Goal: Task Accomplishment & Management: Use online tool/utility

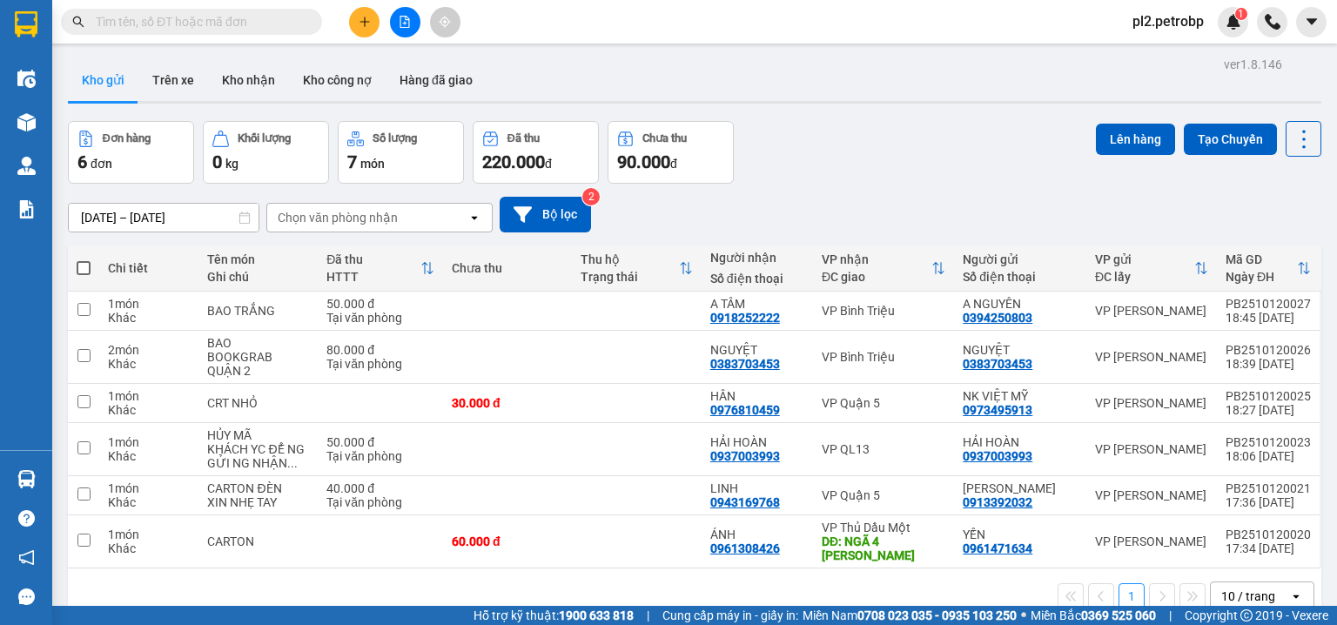
click at [151, 15] on input "text" at bounding box center [198, 21] width 205 height 19
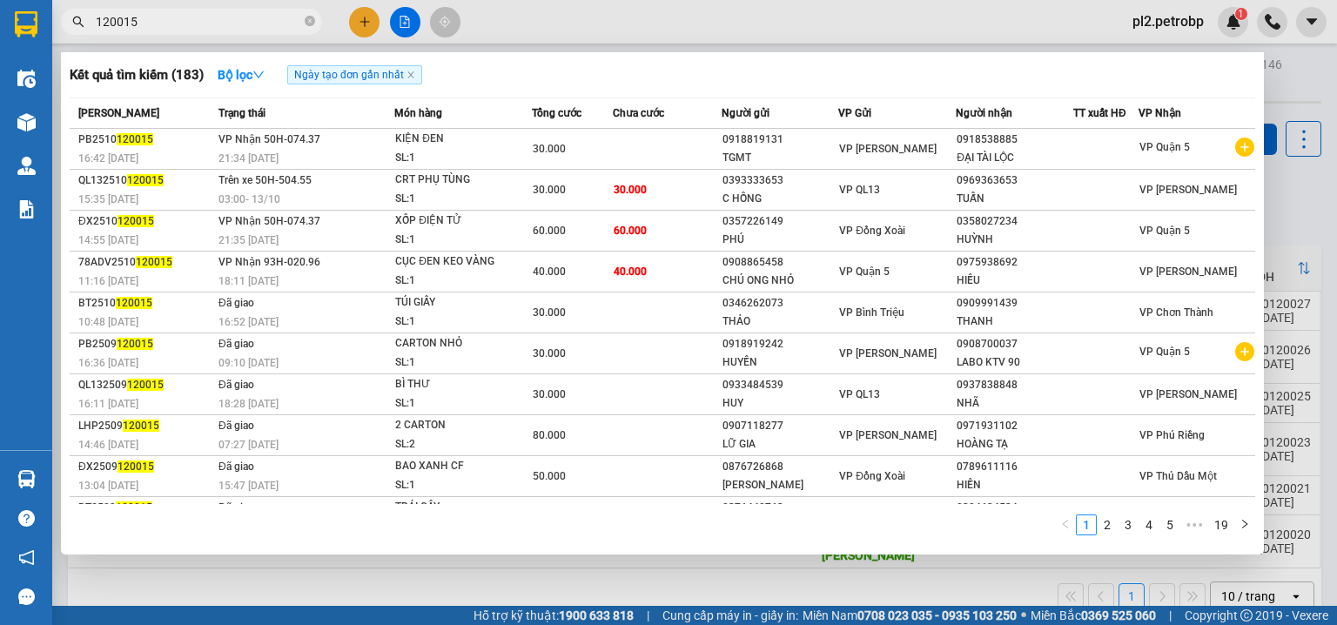
type input "120015"
click at [1165, 22] on div at bounding box center [668, 312] width 1337 height 625
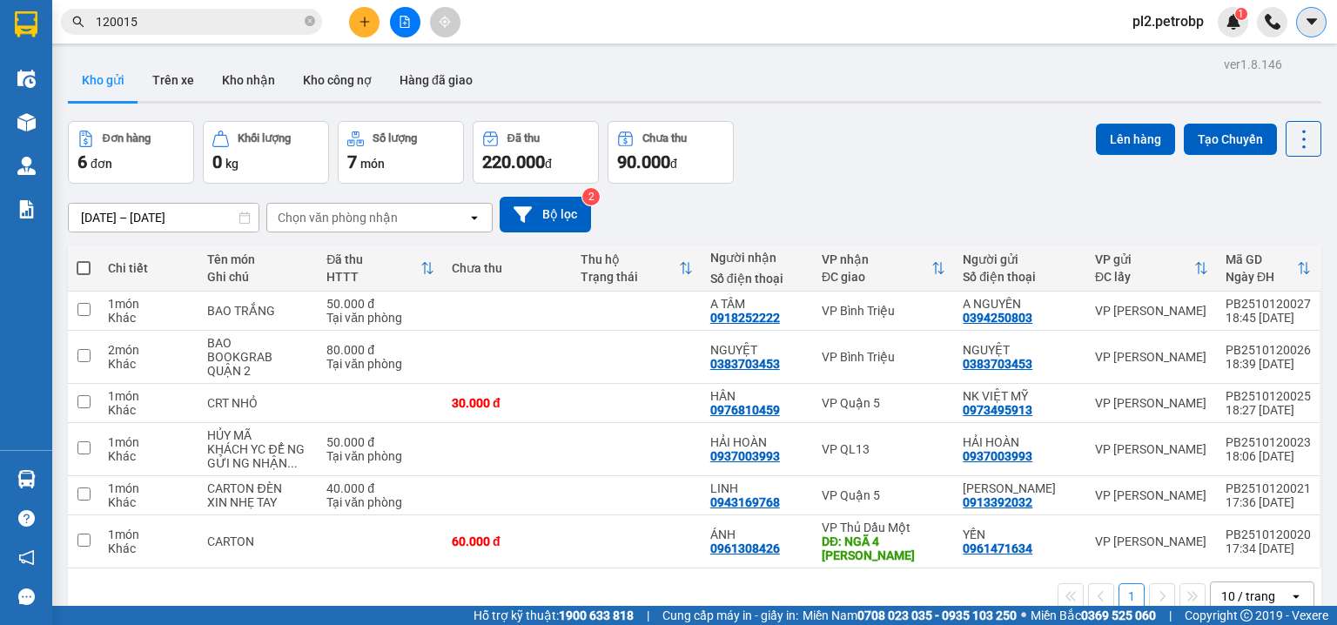
click at [1317, 23] on icon "caret-down" at bounding box center [1312, 22] width 16 height 16
drag, startPoint x: 1027, startPoint y: 91, endPoint x: 1186, endPoint y: 21, distance: 173.1
click at [1031, 84] on div "Kho gửi Trên xe Kho nhận Kho công nợ Hàng đã giao" at bounding box center [695, 82] width 1254 height 46
click at [1187, 21] on span "pl2.petrobp" at bounding box center [1168, 21] width 99 height 22
click at [1173, 59] on span "Đăng xuất" at bounding box center [1180, 53] width 73 height 19
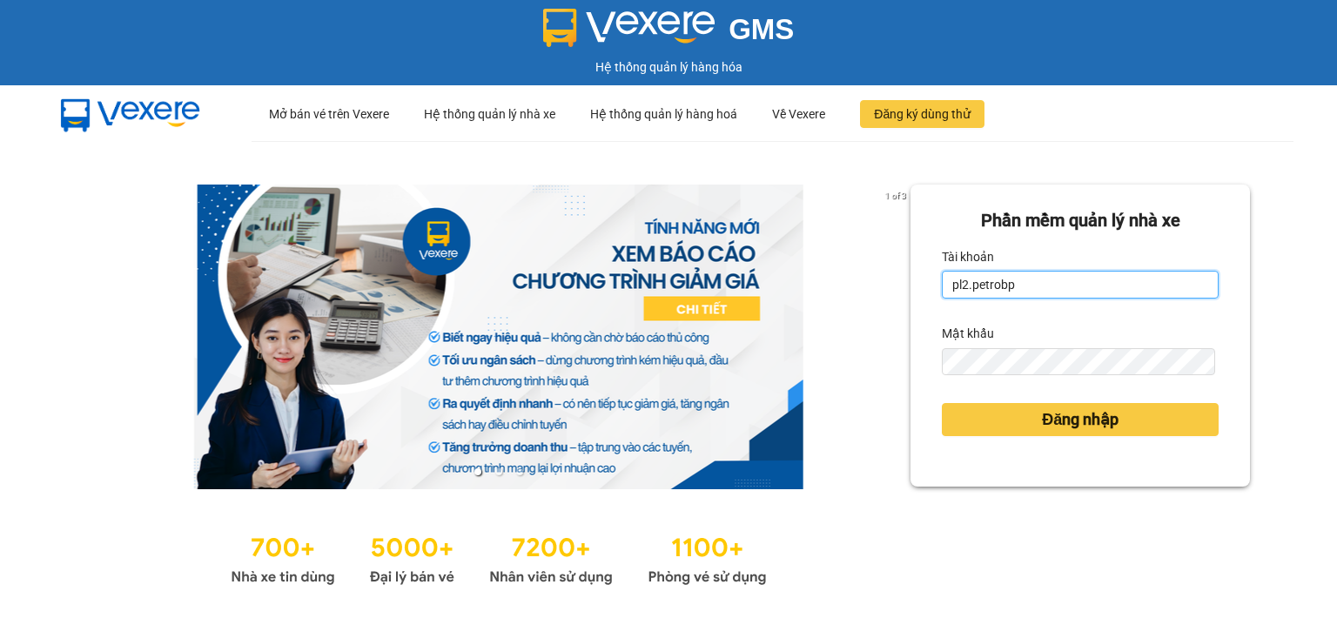
click at [1027, 276] on input "pl2.petrobp" at bounding box center [1080, 285] width 277 height 28
type input "pbi01.petrobp"
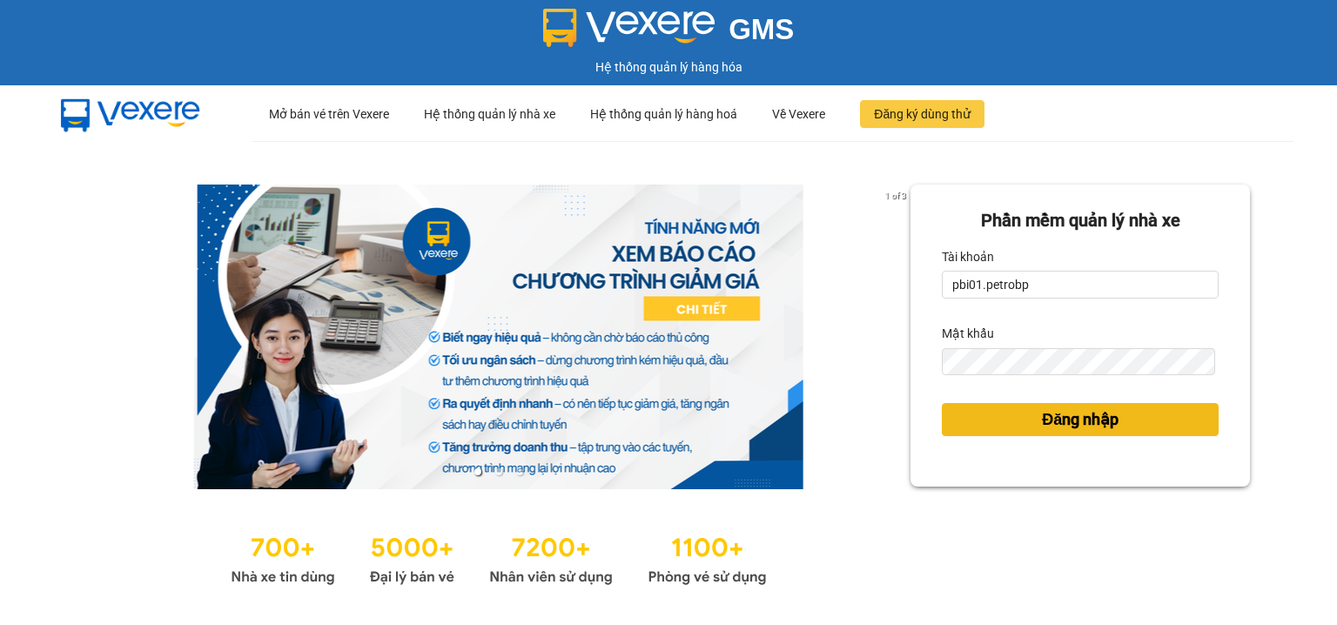
click at [978, 426] on button "Đăng nhập" at bounding box center [1080, 419] width 277 height 33
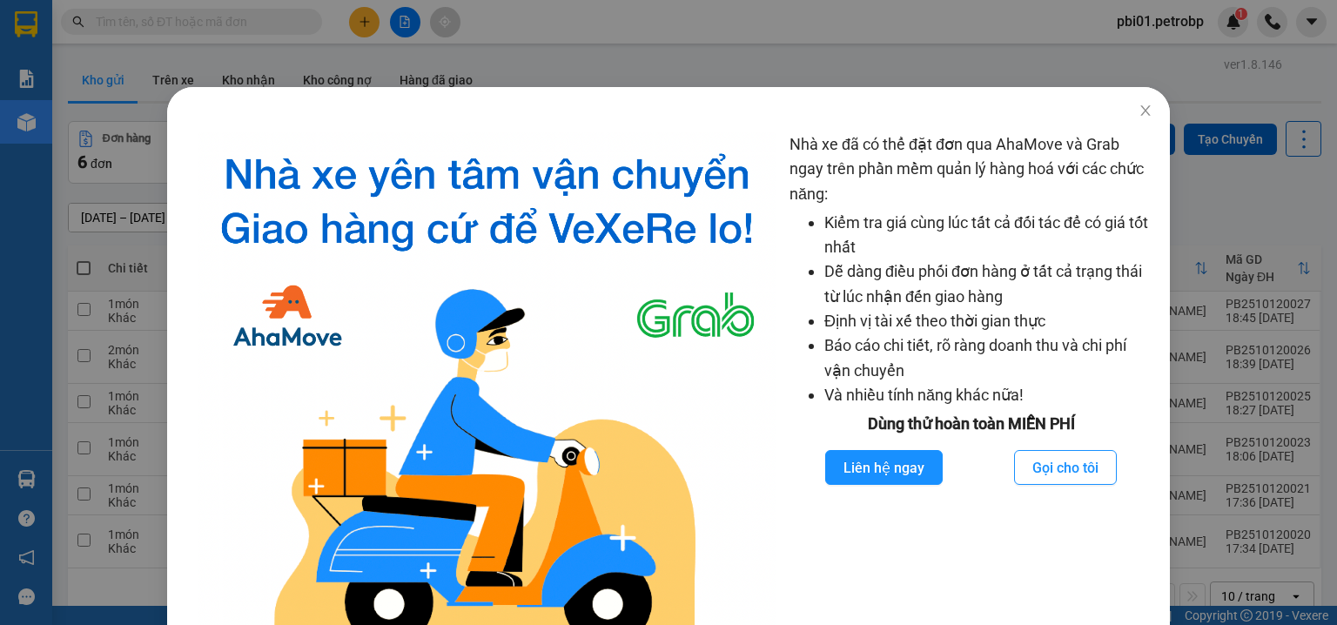
click at [38, 479] on div "Nhà xe đã có thể đặt đơn qua AhaMove và Grab ngay trên phần mềm quản lý hàng ho…" at bounding box center [668, 312] width 1337 height 625
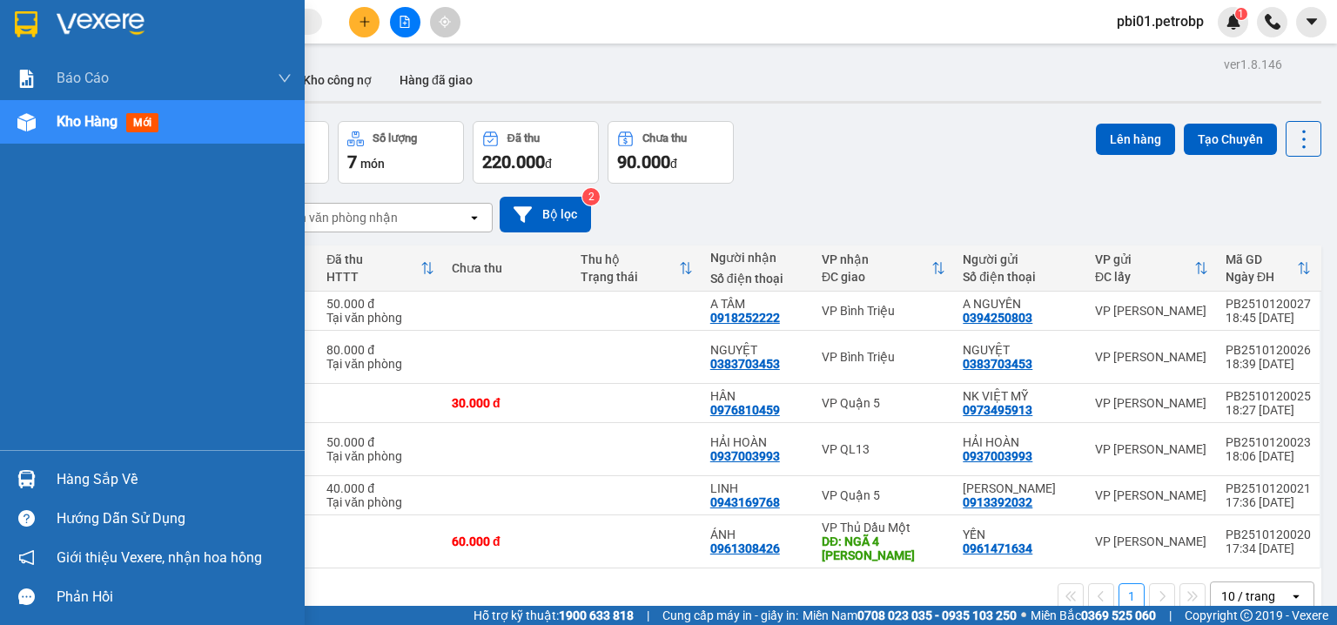
click at [50, 482] on div "Hàng sắp về" at bounding box center [152, 479] width 305 height 39
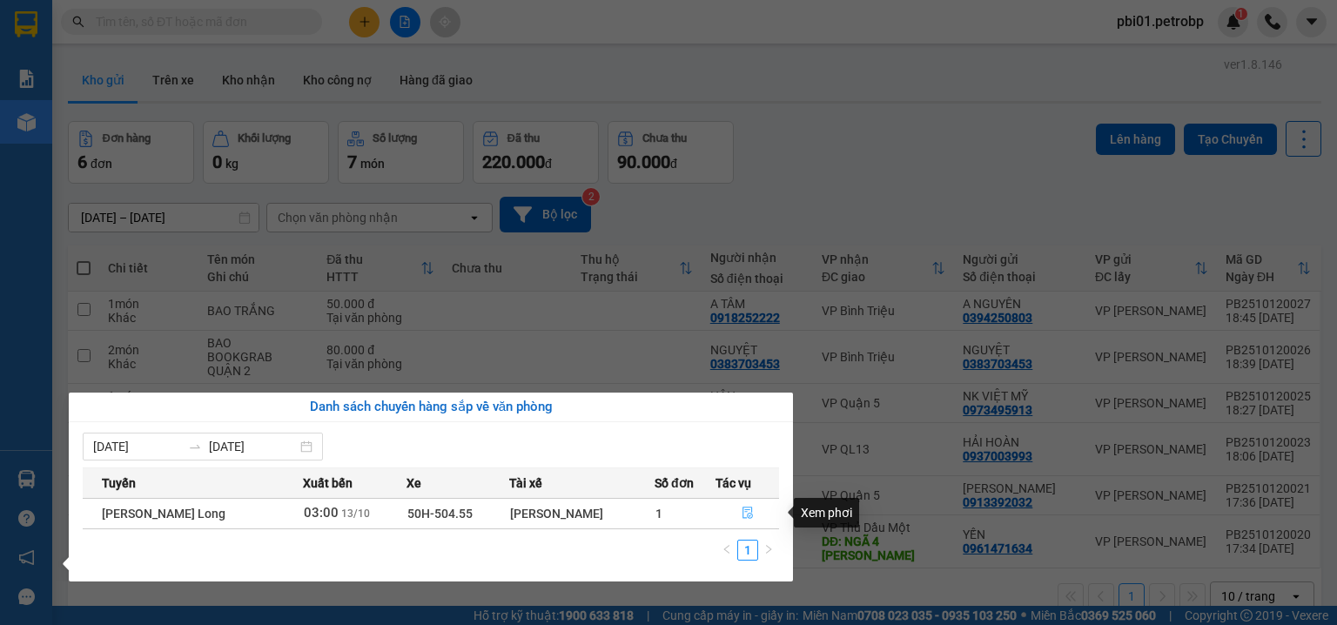
click at [752, 508] on icon "file-done" at bounding box center [748, 513] width 12 height 12
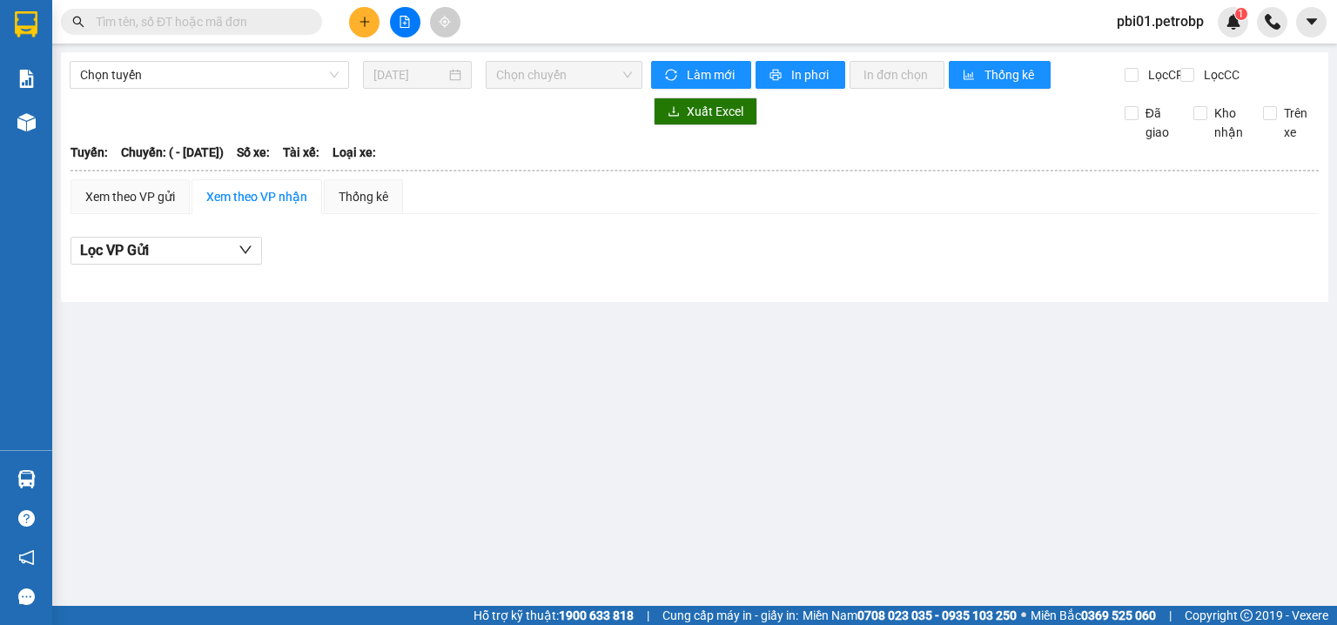
type input "13/10/2025"
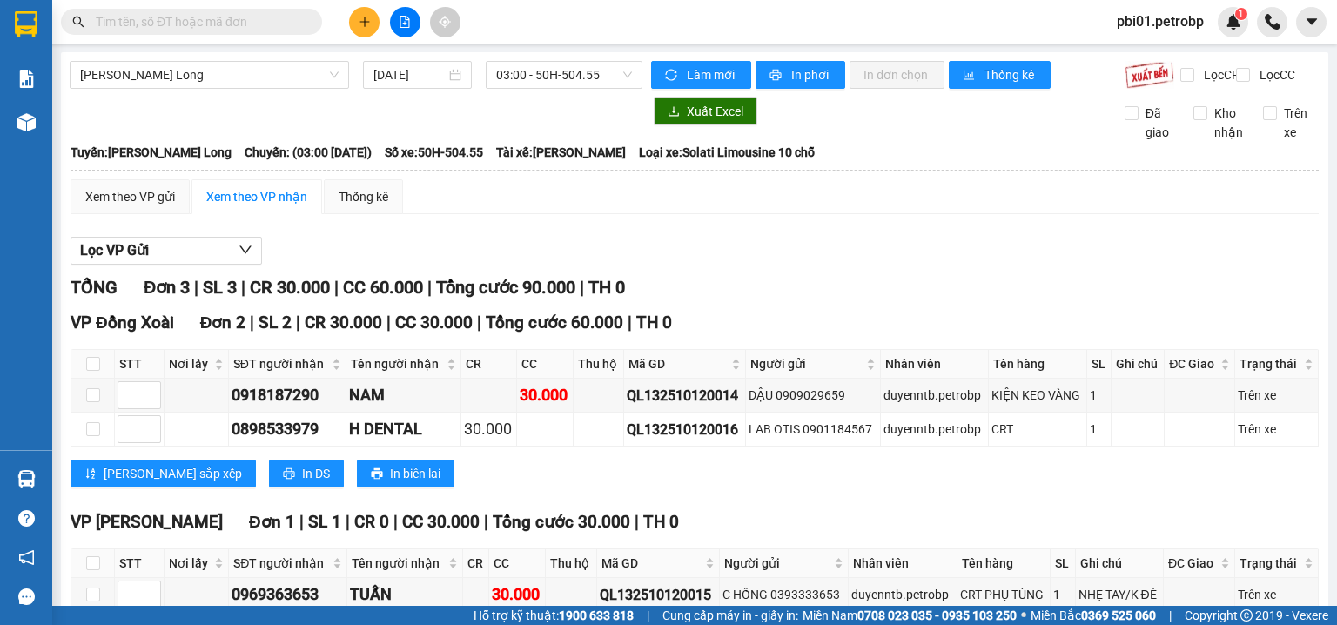
scroll to position [108, 0]
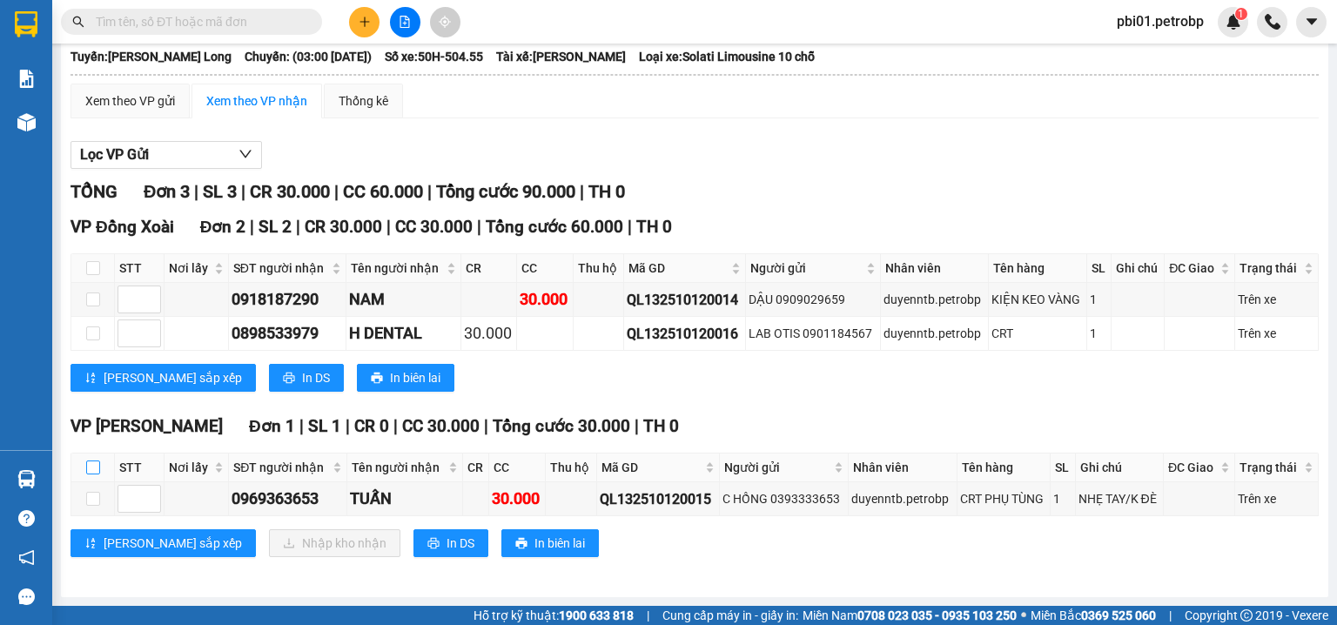
click at [87, 467] on input "checkbox" at bounding box center [93, 468] width 14 height 14
checkbox input "true"
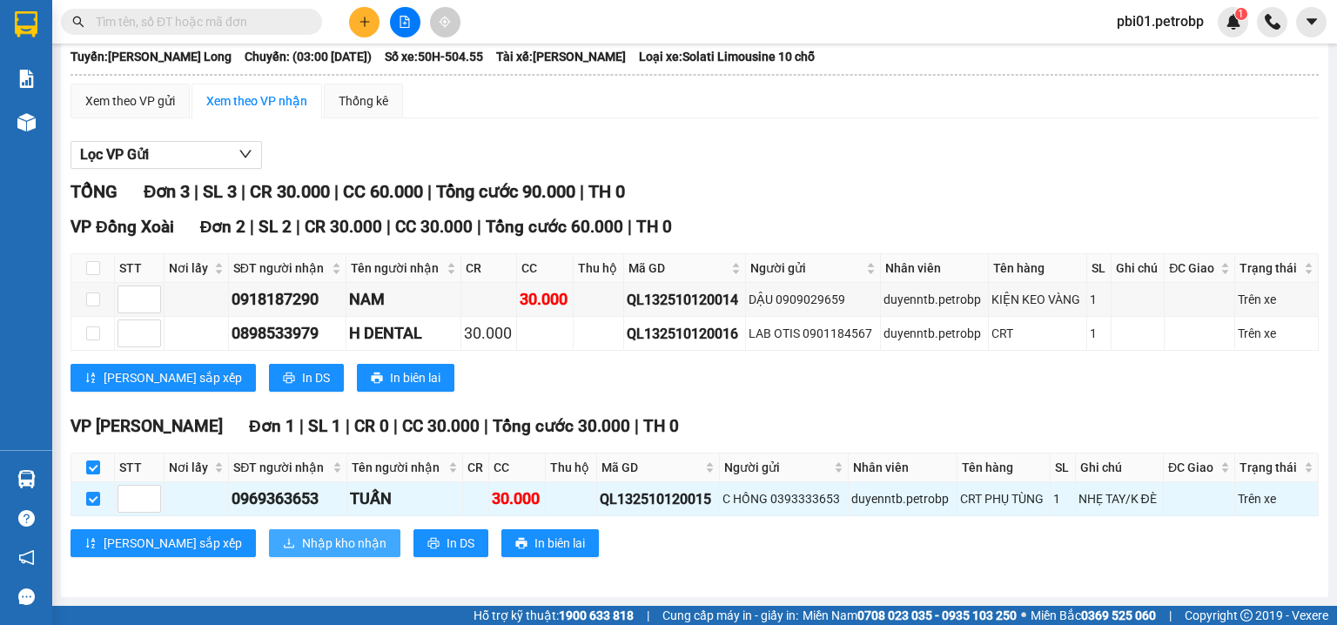
click at [302, 548] on span "Nhập kho nhận" at bounding box center [344, 543] width 84 height 19
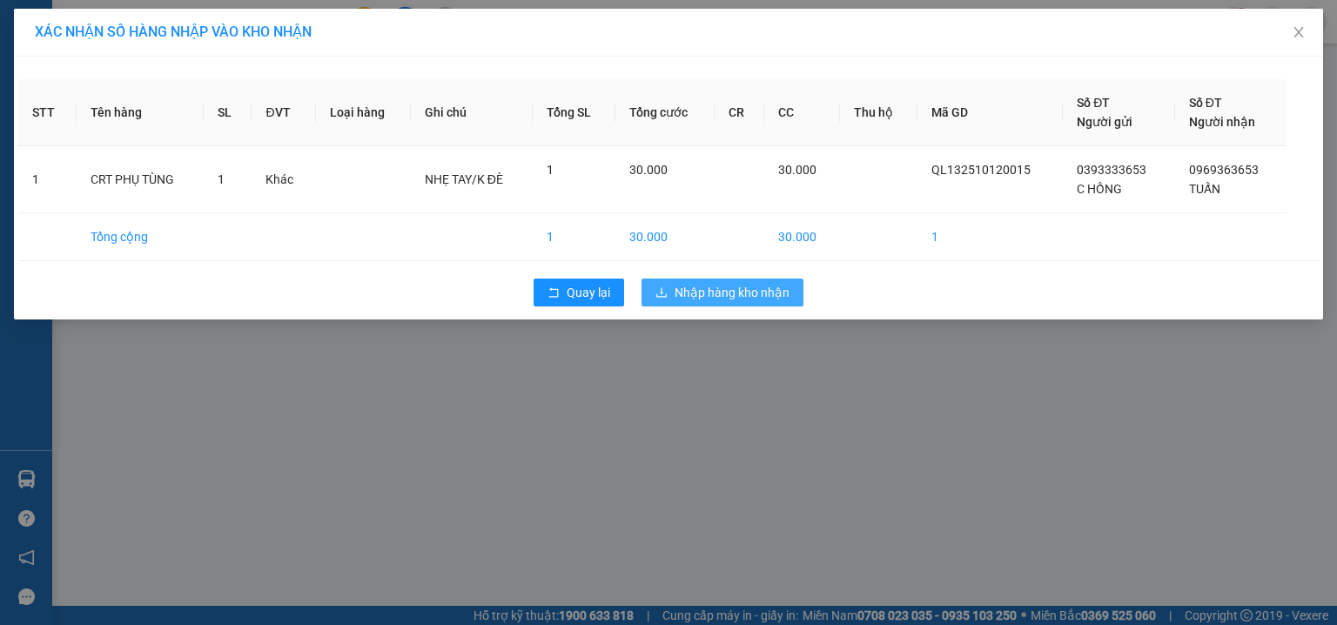
click at [746, 296] on span "Nhập hàng kho nhận" at bounding box center [732, 292] width 115 height 19
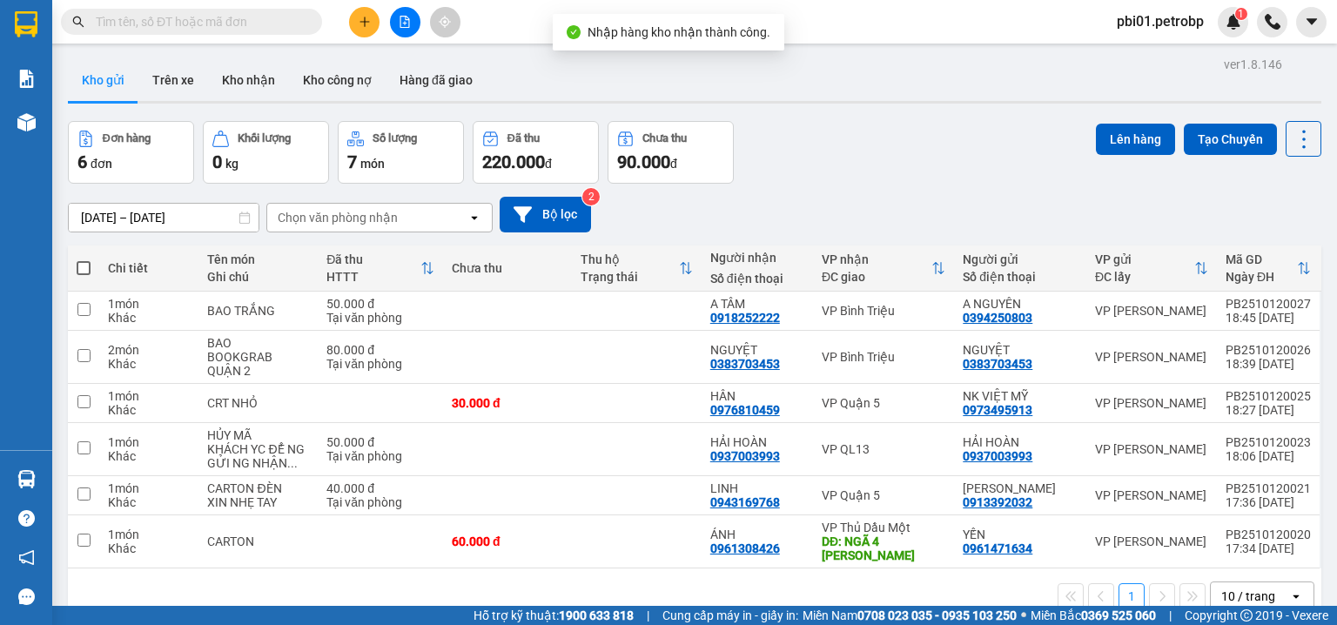
click at [836, 192] on div "12/10/2025 – 13/10/2025 Press the down arrow key to interact with the calendar …" at bounding box center [695, 215] width 1254 height 62
click at [830, 132] on div "Đơn hàng 6 đơn Khối lượng 0 kg Số lượng 7 món Đã thu 220.000 đ Chưa thu 90.000 …" at bounding box center [695, 152] width 1254 height 63
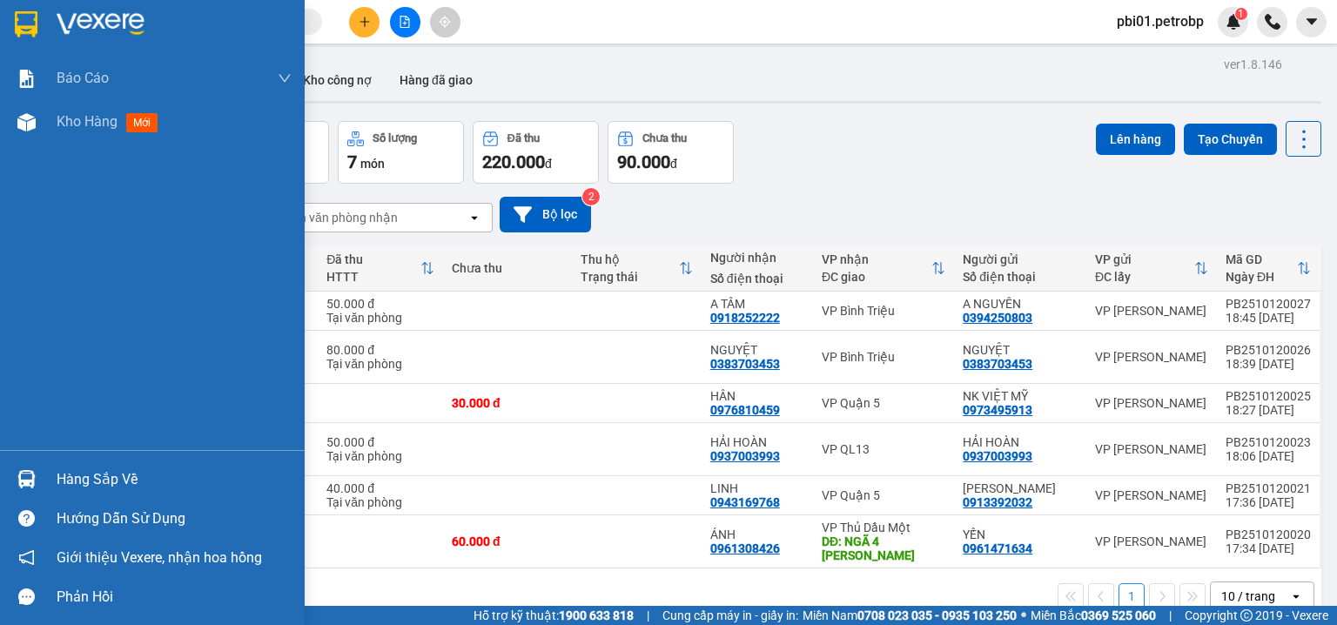
click at [64, 474] on div "Hàng sắp về" at bounding box center [174, 480] width 235 height 26
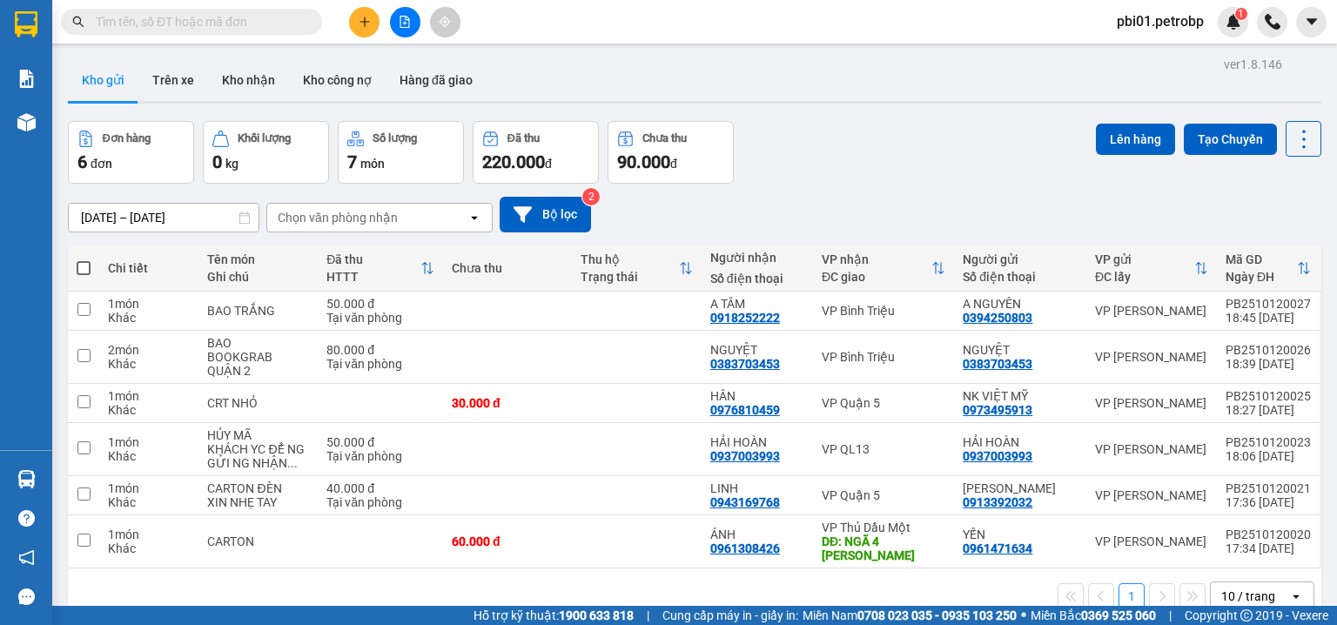
click at [810, 163] on section "Kết quả tìm kiếm ( 0 ) Bộ lọc No Data pbi01.petrobp 1 Báo cáo 4 Thống kê doanh …" at bounding box center [668, 312] width 1337 height 625
click at [822, 184] on div "12/10/2025 – 13/10/2025 Press the down arrow key to interact with the calendar …" at bounding box center [695, 215] width 1254 height 62
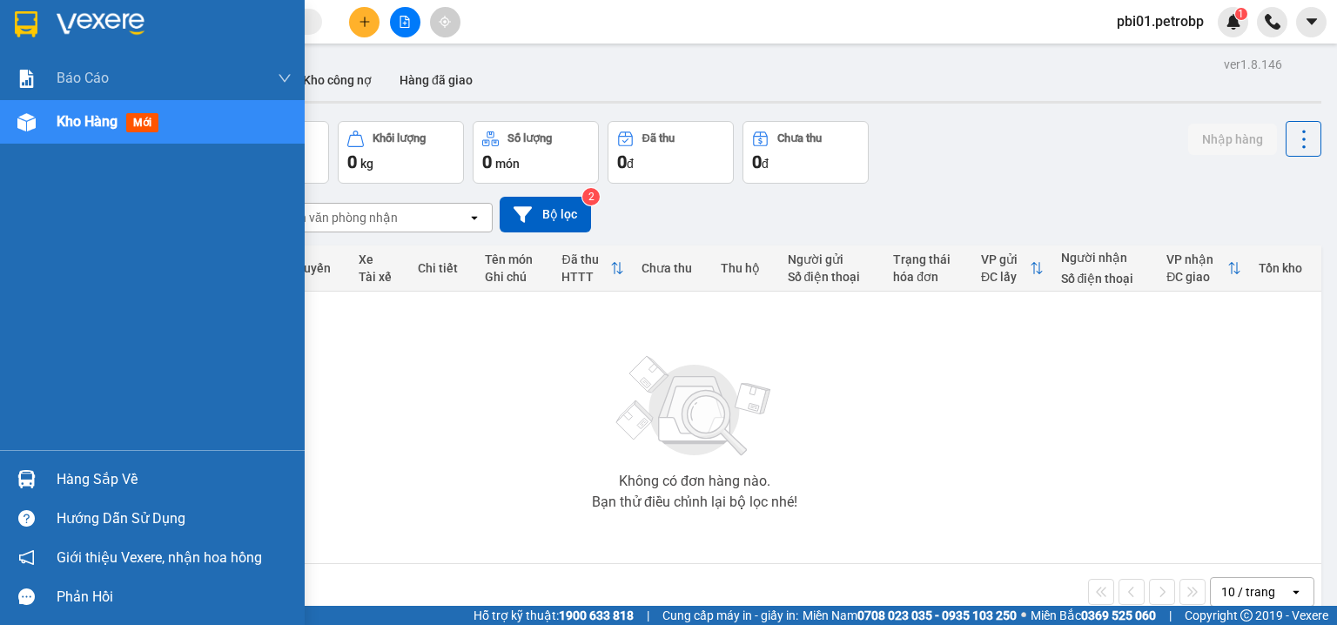
click at [92, 480] on div "Hàng sắp về" at bounding box center [174, 480] width 235 height 26
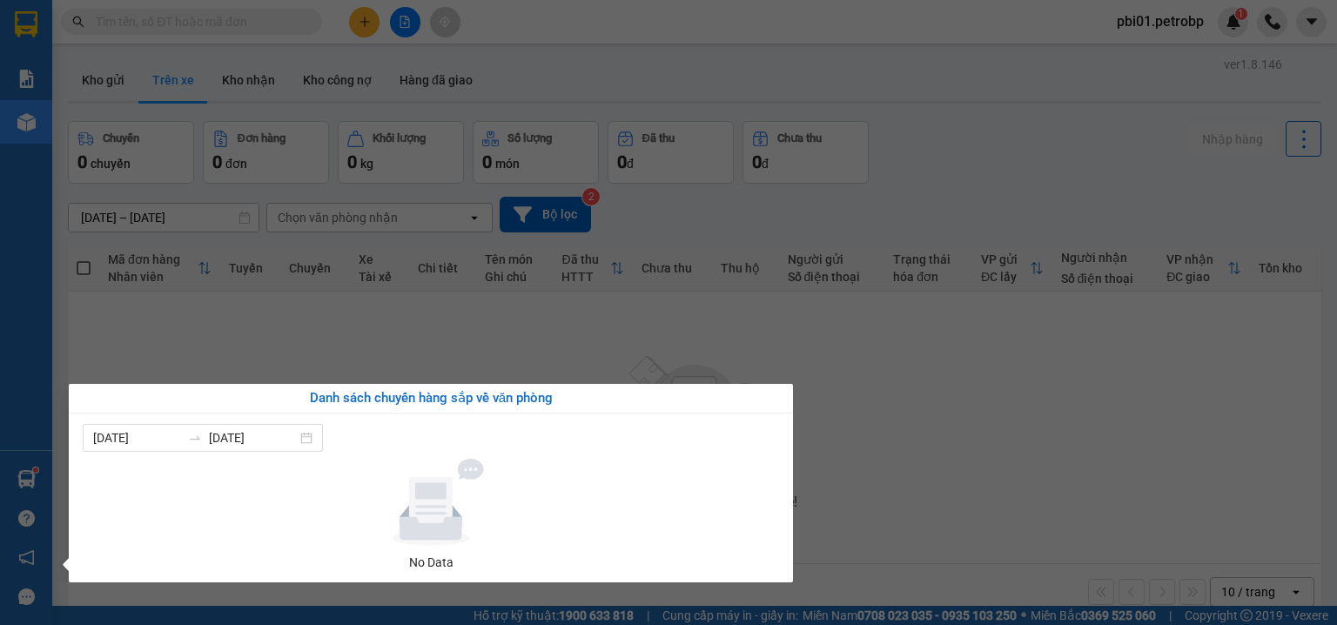
click at [526, 361] on section "Kết quả tìm kiếm ( 0 ) Bộ lọc No Data pbi01.petrobp 1 Báo cáo 4 Thống kê doanh …" at bounding box center [668, 312] width 1337 height 625
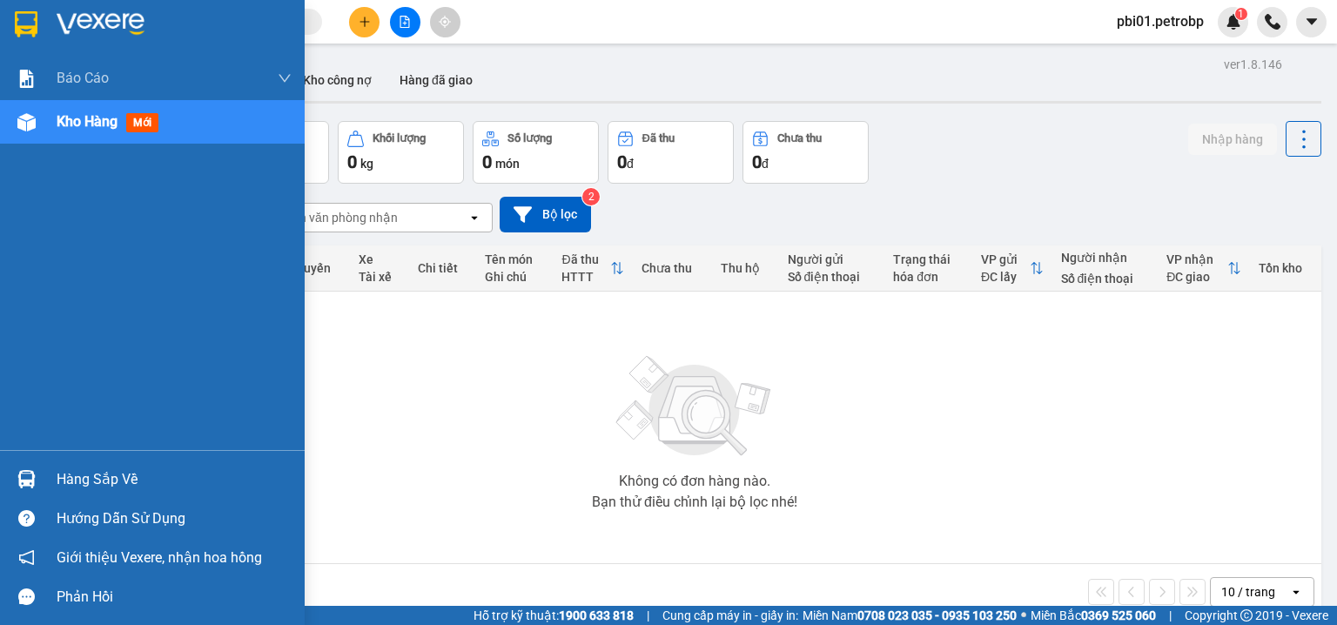
click at [81, 477] on div "Hàng sắp về" at bounding box center [174, 480] width 235 height 26
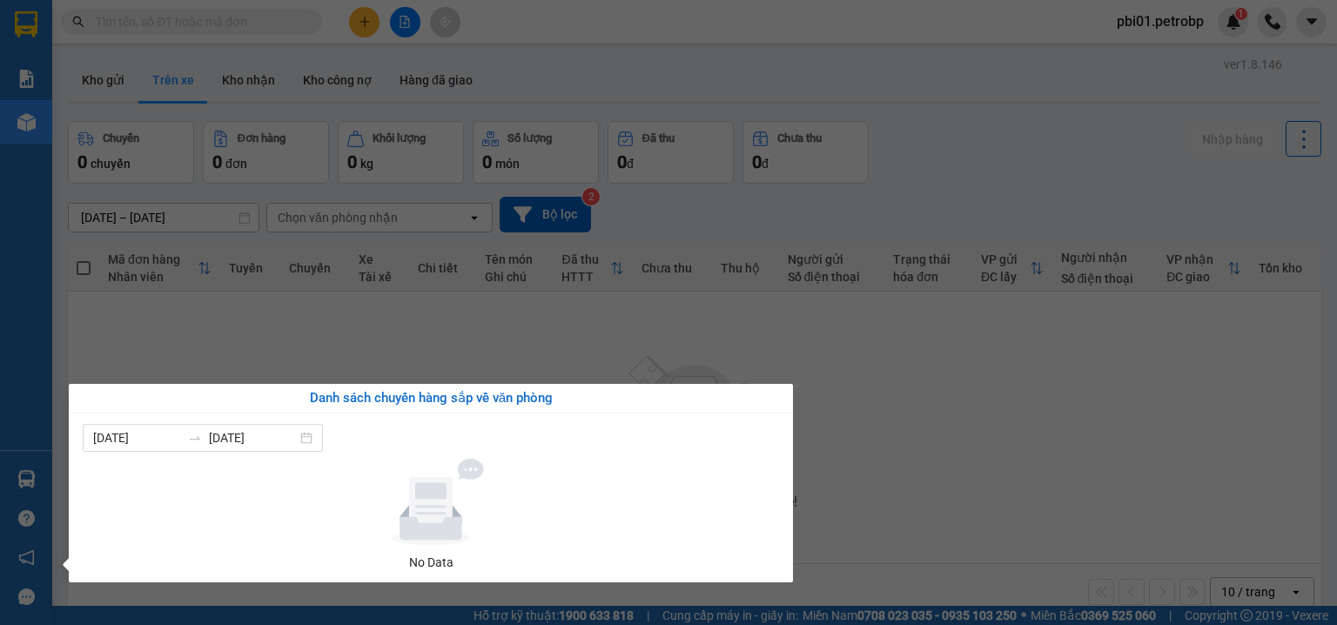
click at [839, 331] on section "Kết quả tìm kiếm ( 0 ) Bộ lọc No Data pbi01.petrobp 1 Báo cáo 4 Thống kê doanh …" at bounding box center [668, 312] width 1337 height 625
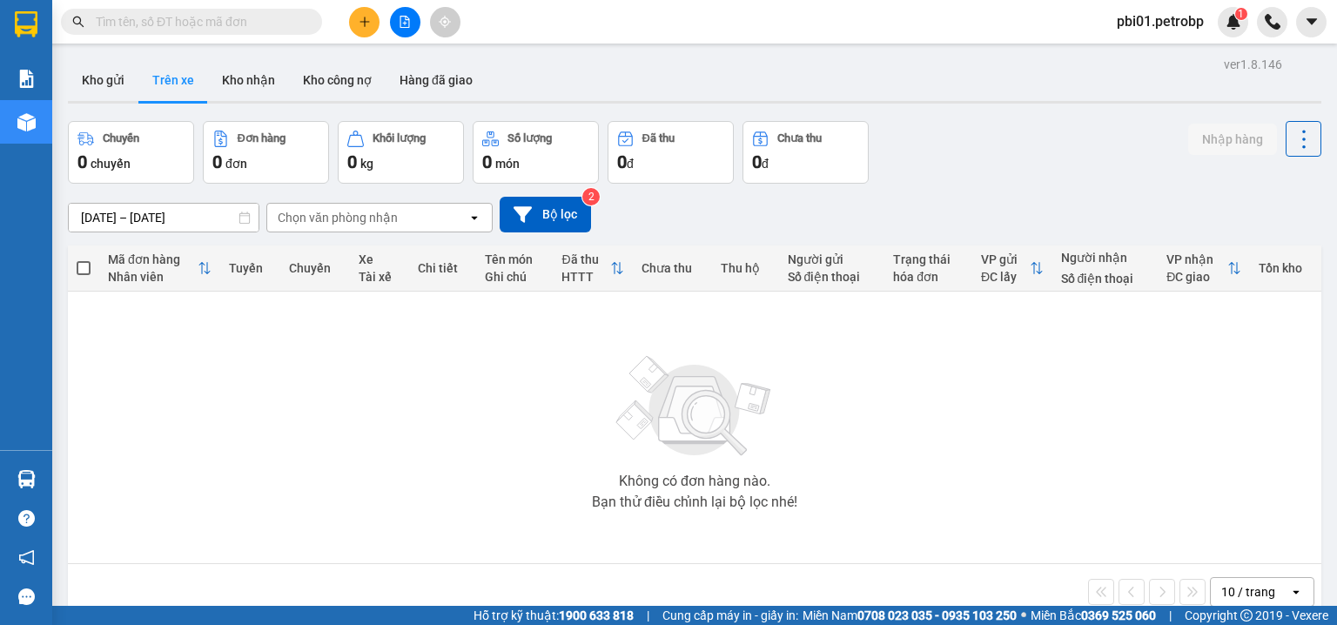
click at [252, 25] on input "text" at bounding box center [198, 21] width 205 height 19
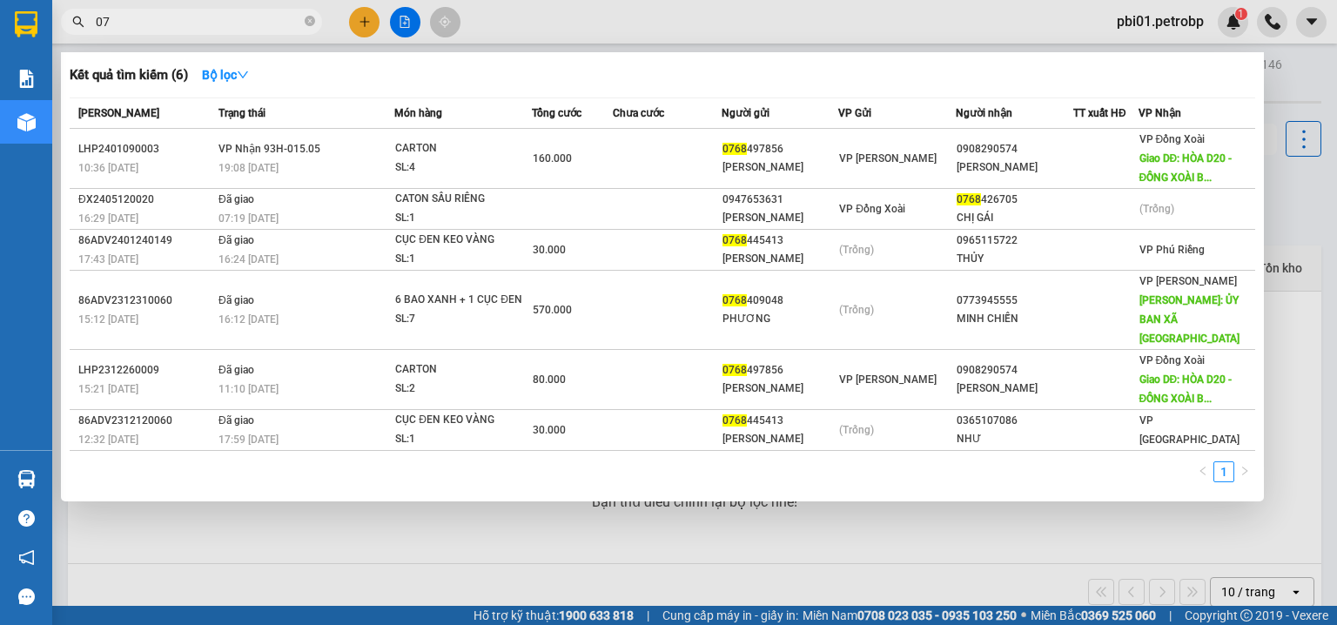
type input "0"
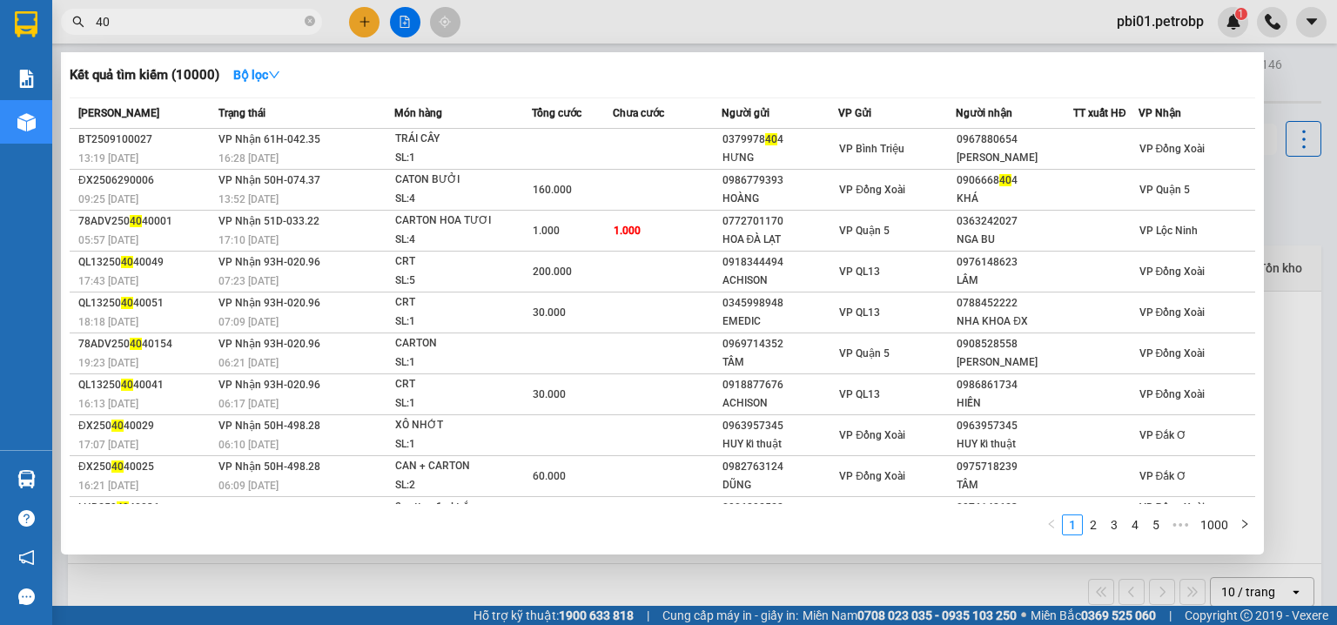
type input "4"
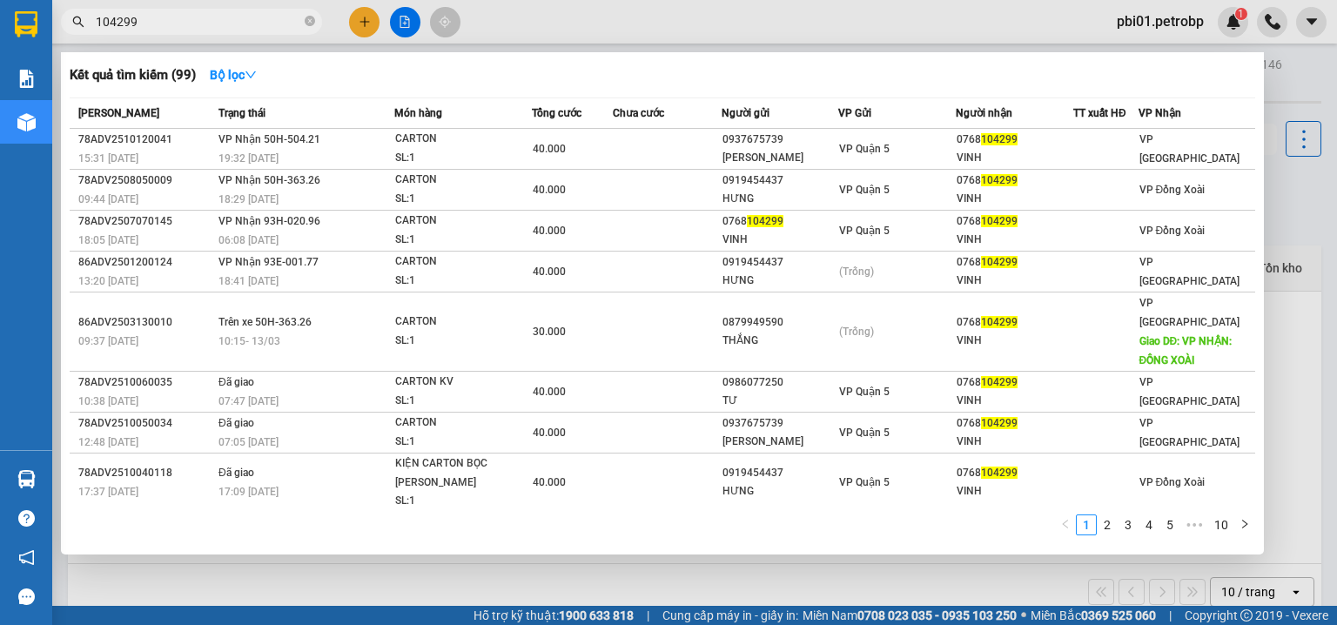
type input "104299"
click at [733, 124] on th "Người gửi" at bounding box center [781, 113] width 118 height 30
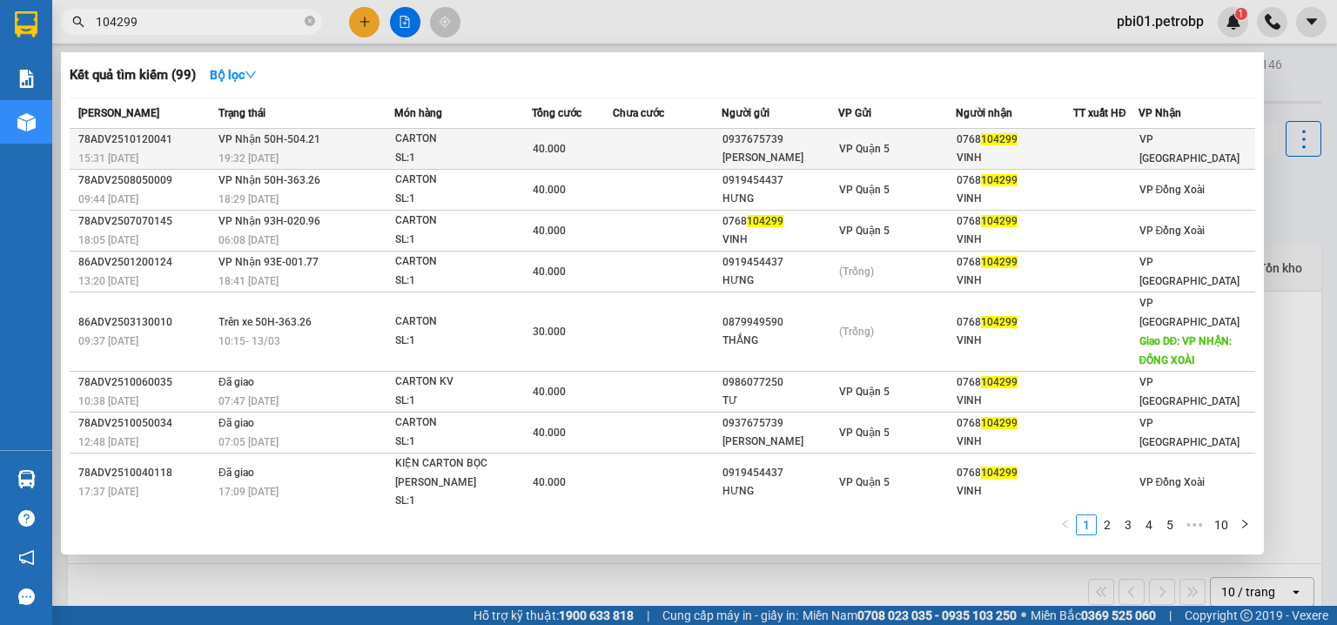
click at [764, 150] on div "MAI VŨ PHƯƠNG" at bounding box center [781, 158] width 116 height 18
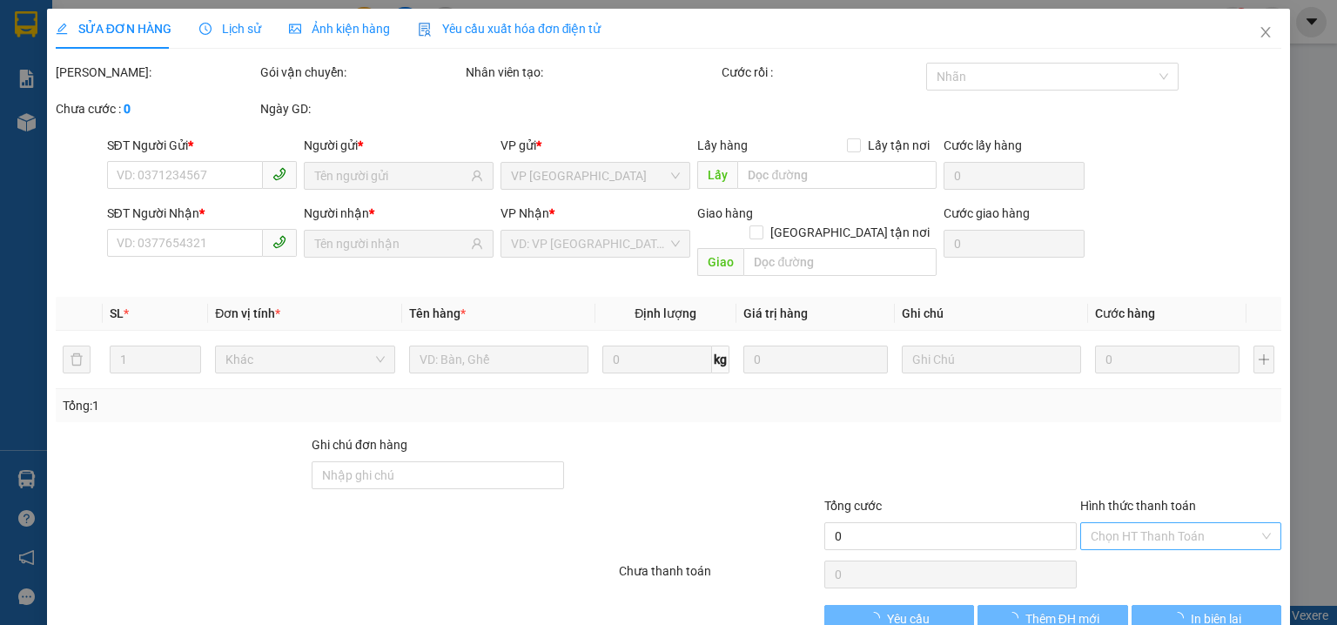
click at [1120, 523] on input "Hình thức thanh toán" at bounding box center [1175, 536] width 168 height 26
type input "0937675739"
type input "MAI VŨ PHƯƠNG"
type input "0768104299"
type input "VINH"
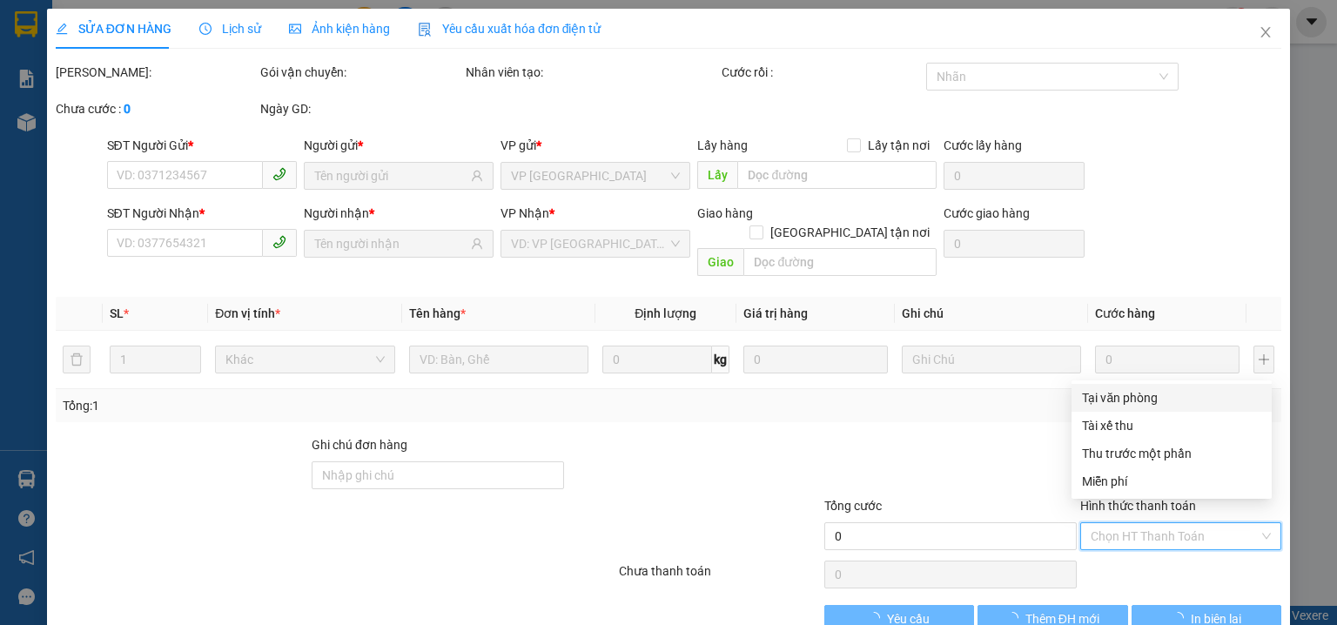
type input "40.000"
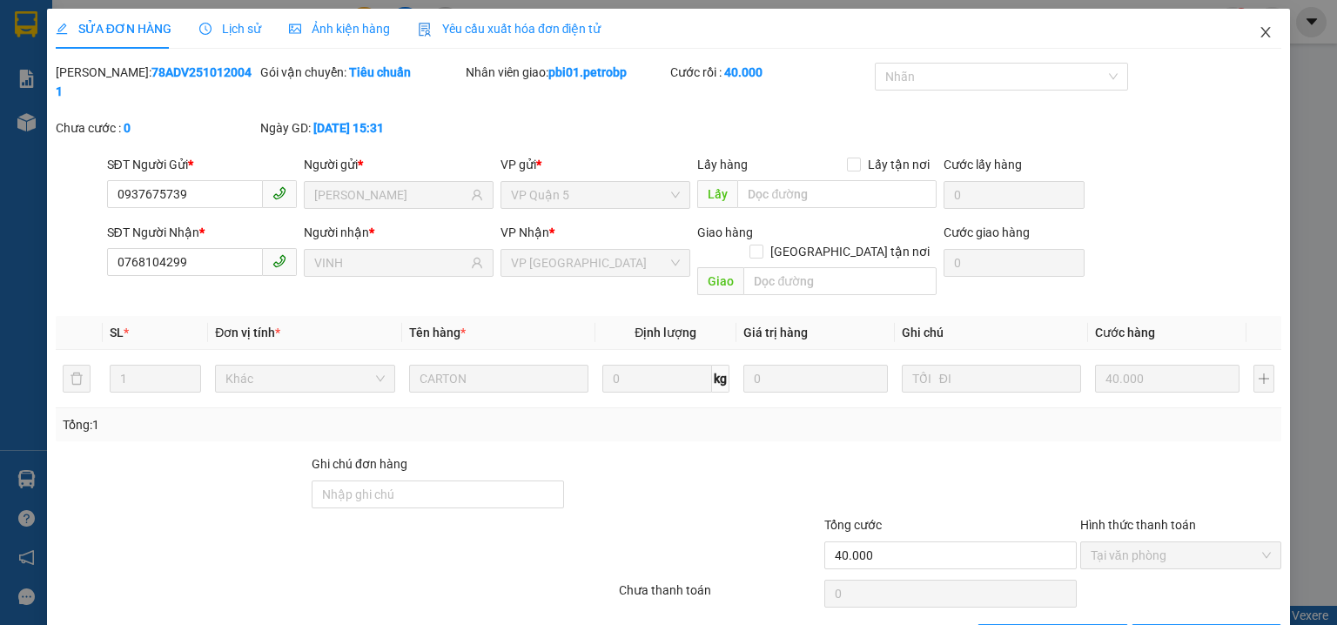
click at [1259, 29] on icon "close" at bounding box center [1266, 32] width 14 height 14
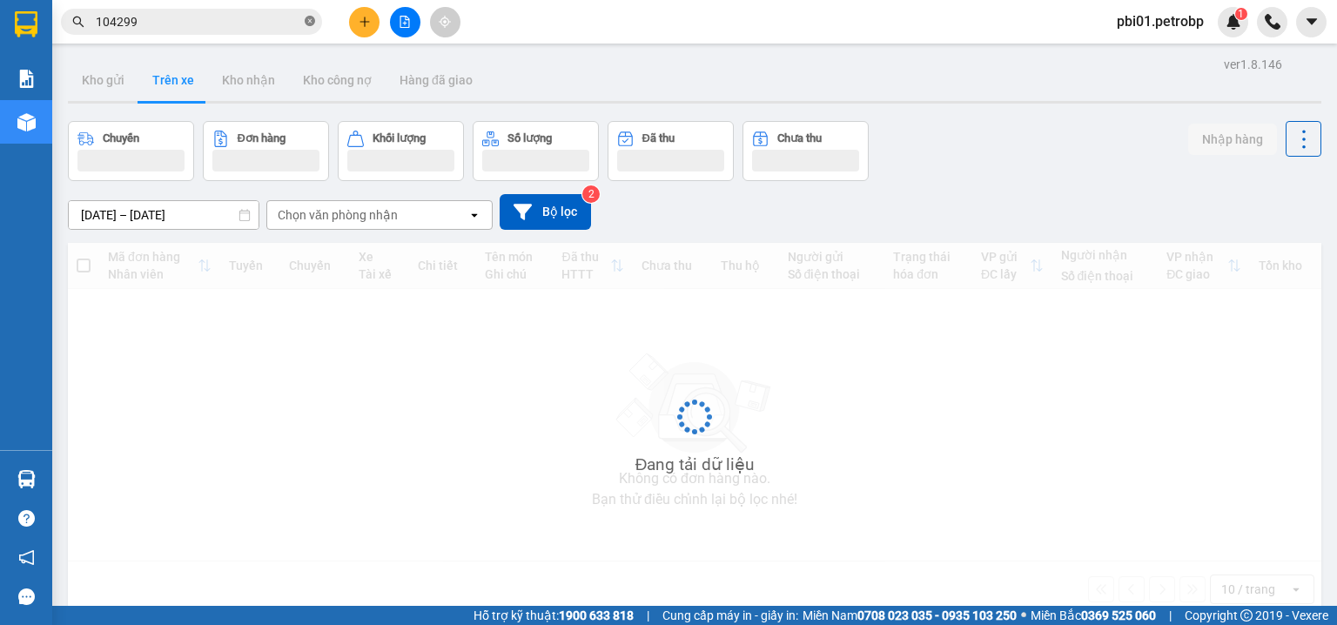
click at [310, 21] on icon "close-circle" at bounding box center [310, 21] width 10 height 10
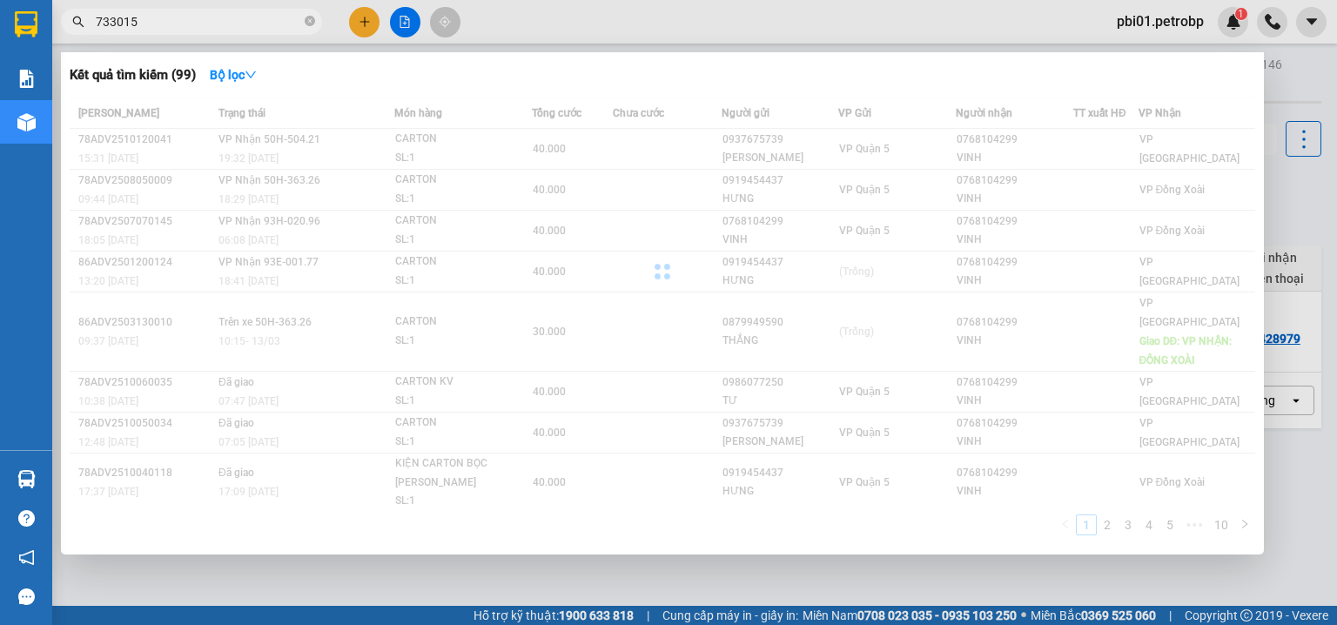
type input "733015"
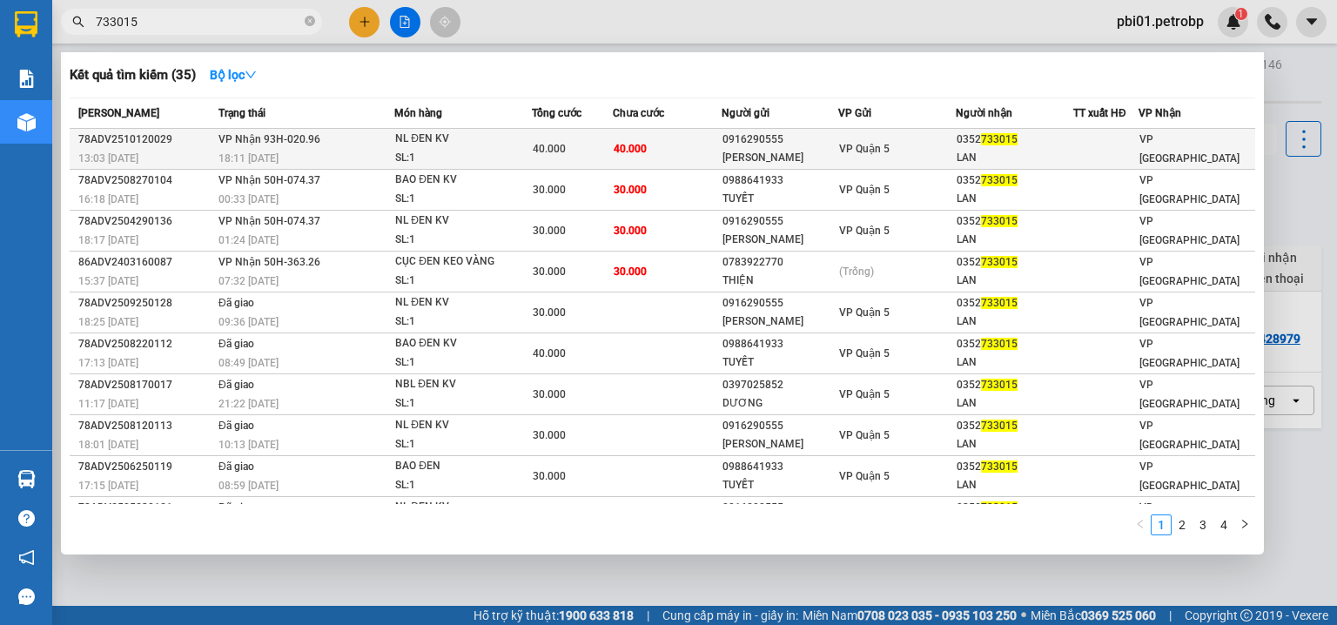
click at [829, 153] on div "TÚ LINH" at bounding box center [781, 158] width 116 height 18
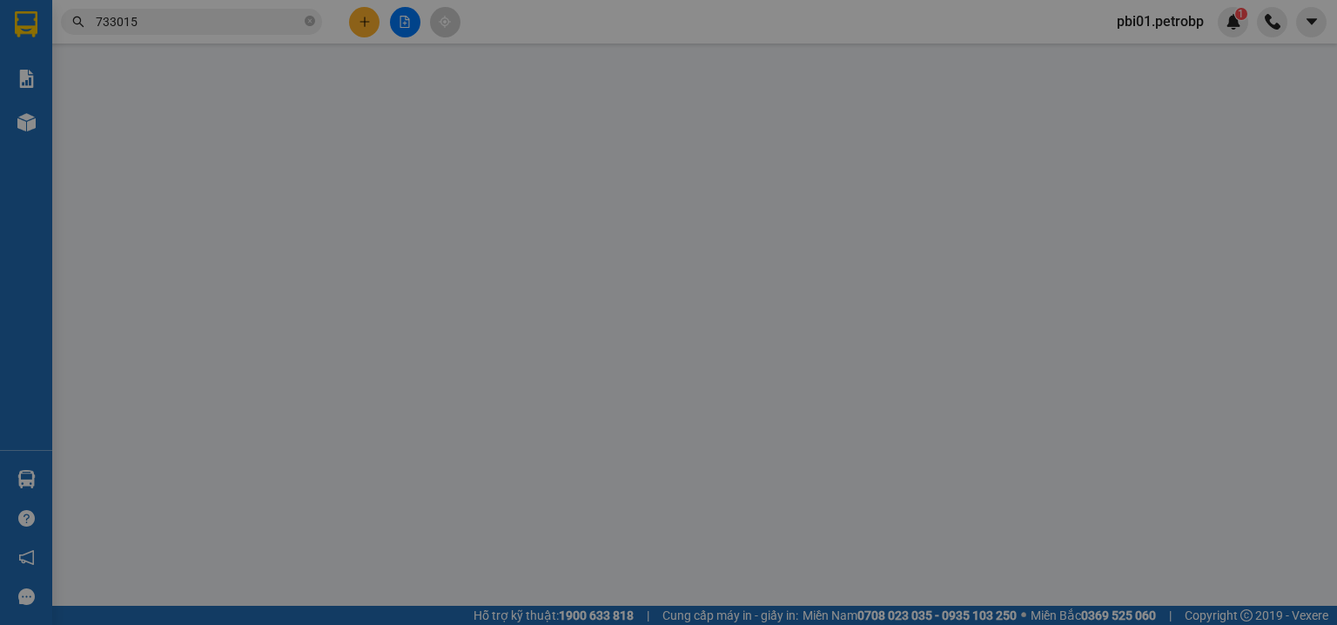
type input "0916290555"
type input "TÚ LINH"
type input "0352733015"
type input "LAN"
type input "40.000"
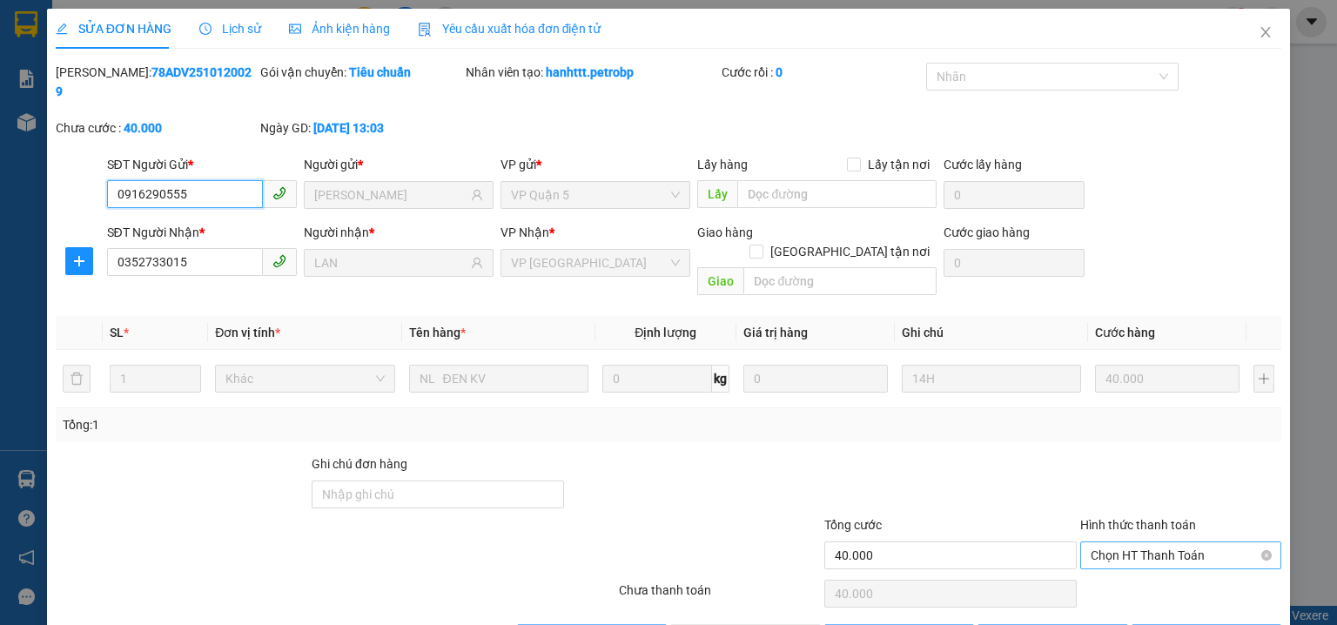
click at [1164, 542] on span "Chọn HT Thanh Toán" at bounding box center [1181, 555] width 180 height 26
click at [1109, 550] on div "Tại văn phòng" at bounding box center [1171, 550] width 179 height 19
type input "0"
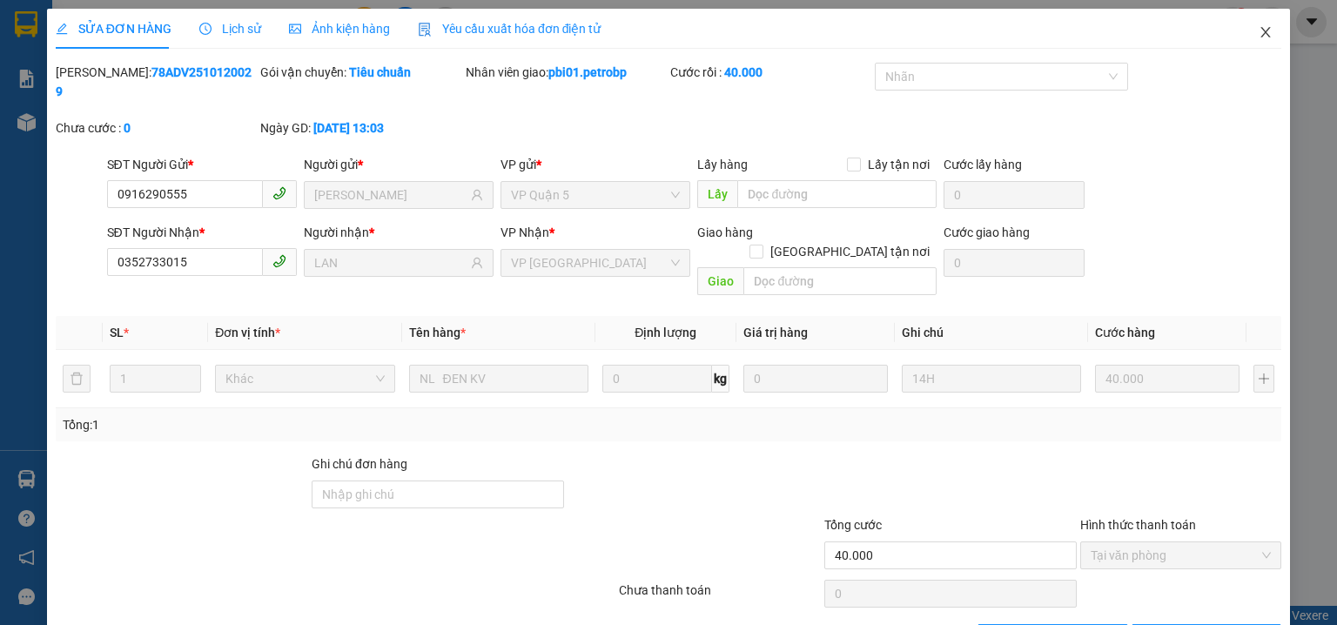
click at [1261, 31] on icon "close" at bounding box center [1266, 32] width 14 height 14
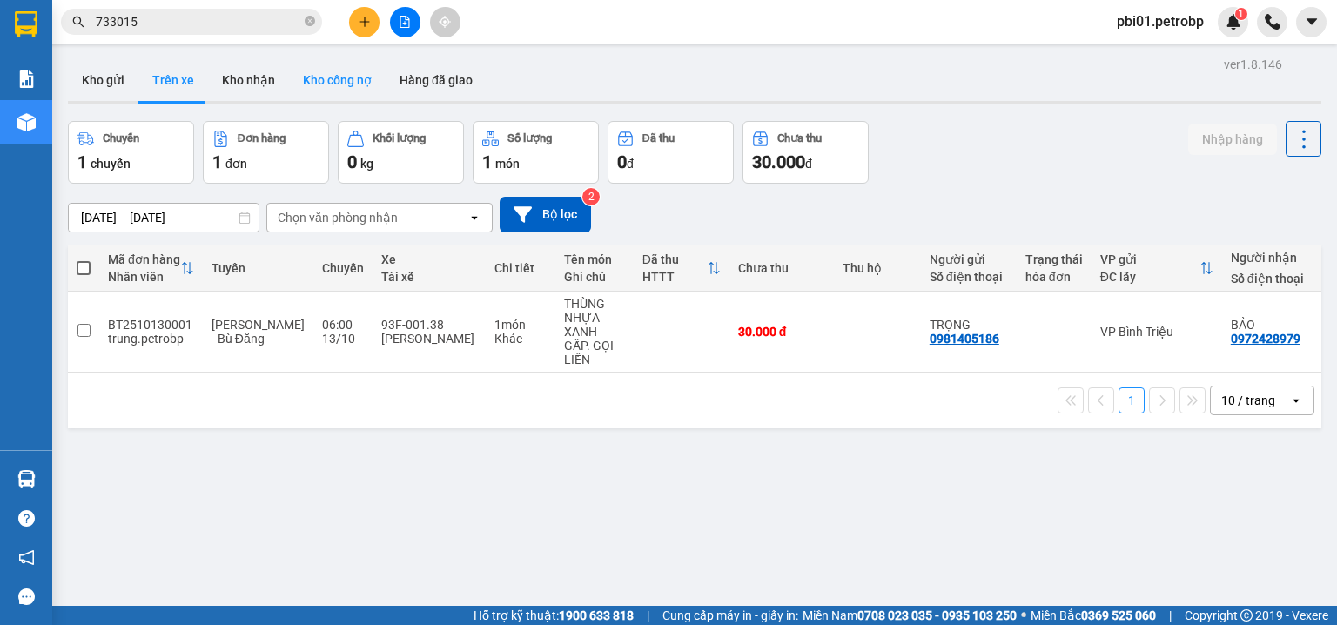
click at [357, 77] on button "Kho công nợ" at bounding box center [337, 80] width 97 height 42
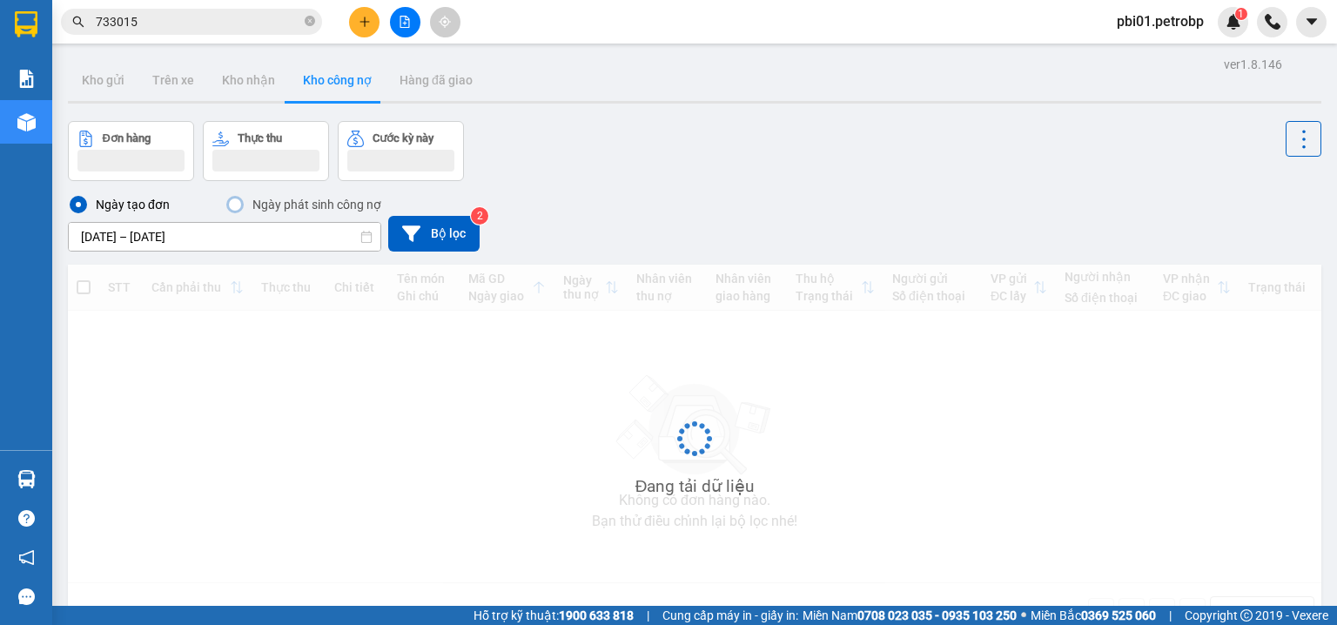
click at [582, 209] on div "Ngày tạo đơn Ngày phát sinh công nợ 10/10/2025 – 13/10/2025 Press the down arro…" at bounding box center [695, 222] width 1254 height 57
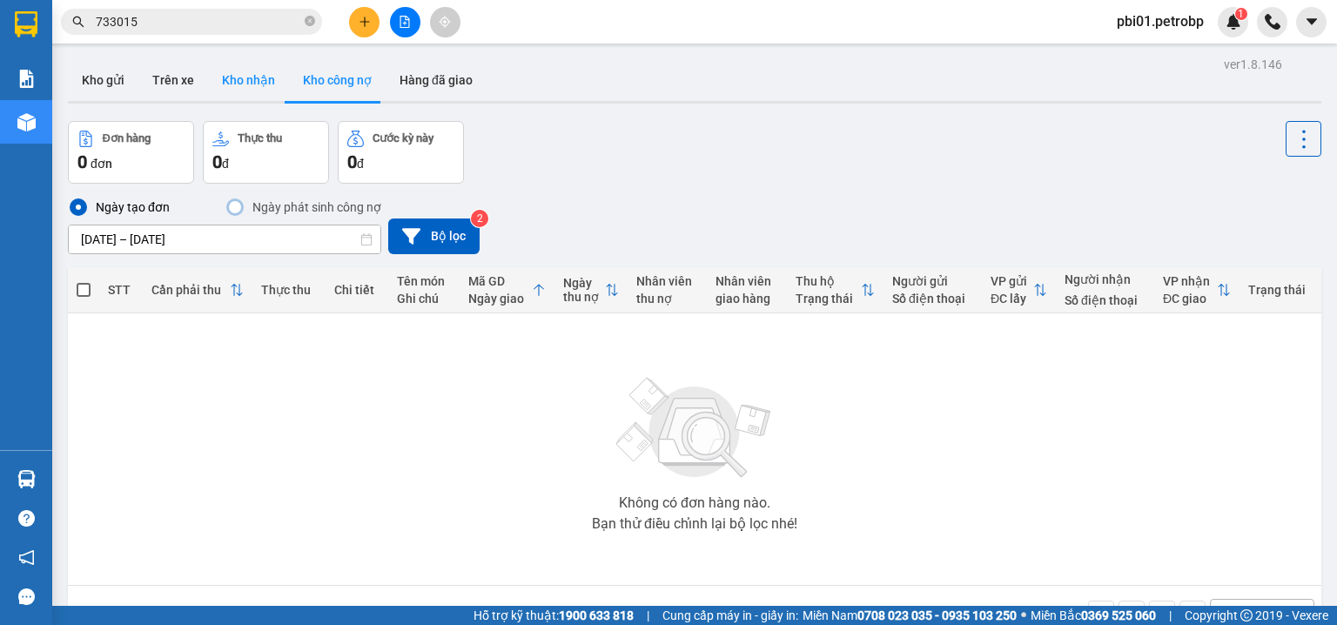
click at [255, 77] on button "Kho nhận" at bounding box center [248, 80] width 81 height 42
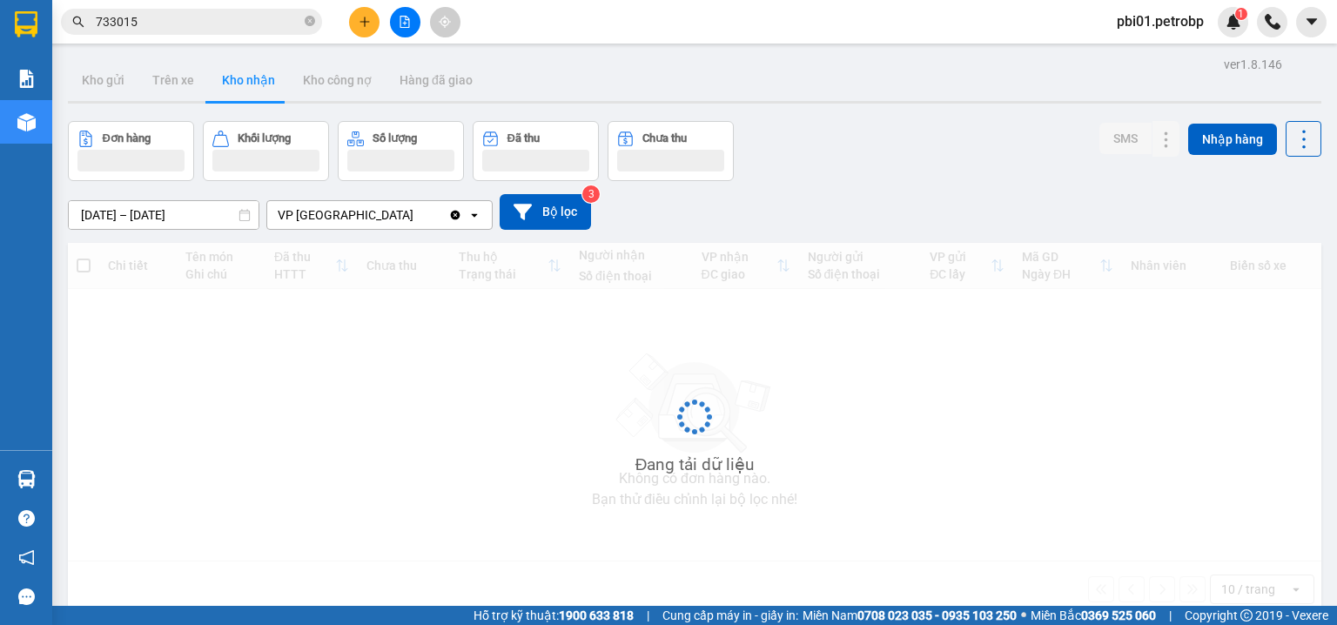
click at [255, 77] on button "Kho nhận" at bounding box center [248, 80] width 81 height 42
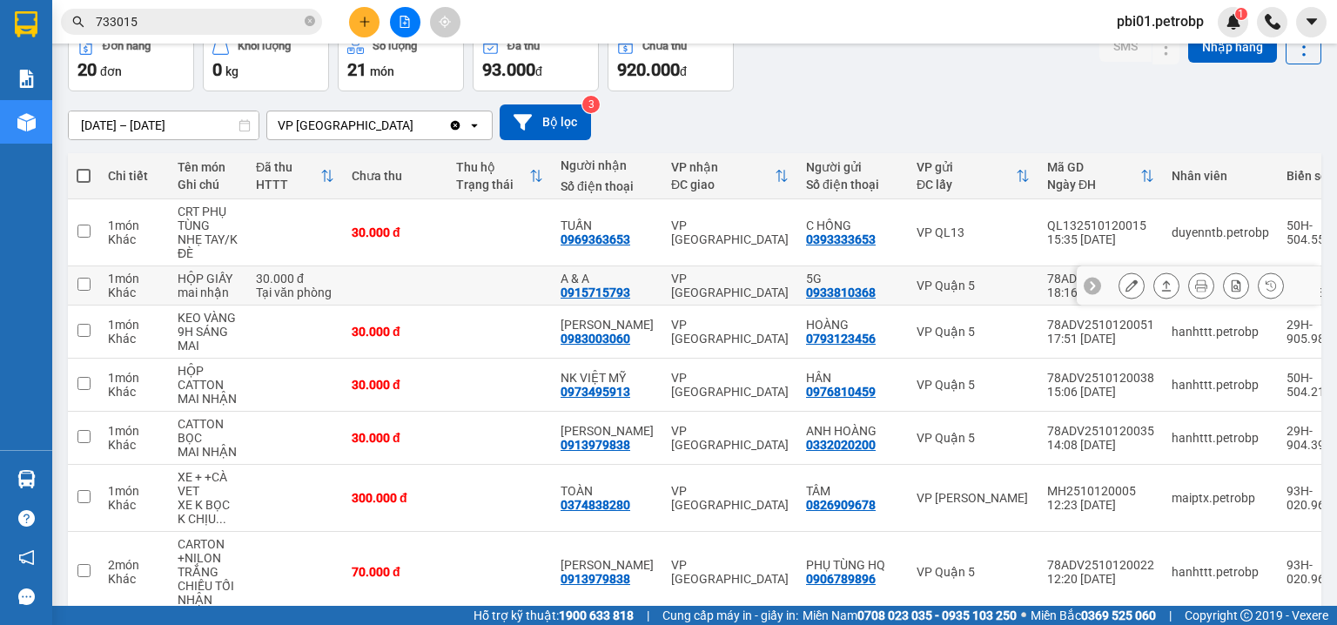
scroll to position [376, 0]
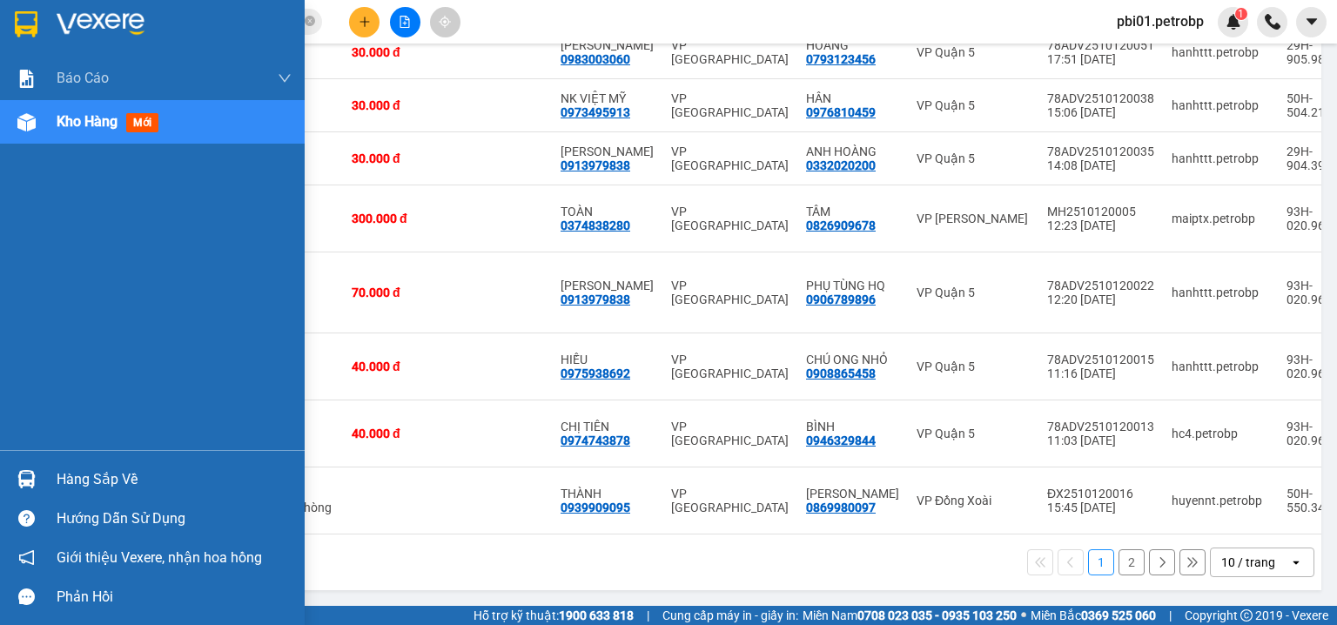
click at [106, 471] on div "Hàng sắp về" at bounding box center [174, 480] width 235 height 26
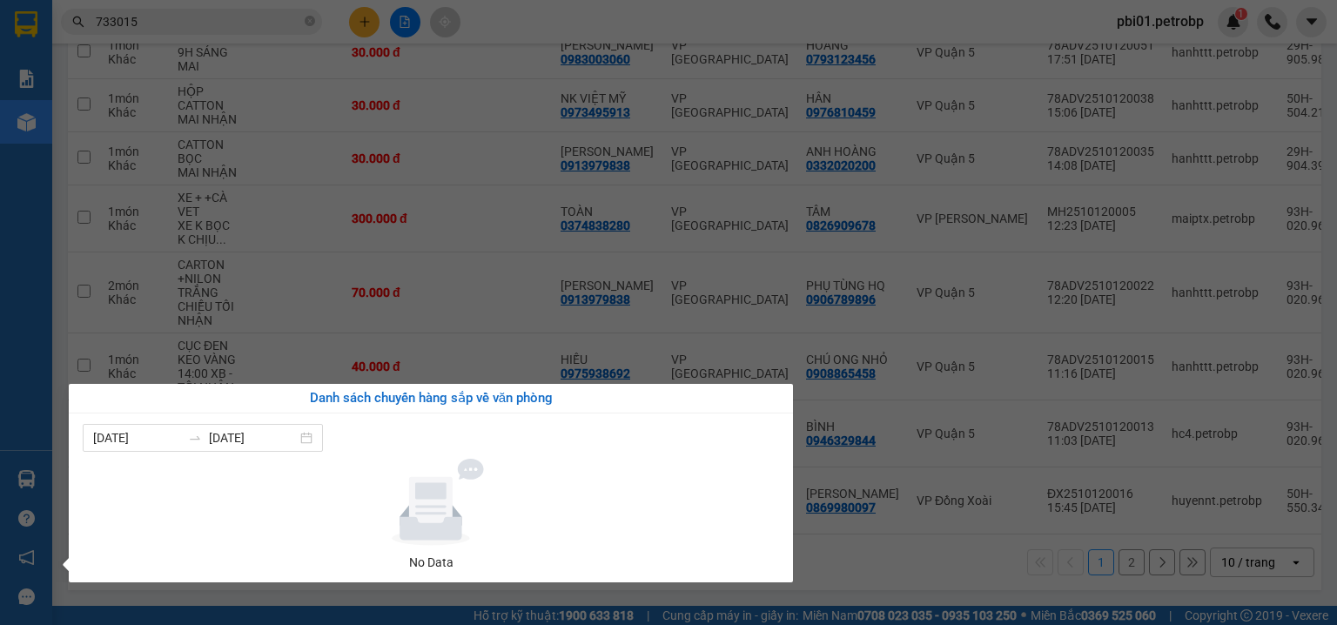
drag, startPoint x: 0, startPoint y: 86, endPoint x: 28, endPoint y: 85, distance: 27.9
click at [1, 86] on div "Báo cáo 4 Thống kê doanh thu toàn nhà xe (VP) BC tiền tận nơi (nhân viên) BC ti…" at bounding box center [26, 312] width 52 height 625
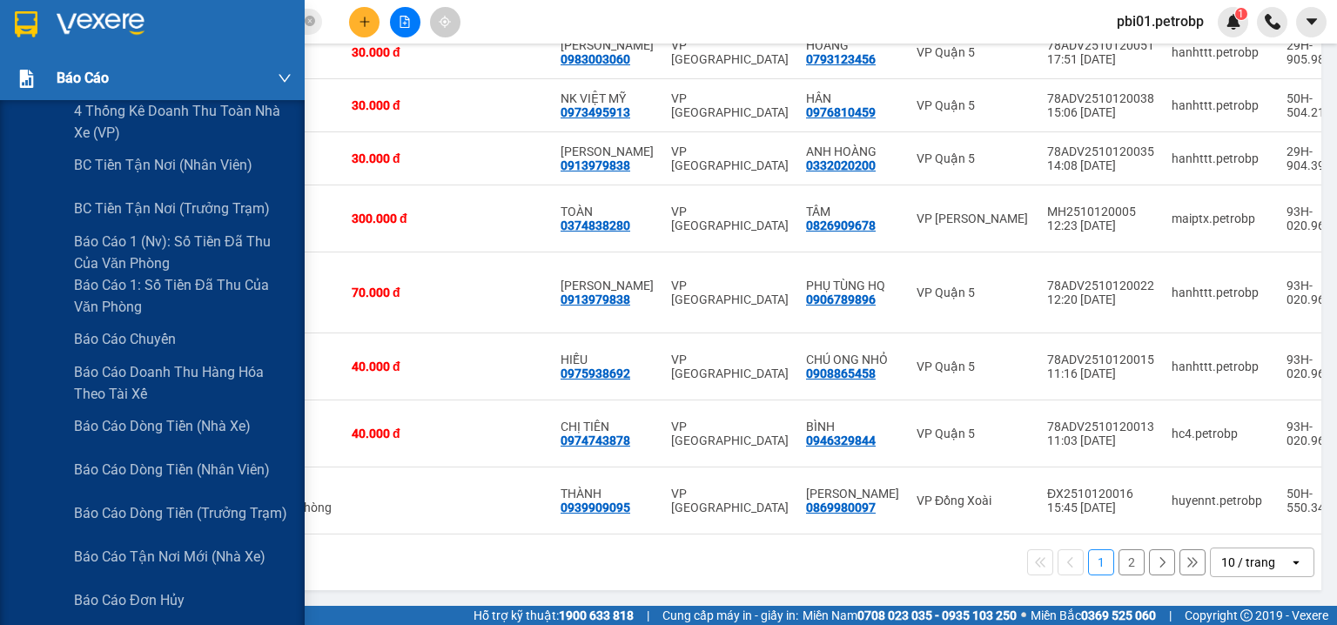
click at [28, 85] on img at bounding box center [26, 79] width 18 height 18
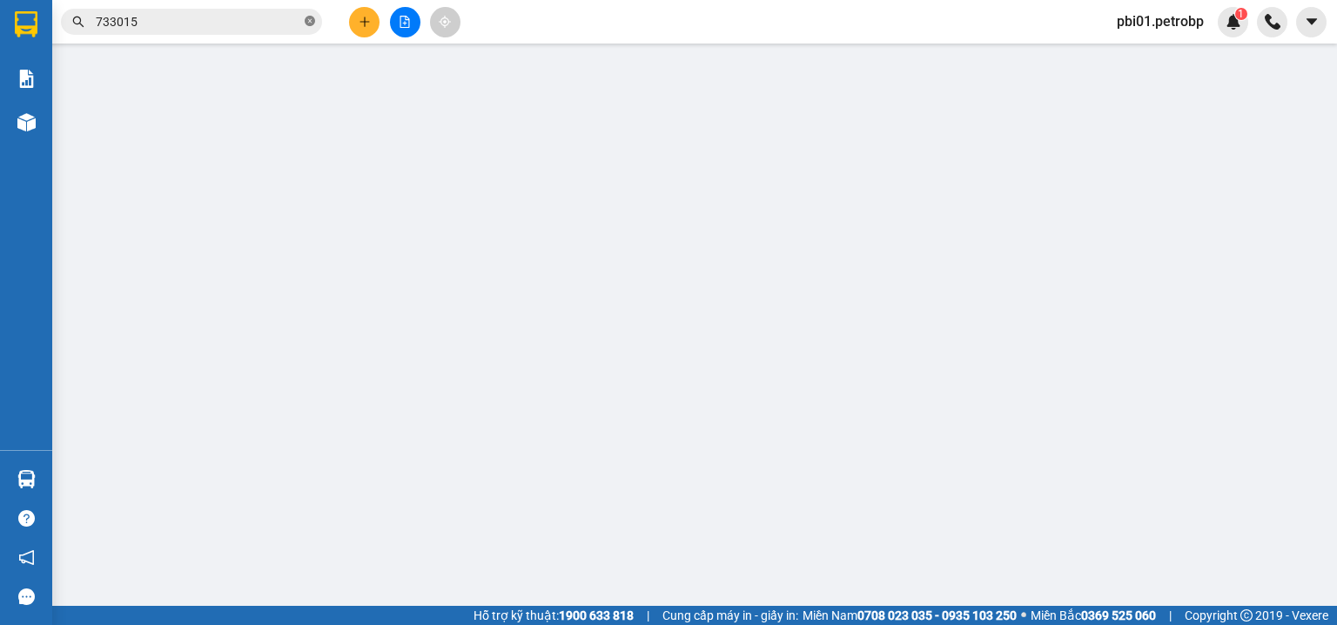
click at [306, 23] on icon "close-circle" at bounding box center [310, 21] width 10 height 10
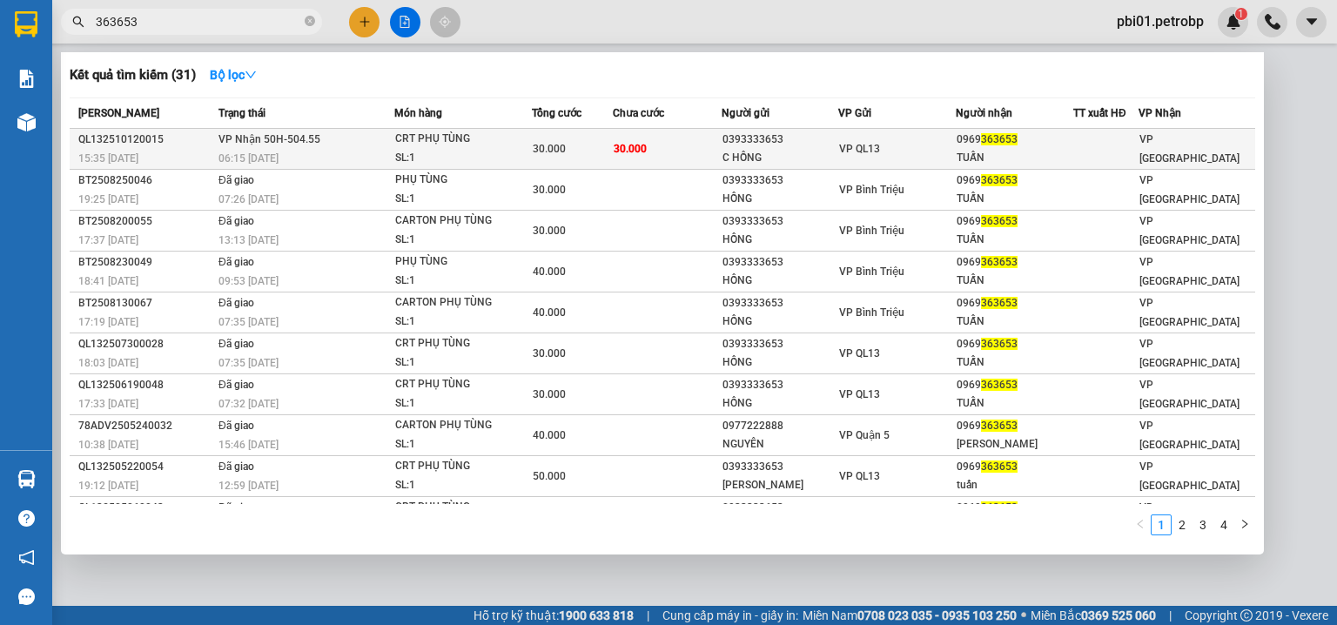
type input "363653"
click at [666, 150] on td "30.000" at bounding box center [667, 149] width 108 height 41
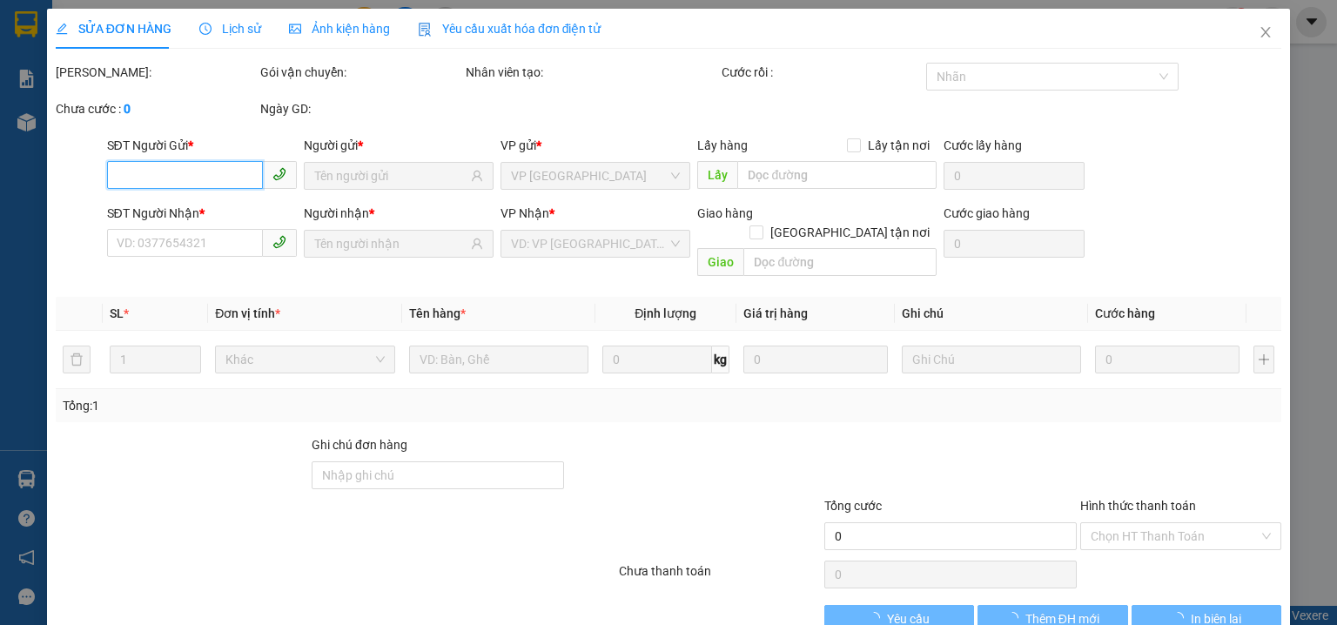
type input "0393333653"
type input "C HỒNG"
type input "0969363653"
type input "TUẤN"
type input "30.000"
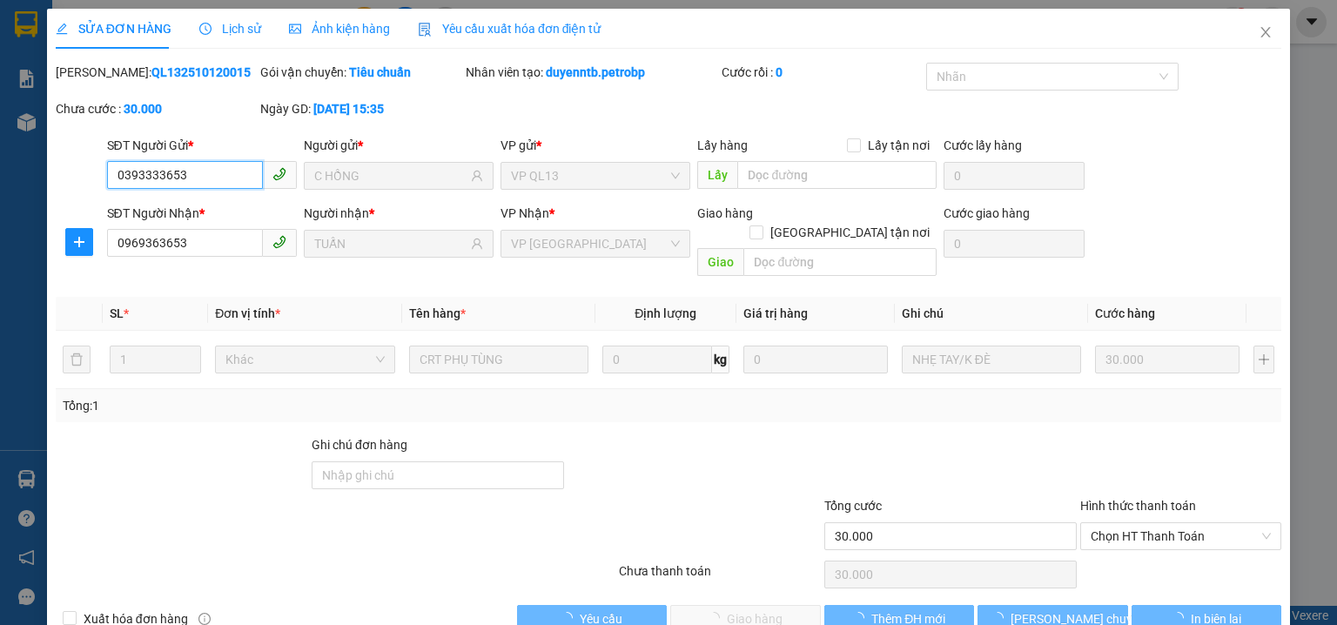
click at [1137, 523] on span "Chọn HT Thanh Toán" at bounding box center [1181, 536] width 180 height 26
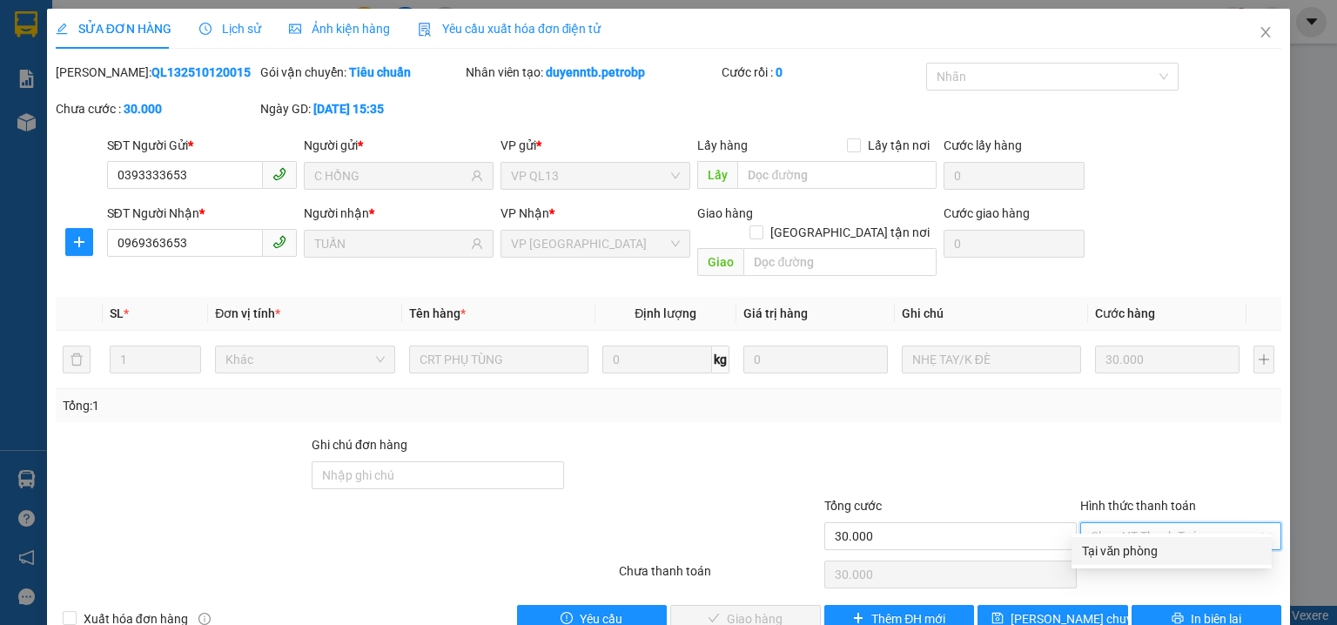
click at [1295, 118] on div "SỬA ĐƠN HÀNG Lịch sử Ảnh kiện hàng Yêu cầu xuất hóa đơn điện tử Total Paid Fee …" at bounding box center [668, 312] width 1337 height 625
drag, startPoint x: 1151, startPoint y: 505, endPoint x: 1126, endPoint y: 532, distance: 37.0
click at [1150, 523] on span "Chọn HT Thanh Toán" at bounding box center [1181, 536] width 180 height 26
drag, startPoint x: 1125, startPoint y: 549, endPoint x: 752, endPoint y: 615, distance: 378.3
click at [1125, 550] on div "Tại văn phòng" at bounding box center [1171, 550] width 179 height 19
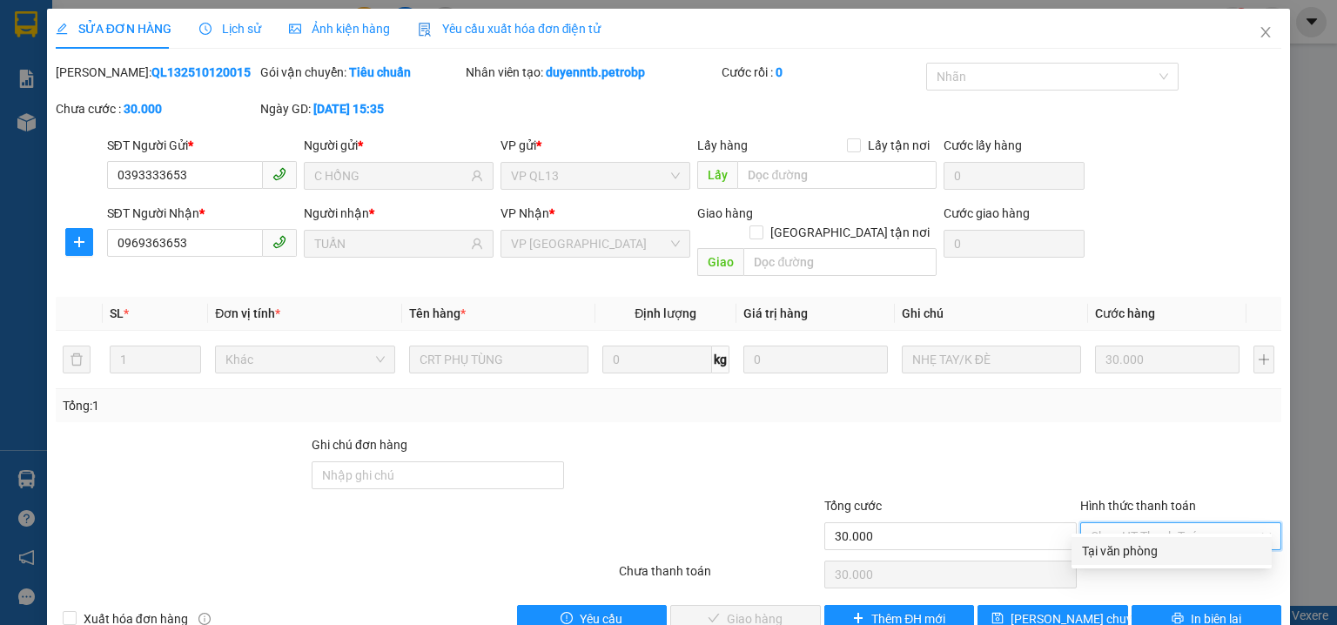
type input "0"
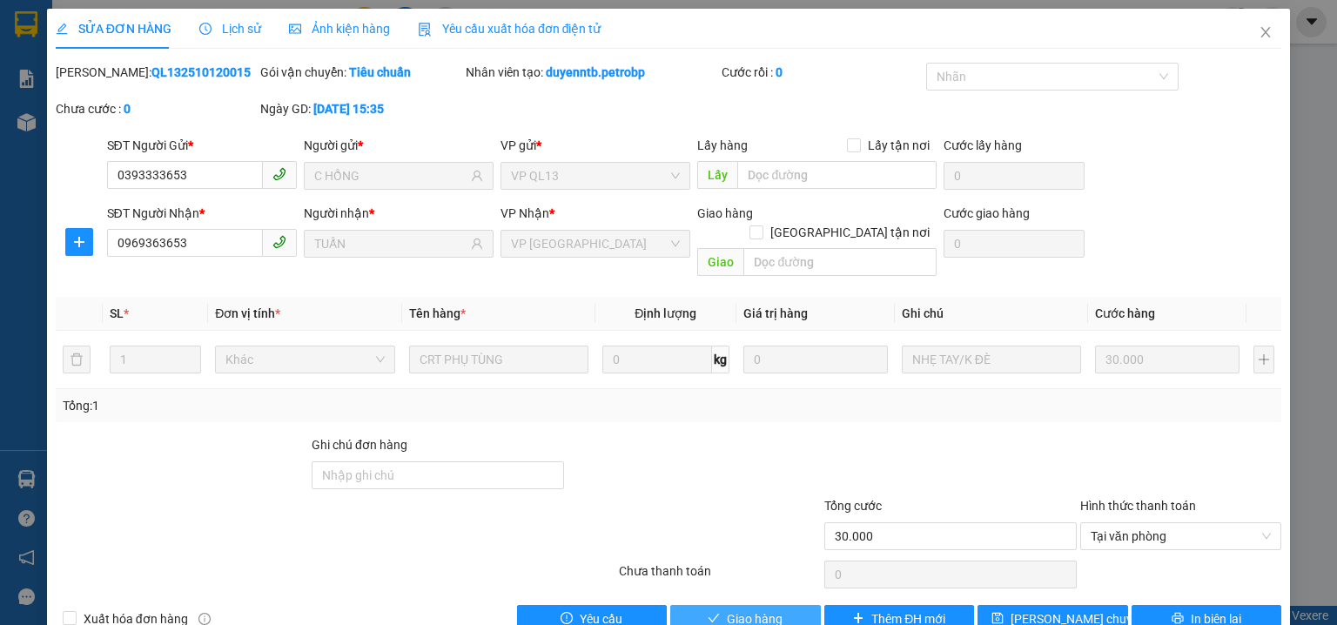
click at [748, 609] on span "Giao hàng" at bounding box center [755, 618] width 56 height 19
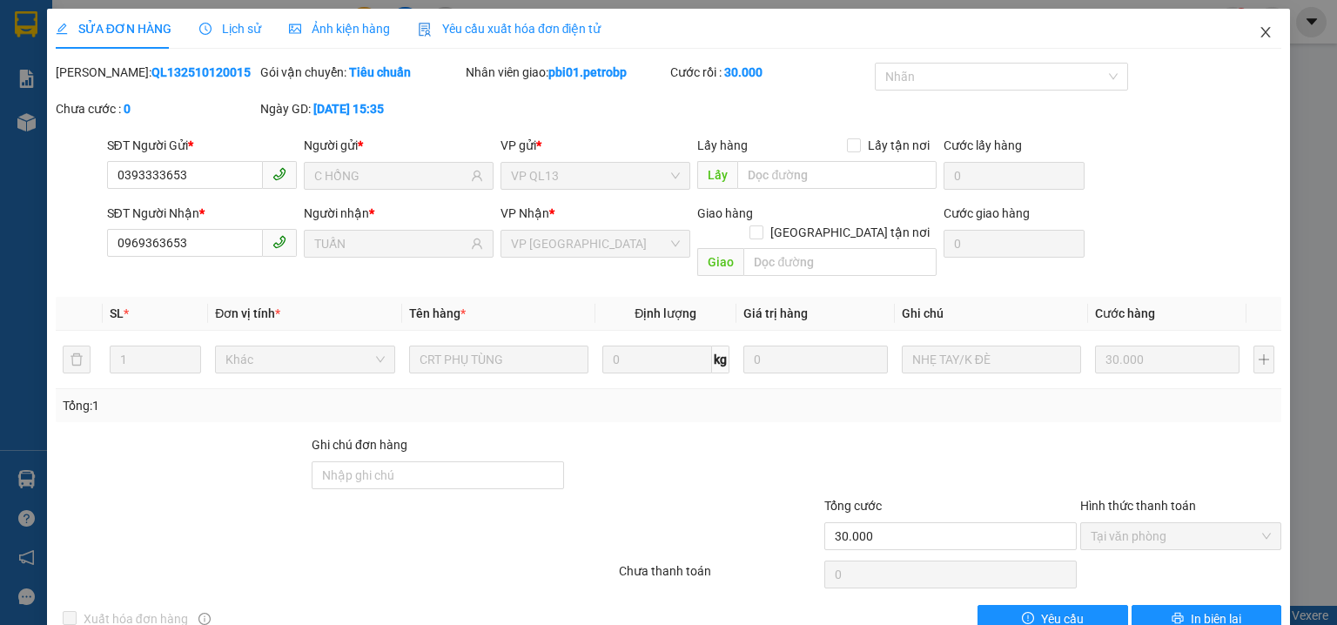
click at [1261, 31] on icon "close" at bounding box center [1266, 32] width 10 height 10
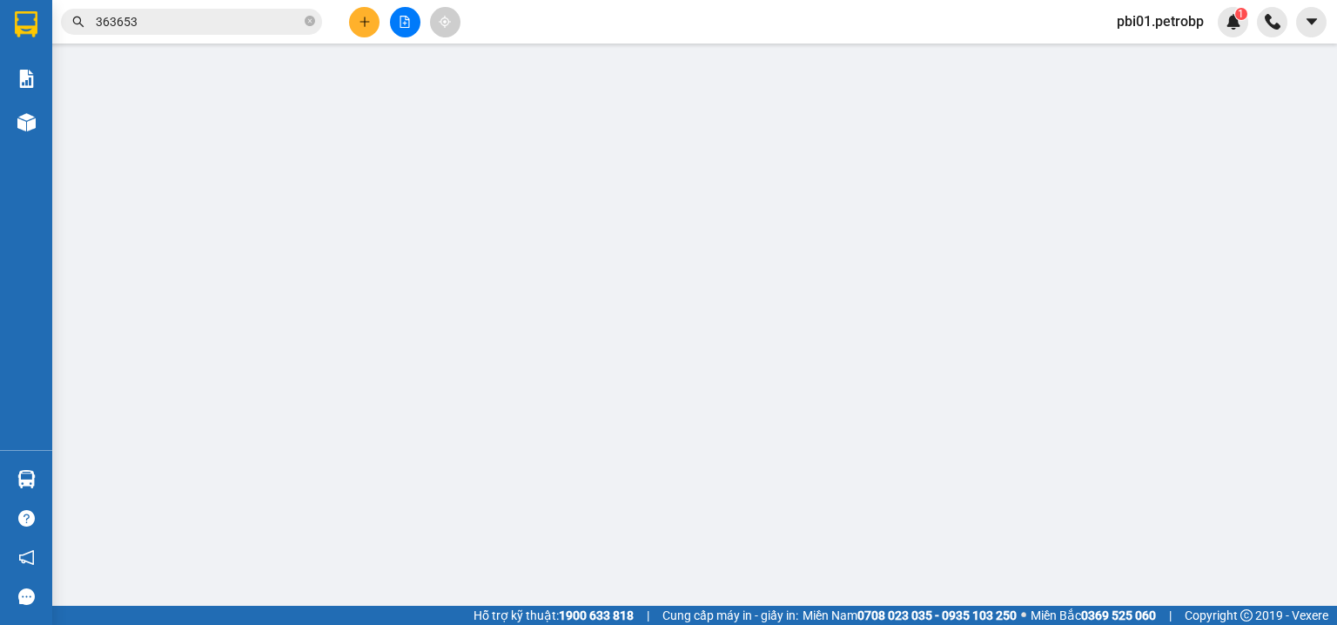
click at [238, 17] on input "363653" at bounding box center [198, 21] width 205 height 19
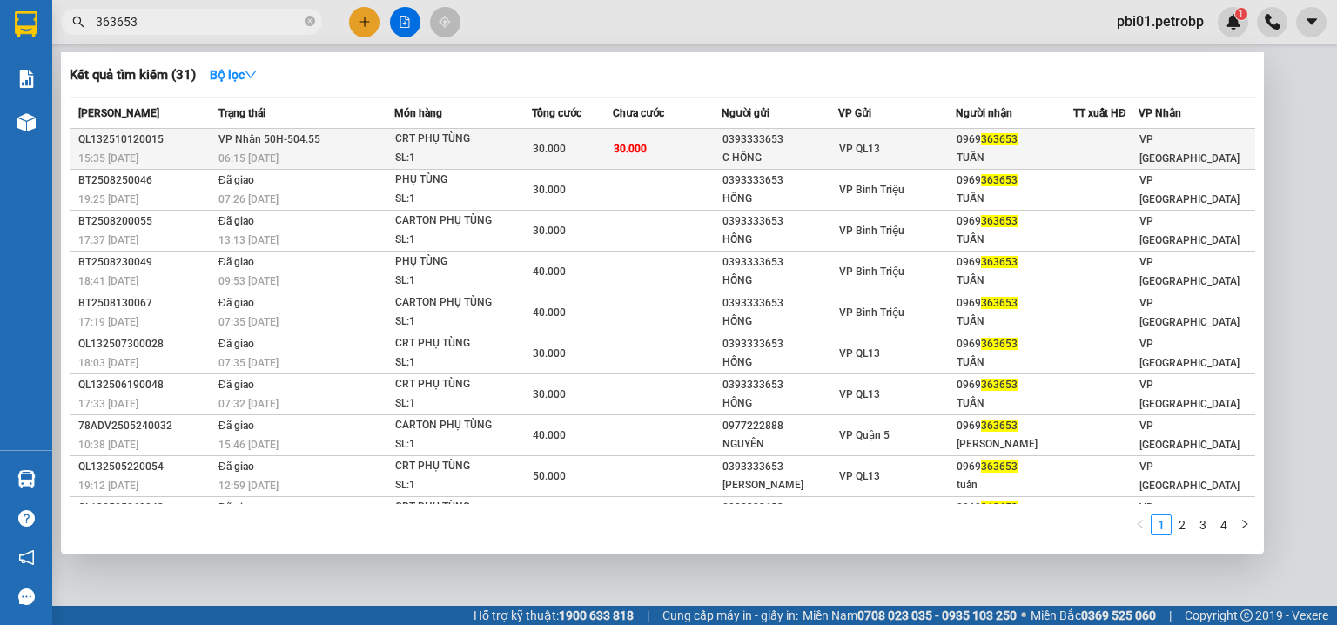
click at [735, 152] on div "C HỒNG" at bounding box center [781, 158] width 116 height 18
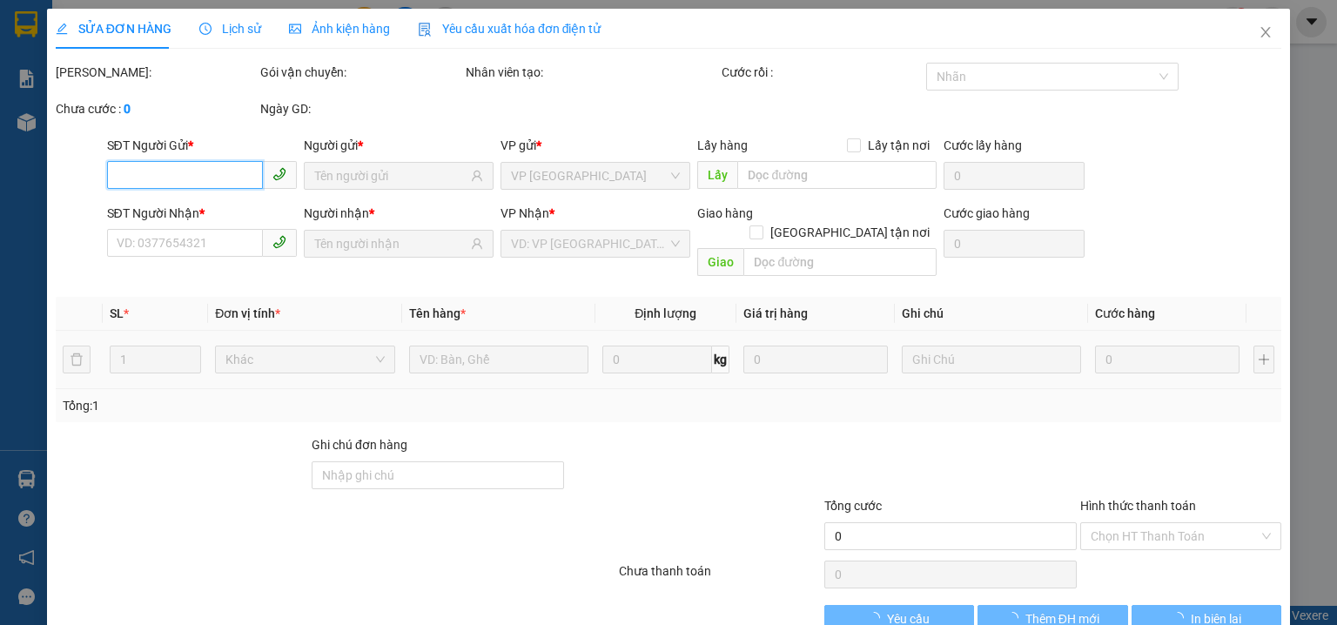
type input "0393333653"
type input "C HỒNG"
type input "0969363653"
type input "TUẤN"
type input "30.000"
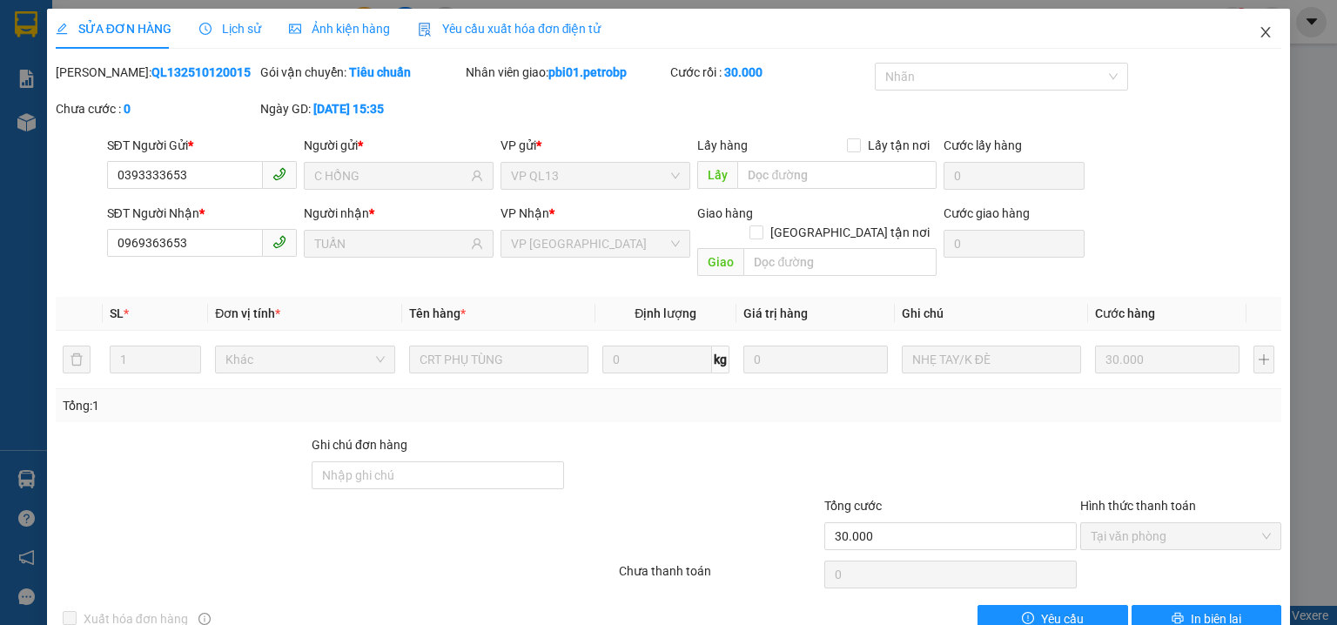
click at [1261, 35] on icon "close" at bounding box center [1266, 32] width 10 height 10
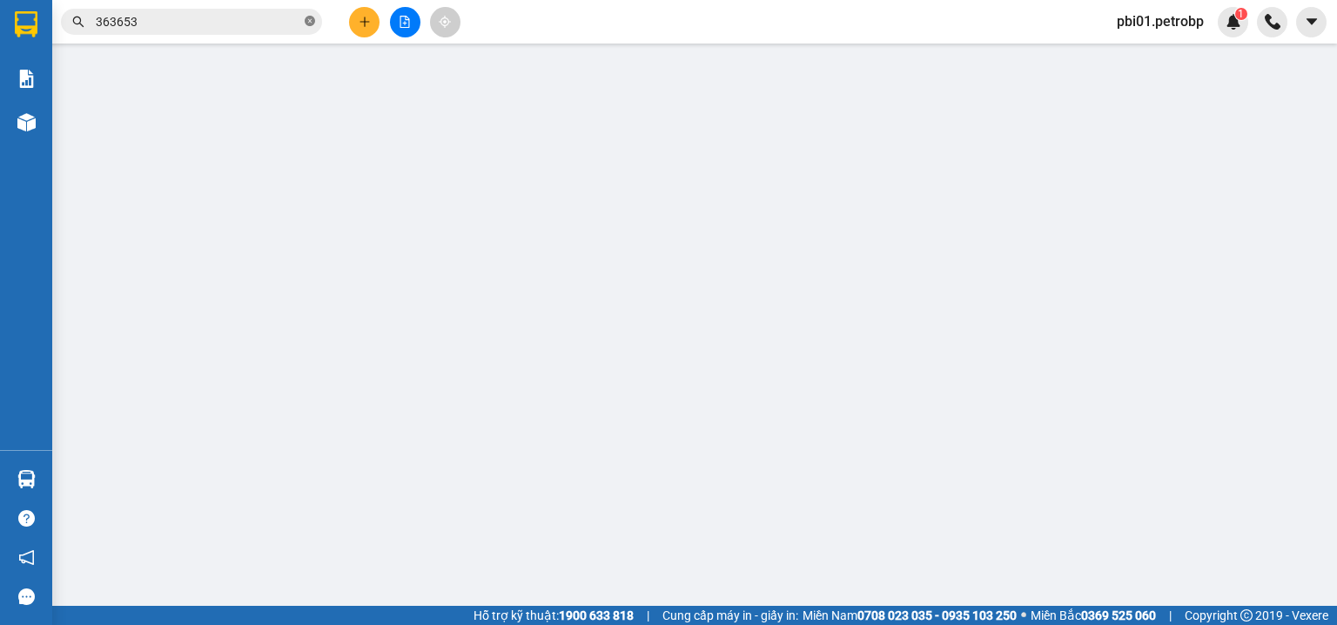
click at [306, 17] on icon "close-circle" at bounding box center [310, 21] width 10 height 10
click at [262, 17] on input "text" at bounding box center [198, 21] width 205 height 19
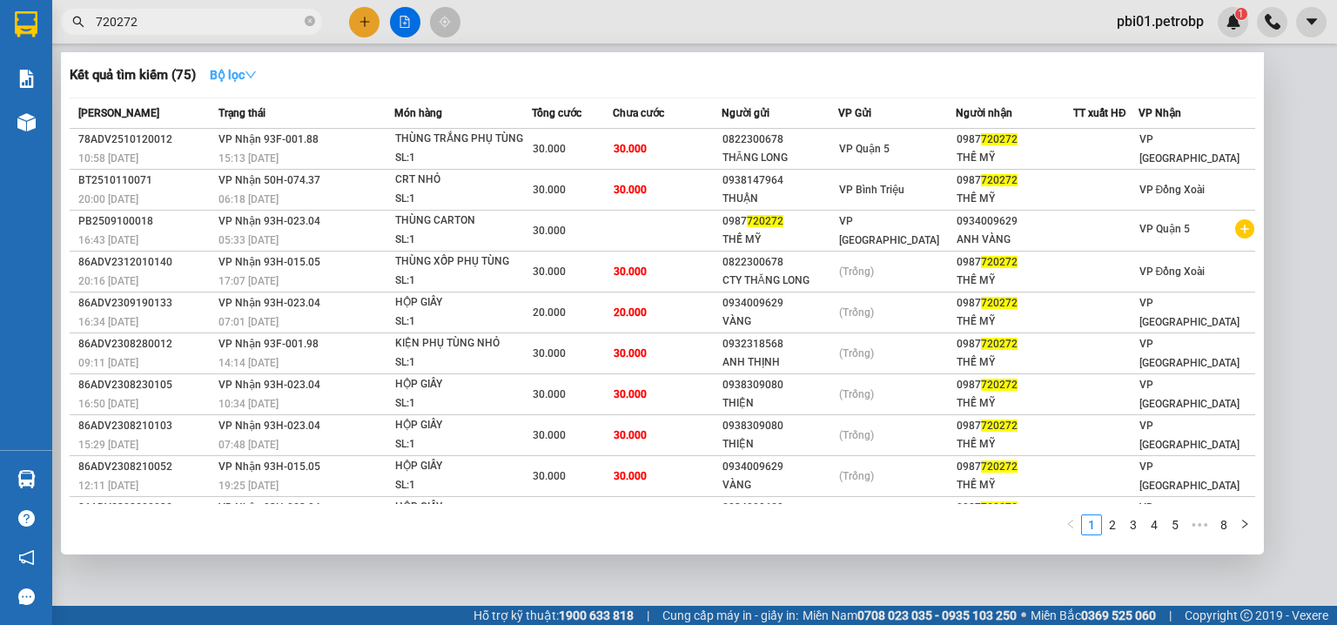
type input "720272"
click at [245, 76] on strong "Bộ lọc" at bounding box center [233, 75] width 47 height 14
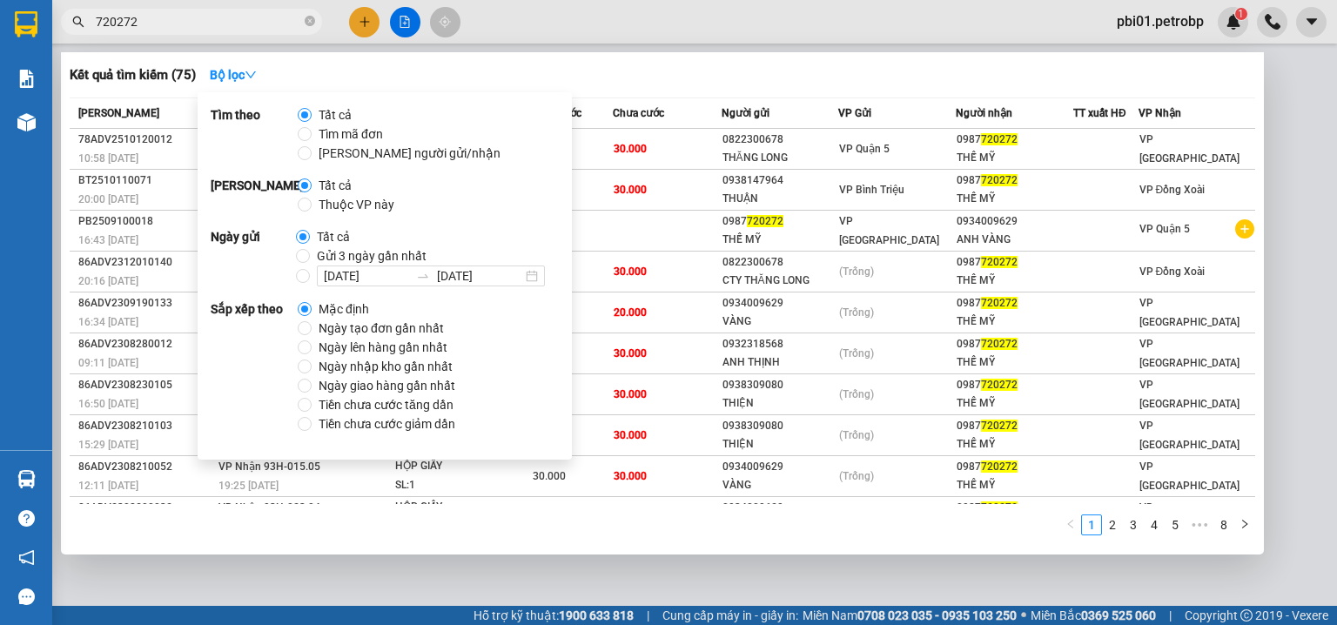
drag, startPoint x: 355, startPoint y: 329, endPoint x: 373, endPoint y: 320, distance: 19.5
click at [357, 329] on span "Ngày tạo đơn gần nhất" at bounding box center [381, 328] width 139 height 19
click at [312, 329] on input "Ngày tạo đơn gần nhất" at bounding box center [305, 328] width 14 height 14
radio input "true"
radio input "false"
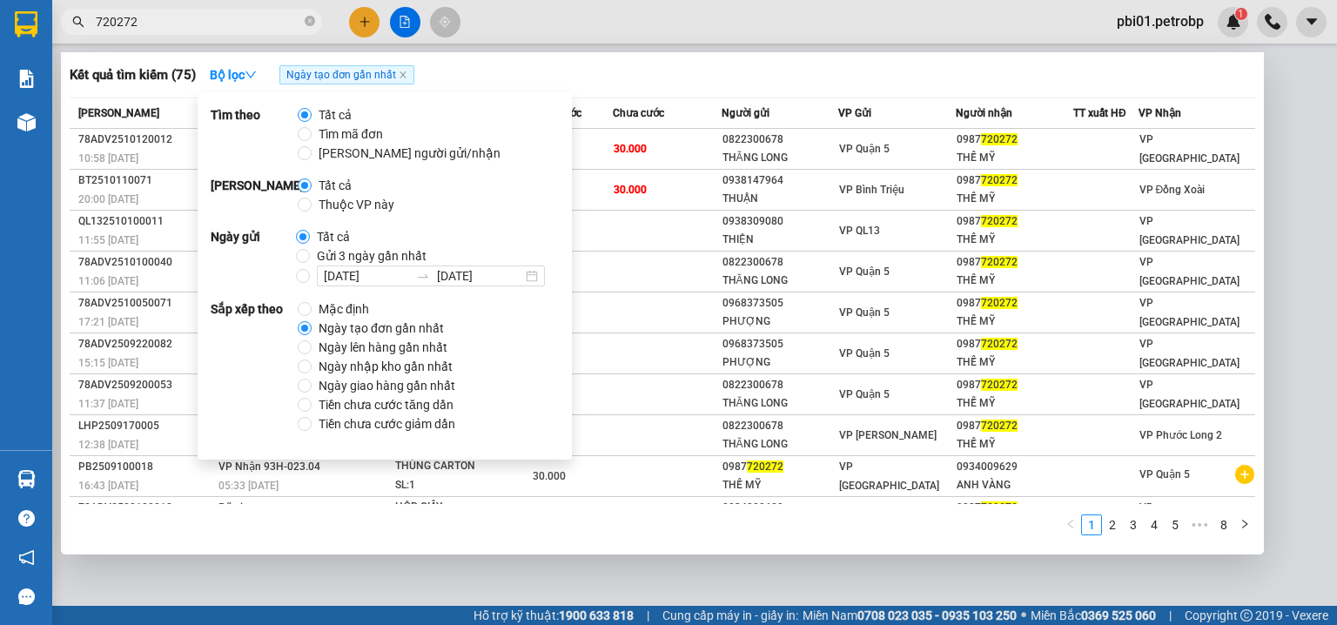
click at [710, 77] on div "Kết quả tìm kiếm ( 75 ) Bộ lọc Ngày tạo đơn gần nhất" at bounding box center [663, 75] width 1186 height 28
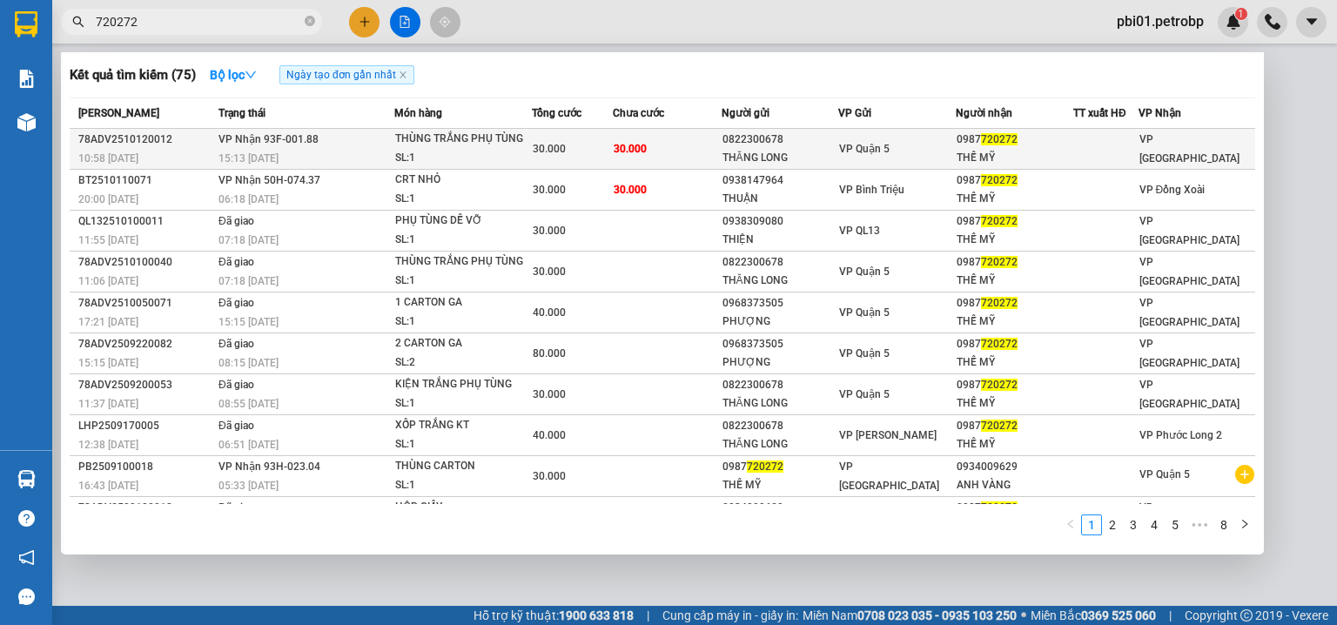
click at [826, 141] on div "0822300678" at bounding box center [781, 140] width 116 height 18
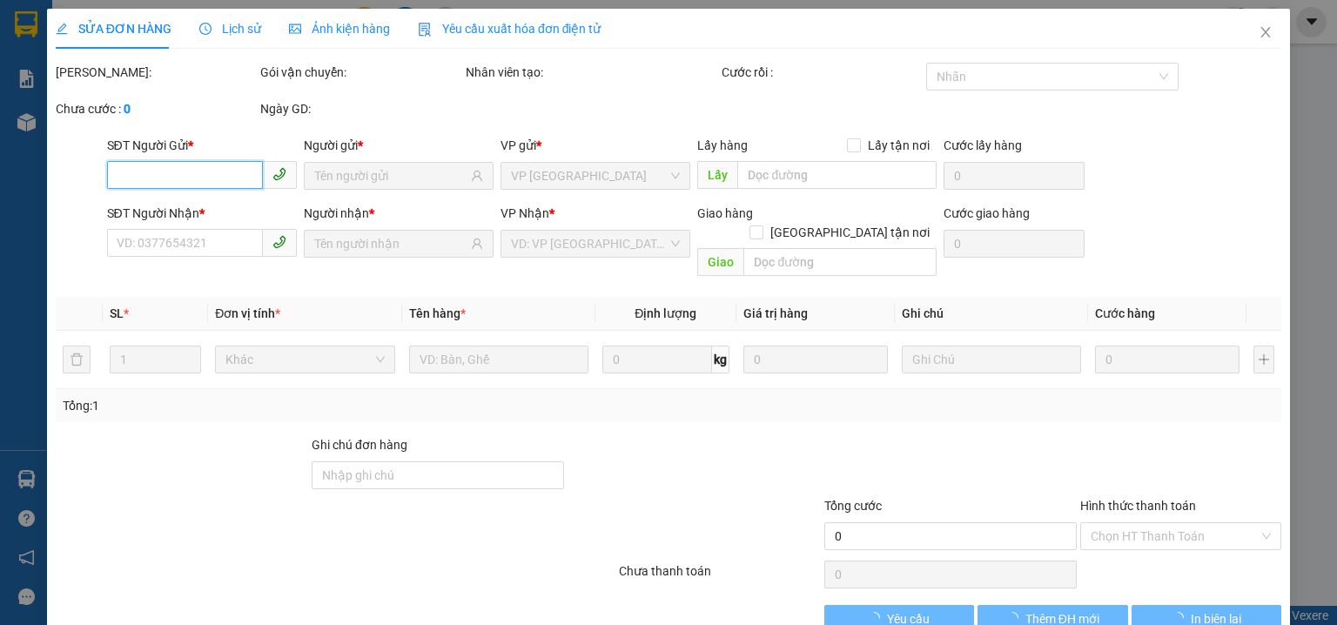
type input "0822300678"
type input "THĂNG LONG"
type input "0987720272"
type input "THẾ MỸ"
type input "30.000"
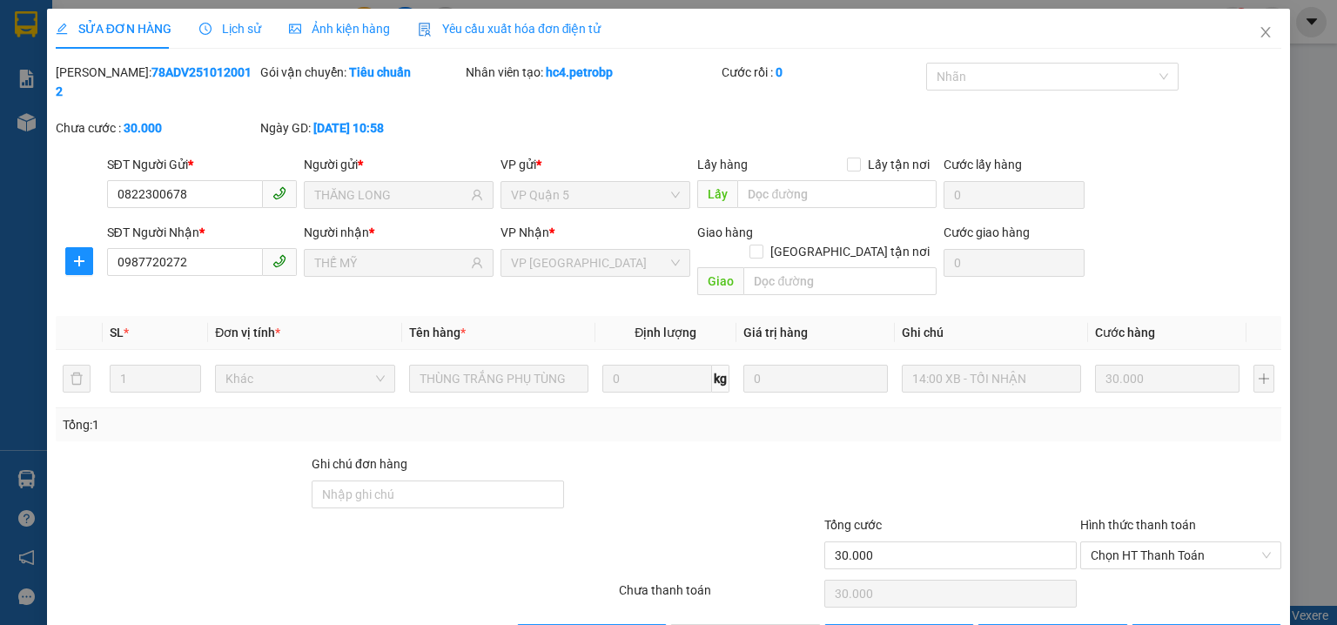
click at [1280, 138] on div "SỬA ĐƠN HÀNG Lịch sử Ảnh kiện hàng Yêu cầu xuất hóa đơn điện tử Total Paid Fee …" at bounding box center [668, 337] width 1243 height 656
click at [1307, 137] on div "SỬA ĐƠN HÀNG Lịch sử Ảnh kiện hàng Yêu cầu xuất hóa đơn điện tử Total Paid Fee …" at bounding box center [668, 312] width 1337 height 625
click at [1297, 149] on div "SỬA ĐƠN HÀNG Lịch sử Ảnh kiện hàng Yêu cầu xuất hóa đơn điện tử Total Paid Fee …" at bounding box center [668, 312] width 1337 height 625
click at [1118, 542] on span "Chọn HT Thanh Toán" at bounding box center [1181, 555] width 180 height 26
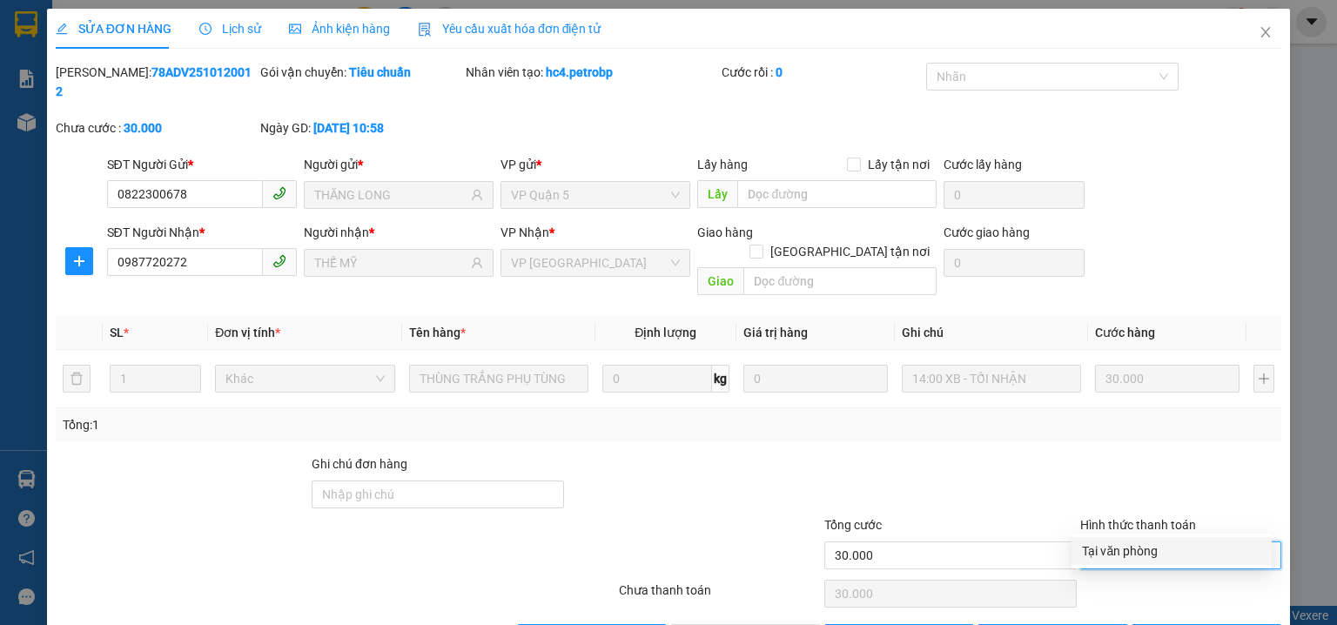
drag, startPoint x: 1118, startPoint y: 550, endPoint x: 793, endPoint y: 595, distance: 327.8
click at [1113, 551] on div "Tại văn phòng" at bounding box center [1171, 550] width 179 height 19
type input "0"
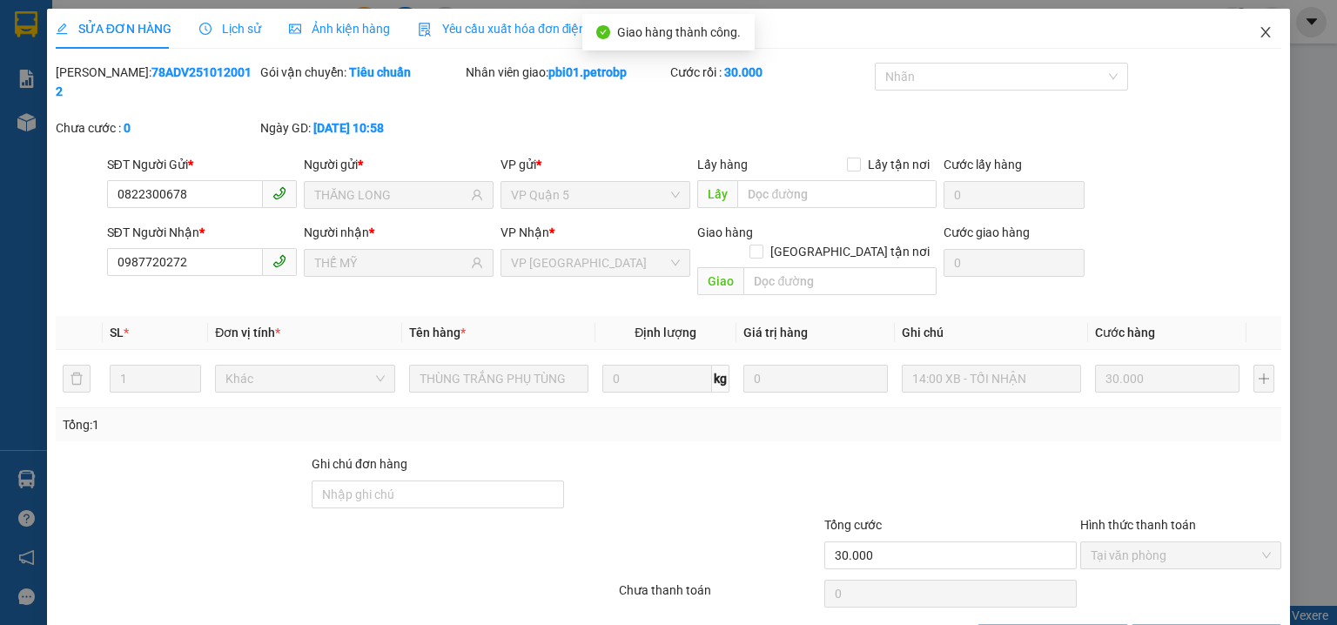
drag, startPoint x: 1247, startPoint y: 31, endPoint x: 1220, endPoint y: 44, distance: 29.2
click at [1246, 31] on span "Close" at bounding box center [1265, 33] width 49 height 49
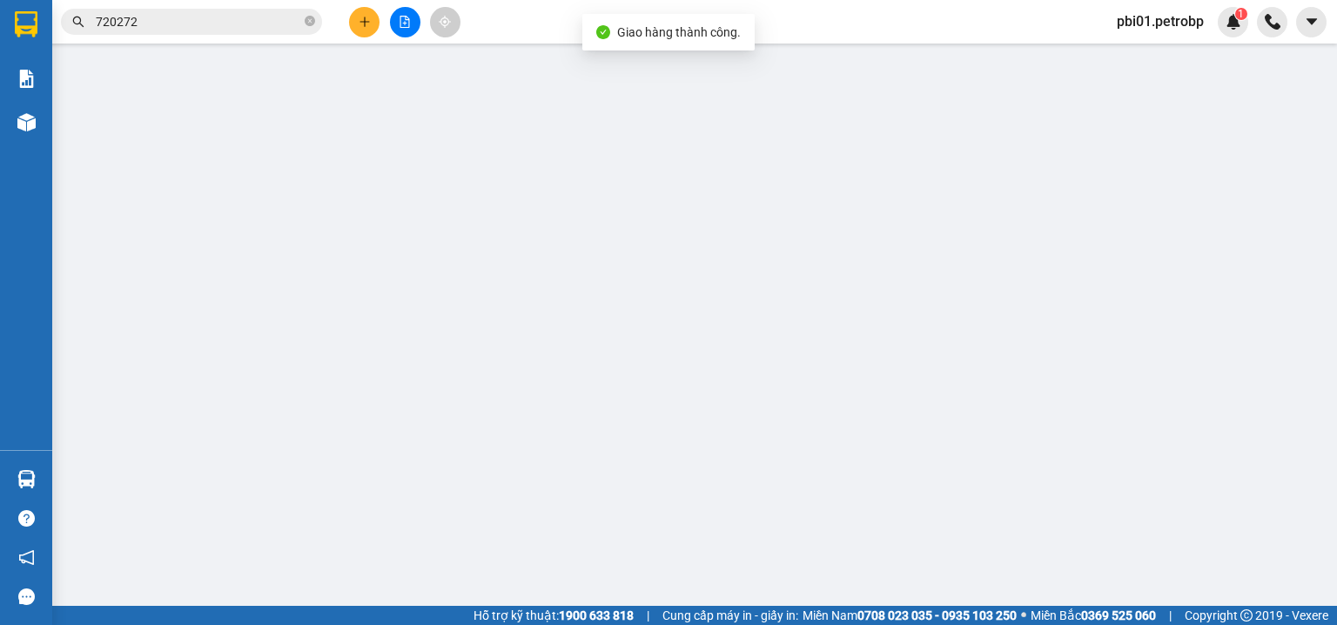
click at [221, 16] on input "720272" at bounding box center [198, 21] width 205 height 19
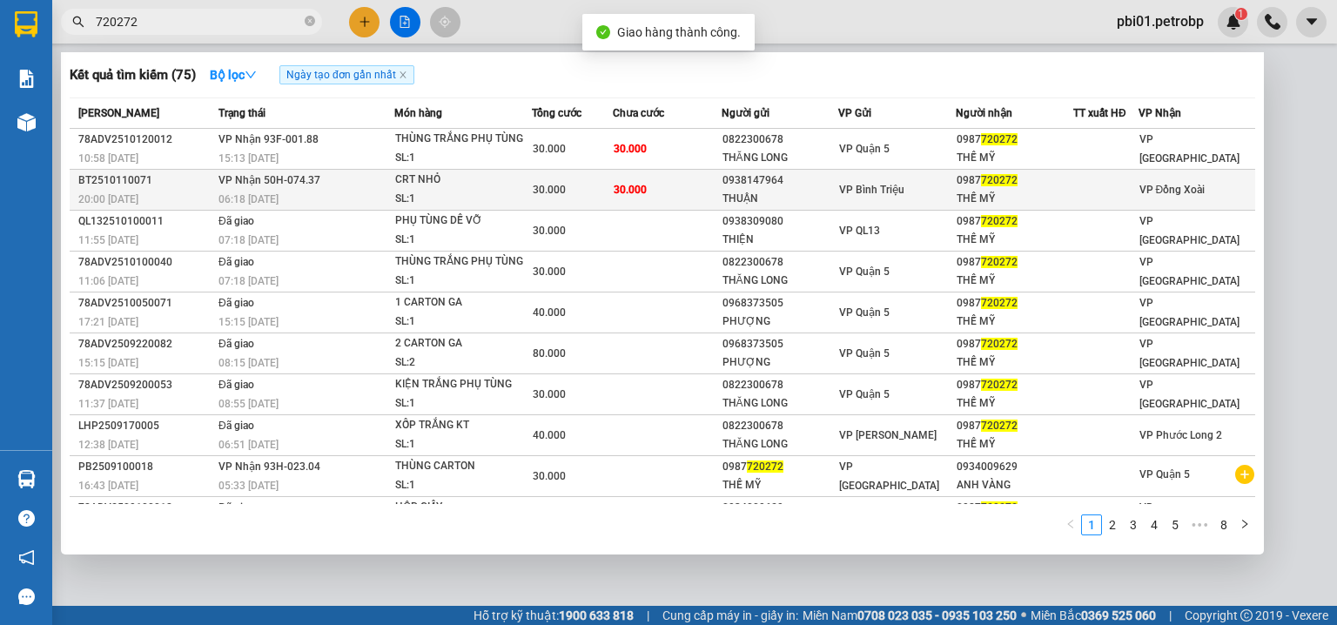
click at [839, 197] on div "VP Bình Triệu" at bounding box center [897, 189] width 116 height 19
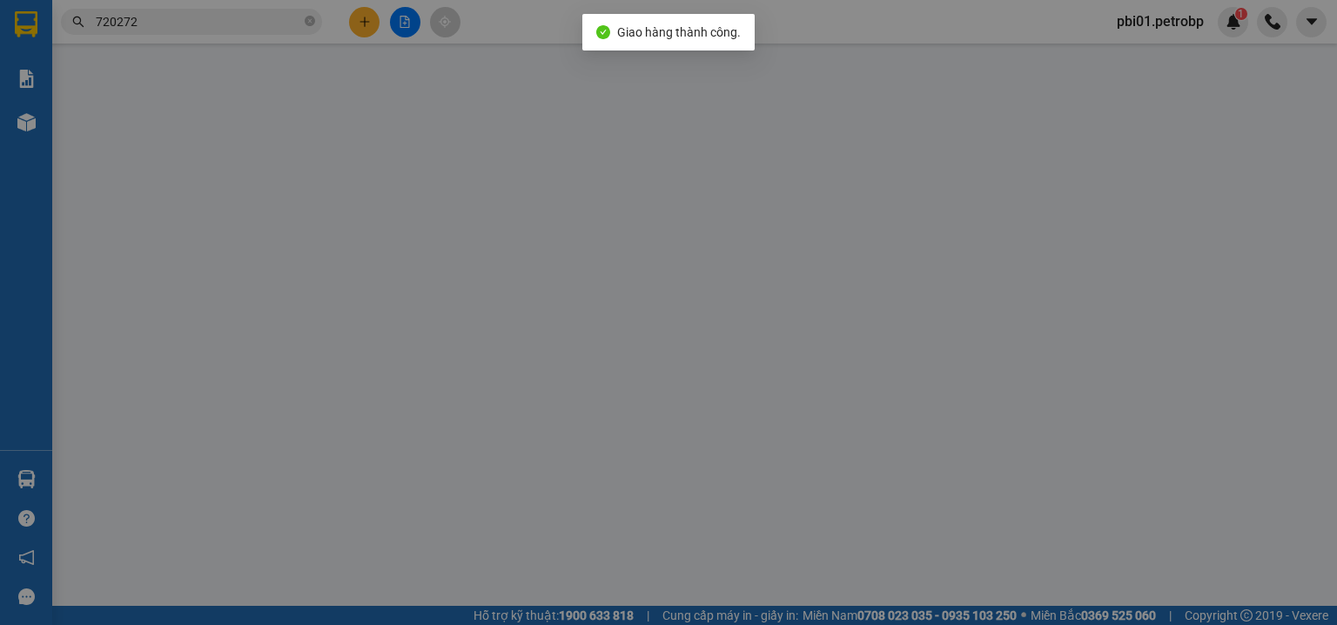
type input "0938147964"
type input "THUẬN"
type input "0987720272"
type input "THẾ MỸ"
type input "30.000"
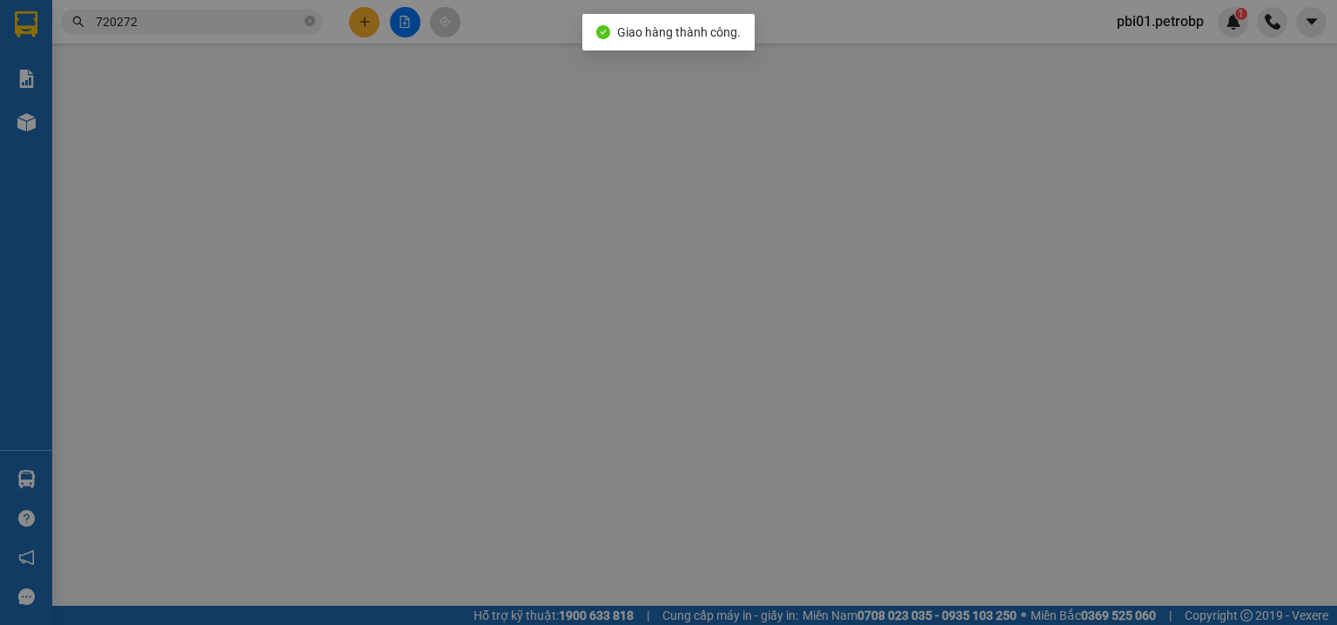
type input "30.000"
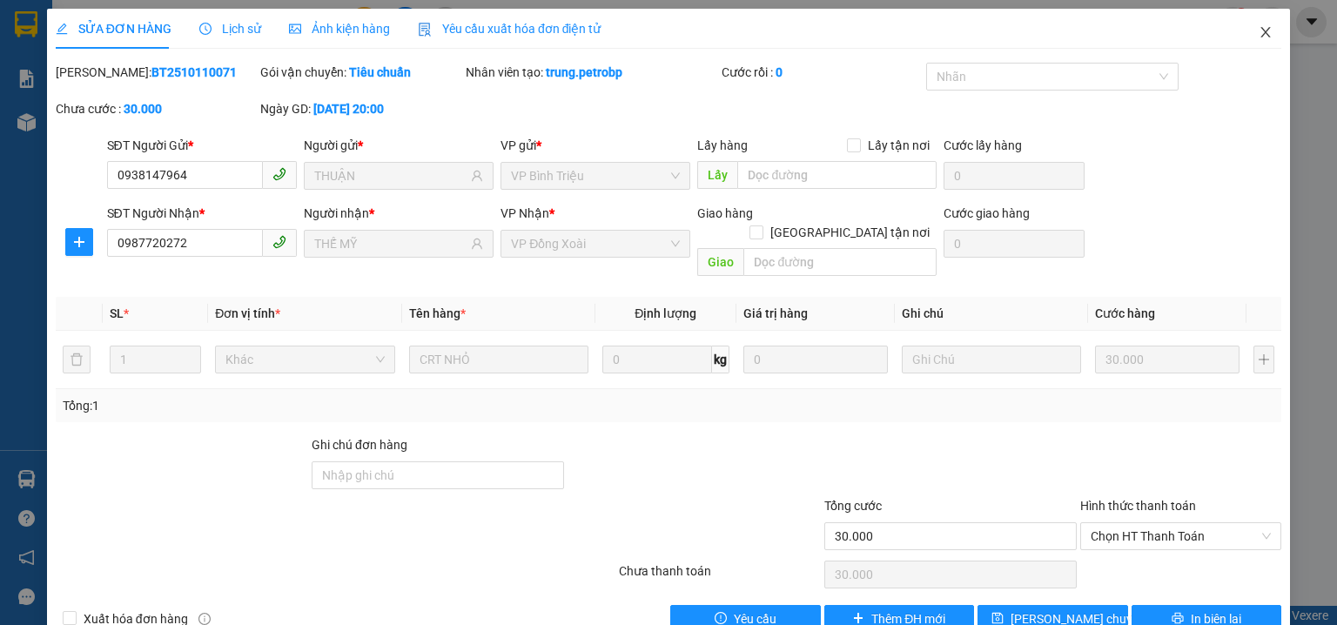
click at [1245, 38] on span "Close" at bounding box center [1265, 33] width 49 height 49
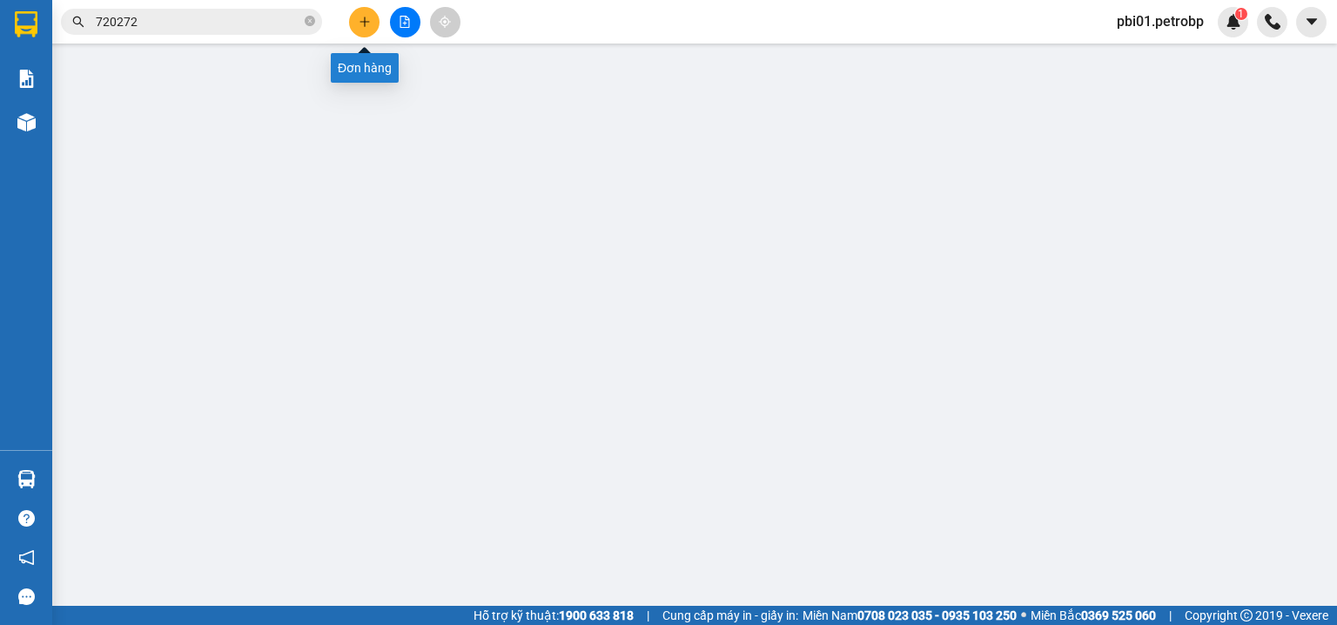
click at [351, 28] on button at bounding box center [364, 22] width 30 height 30
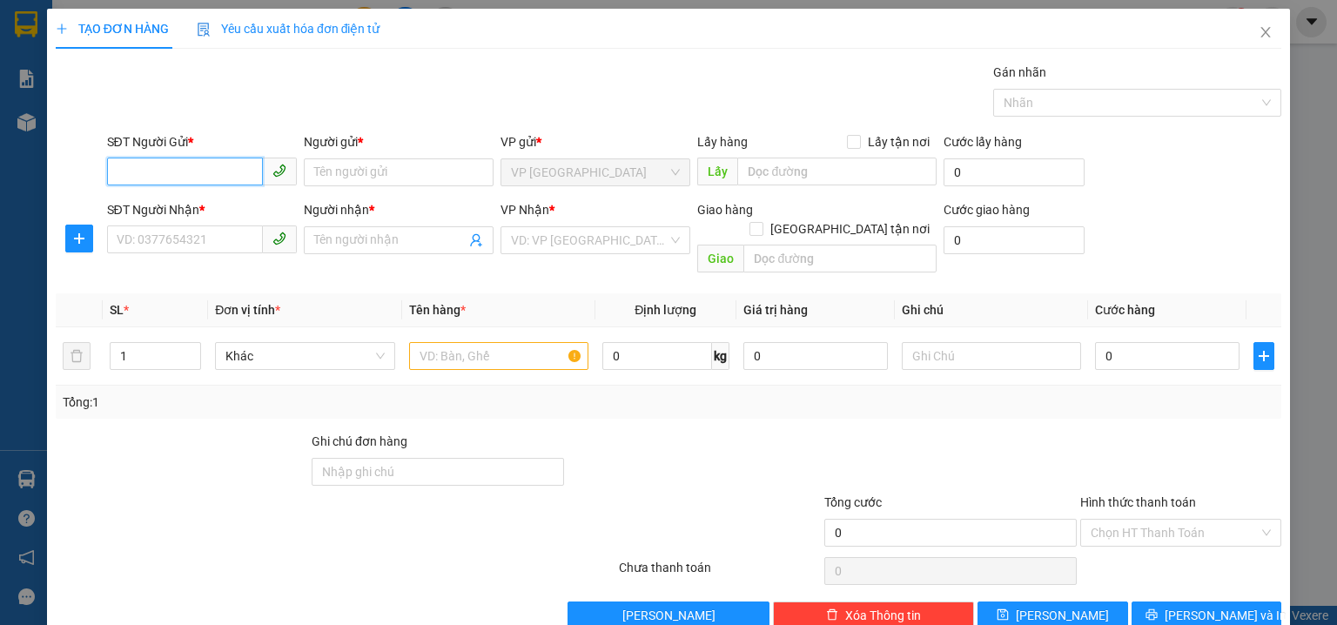
click at [205, 170] on input "SĐT Người Gửi *" at bounding box center [185, 172] width 156 height 28
click at [232, 198] on div "0902720944 - PHƯƠNG" at bounding box center [200, 206] width 167 height 19
type input "0902720944"
type input "PHƯƠNG"
type input "0902720944"
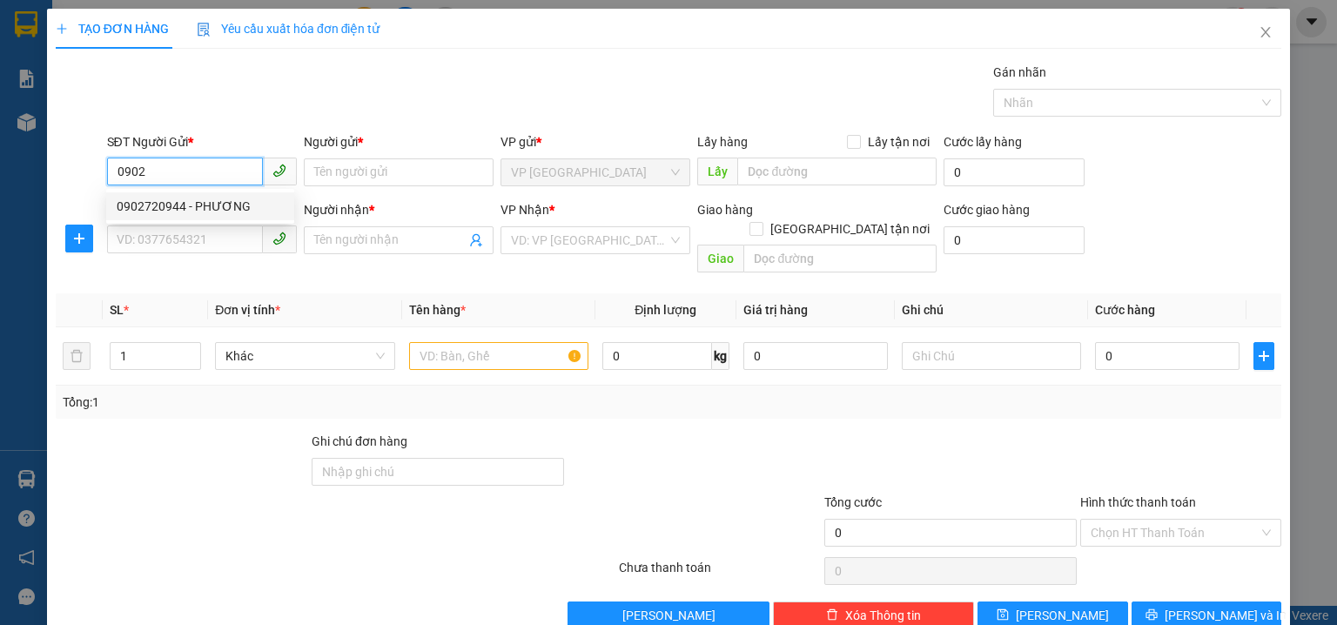
type input "PHƯƠNG"
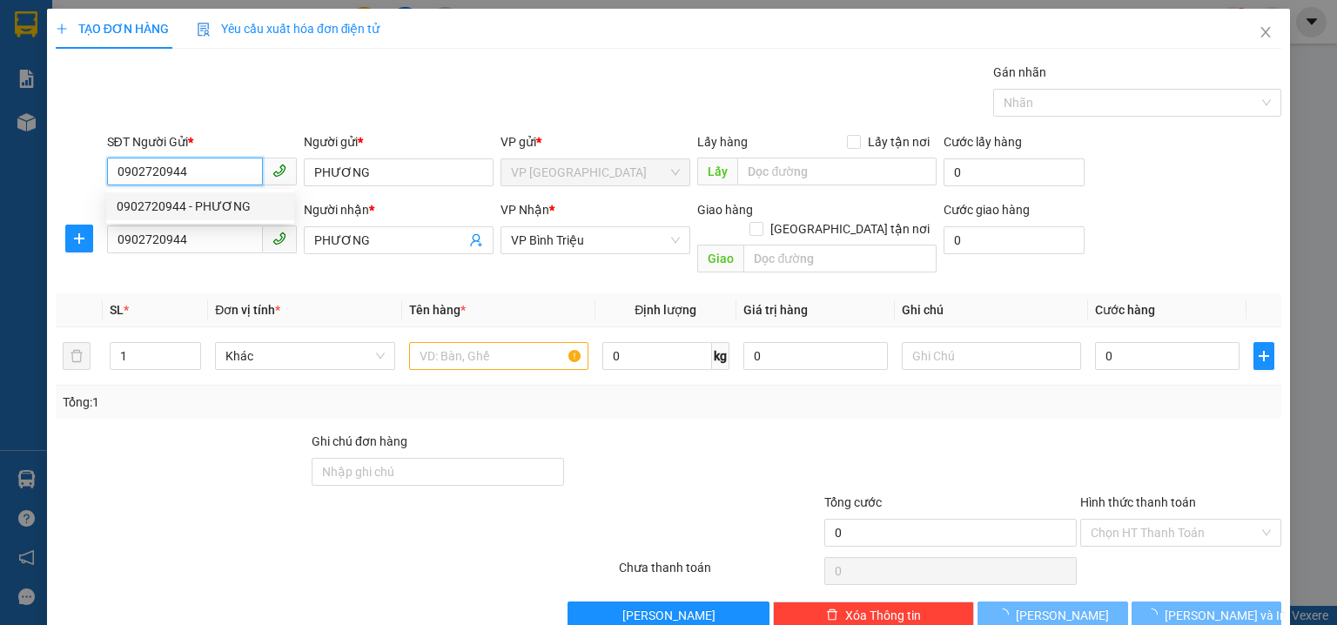
type input "40.000"
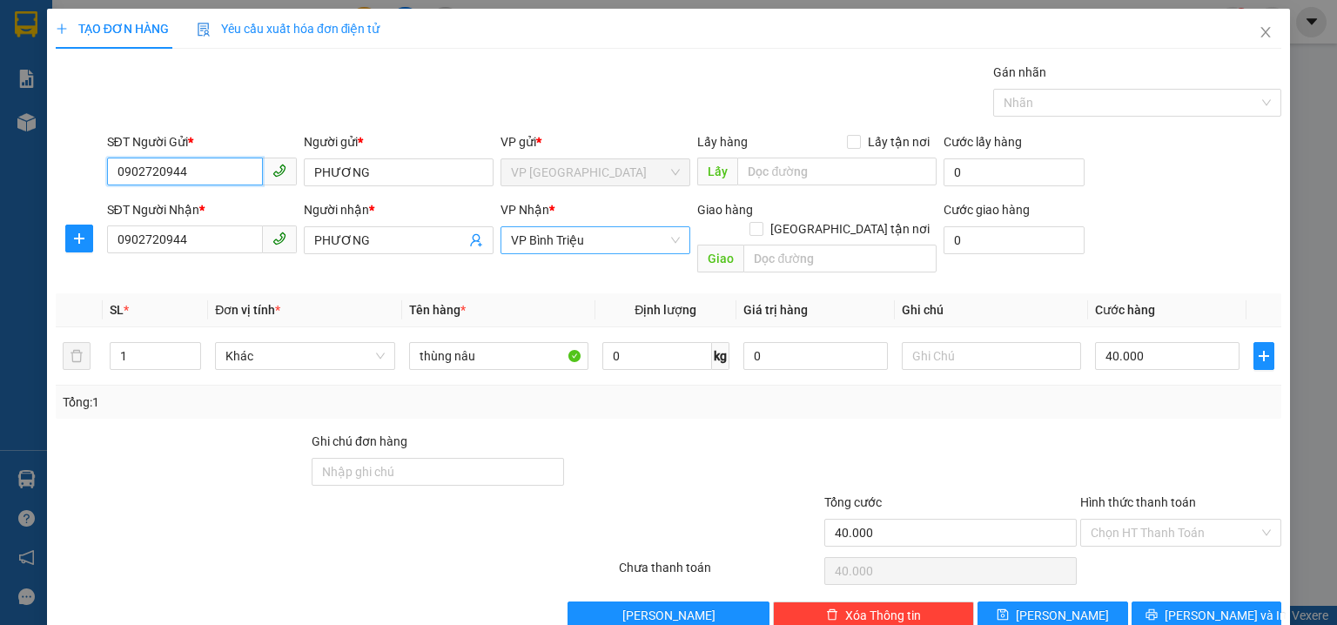
click at [528, 237] on span "VP Bình Triệu" at bounding box center [595, 240] width 169 height 26
type input "0902720944"
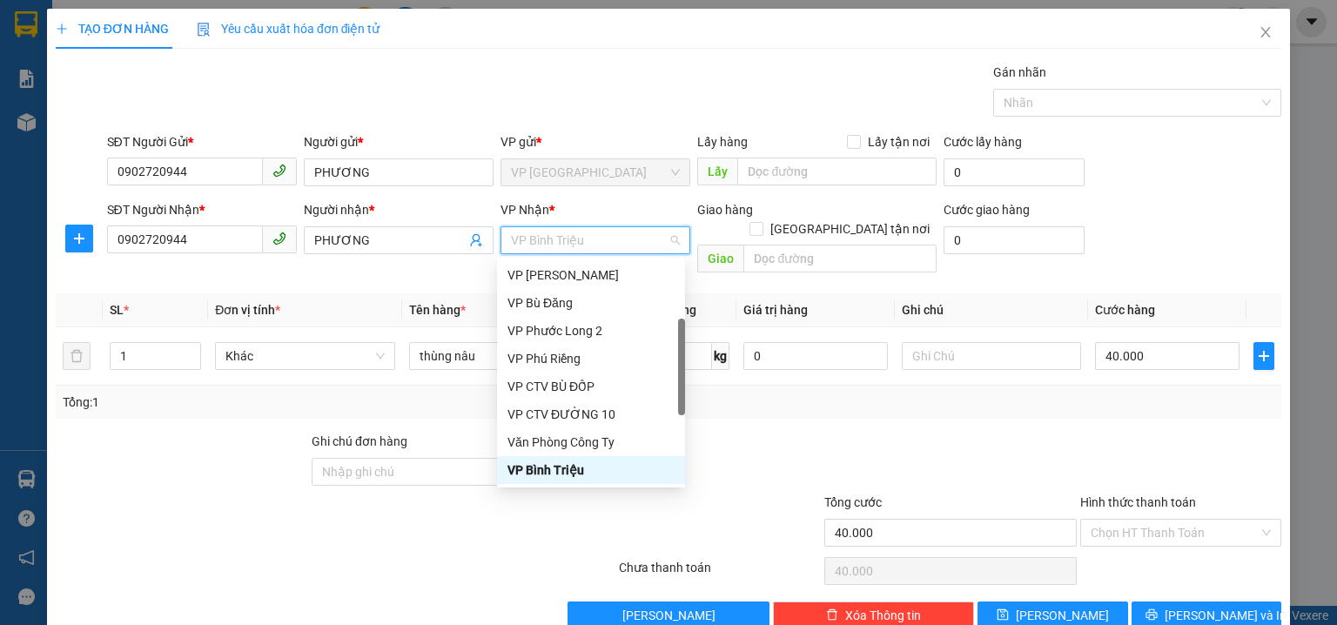
type input "q"
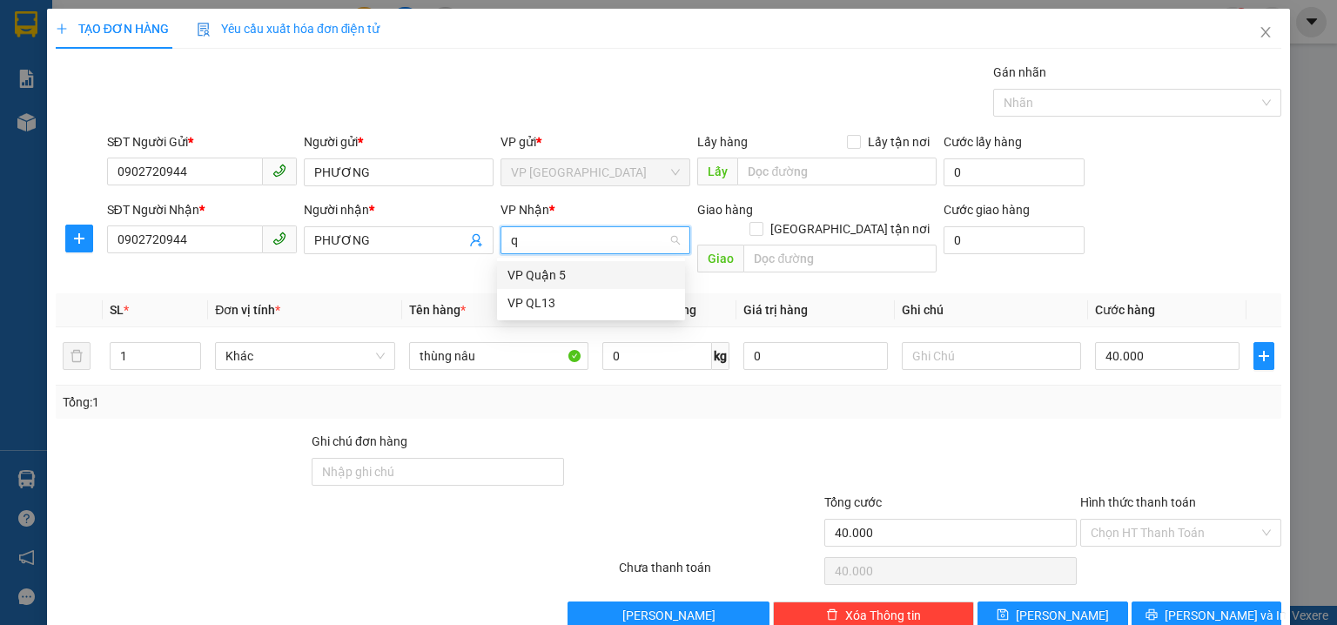
click at [550, 277] on div "VP Quận 5" at bounding box center [591, 275] width 167 height 19
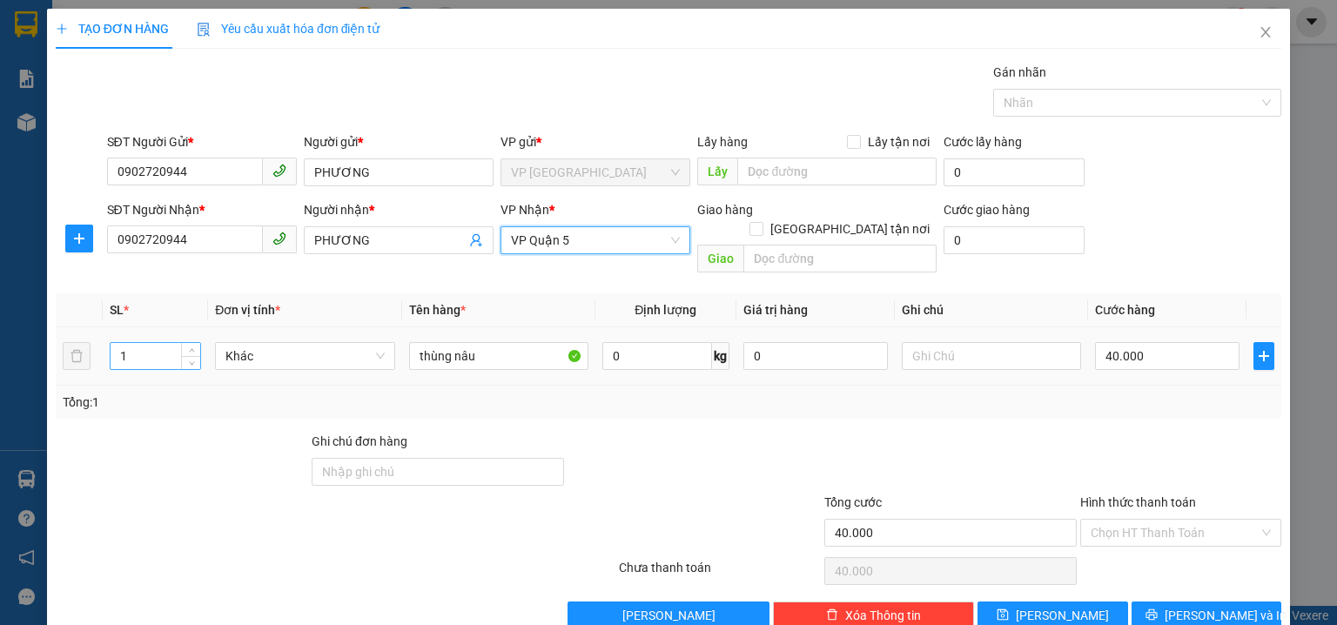
click at [160, 343] on input "1" at bounding box center [156, 356] width 90 height 26
type input "2"
click at [1161, 345] on input "40.000" at bounding box center [1167, 356] width 145 height 28
type input "0"
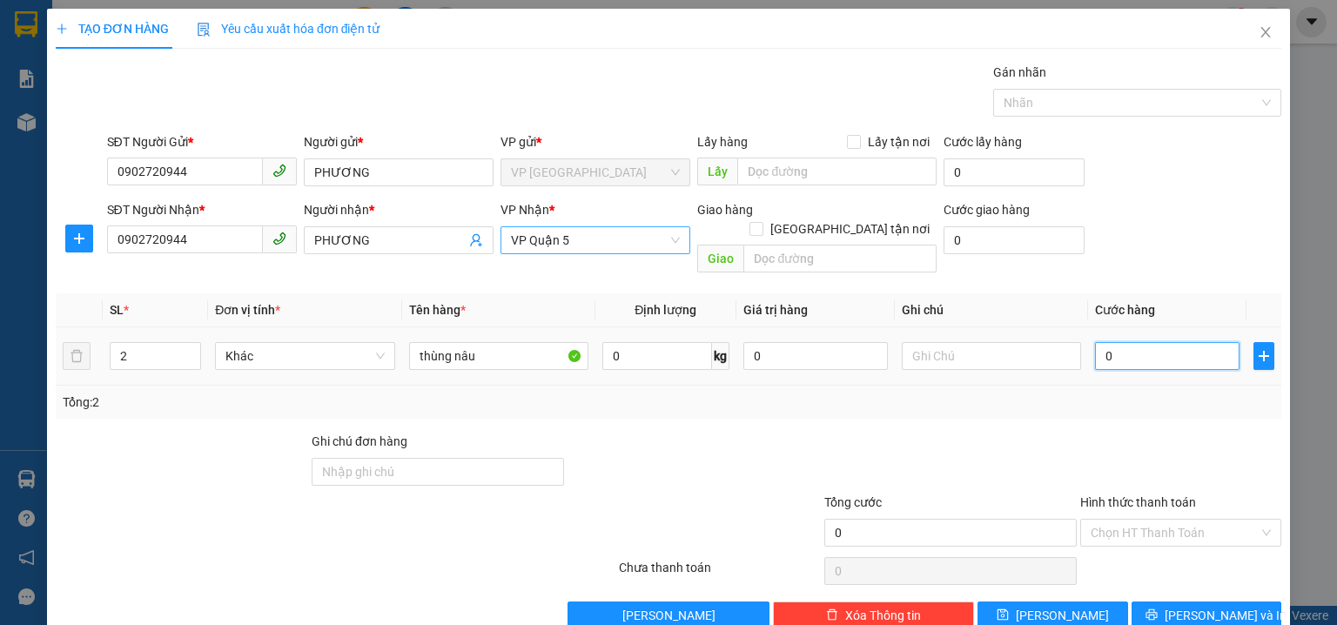
type input "0"
type input "8"
type input "08"
type input "80"
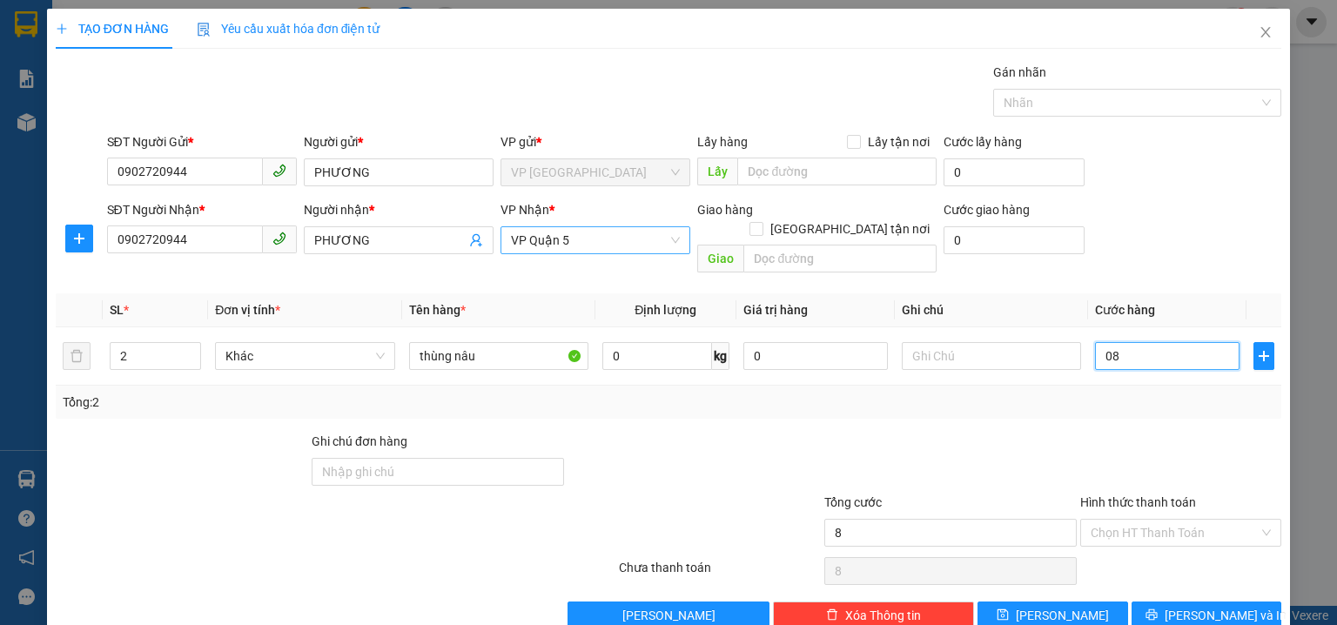
type input "80"
type input "080"
type input "80.000"
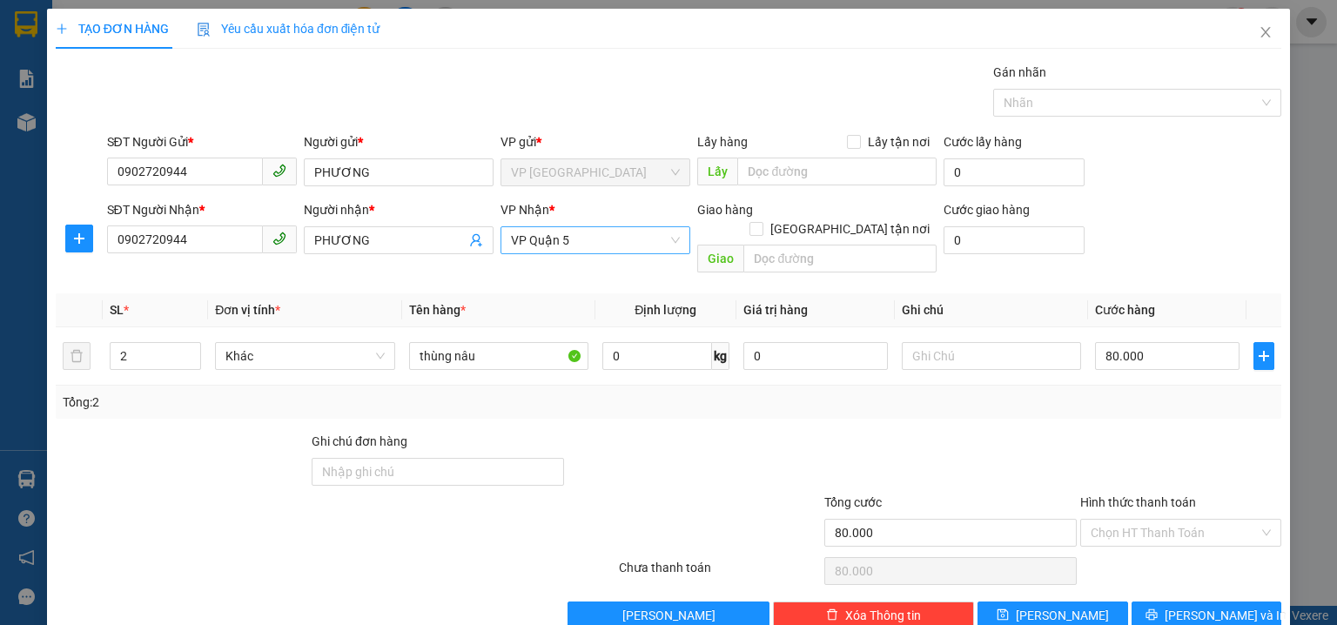
click at [1149, 176] on div "SĐT Người Gửi * 0902720944 Người gửi * PHƯƠNG VP gửi * VP Phước Bình Lấy hàng L…" at bounding box center [695, 162] width 1182 height 61
click at [489, 342] on input "thùng nâu" at bounding box center [498, 356] width 179 height 28
type input "t"
type input "c"
type input "CARTON NÂU"
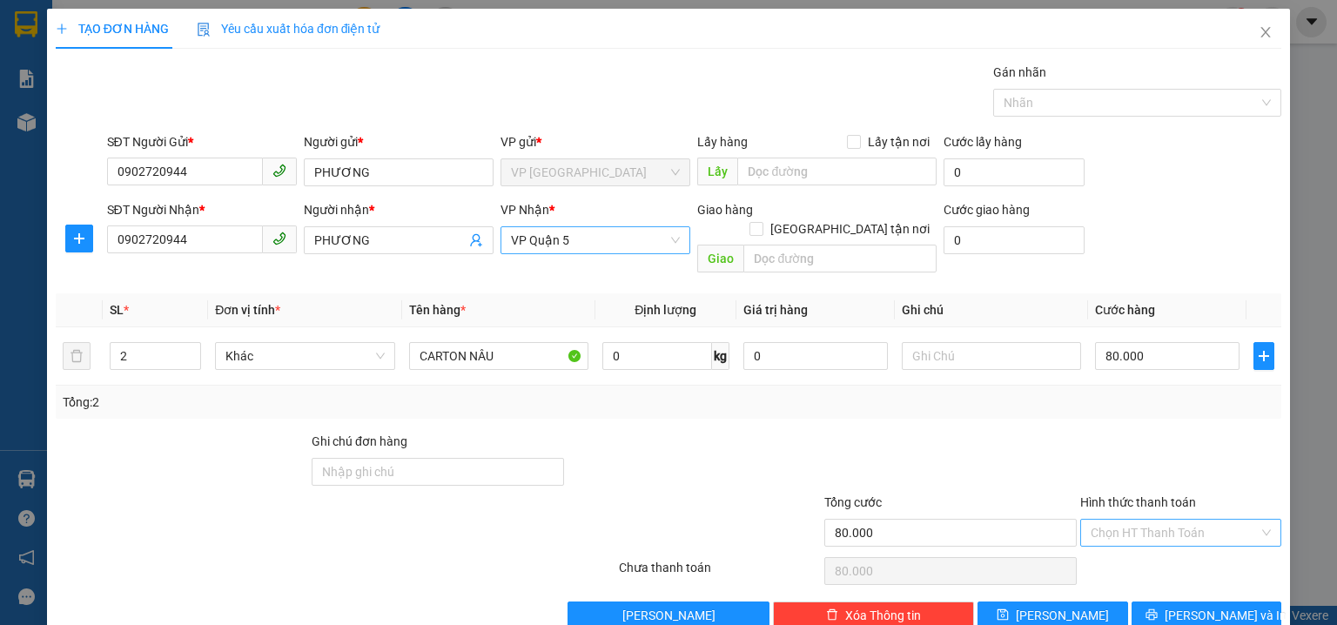
click at [1122, 520] on input "Hình thức thanh toán" at bounding box center [1175, 533] width 168 height 26
click at [1122, 393] on div "Tại văn phòng" at bounding box center [1171, 393] width 179 height 19
type input "0"
click at [987, 392] on div "Tổng: 2" at bounding box center [669, 402] width 1226 height 33
click at [1194, 606] on span "Lưu và In" at bounding box center [1226, 615] width 122 height 19
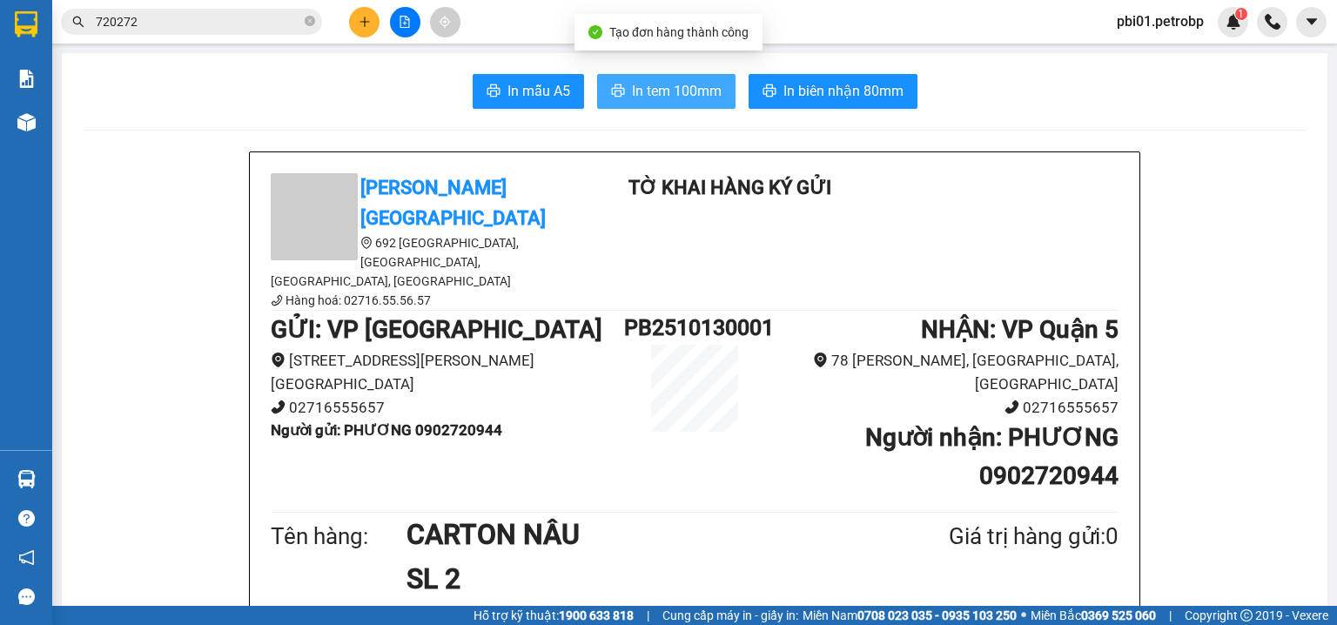
click at [662, 84] on span "In tem 100mm" at bounding box center [677, 91] width 90 height 22
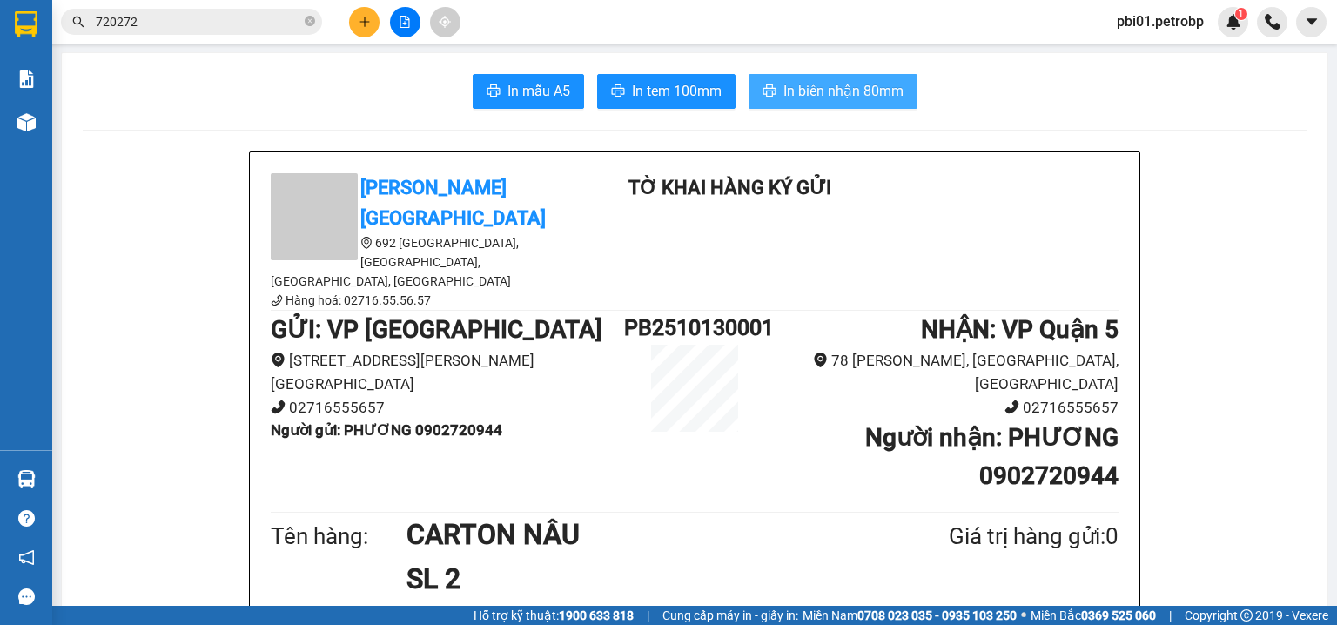
click at [840, 83] on span "In biên nhận 80mm" at bounding box center [843, 91] width 120 height 22
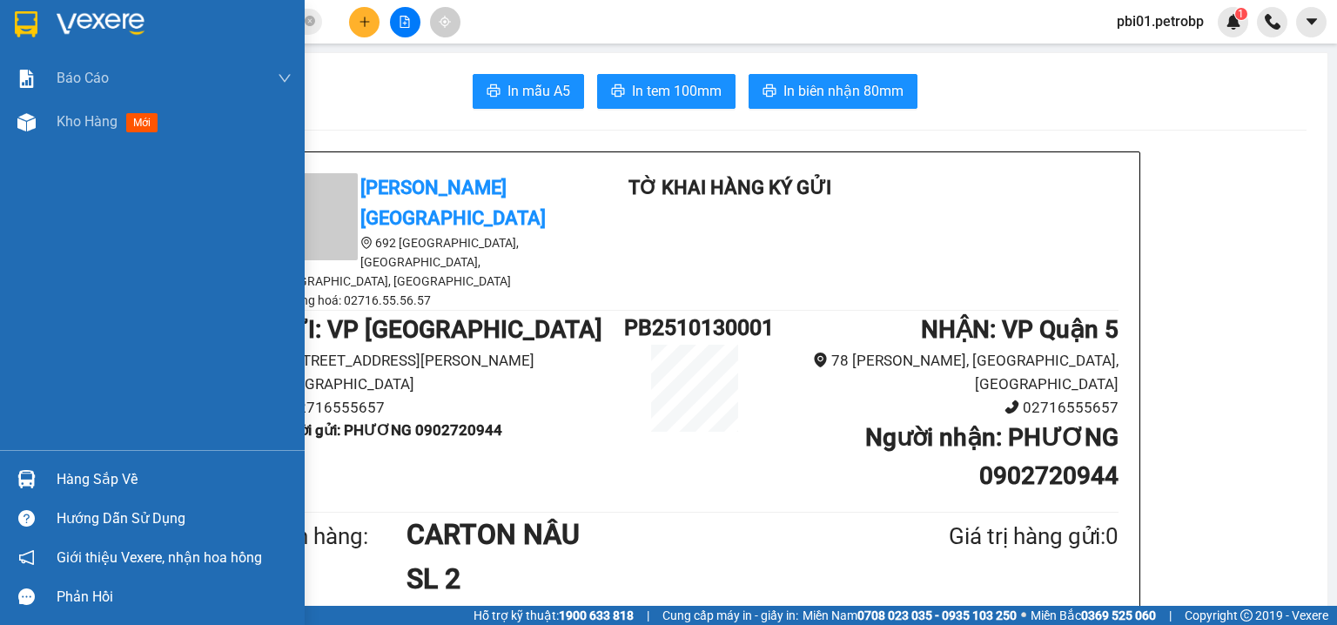
click at [87, 487] on div "Hàng sắp về" at bounding box center [174, 480] width 235 height 26
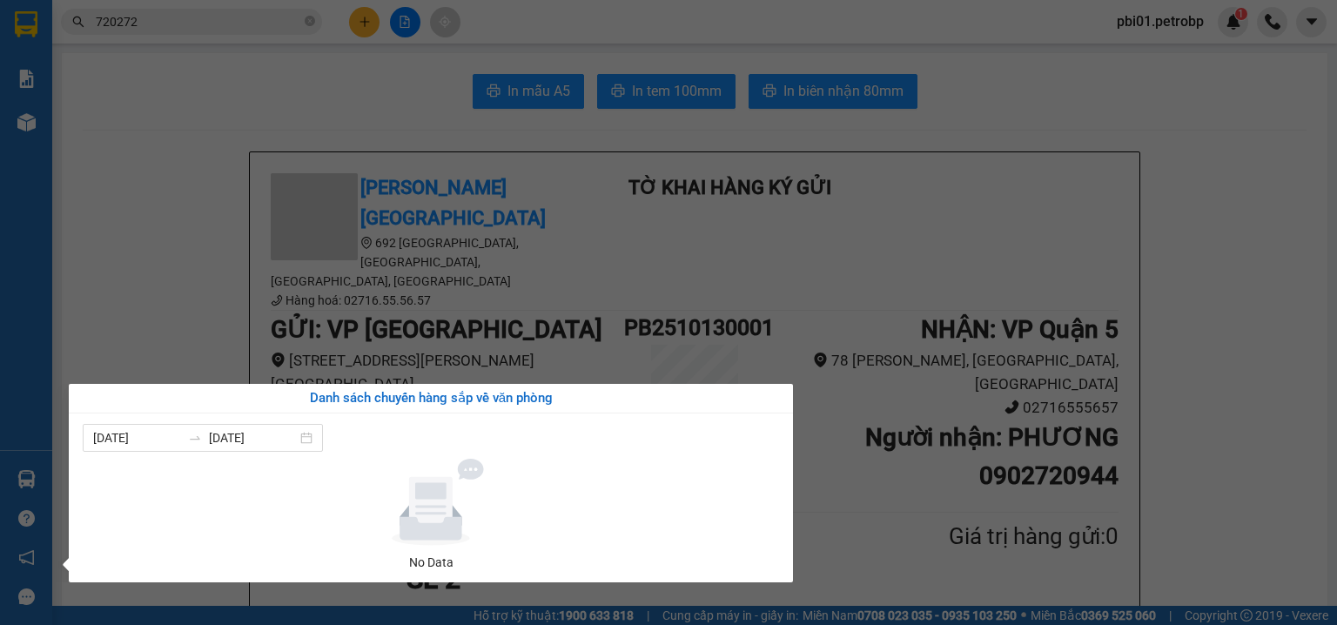
click at [1190, 418] on section "Kết quả tìm kiếm ( 75 ) Bộ lọc Ngày tạo đơn gần nhất Mã ĐH Trạng thái Món hàng …" at bounding box center [668, 312] width 1337 height 625
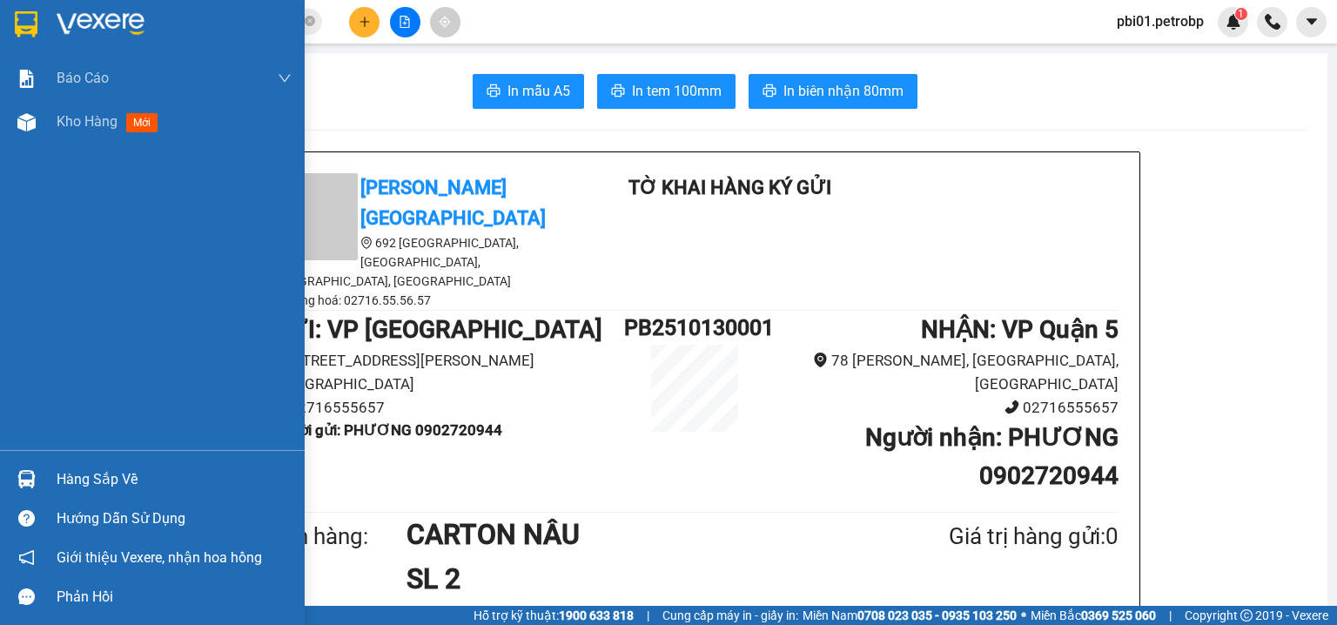
click at [49, 481] on div "Hàng sắp về" at bounding box center [152, 479] width 305 height 39
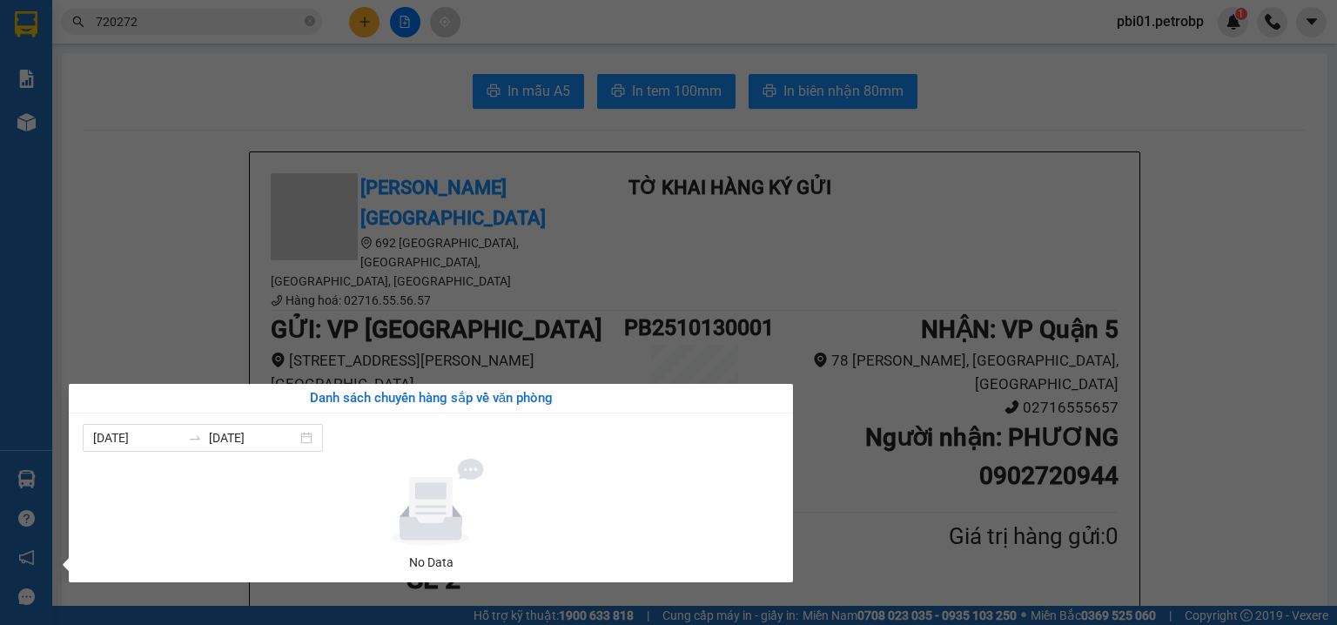
click at [345, 118] on section "Kết quả tìm kiếm ( 75 ) Bộ lọc Ngày tạo đơn gần nhất Mã ĐH Trạng thái Món hàng …" at bounding box center [668, 312] width 1337 height 625
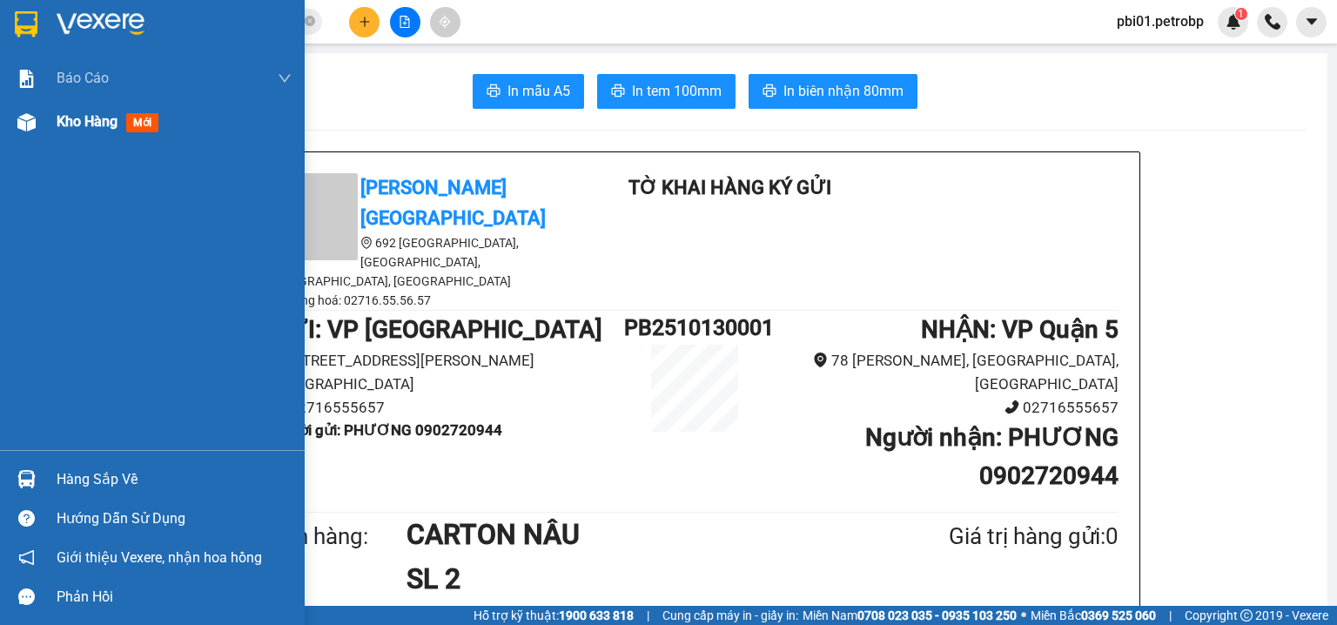
click at [73, 115] on span "Kho hàng" at bounding box center [87, 121] width 61 height 17
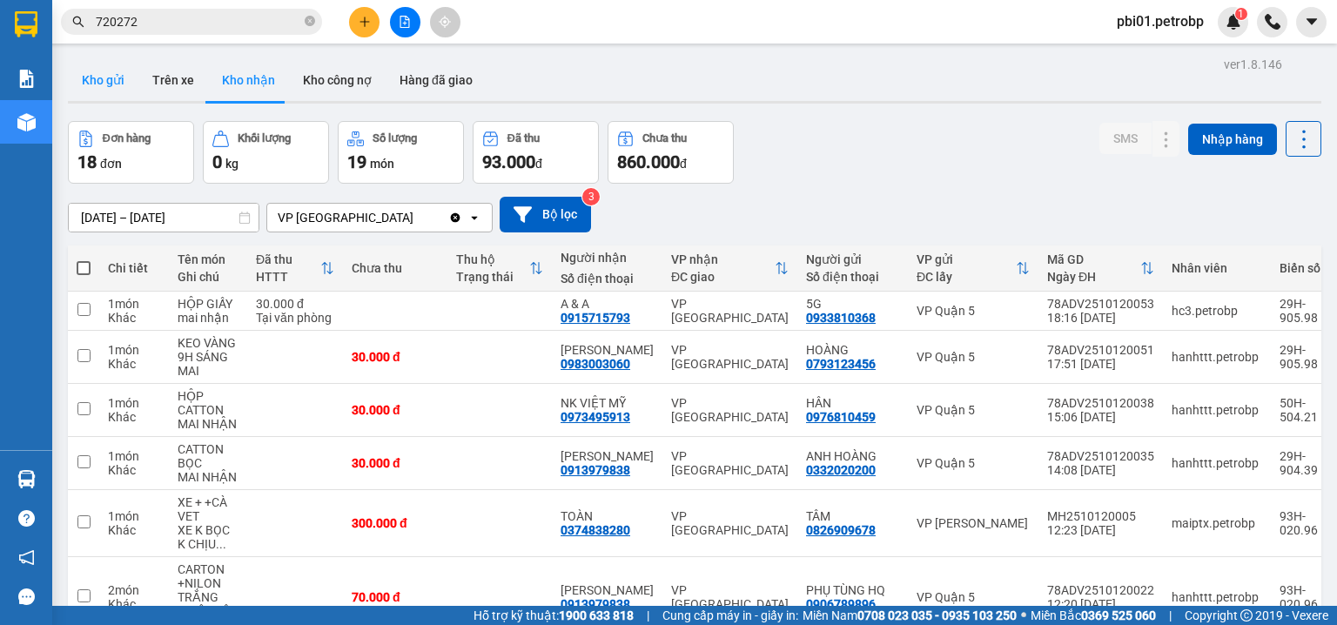
click at [95, 77] on button "Kho gửi" at bounding box center [103, 80] width 71 height 42
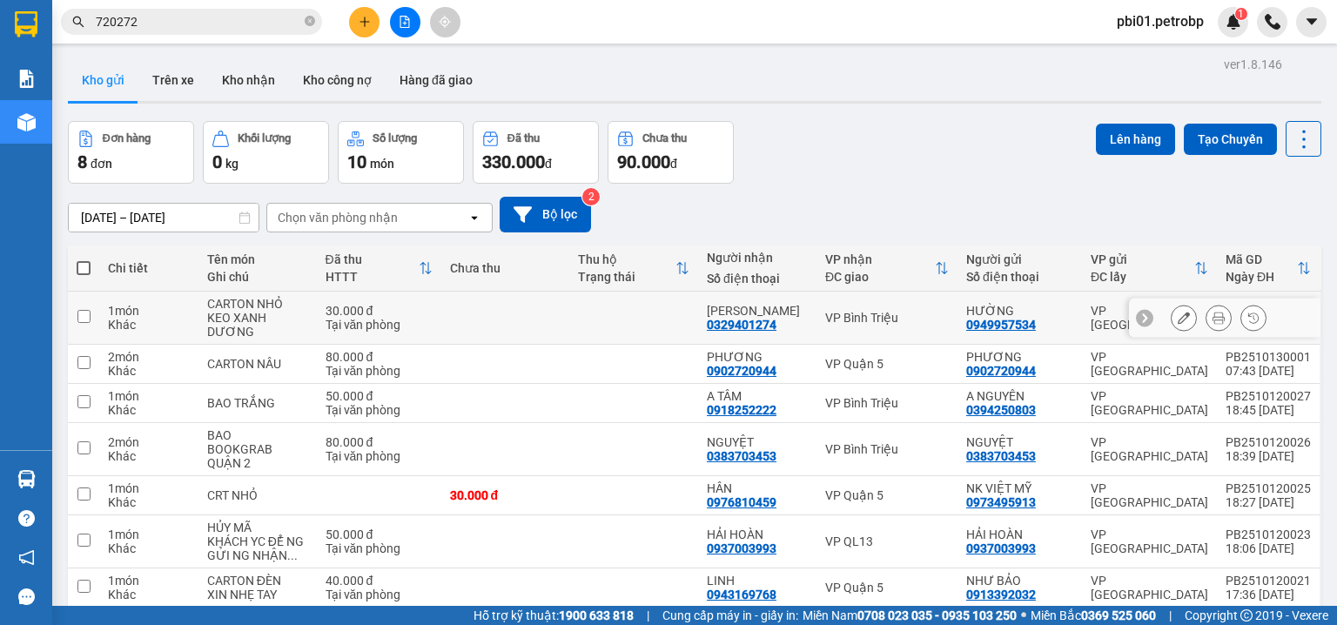
scroll to position [92, 0]
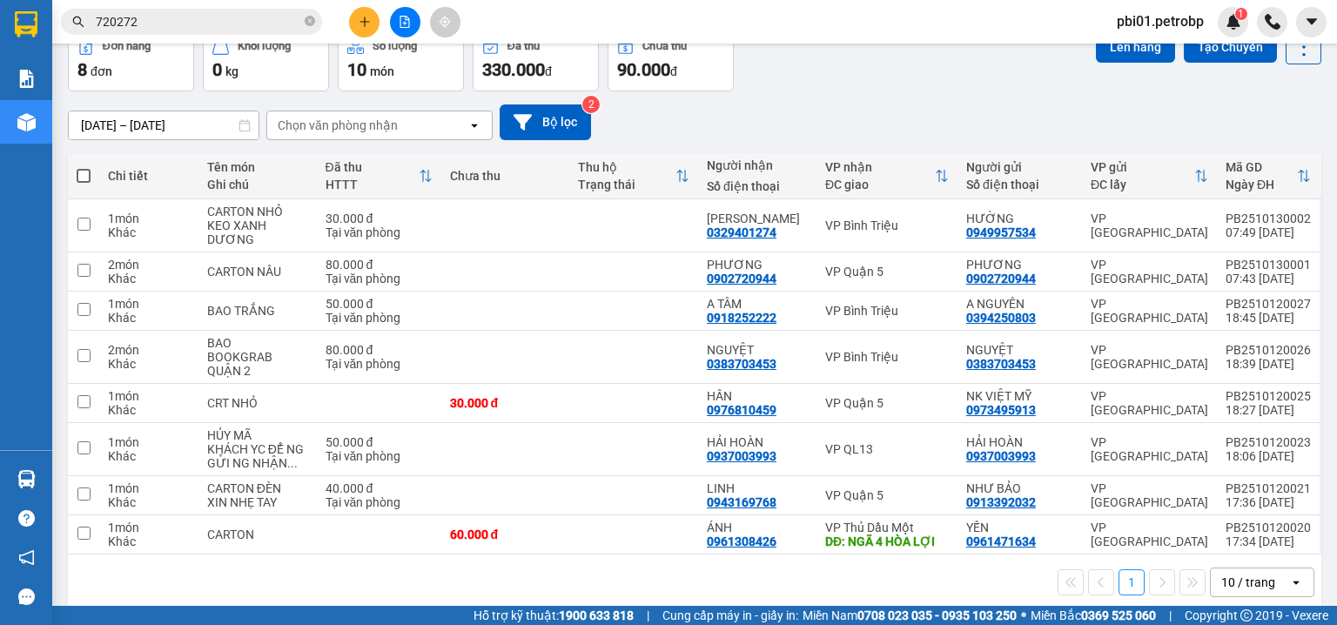
click at [361, 17] on icon "plus" at bounding box center [365, 22] width 12 height 12
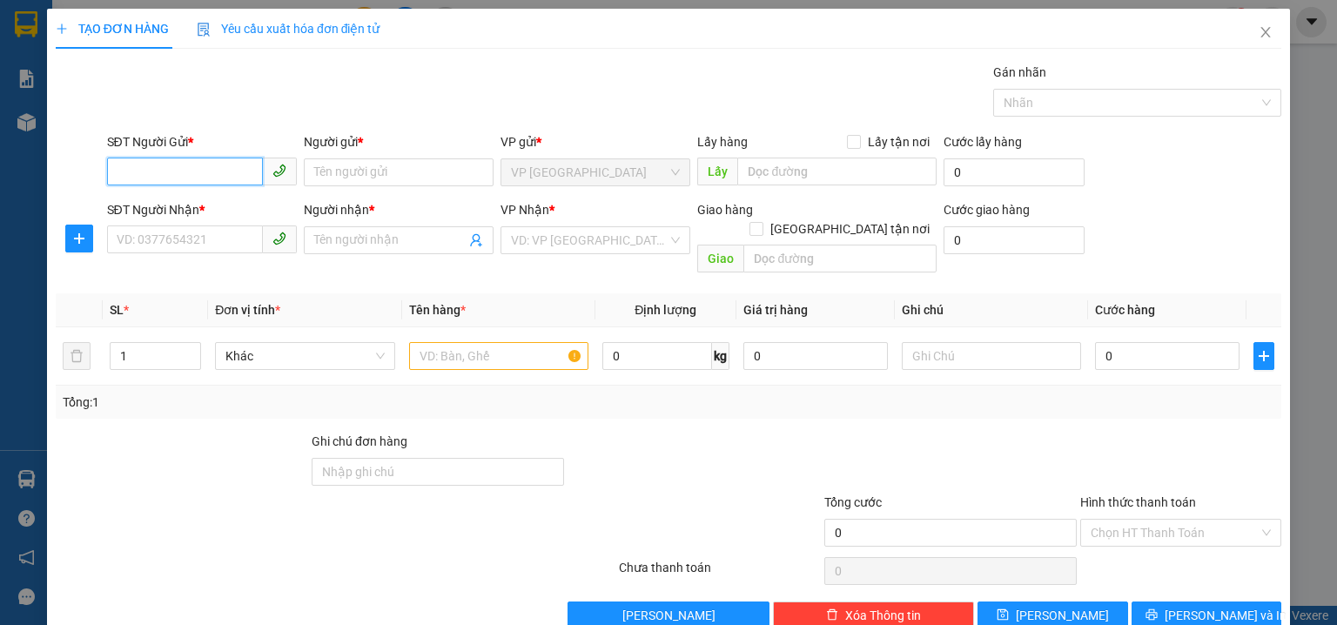
drag, startPoint x: 183, startPoint y: 176, endPoint x: 635, endPoint y: 126, distance: 454.5
click at [197, 171] on input "SĐT Người Gửi *" at bounding box center [185, 172] width 156 height 28
drag, startPoint x: 219, startPoint y: 200, endPoint x: 413, endPoint y: 234, distance: 197.1
click at [225, 199] on div "0983003060 - ANH VƯƠNG" at bounding box center [202, 206] width 171 height 19
type input "0983003060"
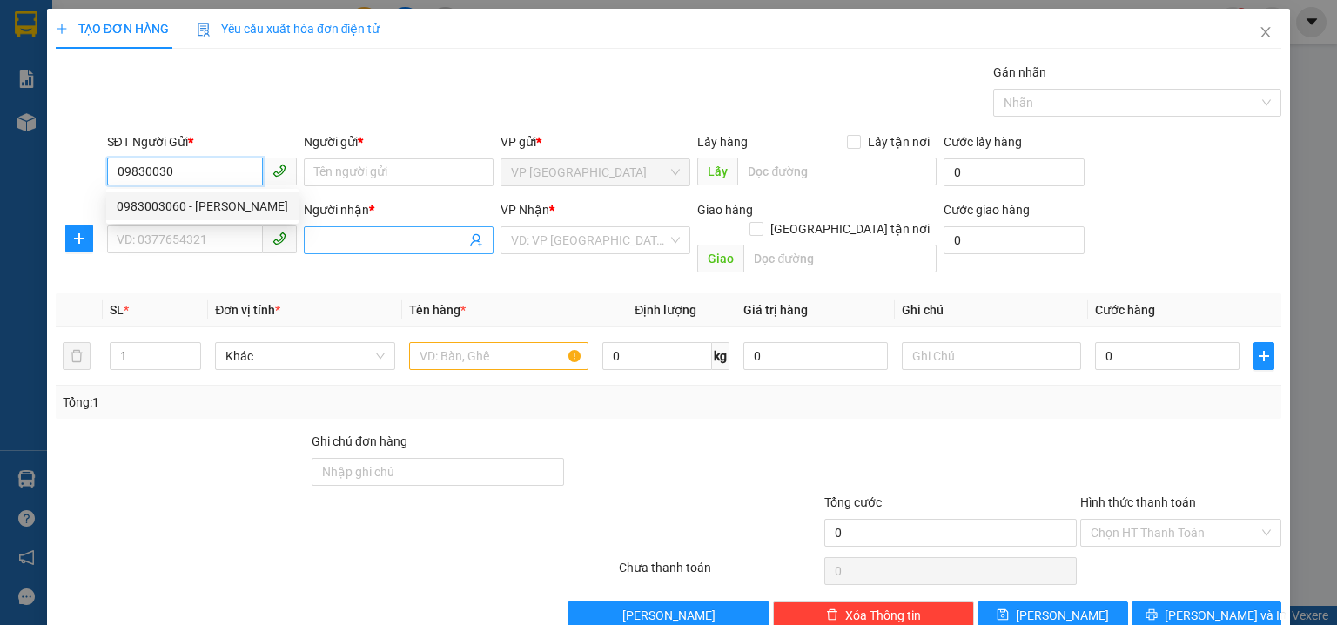
type input "ANH VƯƠNG"
type input "0345383755"
type input "HOÀNG"
type input "30.000"
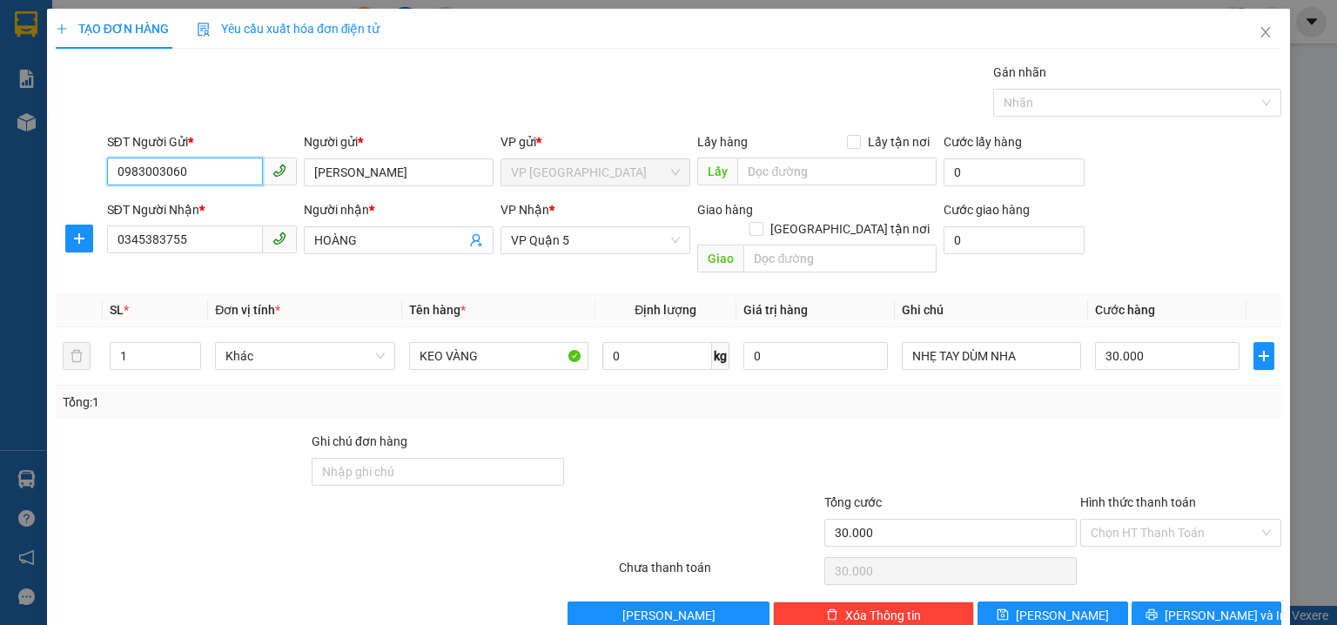
type input "0983003060"
click at [1180, 170] on div "SĐT Người Gửi * 0983003060 0983003060 Người gửi * ANH VƯƠNG VP gửi * VP Phước B…" at bounding box center [695, 162] width 1182 height 61
drag, startPoint x: 1203, startPoint y: 591, endPoint x: 1186, endPoint y: 578, distance: 21.8
click at [1204, 606] on span "Lưu và In" at bounding box center [1226, 615] width 122 height 19
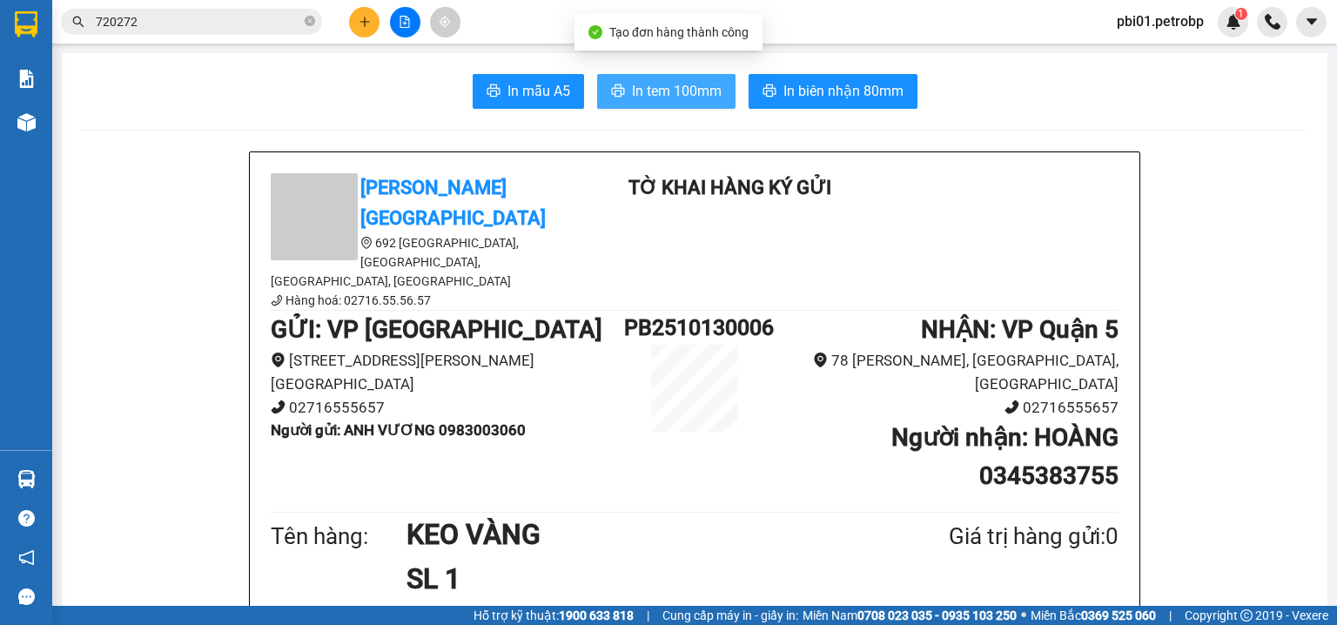
click at [642, 74] on button "In tem 100mm" at bounding box center [666, 91] width 138 height 35
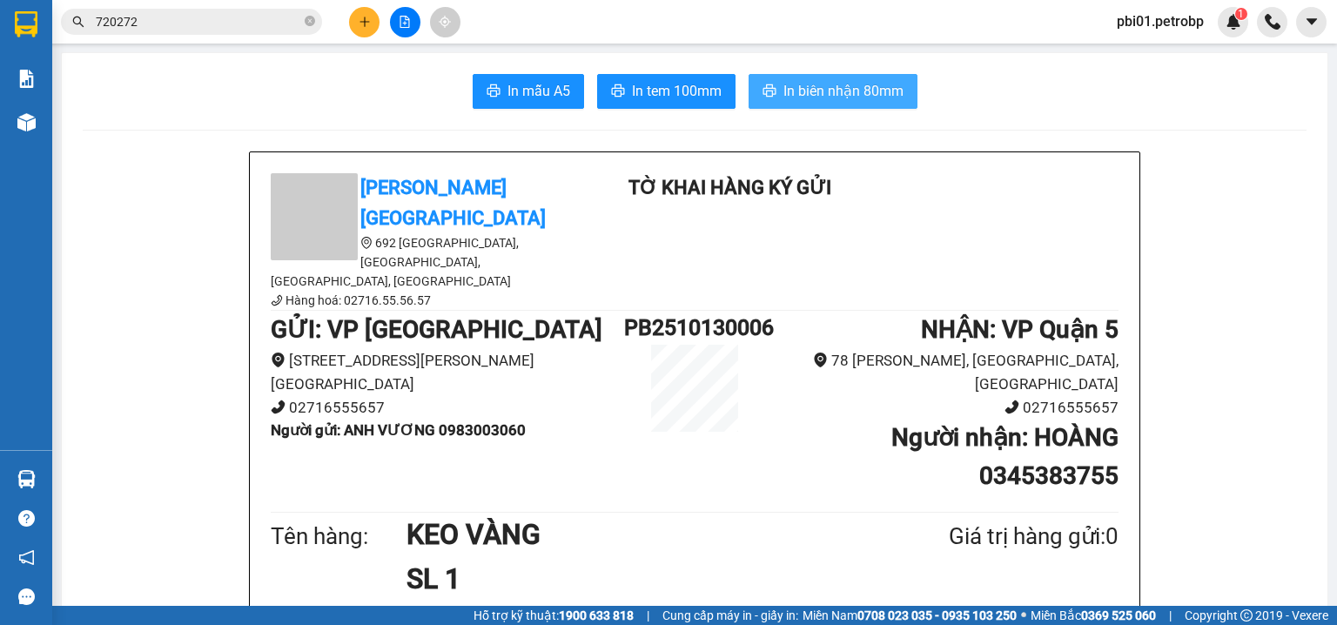
click at [867, 84] on span "In biên nhận 80mm" at bounding box center [843, 91] width 120 height 22
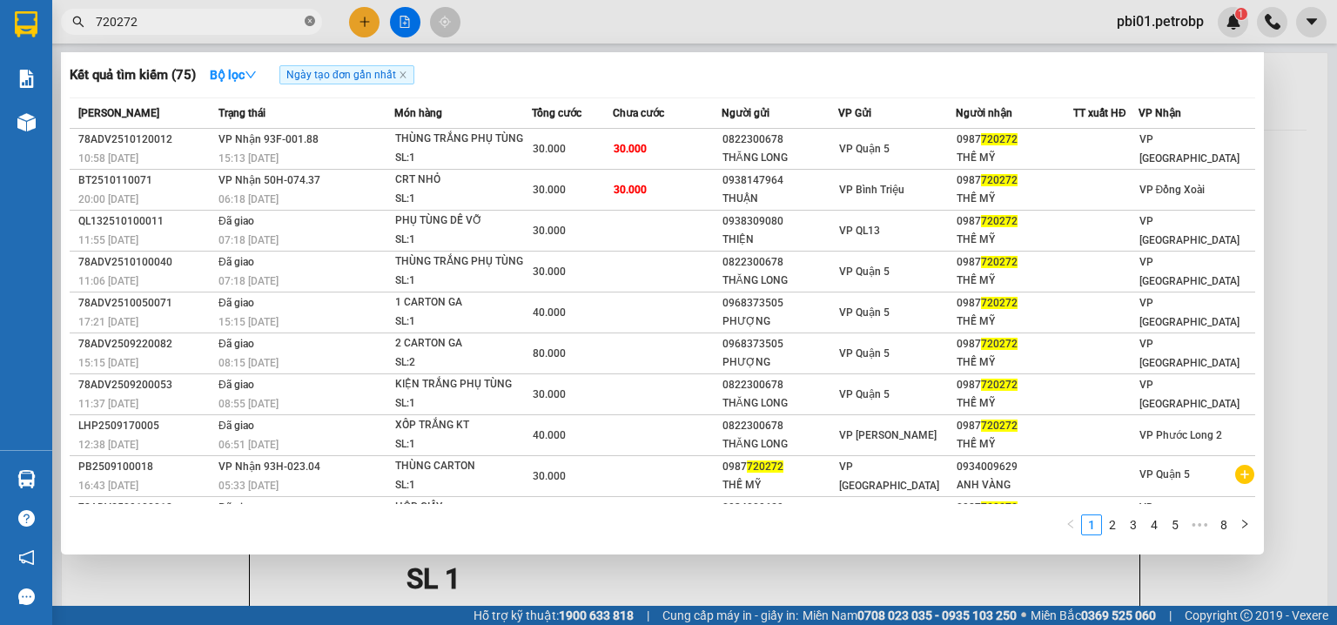
click at [313, 21] on icon "close-circle" at bounding box center [310, 21] width 10 height 10
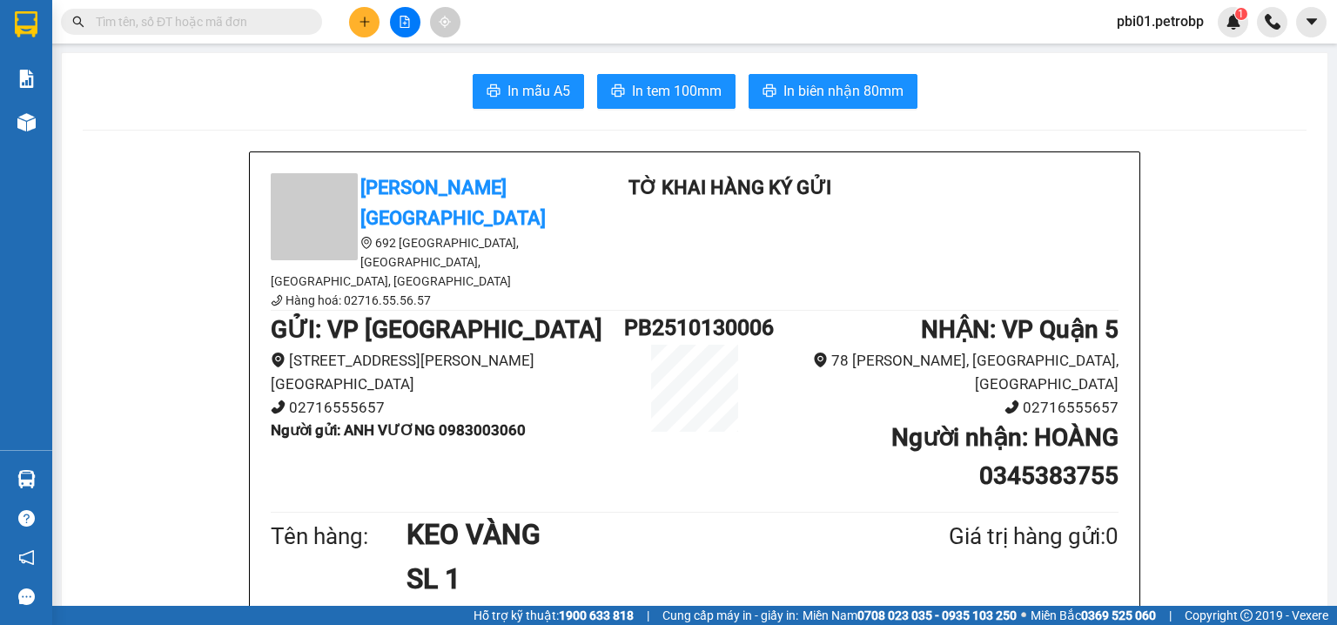
click at [251, 20] on input "text" at bounding box center [198, 21] width 205 height 19
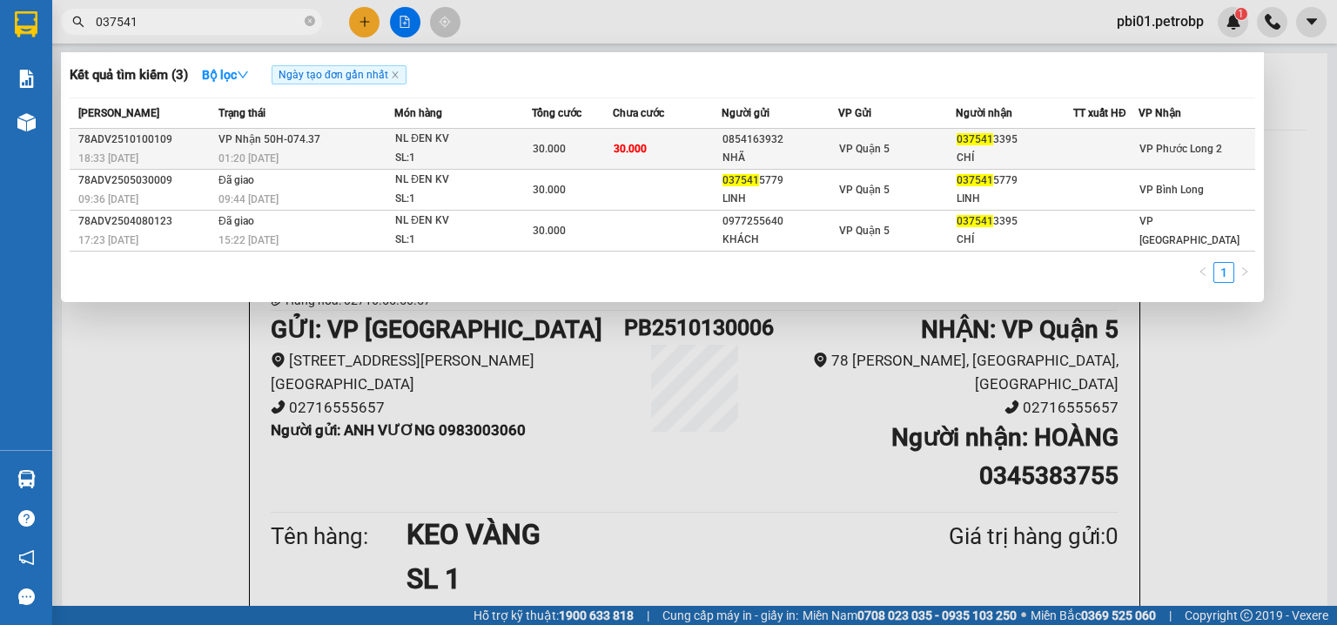
type input "037541"
click at [579, 146] on div "30.000" at bounding box center [572, 148] width 79 height 19
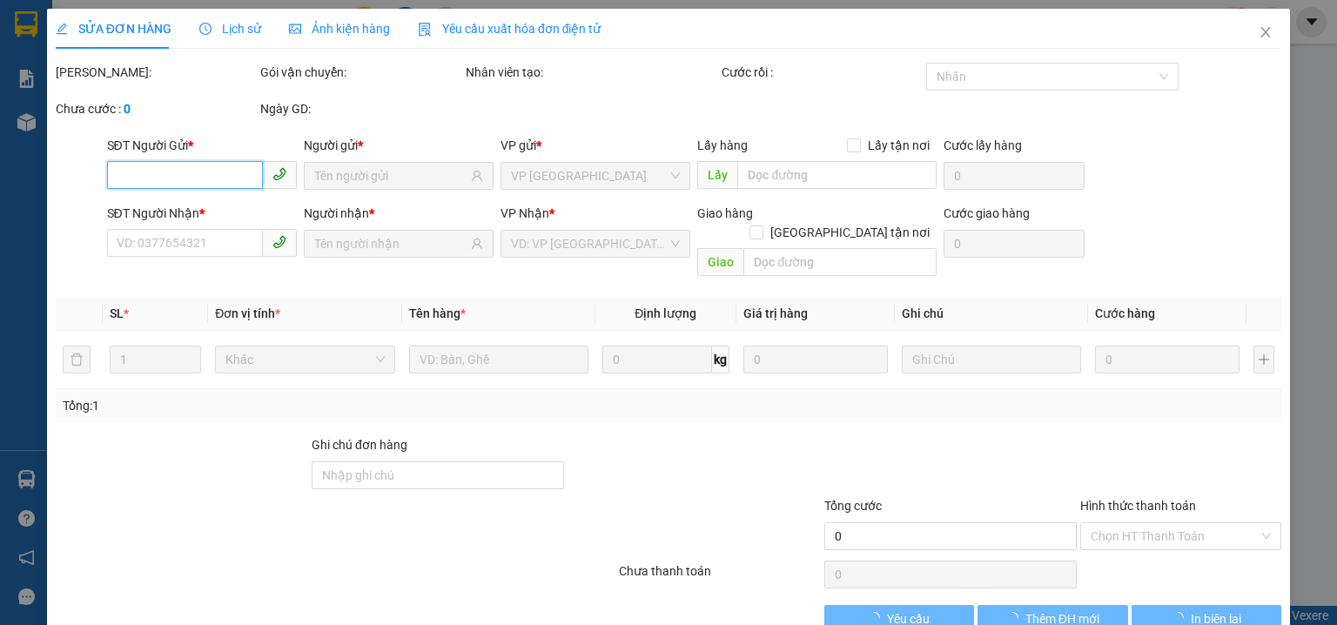
type input "0854163932"
type input "NHÃ"
type input "0375413395"
type input "CHÍ"
type input "30.000"
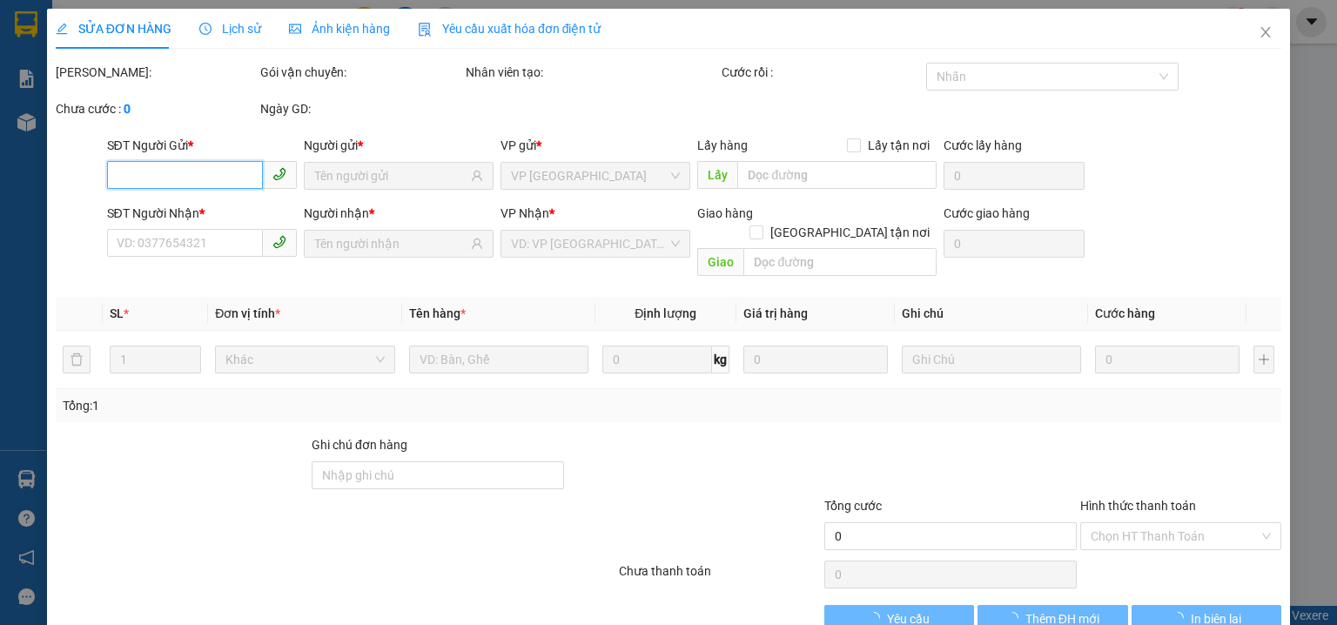
type input "30.000"
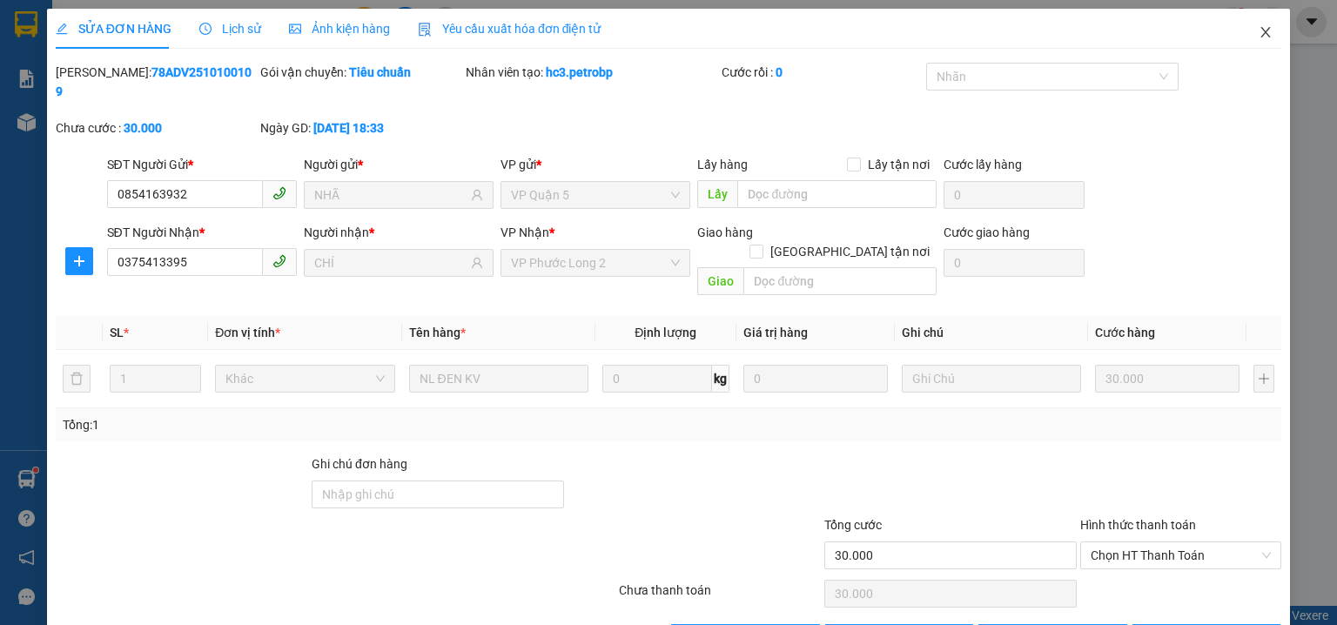
click at [1248, 25] on span "Close" at bounding box center [1265, 33] width 49 height 49
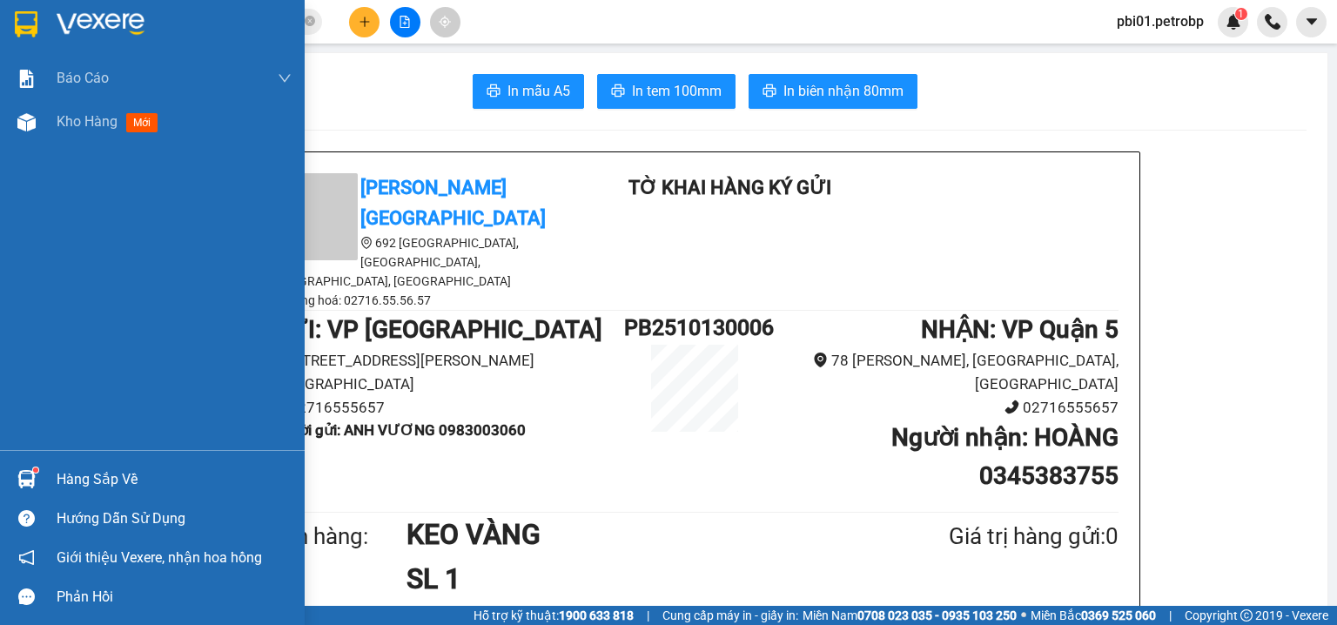
click at [92, 468] on div "Hàng sắp về" at bounding box center [174, 480] width 235 height 26
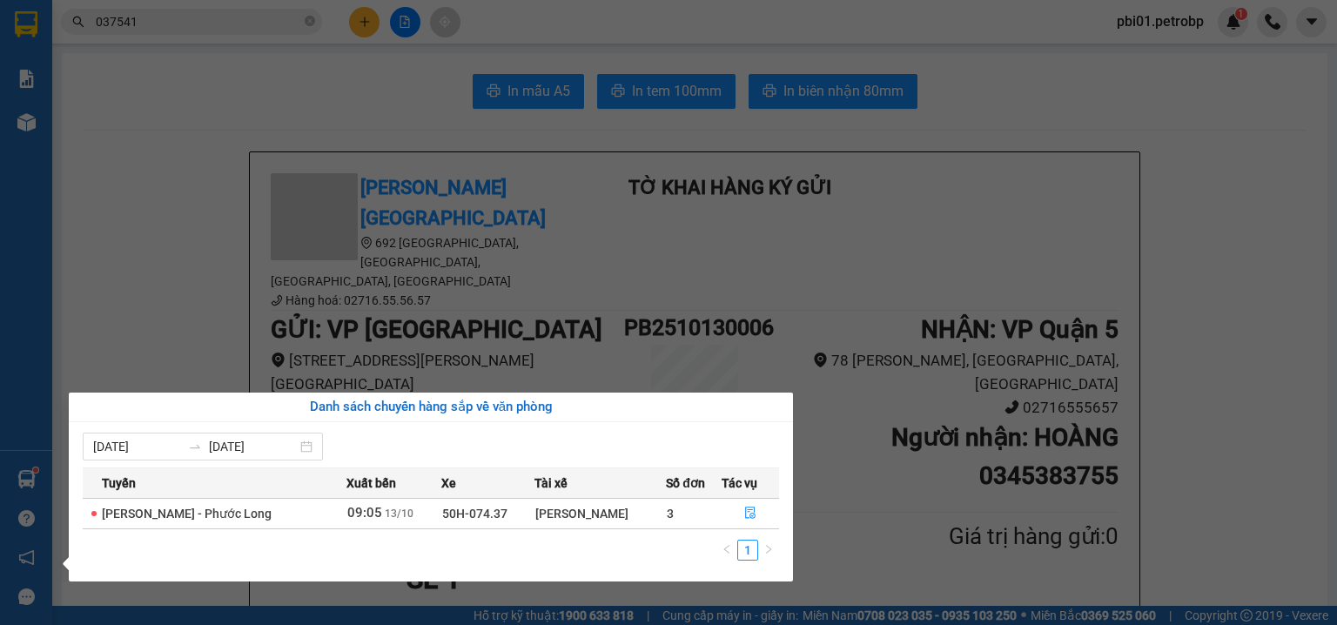
click at [152, 242] on section "Kết quả tìm kiếm ( 3 ) Bộ lọc Ngày tạo đơn gần nhất Mã ĐH Trạng thái Món hàng T…" at bounding box center [668, 312] width 1337 height 625
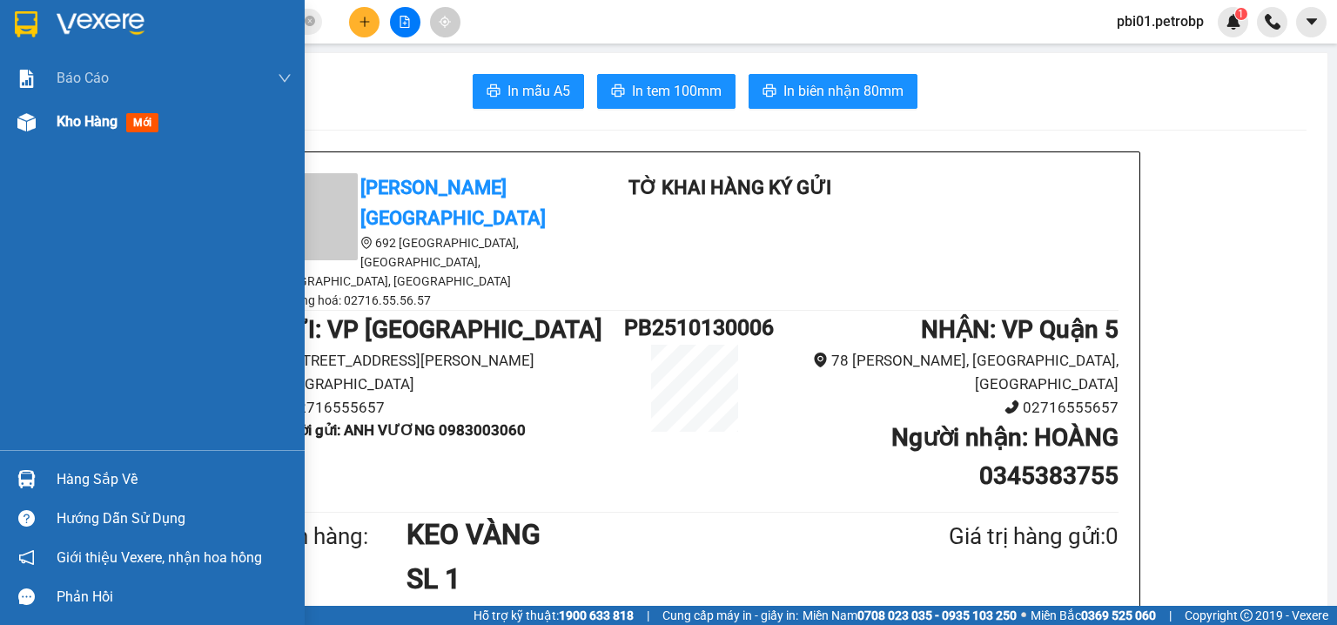
click at [71, 118] on span "Kho hàng" at bounding box center [87, 121] width 61 height 17
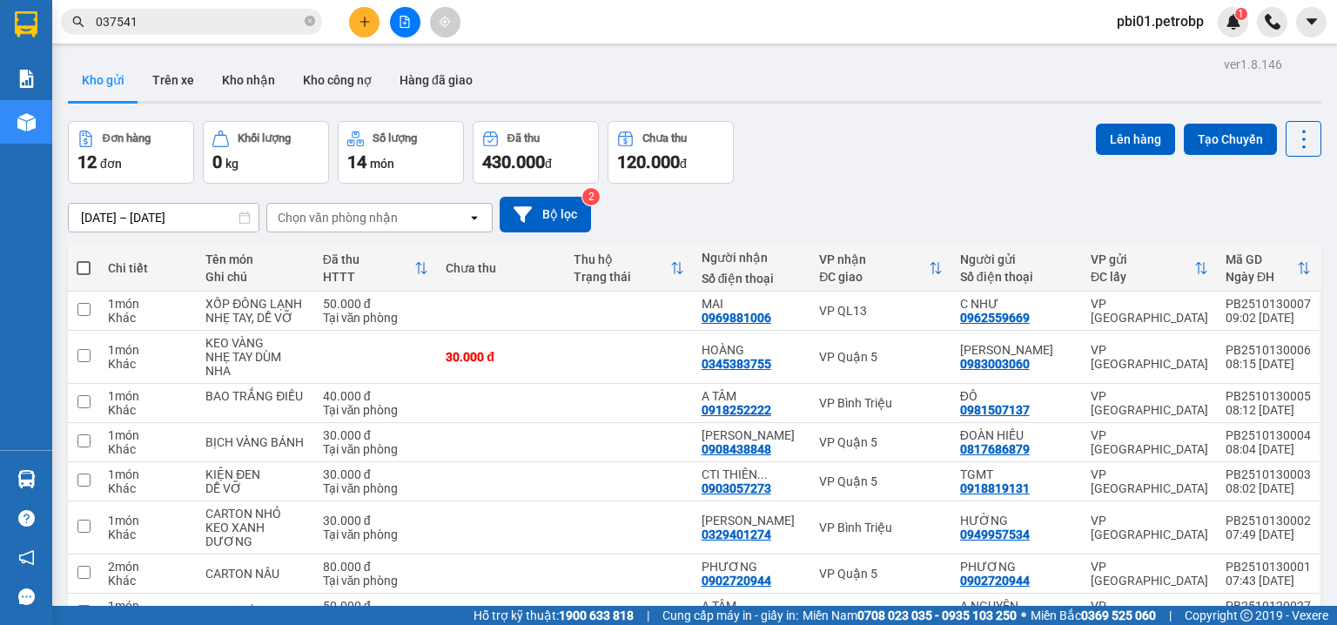
scroll to position [185, 0]
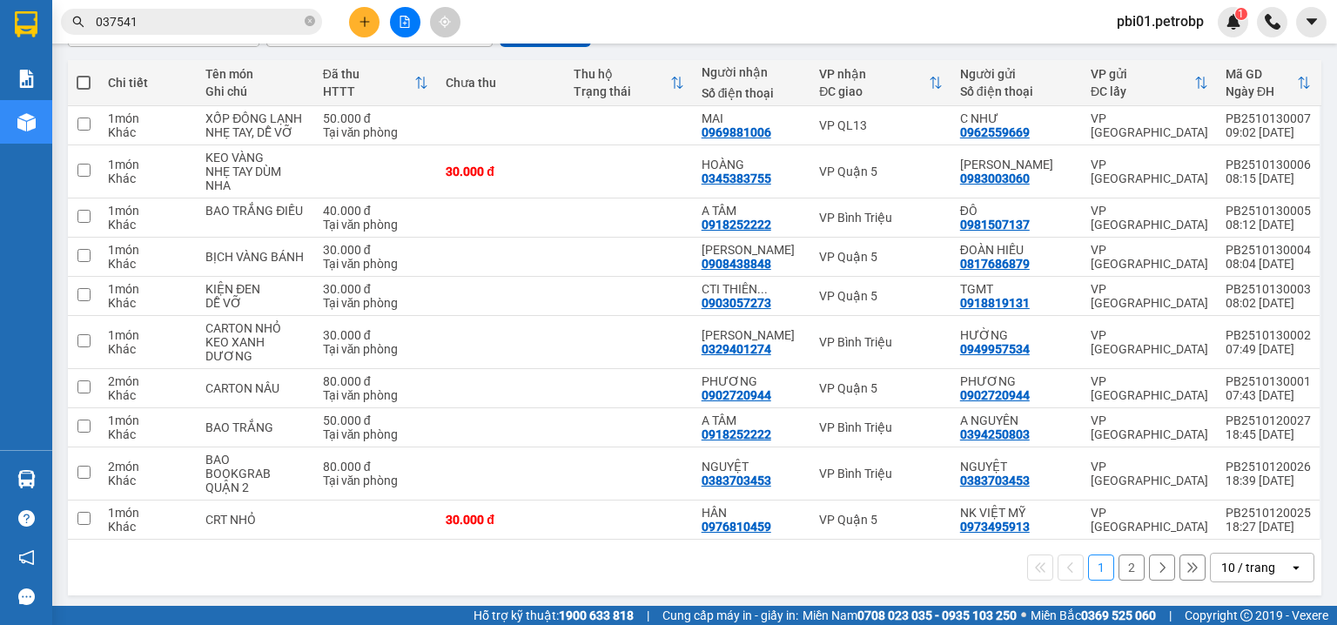
click at [92, 84] on th at bounding box center [83, 83] width 31 height 46
click at [80, 84] on span at bounding box center [84, 83] width 14 height 14
click at [84, 74] on input "checkbox" at bounding box center [84, 74] width 0 height 0
checkbox input "true"
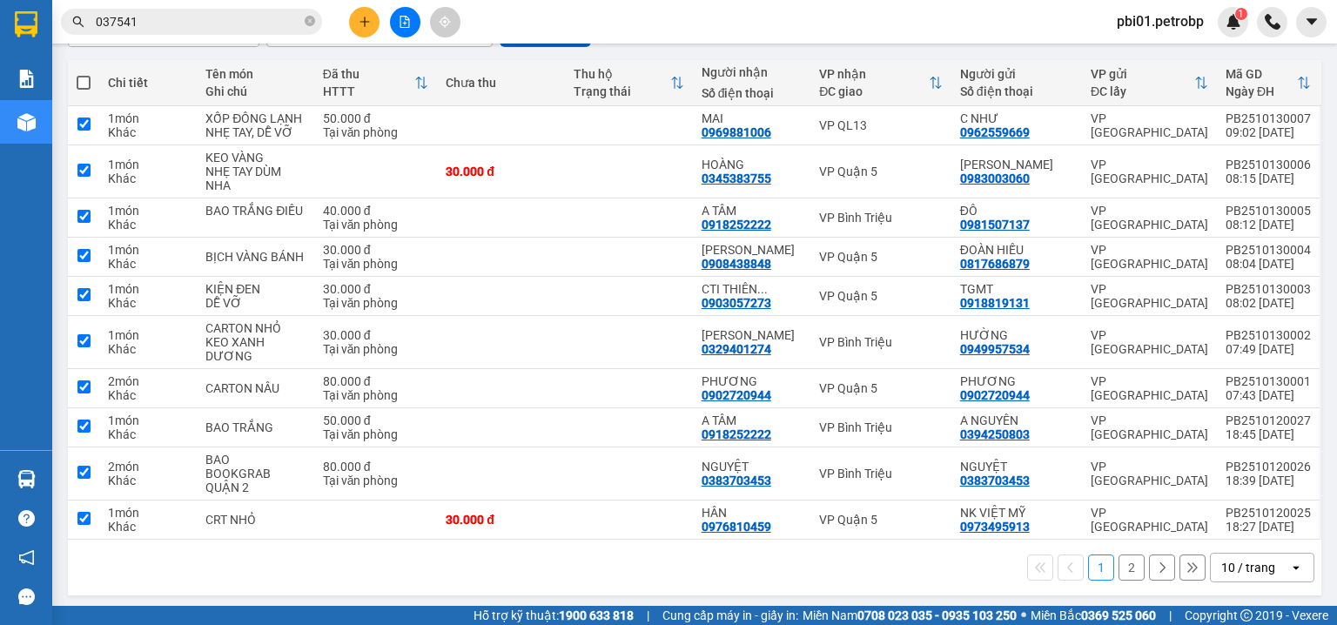
checkbox input "true"
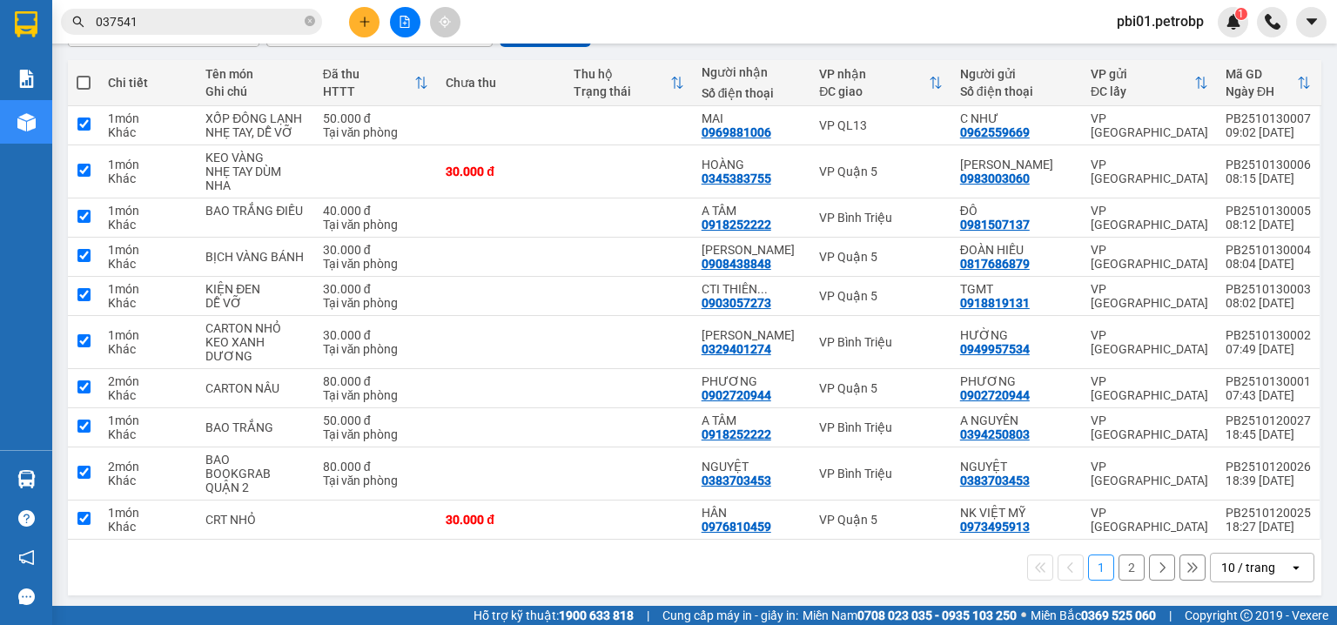
checkbox input "true"
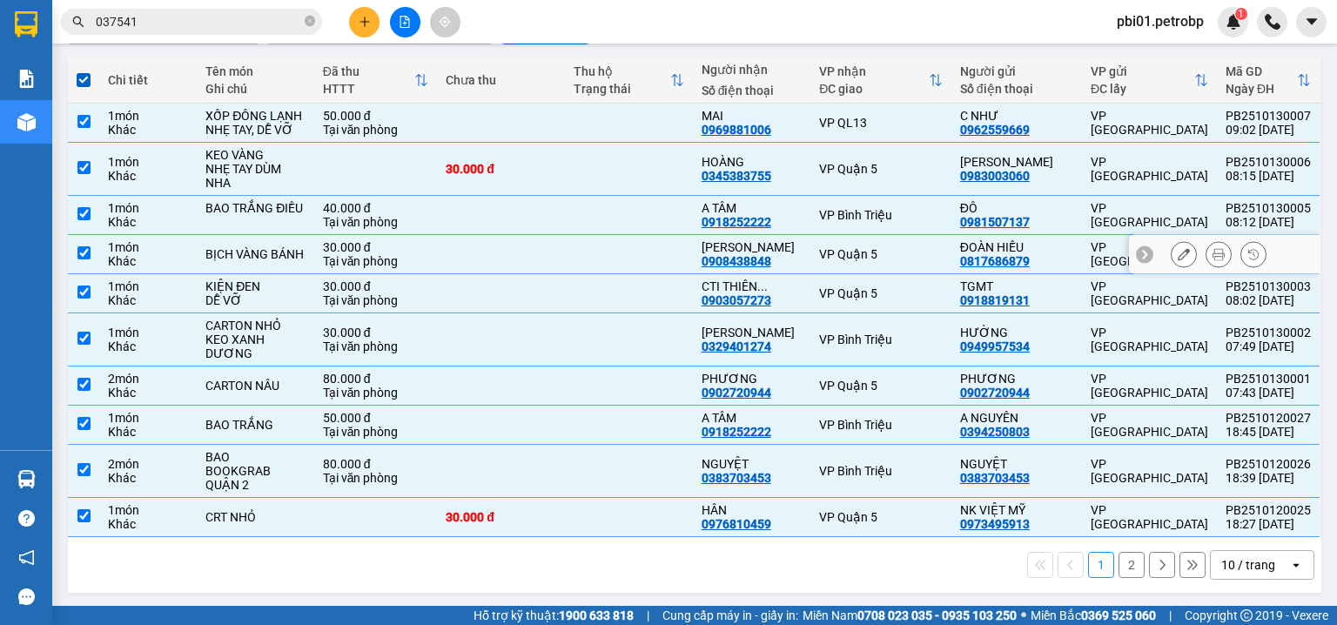
scroll to position [0, 0]
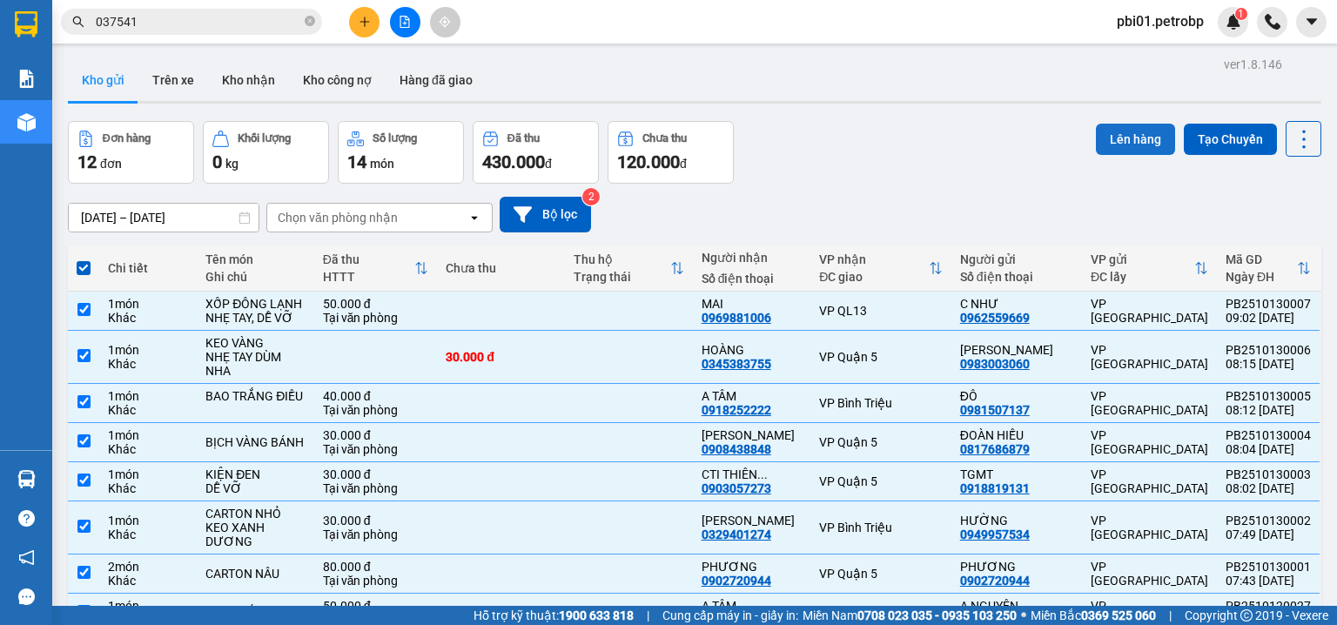
click at [1096, 145] on button "Lên hàng" at bounding box center [1135, 139] width 79 height 31
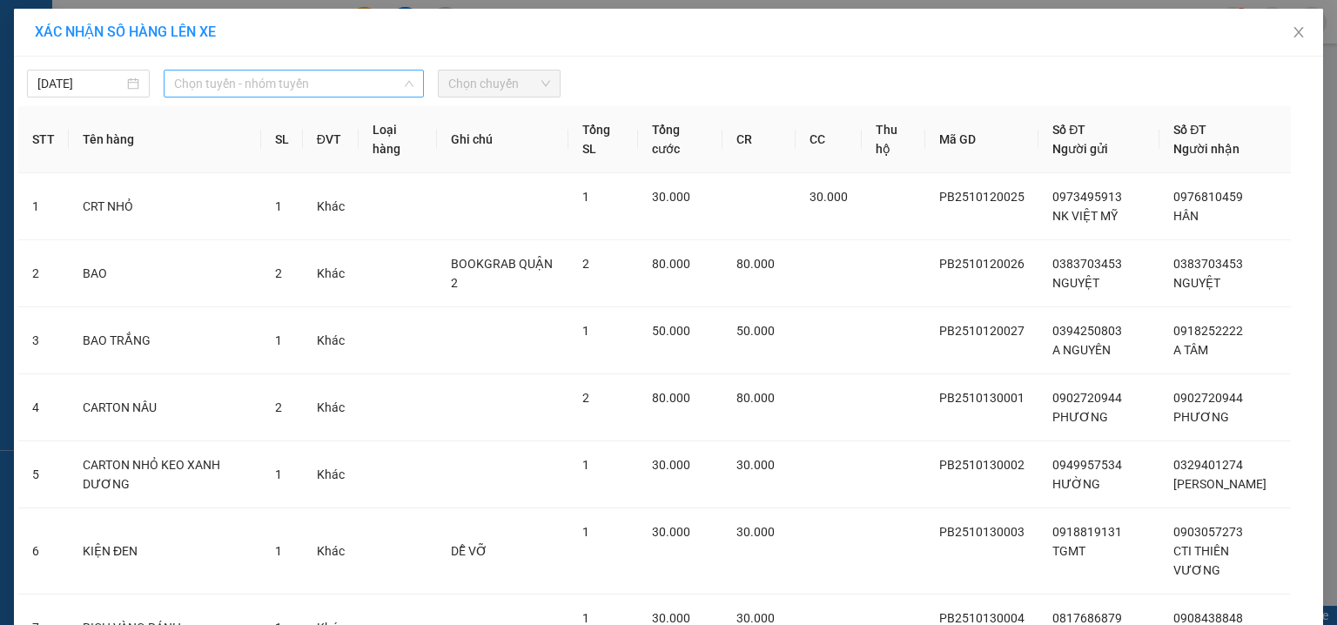
click at [254, 77] on span "Chọn tuyến - nhóm tuyến" at bounding box center [293, 84] width 239 height 26
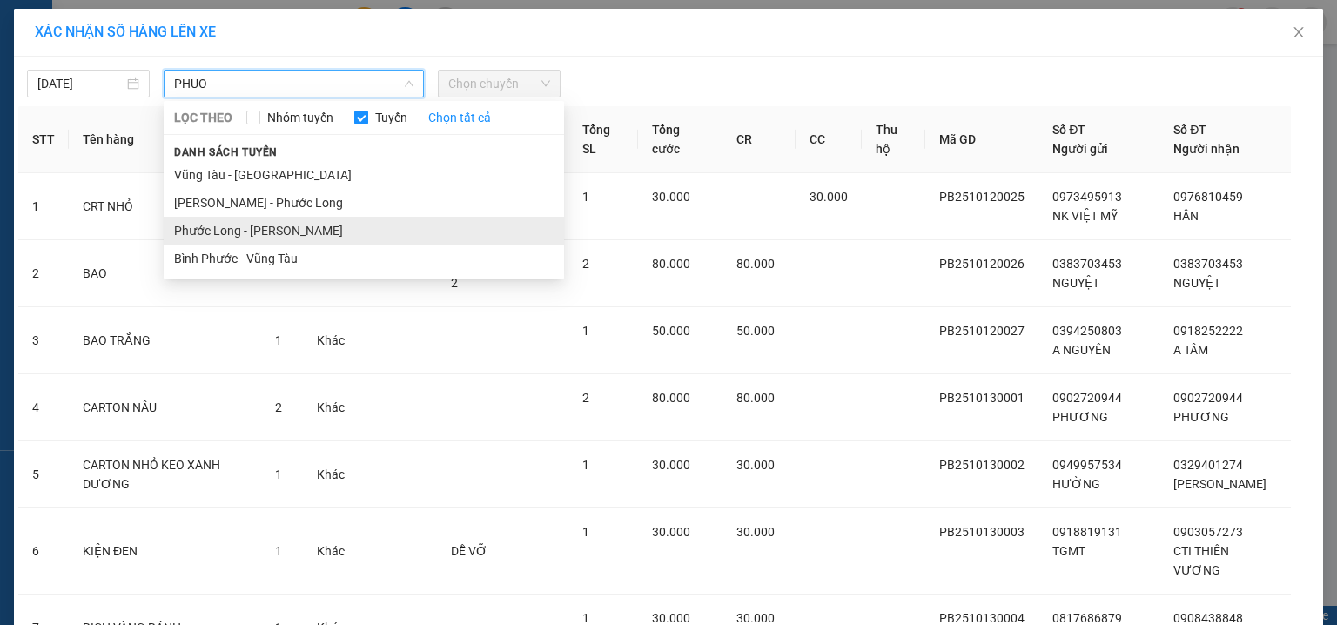
type input "PHUO"
drag, startPoint x: 267, startPoint y: 230, endPoint x: 462, endPoint y: 93, distance: 238.1
click at [268, 230] on li "Phước Long - Hồ Chí Minh" at bounding box center [364, 231] width 400 height 28
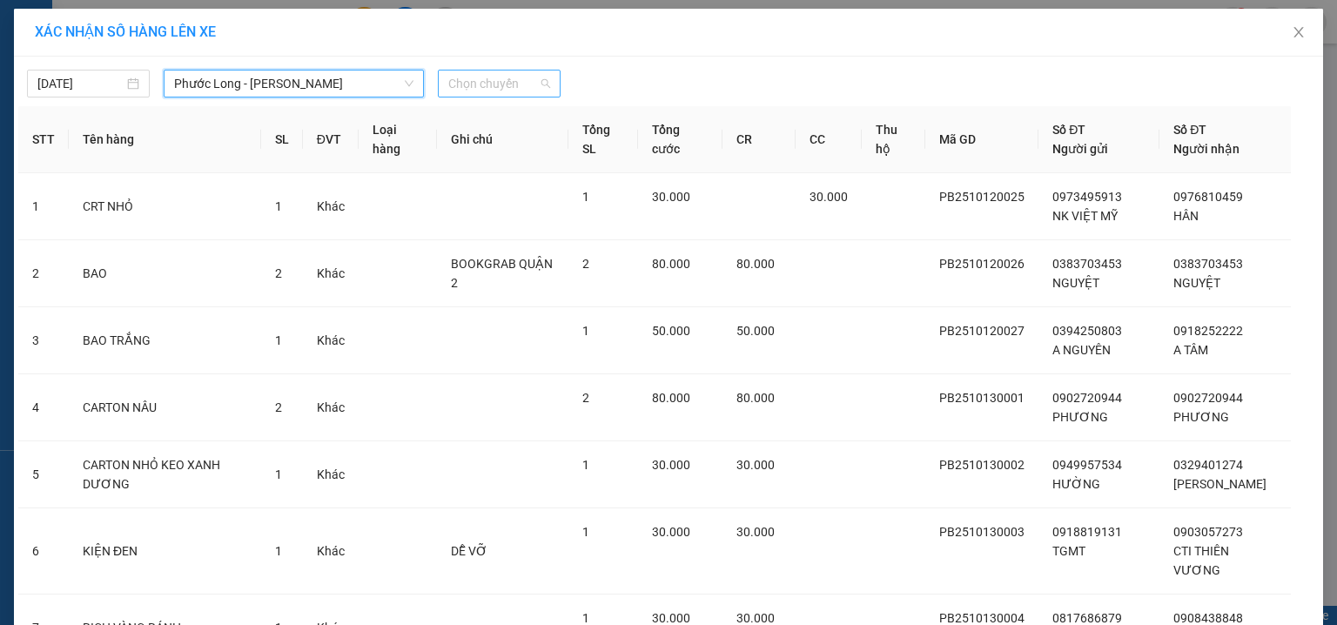
click at [494, 75] on span "Chọn chuyến" at bounding box center [499, 84] width 102 height 26
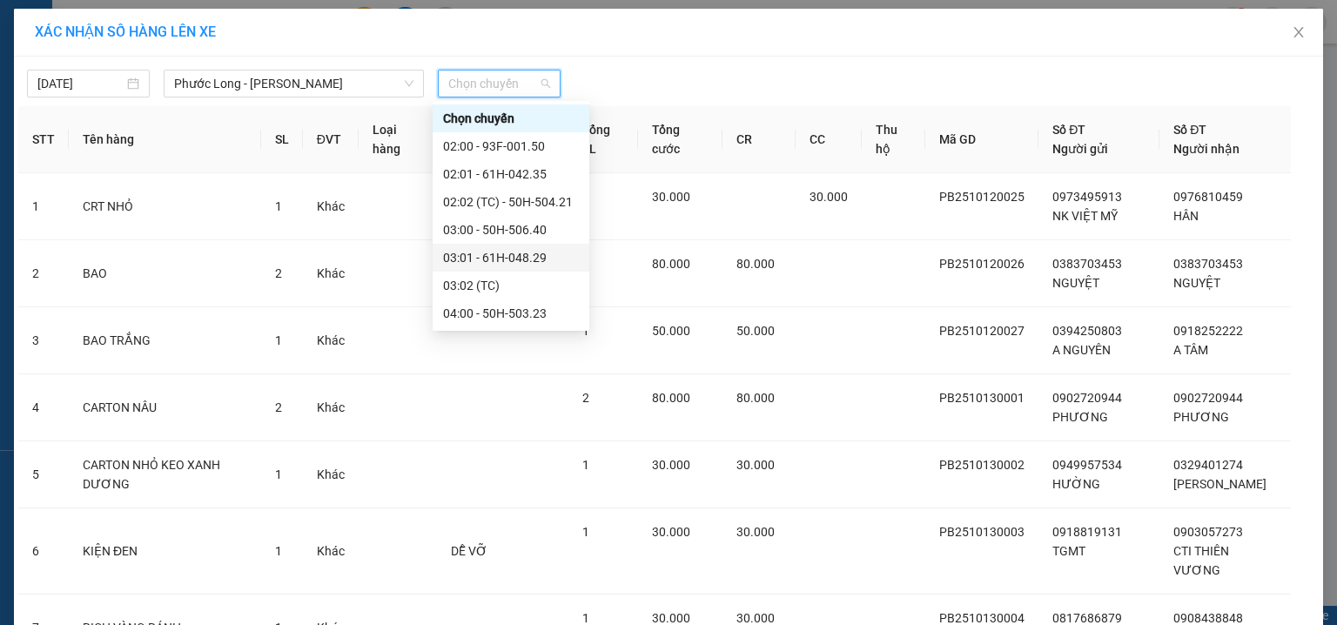
scroll to position [371, 0]
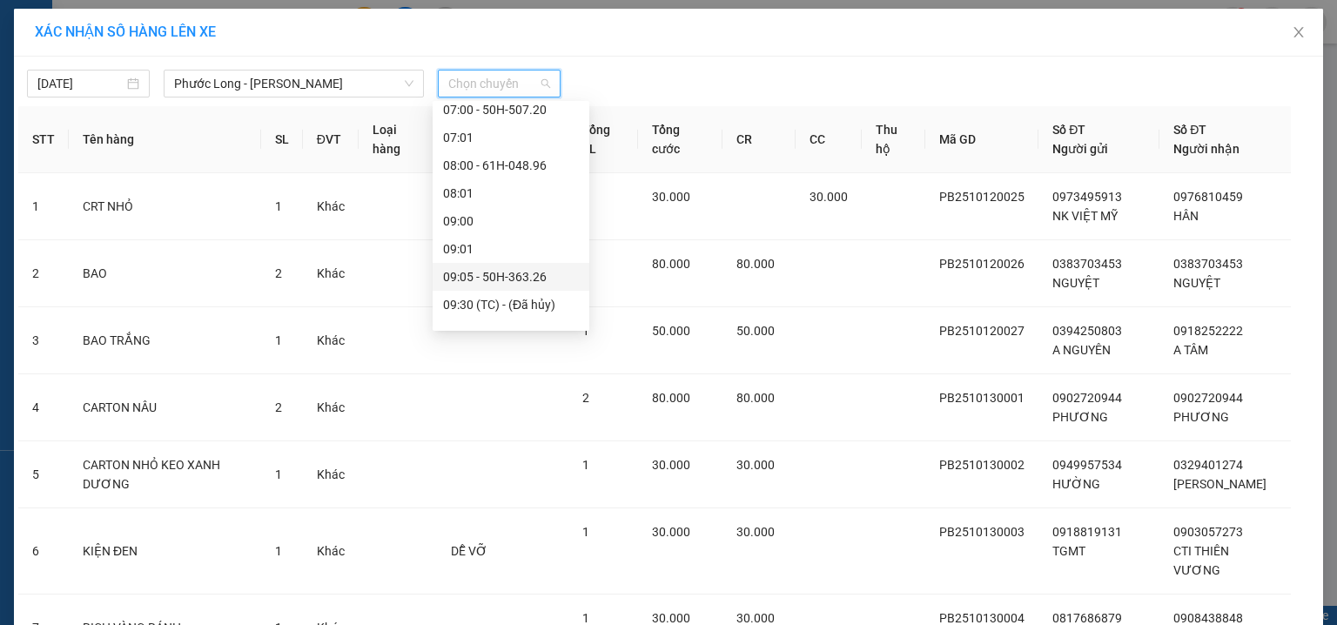
click at [529, 275] on div "09:05 - 50H-363.26" at bounding box center [511, 276] width 136 height 19
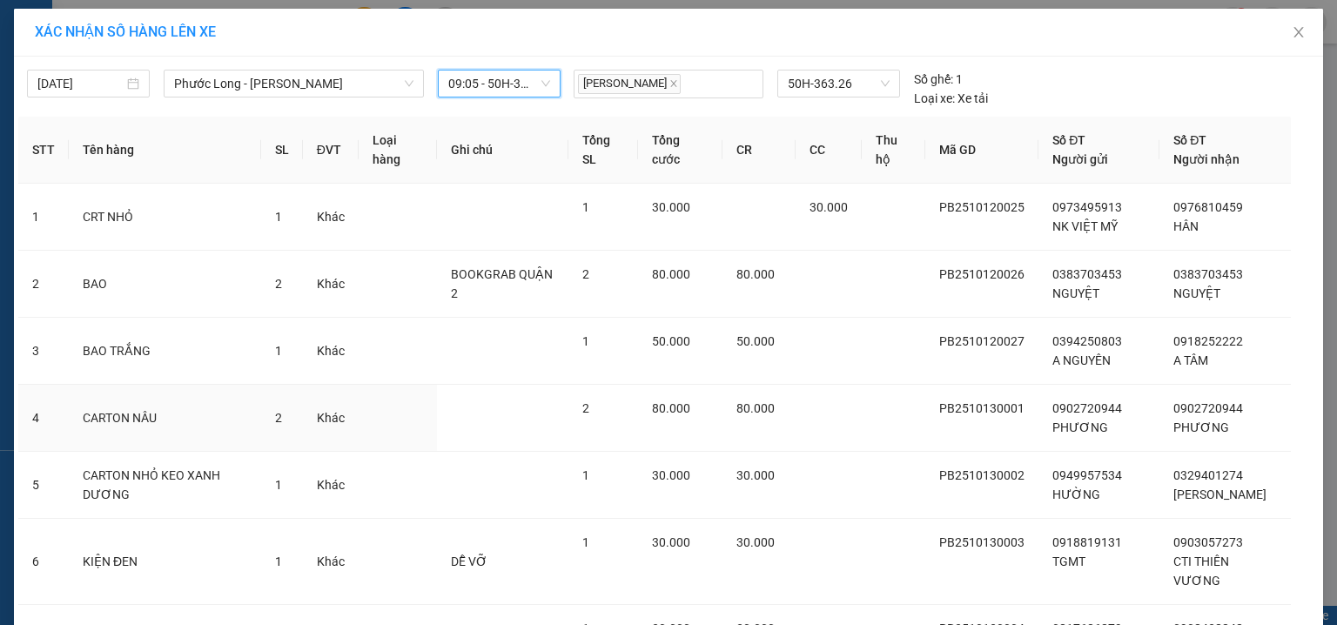
scroll to position [354, 0]
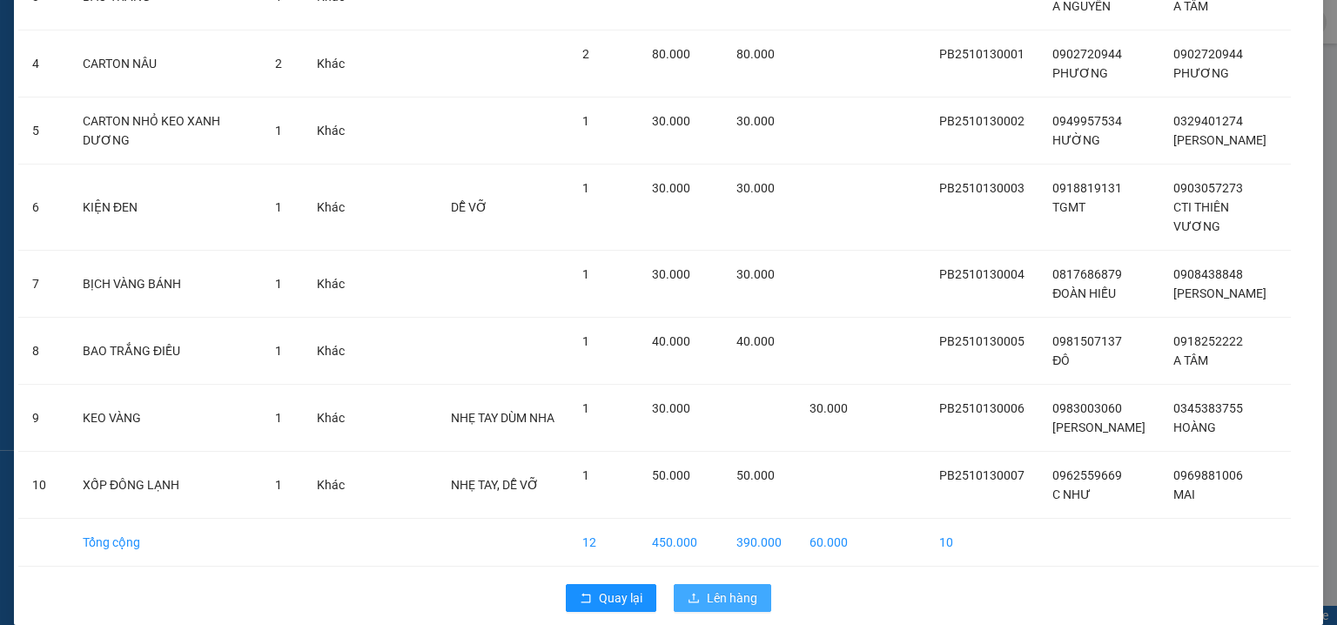
click at [720, 588] on span "Lên hàng" at bounding box center [732, 597] width 50 height 19
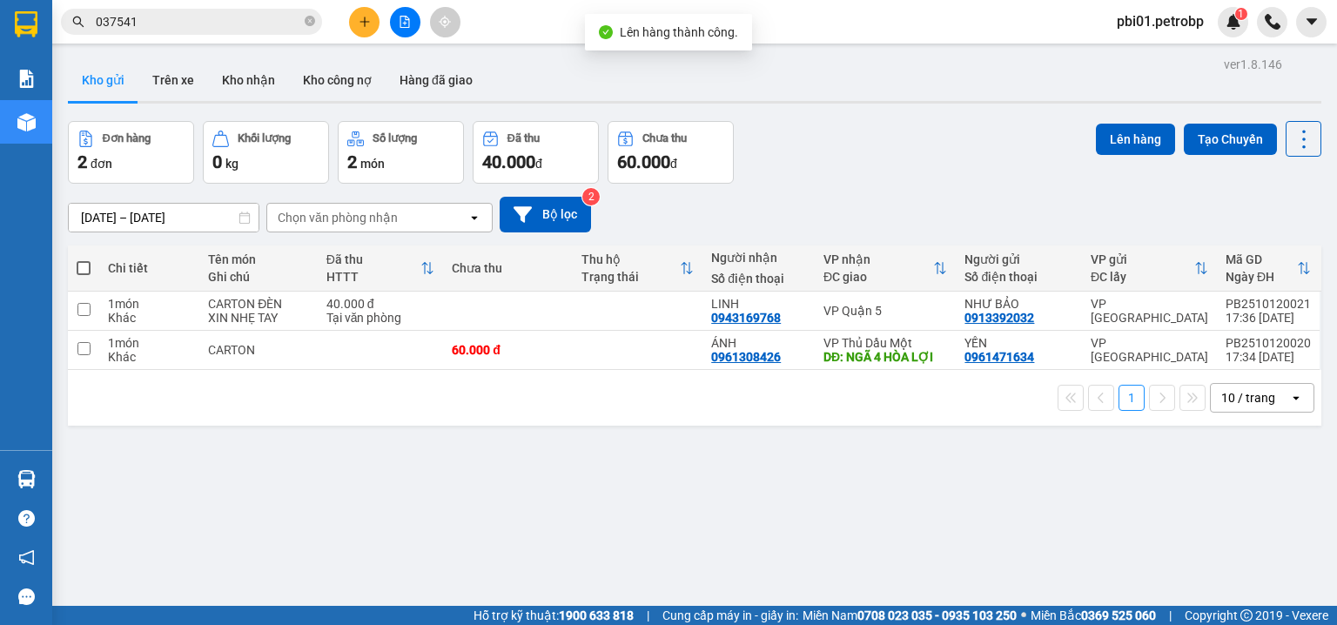
drag, startPoint x: 81, startPoint y: 260, endPoint x: 117, endPoint y: 272, distance: 37.4
click at [82, 261] on span at bounding box center [84, 268] width 14 height 14
click at [84, 259] on input "checkbox" at bounding box center [84, 259] width 0 height 0
checkbox input "true"
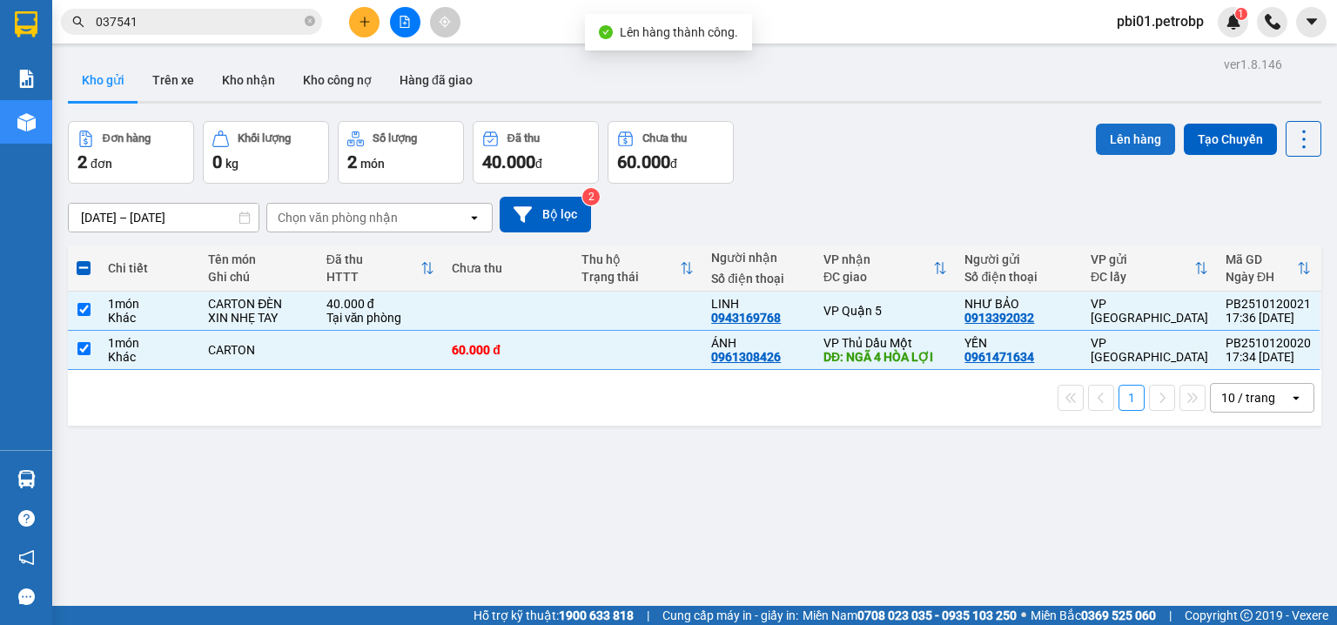
click at [1111, 142] on button "Lên hàng" at bounding box center [1135, 139] width 79 height 31
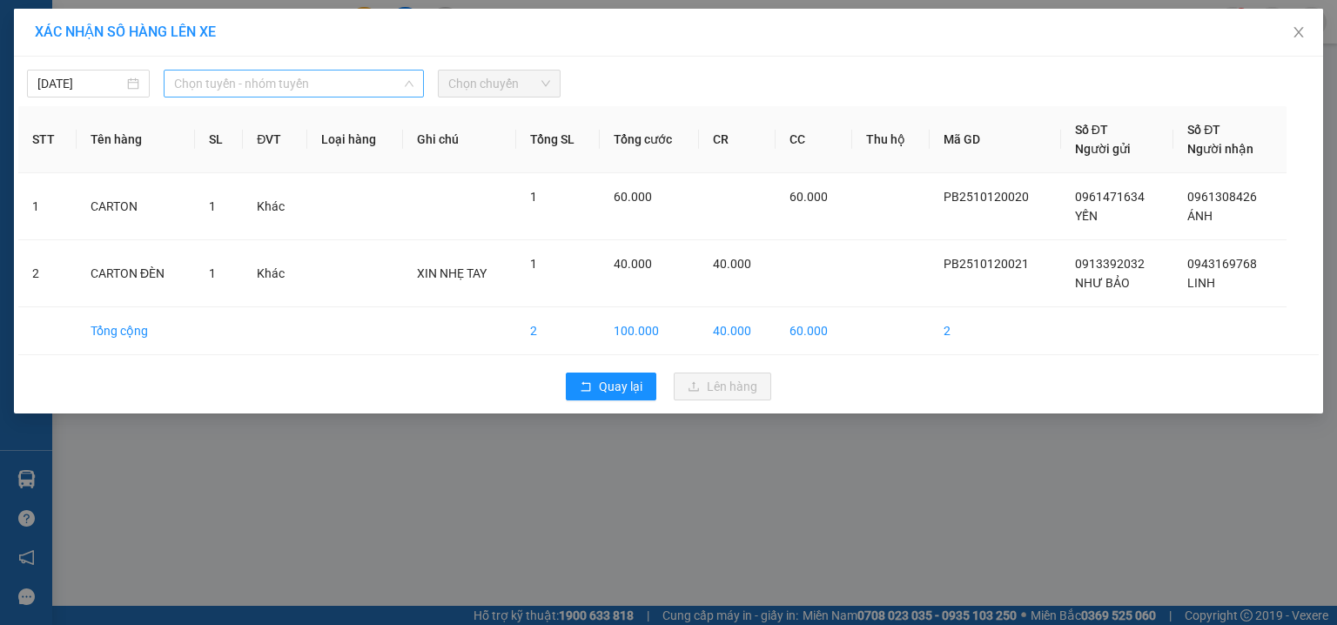
click at [272, 79] on span "Chọn tuyến - nhóm tuyến" at bounding box center [293, 84] width 239 height 26
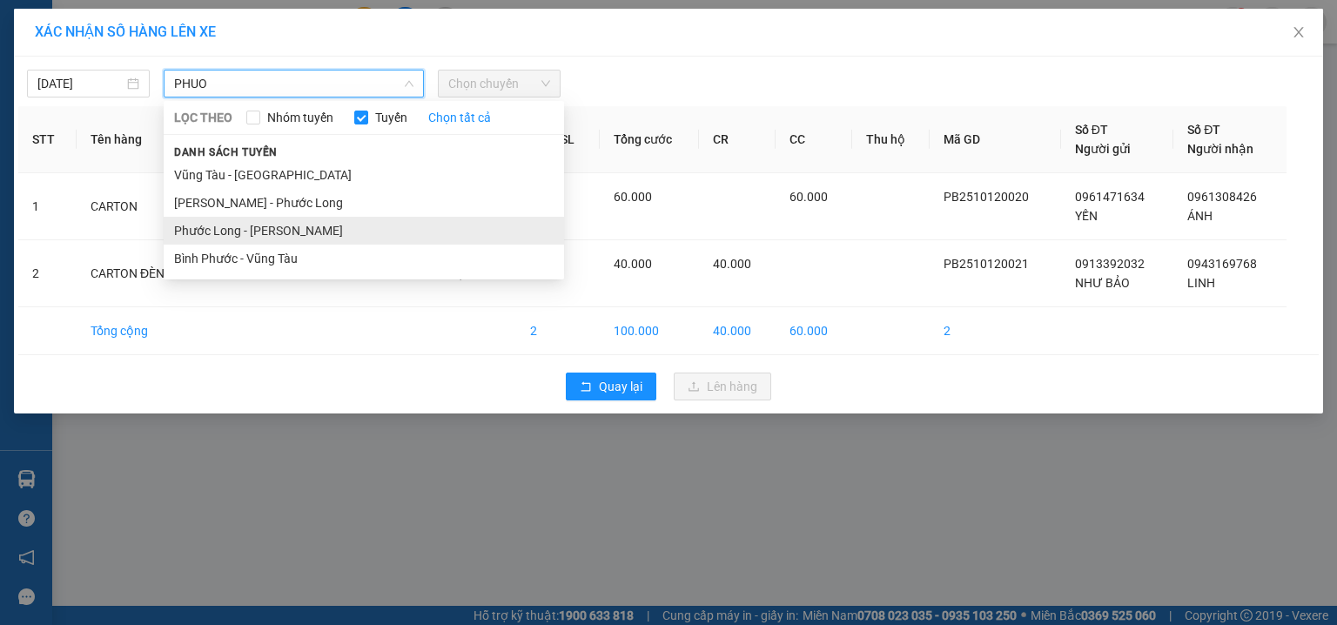
type input "PHUO"
drag, startPoint x: 296, startPoint y: 230, endPoint x: 510, endPoint y: 89, distance: 256.4
click at [296, 230] on li "Phước Long - Hồ Chí Minh" at bounding box center [364, 231] width 400 height 28
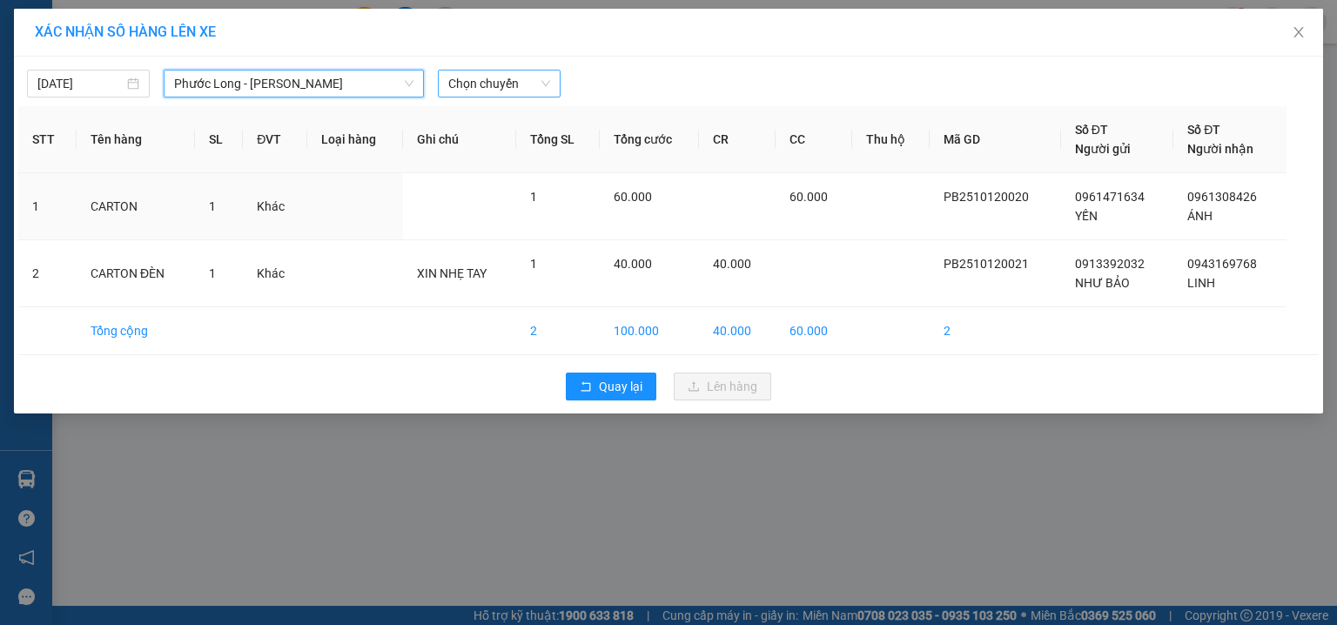
click at [515, 77] on span "Chọn chuyến" at bounding box center [499, 84] width 102 height 26
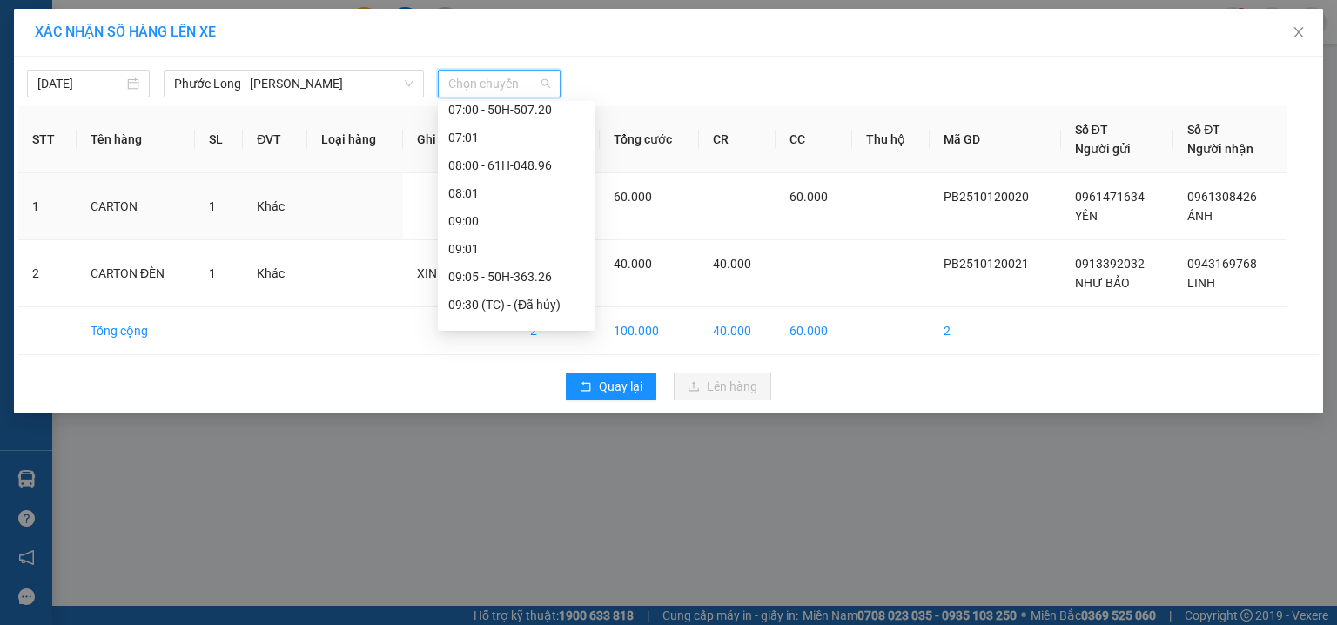
scroll to position [371, 0]
click at [543, 272] on div "09:05 - 50H-363.26" at bounding box center [516, 276] width 136 height 19
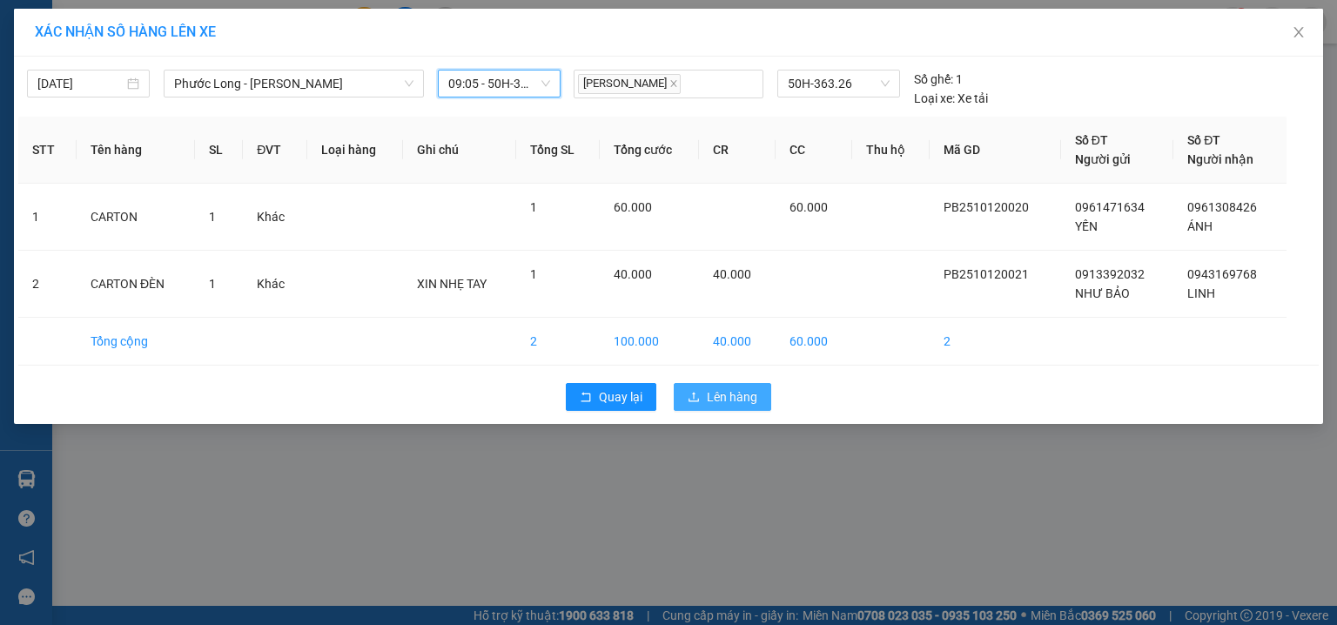
click at [722, 397] on span "Lên hàng" at bounding box center [732, 396] width 50 height 19
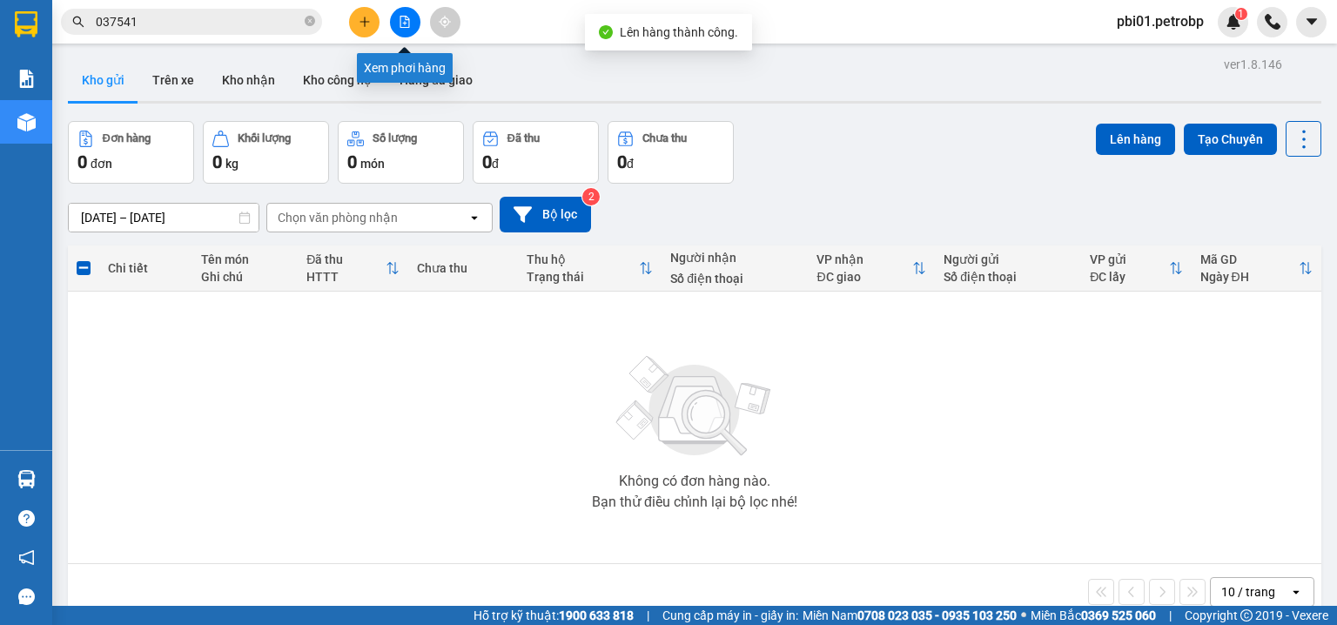
click at [401, 19] on icon "file-add" at bounding box center [405, 22] width 12 height 12
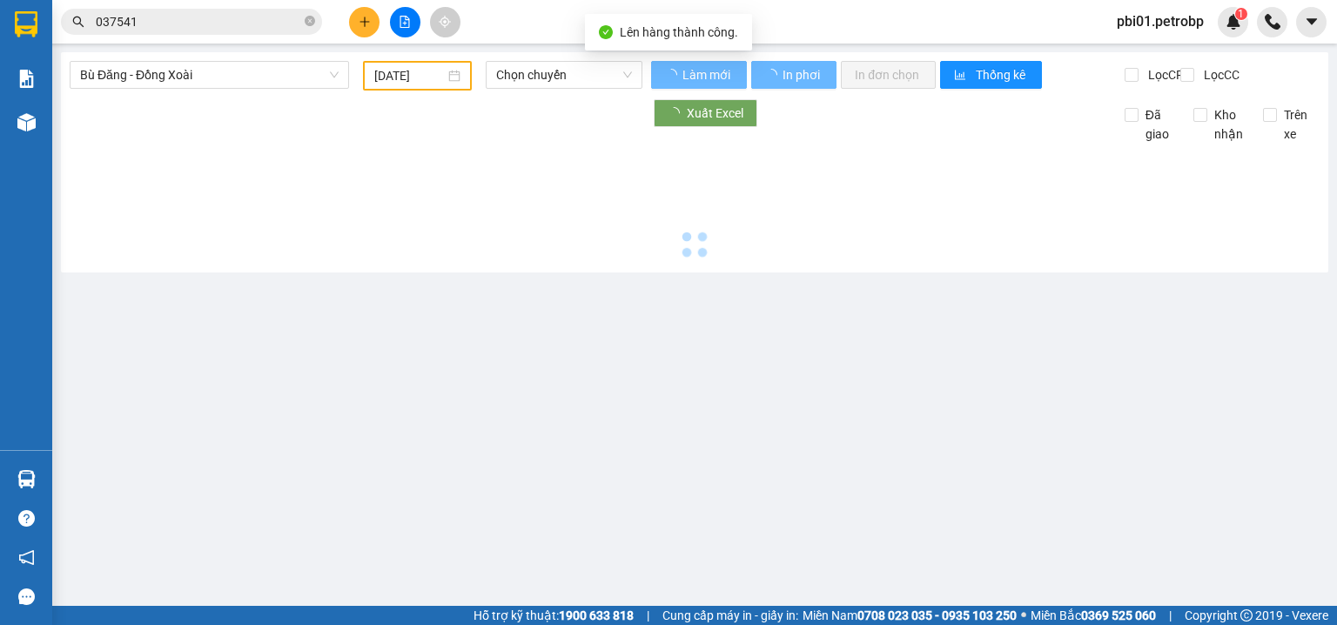
type input "13/10/2025"
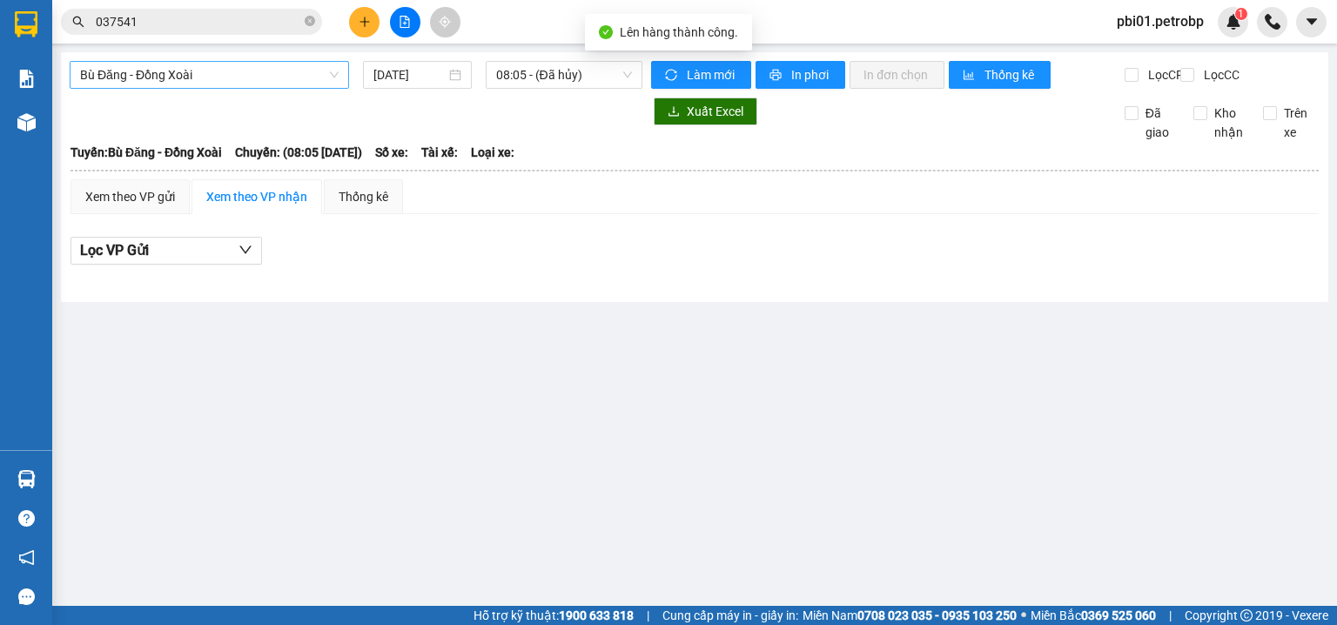
click at [212, 74] on span "Bù Đăng - Đồng Xoài" at bounding box center [209, 75] width 259 height 26
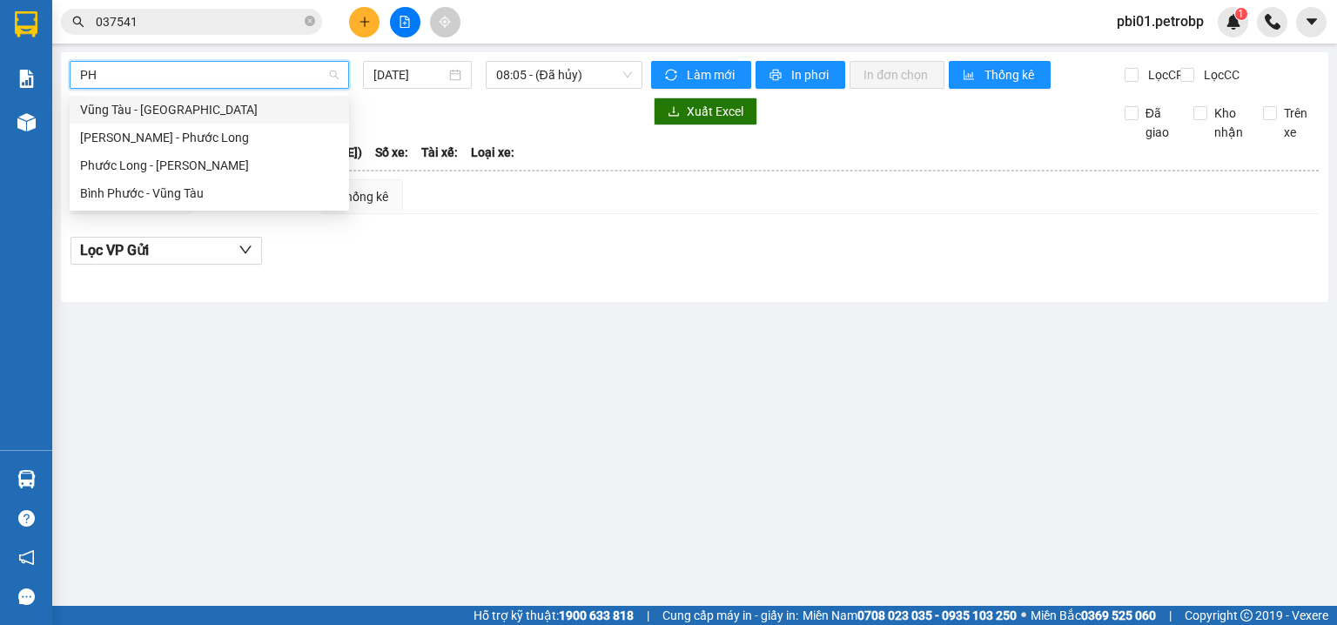
type input "PHU"
click at [210, 170] on div "Phước Long - Hồ Chí Minh" at bounding box center [209, 165] width 259 height 19
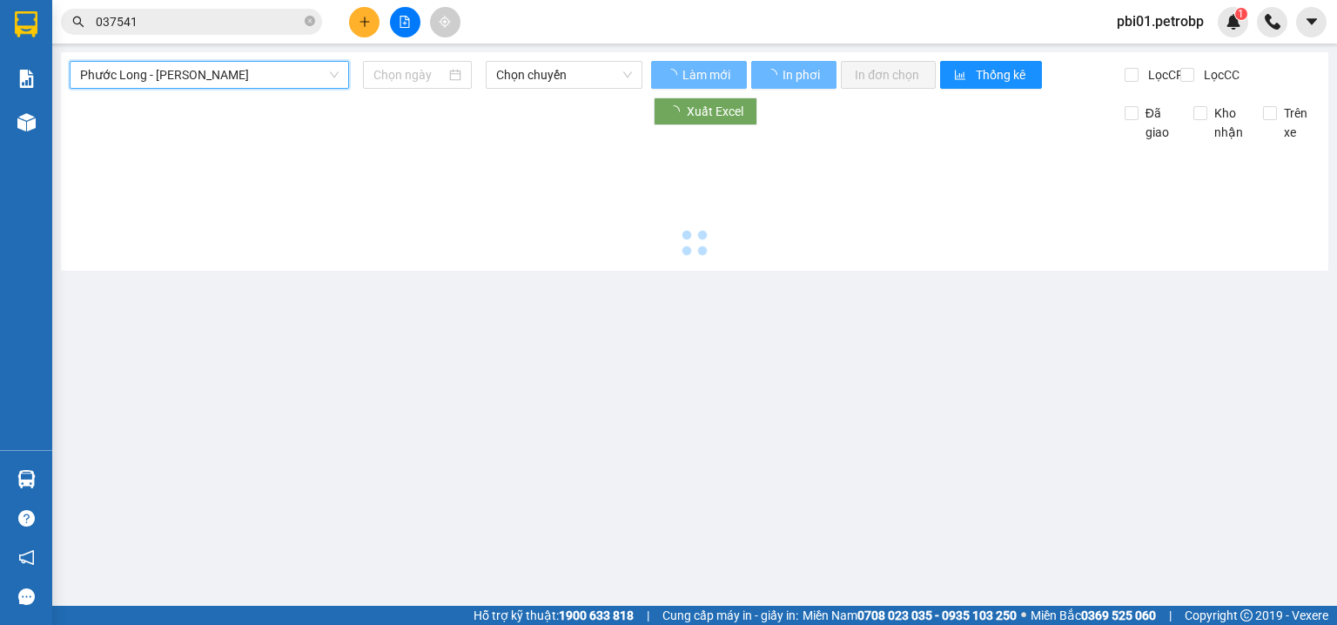
type input "13/10/2025"
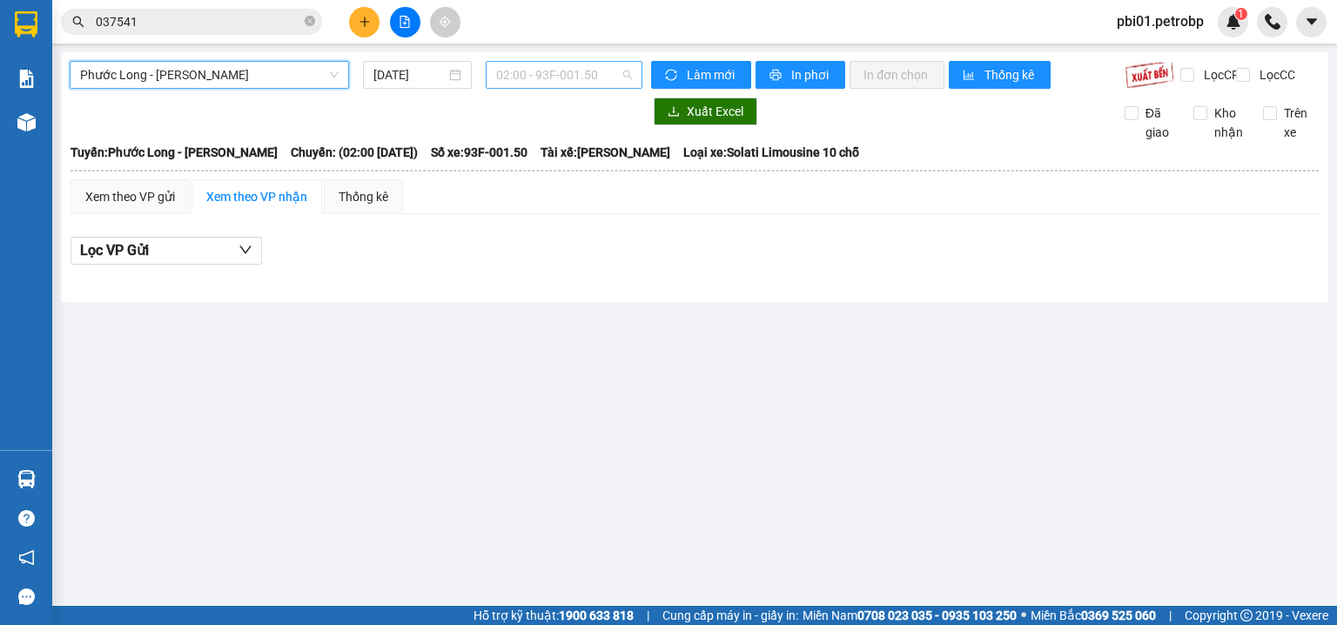
click at [535, 77] on span "02:00 - 93F-001.50" at bounding box center [564, 75] width 137 height 26
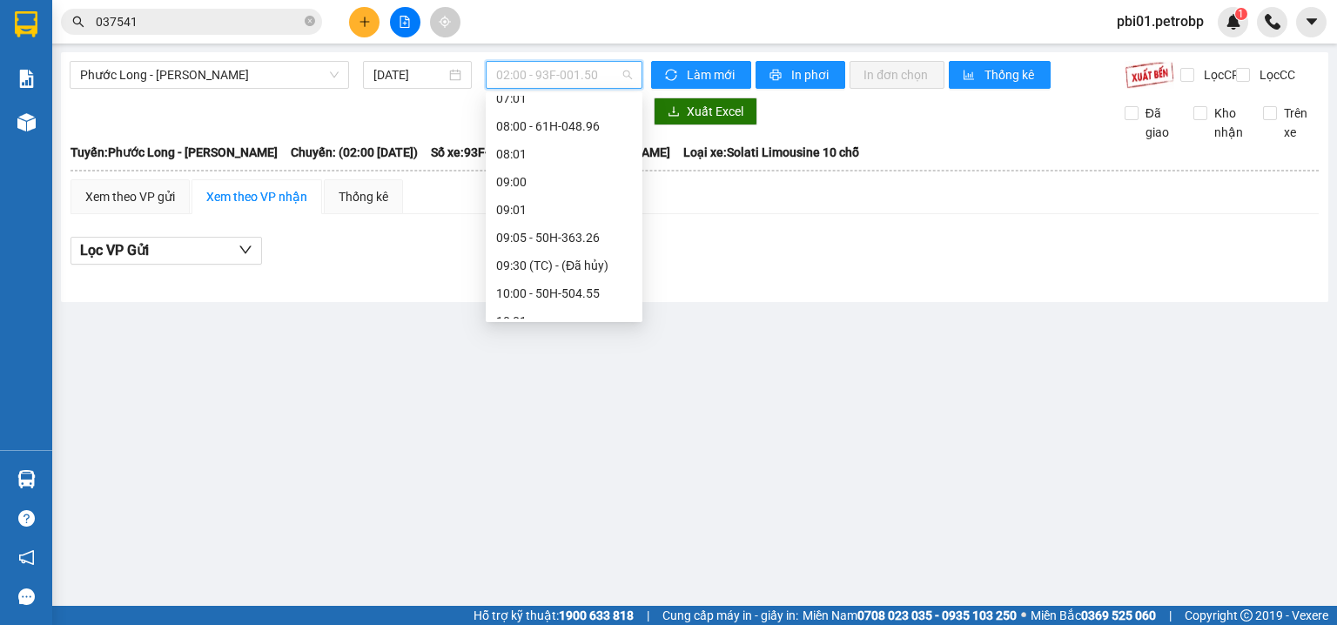
scroll to position [436, 0]
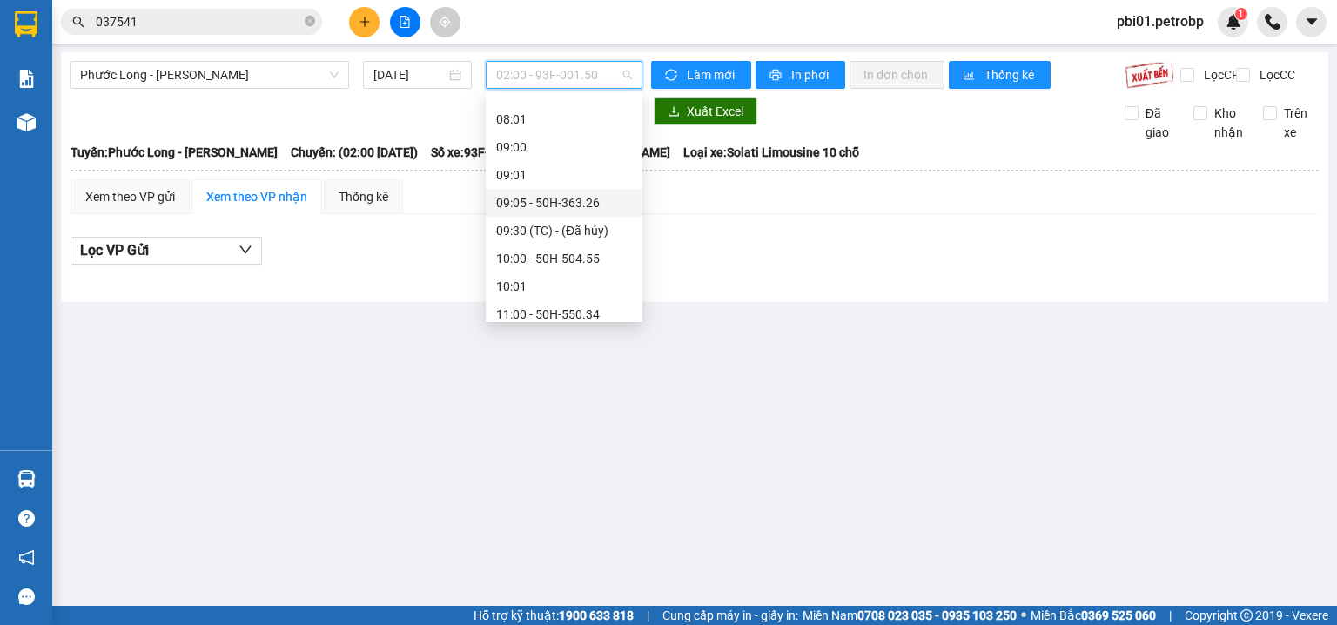
click at [561, 196] on div "09:05 - 50H-363.26" at bounding box center [564, 202] width 136 height 19
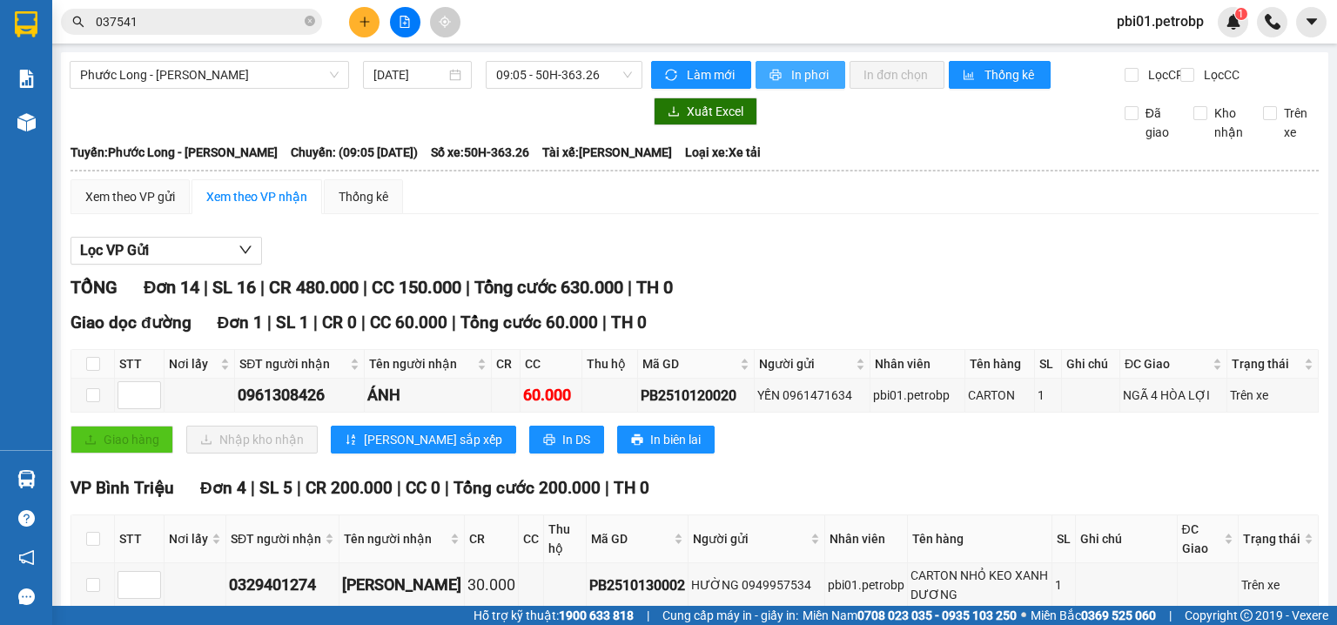
click at [805, 72] on span "In phơi" at bounding box center [811, 74] width 40 height 19
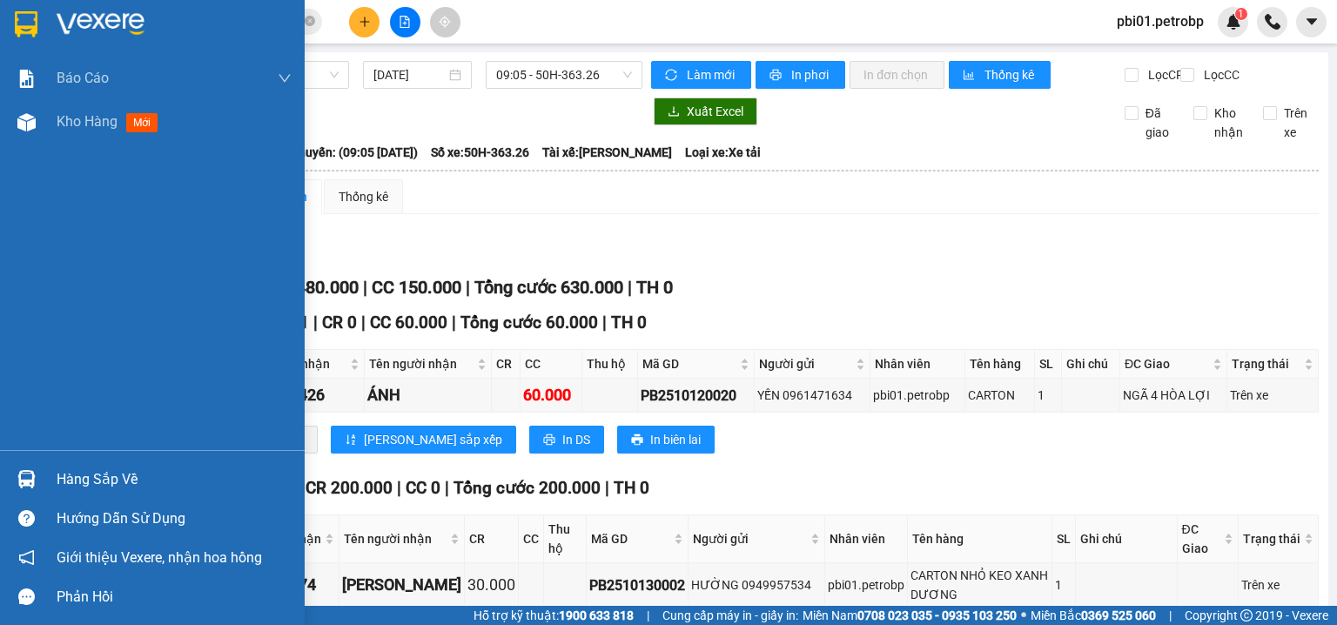
click at [97, 479] on div "Hàng sắp về" at bounding box center [174, 480] width 235 height 26
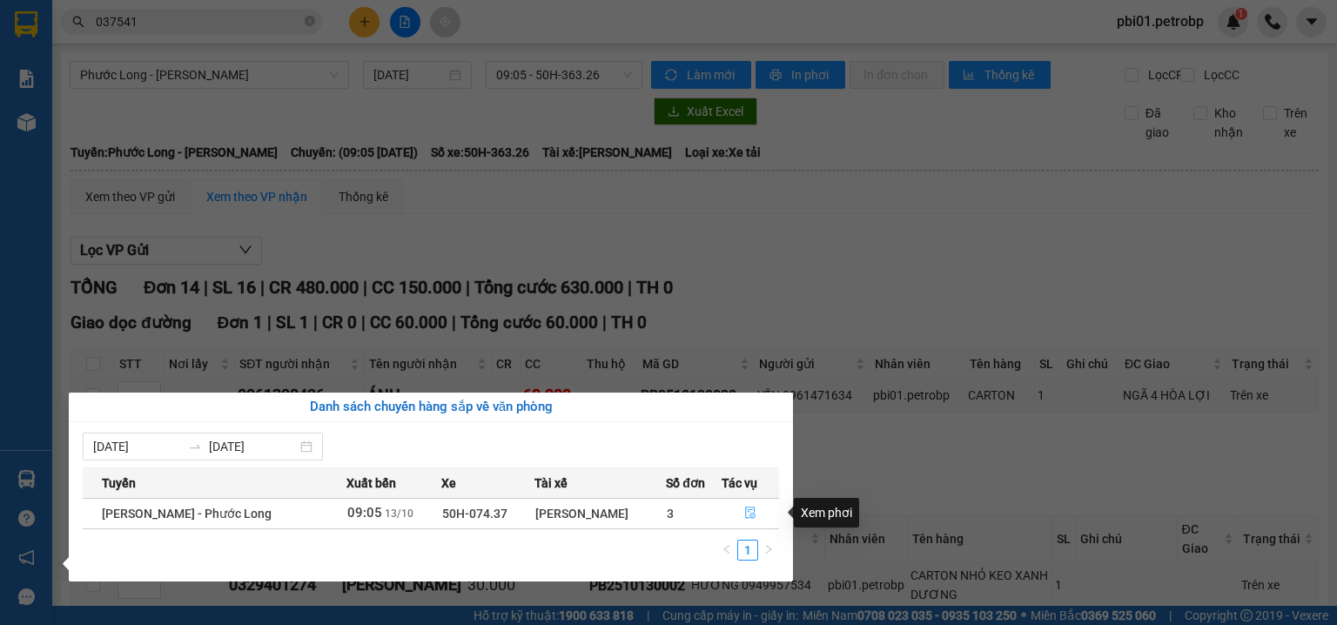
click at [732, 508] on button "button" at bounding box center [751, 514] width 57 height 28
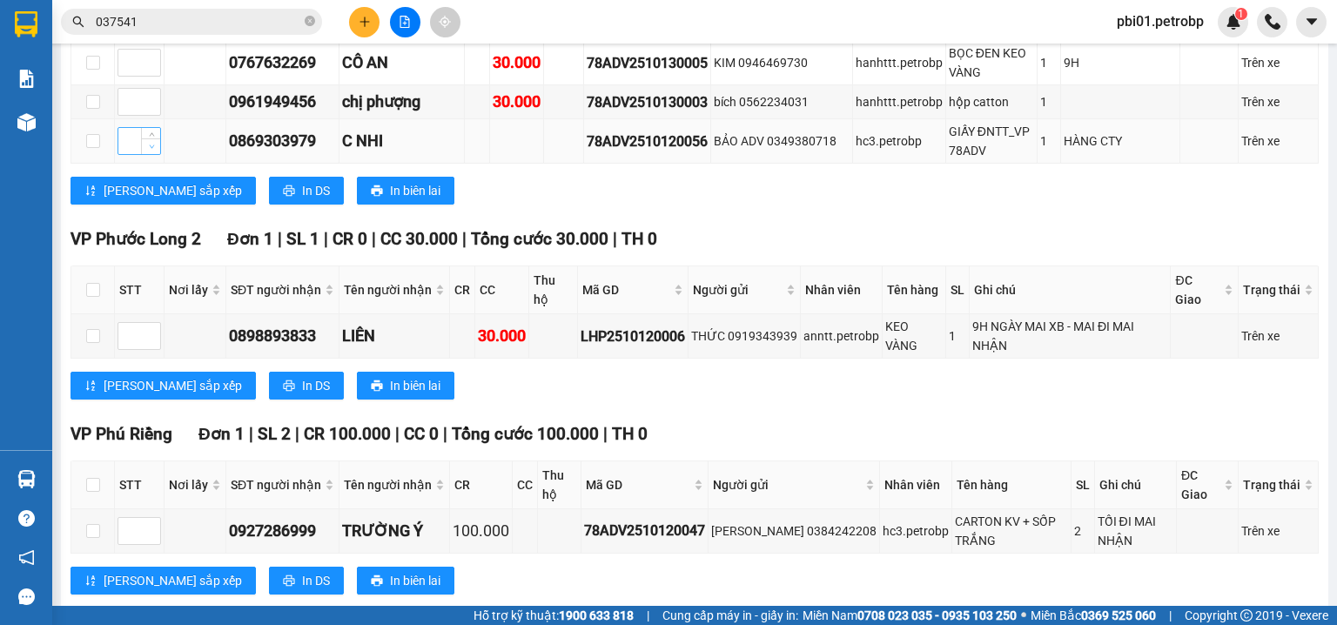
scroll to position [362, 0]
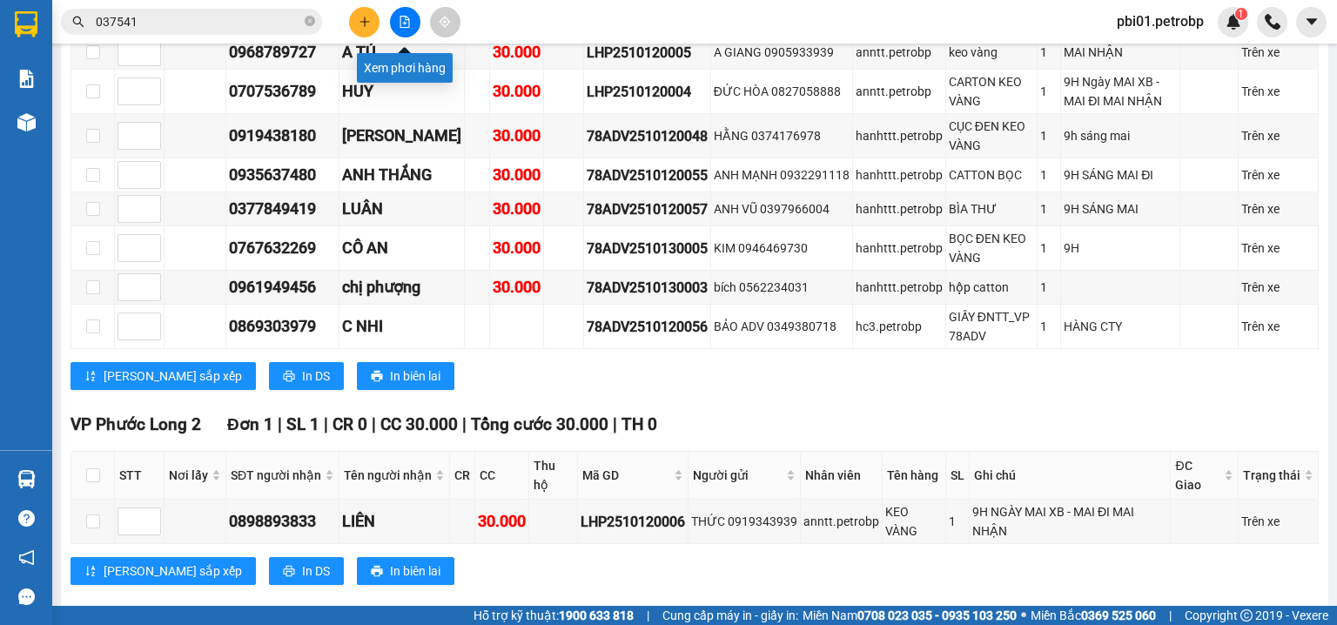
click at [407, 17] on icon "file-add" at bounding box center [405, 22] width 12 height 12
click at [409, 17] on icon "file-add" at bounding box center [405, 22] width 12 height 12
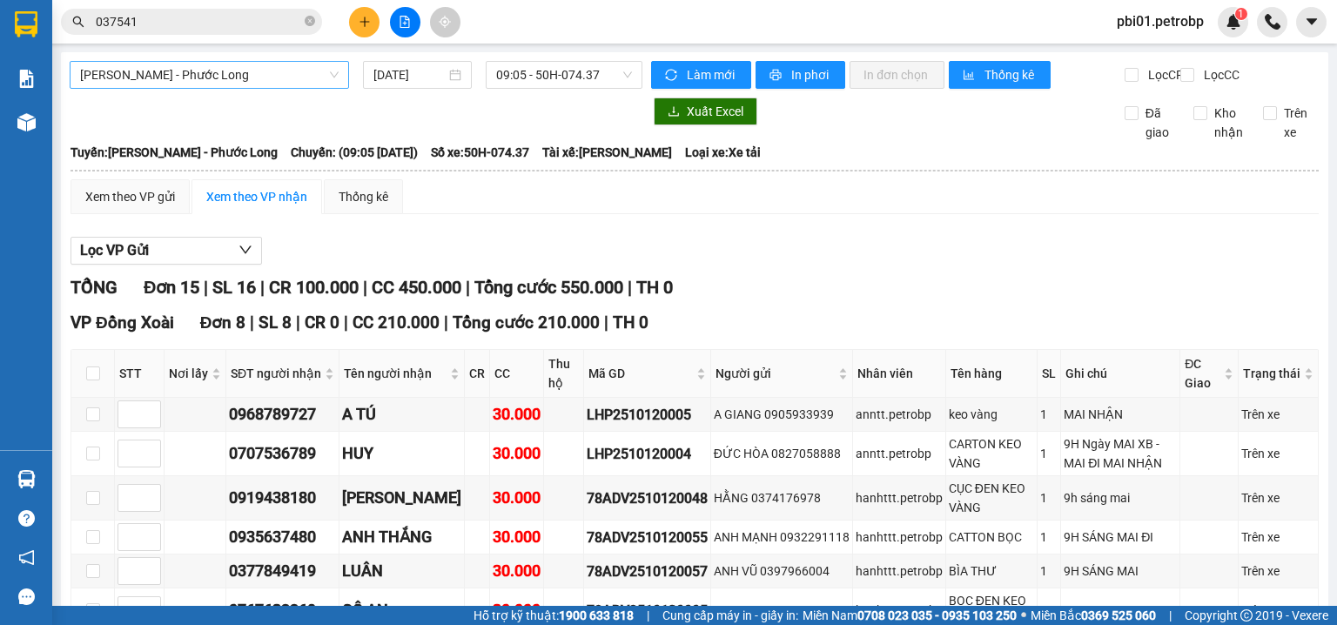
click at [198, 74] on span "Hồ Chí Minh - Phước Long" at bounding box center [209, 75] width 259 height 26
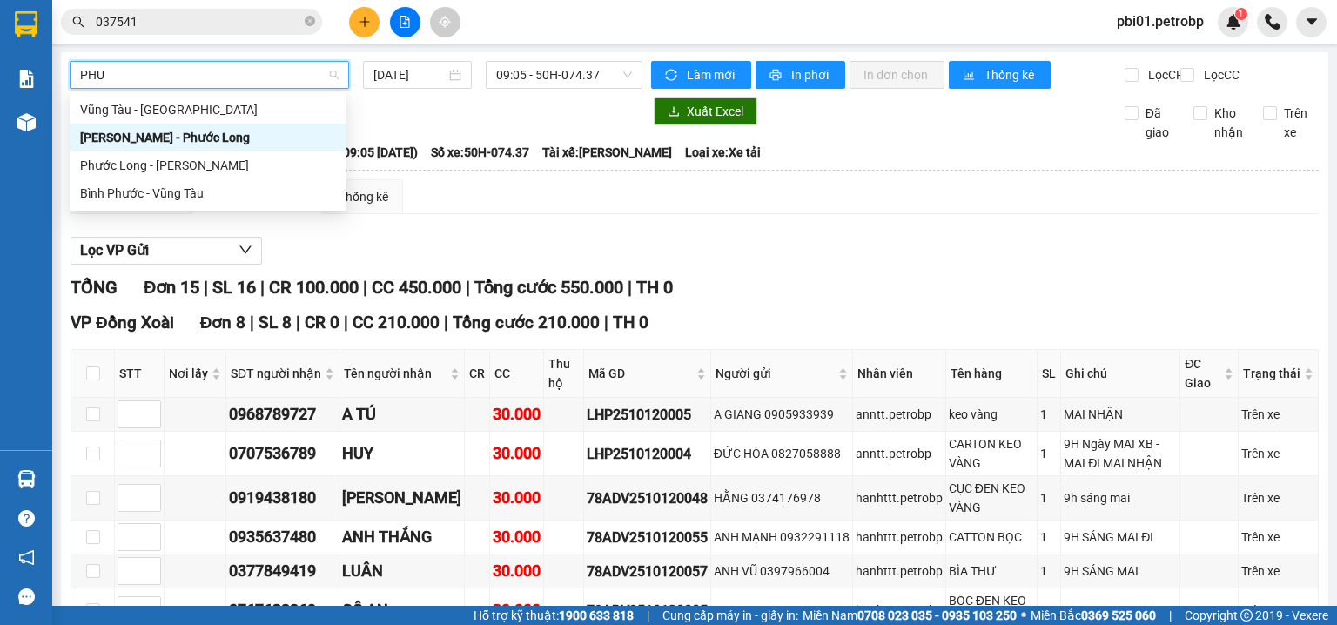
type input "PHUO"
drag, startPoint x: 205, startPoint y: 164, endPoint x: 417, endPoint y: 139, distance: 213.8
click at [207, 163] on div "Phước Long - Hồ Chí Minh" at bounding box center [208, 165] width 256 height 19
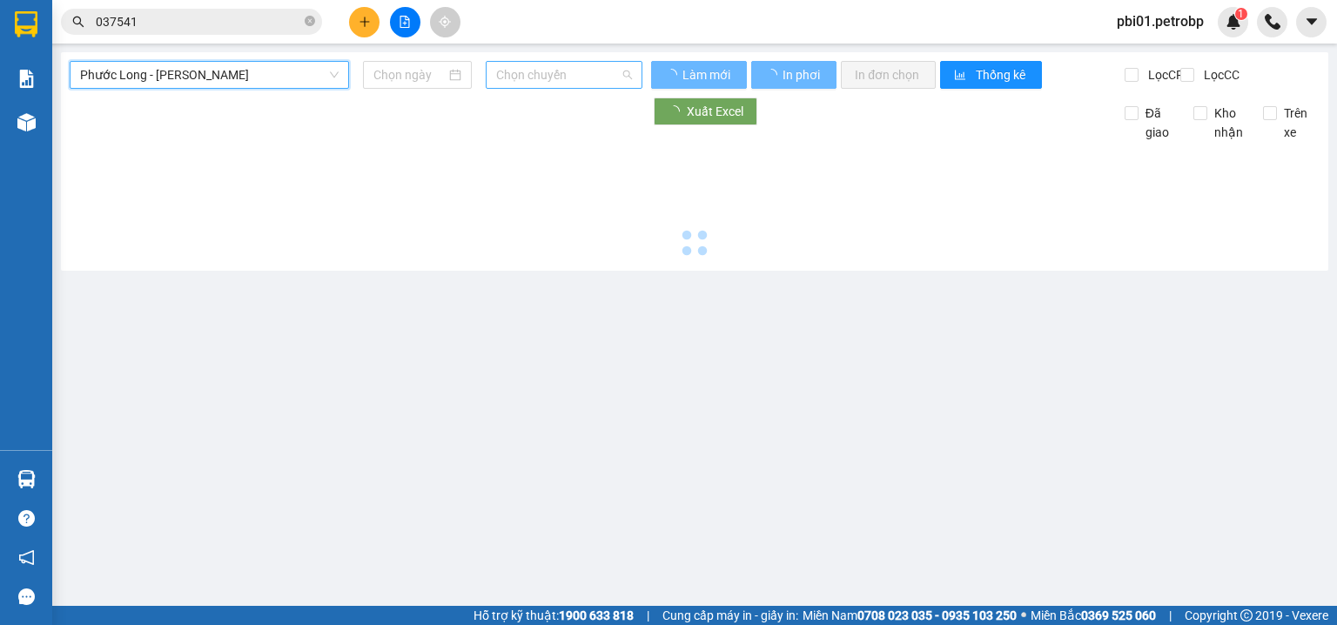
click at [551, 63] on span "Chọn chuyến" at bounding box center [564, 75] width 137 height 26
type input "13/10/2025"
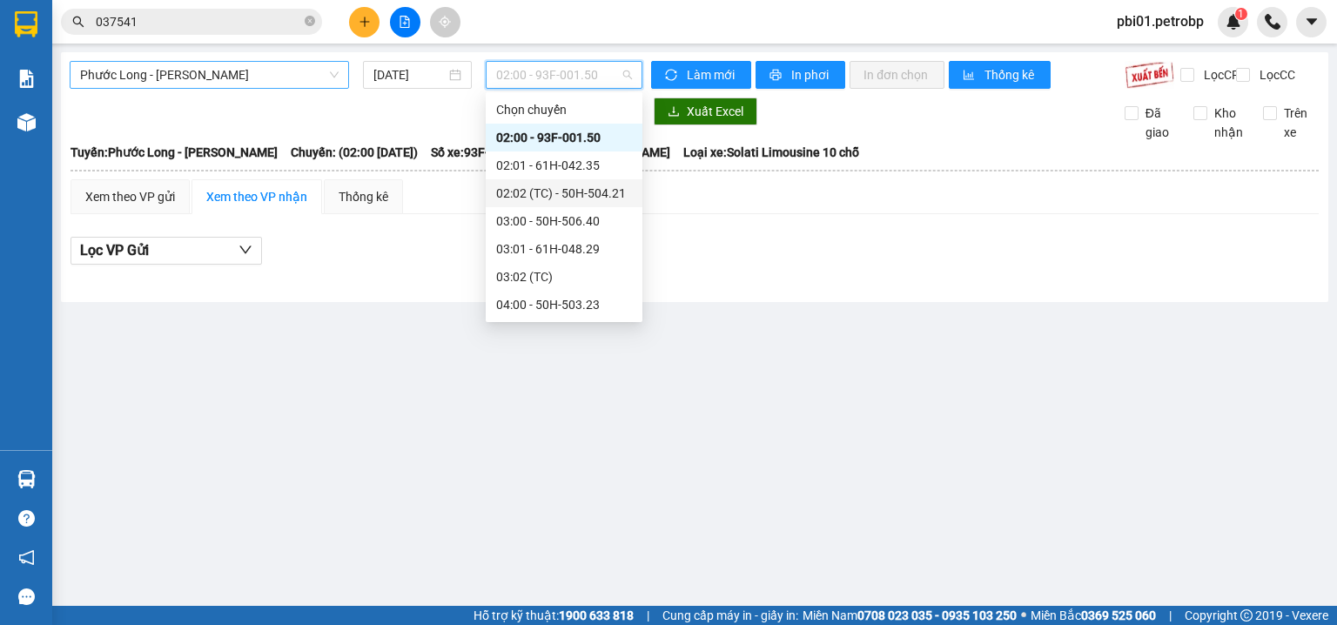
drag, startPoint x: 631, startPoint y: 140, endPoint x: 630, endPoint y: 178, distance: 38.3
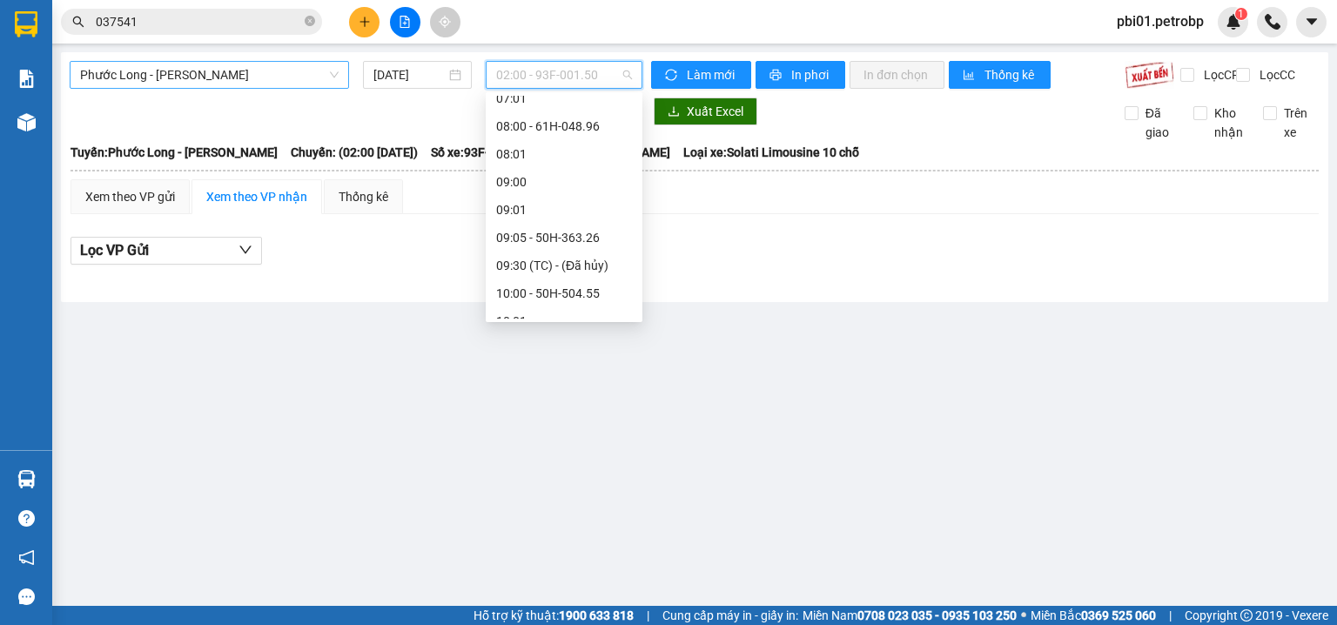
scroll to position [427, 0]
click at [593, 209] on div "09:05 - 50H-363.26" at bounding box center [564, 211] width 136 height 19
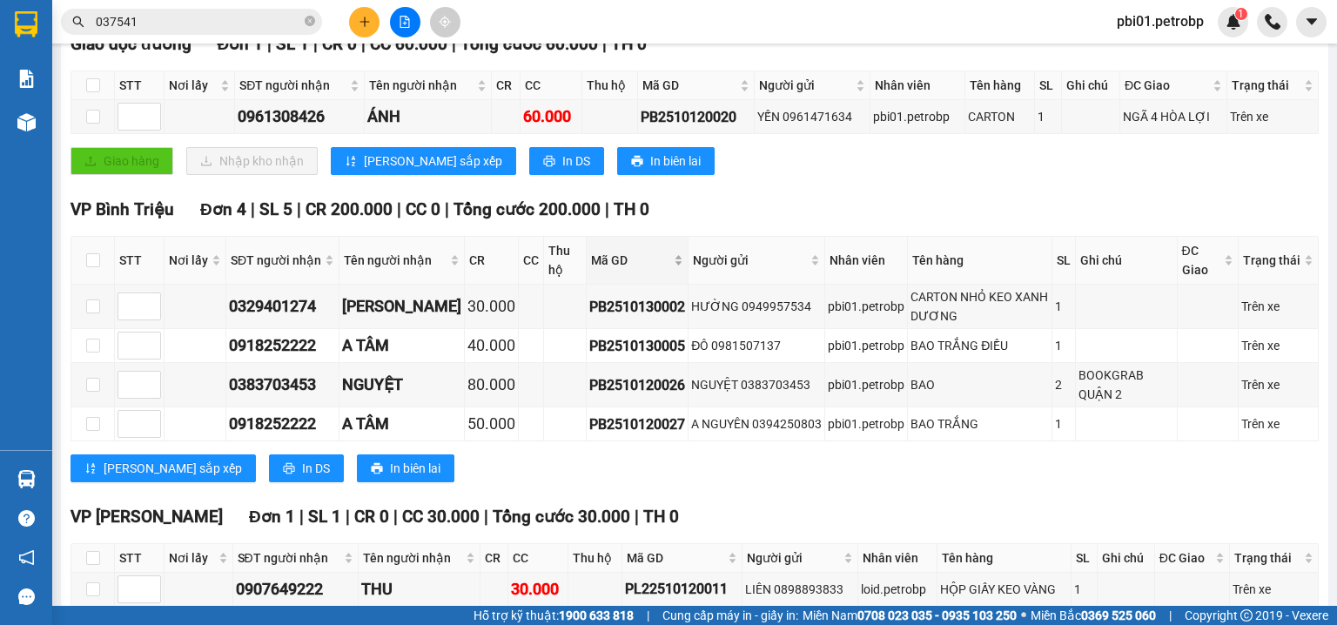
scroll to position [371, 0]
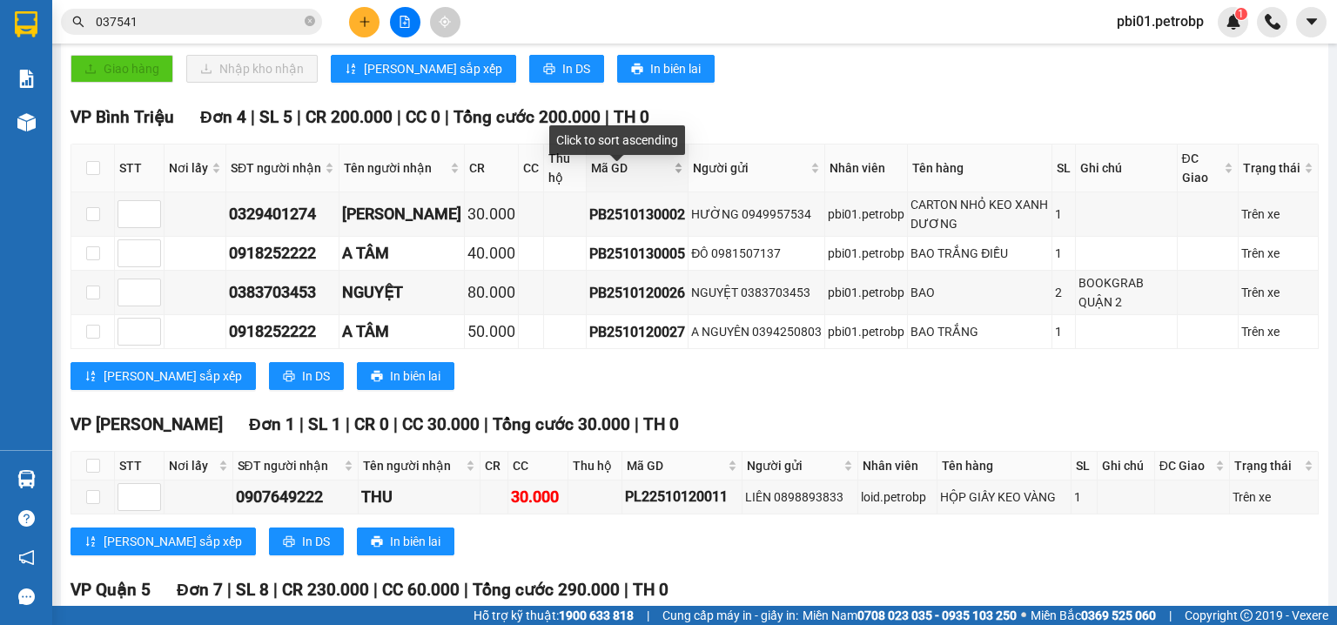
click at [662, 178] on div "Mã GD" at bounding box center [637, 167] width 92 height 19
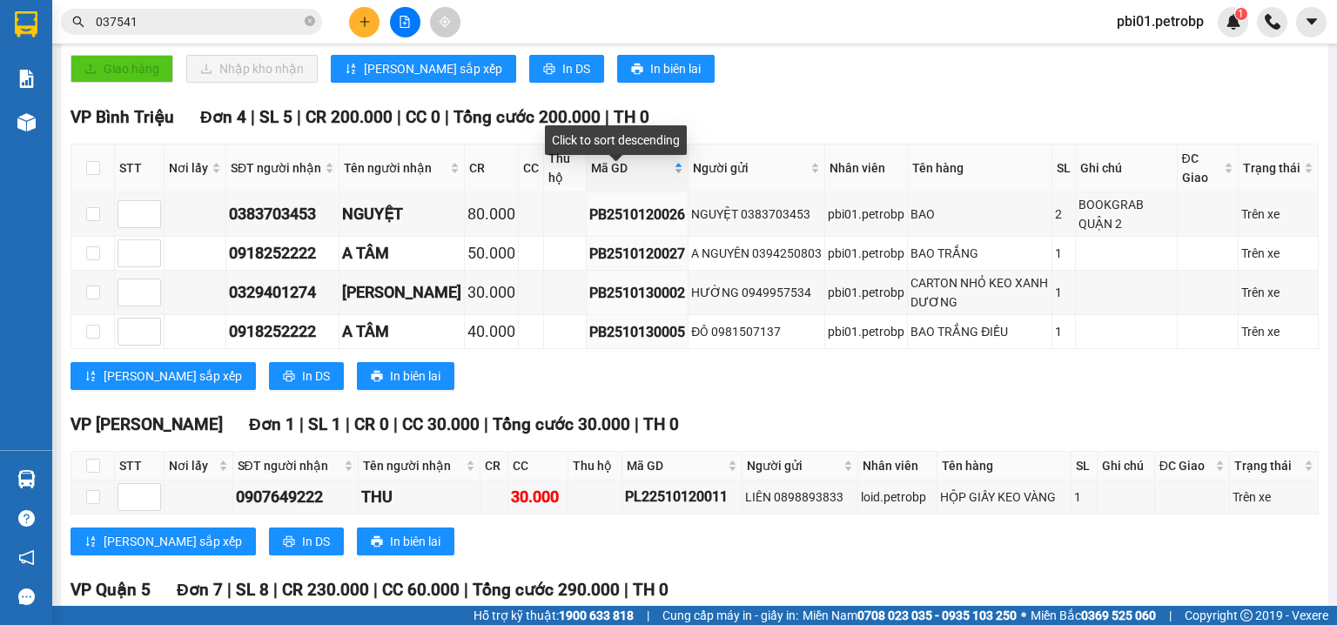
click at [662, 178] on div "Mã GD" at bounding box center [637, 167] width 92 height 19
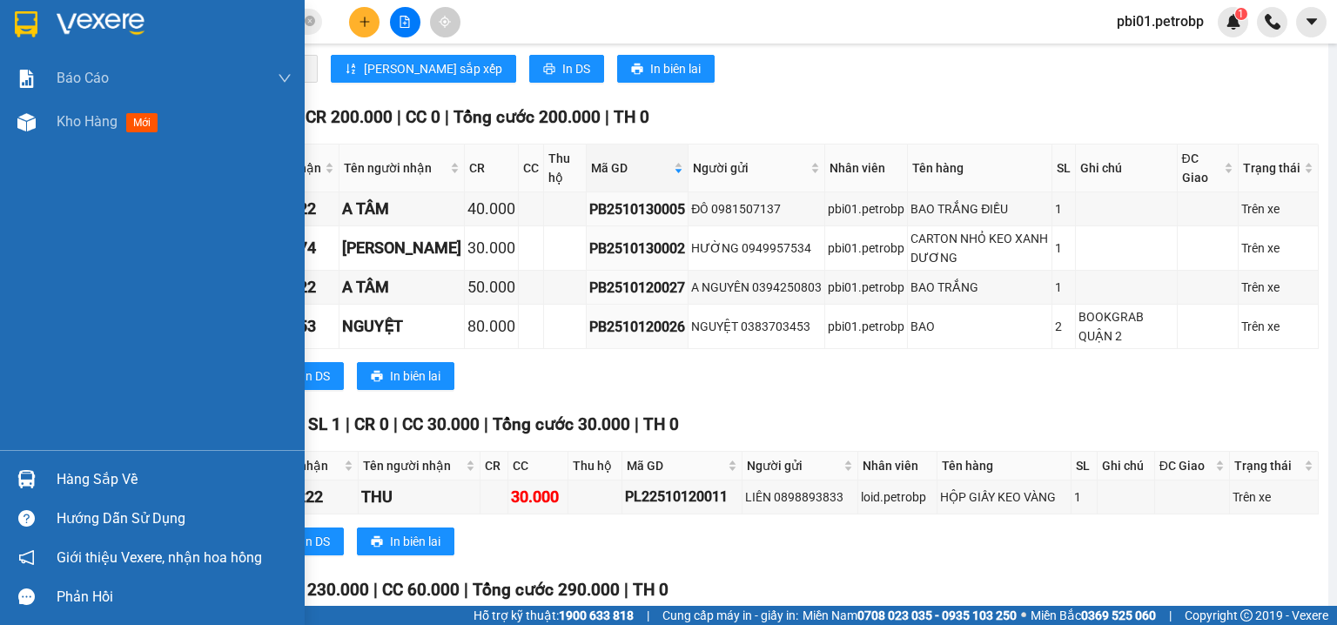
click at [43, 212] on div "Báo cáo 4 Thống kê doanh thu toàn nhà xe (VP) BC tiền tận nơi (nhân viên) BC ti…" at bounding box center [152, 253] width 305 height 393
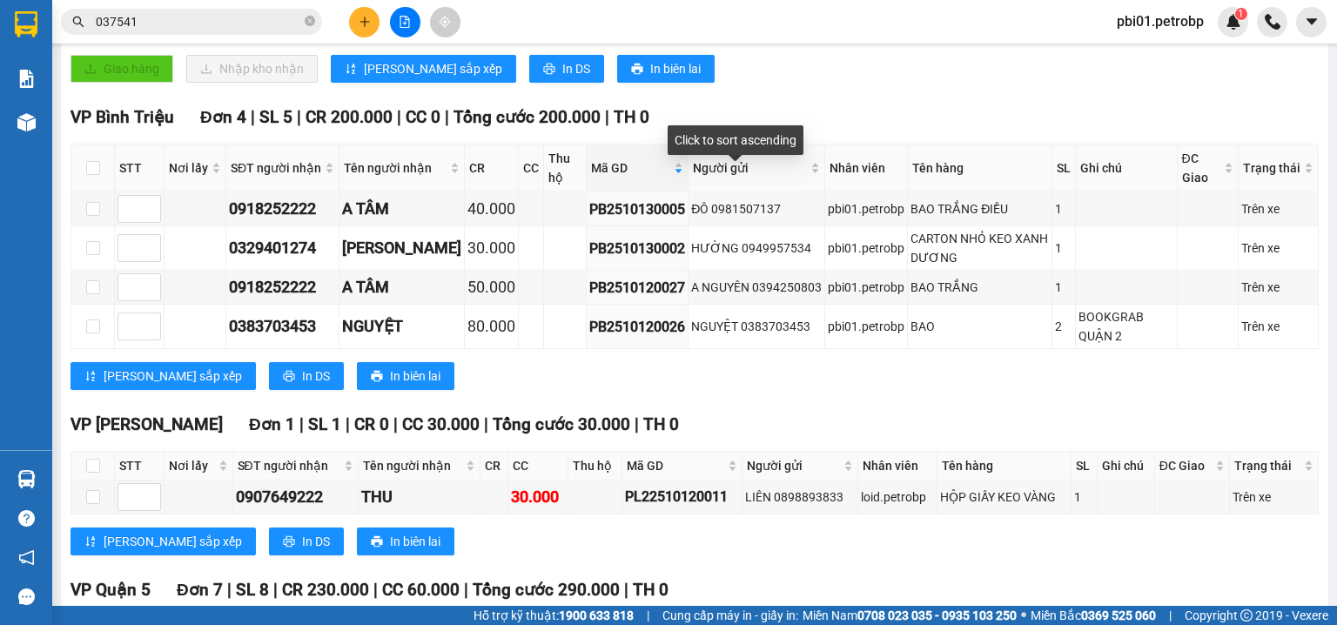
click at [743, 148] on div "Click to sort ascending" at bounding box center [736, 140] width 136 height 30
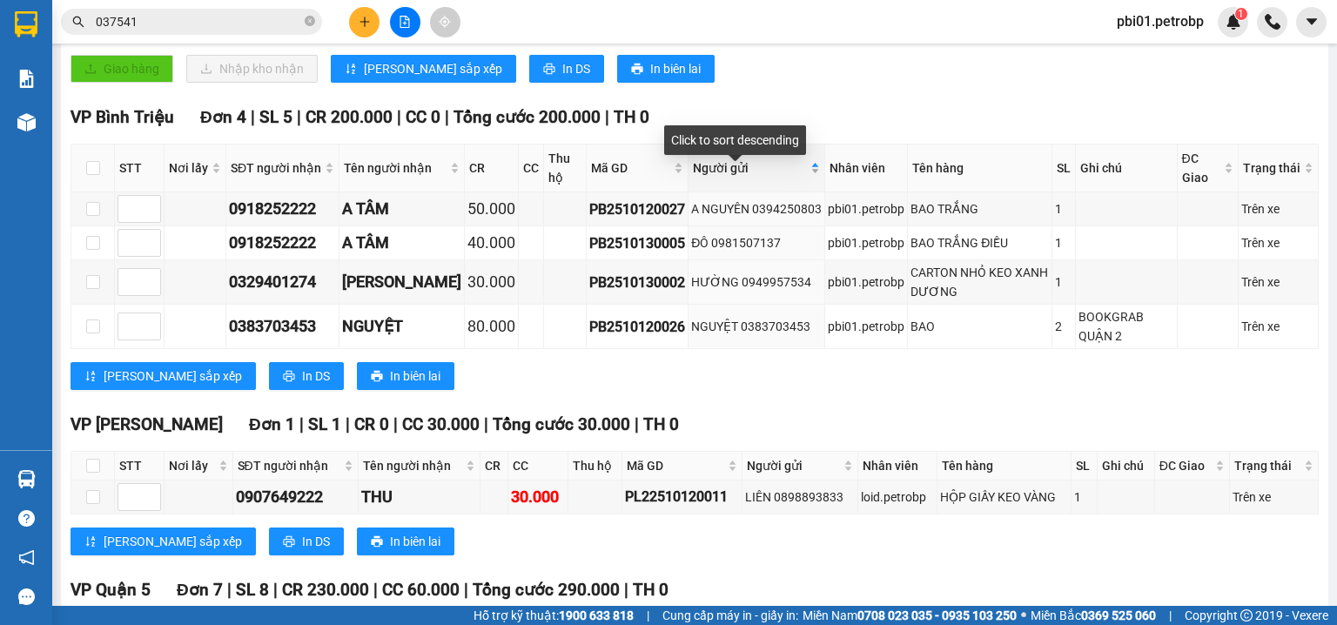
click at [790, 175] on div "Người gửi" at bounding box center [756, 167] width 127 height 19
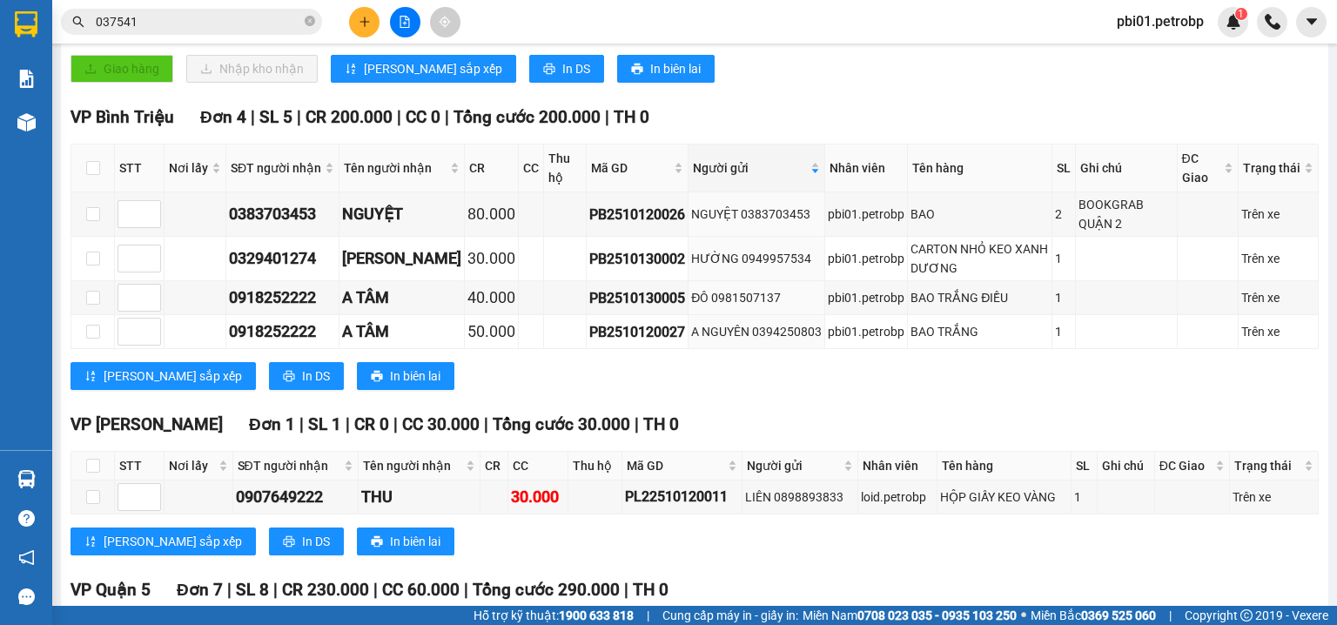
click at [938, 83] on div "Giao hàng Nhập kho nhận Lưu sắp xếp In DS In biên lai" at bounding box center [695, 69] width 1248 height 28
click at [940, 82] on div "Giao hàng Nhập kho nhận Lưu sắp xếp In DS In biên lai" at bounding box center [695, 69] width 1248 height 28
click at [759, 40] on div "Kết quả tìm kiếm ( 3 ) Bộ lọc Ngày tạo đơn gần nhất Mã ĐH Trạng thái Món hàng T…" at bounding box center [668, 22] width 1337 height 44
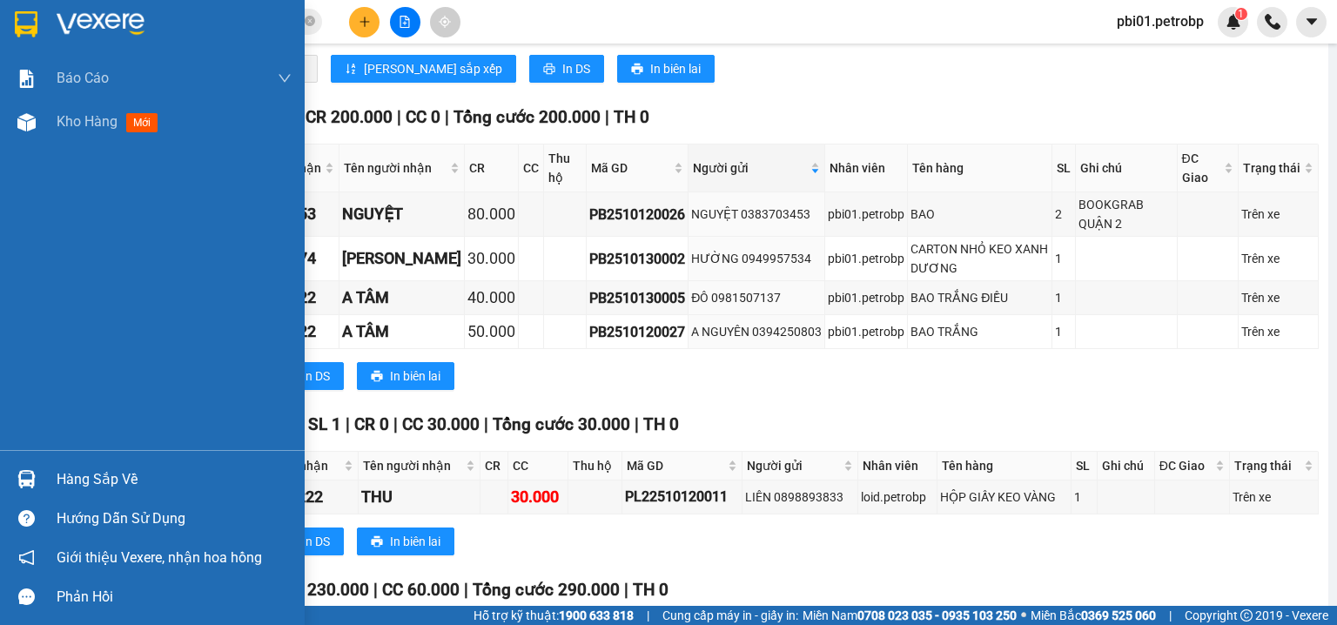
scroll to position [185, 0]
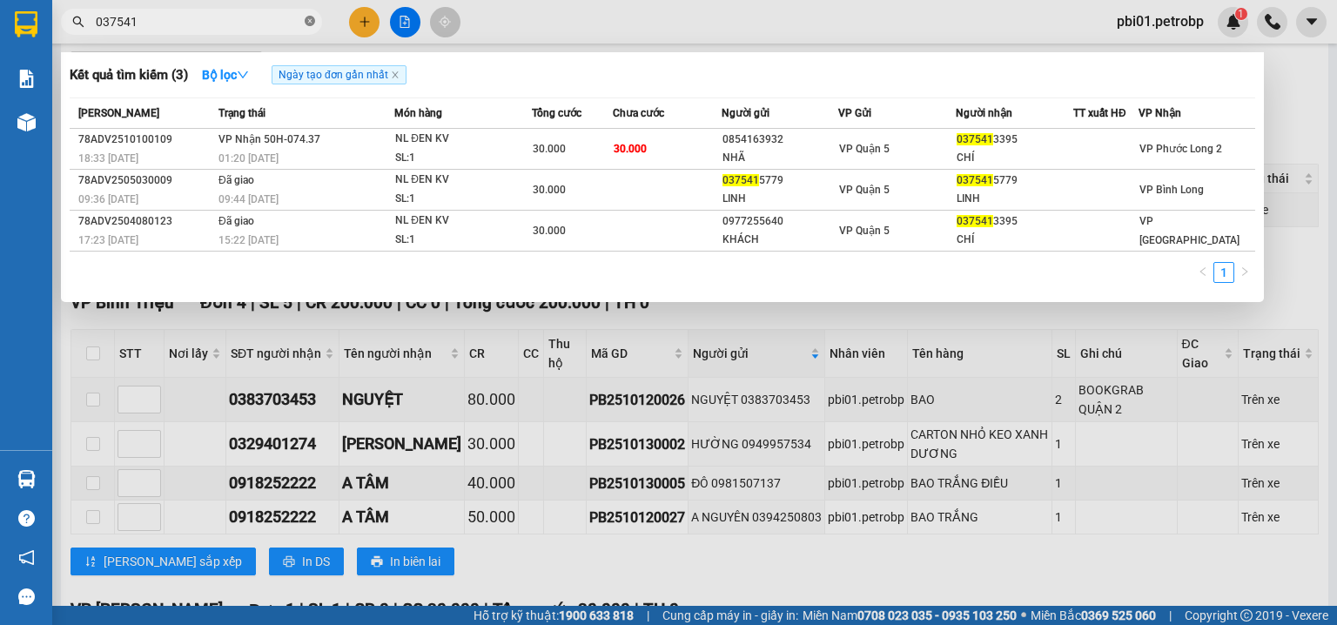
click at [310, 20] on icon "close-circle" at bounding box center [310, 21] width 10 height 10
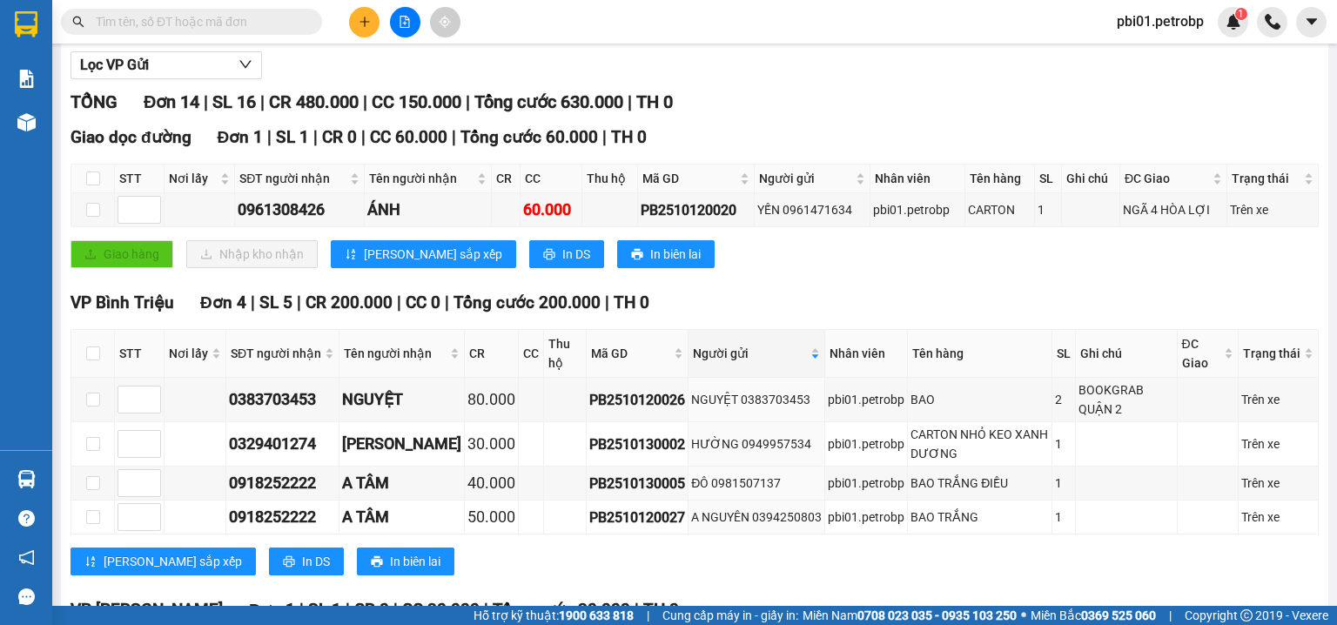
click at [254, 19] on input "text" at bounding box center [198, 21] width 205 height 19
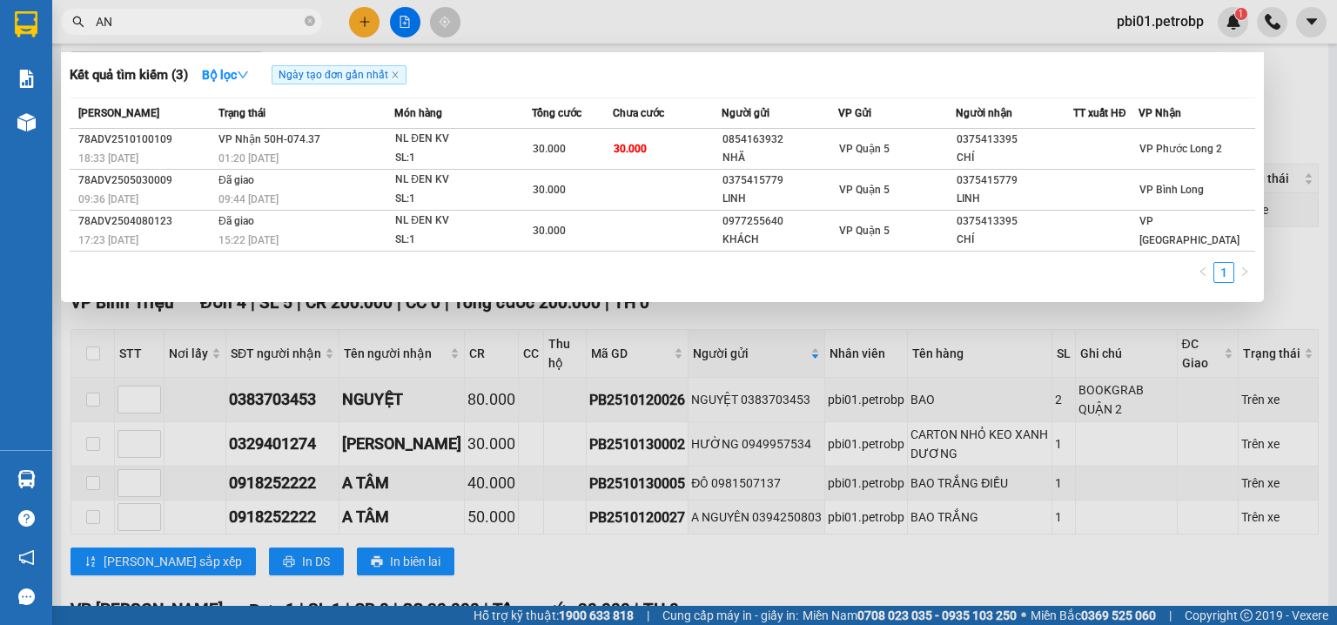
type input "A"
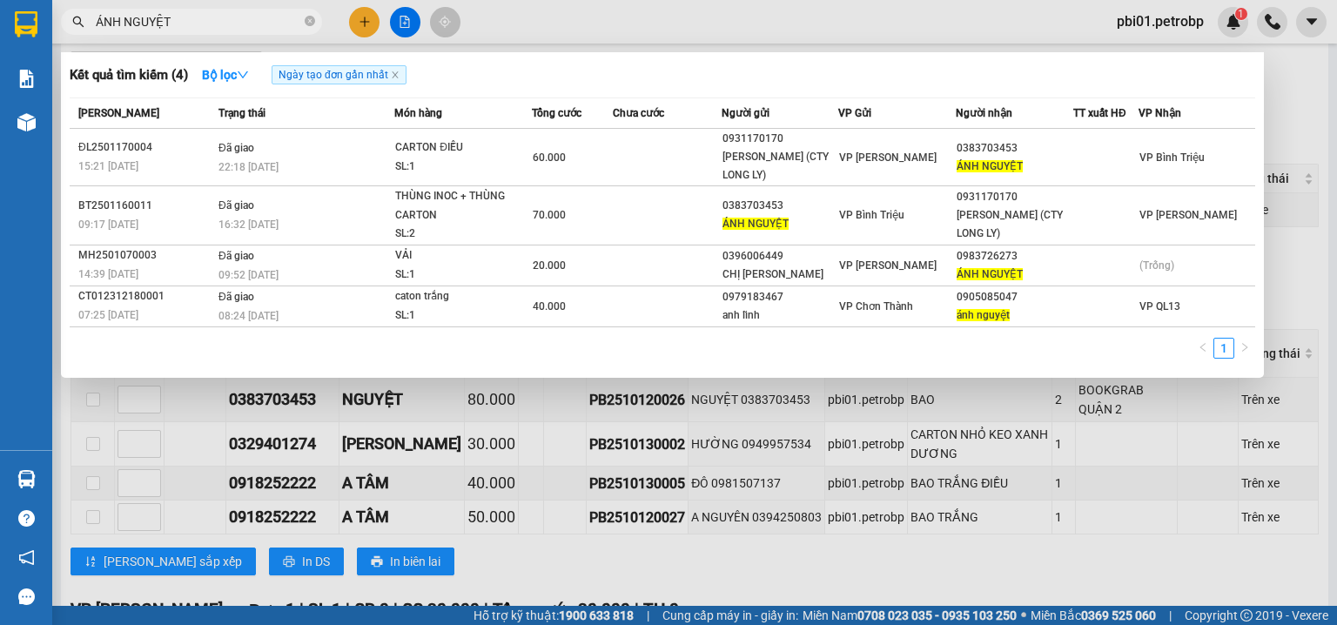
type input "ÁNH NGUYỆT"
click at [742, 17] on div at bounding box center [668, 312] width 1337 height 625
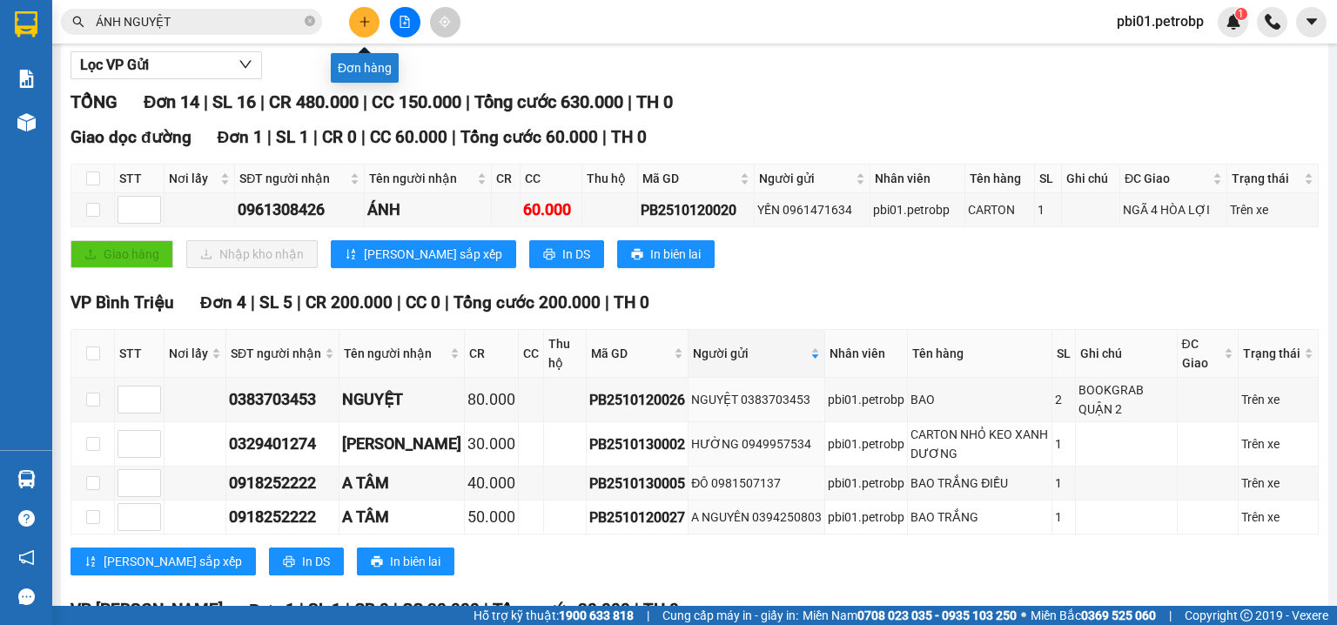
click at [378, 28] on button at bounding box center [364, 22] width 30 height 30
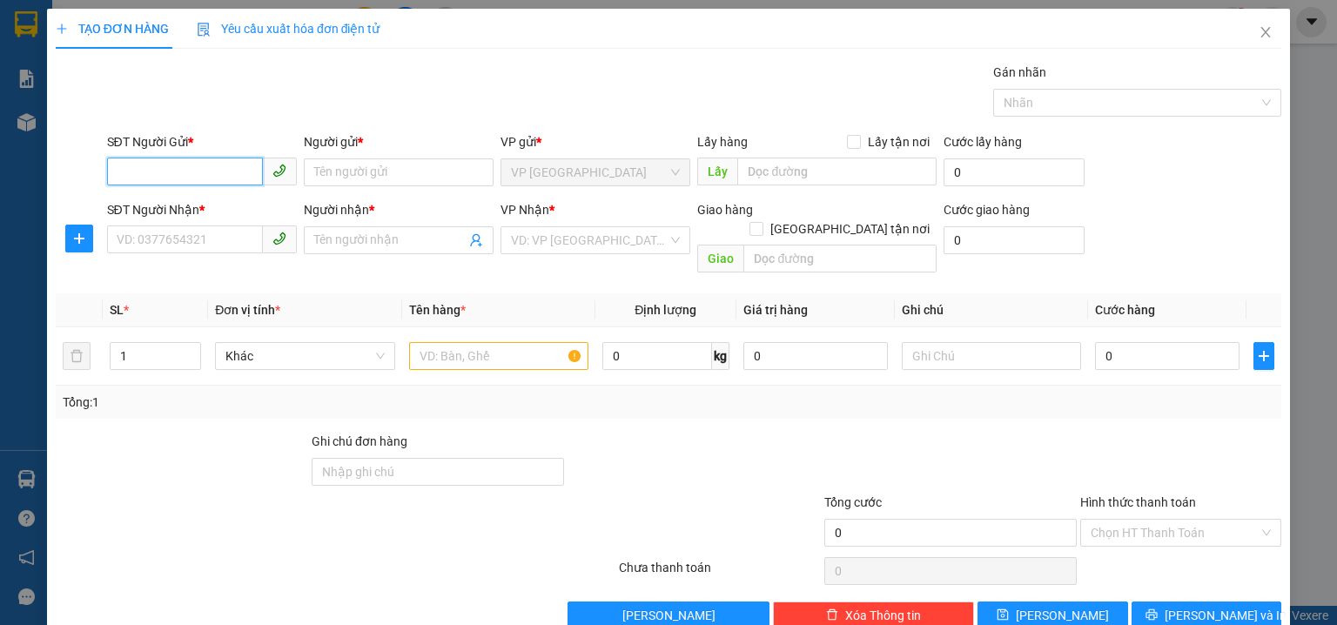
click at [190, 171] on input "SĐT Người Gửi *" at bounding box center [185, 172] width 156 height 28
type input "0817350035"
click at [202, 205] on div "0817350035 - ĐIỀN" at bounding box center [200, 206] width 167 height 19
type input "ĐIỀN"
type input "0868243451"
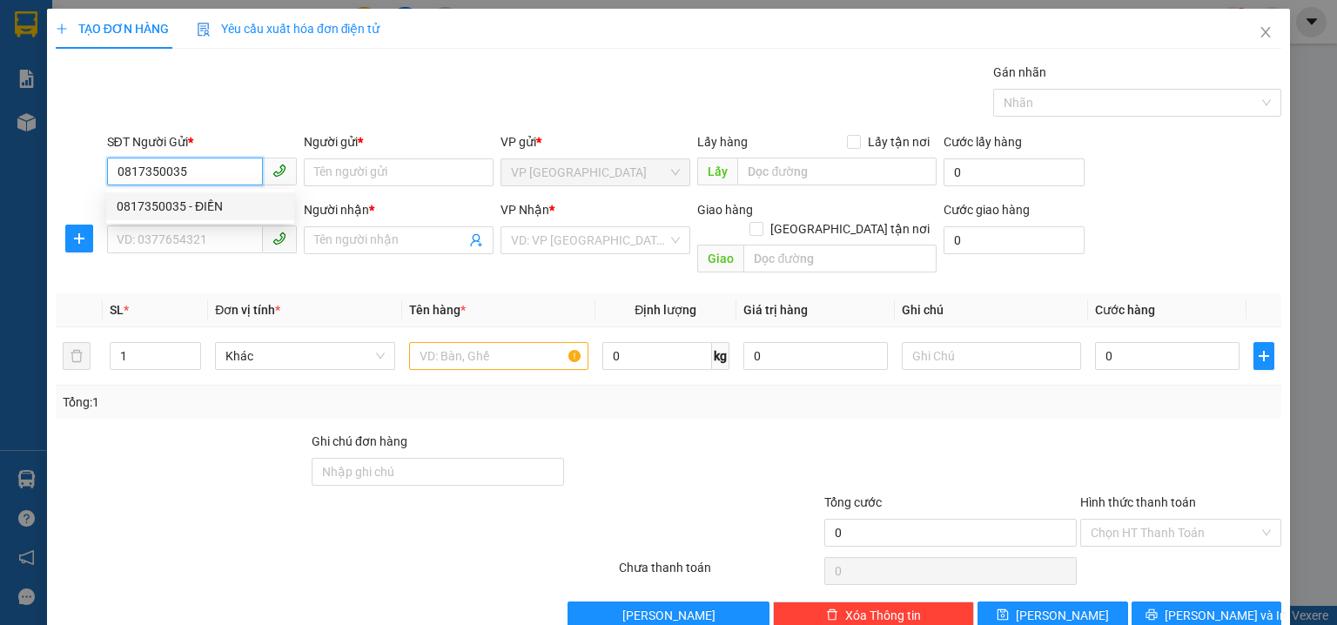
type input "TIẾN"
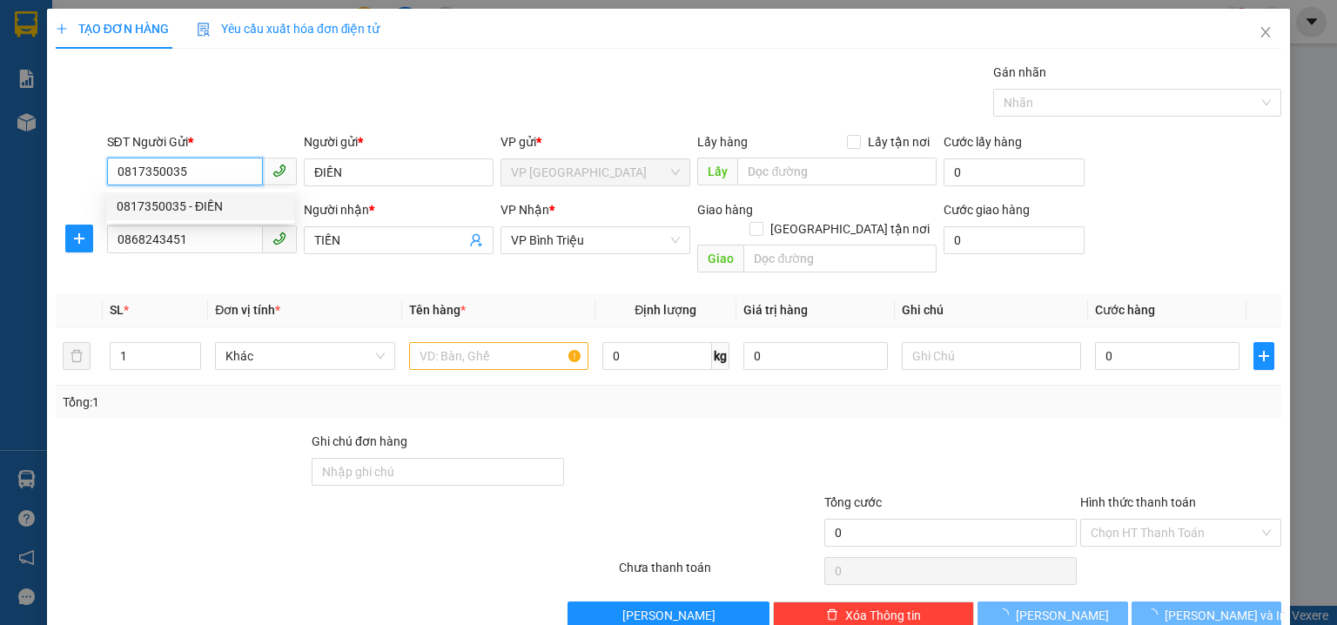
type input "40.000"
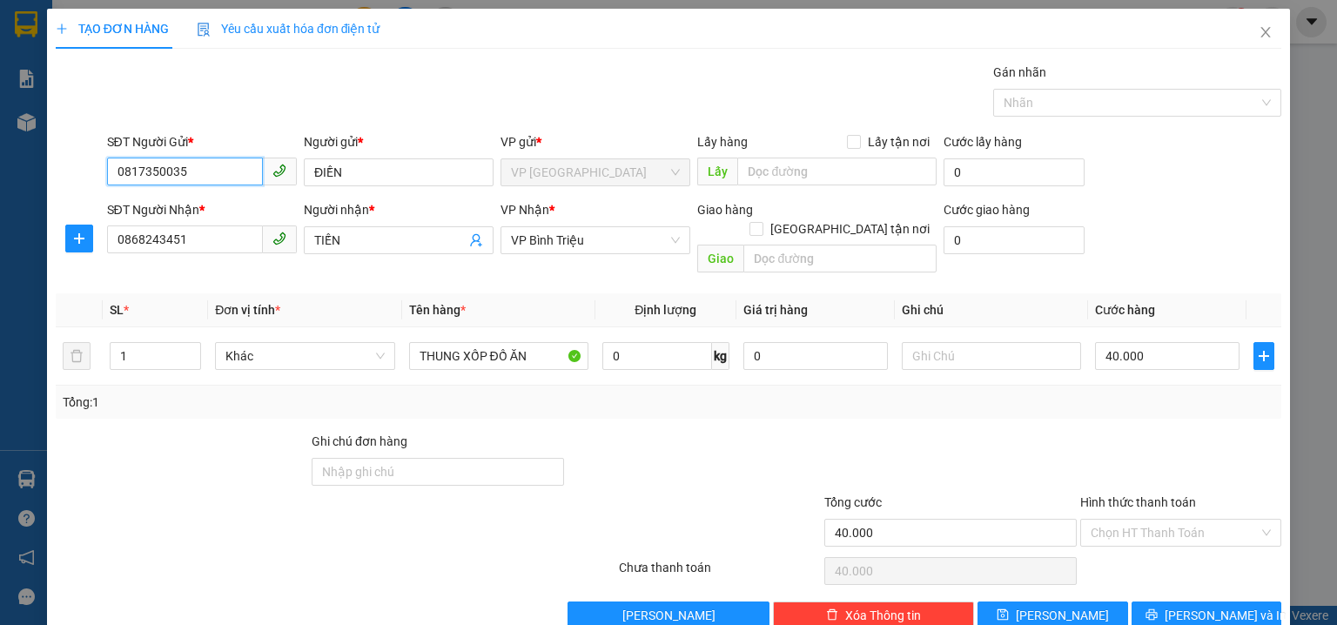
type input "0817350035"
click at [1198, 188] on div "SĐT Người Gửi * 0817350035 0817350035 Người gửi * ĐIỀN VP gửi * VP Phước Bình L…" at bounding box center [695, 162] width 1182 height 61
click at [1205, 195] on form "SĐT Người Gửi * 0817350035 Người gửi * ĐIỀN VP gửi * VP Phước Bình Lấy hàng Lấy…" at bounding box center [669, 206] width 1226 height 148
click at [1154, 522] on input "Hình thức thanh toán" at bounding box center [1175, 533] width 168 height 26
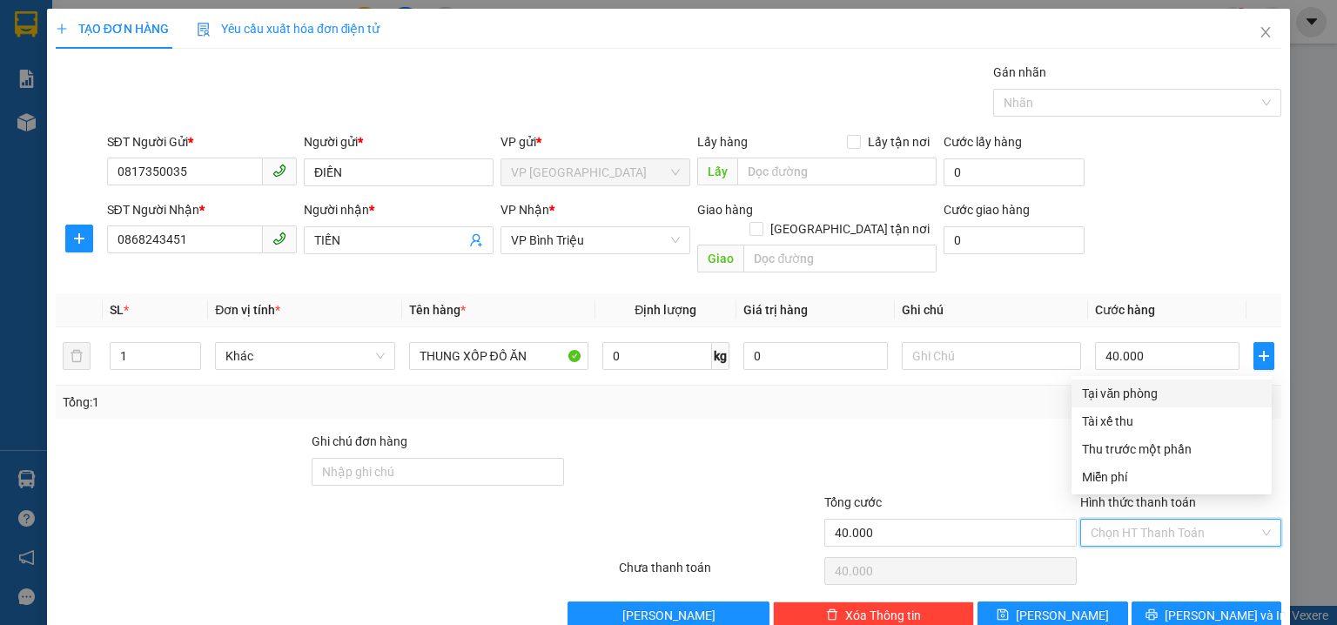
click at [1133, 406] on div "Tại văn phòng" at bounding box center [1172, 394] width 200 height 28
type input "0"
click at [1145, 225] on div "SĐT Người Nhận * 0868243451 Người nhận * TIẾN VP Nhận * VP Bình Triệu Giao hàng…" at bounding box center [695, 240] width 1182 height 80
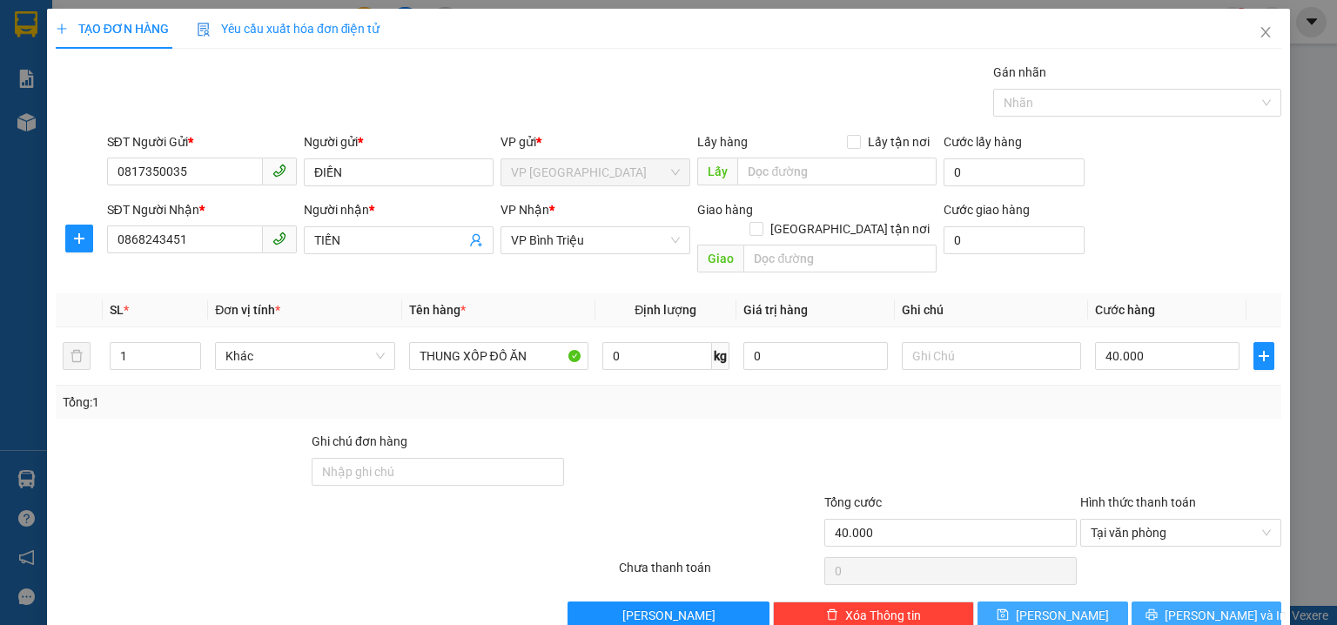
drag, startPoint x: 1227, startPoint y: 599, endPoint x: 1093, endPoint y: 592, distance: 134.2
click at [1224, 606] on span "Lưu và In" at bounding box center [1226, 615] width 122 height 19
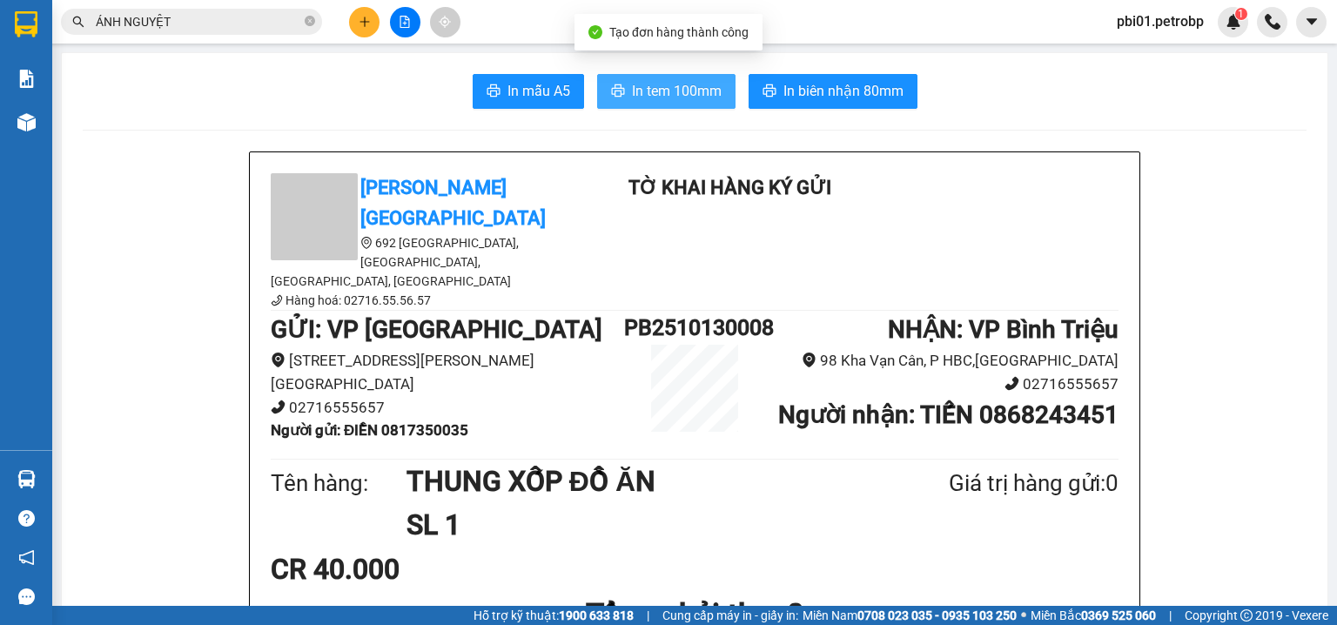
click at [602, 85] on button "In tem 100mm" at bounding box center [666, 91] width 138 height 35
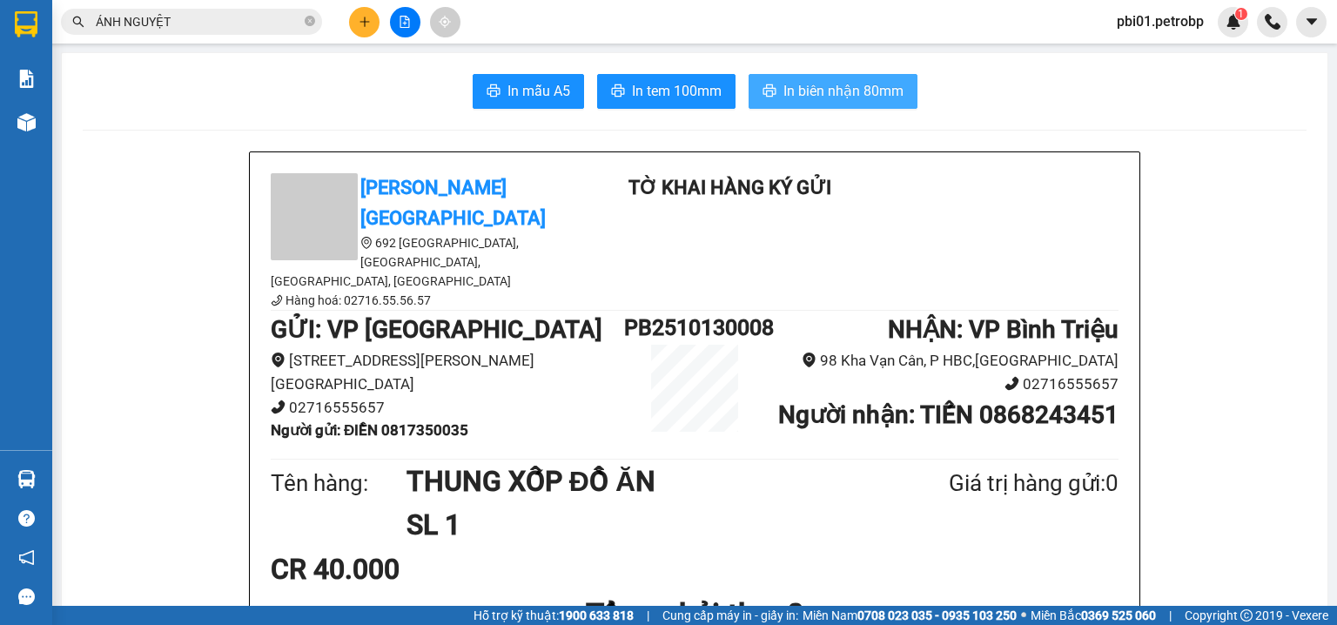
click at [851, 91] on span "In biên nhận 80mm" at bounding box center [843, 91] width 120 height 22
click at [360, 14] on button at bounding box center [364, 22] width 30 height 30
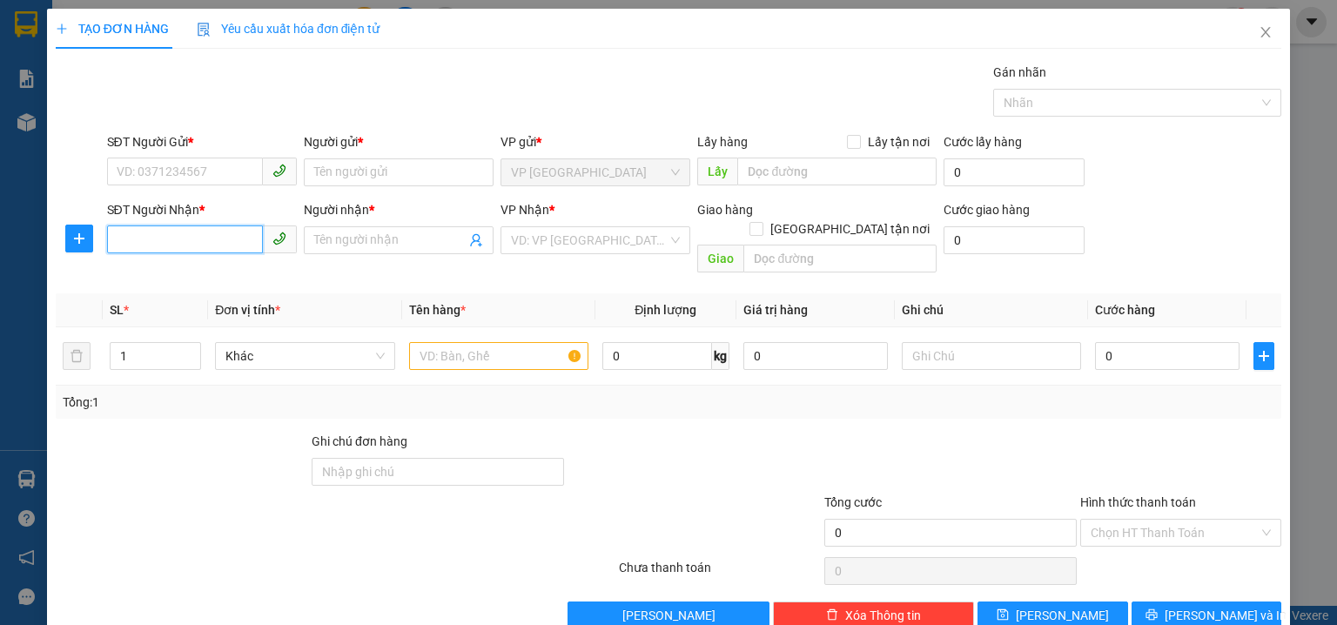
click at [212, 247] on input "SĐT Người Nhận *" at bounding box center [185, 239] width 156 height 28
click at [183, 239] on input "5685" at bounding box center [185, 239] width 156 height 28
click at [189, 267] on div "0988235685 - THƯƠNG" at bounding box center [200, 274] width 167 height 19
type input "0988235685"
type input "THƯƠNG"
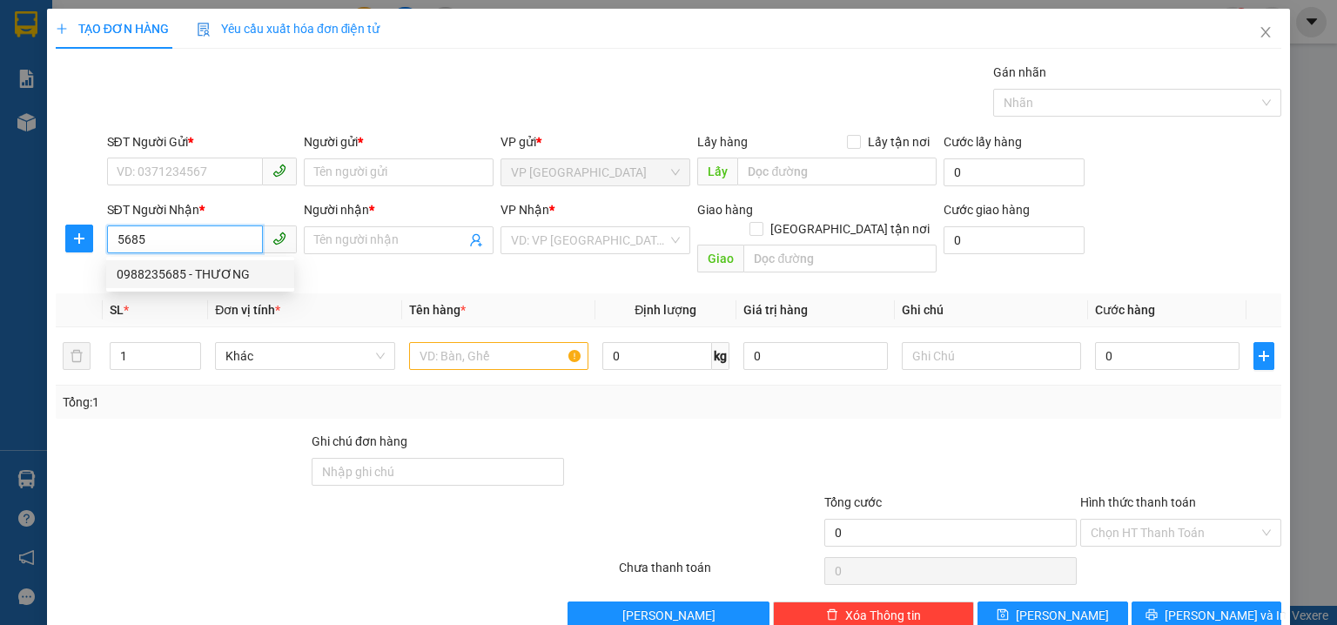
type input "N4BP"
type input "30.000"
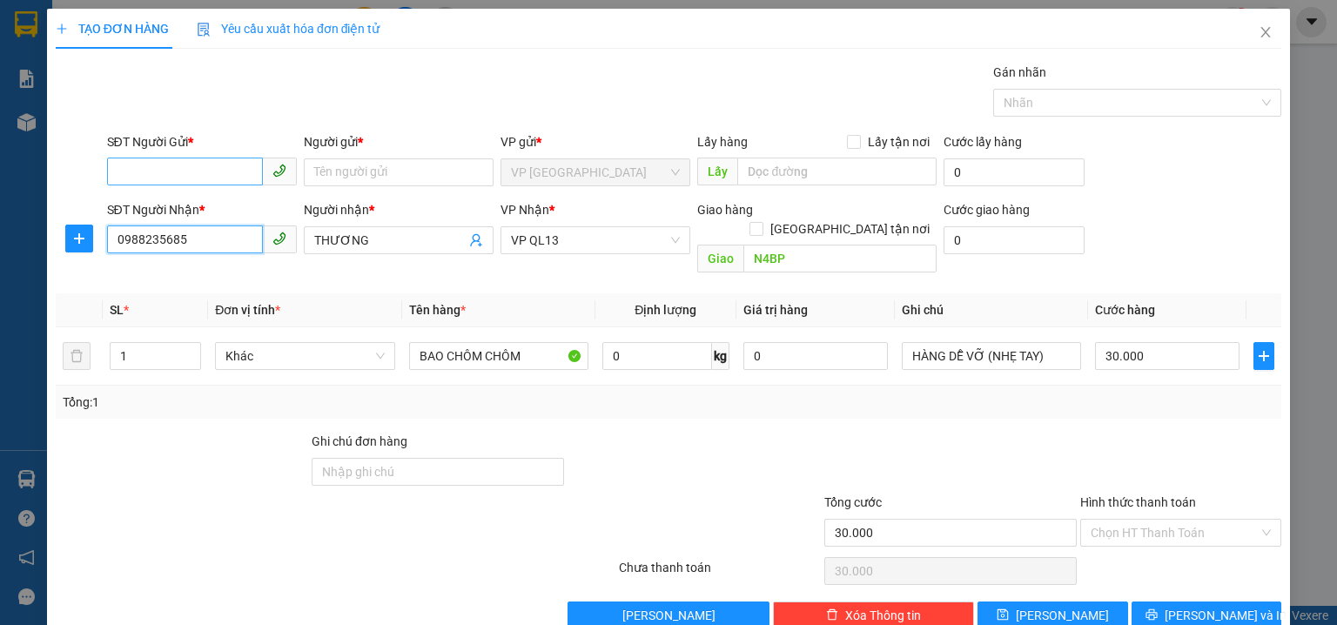
type input "0988235685"
click at [216, 165] on input "SĐT Người Gửi *" at bounding box center [185, 172] width 156 height 28
click at [216, 233] on div "0918819131 - TGMT" at bounding box center [200, 234] width 167 height 19
type input "0918819131"
type input "TGMT"
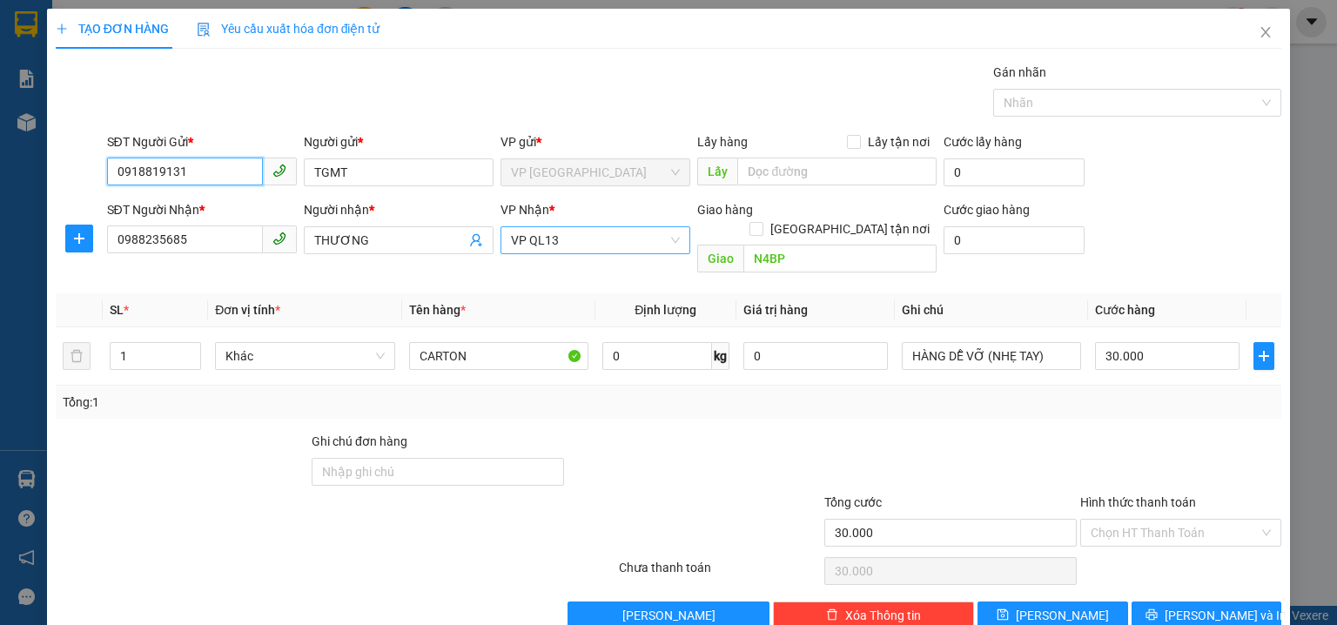
click at [606, 239] on span "VP QL13" at bounding box center [595, 240] width 169 height 26
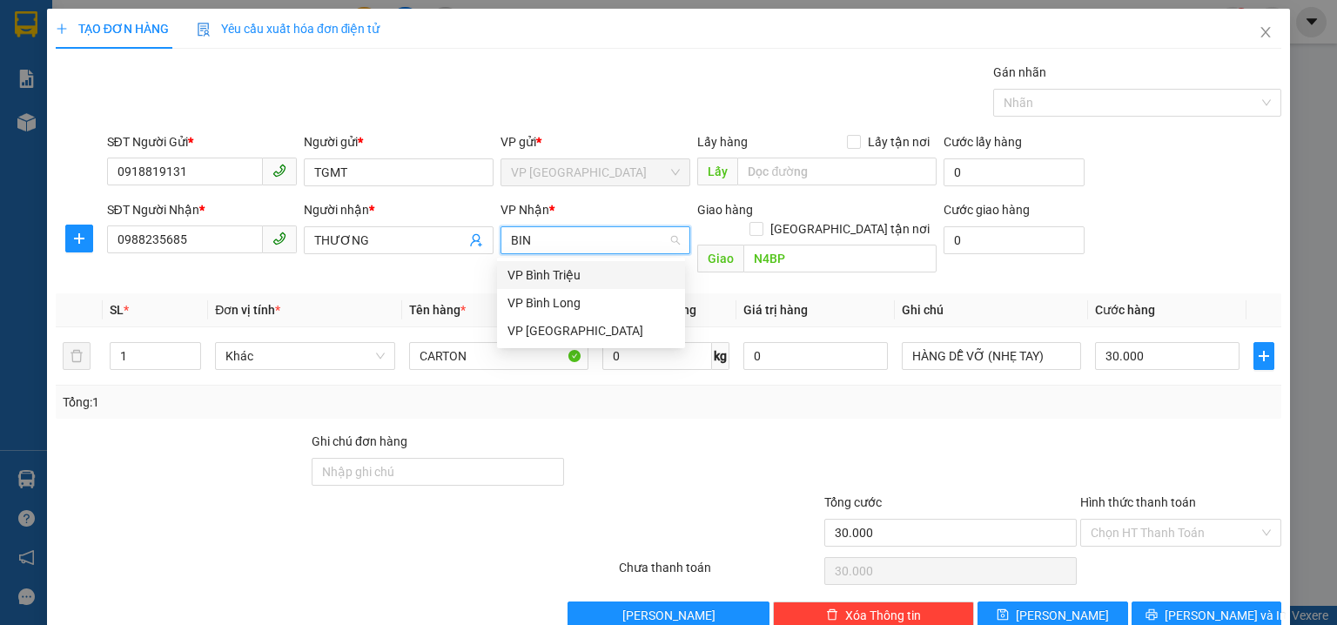
type input "BINH"
click at [564, 266] on div "VP Bình Triệu" at bounding box center [591, 275] width 167 height 19
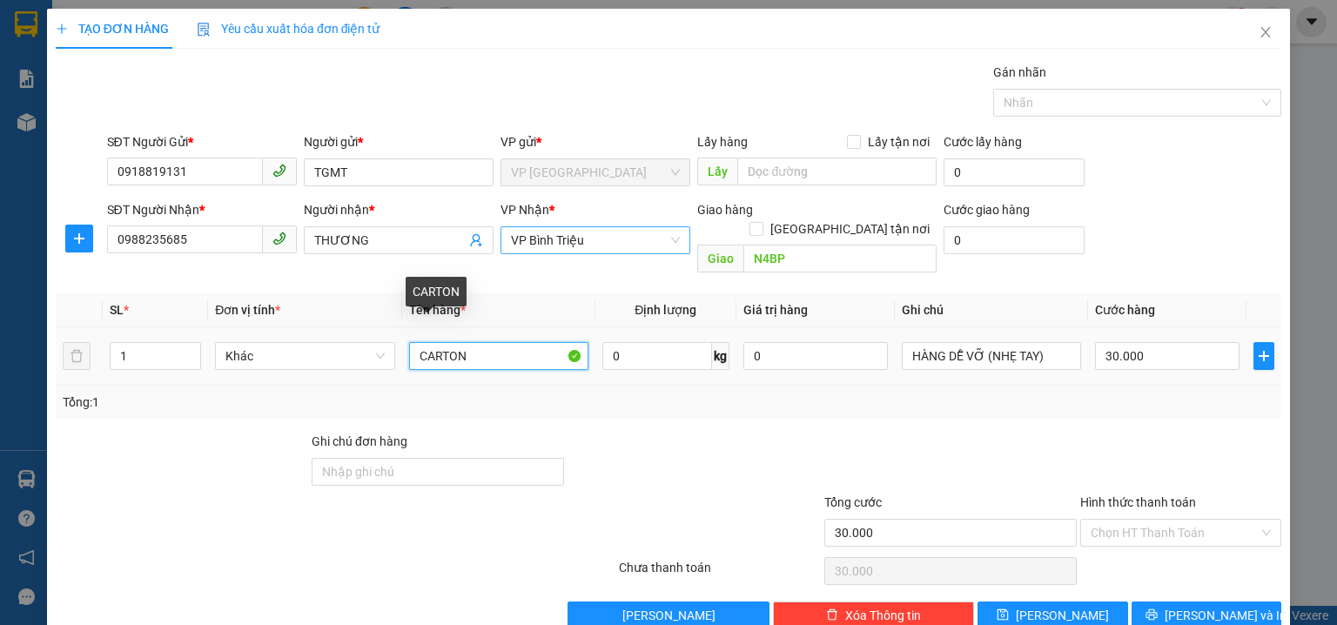
click at [507, 342] on input "CARTON" at bounding box center [498, 356] width 179 height 28
type input "CARTON ĐEN"
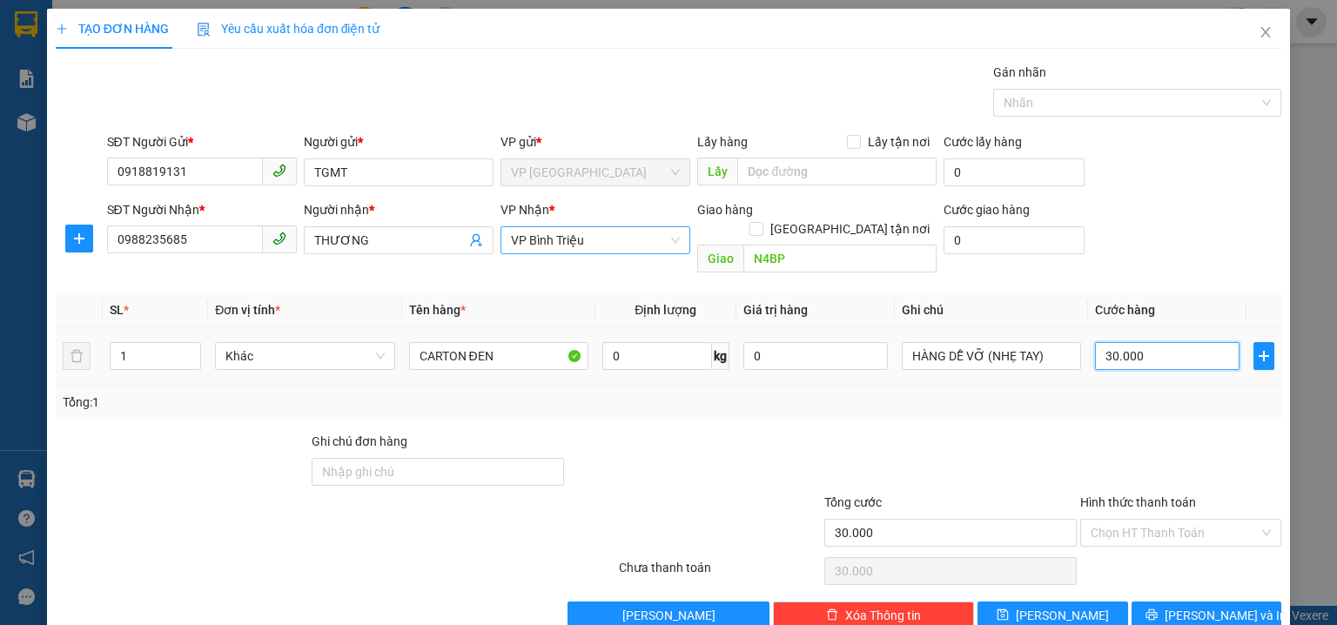
click at [1172, 342] on input "30.000" at bounding box center [1167, 356] width 145 height 28
type input "0"
type input "5"
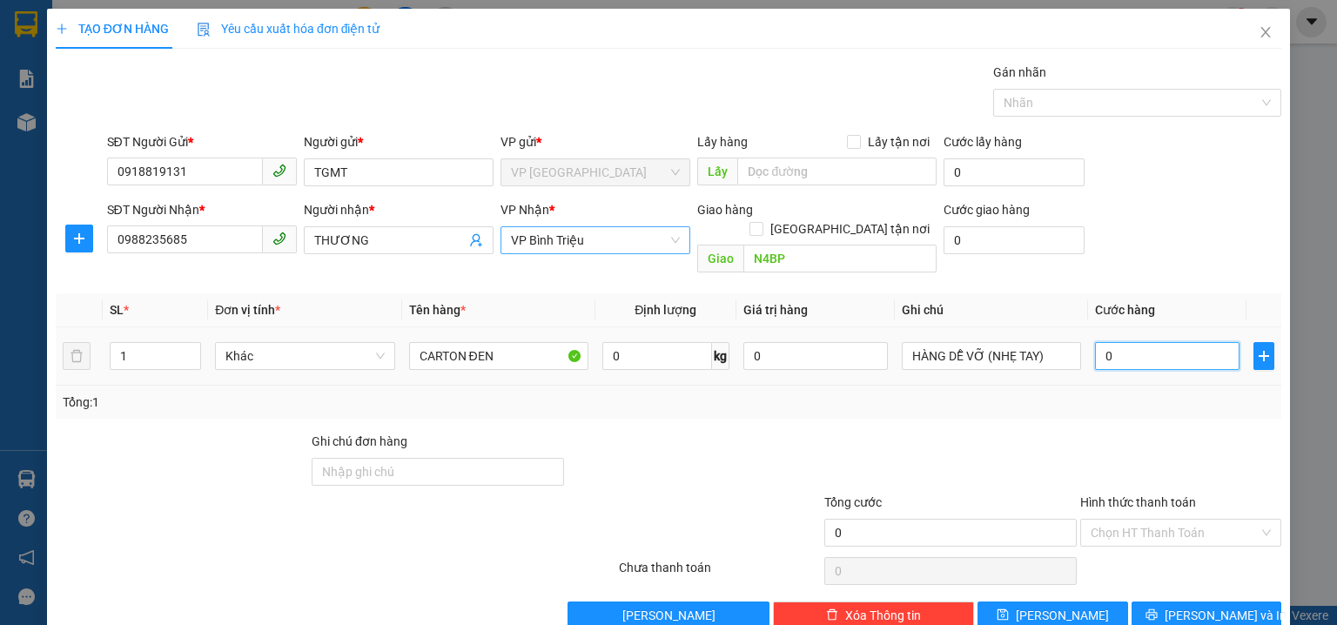
type input "5"
type input "05"
type input "50"
type input "050"
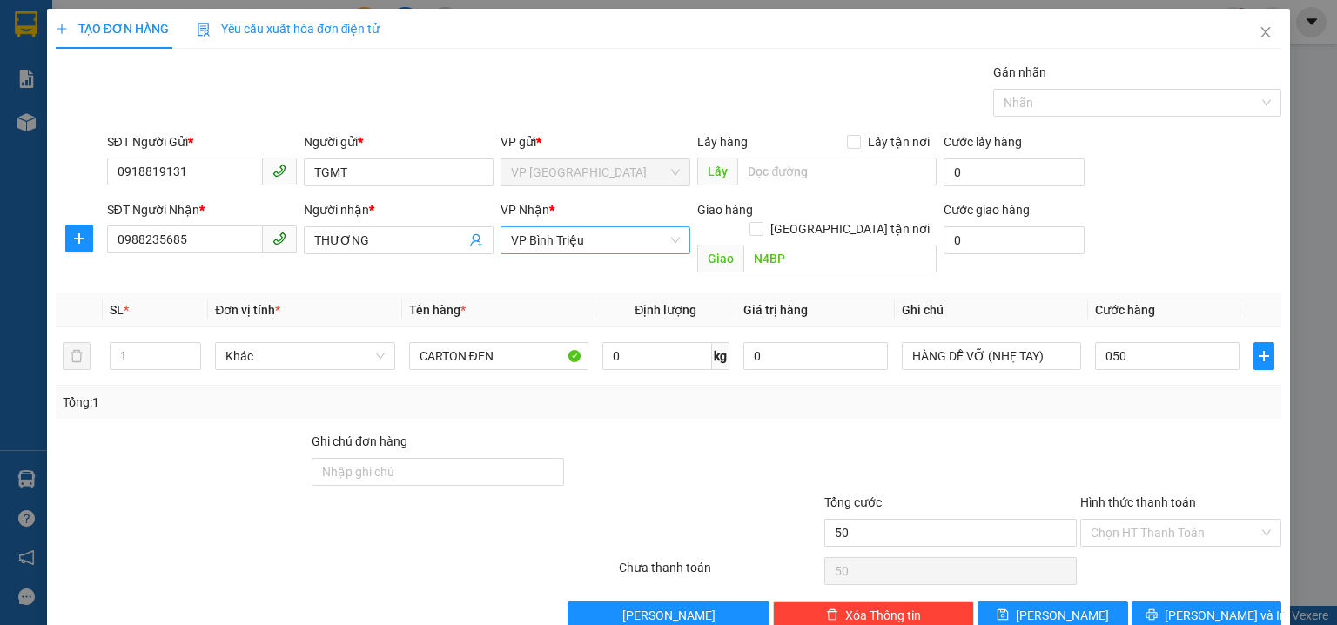
type input "50.000"
drag, startPoint x: 1228, startPoint y: 198, endPoint x: 871, endPoint y: 230, distance: 359.2
click at [1227, 198] on form "SĐT Người Gửi * 0918819131 Người gửi * TGMT VP gửi * VP Phước Bình Lấy hàng Lấy…" at bounding box center [669, 206] width 1226 height 148
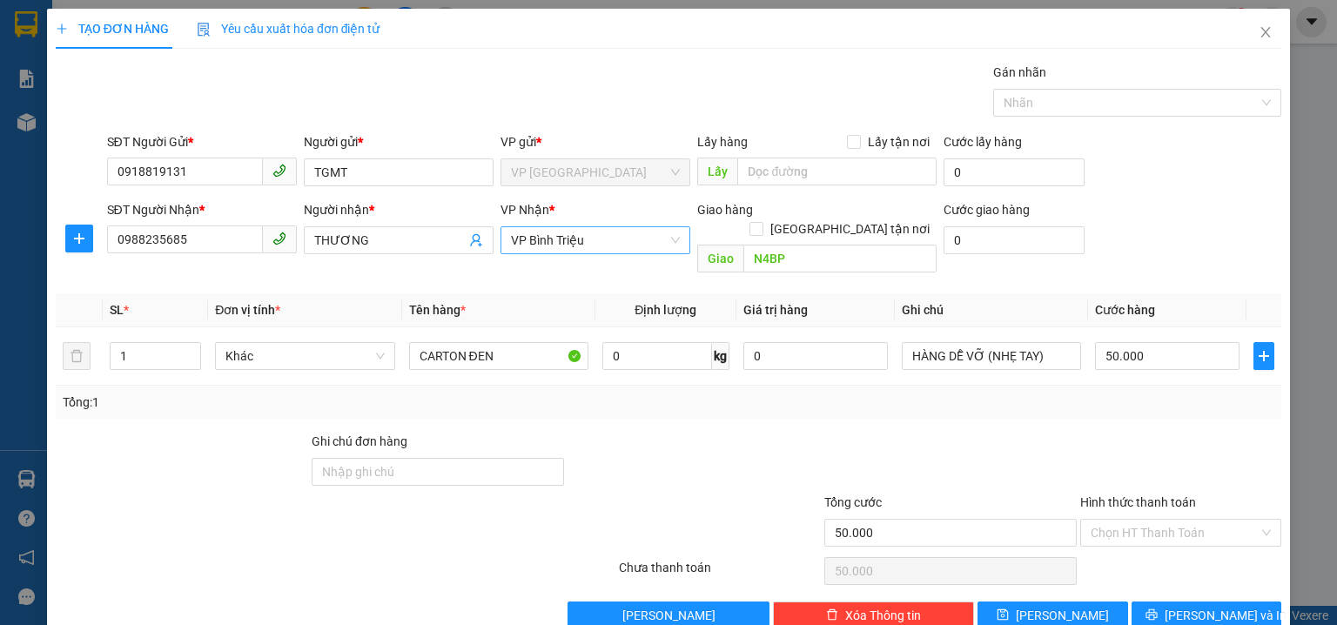
click at [1180, 152] on div "SĐT Người Gửi * 0918819131 Người gửi * TGMT VP gửi * VP Phước Bình Lấy hàng Lấy…" at bounding box center [695, 162] width 1182 height 61
click at [1182, 520] on input "Hình thức thanh toán" at bounding box center [1175, 533] width 168 height 26
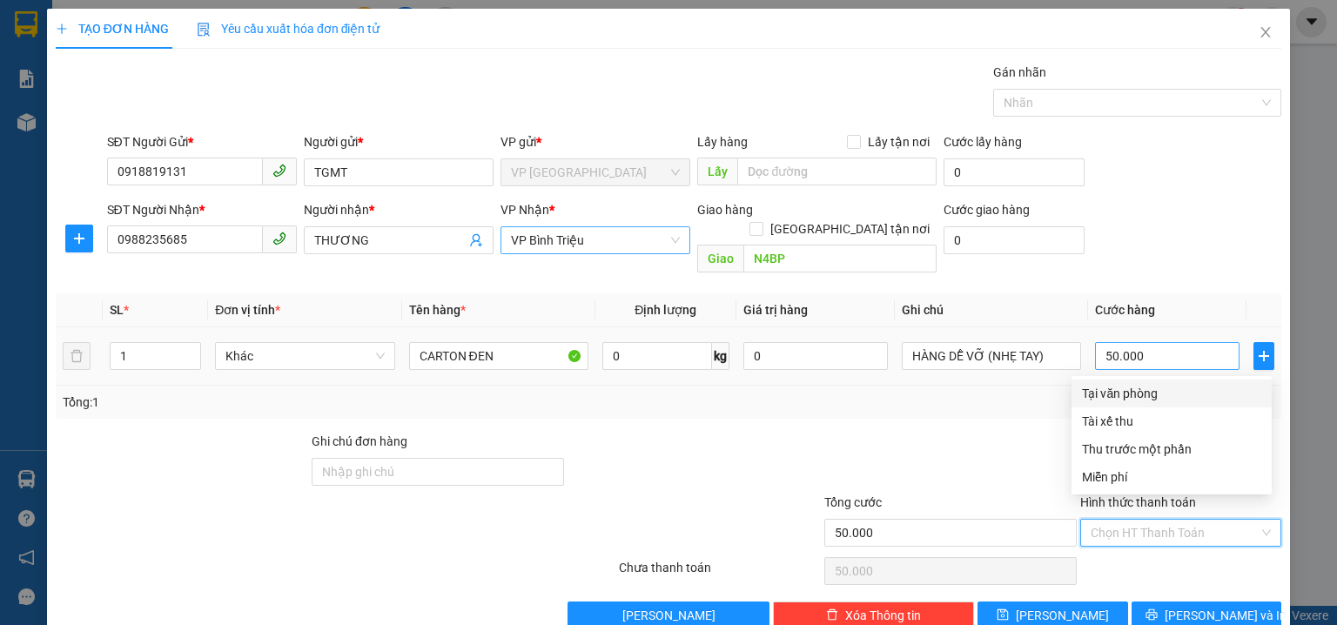
drag, startPoint x: 1142, startPoint y: 398, endPoint x: 1177, endPoint y: 332, distance: 74.8
click at [1145, 396] on div "Tại văn phòng" at bounding box center [1171, 393] width 179 height 19
type input "0"
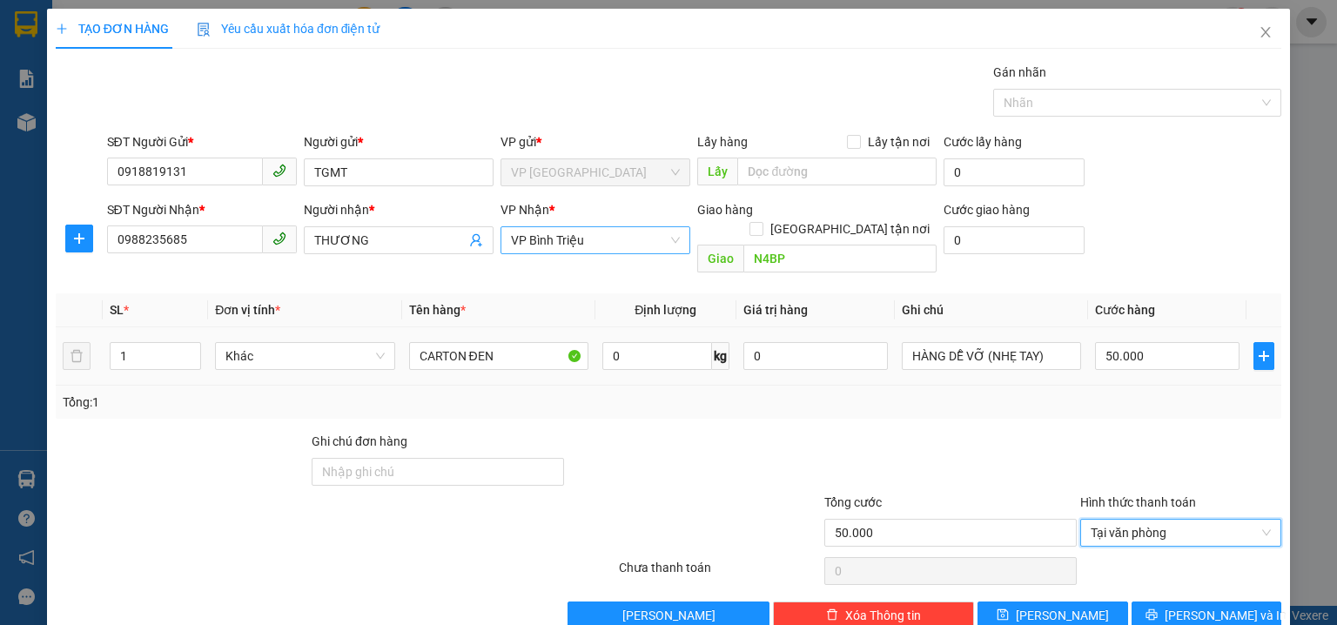
click at [1179, 232] on div "SĐT Người Nhận * 0988235685 Người nhận * THƯƠNG VP Nhận * VP Bình Triệu Giao hà…" at bounding box center [695, 240] width 1182 height 80
drag, startPoint x: 1191, startPoint y: 595, endPoint x: 1186, endPoint y: 576, distance: 19.0
click at [1191, 606] on span "Lưu và In" at bounding box center [1226, 615] width 122 height 19
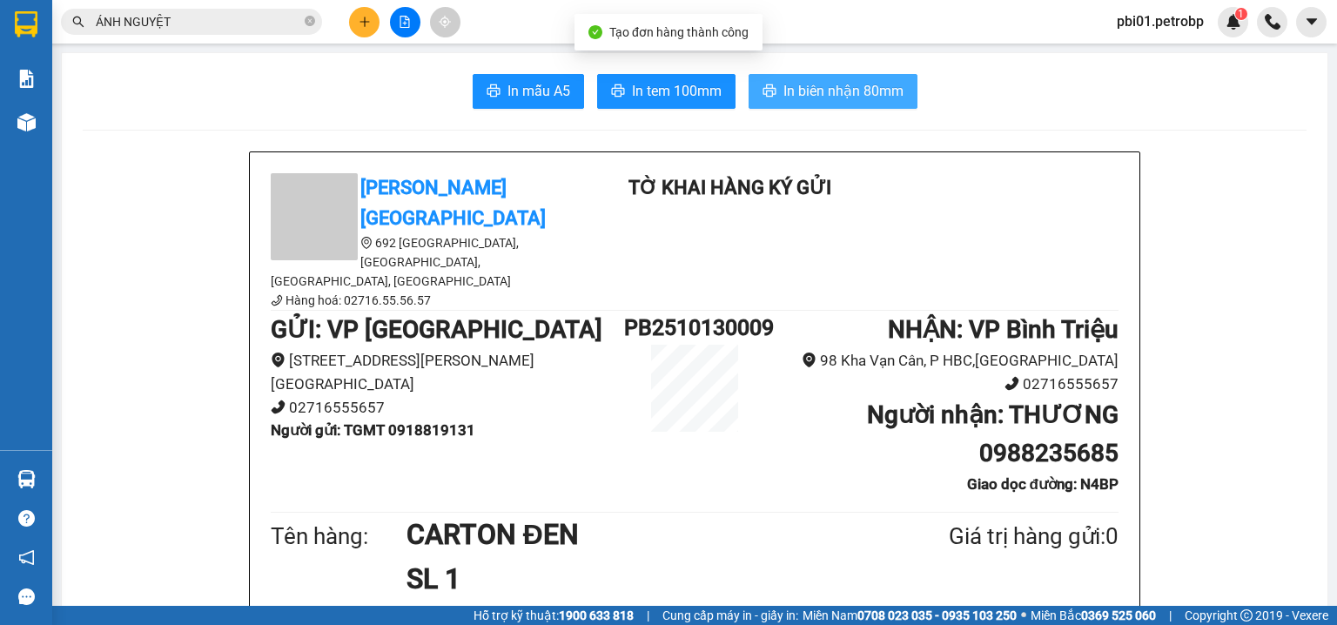
click at [783, 95] on span "In biên nhận 80mm" at bounding box center [843, 91] width 120 height 22
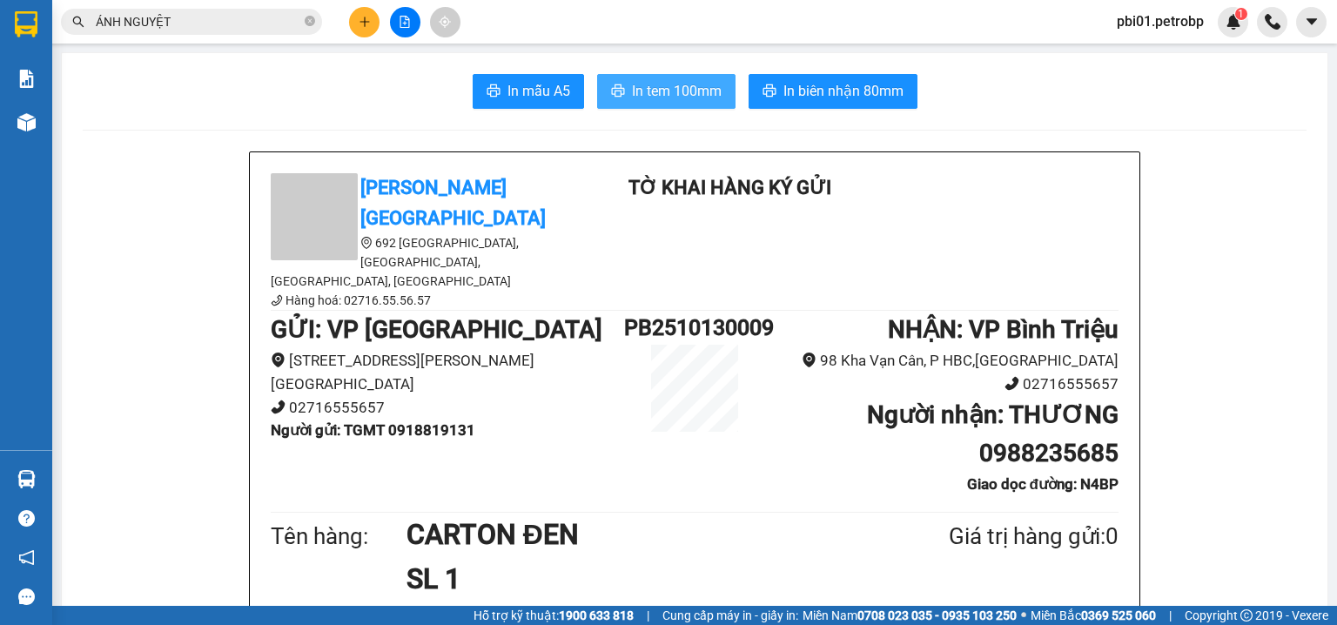
click at [674, 83] on span "In tem 100mm" at bounding box center [677, 91] width 90 height 22
click at [309, 21] on icon "close-circle" at bounding box center [310, 21] width 10 height 10
click at [269, 20] on input "text" at bounding box center [198, 21] width 205 height 19
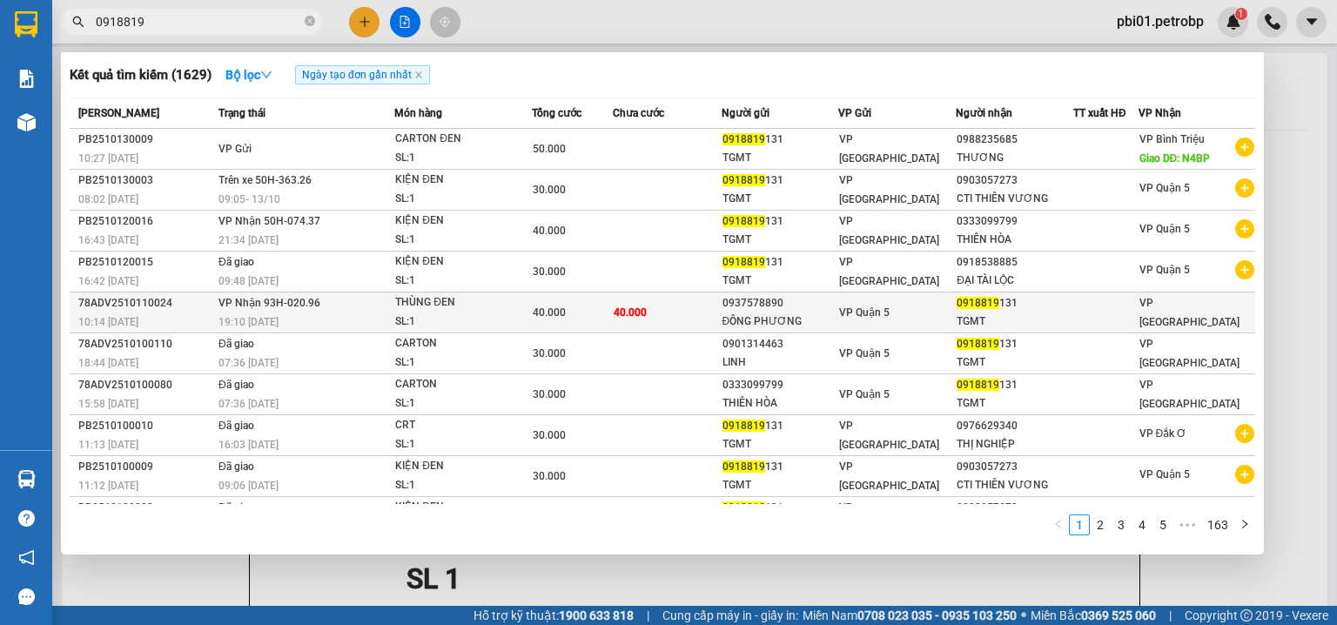
type input "0918819"
click at [723, 302] on div "0937578890" at bounding box center [781, 303] width 116 height 18
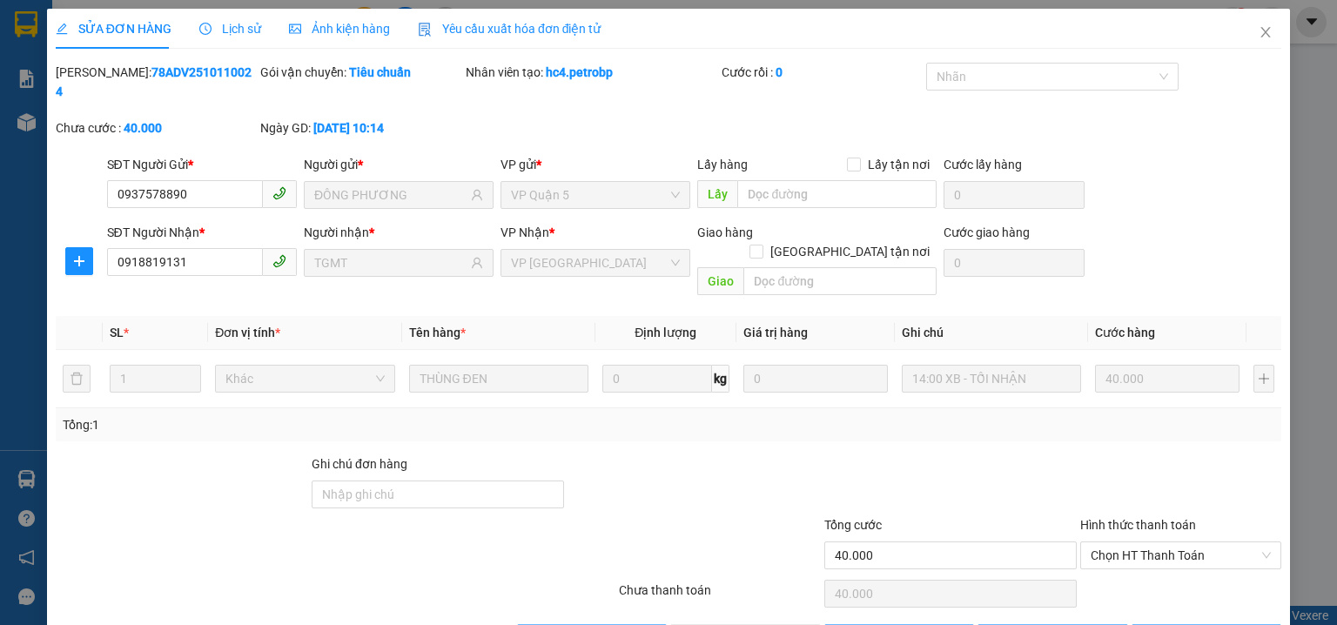
type input "0937578890"
type input "ĐÔNG PHƯƠNG"
type input "0918819131"
type input "TGMT"
type input "40.000"
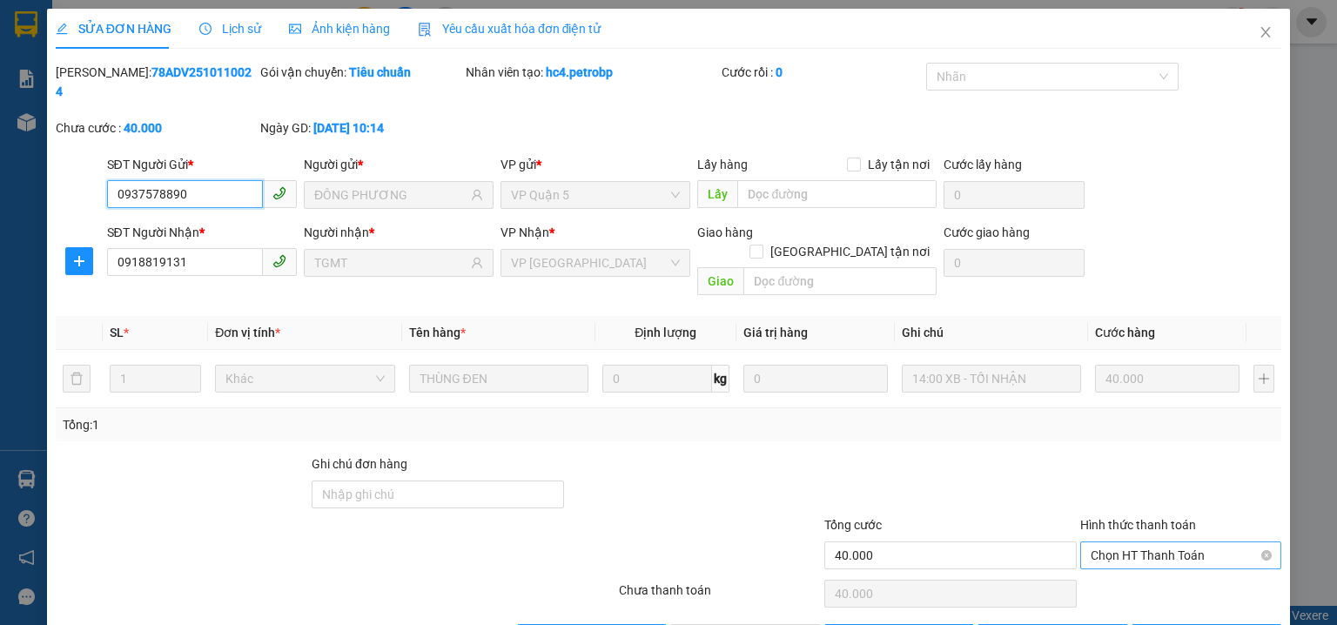
click at [1138, 542] on span "Chọn HT Thanh Toán" at bounding box center [1181, 555] width 180 height 26
drag, startPoint x: 1128, startPoint y: 550, endPoint x: 1101, endPoint y: 550, distance: 27.0
click at [1127, 550] on div "Tại văn phòng" at bounding box center [1171, 550] width 179 height 19
type input "0"
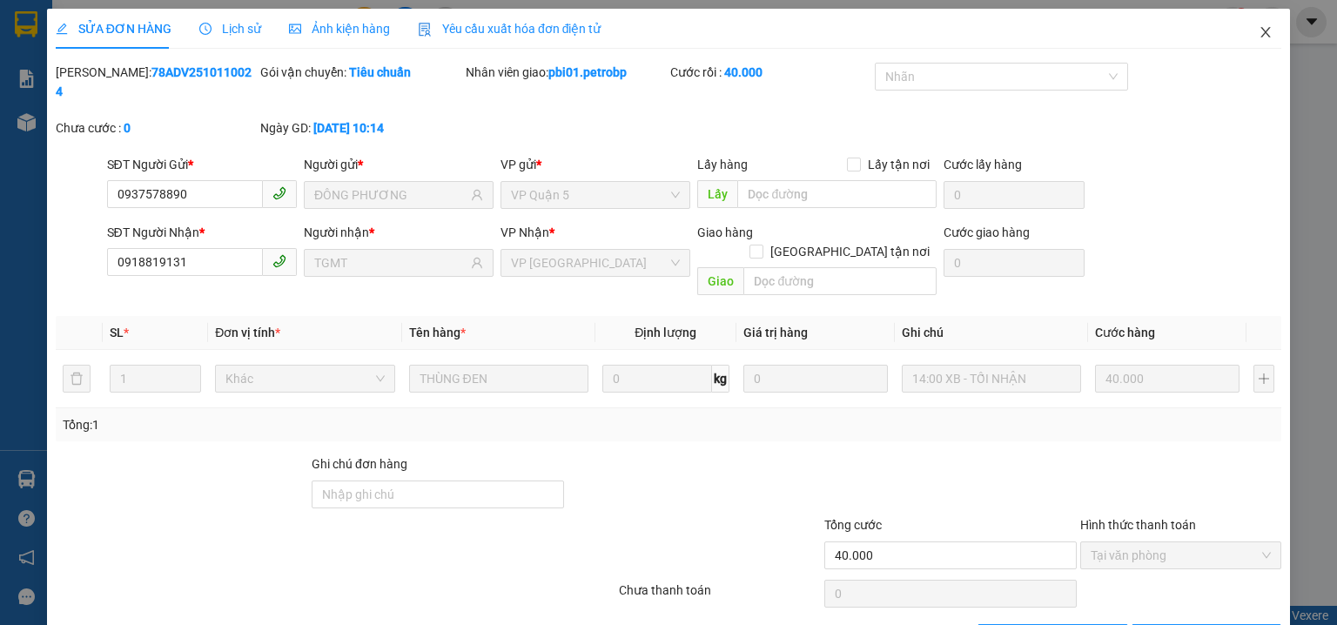
click at [1274, 29] on span "Close" at bounding box center [1265, 33] width 49 height 49
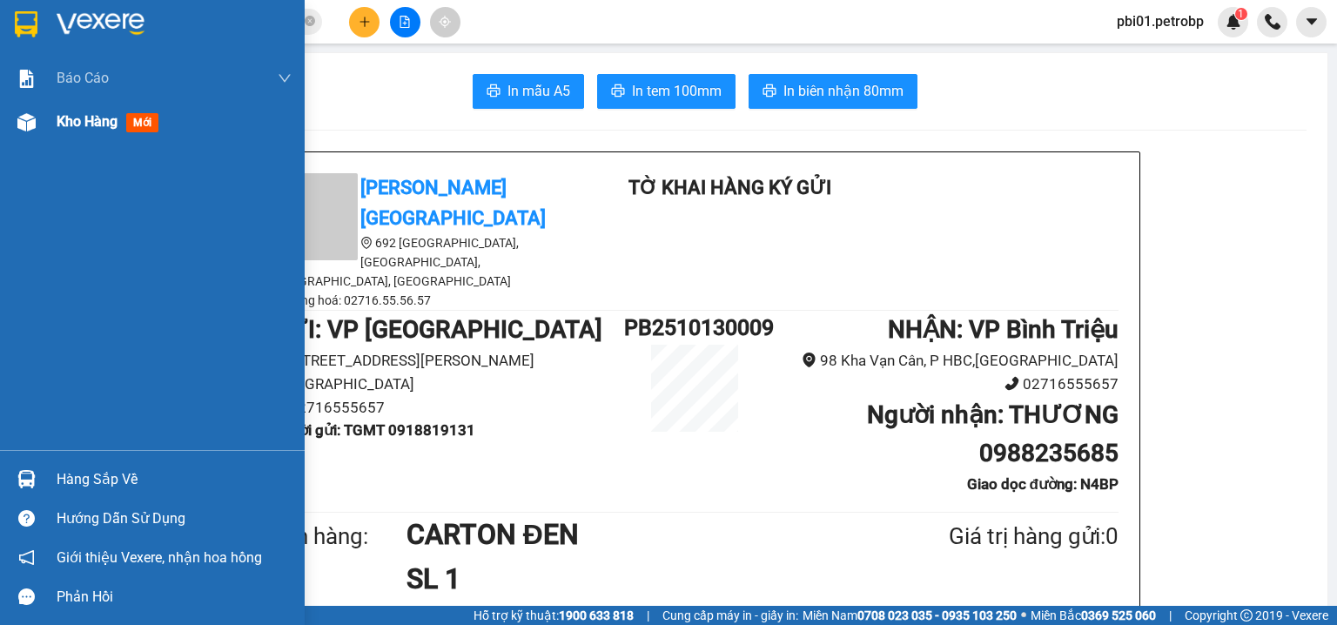
click at [91, 129] on span "Kho hàng" at bounding box center [87, 121] width 61 height 17
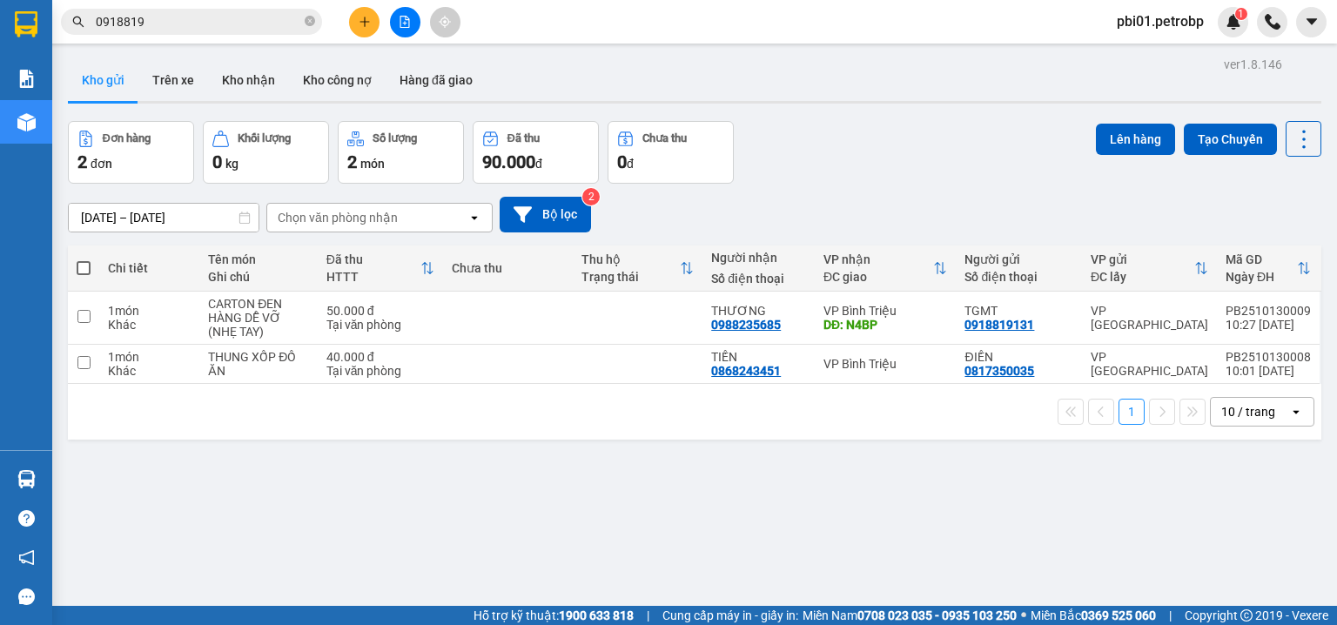
click at [667, 188] on div "12/10/2025 – 13/10/2025 Press the down arrow key to interact with the calendar …" at bounding box center [695, 215] width 1254 height 62
click at [797, 197] on div "12/10/2025 – 13/10/2025 Press the down arrow key to interact with the calendar …" at bounding box center [695, 215] width 1254 height 36
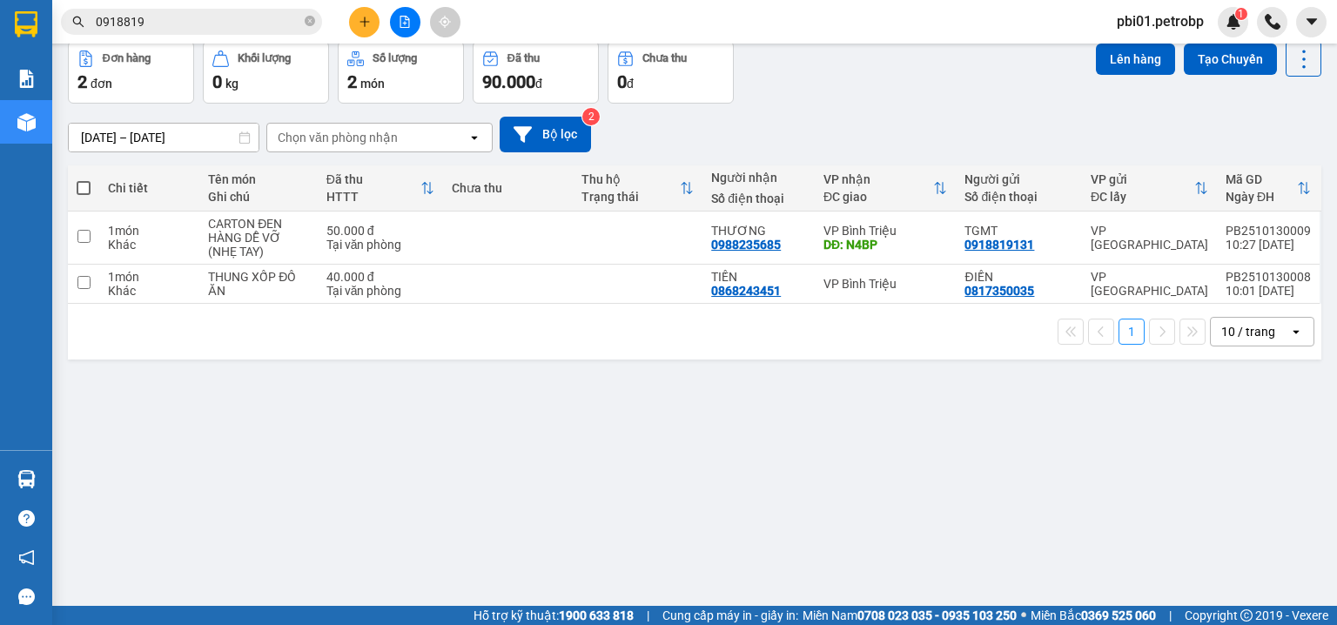
drag, startPoint x: 339, startPoint y: 21, endPoint x: 359, endPoint y: 26, distance: 20.7
click at [341, 21] on div "Kết quả tìm kiếm ( 1629 ) Bộ lọc Ngày tạo đơn gần nhất Mã ĐH Trạng thái Món hàn…" at bounding box center [235, 22] width 470 height 30
click at [363, 28] on button at bounding box center [364, 22] width 30 height 30
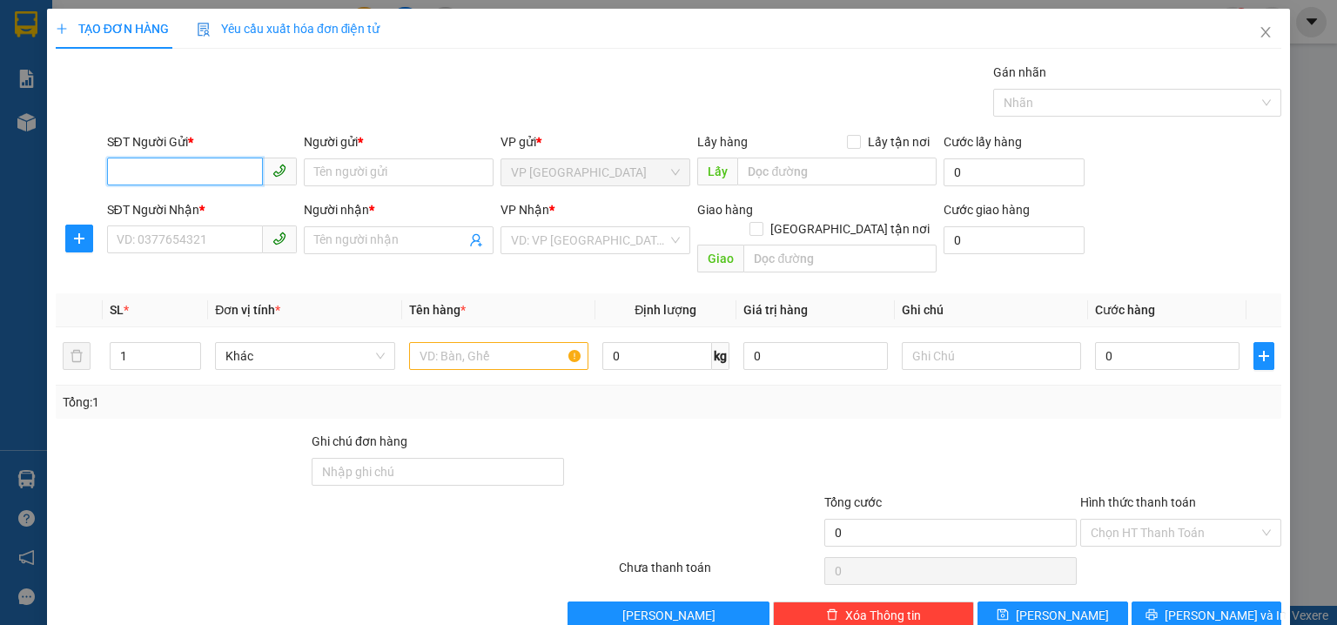
click at [178, 165] on input "SĐT Người Gửi *" at bounding box center [185, 172] width 156 height 28
type input "0983377530"
click at [213, 210] on div "0983377530 - NGUYÊN" at bounding box center [200, 206] width 167 height 19
type input "NGUYÊN"
type input "0567149957"
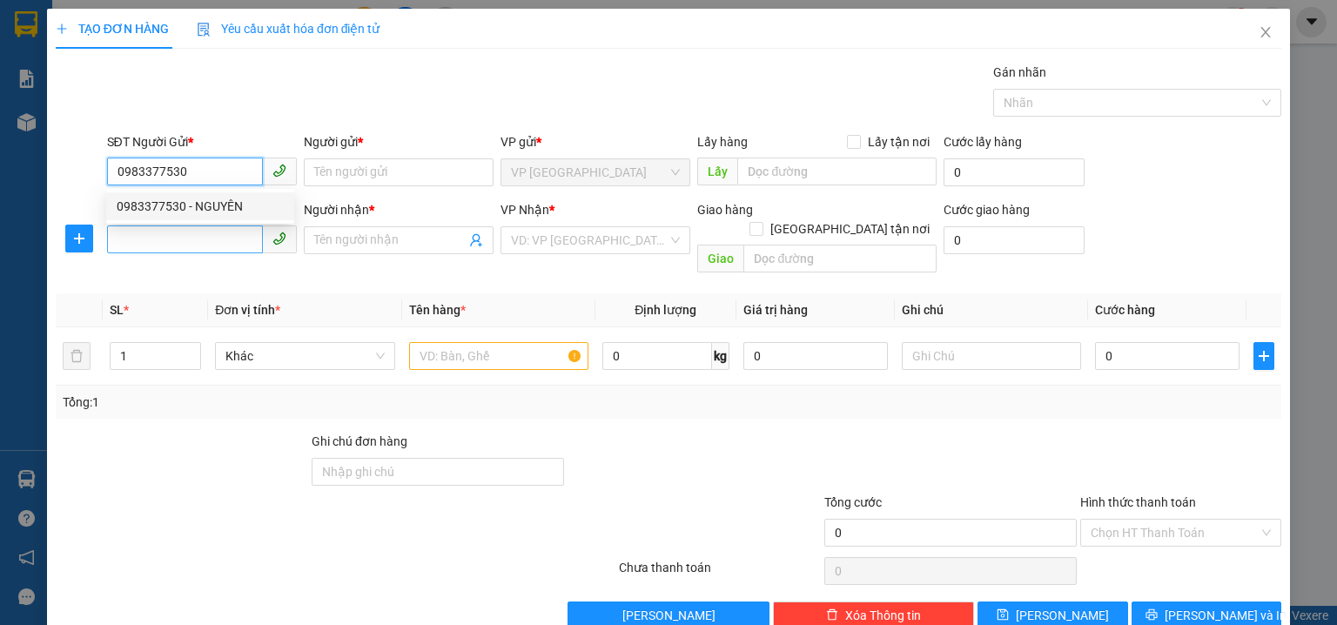
type input "DU"
type input "30.000"
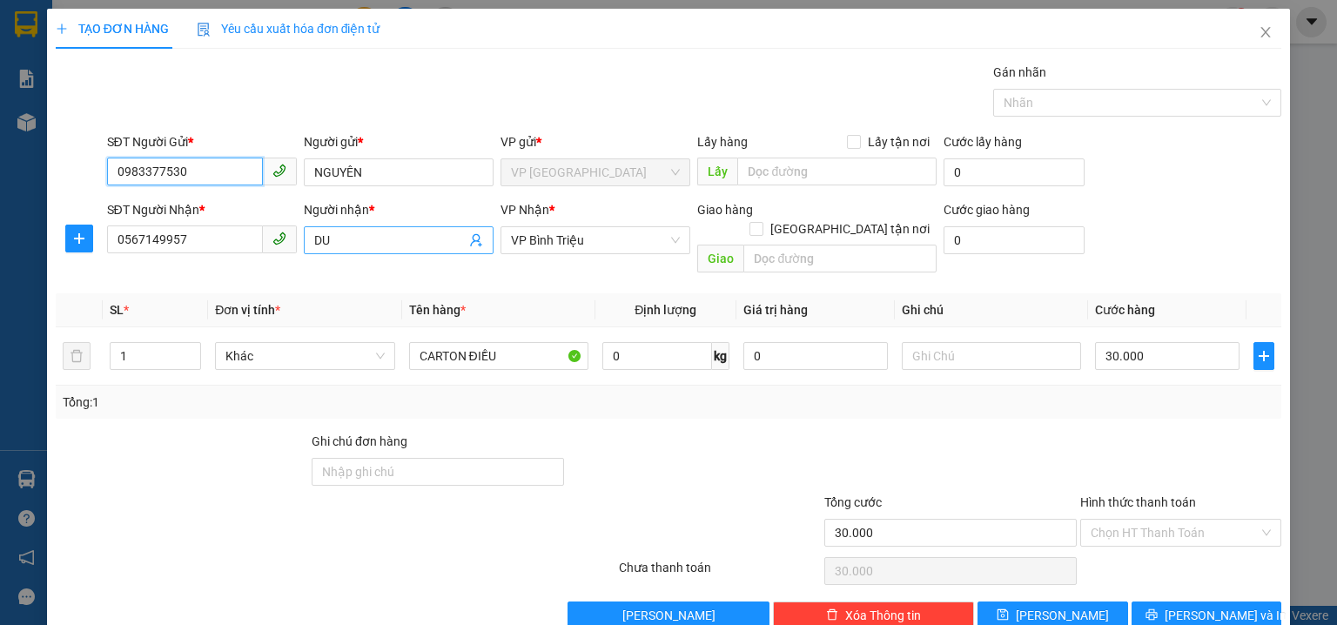
type input "0983377530"
click at [385, 244] on input "DU" at bounding box center [389, 240] width 151 height 19
type input "D"
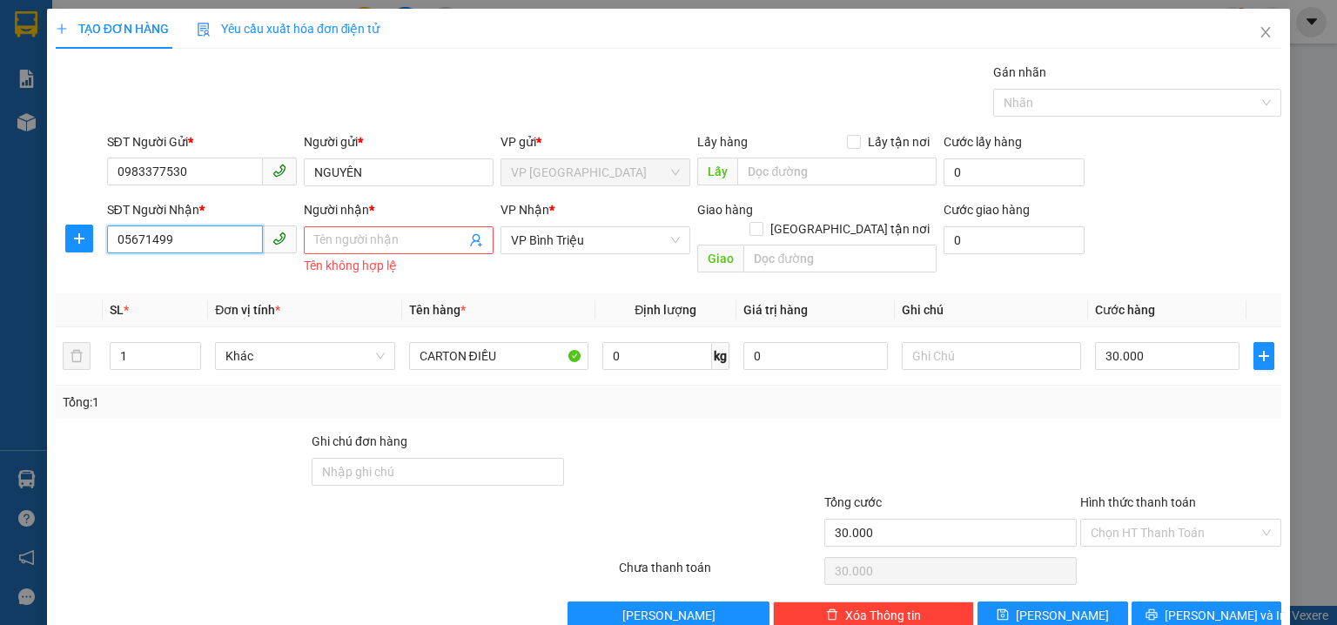
click at [195, 247] on input "05671499" at bounding box center [185, 239] width 156 height 28
type input "0"
click at [217, 272] on div "0567149957 - DU" at bounding box center [200, 274] width 167 height 19
type input "0567149957"
type input "DU"
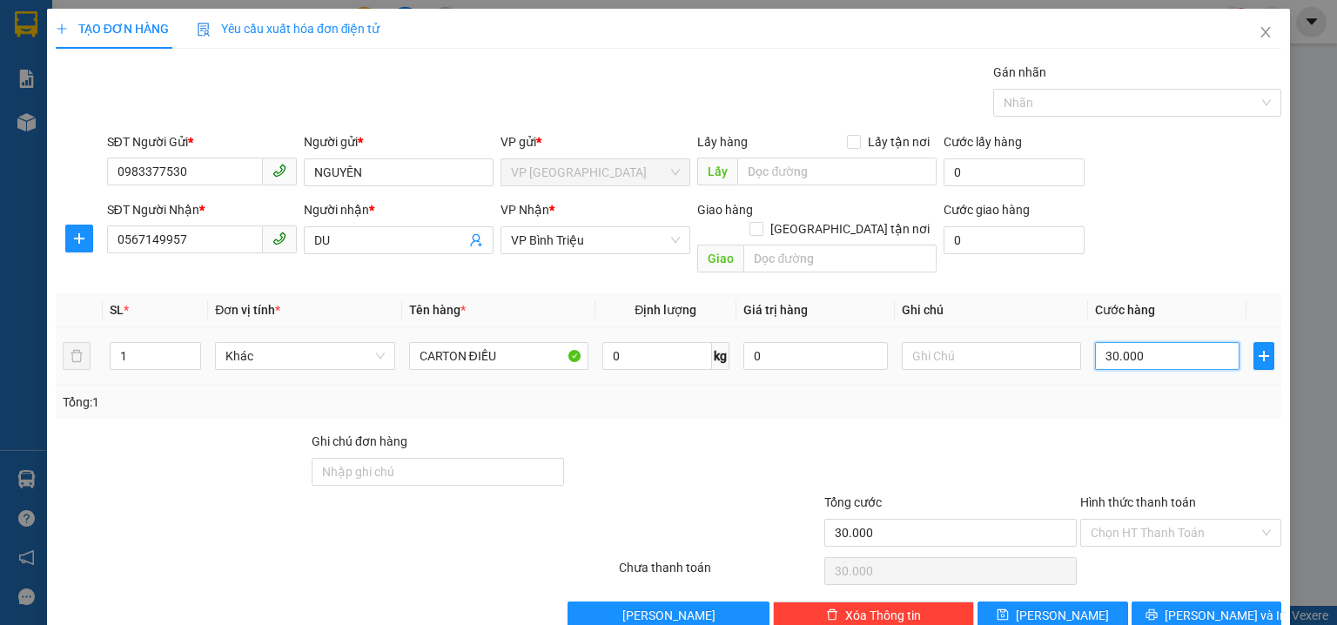
click at [1180, 344] on input "30.000" at bounding box center [1167, 356] width 145 height 28
type input "0"
type input "5"
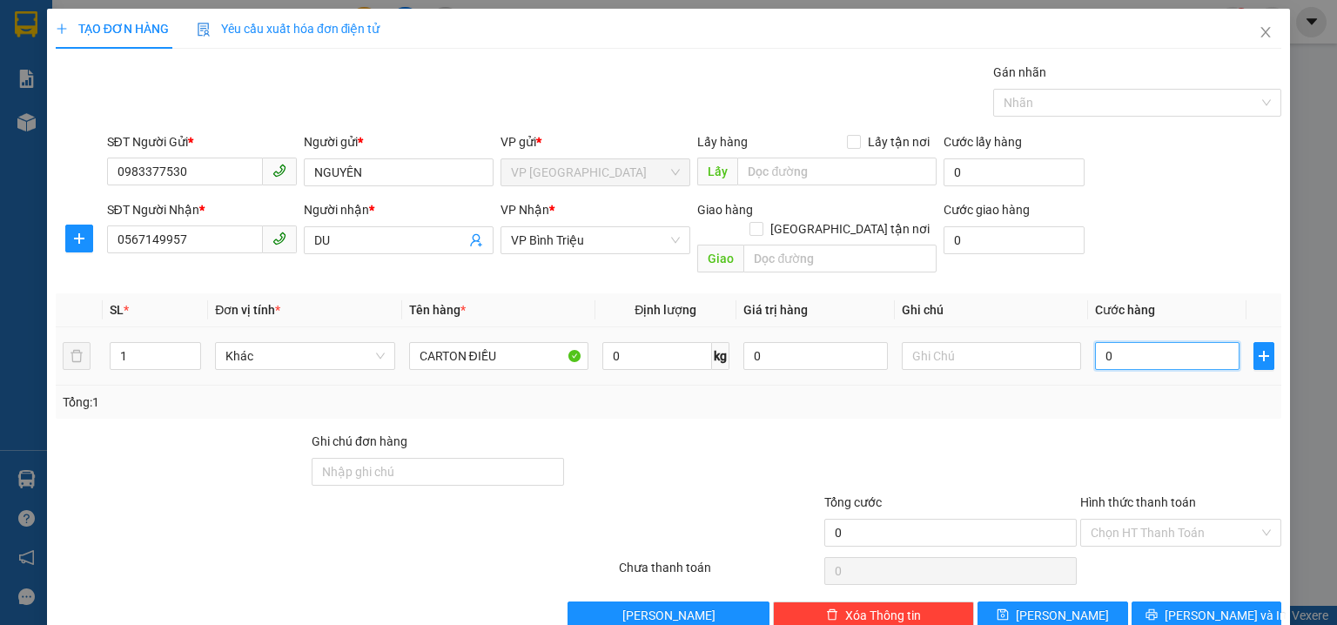
type input "5"
type input "05"
type input "50"
type input "050"
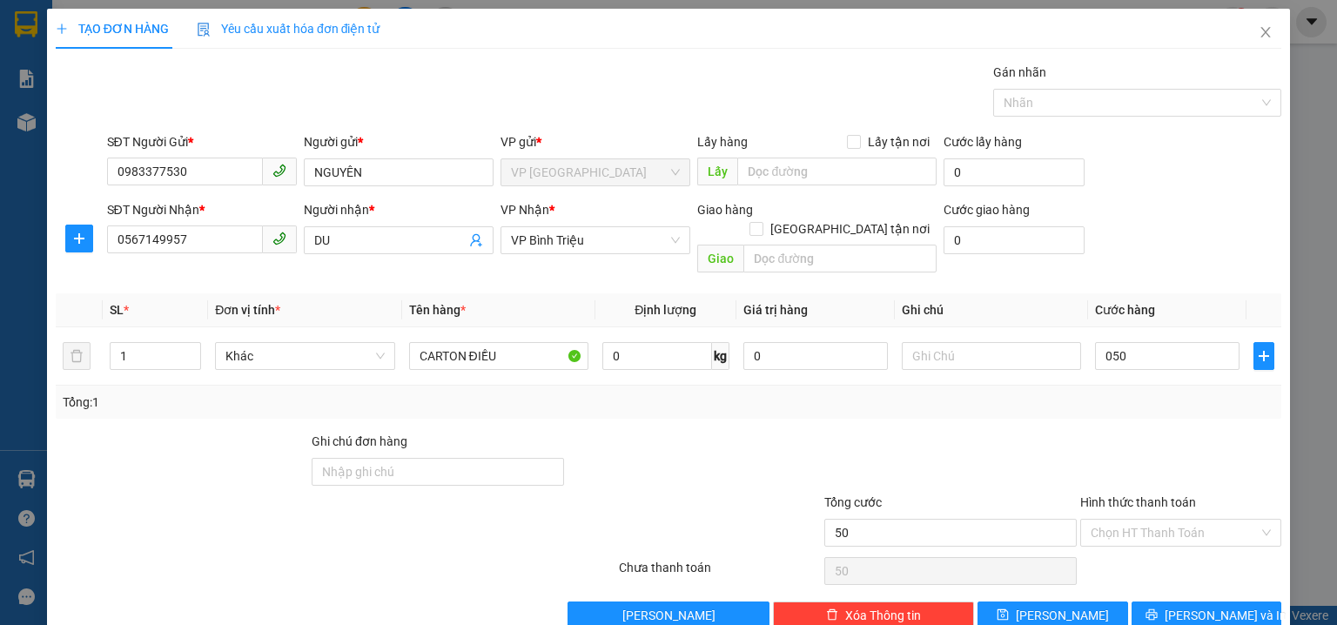
type input "50.000"
click at [1247, 195] on form "SĐT Người Gửi * 0983377530 Người gửi * NGUYÊN VP gửi * VP Phước Bình Lấy hàng L…" at bounding box center [669, 206] width 1226 height 148
click at [1150, 223] on div "SĐT Người Nhận * 0567149957 Người nhận * DU VP Nhận * VP Bình Triệu Giao hàng G…" at bounding box center [695, 240] width 1182 height 80
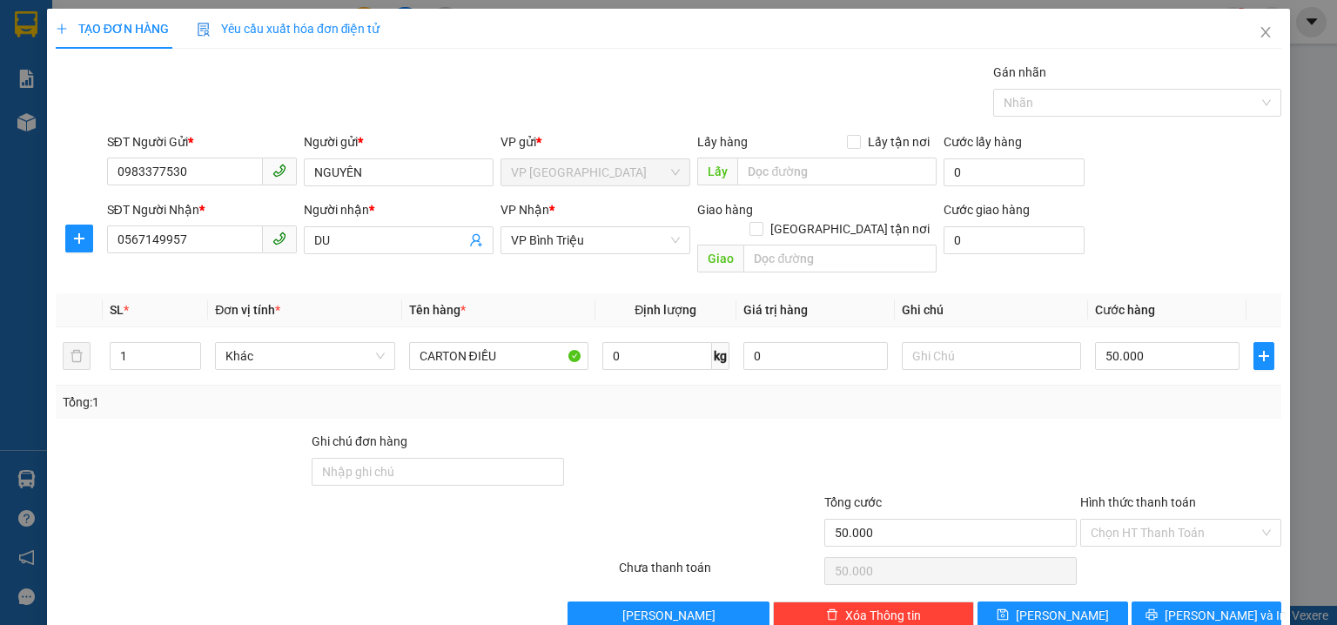
click at [1170, 239] on div "SĐT Người Nhận * 0567149957 Người nhận * DU VP Nhận * VP Bình Triệu Giao hàng G…" at bounding box center [695, 240] width 1182 height 80
click at [1175, 218] on div "SĐT Người Nhận * 0567149957 Người nhận * DU VP Nhận * VP Bình Triệu Giao hàng G…" at bounding box center [695, 240] width 1182 height 80
click at [1208, 606] on span "Lưu và In" at bounding box center [1226, 615] width 122 height 19
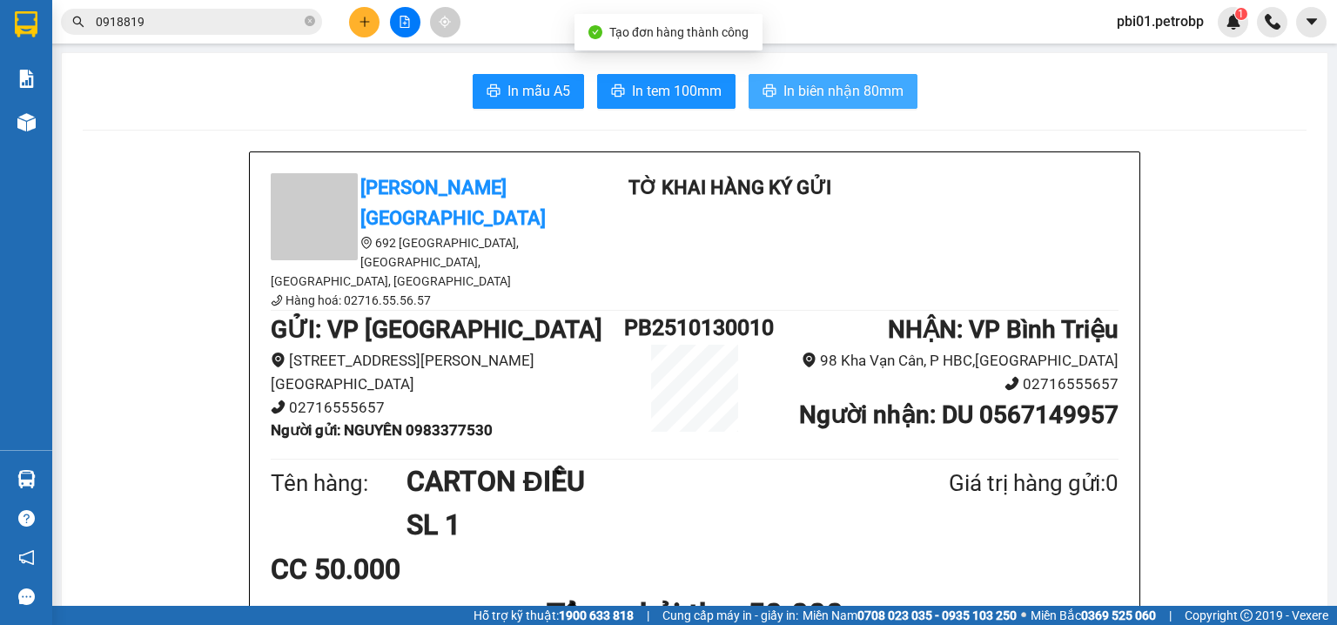
drag, startPoint x: 824, startPoint y: 96, endPoint x: 755, endPoint y: 141, distance: 82.3
click at [822, 96] on span "In biên nhận 80mm" at bounding box center [843, 91] width 120 height 22
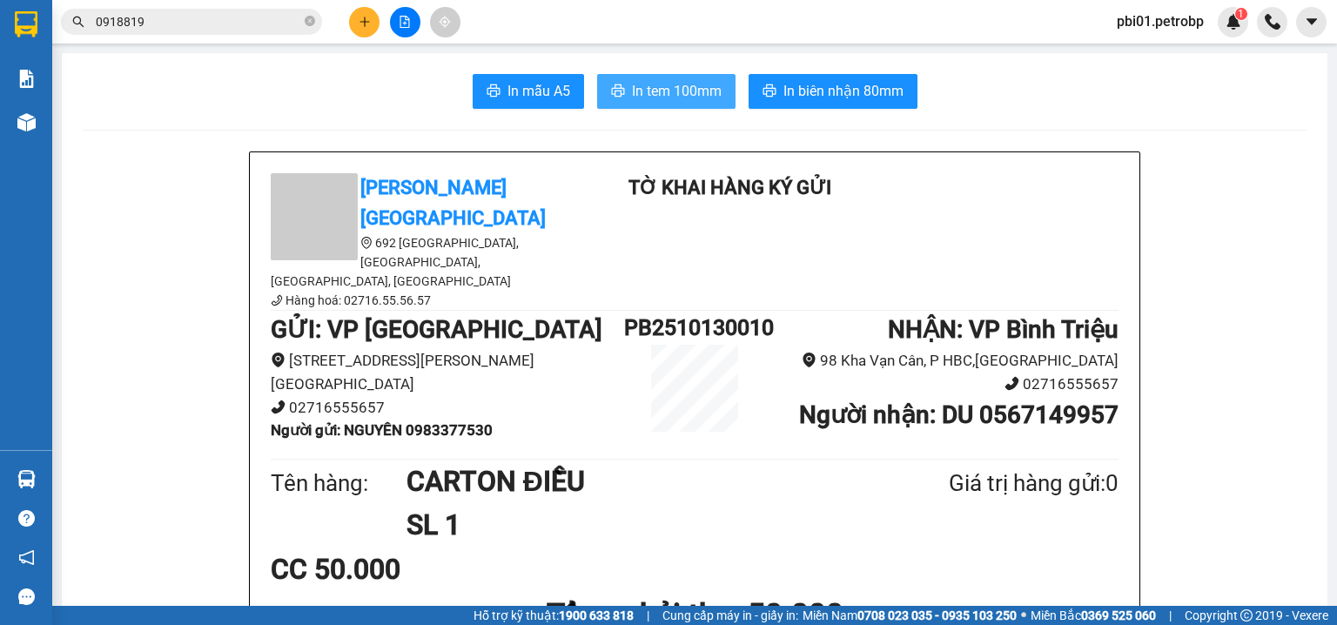
click at [672, 87] on span "In tem 100mm" at bounding box center [677, 91] width 90 height 22
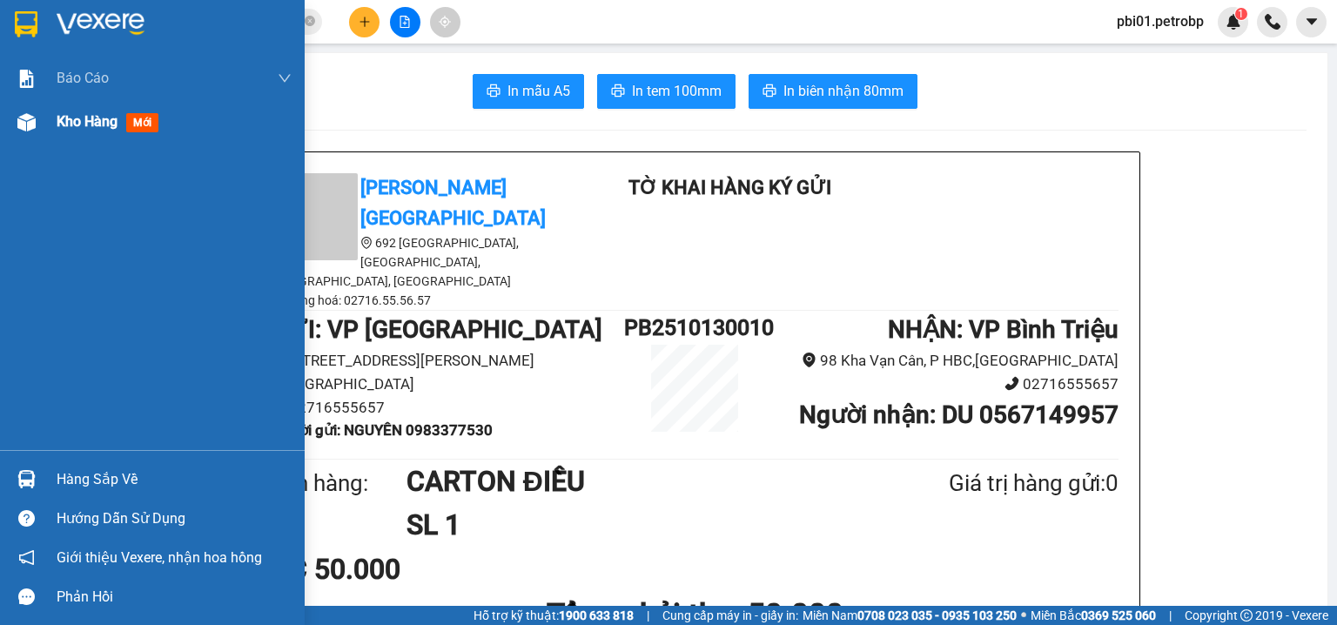
click at [57, 126] on span "Kho hàng" at bounding box center [87, 121] width 61 height 17
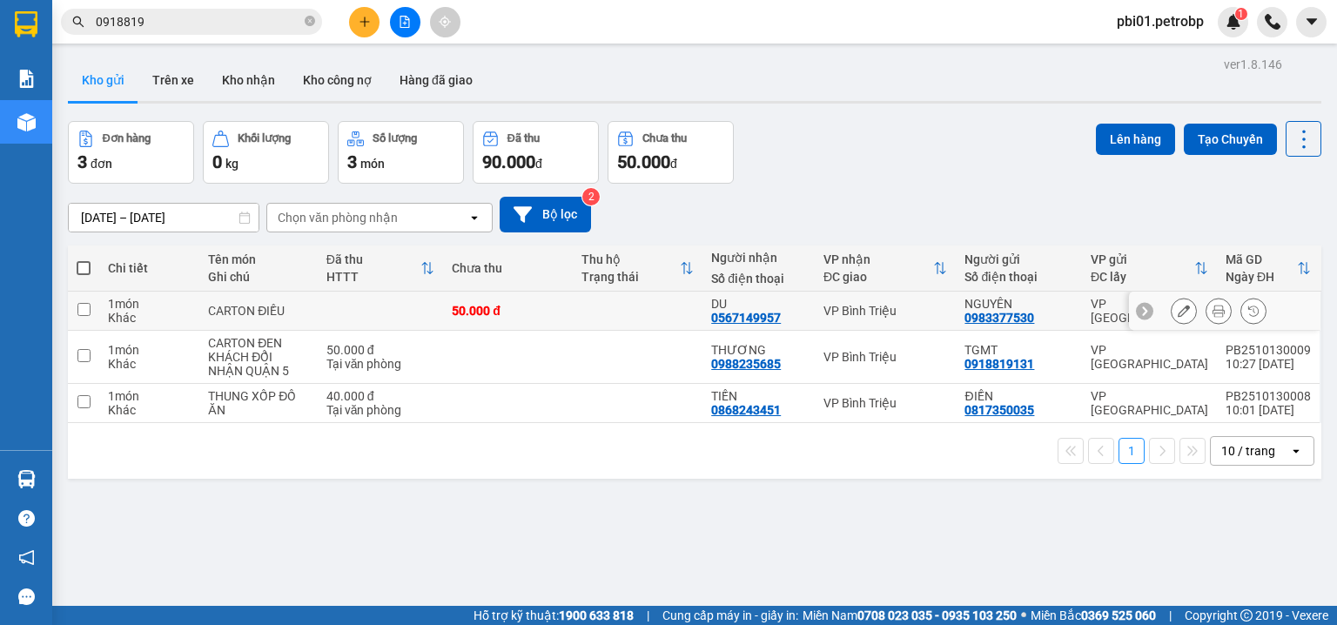
click at [1178, 305] on icon at bounding box center [1184, 311] width 12 height 12
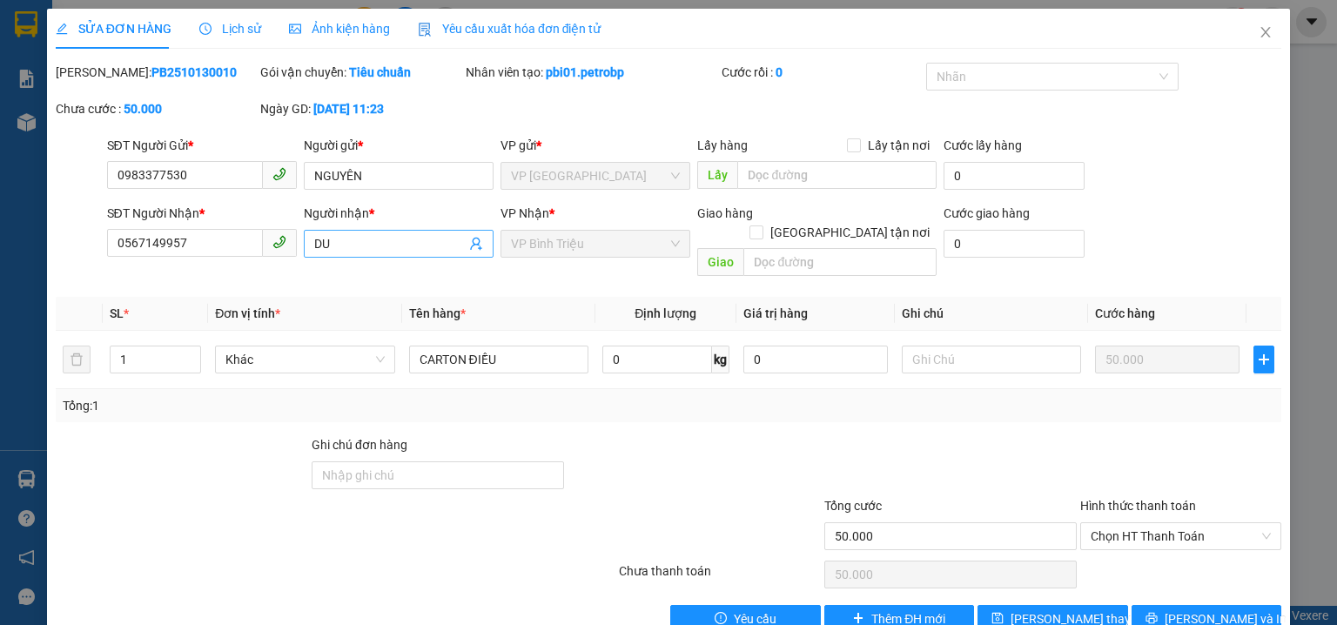
click at [374, 243] on input "DU" at bounding box center [389, 243] width 151 height 19
type input "D"
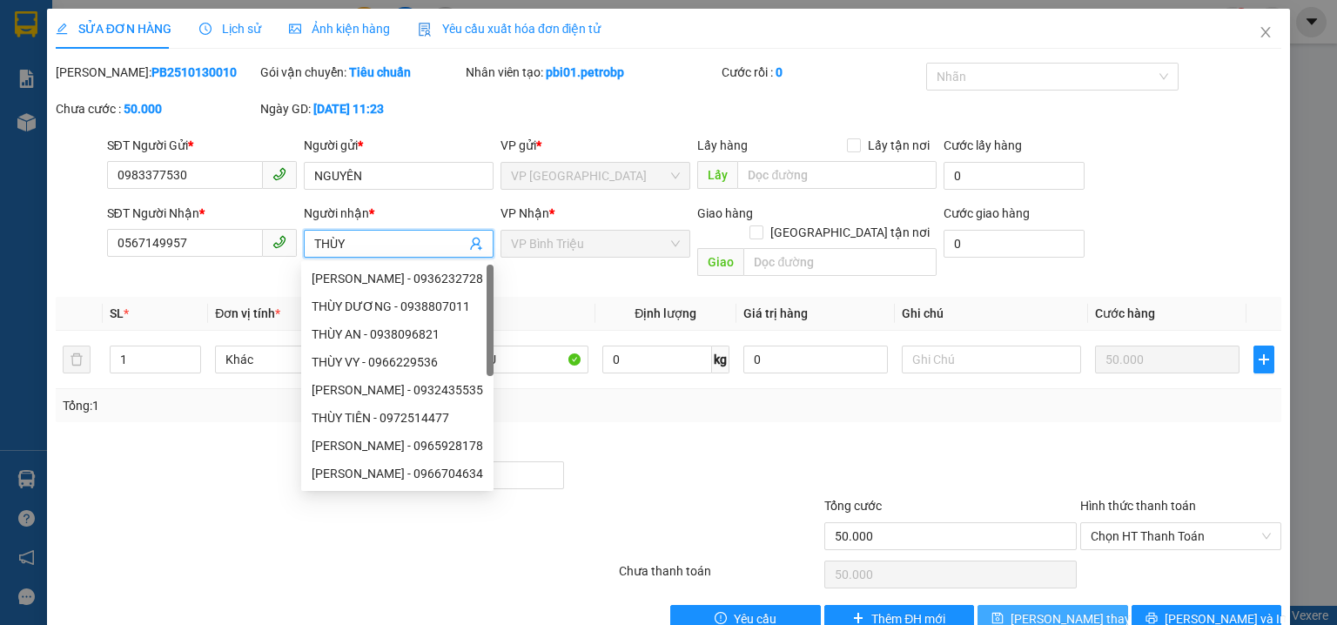
type input "THÙY"
click at [1069, 609] on span "Lưu thay đổi" at bounding box center [1080, 618] width 139 height 19
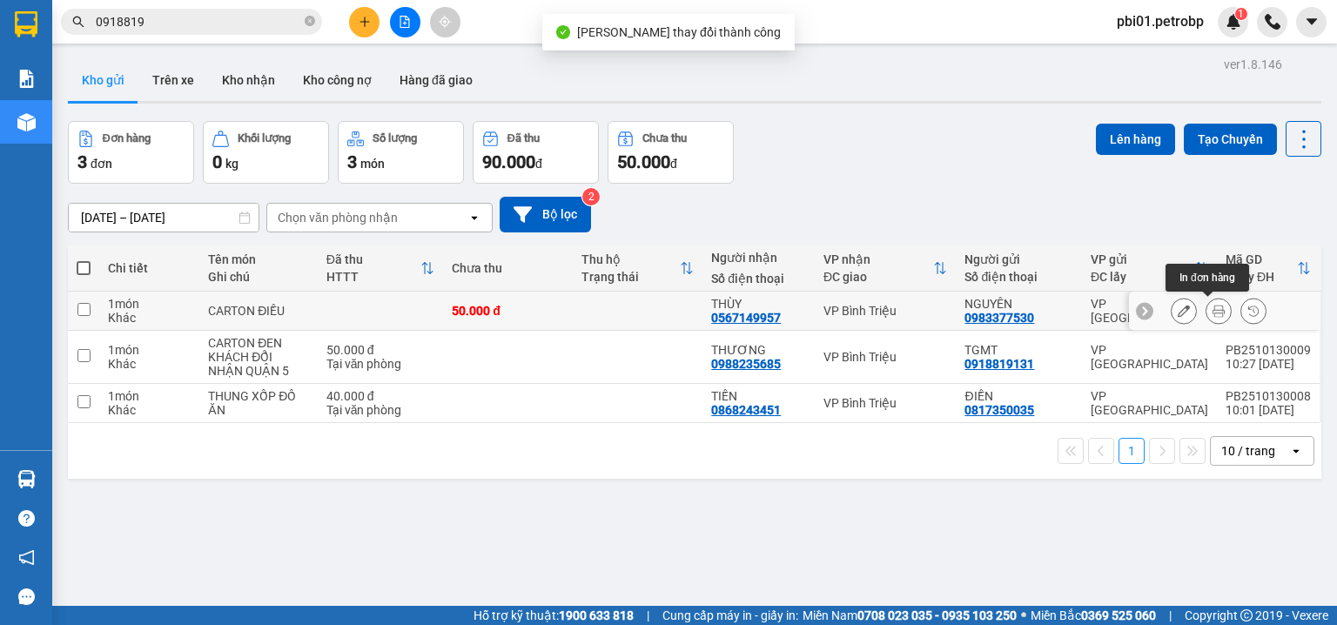
click at [1213, 310] on icon at bounding box center [1219, 311] width 12 height 12
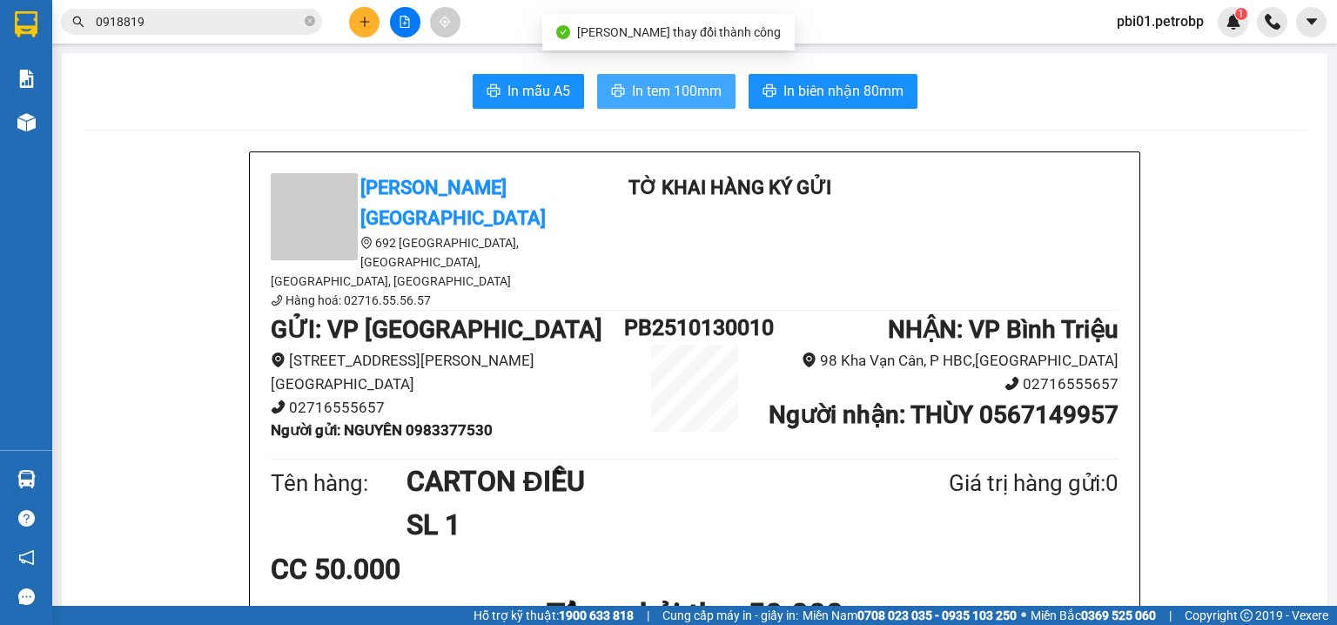
click at [667, 86] on span "In tem 100mm" at bounding box center [677, 91] width 90 height 22
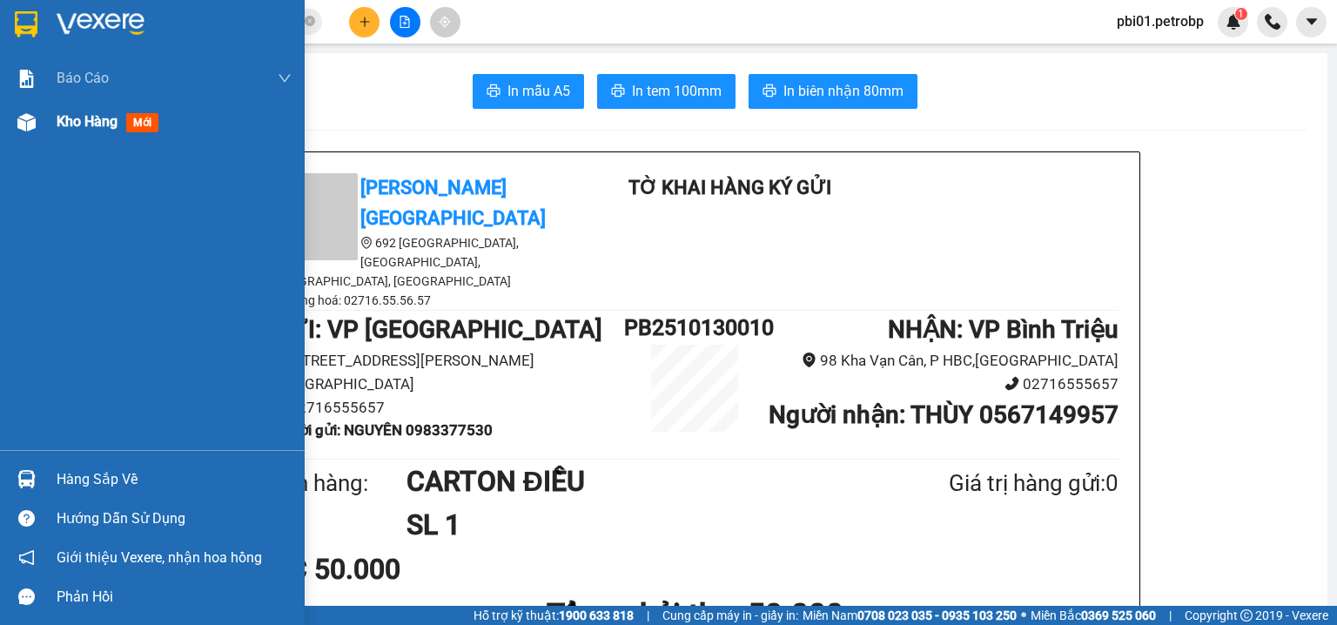
click at [84, 124] on span "Kho hàng" at bounding box center [87, 121] width 61 height 17
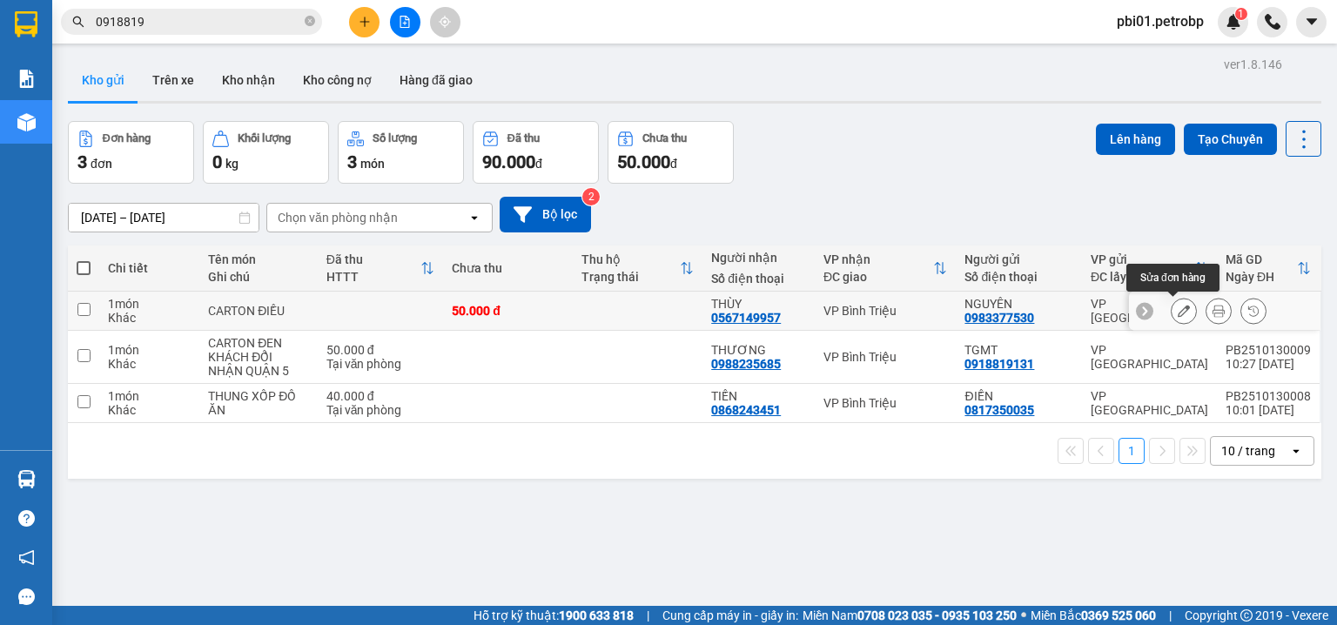
click at [1178, 310] on icon at bounding box center [1184, 311] width 12 height 12
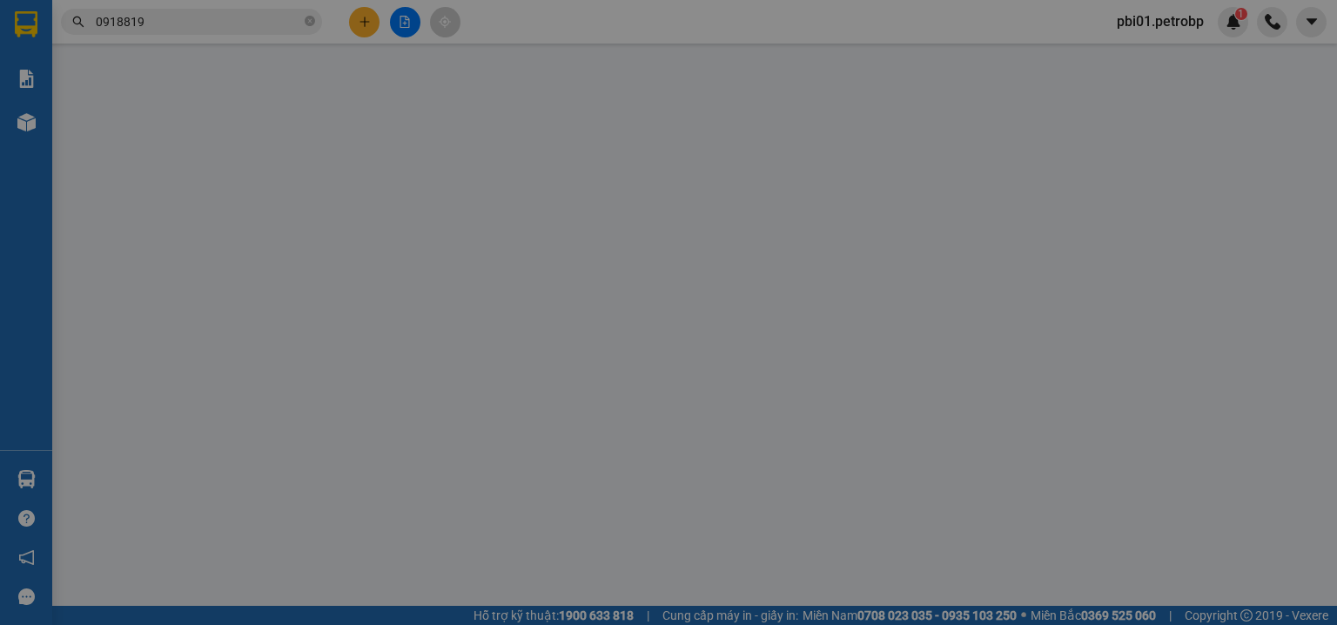
type input "0983377530"
type input "0567149957"
type input "50.000"
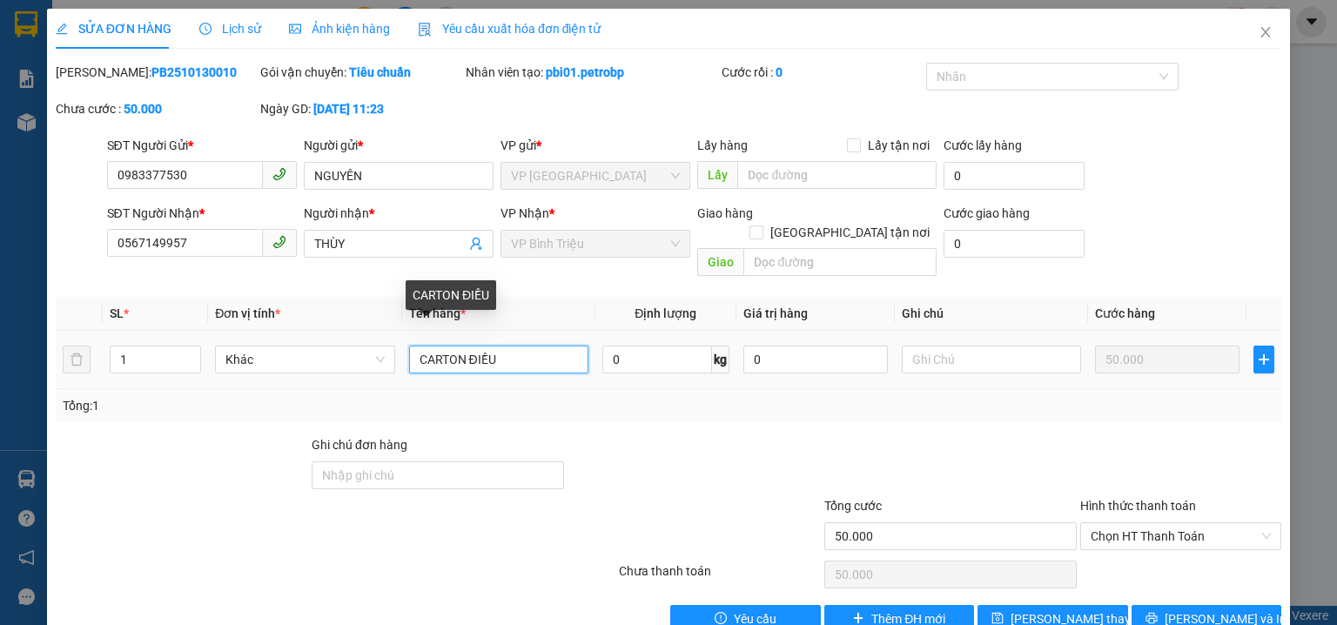
click at [512, 346] on input "CARTON ĐIỀU" at bounding box center [498, 360] width 179 height 28
type input "C"
type input "BAO ĐIỀU"
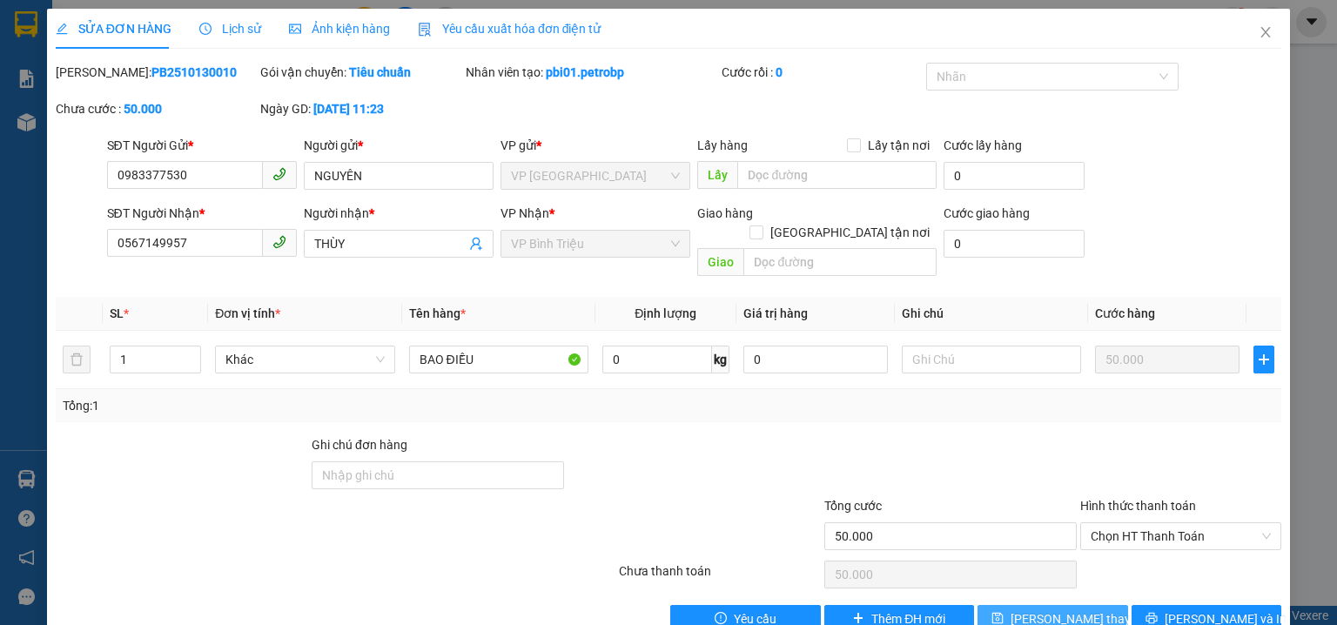
click at [1038, 609] on span "Lưu thay đổi" at bounding box center [1080, 618] width 139 height 19
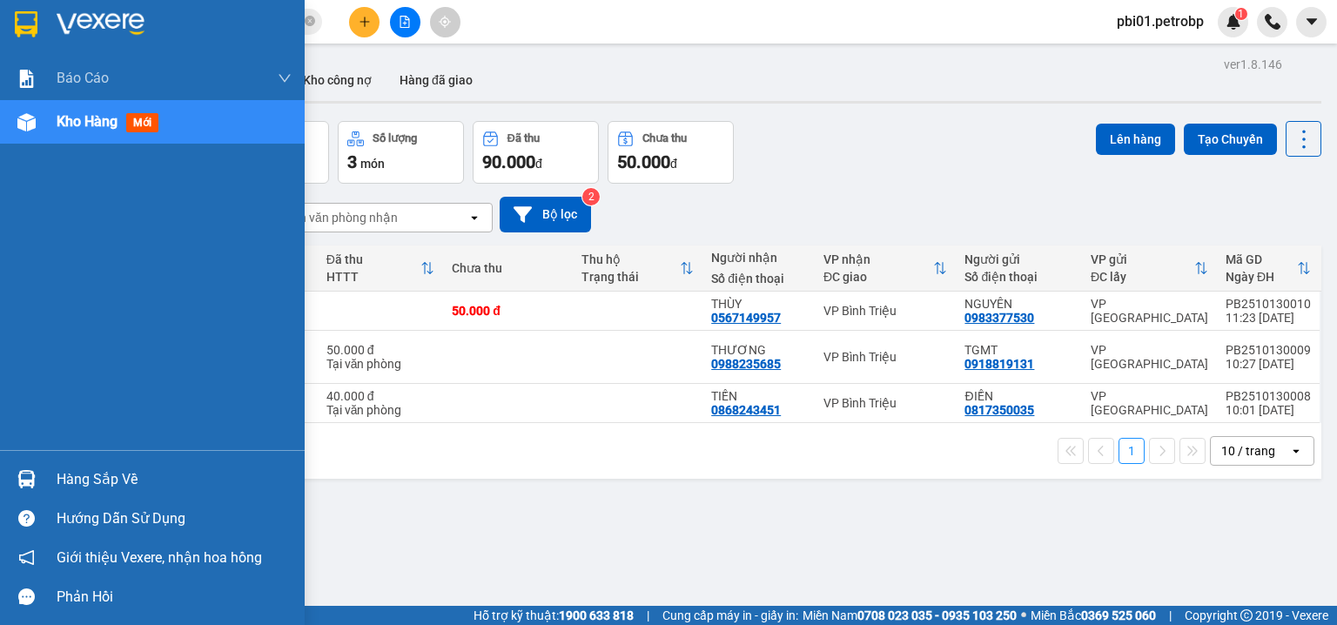
click at [133, 458] on div "Hàng sắp về Hướng dẫn sử dụng Giới thiệu Vexere, nhận hoa hồng Phản hồi" at bounding box center [152, 533] width 305 height 166
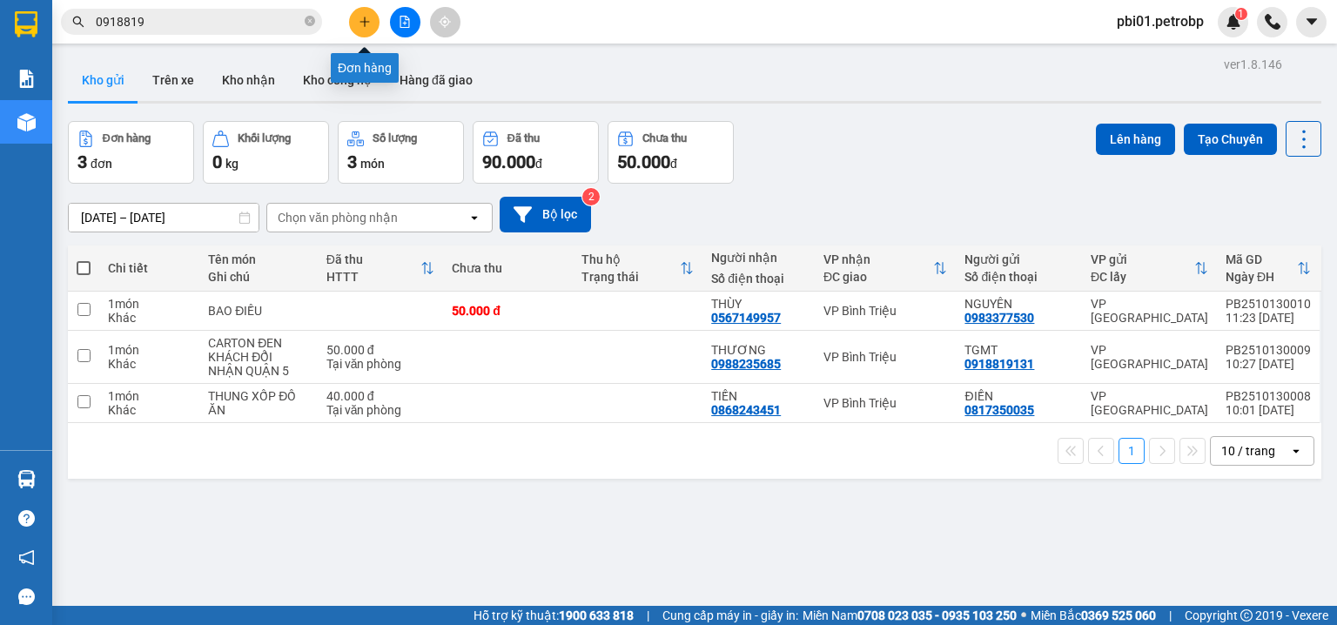
click at [362, 19] on icon "plus" at bounding box center [365, 22] width 12 height 12
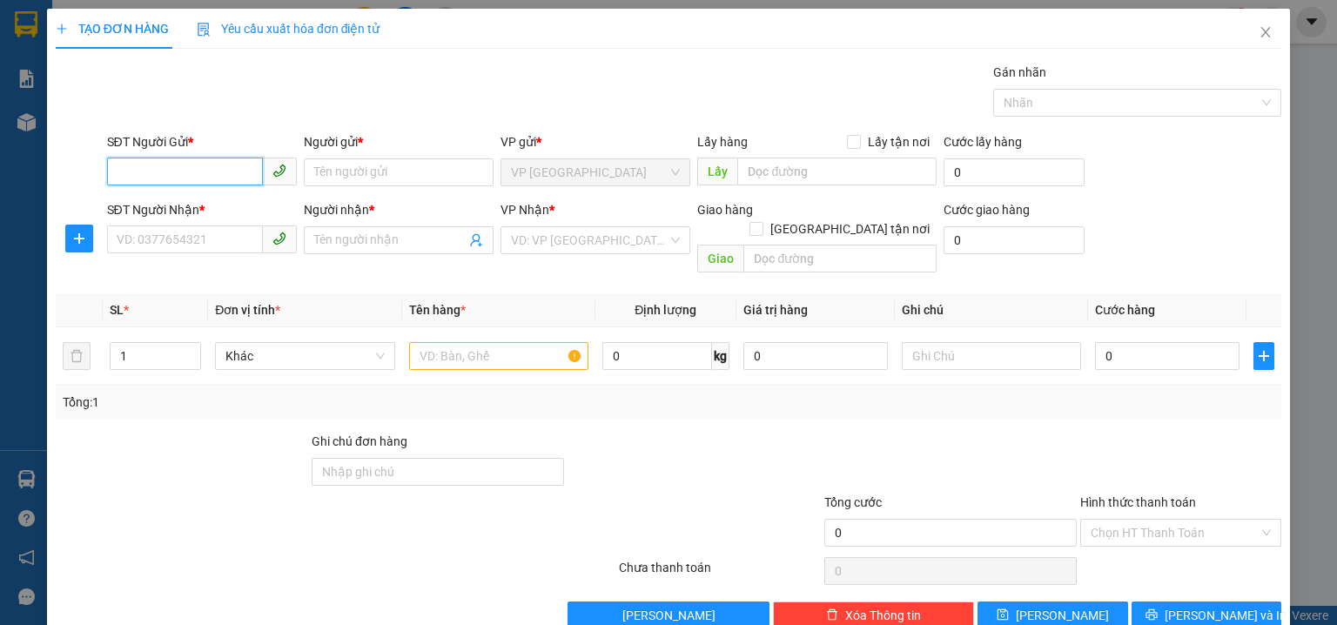
click at [202, 177] on input "SĐT Người Gửi *" at bounding box center [185, 172] width 156 height 28
click at [1261, 35] on icon "close" at bounding box center [1266, 32] width 10 height 10
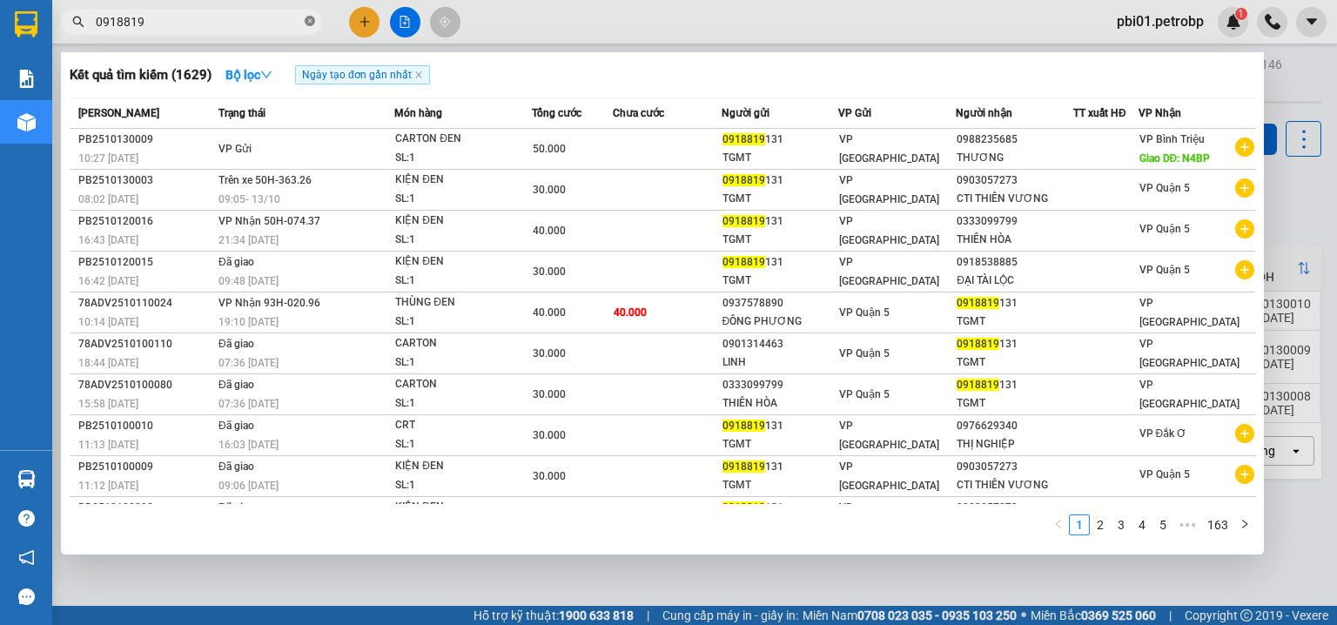
click at [310, 17] on icon "close-circle" at bounding box center [310, 21] width 10 height 10
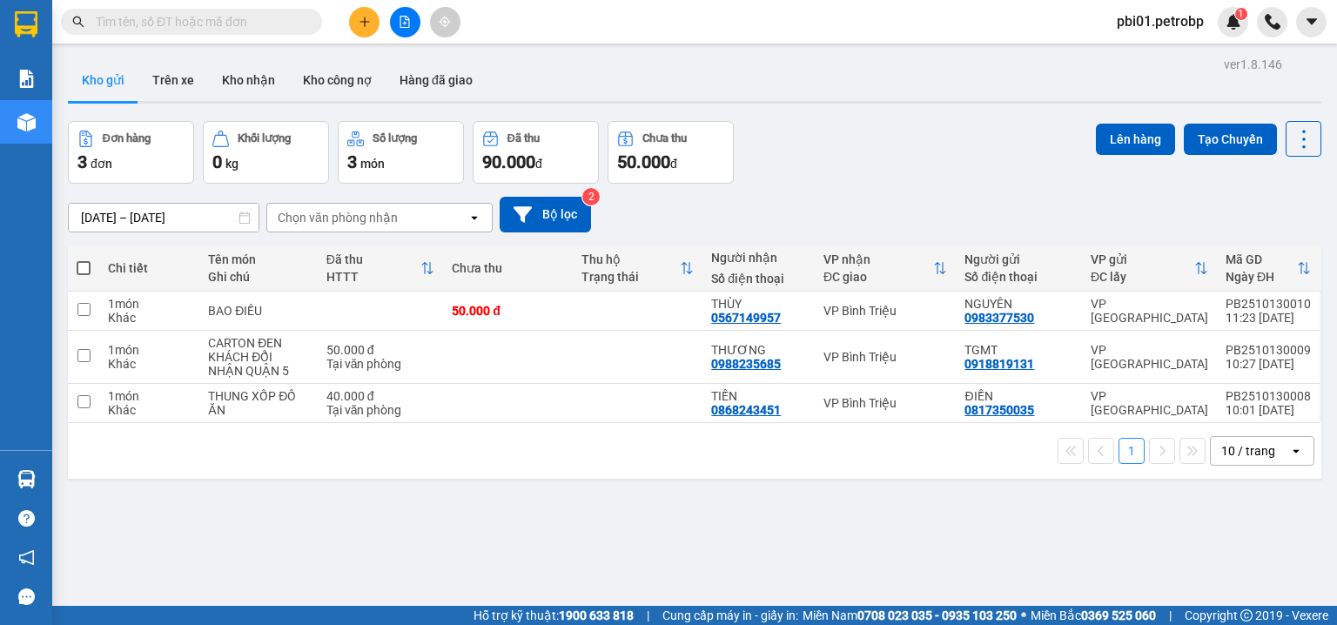
click at [235, 22] on input "text" at bounding box center [198, 21] width 205 height 19
click at [255, 23] on input "text" at bounding box center [198, 21] width 205 height 19
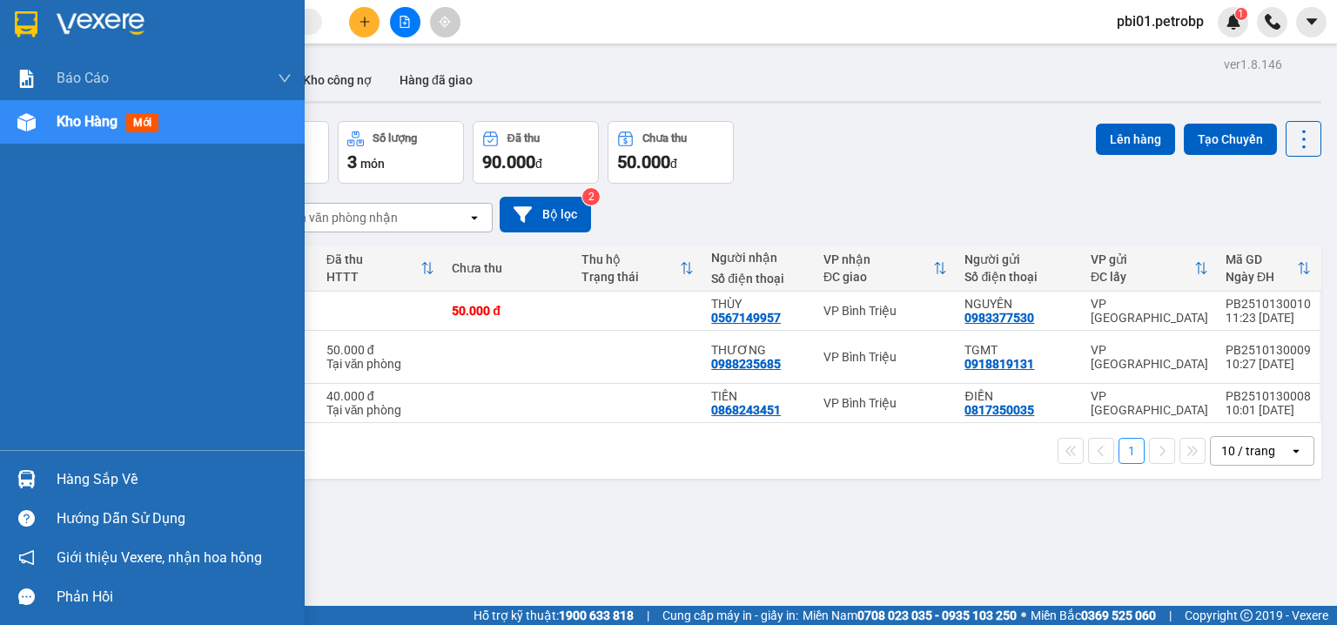
click at [93, 472] on div "Hàng sắp về" at bounding box center [174, 480] width 235 height 26
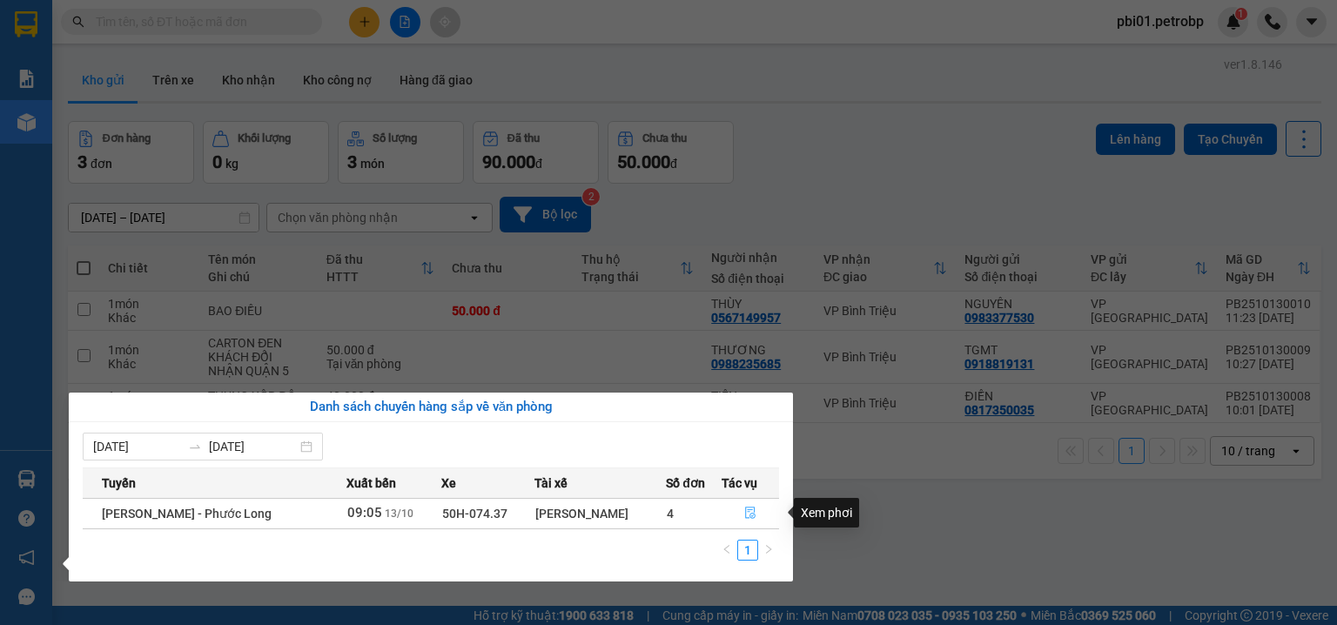
click at [745, 514] on icon "file-done" at bounding box center [750, 513] width 12 height 12
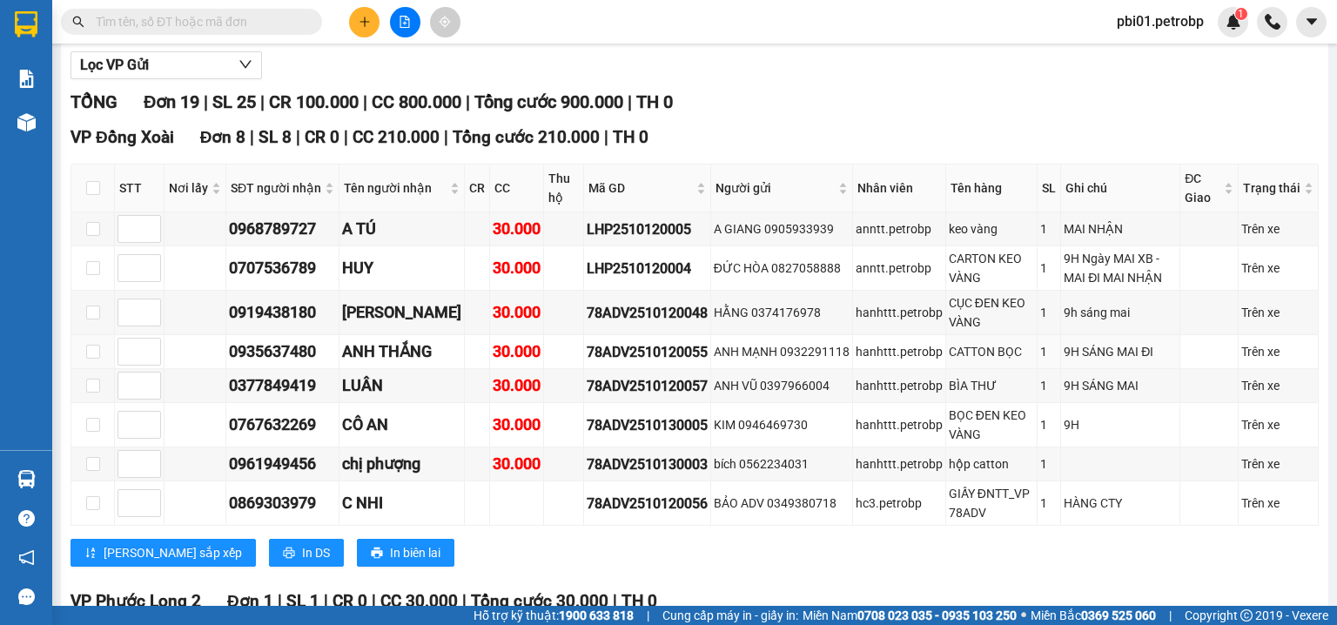
scroll to position [279, 0]
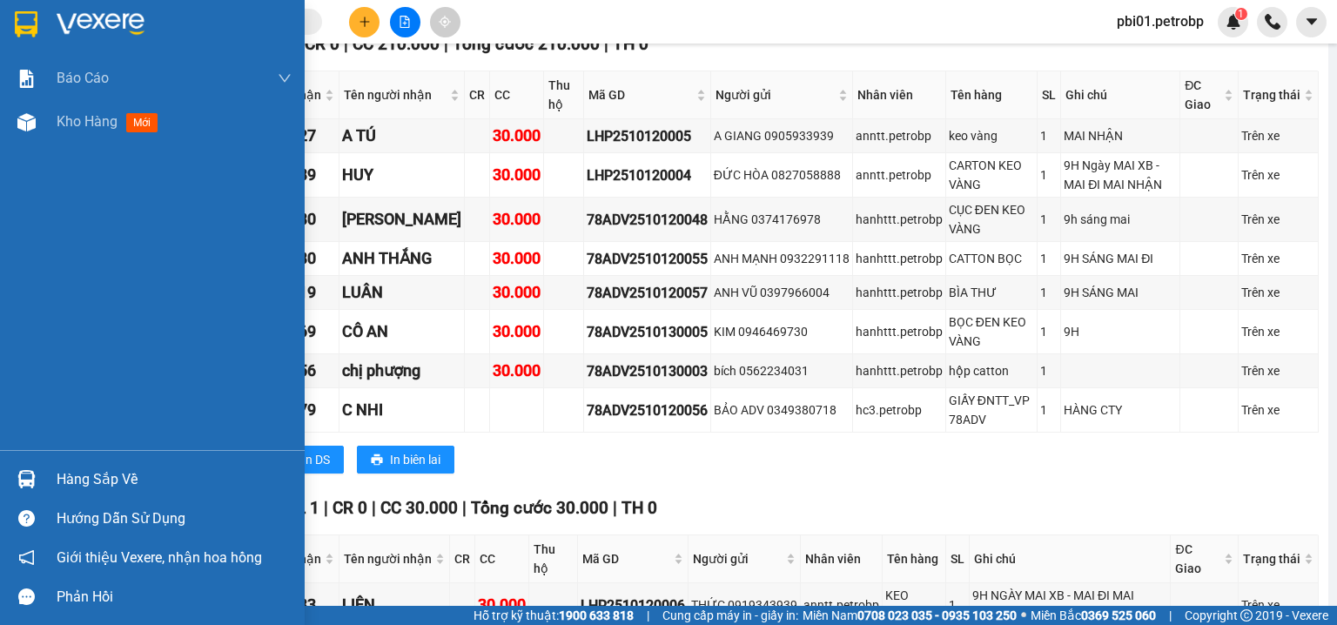
click at [91, 482] on div "Hàng sắp về" at bounding box center [174, 480] width 235 height 26
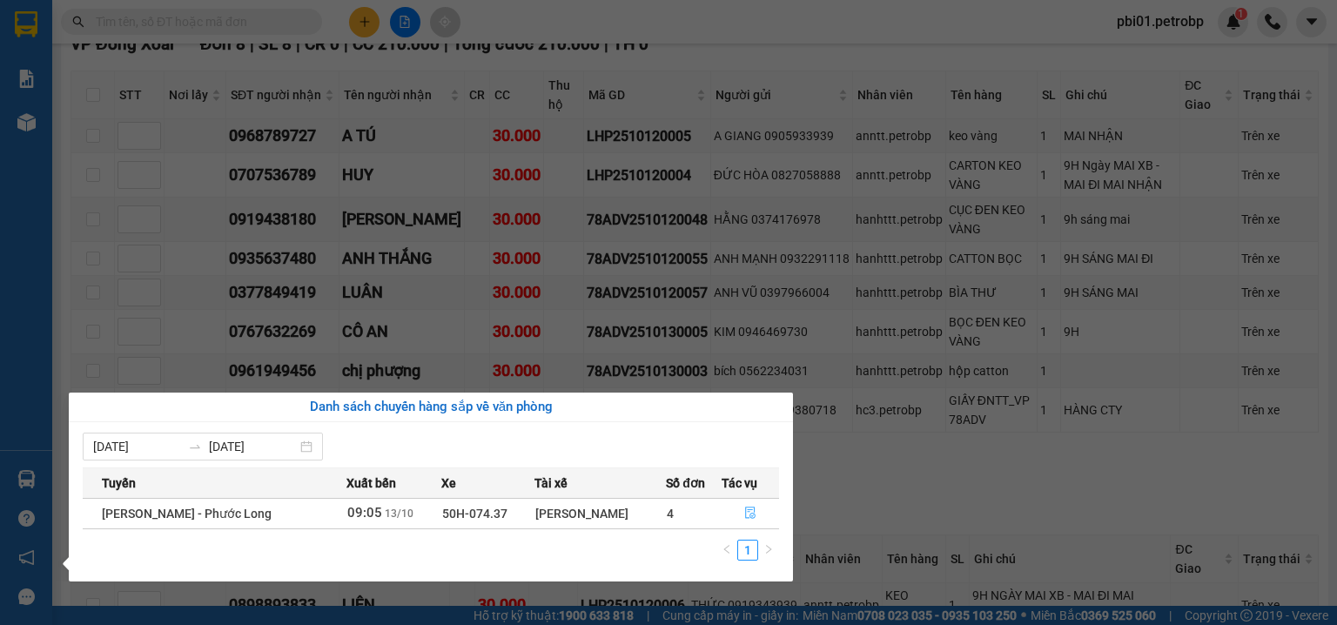
click at [745, 509] on icon "file-done" at bounding box center [750, 513] width 12 height 12
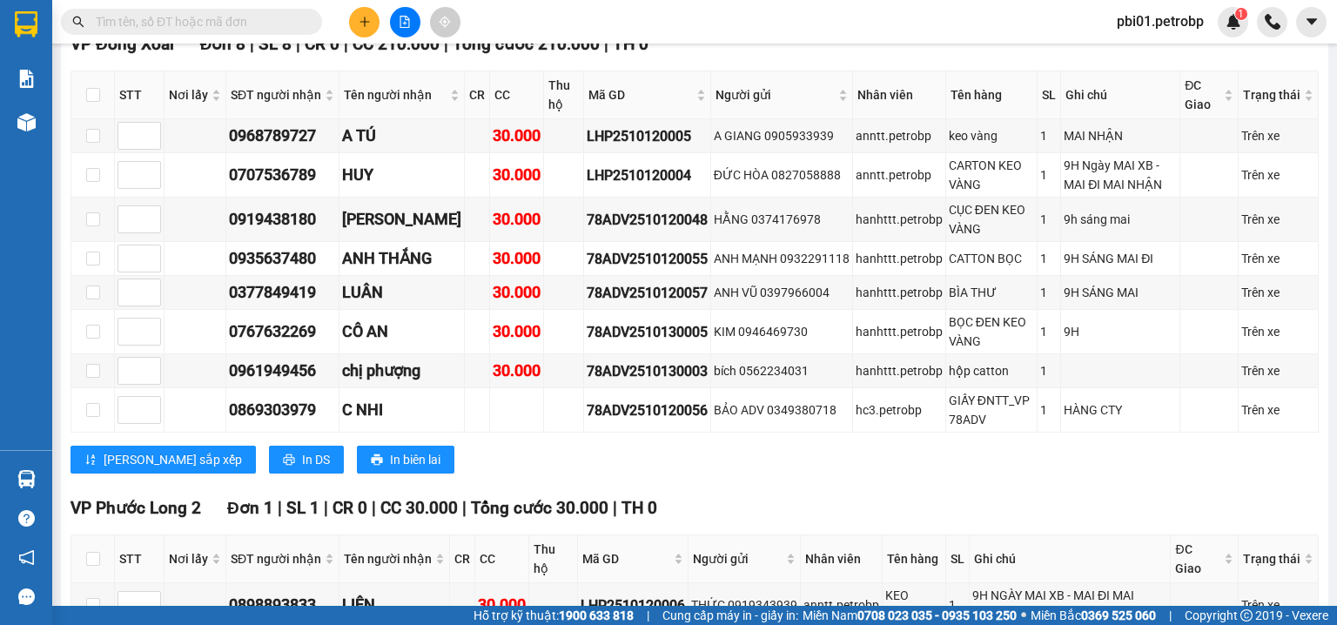
click at [741, 485] on div "VP Đồng Xoài Đơn 8 | SL 8 | CR 0 | CC 210.000 | Tổng cước 210.000 | TH 0 STT Nơ…" at bounding box center [695, 258] width 1248 height 455
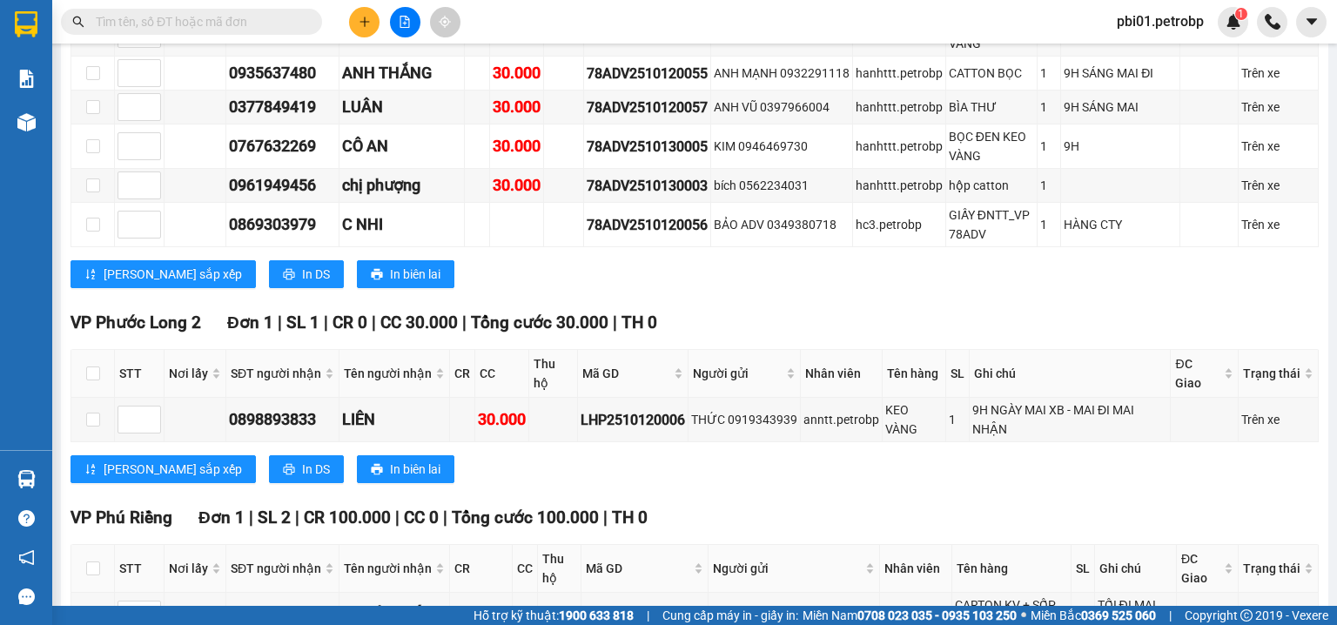
scroll to position [92, 0]
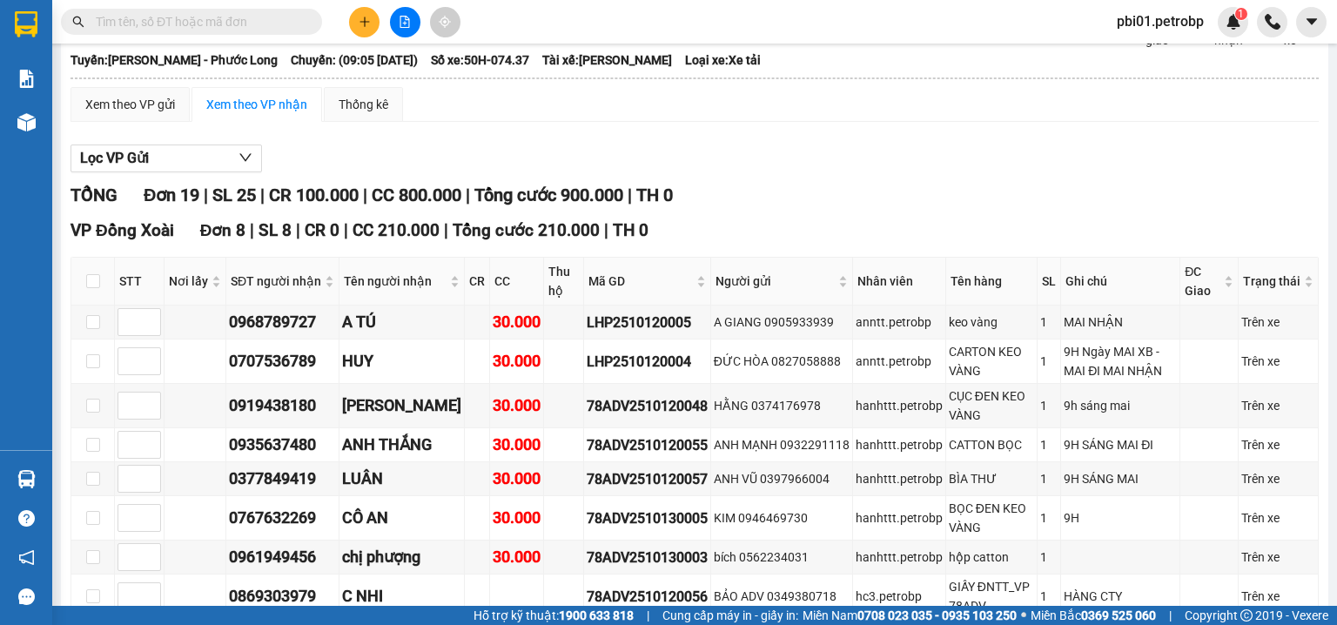
click at [854, 173] on div "Lọc VP Gửi" at bounding box center [695, 159] width 1248 height 29
click at [853, 202] on div "TỔNG Đơn 19 | SL 25 | CR 100.000 | CC 800.000 | Tổng cước 900.000 | TH 0" at bounding box center [695, 195] width 1248 height 27
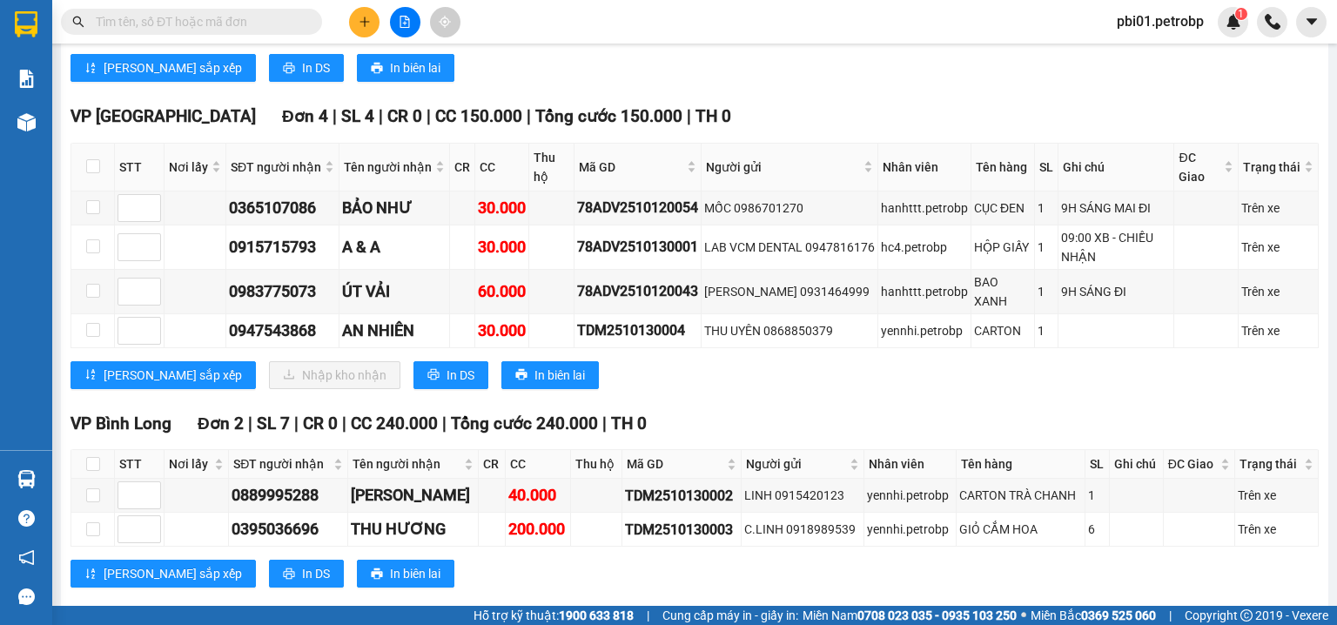
scroll to position [1501, 0]
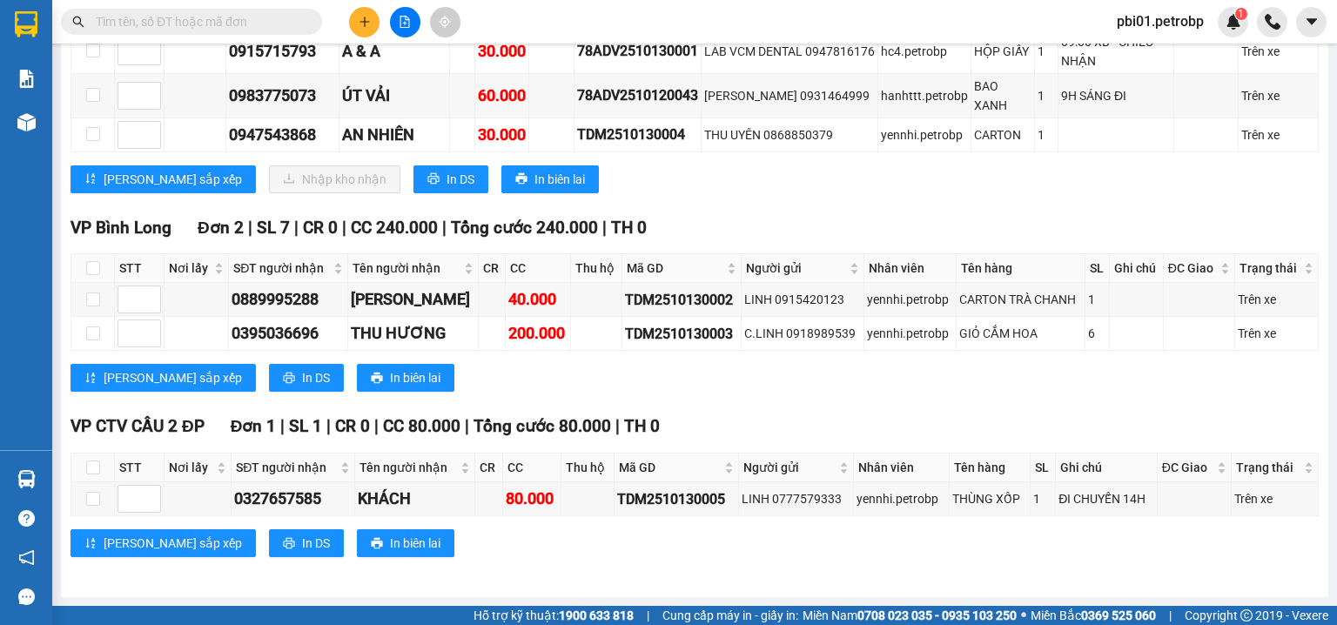
click at [749, 399] on div "VP Bình Long Đơn 2 | SL 7 | CR 0 | CC 240.000 | Tổng cước 240.000 | TH 0 STT Nơ…" at bounding box center [695, 310] width 1248 height 191
click at [728, 392] on div "Lưu sắp xếp In DS In biên lai" at bounding box center [695, 378] width 1248 height 28
click at [190, 16] on input "text" at bounding box center [198, 21] width 205 height 19
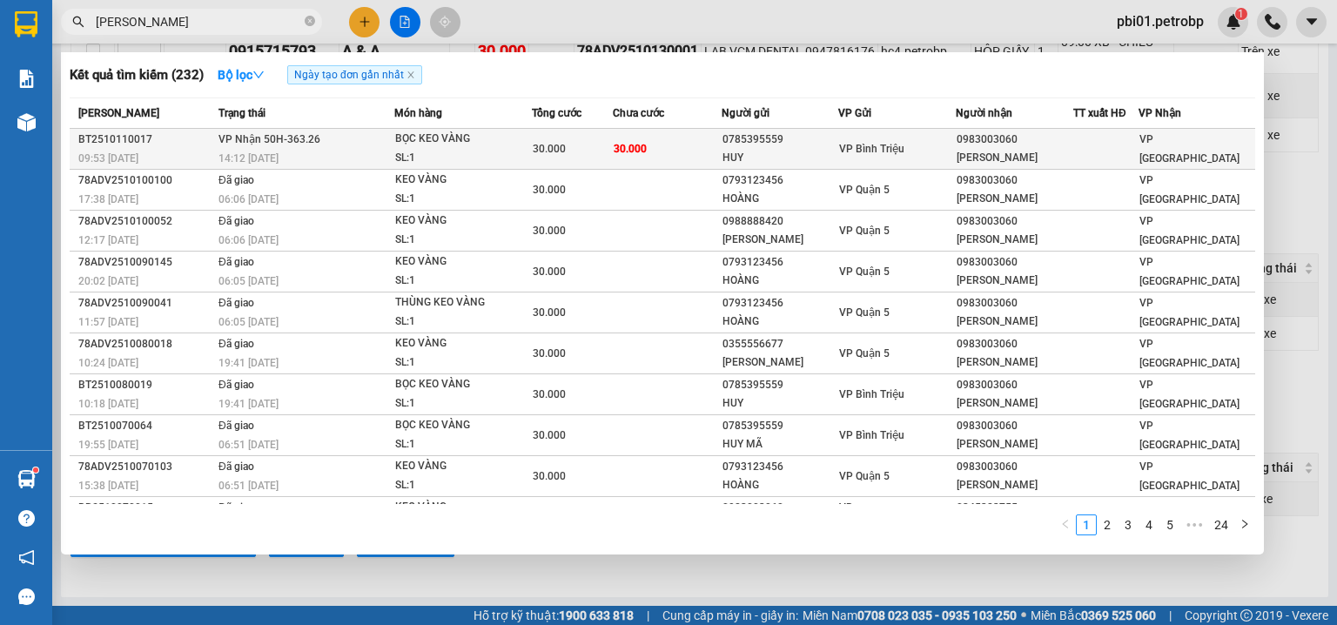
type input "VƯƠNG TÁO"
click at [595, 163] on td "30.000" at bounding box center [572, 149] width 81 height 41
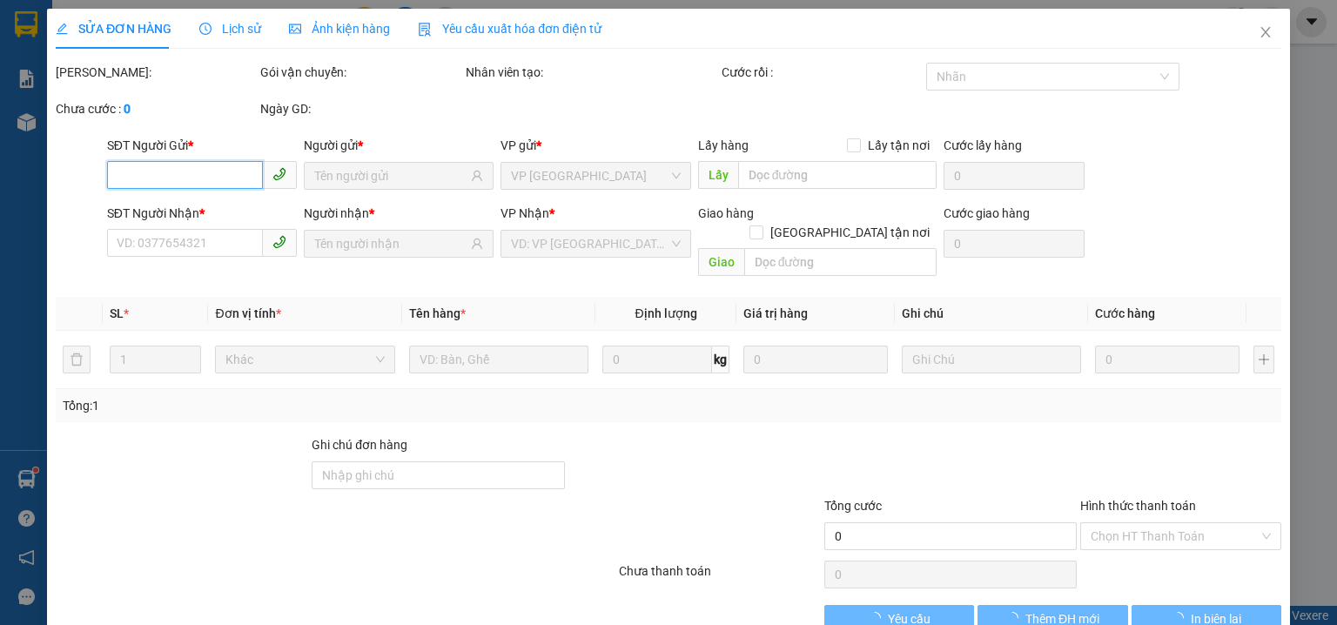
type input "0785395559"
type input "HUY"
type input "0983003060"
type input "VƯƠNG TÁO"
type input "30.000"
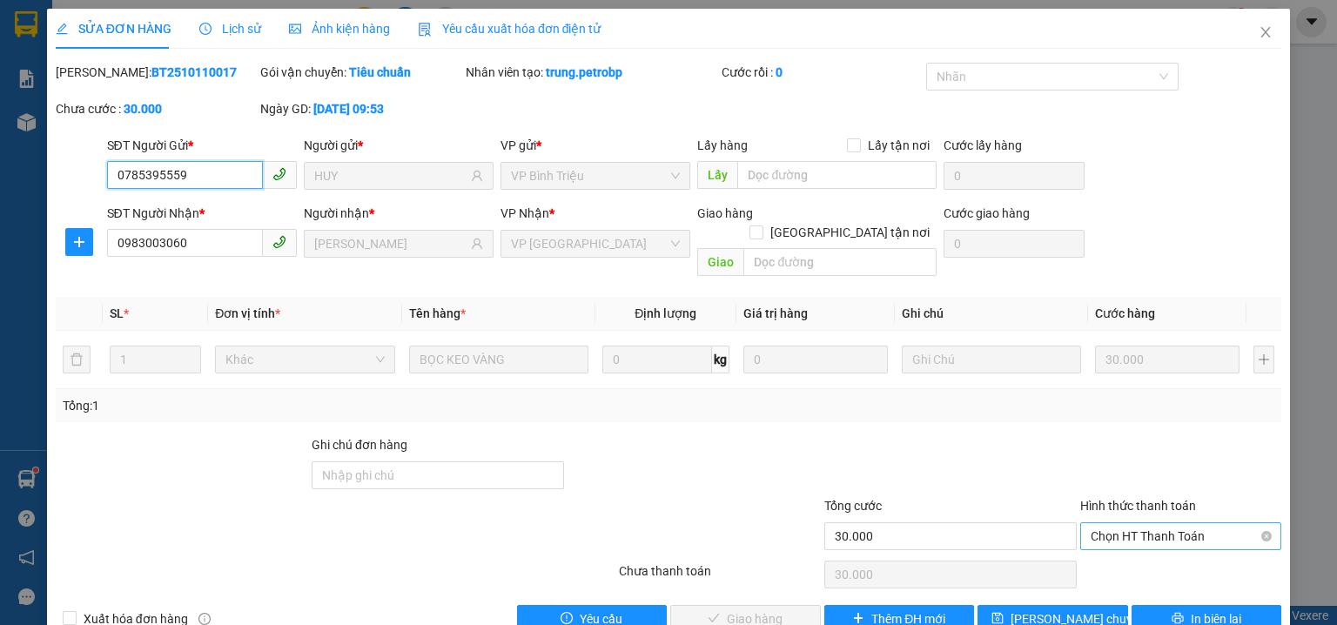
click at [1140, 523] on span "Chọn HT Thanh Toán" at bounding box center [1181, 536] width 180 height 26
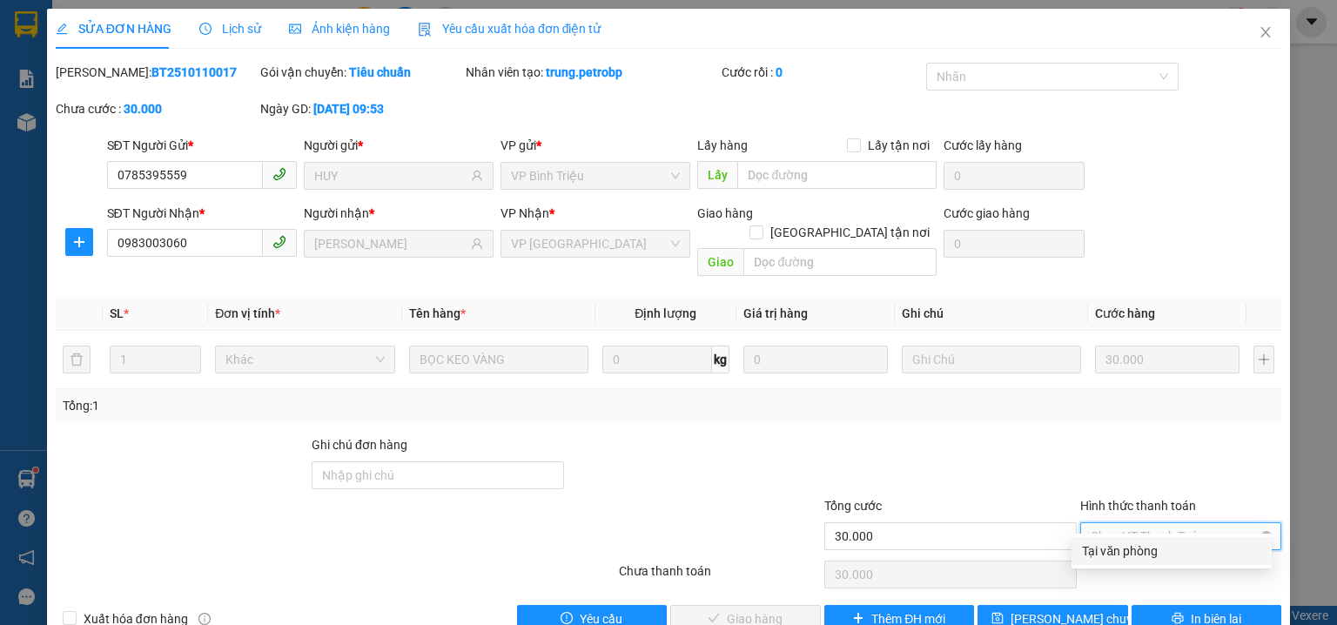
click at [1130, 544] on div "Tại văn phòng" at bounding box center [1171, 550] width 179 height 19
type input "0"
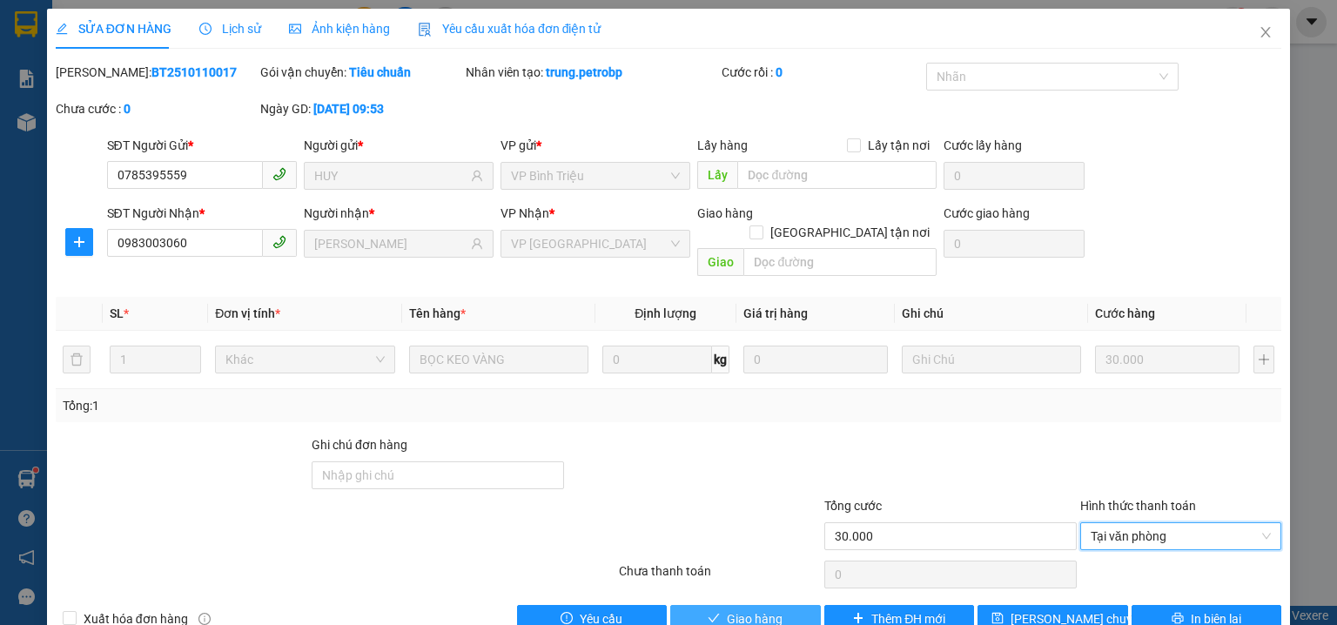
click at [781, 605] on button "Giao hàng" at bounding box center [745, 619] width 151 height 28
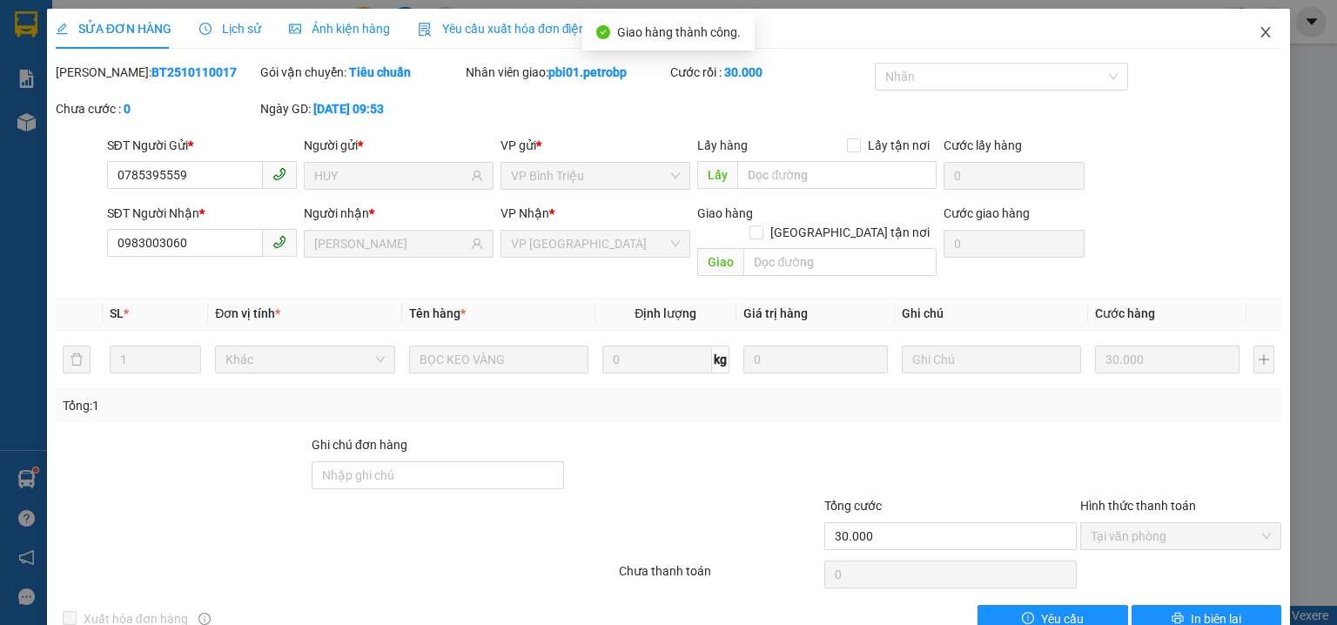
click at [1247, 31] on span "Close" at bounding box center [1265, 33] width 49 height 49
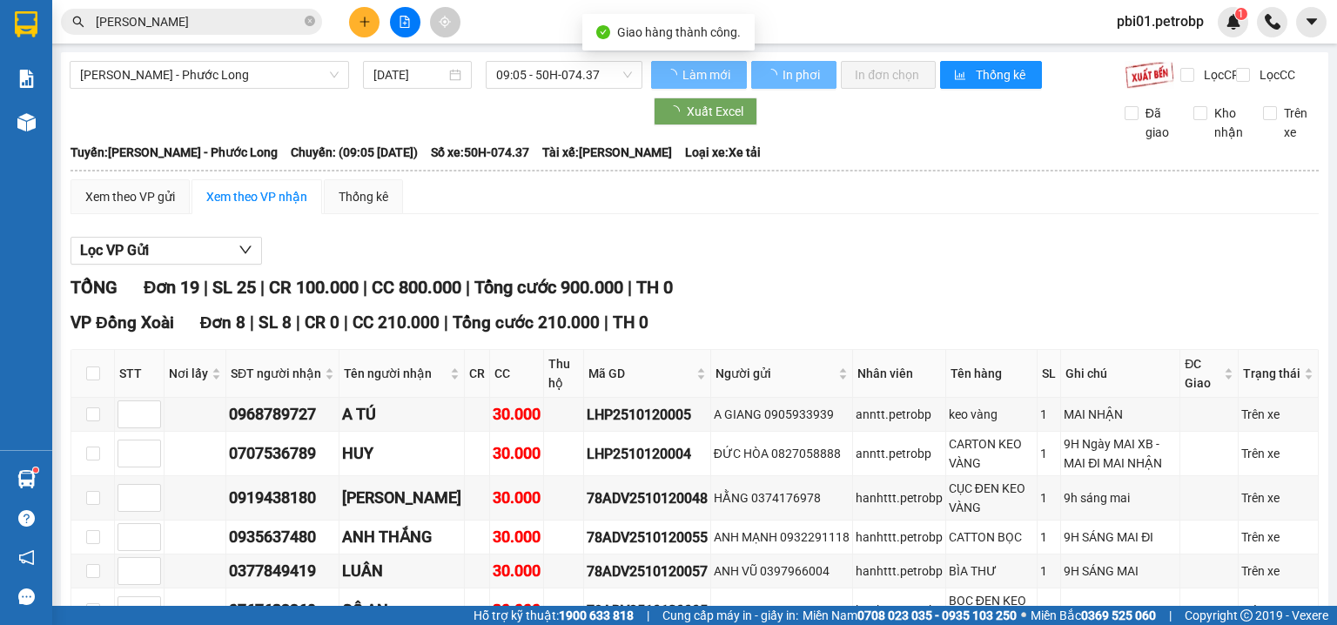
click at [254, 50] on main "Hồ Chí Minh - Phước Long 13/10/2025 09:05 - 50H-074.37 Làm mới In phơi In đơn …" at bounding box center [668, 303] width 1337 height 606
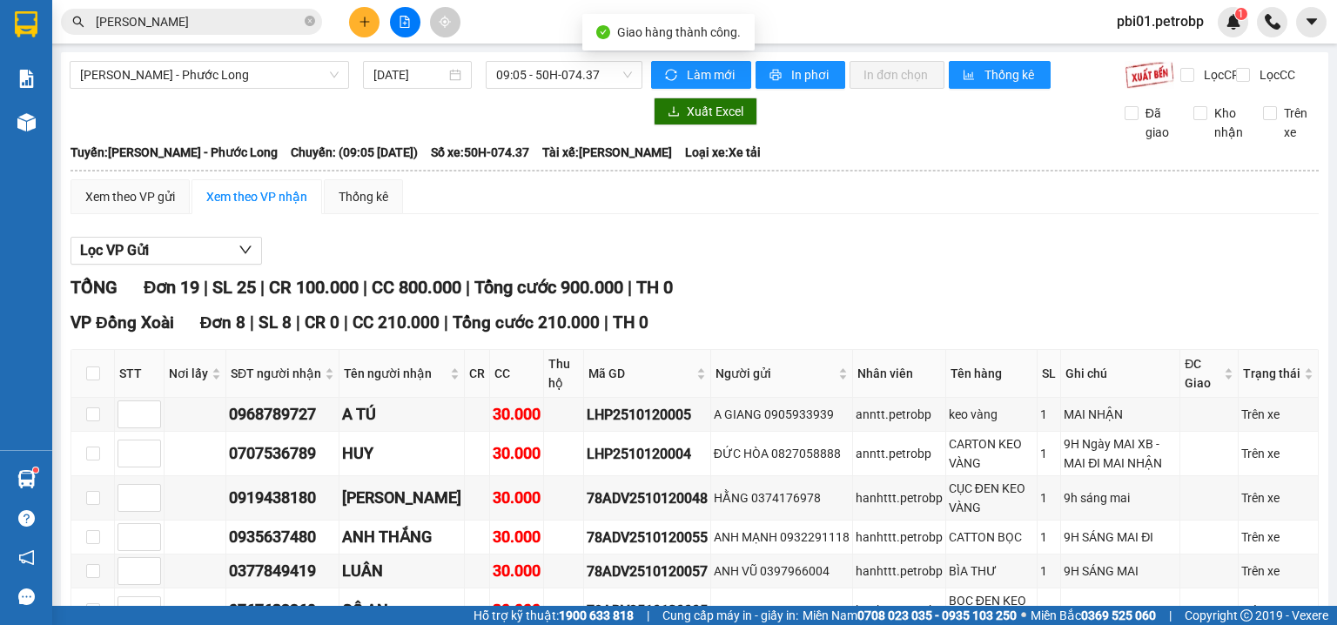
click at [252, 31] on span "VƯƠNG TÁO" at bounding box center [191, 22] width 261 height 26
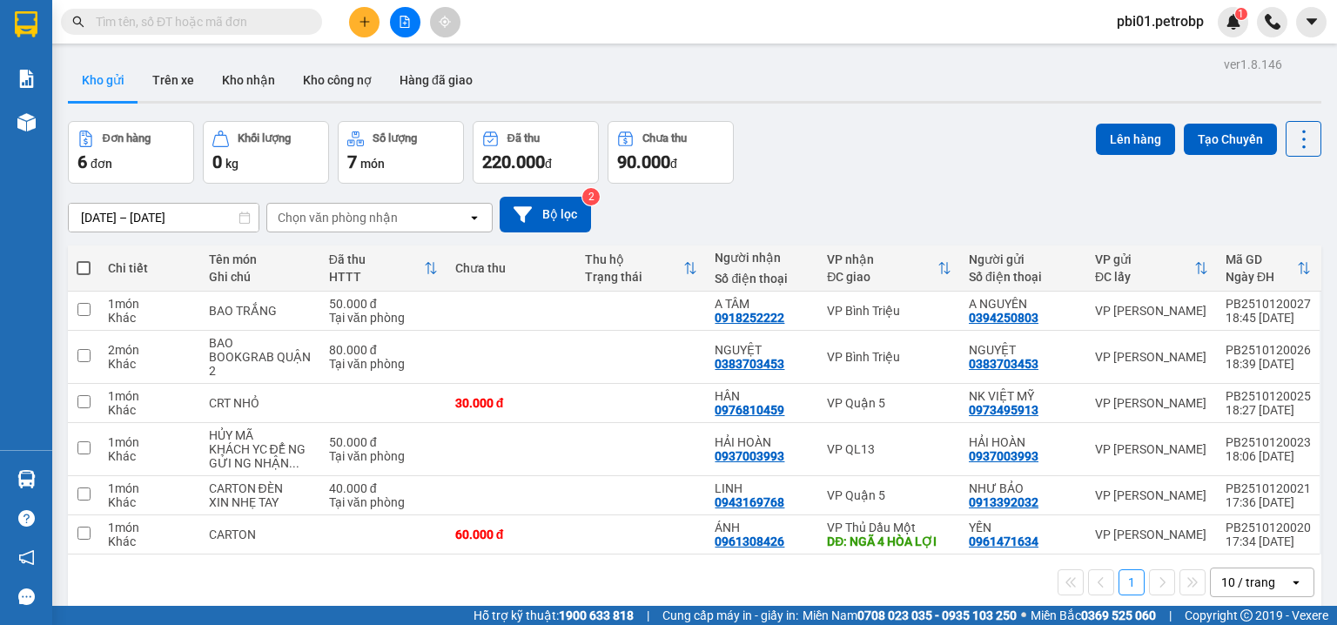
click at [212, 14] on input "text" at bounding box center [198, 21] width 205 height 19
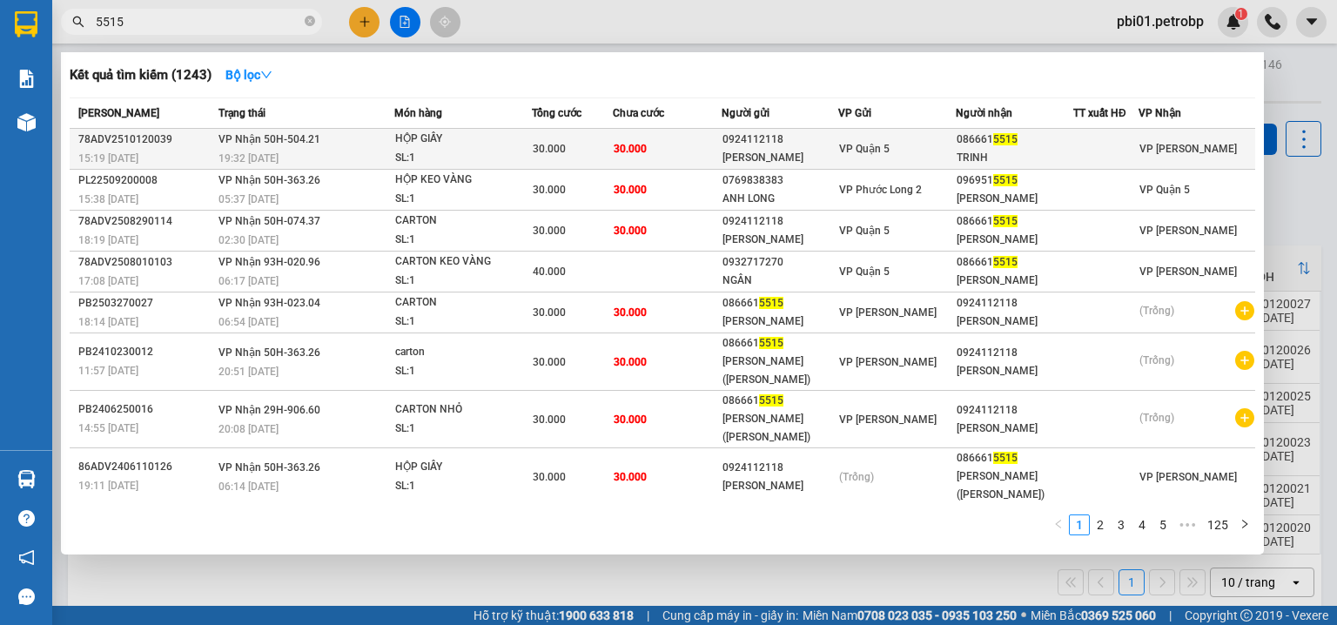
type input "5515"
click at [582, 136] on td "30.000" at bounding box center [572, 149] width 81 height 41
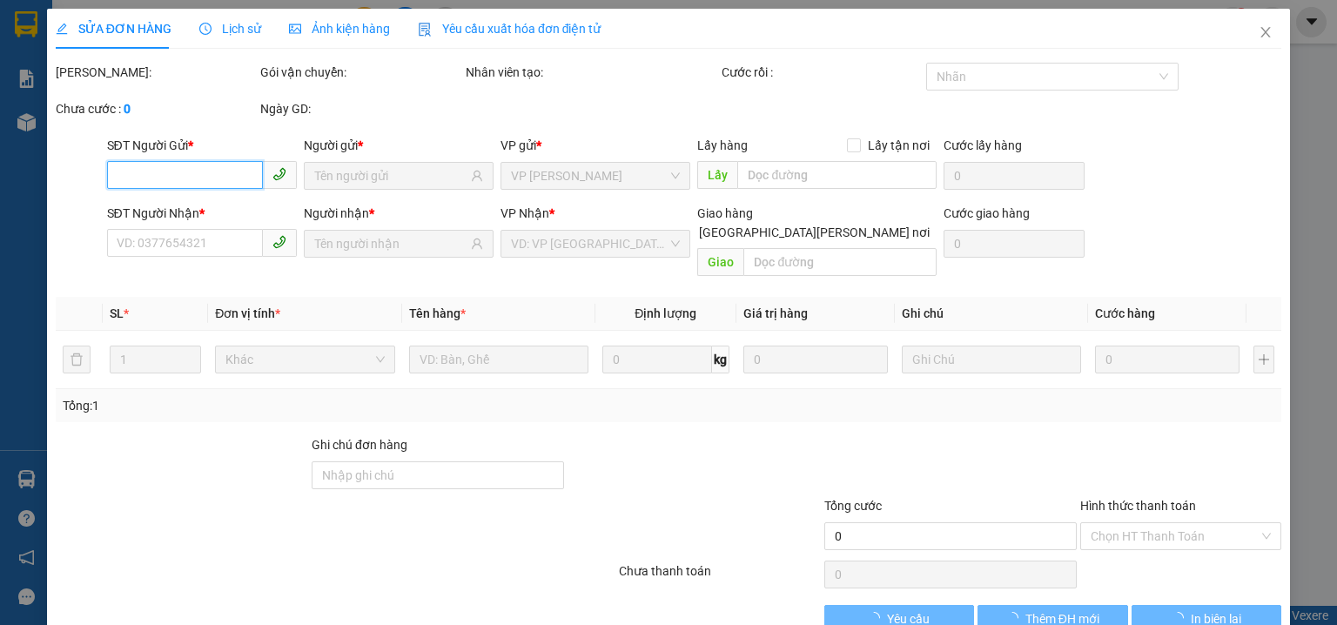
type input "0924112118"
type input "[PERSON_NAME]"
type input "0866615515"
type input "TRINH"
type input "30.000"
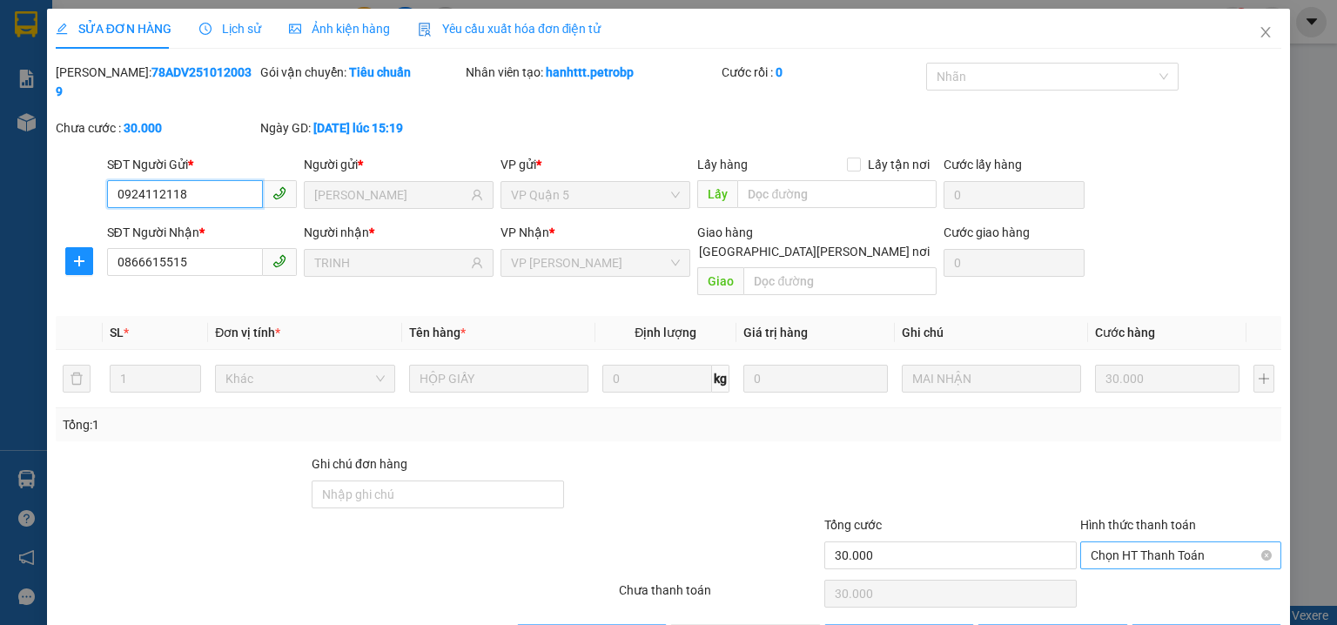
click at [1124, 541] on div "Chọn HT Thanh Toán" at bounding box center [1180, 555] width 201 height 28
click at [1129, 551] on div "Tại văn phòng" at bounding box center [1171, 550] width 179 height 19
type input "0"
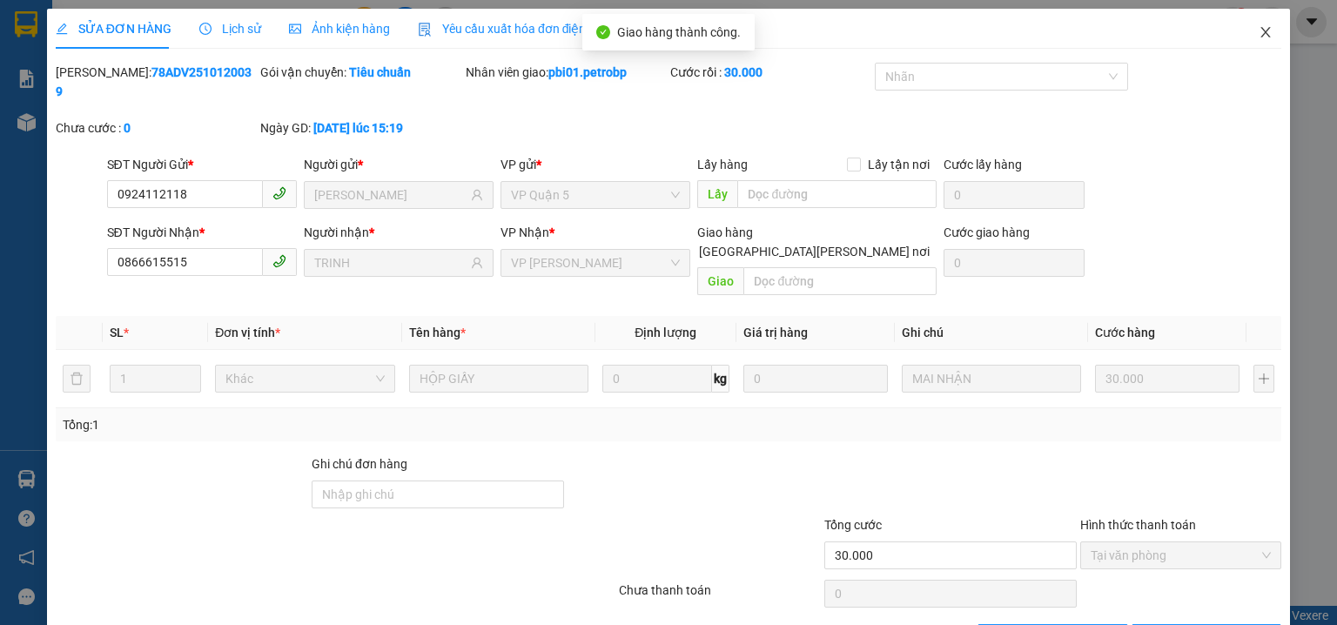
drag, startPoint x: 1267, startPoint y: 38, endPoint x: 1073, endPoint y: 24, distance: 194.7
click at [1265, 38] on span "Close" at bounding box center [1265, 33] width 49 height 49
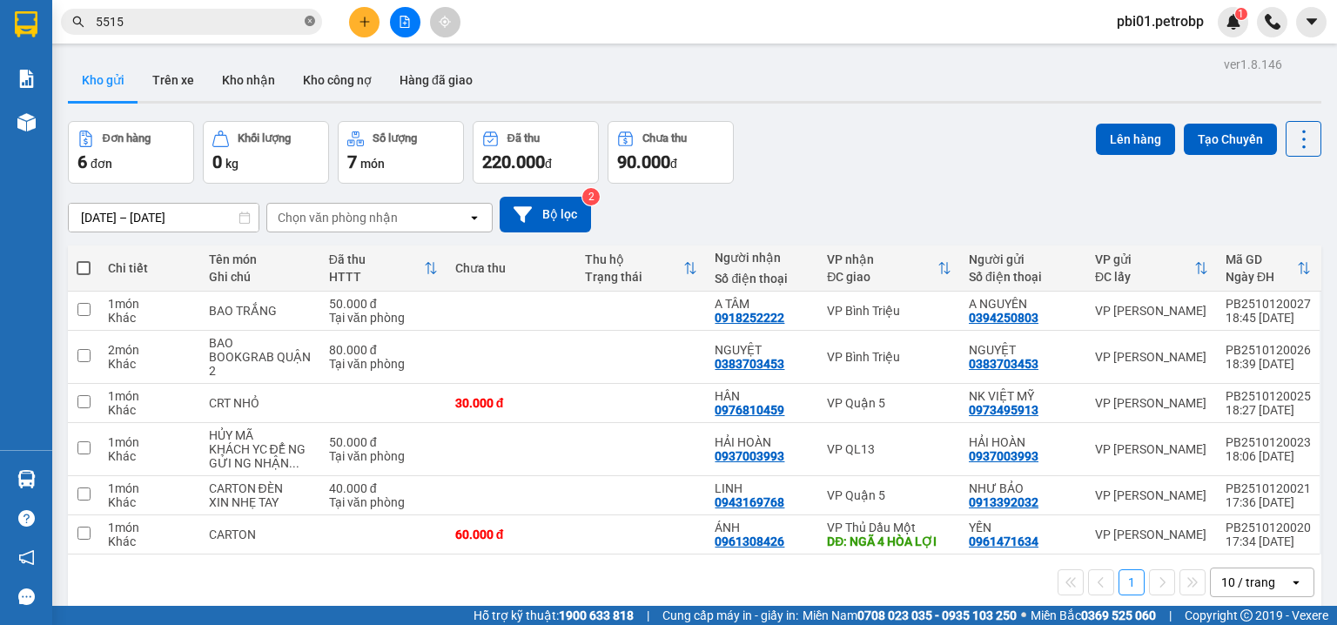
click at [305, 20] on icon "close-circle" at bounding box center [310, 21] width 10 height 10
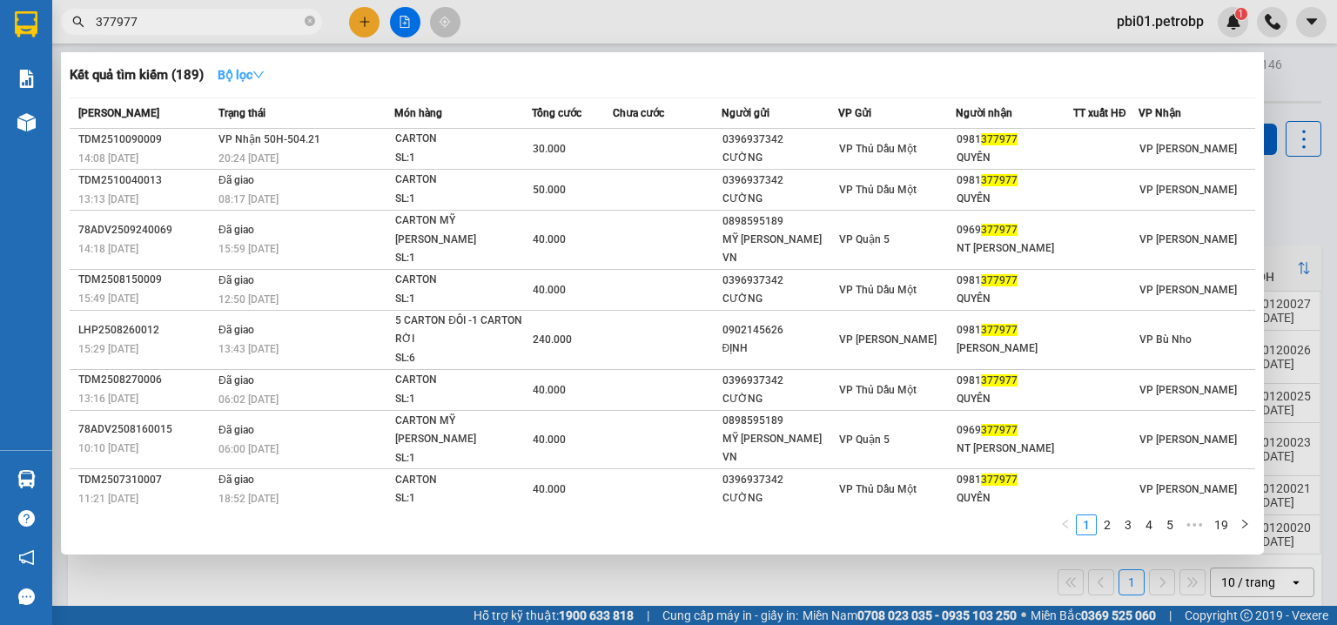
type input "377977"
drag, startPoint x: 263, startPoint y: 71, endPoint x: 264, endPoint y: 91, distance: 20.0
click at [264, 71] on icon "down" at bounding box center [258, 75] width 12 height 12
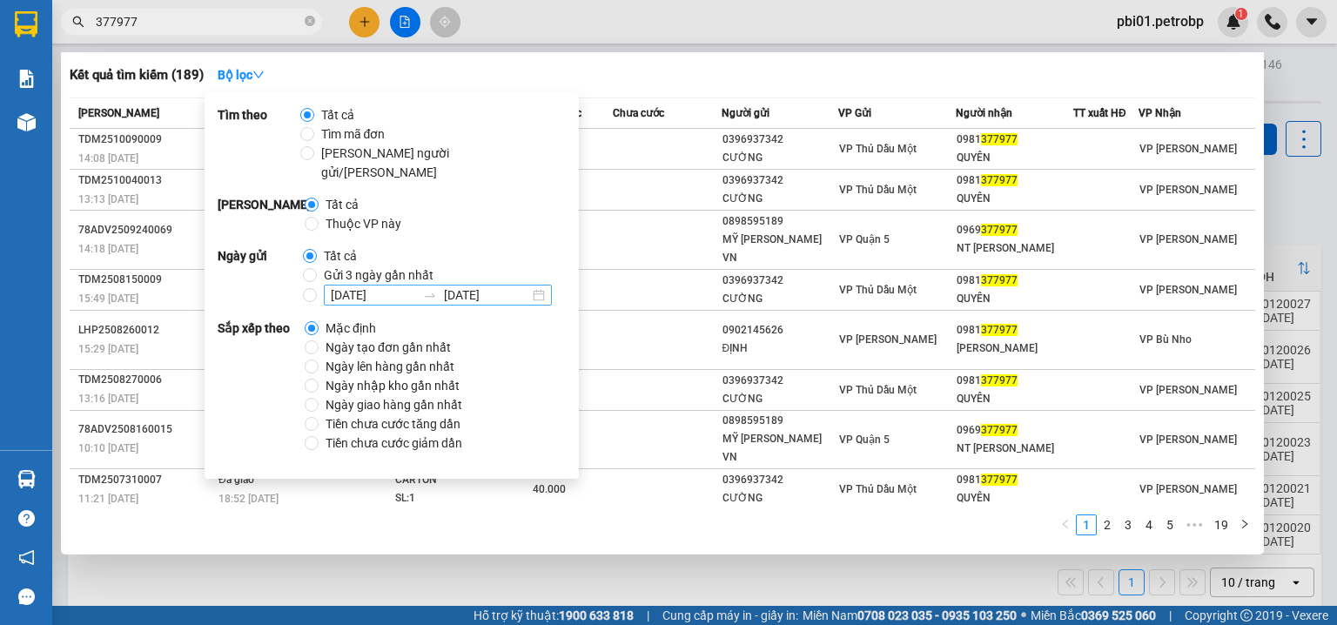
drag, startPoint x: 348, startPoint y: 328, endPoint x: 402, endPoint y: 283, distance: 70.4
click at [348, 338] on span "Ngày tạo đơn gần nhất" at bounding box center [388, 347] width 139 height 19
click at [319, 340] on input "Ngày tạo đơn gần nhất" at bounding box center [312, 347] width 14 height 14
radio input "true"
radio input "false"
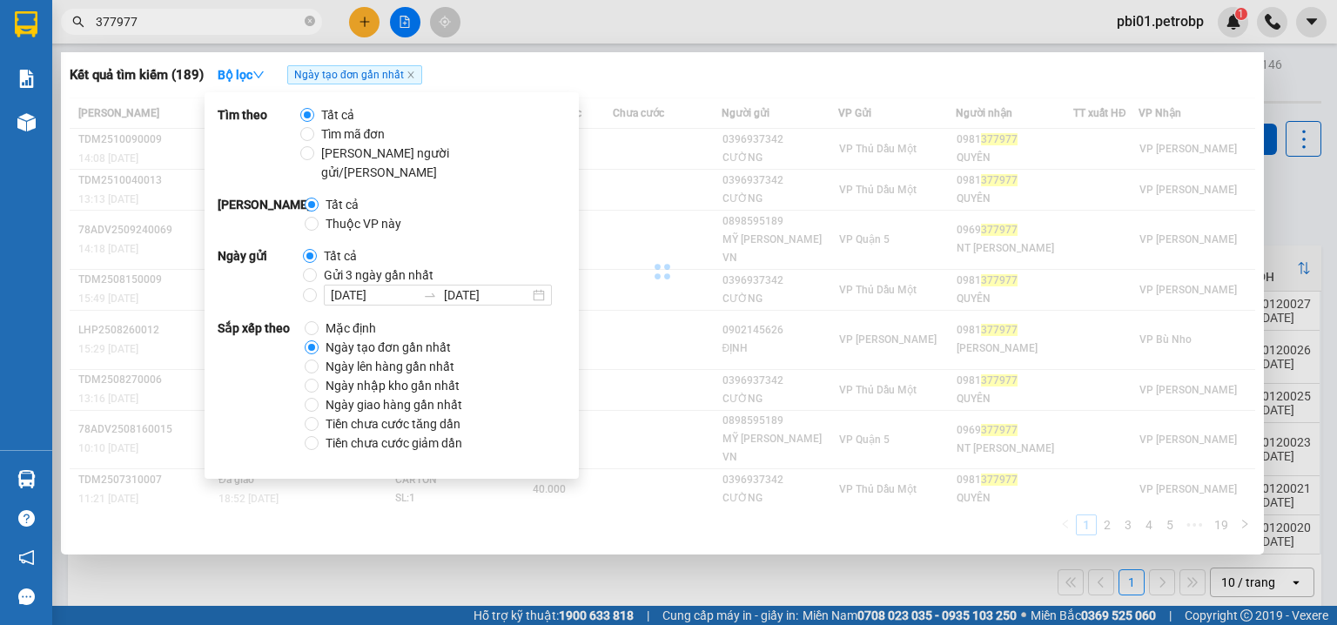
click at [656, 74] on div "Kết quả tìm kiếm ( 189 ) Bộ lọc Ngày tạo đơn gần nhất" at bounding box center [663, 75] width 1186 height 28
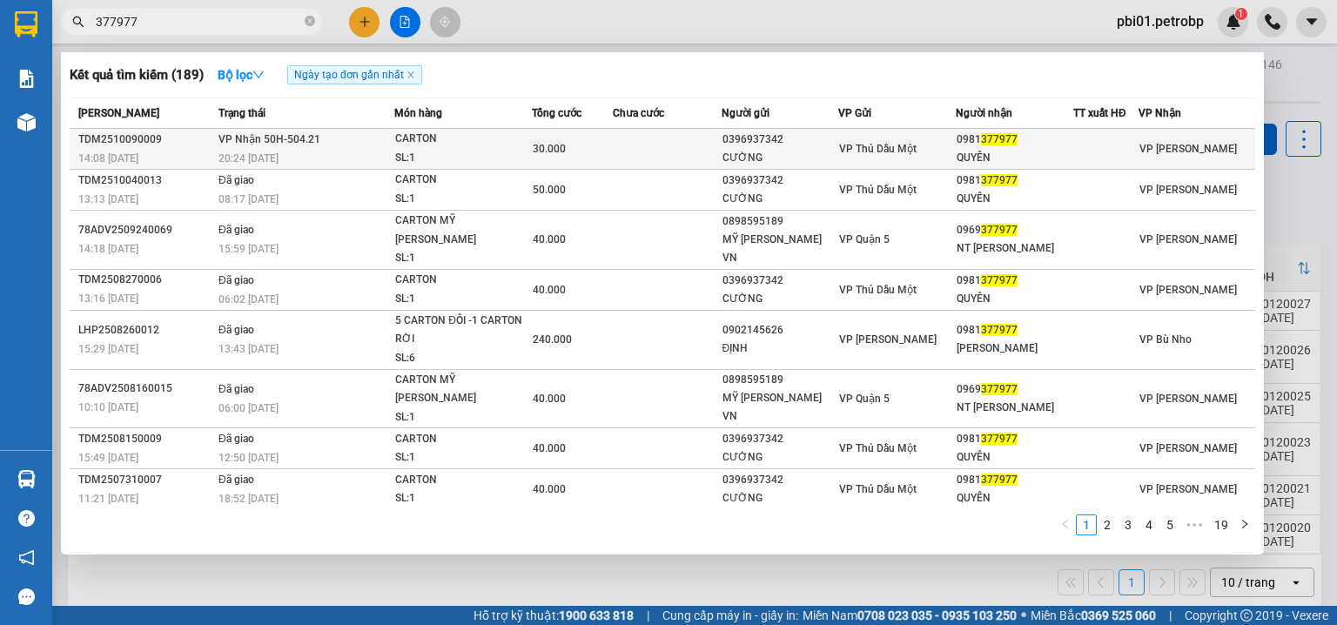
click at [543, 145] on span "30.000" at bounding box center [549, 149] width 33 height 12
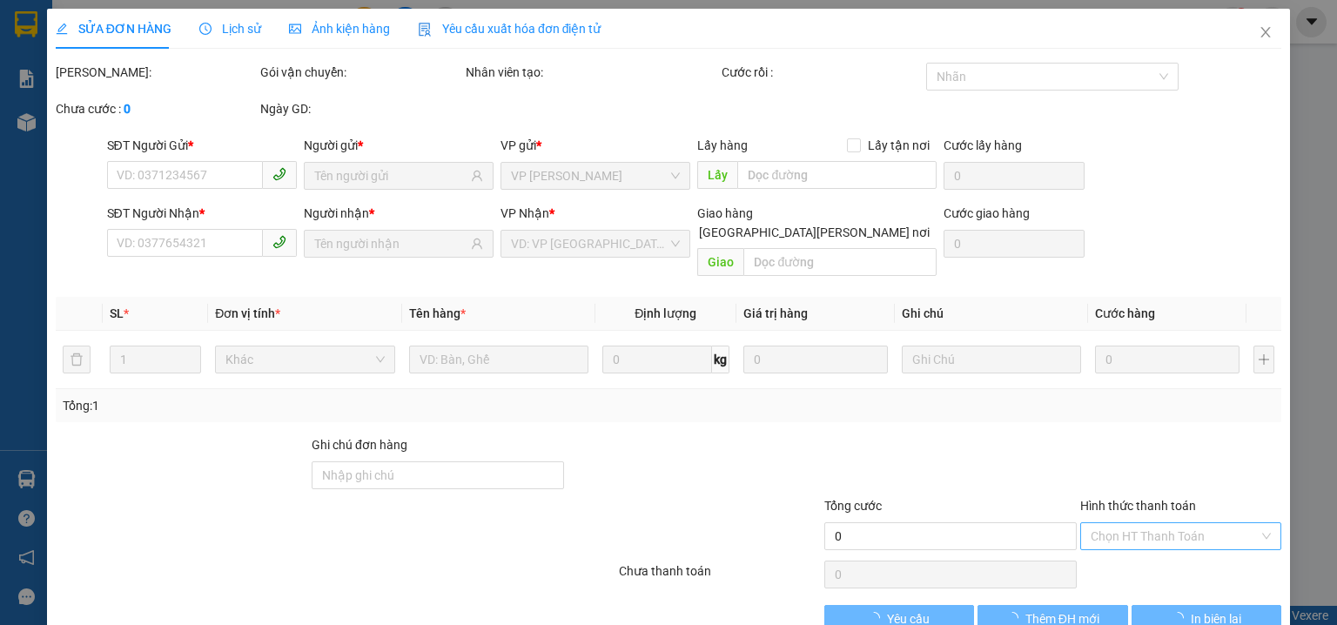
click at [1186, 523] on input "Hình thức thanh toán" at bounding box center [1175, 536] width 168 height 26
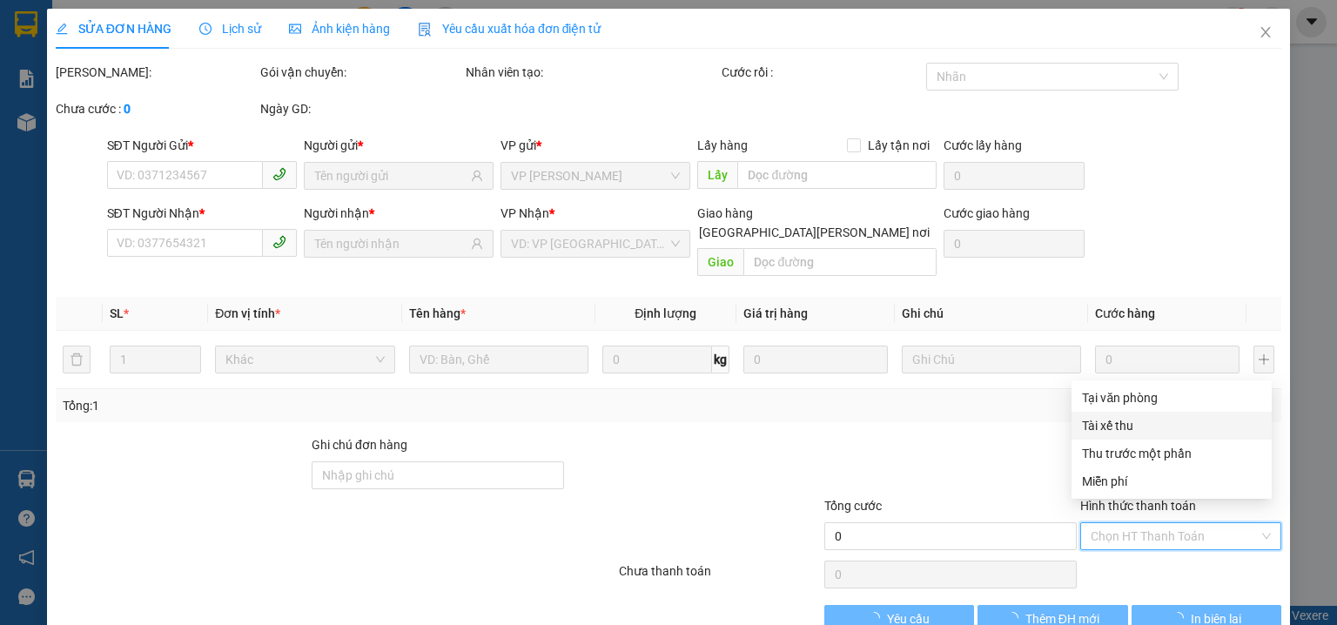
type input "0396937342"
type input "CƯỜNG"
type input "0981377977"
type input "QUYÊN"
type input "30.000"
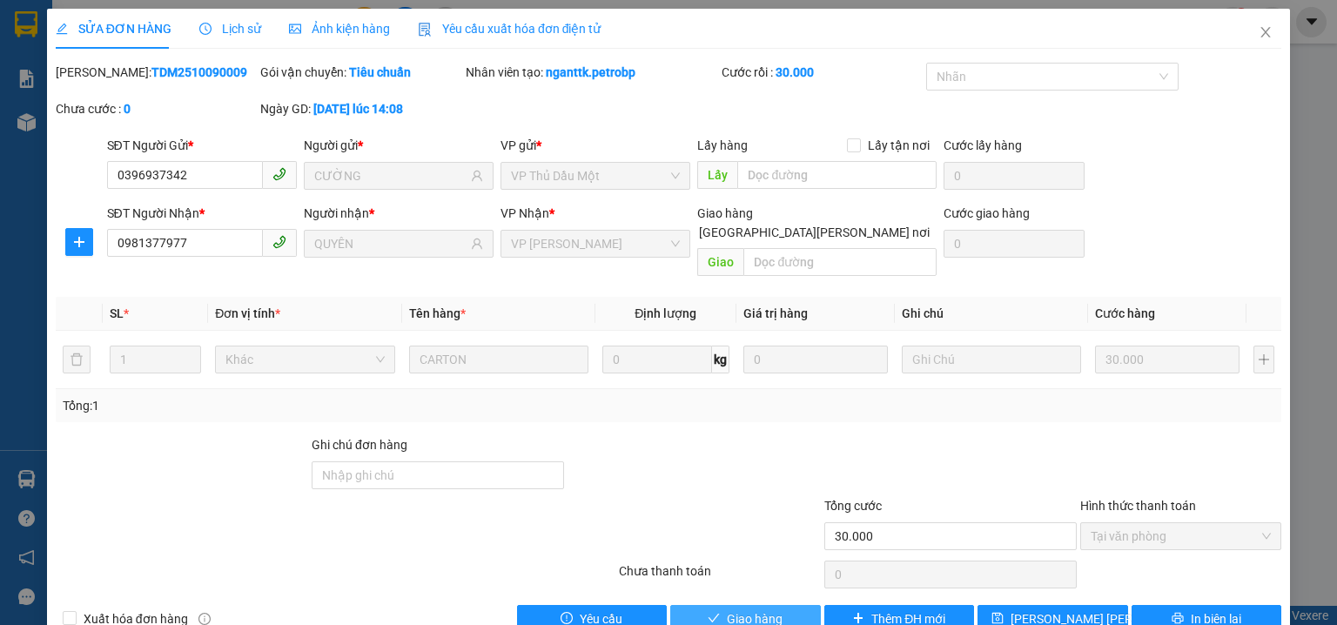
click at [743, 609] on span "Giao hàng" at bounding box center [755, 618] width 56 height 19
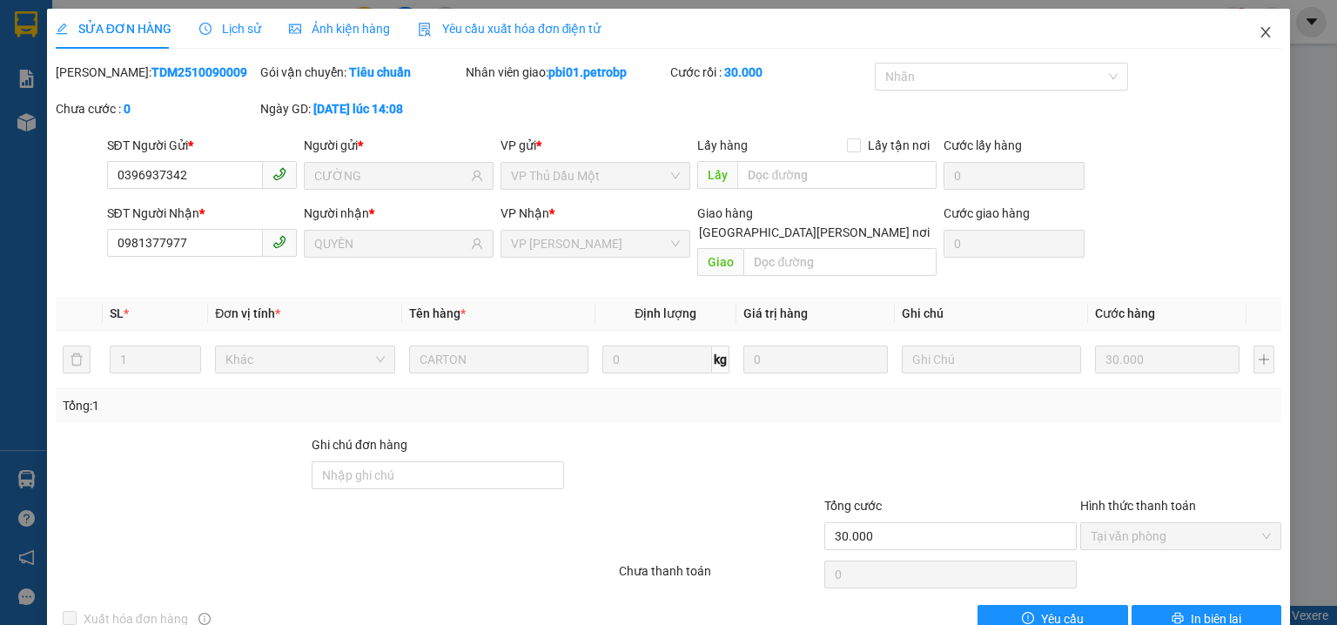
drag, startPoint x: 1258, startPoint y: 30, endPoint x: 187, endPoint y: 14, distance: 1070.9
click at [1259, 30] on icon "close" at bounding box center [1266, 32] width 14 height 14
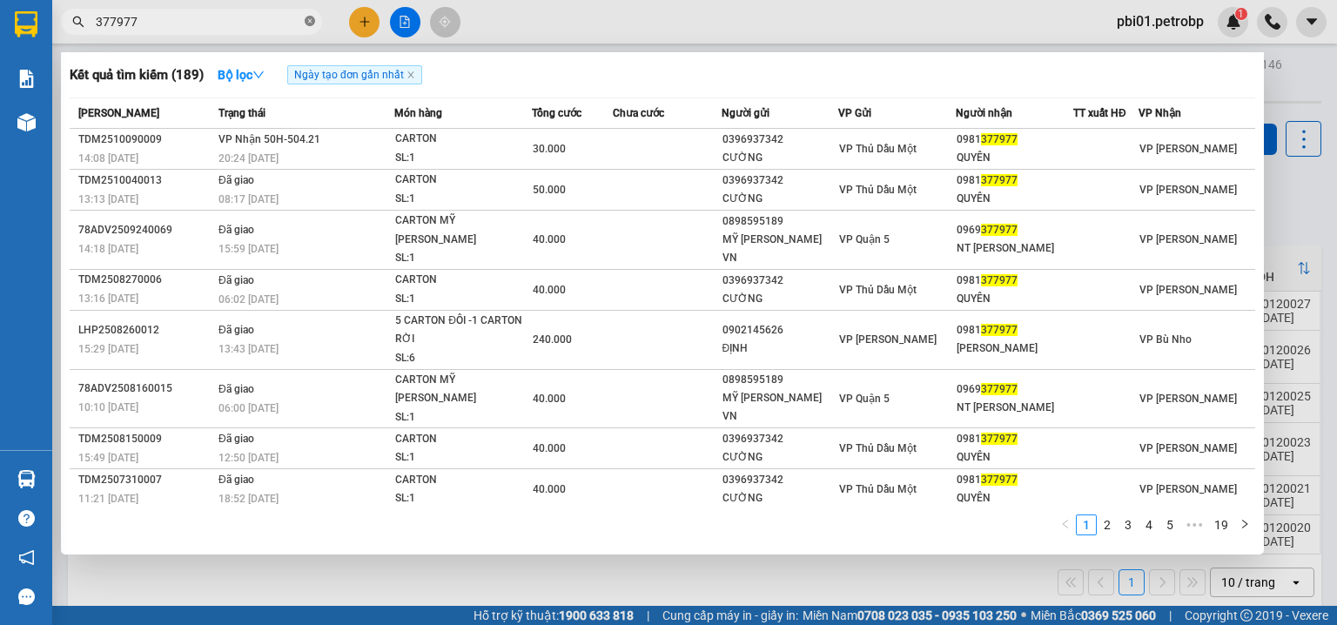
click at [310, 19] on icon "close-circle" at bounding box center [310, 21] width 10 height 10
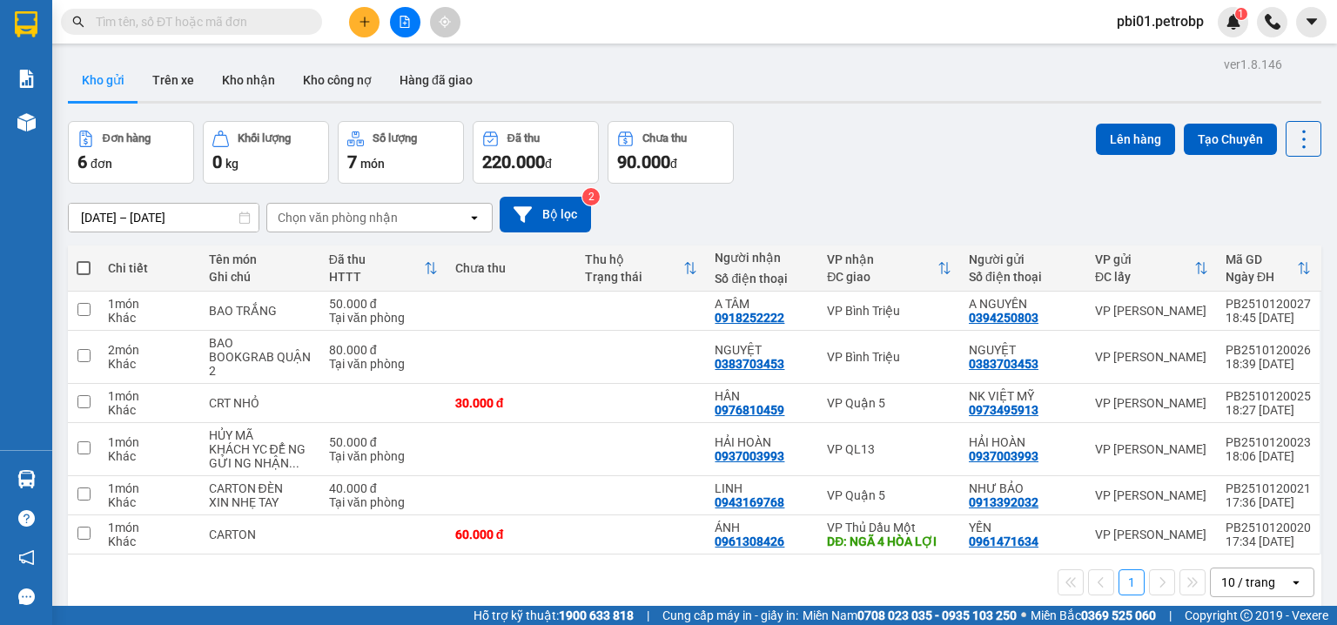
drag, startPoint x: 286, startPoint y: 19, endPoint x: 602, endPoint y: 2, distance: 316.5
click at [283, 19] on input "text" at bounding box center [198, 21] width 205 height 19
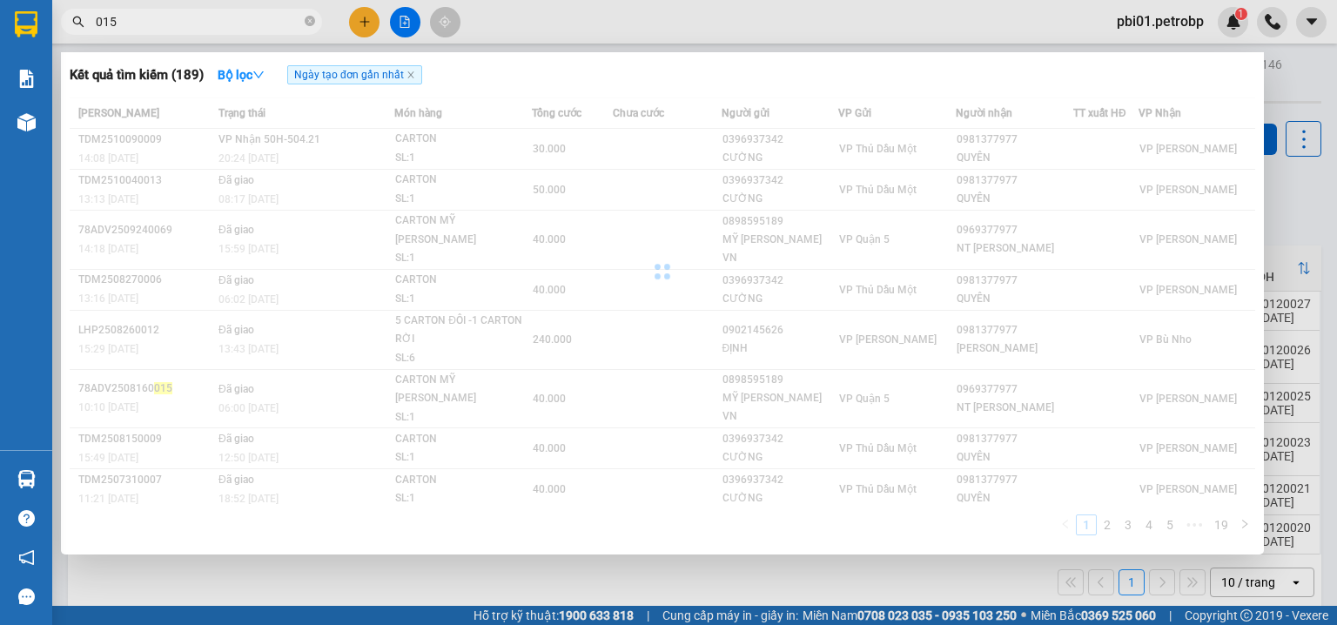
type input "015"
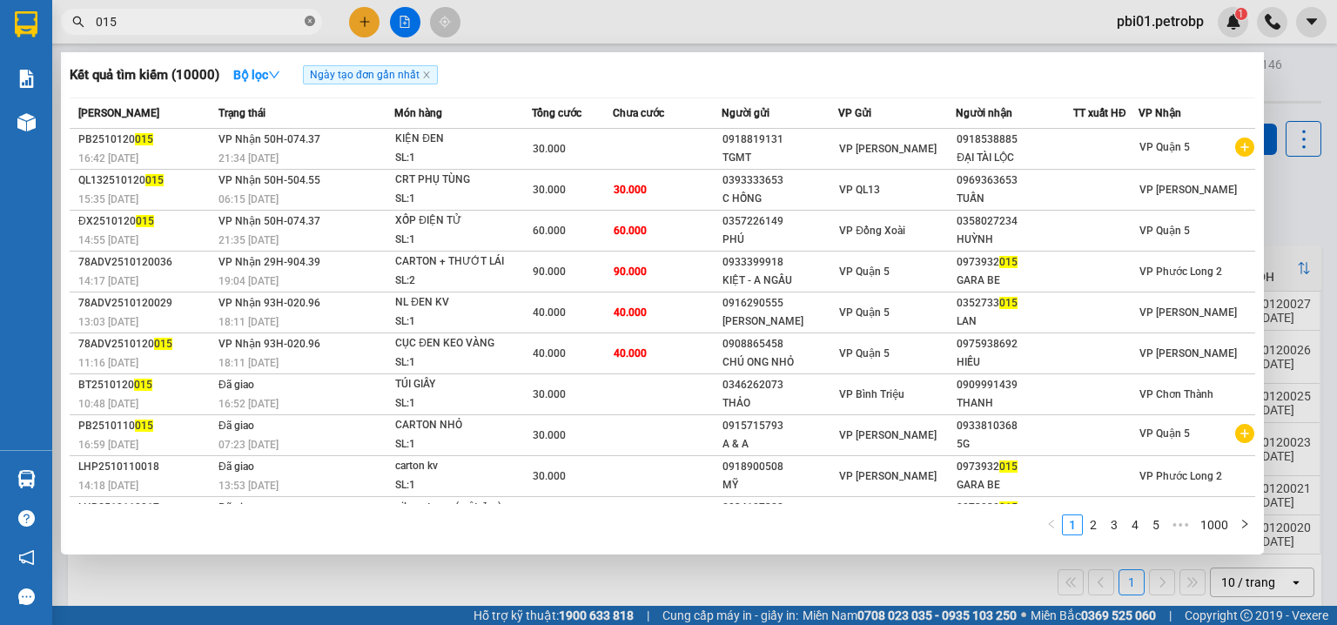
click at [313, 19] on icon "close-circle" at bounding box center [310, 21] width 10 height 10
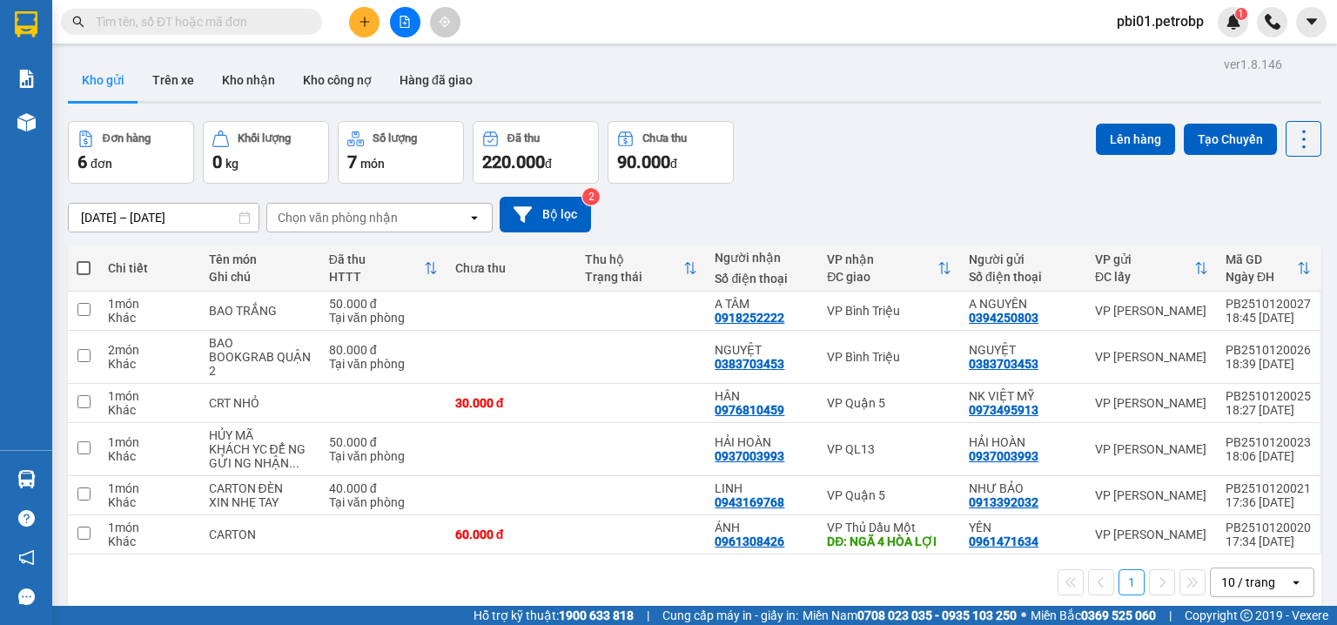
drag, startPoint x: 274, startPoint y: 25, endPoint x: 1336, endPoint y: 23, distance: 1062.0
click at [283, 26] on input "text" at bounding box center [198, 21] width 205 height 19
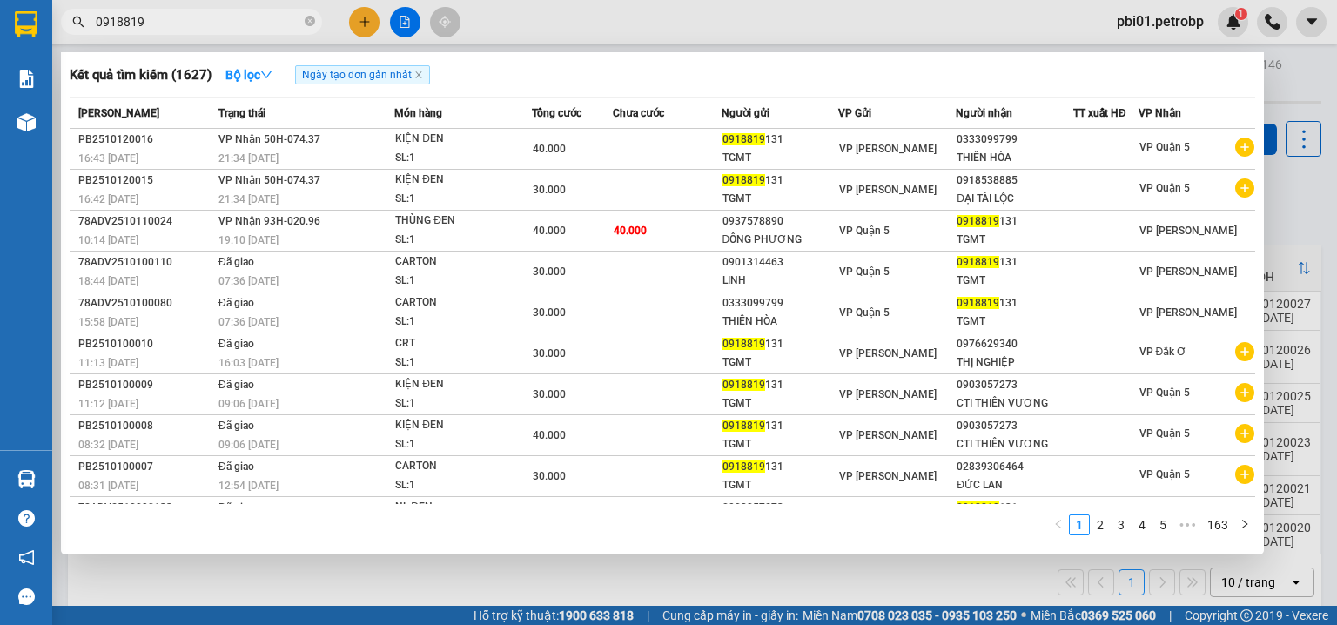
type input "0918819"
click at [689, 44] on div at bounding box center [668, 312] width 1337 height 625
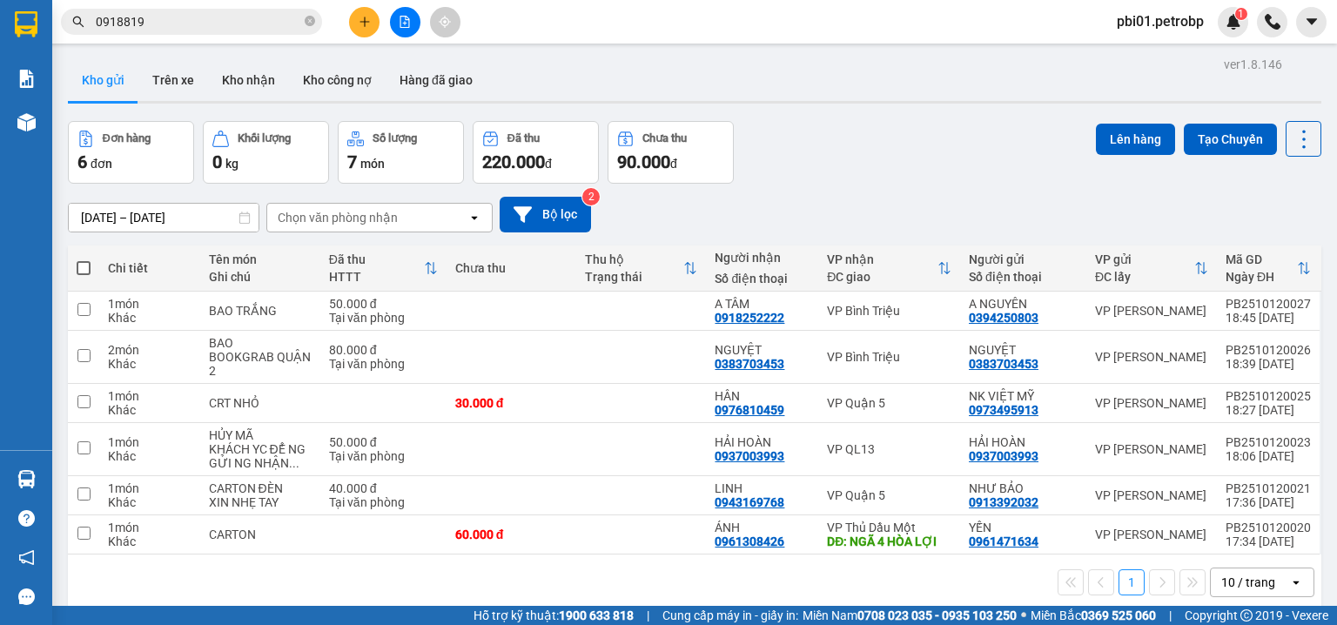
click at [672, 10] on div "Kết quả tìm kiếm ( 1627 ) Bộ lọc Ngày tạo đơn gần nhất Mã ĐH Trạng thái Món hàn…" at bounding box center [668, 22] width 1337 height 44
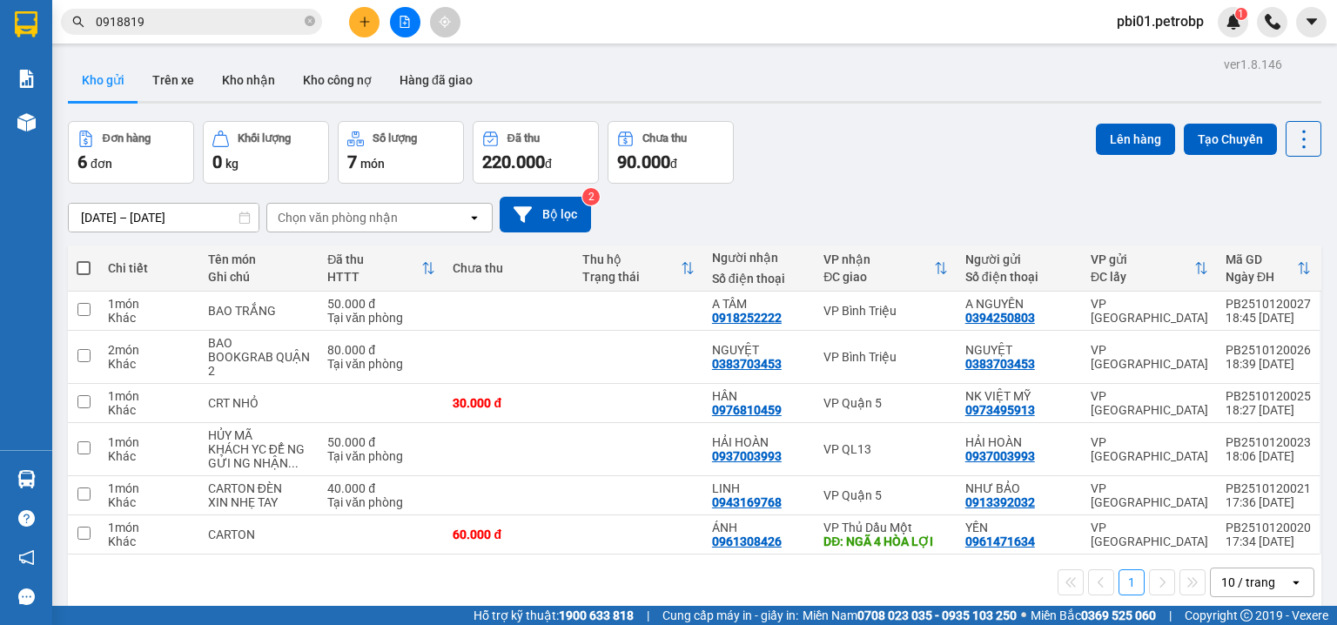
click at [375, 23] on button at bounding box center [364, 22] width 30 height 30
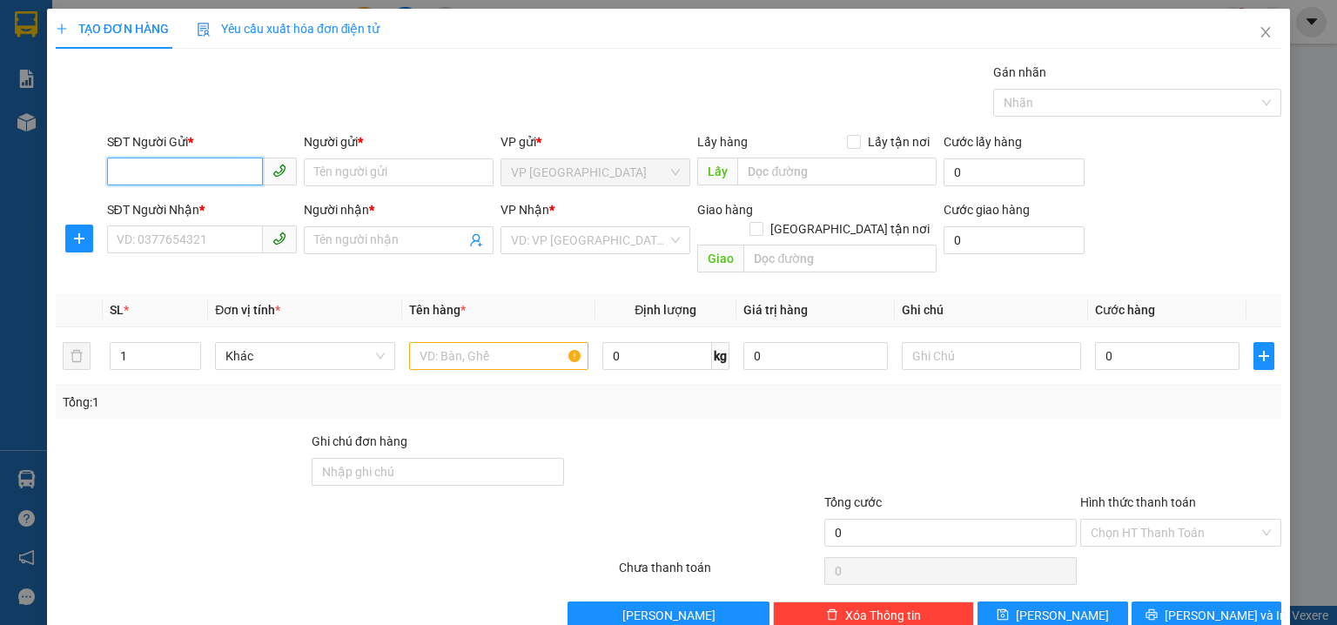
drag, startPoint x: 211, startPoint y: 171, endPoint x: 1336, endPoint y: 154, distance: 1125.7
click at [214, 171] on input "SĐT Người Gửi *" at bounding box center [185, 172] width 156 height 28
click at [198, 209] on div "0949957534 - HƯỜNG" at bounding box center [200, 206] width 167 height 19
type input "0949957534"
type input "HƯỜNG"
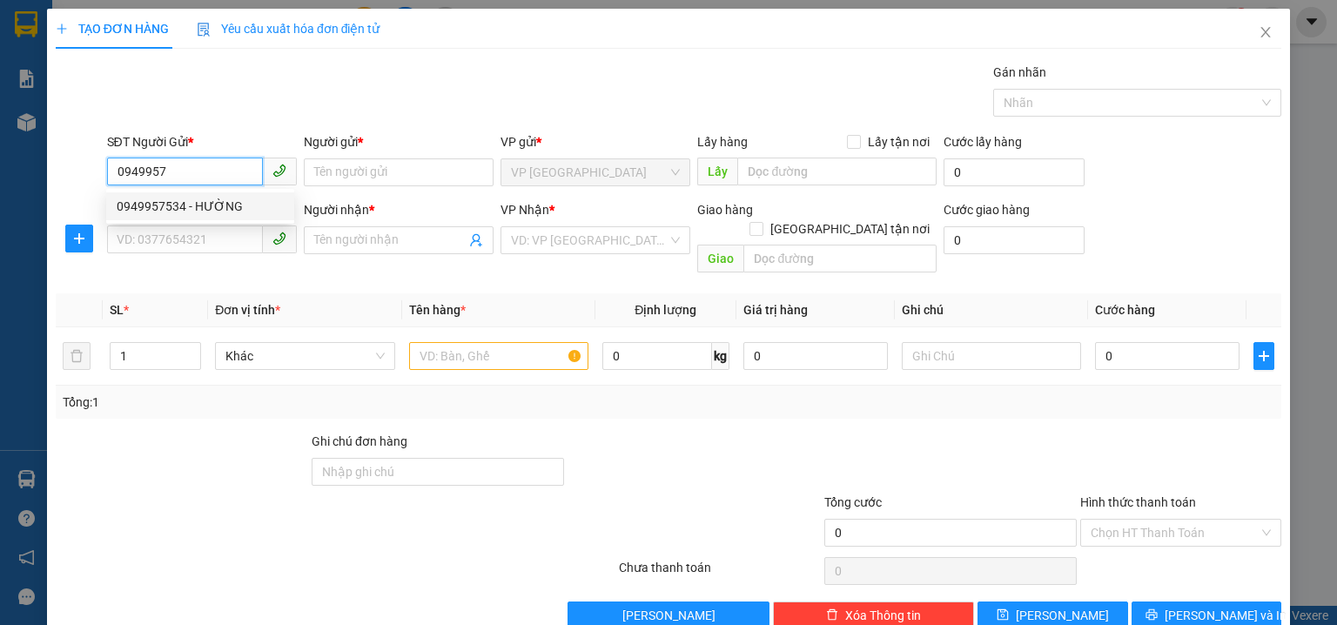
type input "0978407651"
type input "THU HÀ"
type input "30.000"
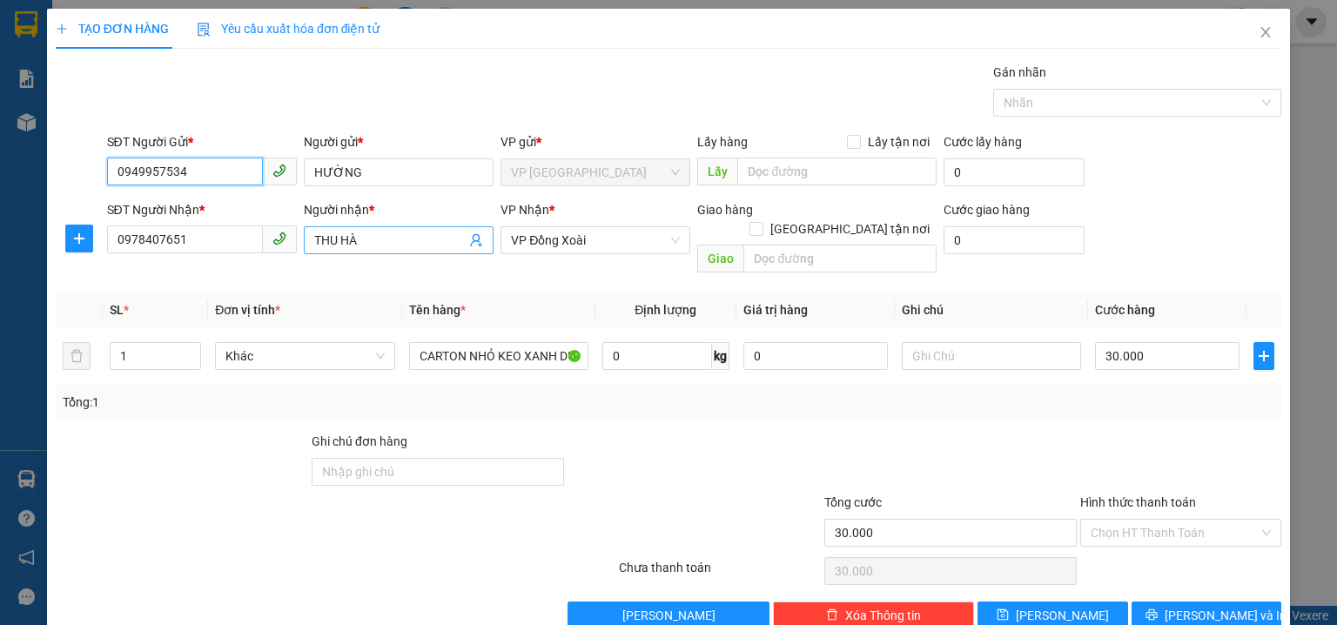
type input "0949957534"
click at [427, 249] on span "THU HÀ" at bounding box center [399, 240] width 190 height 28
type input "T"
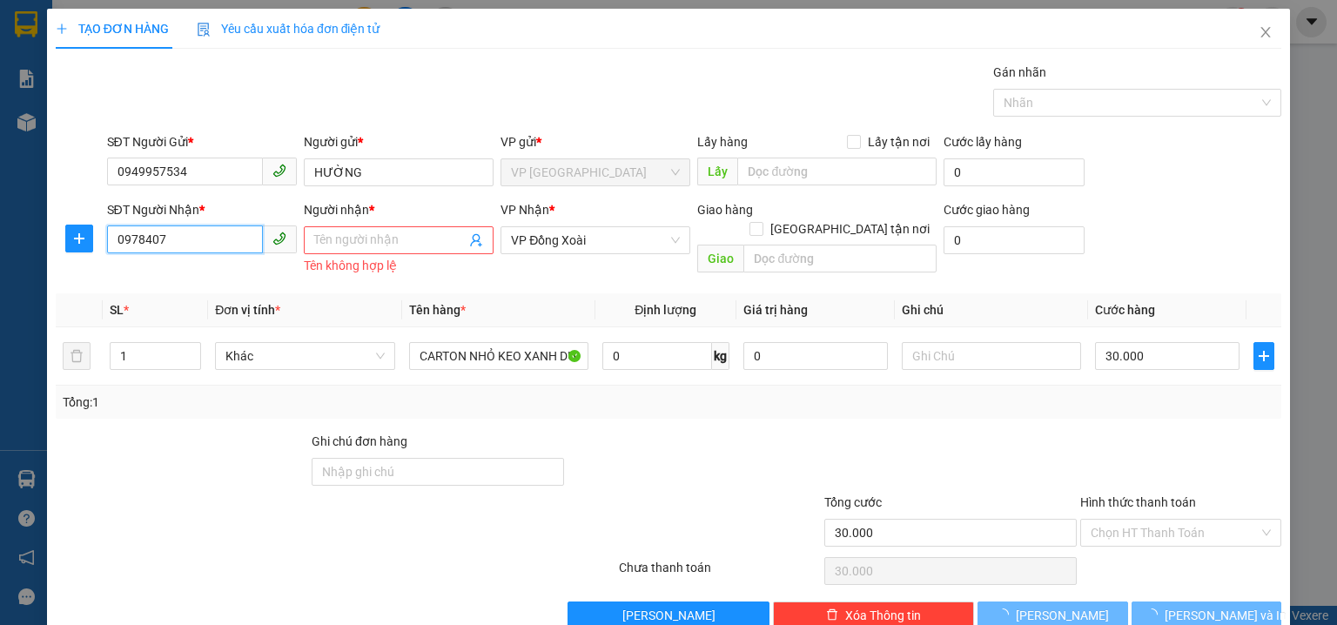
click at [220, 245] on input "0978407" at bounding box center [185, 239] width 156 height 28
type input "0"
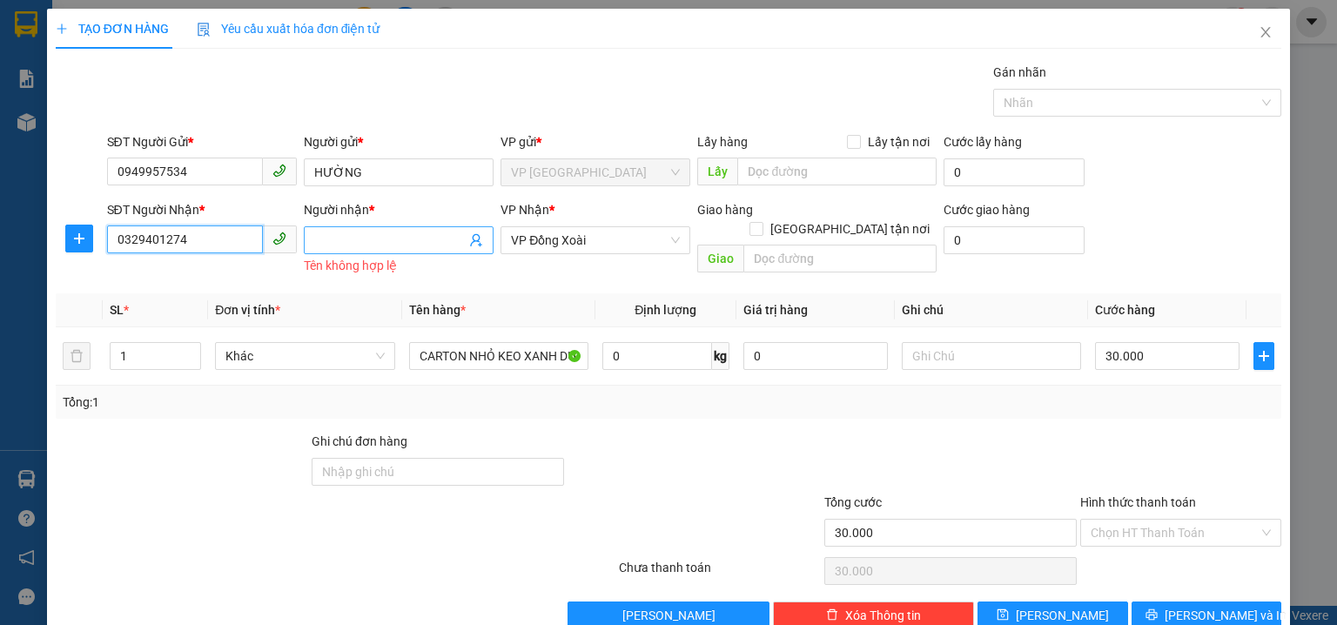
type input "0329401274"
click at [319, 235] on input "Người nhận *" at bounding box center [389, 240] width 151 height 19
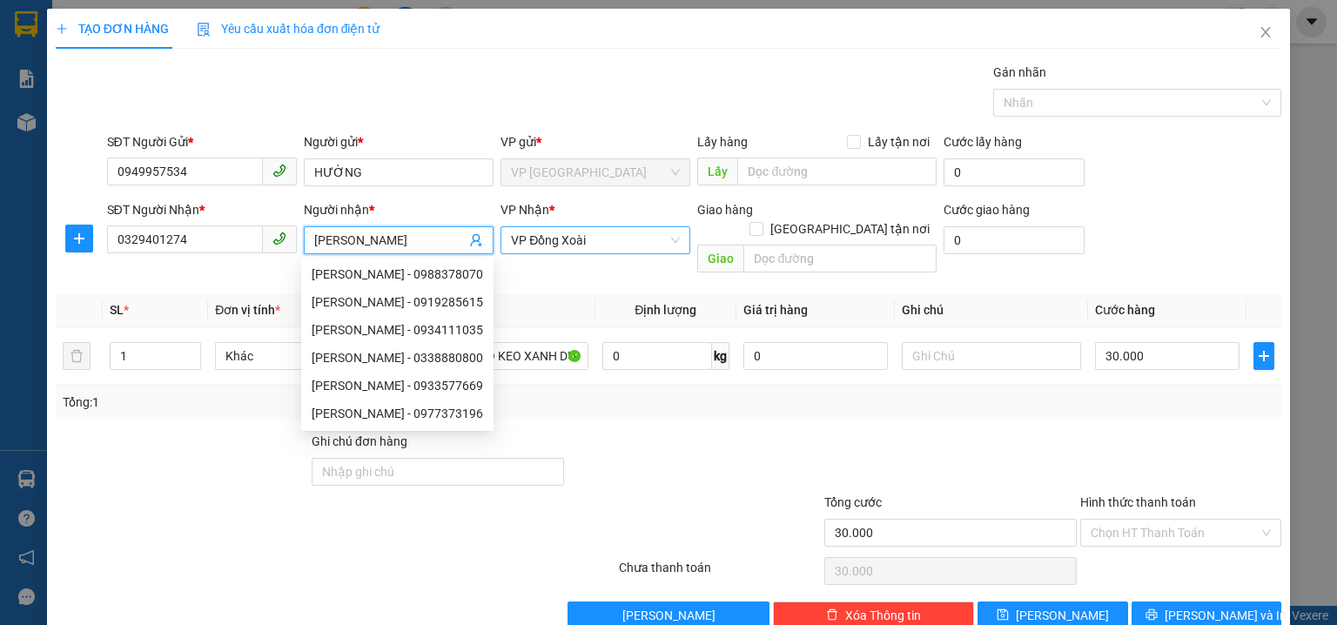
click at [592, 248] on span "VP Đồng Xoài" at bounding box center [595, 240] width 169 height 26
type input "[PERSON_NAME]"
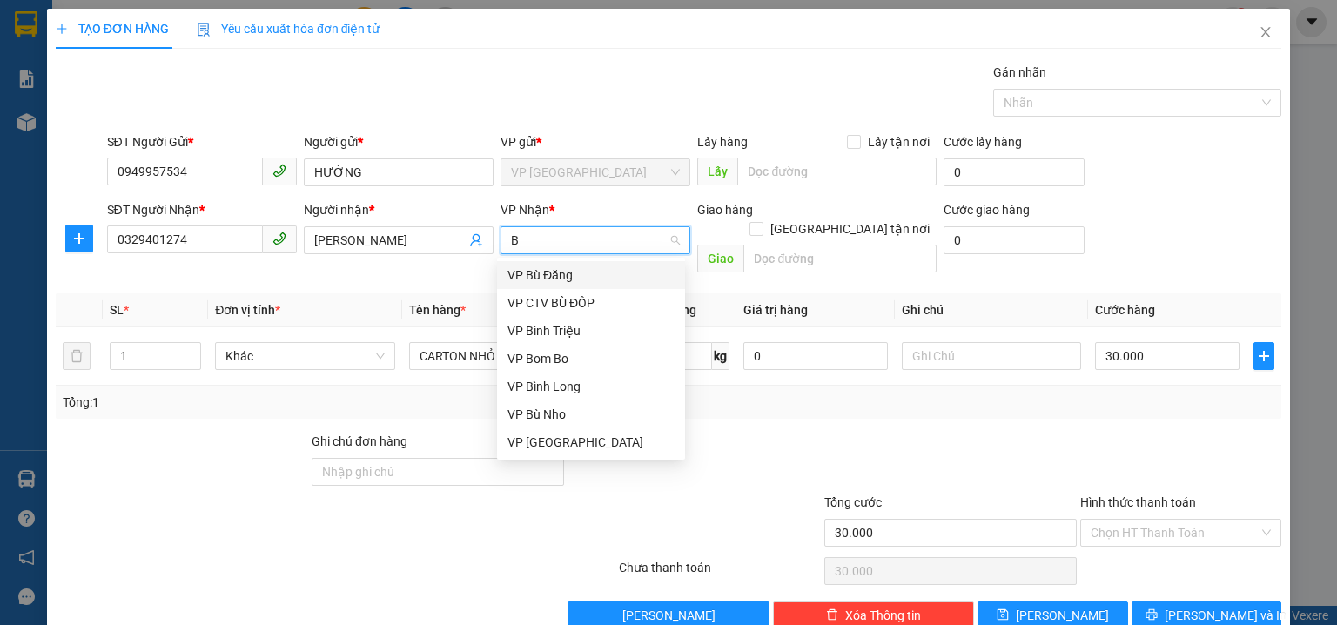
type input "BI"
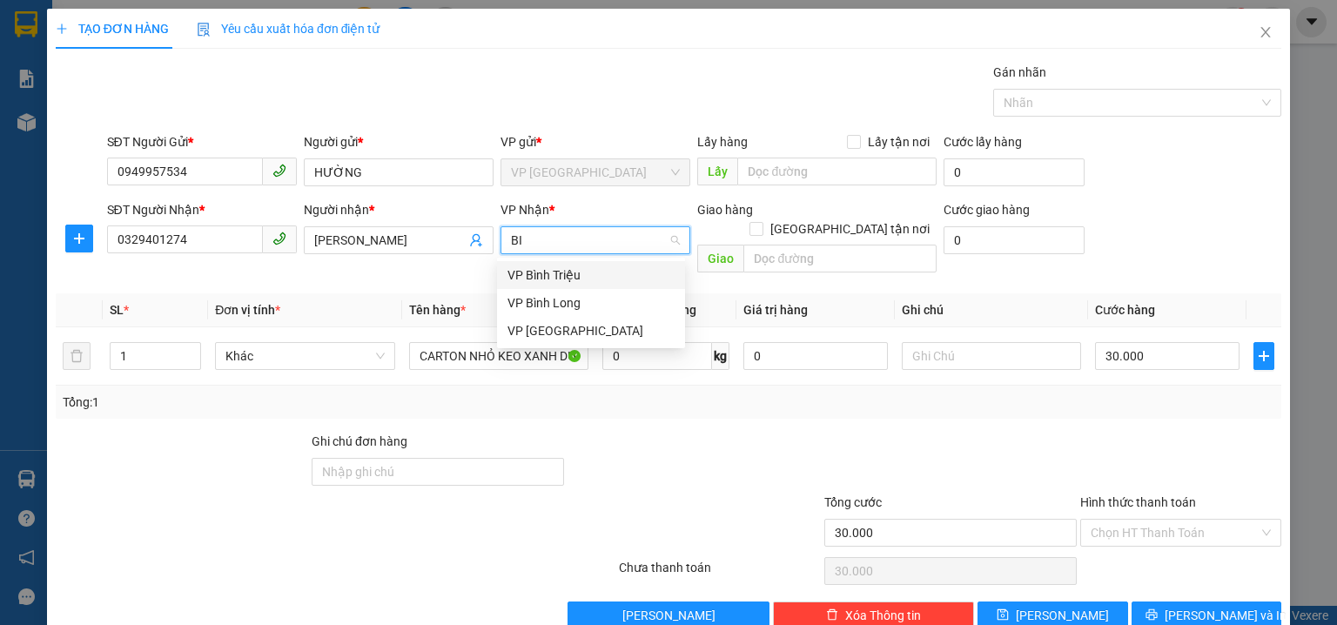
click at [561, 273] on div "VP Bình Triệu" at bounding box center [591, 275] width 167 height 19
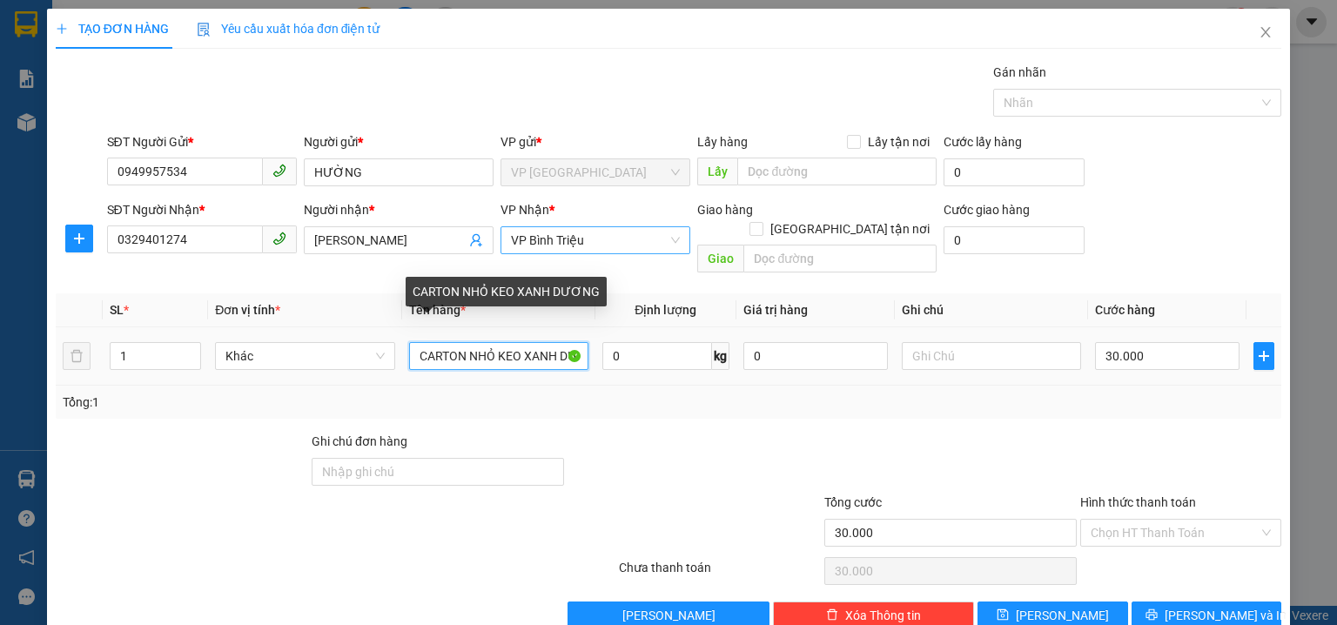
click at [538, 342] on input "CARTON NHỎ KEO XANH DƯƠNG" at bounding box center [498, 356] width 179 height 28
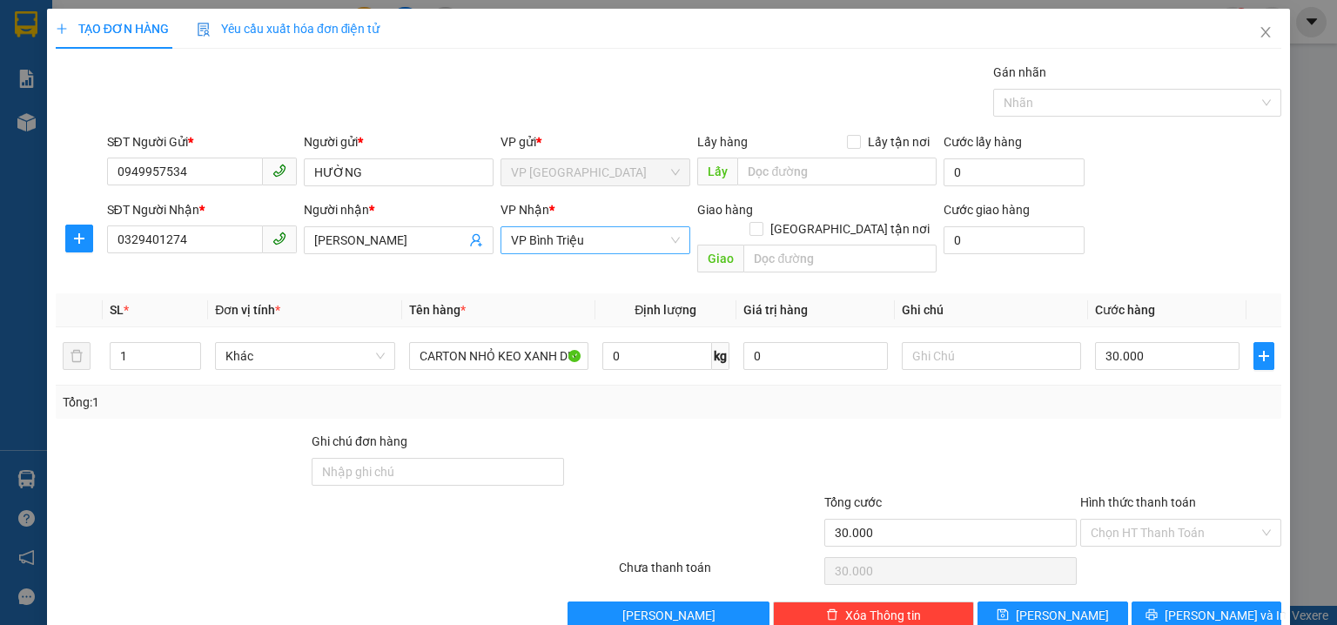
click at [1199, 198] on form "SĐT Người Gửi * 0949957534 Người gửi * HƯỜNG VP gửi * VP Phước Bình Lấy hàng Lấ…" at bounding box center [669, 206] width 1226 height 148
click at [1214, 189] on div "SĐT Người Gửi * 0949957534 Người gửi * HƯỜNG VP gửi * VP Phước Bình Lấy hàng Lấ…" at bounding box center [695, 162] width 1182 height 61
click at [1177, 520] on input "Hình thức thanh toán" at bounding box center [1175, 533] width 168 height 26
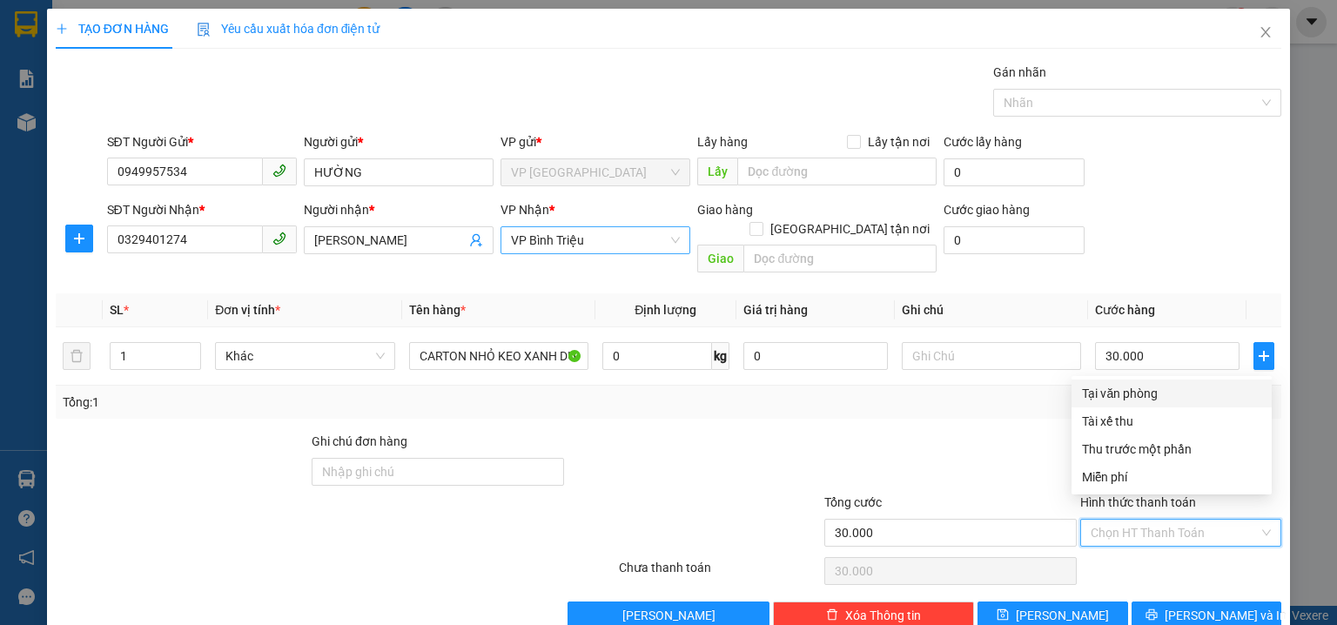
click at [1140, 398] on div "Tại văn phòng" at bounding box center [1171, 393] width 179 height 19
type input "0"
click at [1181, 241] on div "SĐT Người Nhận * 0329401274 Người nhận * LÊ HUY VP Nhận * VP Bình Triệu Giao hà…" at bounding box center [695, 240] width 1182 height 80
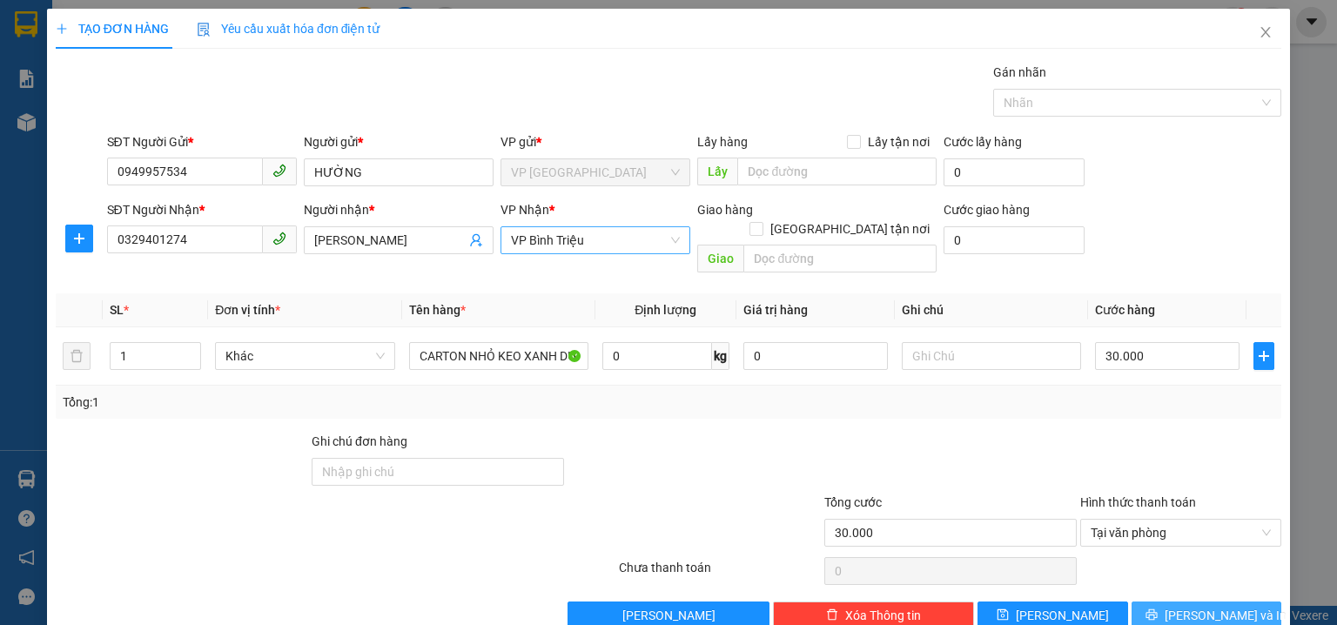
drag, startPoint x: 1226, startPoint y: 591, endPoint x: 1066, endPoint y: 481, distance: 194.1
click at [1227, 606] on span "Lưu và In" at bounding box center [1226, 615] width 122 height 19
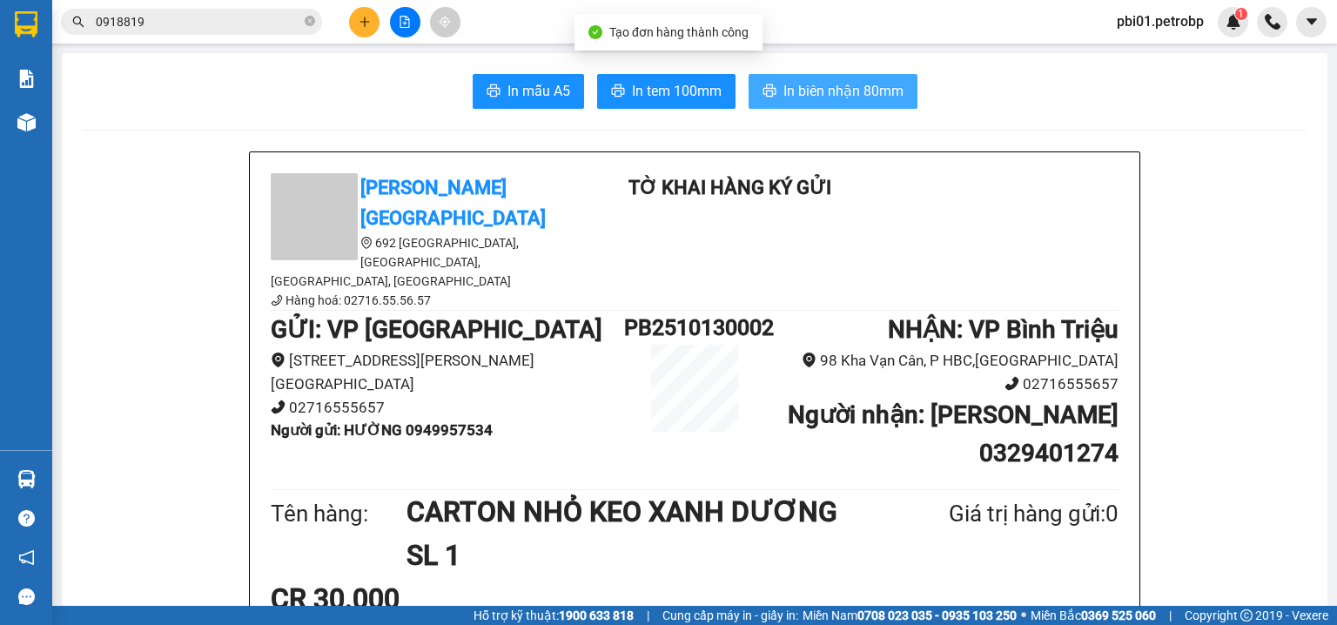
click at [823, 95] on span "In biên nhận 80mm" at bounding box center [843, 91] width 120 height 22
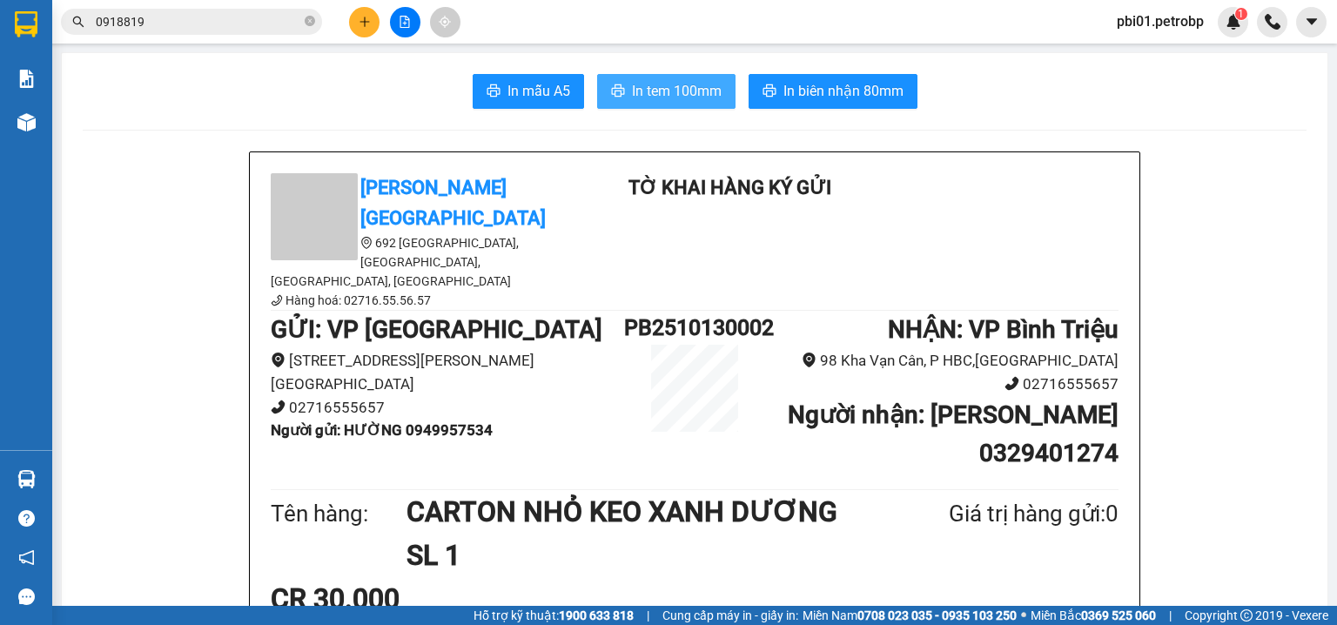
click at [718, 94] on button "In tem 100mm" at bounding box center [666, 91] width 138 height 35
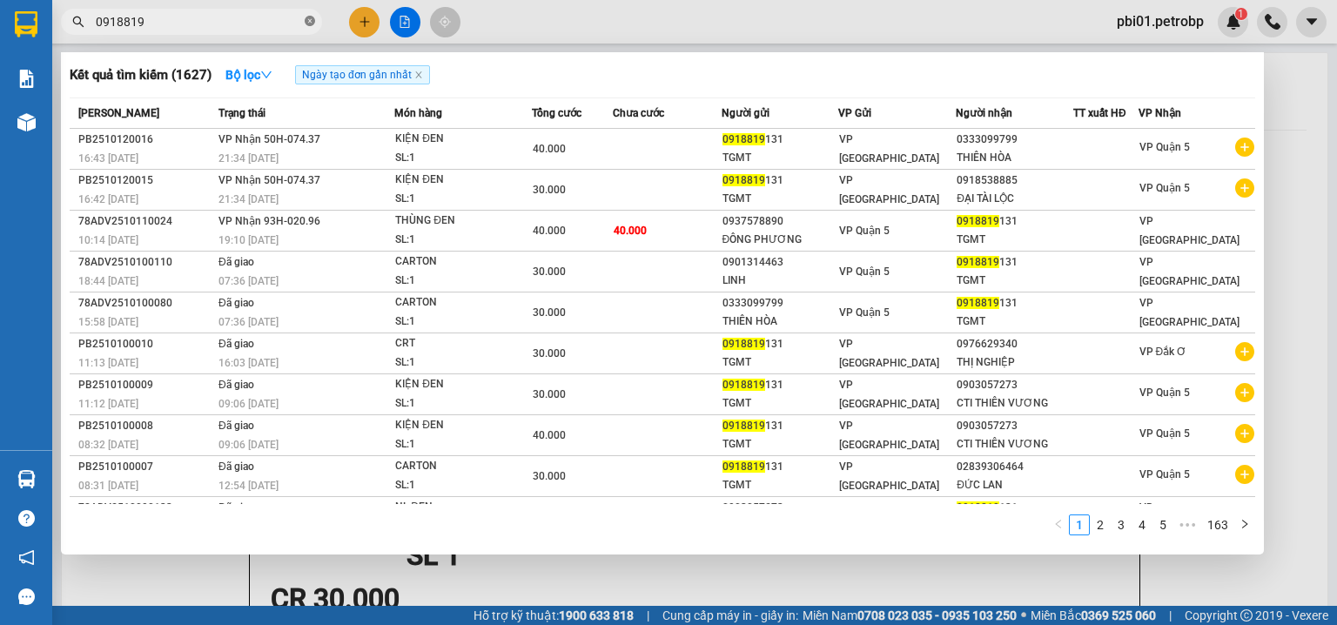
click at [305, 22] on icon "close-circle" at bounding box center [310, 21] width 10 height 10
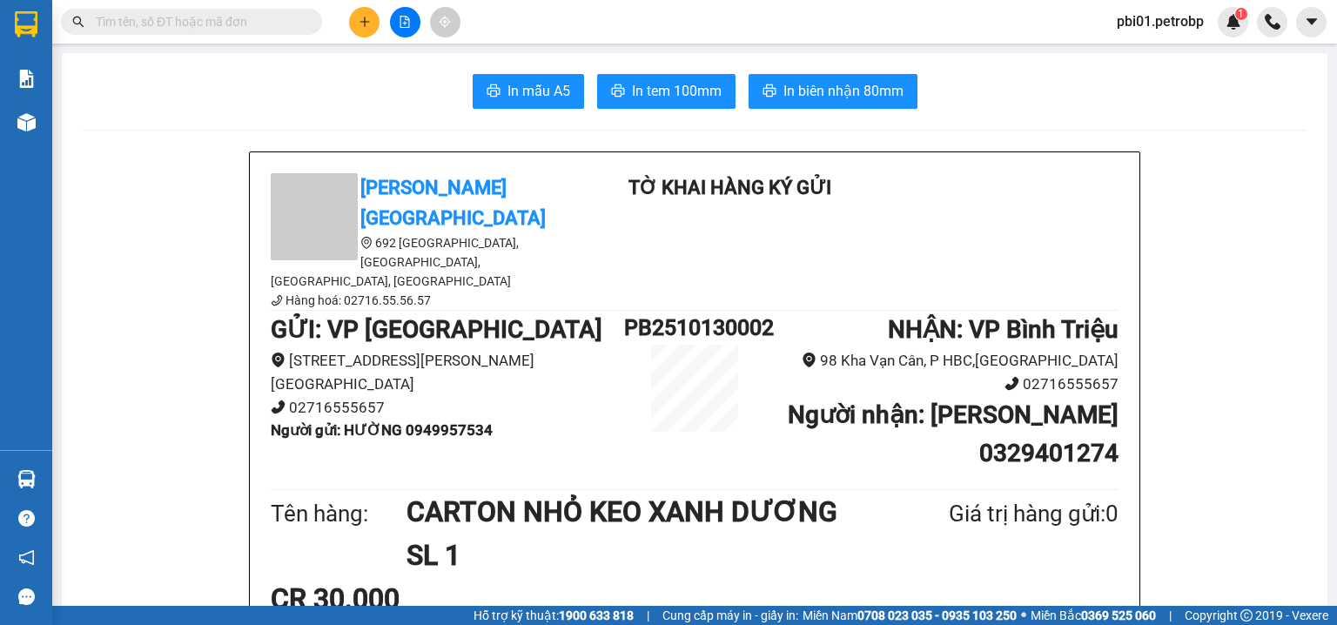
click at [233, 20] on input "text" at bounding box center [198, 21] width 205 height 19
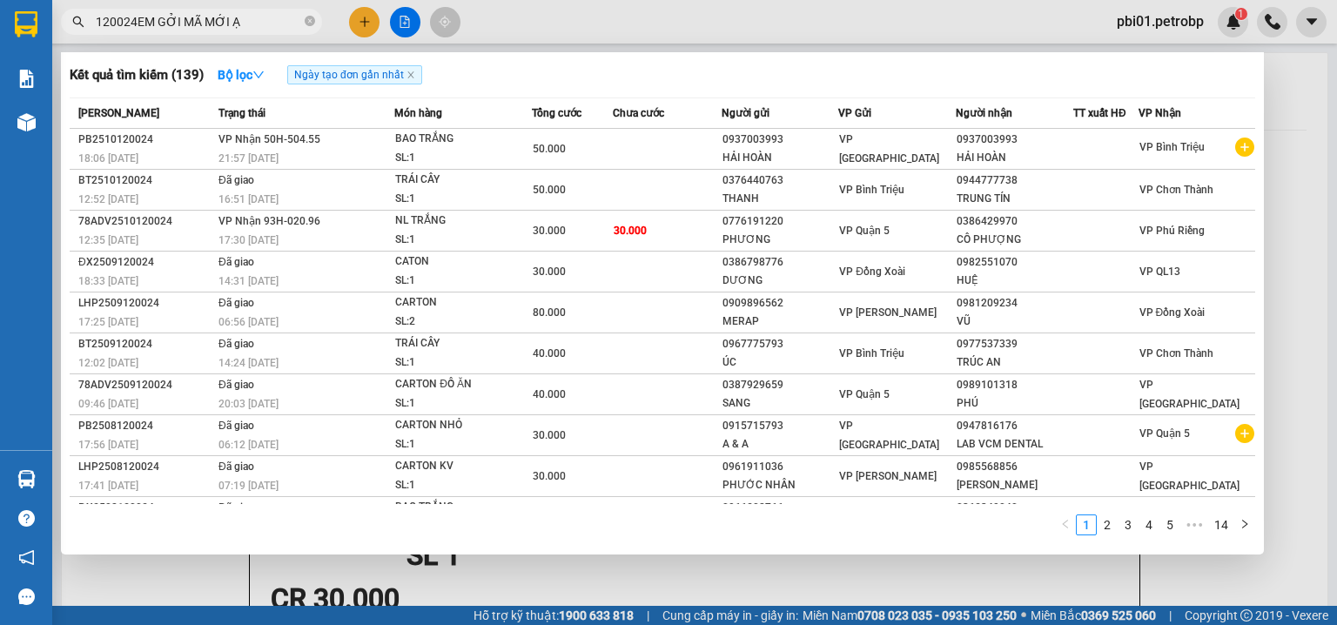
type input "120024EM GỞI MÃ MỚI Ạ"
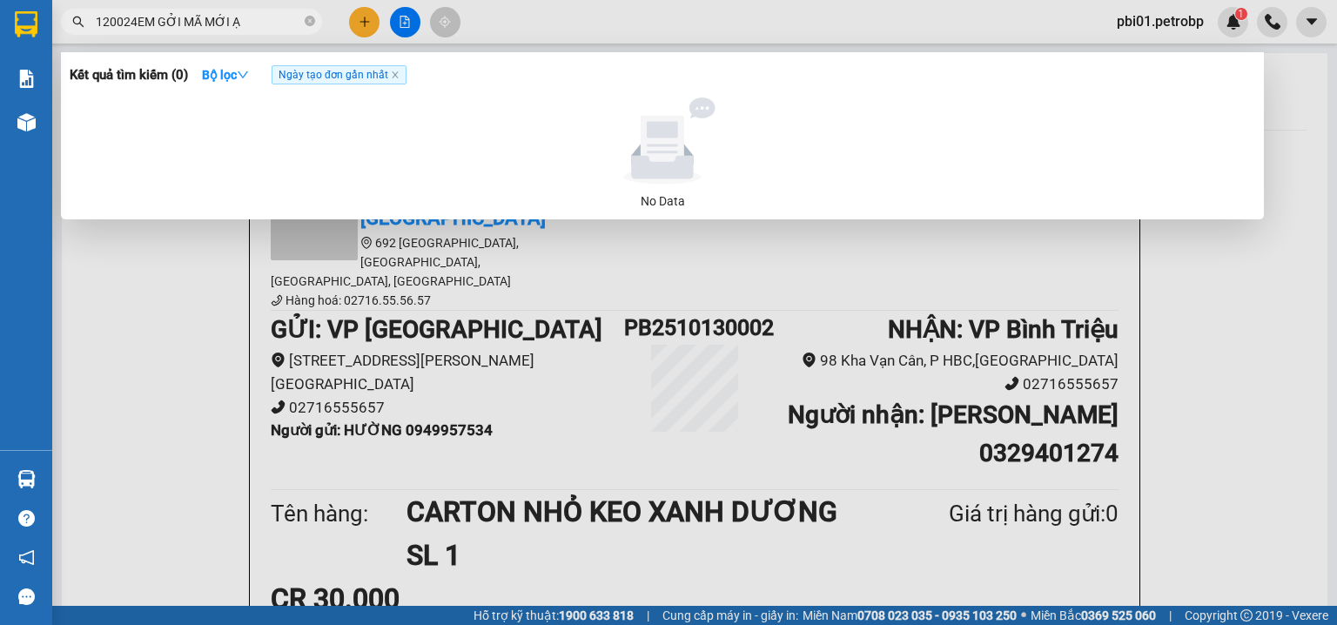
click at [369, 13] on div at bounding box center [668, 312] width 1337 height 625
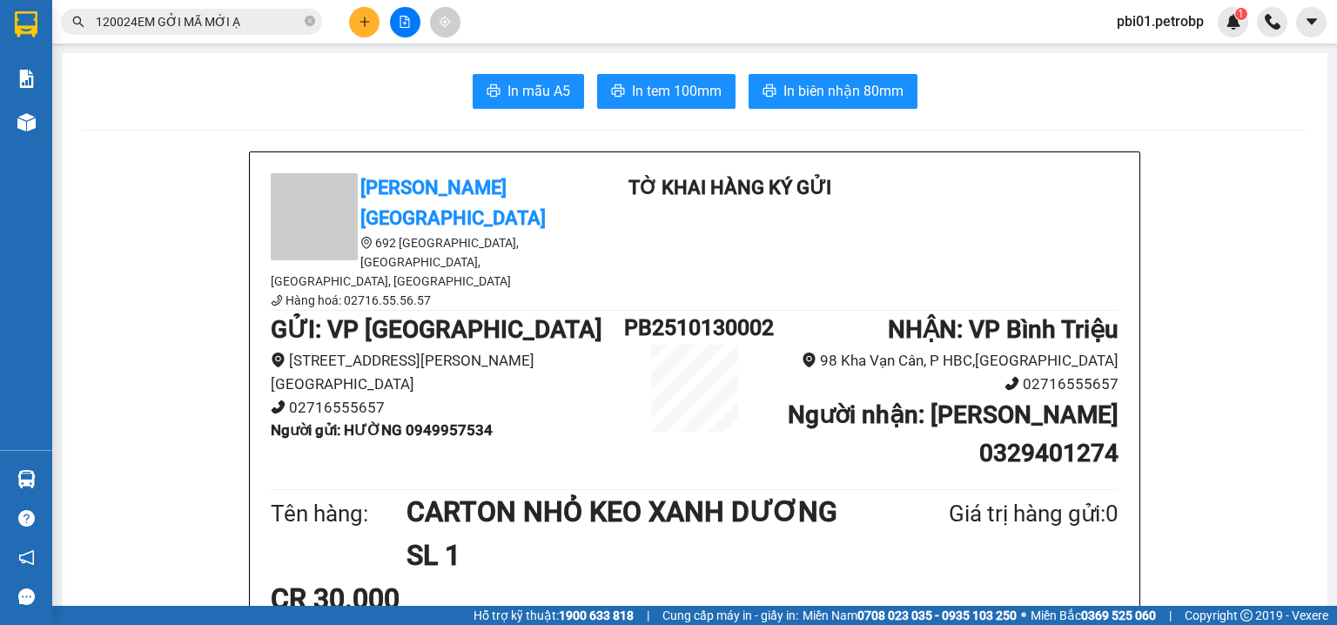
click at [359, 22] on icon "plus" at bounding box center [365, 22] width 12 height 12
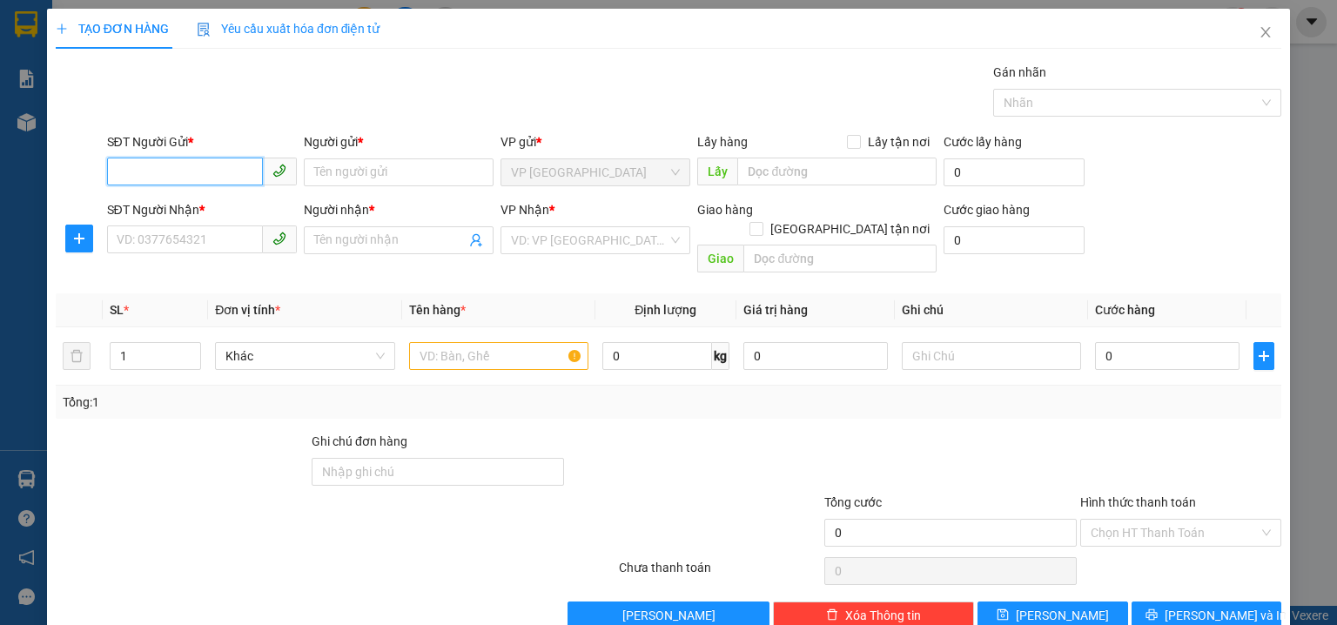
click at [192, 159] on input "SĐT Người Gửi *" at bounding box center [185, 172] width 156 height 28
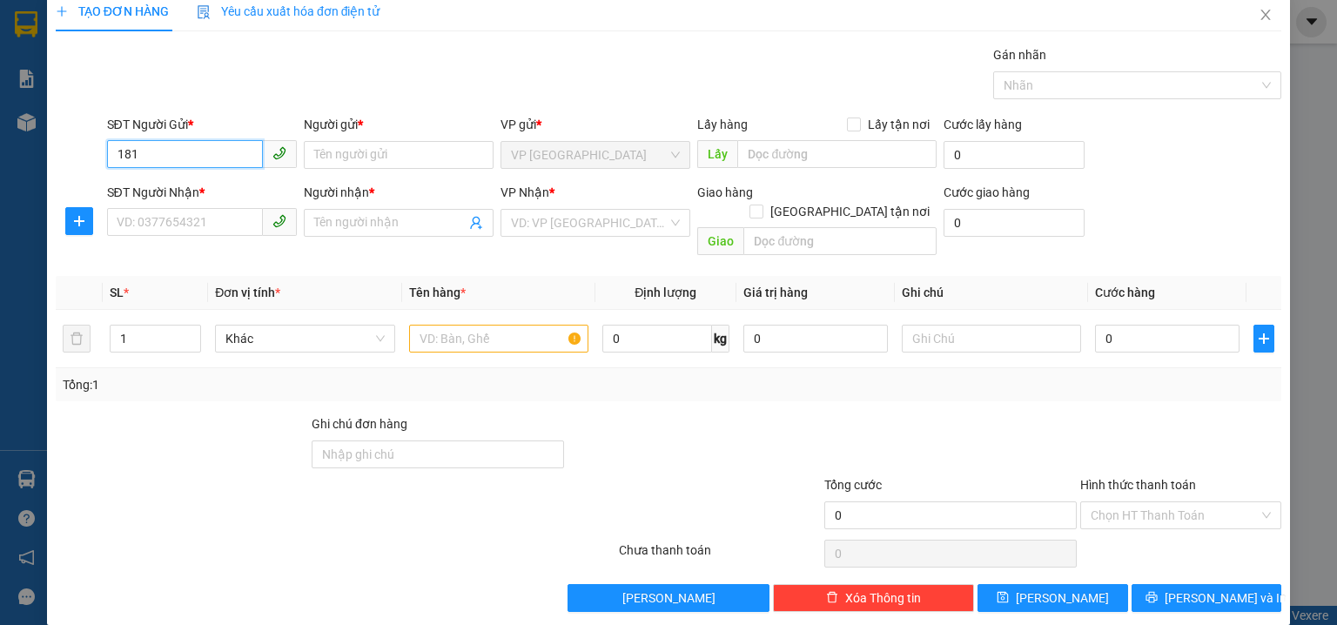
click at [181, 150] on input "181" at bounding box center [185, 154] width 156 height 28
type input "1"
click at [216, 185] on div "0918819131 - TGMT" at bounding box center [200, 187] width 167 height 19
type input "0918819131"
type input "TGMT"
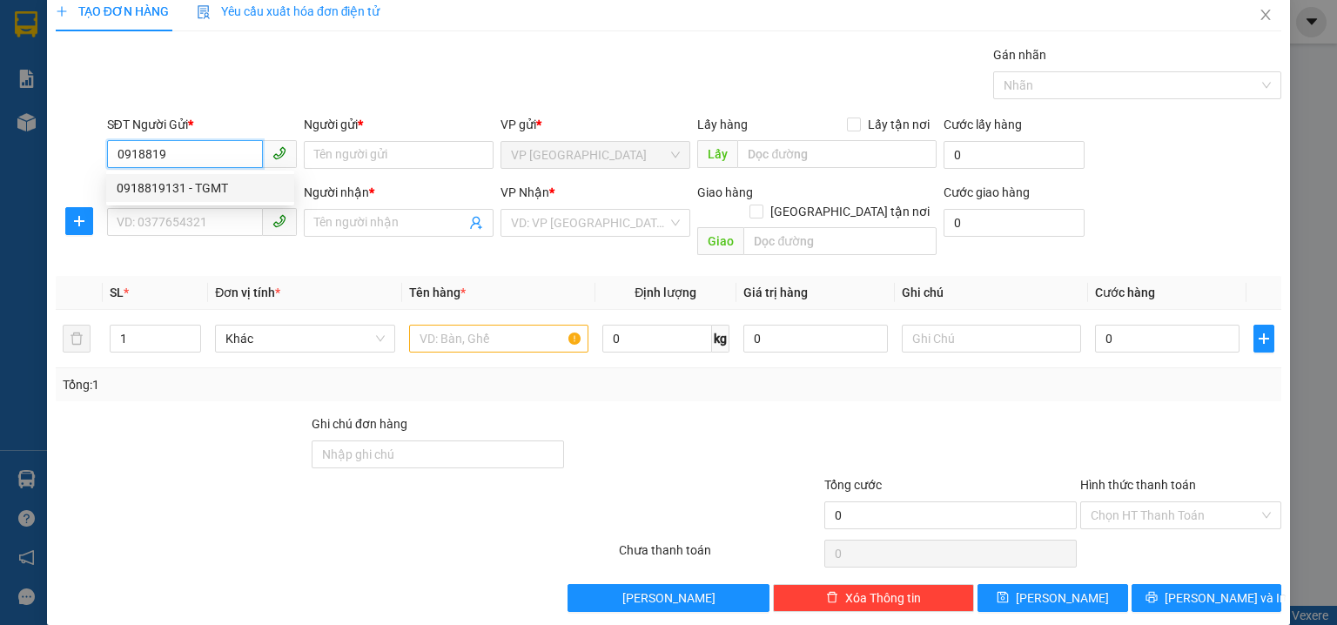
type input "0333099799"
type input "THIÊN HÒA"
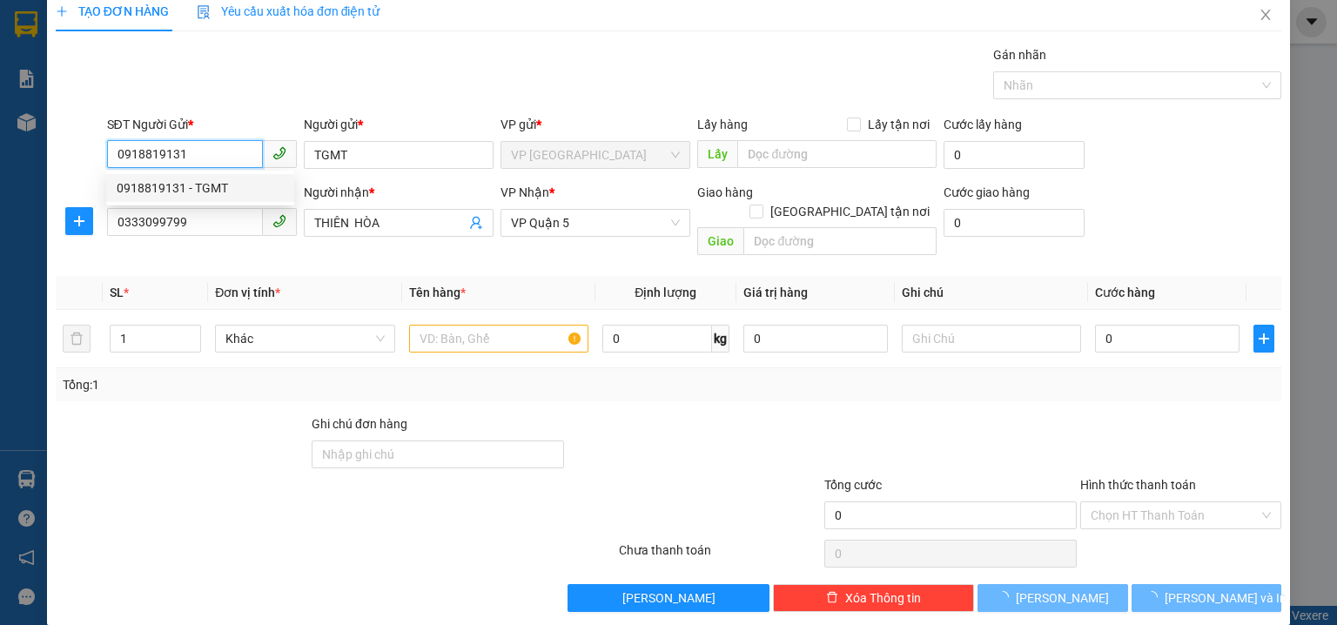
type input "40.000"
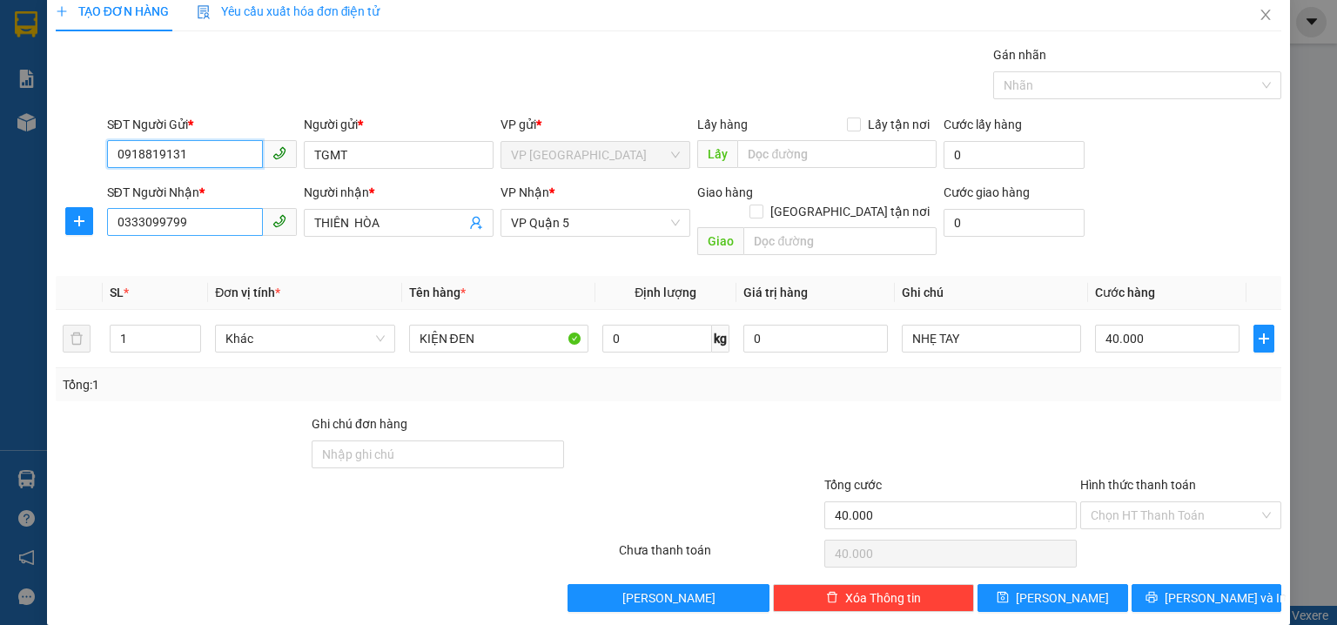
type input "0918819131"
click at [214, 227] on input "0333099799" at bounding box center [185, 222] width 156 height 28
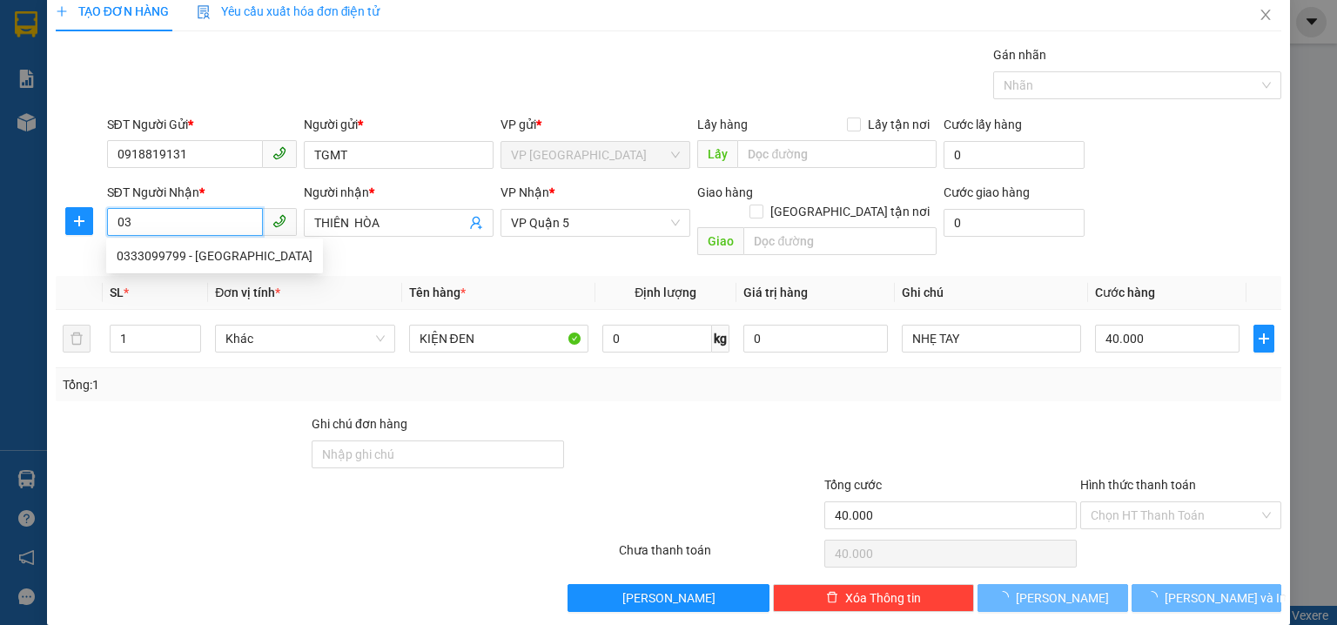
type input "0"
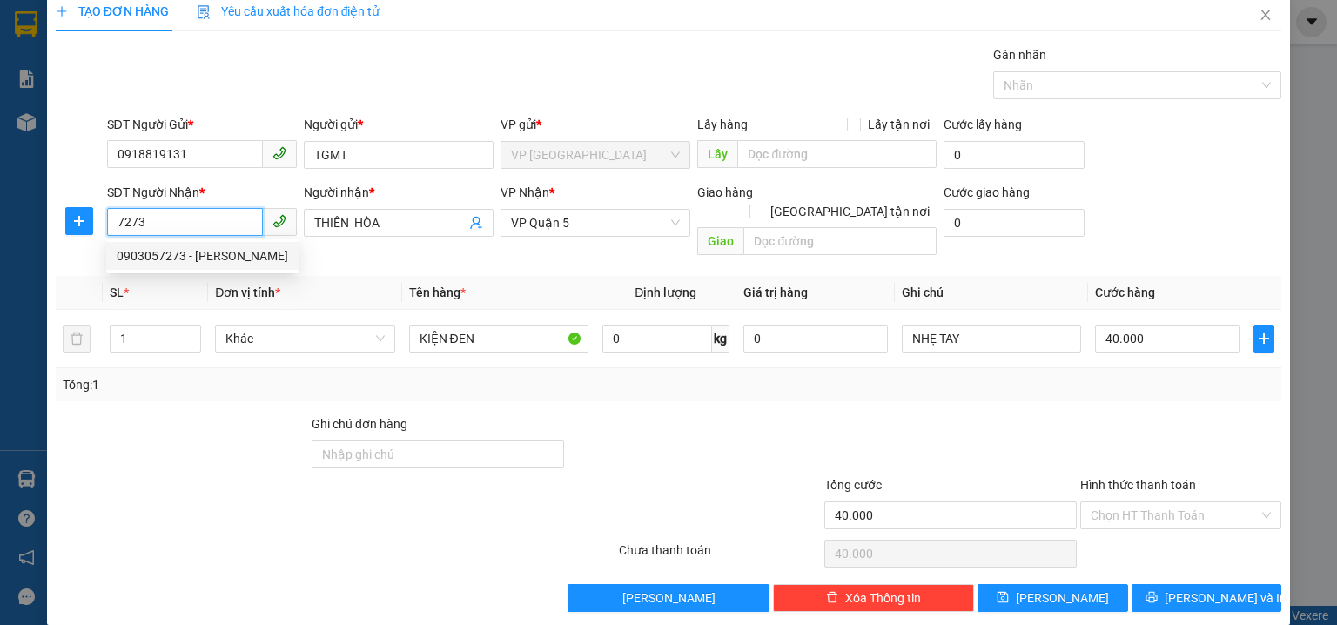
drag, startPoint x: 227, startPoint y: 250, endPoint x: 644, endPoint y: 362, distance: 431.8
click at [230, 250] on div "0903057273 - CTI THIÊN VƯƠNG" at bounding box center [202, 255] width 171 height 19
type input "0903057273"
type input "CTI THIÊN VƯƠNG"
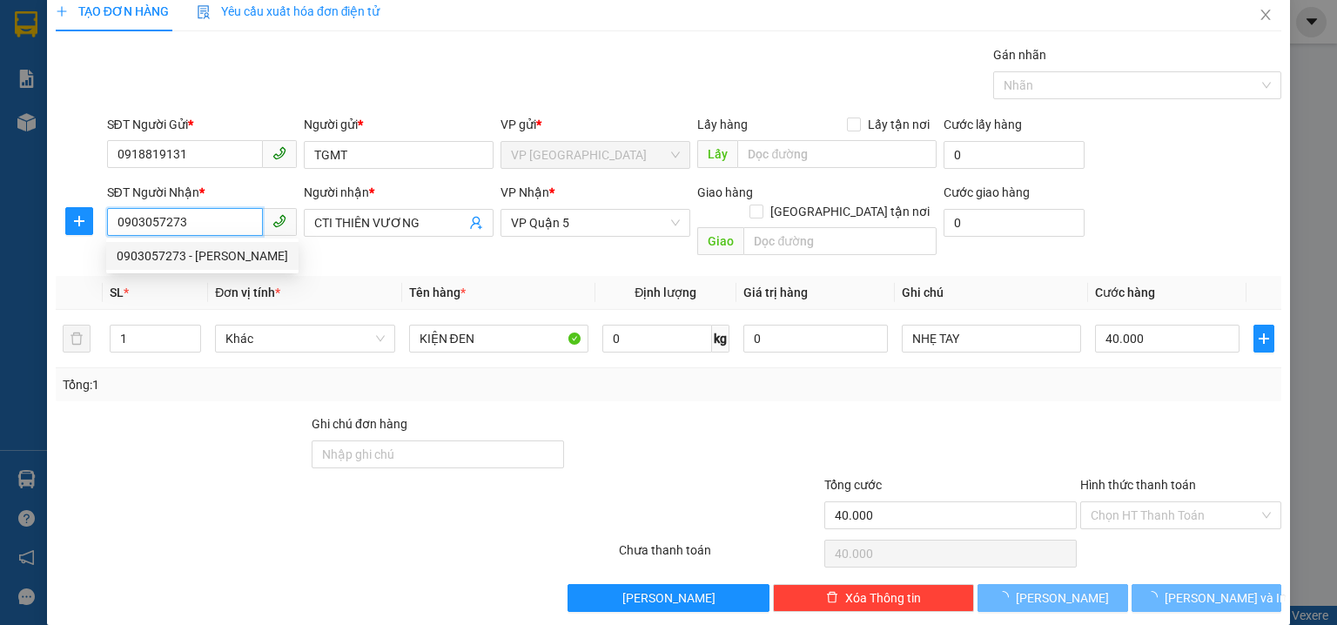
type input "30.000"
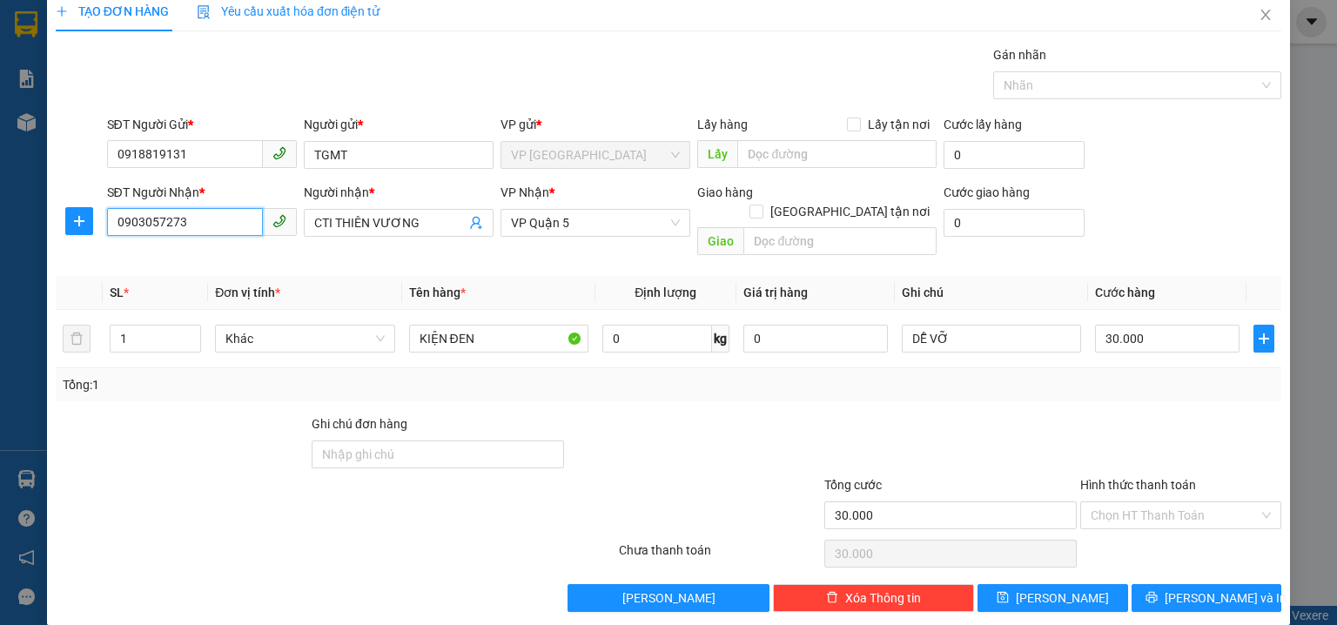
type input "0903057273"
click at [1172, 216] on div "SĐT Người Nhận * 0903057273 0903057273 Người nhận * CTI THIÊN VƯƠNG VP Nhận * V…" at bounding box center [695, 223] width 1182 height 80
click at [1141, 502] on input "Hình thức thanh toán" at bounding box center [1175, 515] width 168 height 26
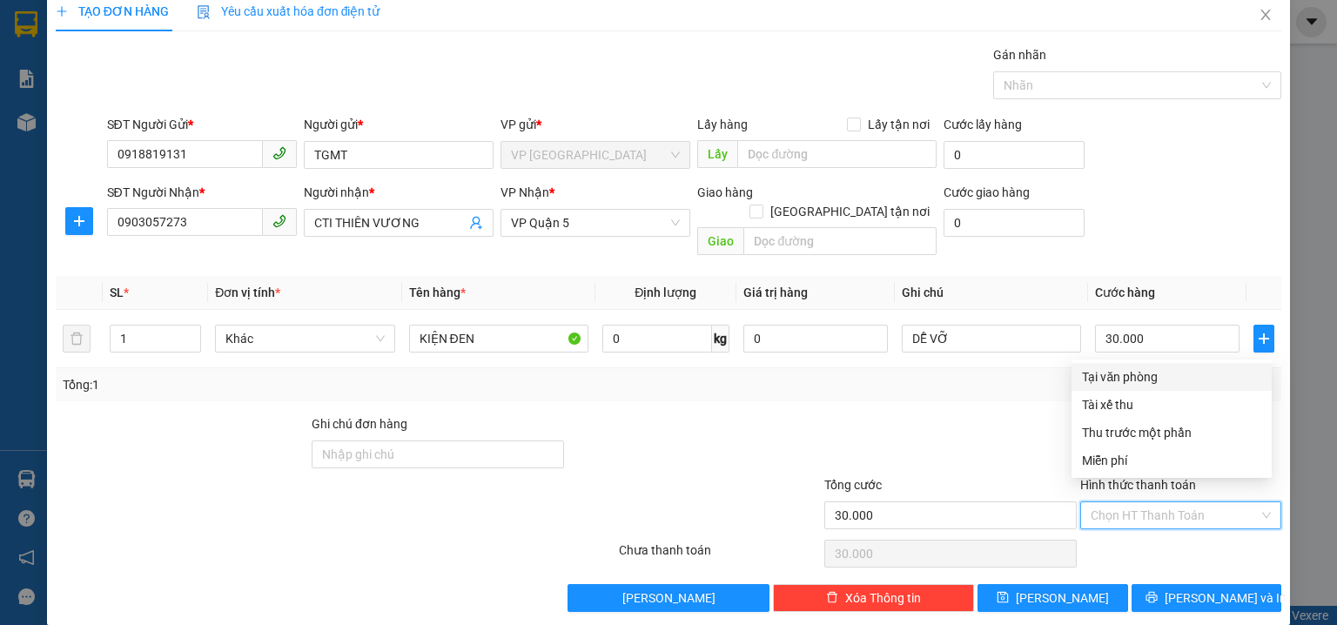
click at [1153, 378] on div "Tại văn phòng" at bounding box center [1171, 376] width 179 height 19
type input "0"
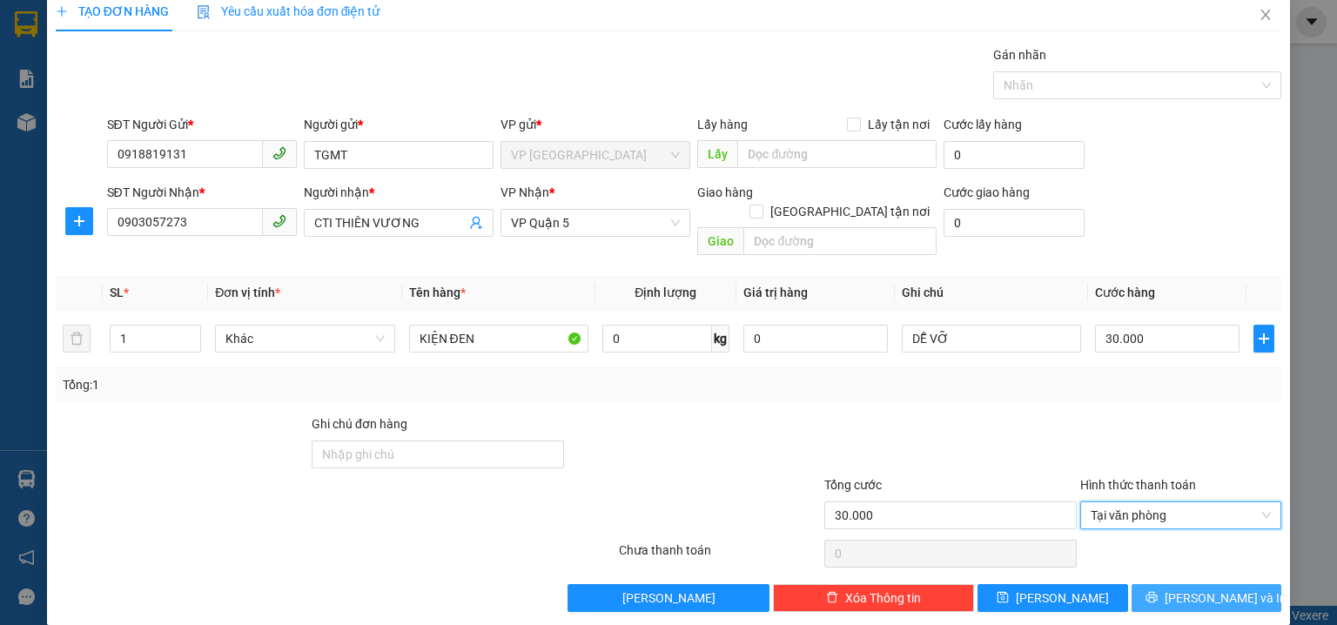
click at [1218, 594] on div "TẠO ĐƠN HÀNG Yêu cầu xuất hóa đơn điện tử Transit Pickup Surcharge Ids Transit …" at bounding box center [668, 308] width 1243 height 634
click at [1215, 588] on button "Lưu và In" at bounding box center [1207, 598] width 151 height 28
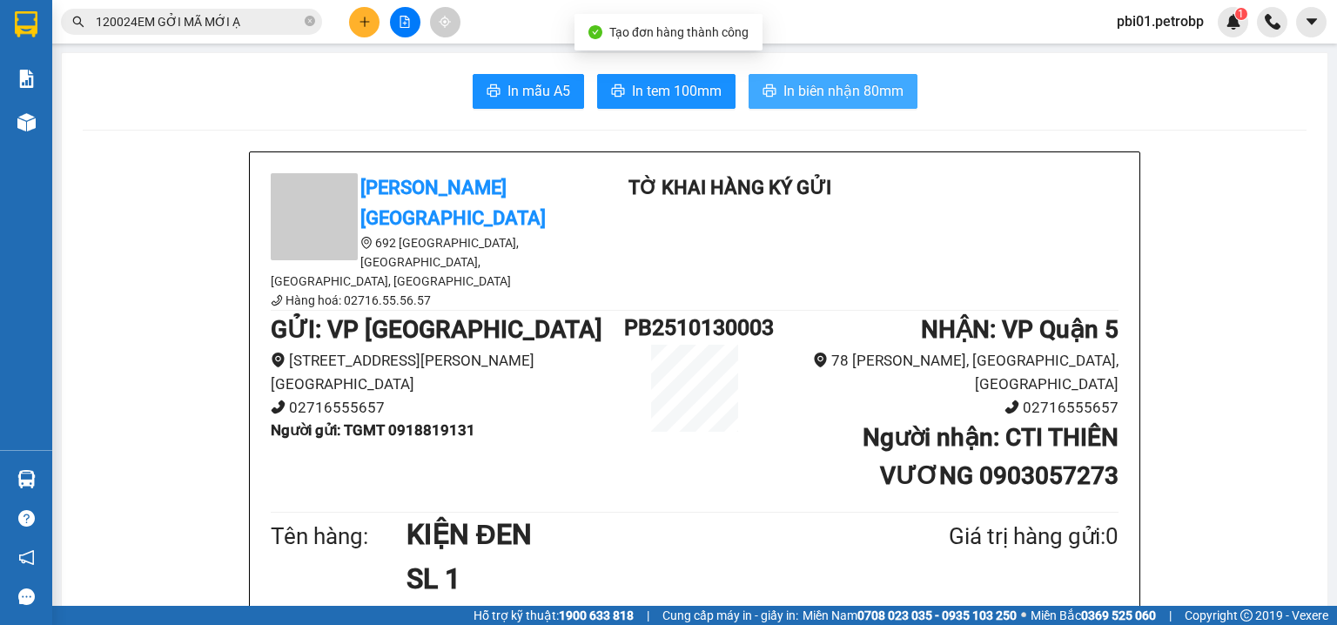
click at [857, 85] on span "In biên nhận 80mm" at bounding box center [843, 91] width 120 height 22
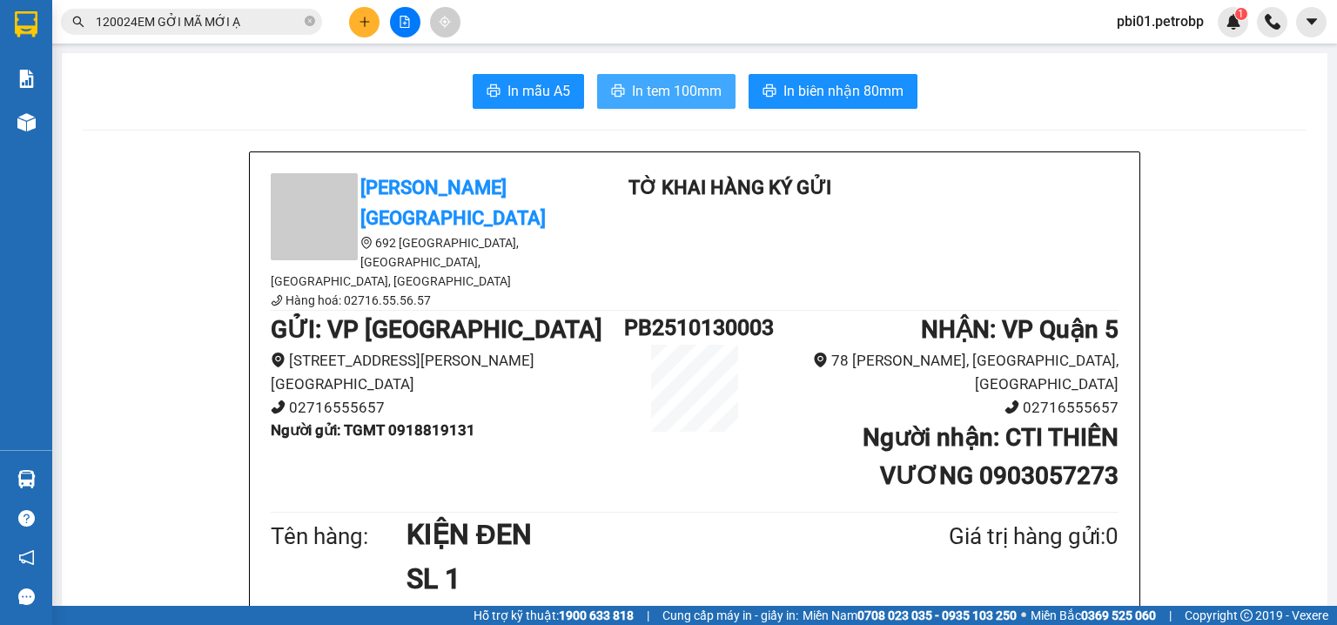
click at [678, 91] on span "In tem 100mm" at bounding box center [677, 91] width 90 height 22
drag, startPoint x: 1028, startPoint y: 182, endPoint x: 856, endPoint y: 126, distance: 181.1
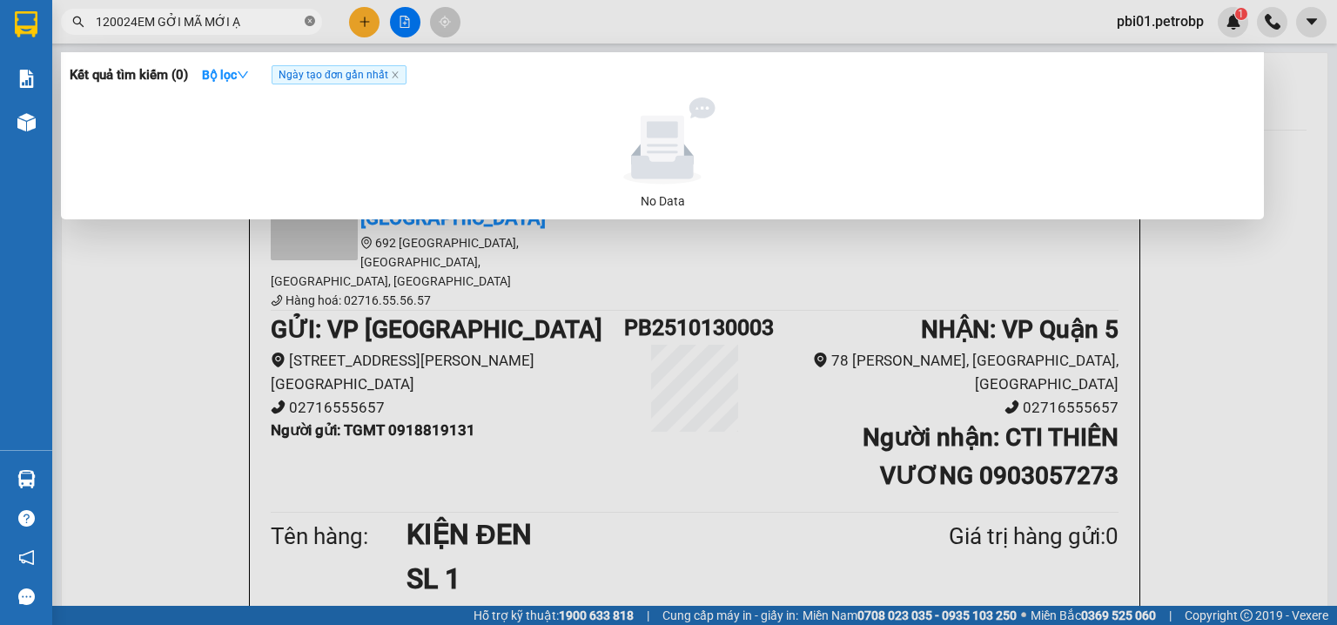
drag, startPoint x: 856, startPoint y: 126, endPoint x: 313, endPoint y: 20, distance: 553.5
click at [313, 20] on icon "close-circle" at bounding box center [310, 21] width 10 height 10
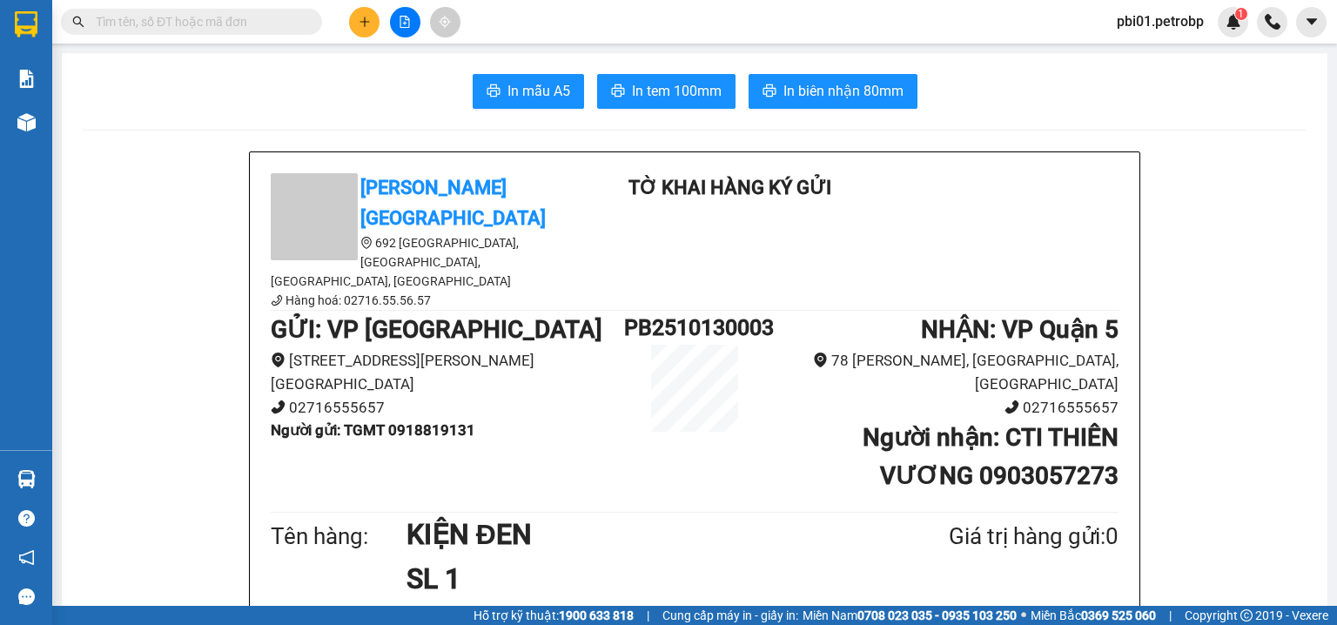
click at [274, 23] on input "text" at bounding box center [198, 21] width 205 height 19
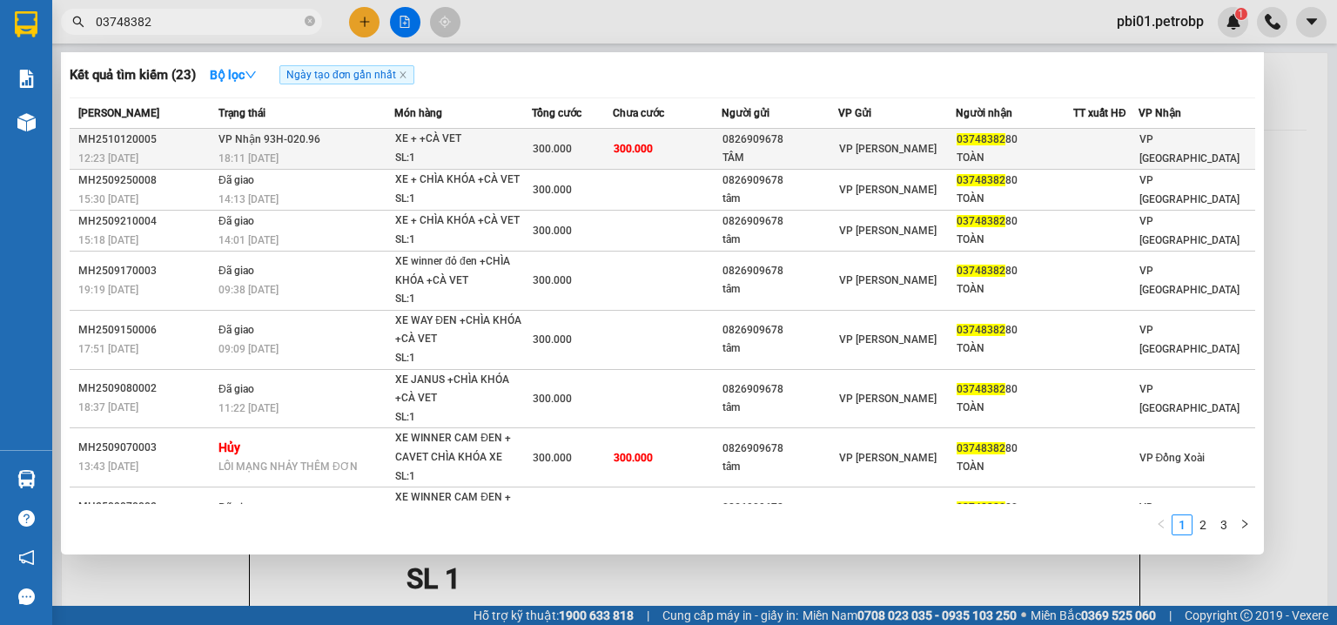
type input "03748382"
click at [940, 143] on div "VP Minh Hưng" at bounding box center [897, 148] width 116 height 19
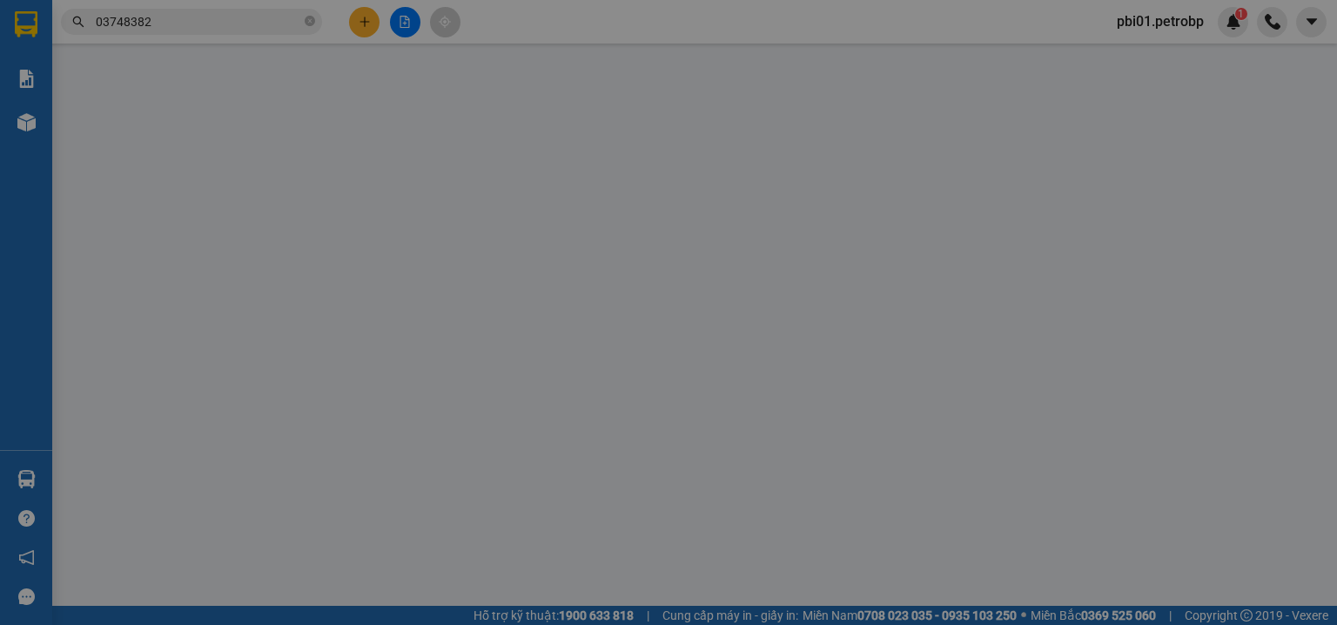
type input "0826909678"
type input "TÂM"
type input "0374838280"
type input "TOÀN"
type input "300.000"
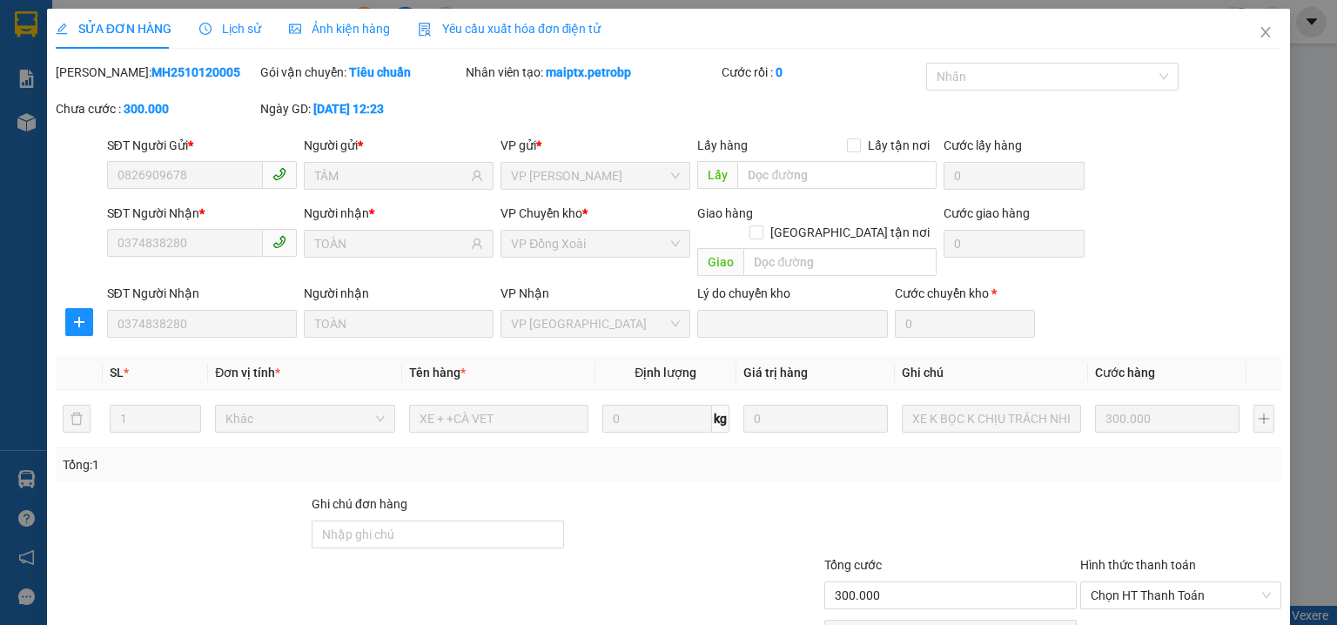
scroll to position [80, 0]
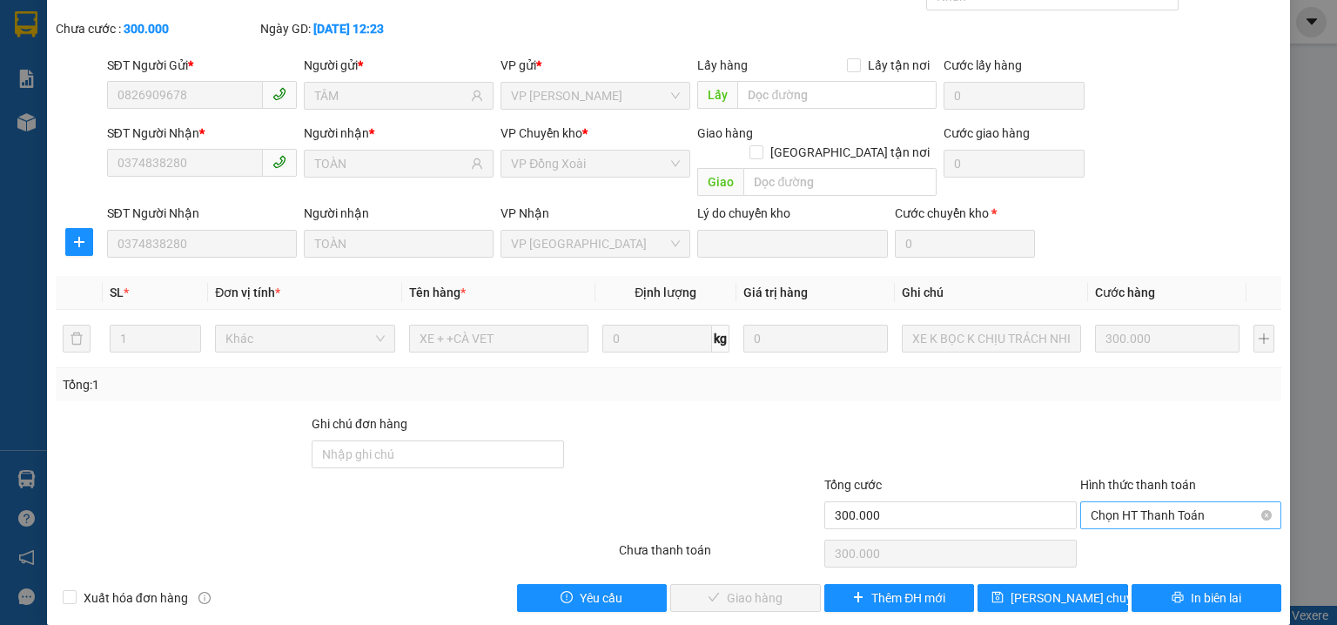
click at [1132, 503] on span "Chọn HT Thanh Toán" at bounding box center [1181, 515] width 180 height 26
click at [1111, 533] on div "Tại văn phòng" at bounding box center [1171, 530] width 179 height 19
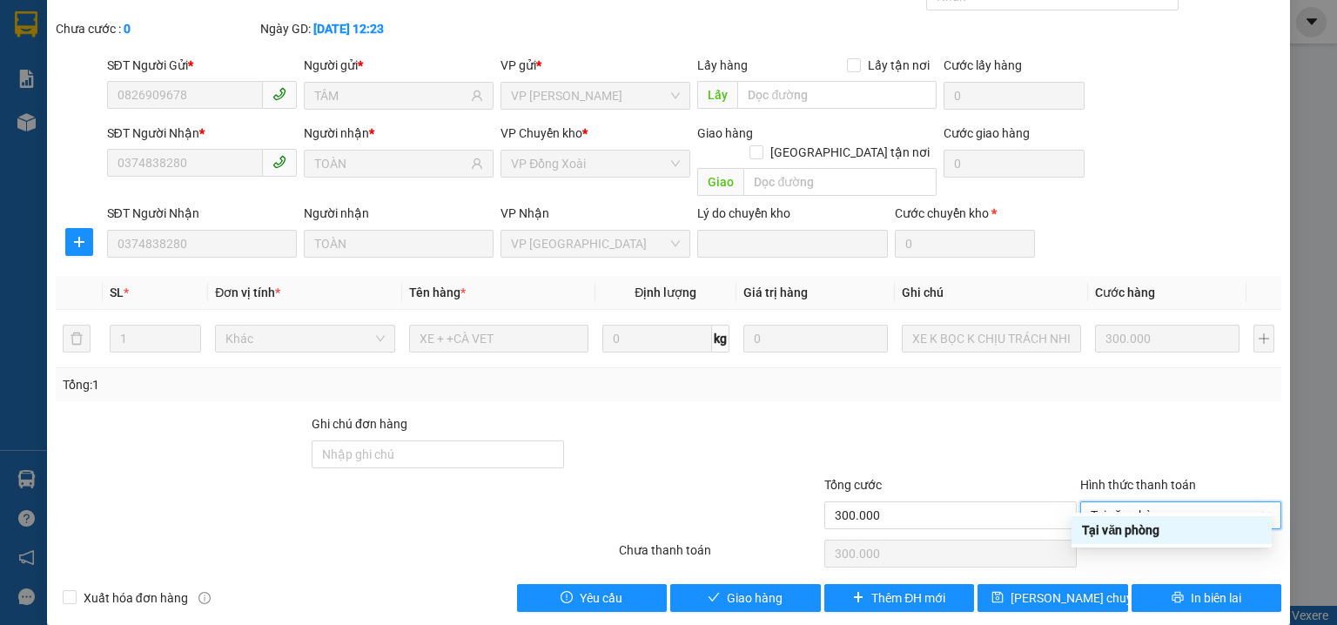
type input "0"
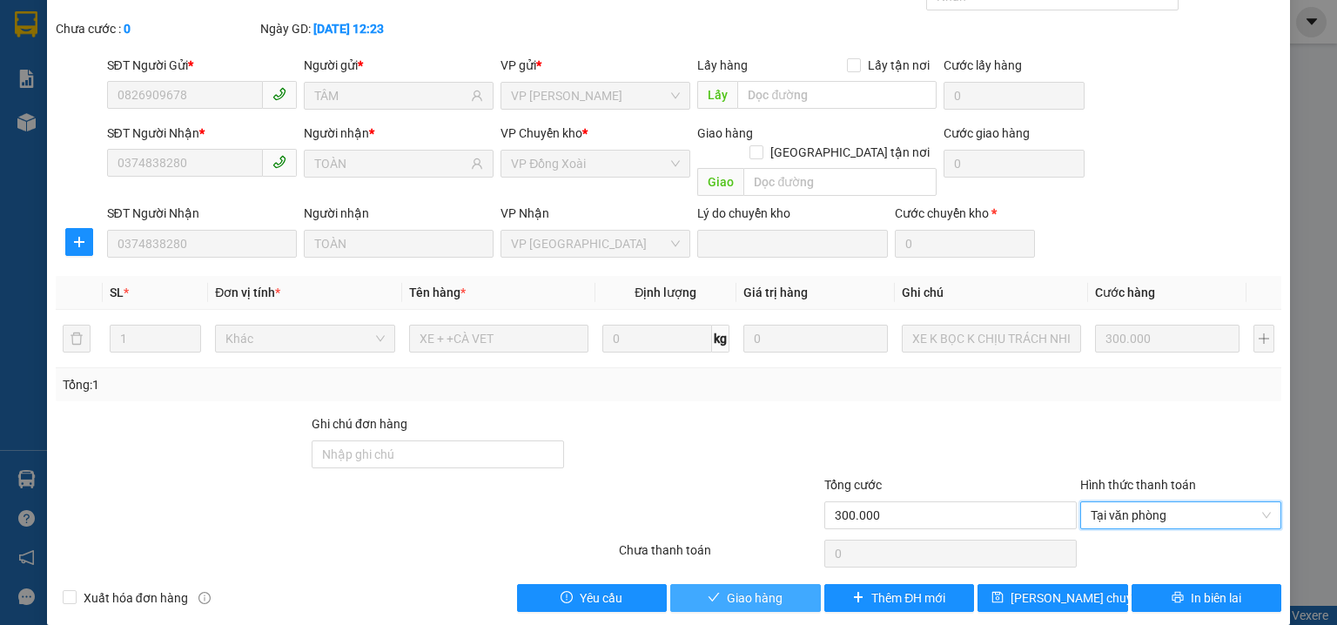
click at [777, 588] on span "Giao hàng" at bounding box center [755, 597] width 56 height 19
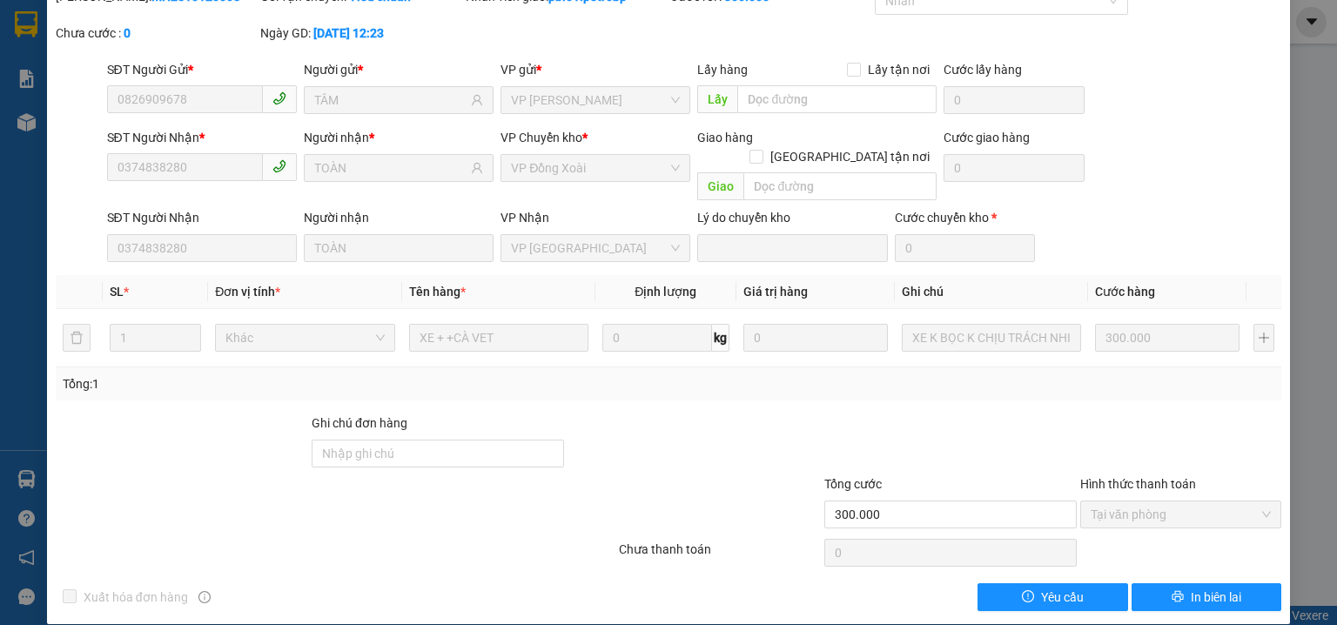
scroll to position [0, 0]
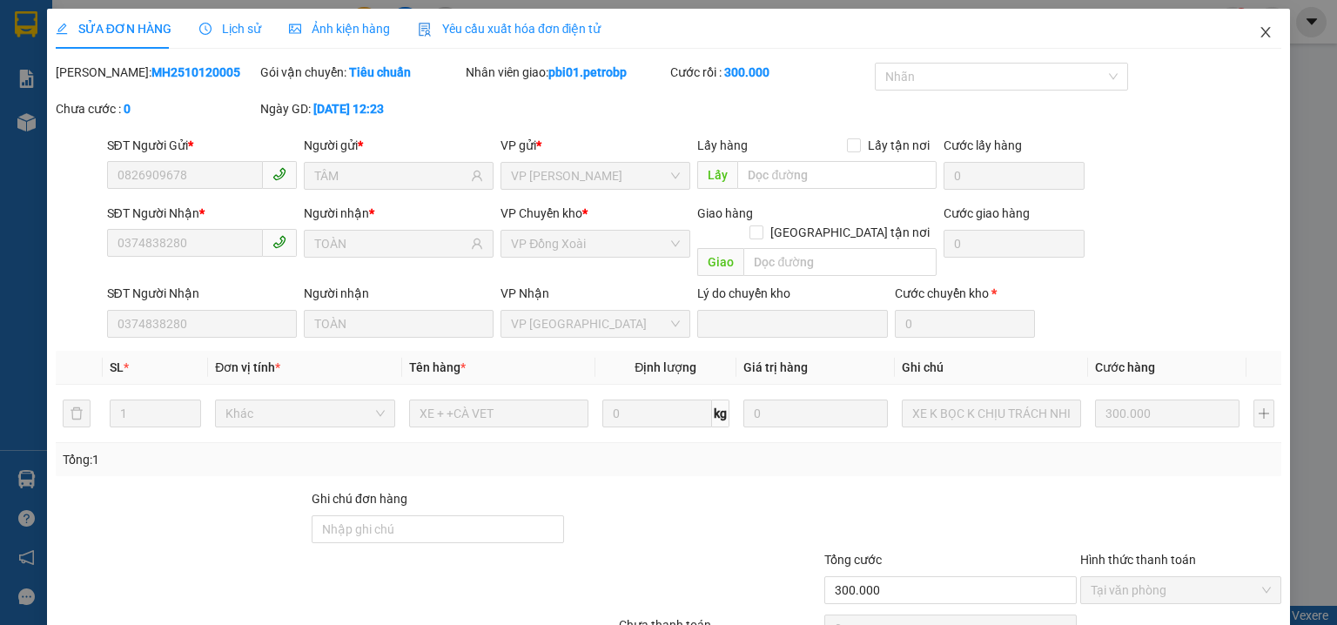
click at [1259, 32] on icon "close" at bounding box center [1266, 32] width 14 height 14
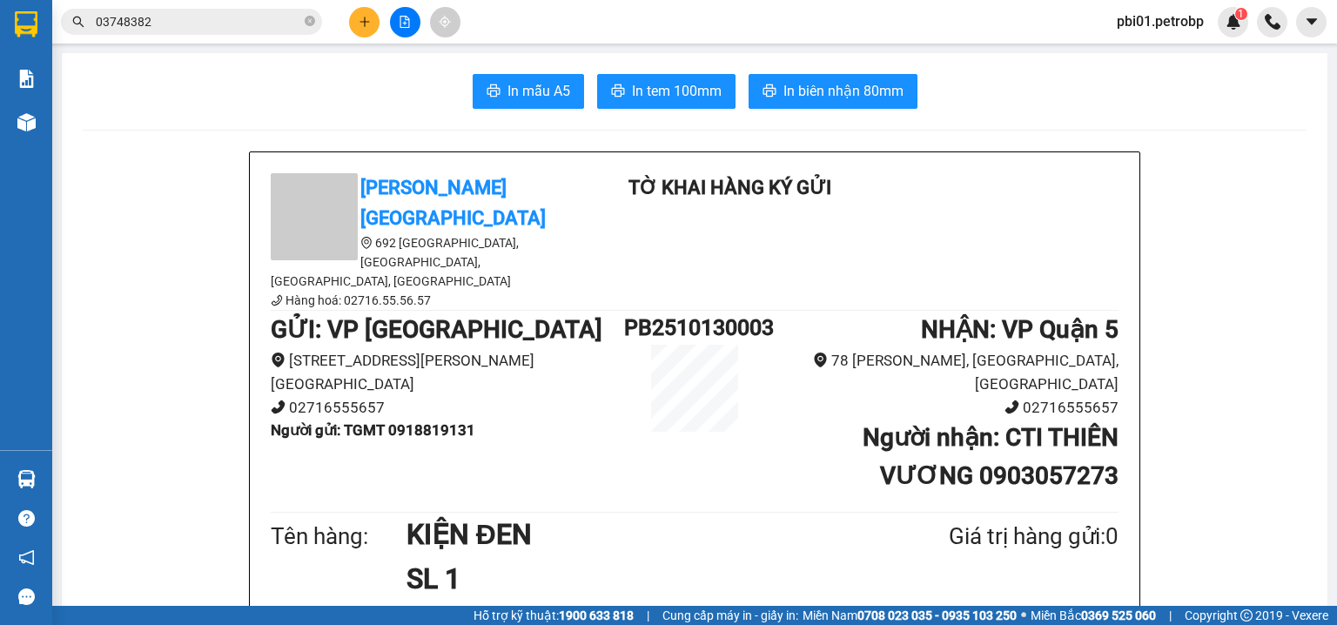
click at [382, 29] on div at bounding box center [405, 22] width 131 height 30
click at [366, 22] on icon "plus" at bounding box center [365, 22] width 12 height 12
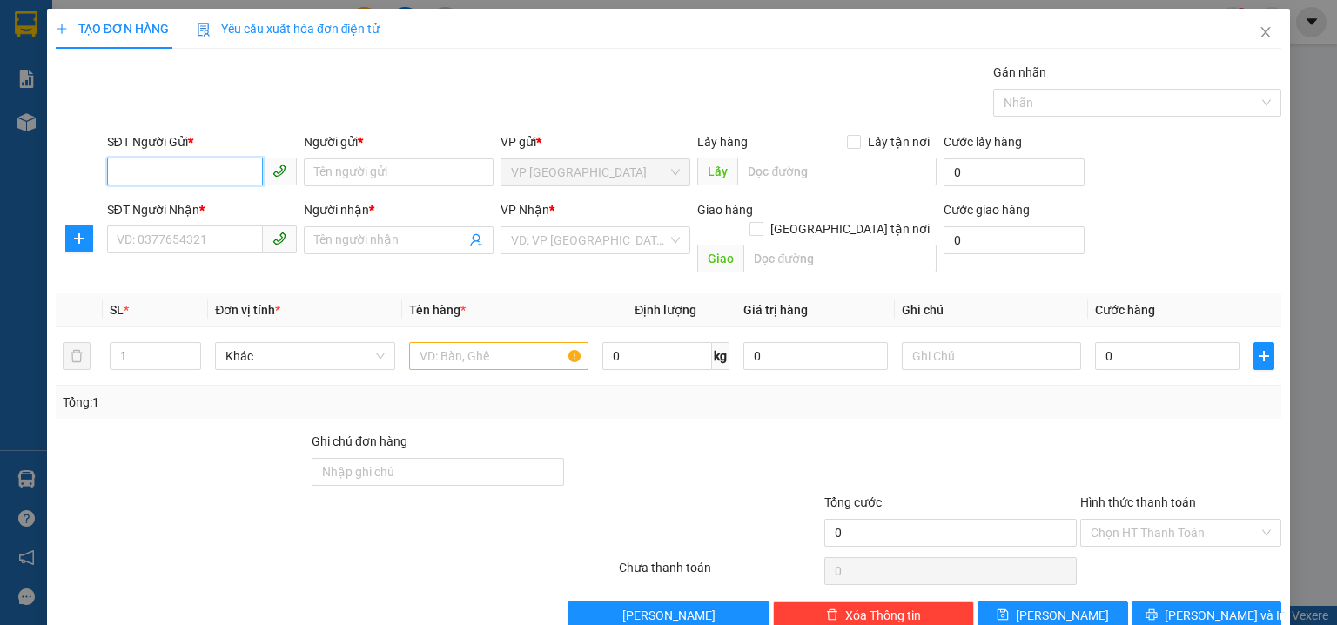
click at [157, 158] on input "SĐT Người Gửi *" at bounding box center [185, 172] width 156 height 28
click at [212, 203] on div "0817686879 - ĐOÀN HIẾU" at bounding box center [200, 206] width 167 height 19
type input "0817686879"
type input "ĐOÀN HIẾU"
type input "0978164447"
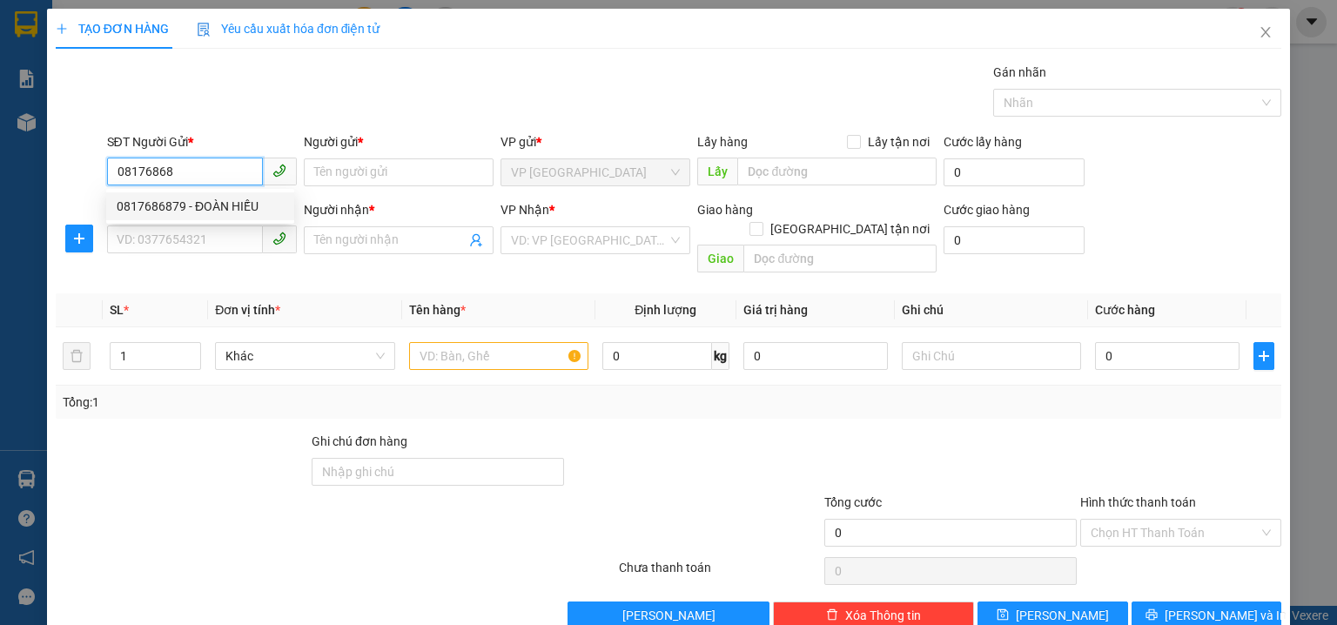
type input "HẰNG LÊ"
type input "30.000"
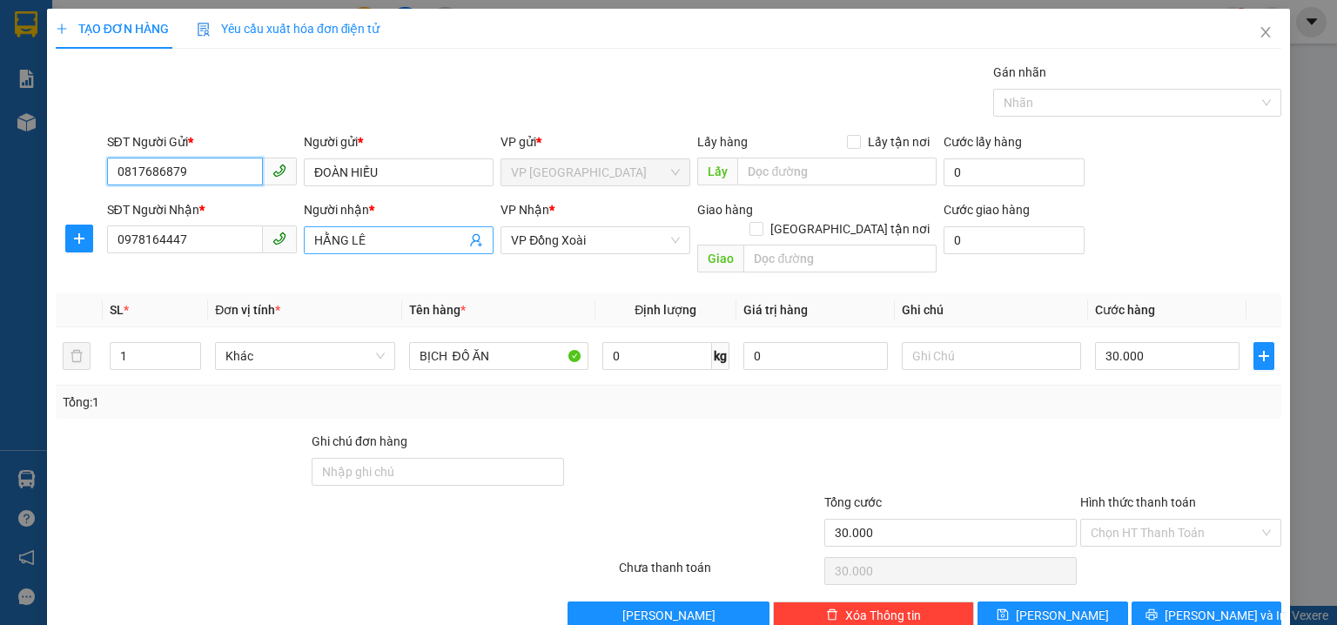
type input "0817686879"
click at [380, 237] on input "HẰNG LÊ" at bounding box center [389, 240] width 151 height 19
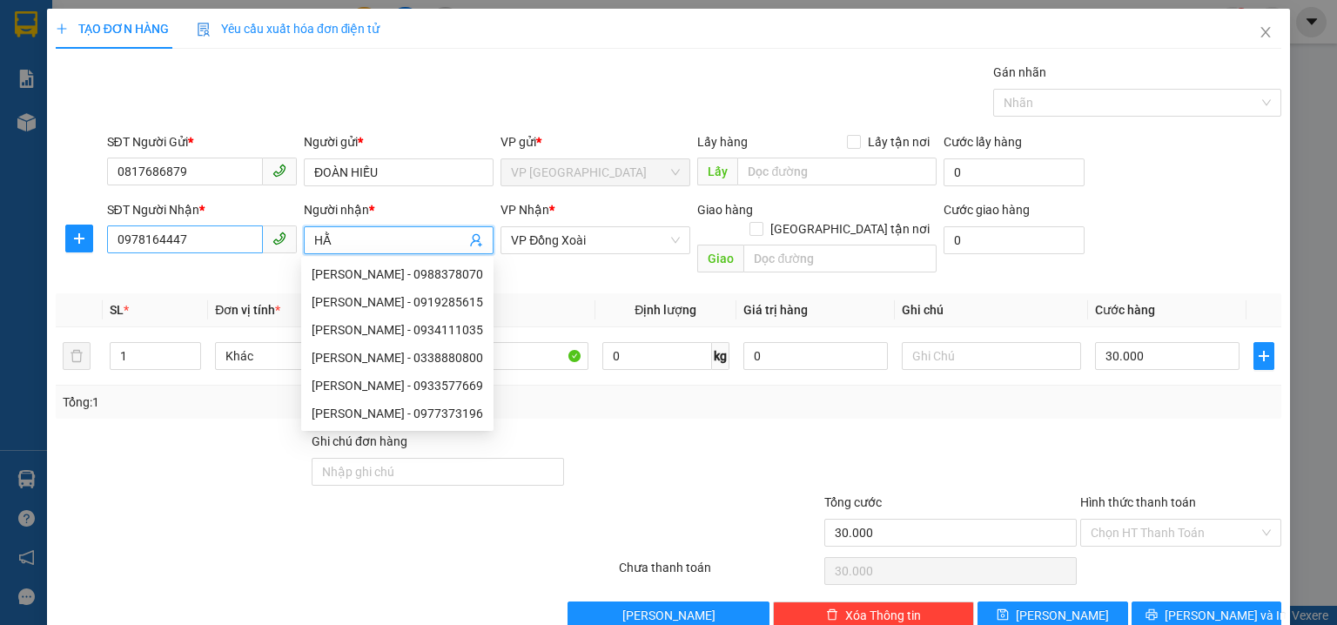
type input "H"
click at [224, 232] on input "097816444" at bounding box center [185, 239] width 156 height 28
type input "0"
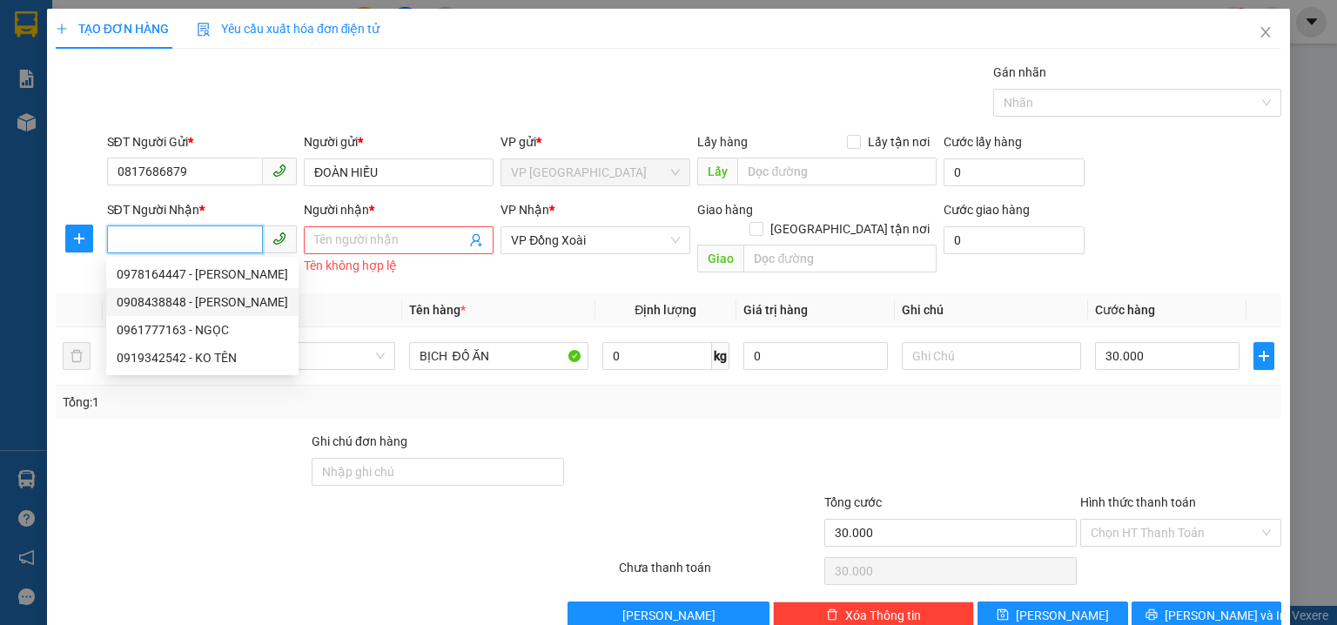
click at [237, 303] on div "0908438848 - KHÁNH VÂN" at bounding box center [202, 301] width 171 height 19
type input "0908438848"
type input "KHÁNH VÂN"
type input "40.000"
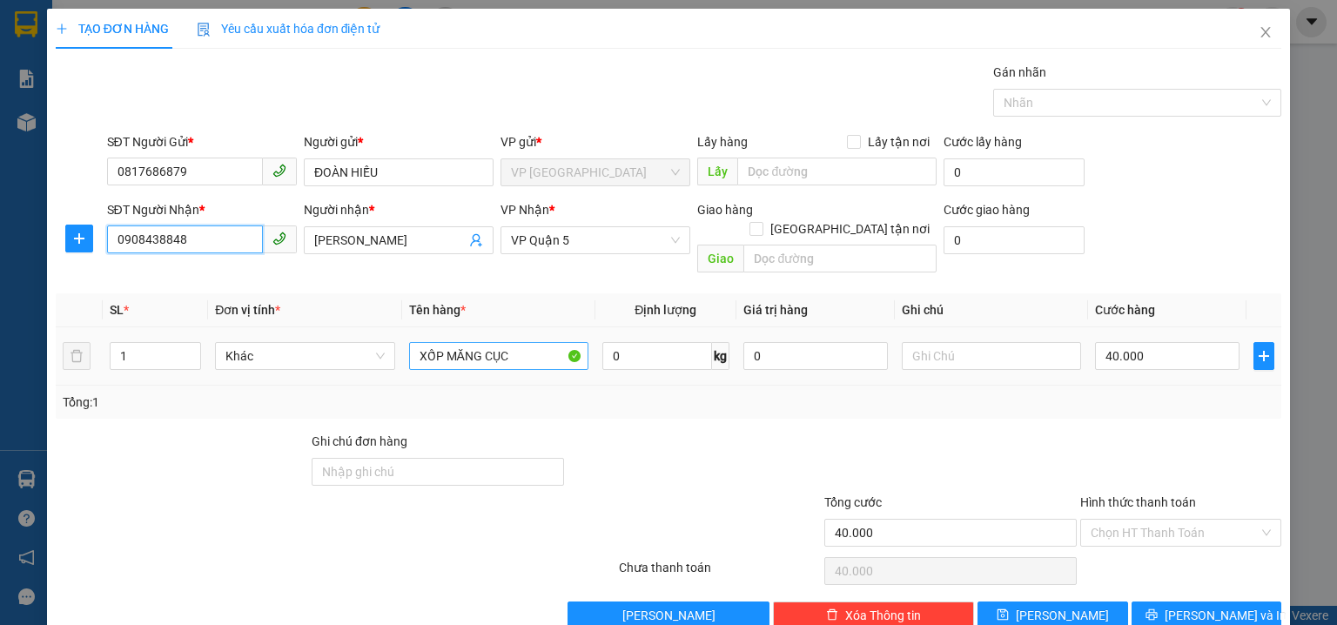
type input "0908438848"
click at [531, 342] on input "XỐP MĂNG CỤC" at bounding box center [498, 356] width 179 height 28
type input "X"
type input "BỊCH VÀNG"
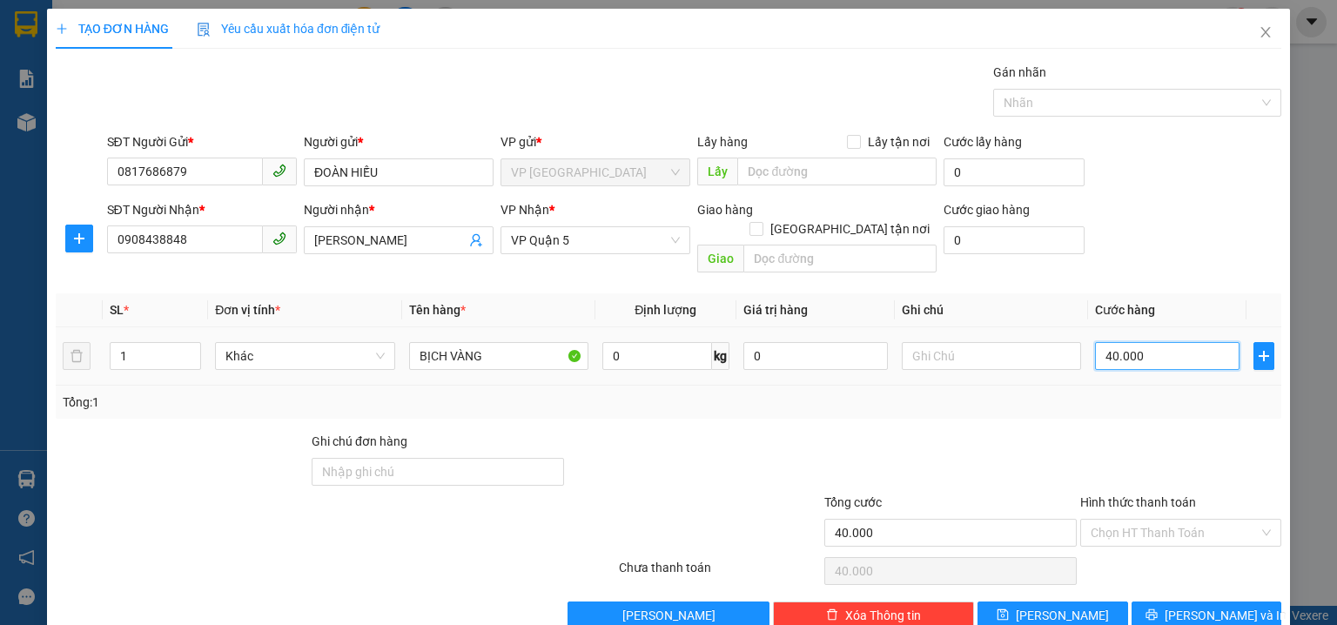
click at [1150, 342] on input "40.000" at bounding box center [1167, 356] width 145 height 28
type input "0"
type input "3"
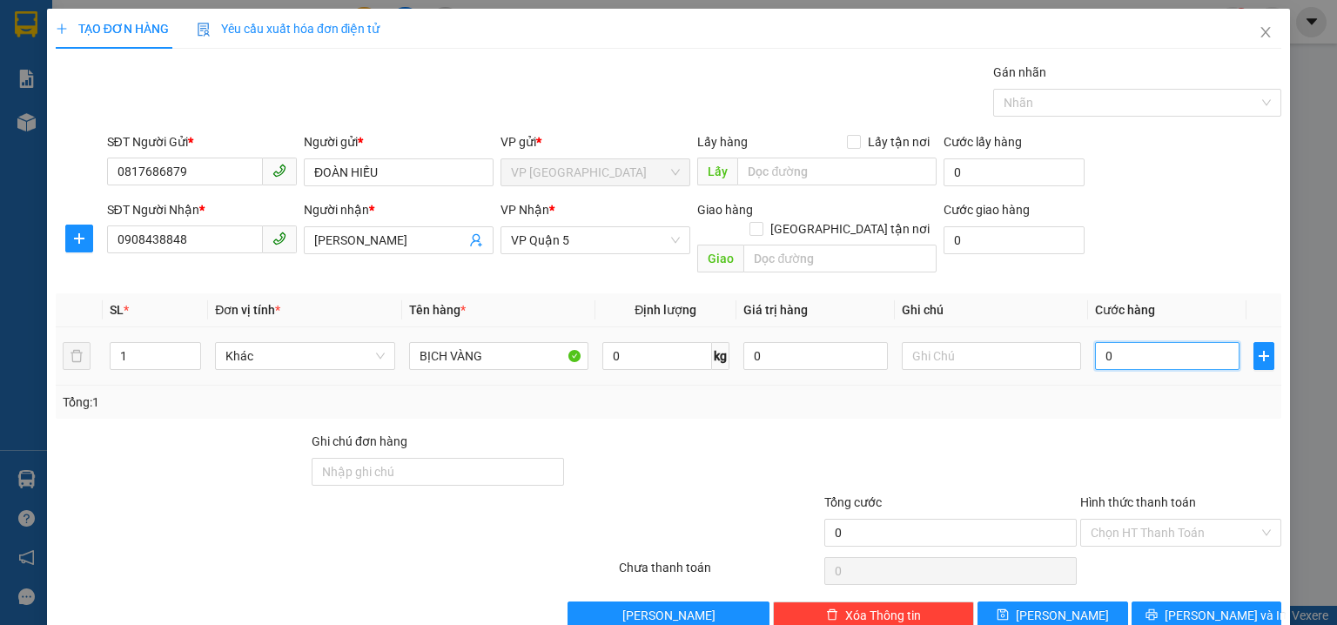
type input "3"
type input "03"
type input "30"
type input "030"
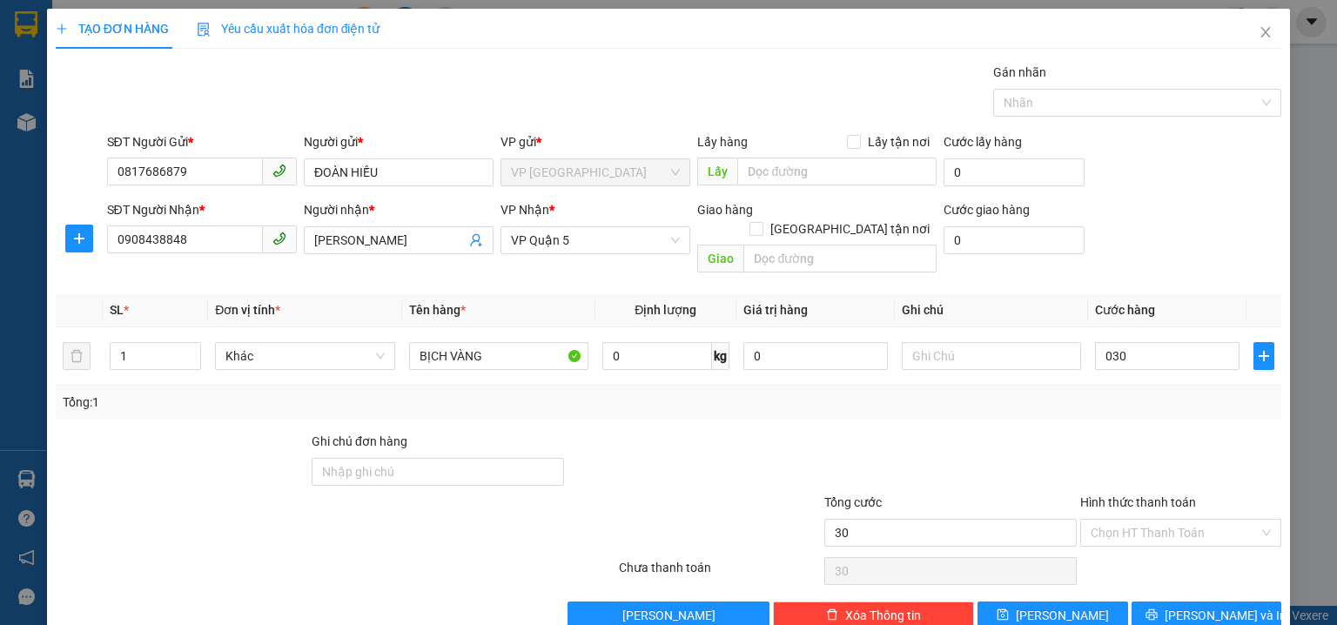
type input "30.000"
click at [1160, 225] on div "SĐT Người Nhận * 0908438848 Người nhận * KHÁNH VÂN VP Nhận * VP Quận 5 Giao hàn…" at bounding box center [695, 240] width 1182 height 80
click at [1144, 520] on input "Hình thức thanh toán" at bounding box center [1175, 533] width 168 height 26
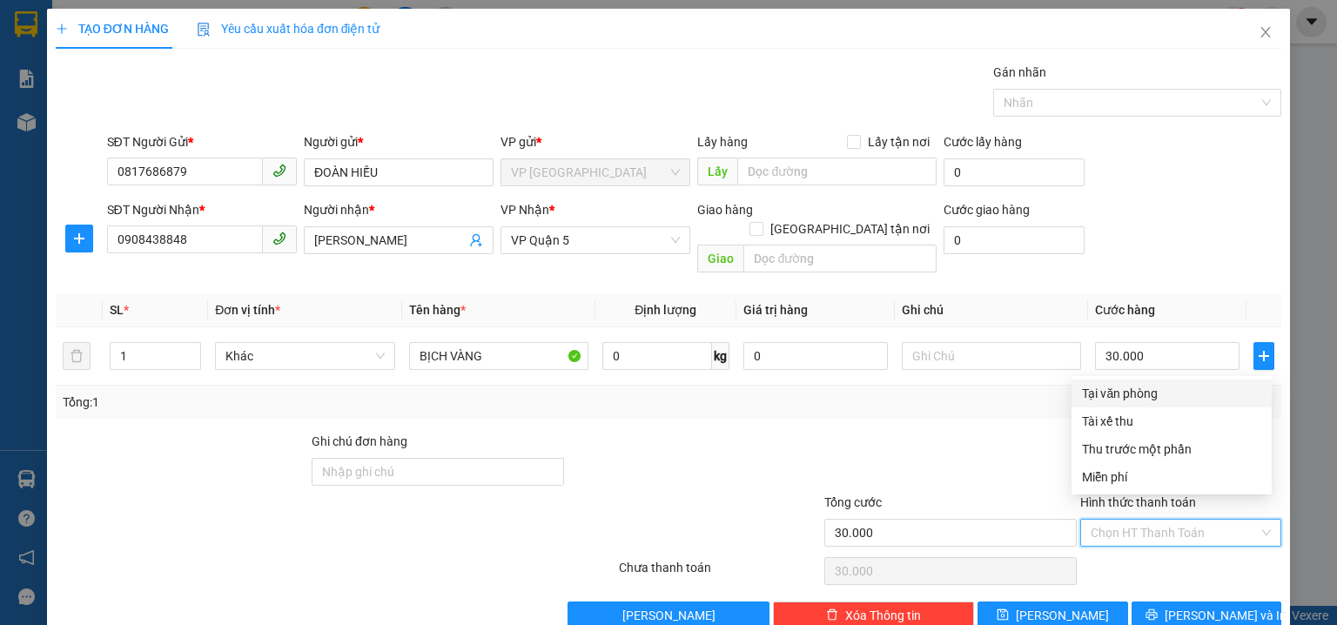
drag, startPoint x: 1147, startPoint y: 394, endPoint x: 1159, endPoint y: 366, distance: 30.9
click at [1149, 392] on div "Tại văn phòng" at bounding box center [1171, 393] width 179 height 19
type input "0"
click at [1192, 245] on div "SĐT Người Nhận * 0908438848 Người nhận * KHÁNH VÂN VP Nhận * VP Quận 5 Giao hàn…" at bounding box center [695, 240] width 1182 height 80
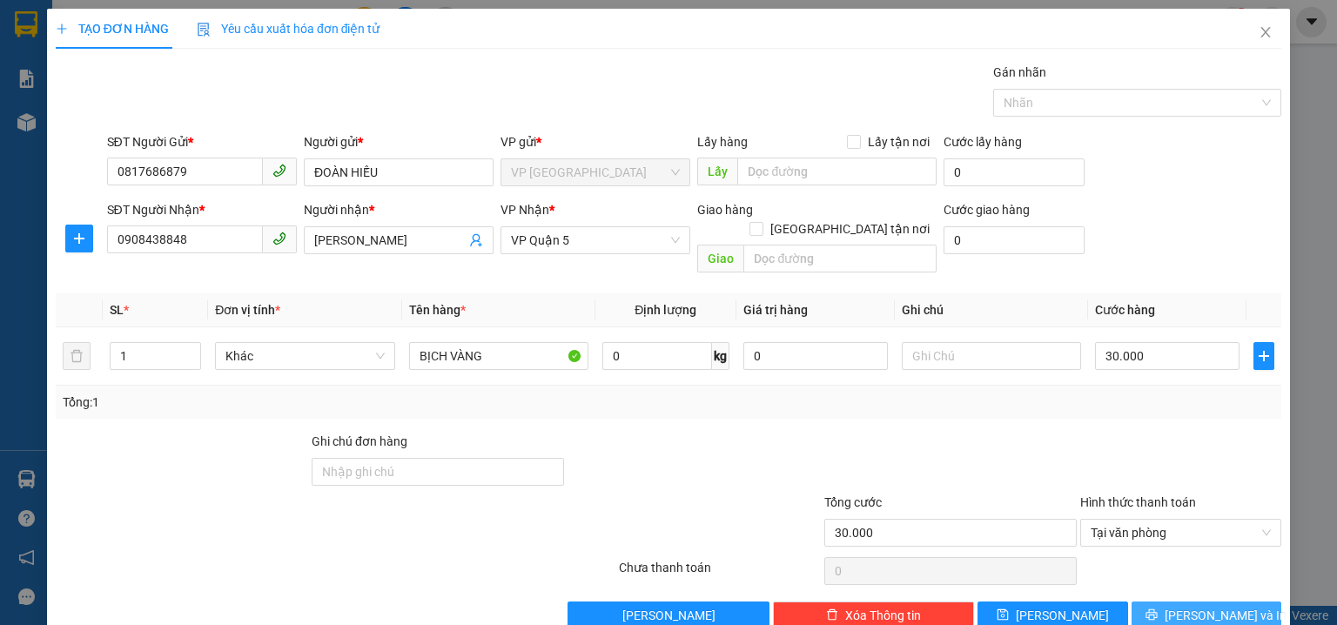
drag, startPoint x: 1203, startPoint y: 592, endPoint x: 763, endPoint y: 448, distance: 462.5
click at [1205, 606] on span "Lưu và In" at bounding box center [1226, 615] width 122 height 19
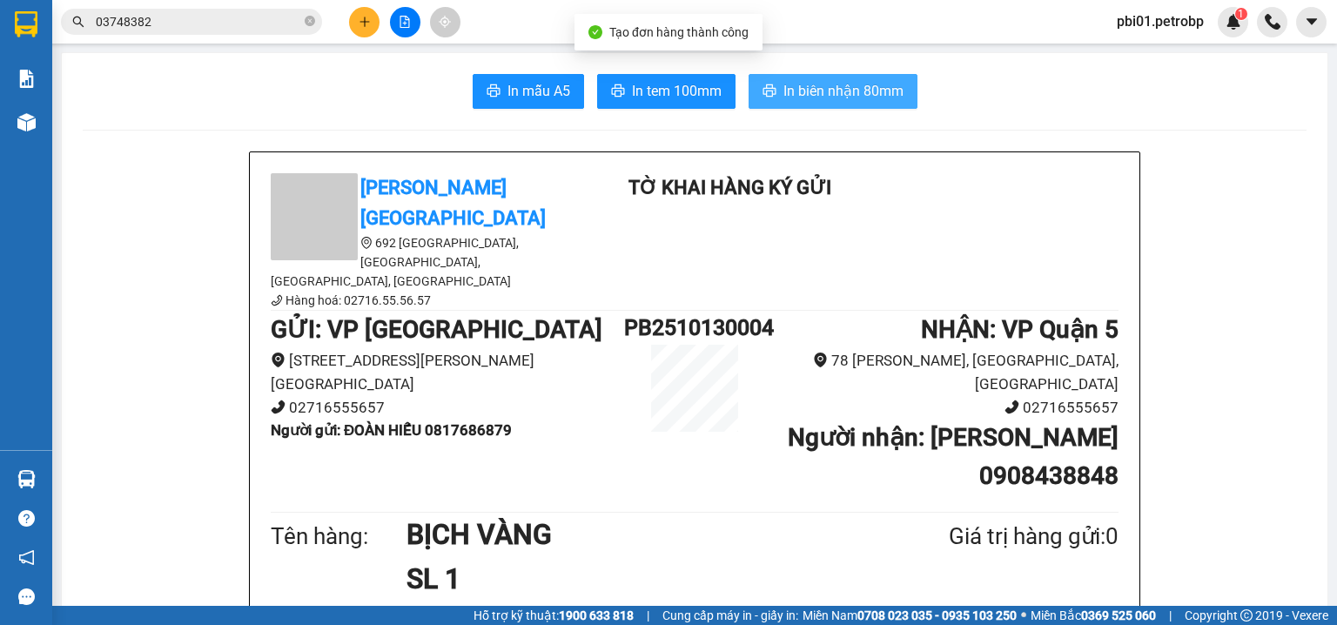
click at [822, 106] on button "In biên nhận 80mm" at bounding box center [833, 91] width 169 height 35
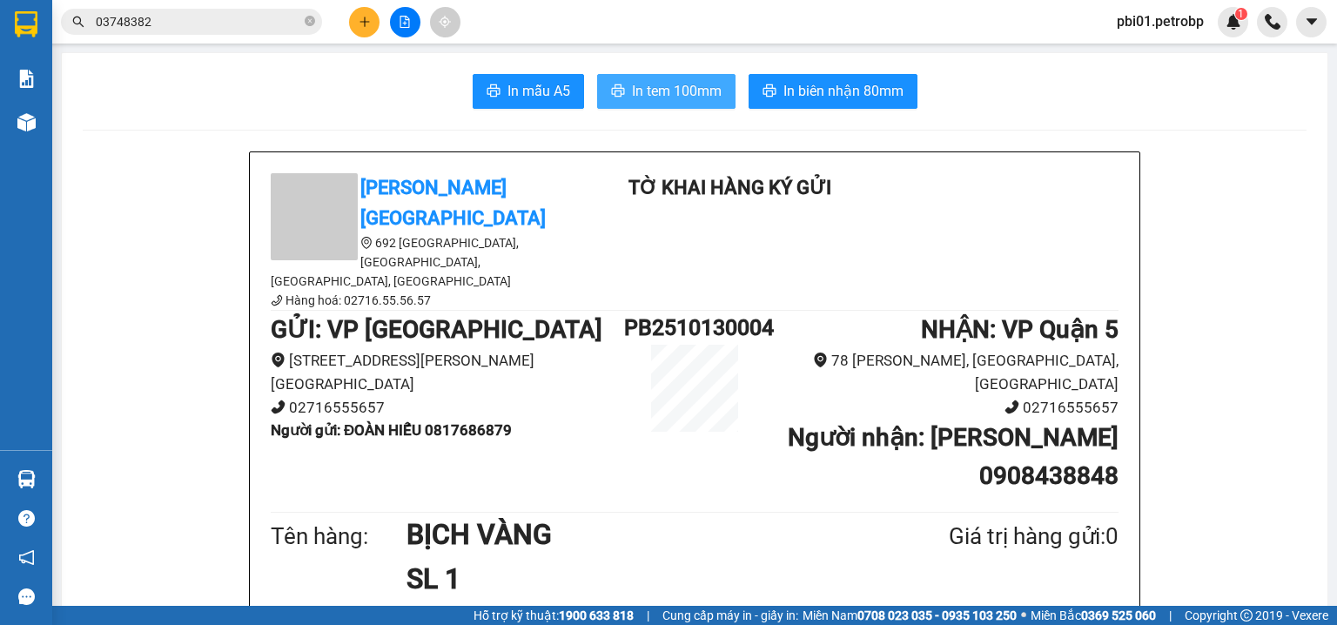
click at [615, 99] on span "printer" at bounding box center [618, 92] width 14 height 17
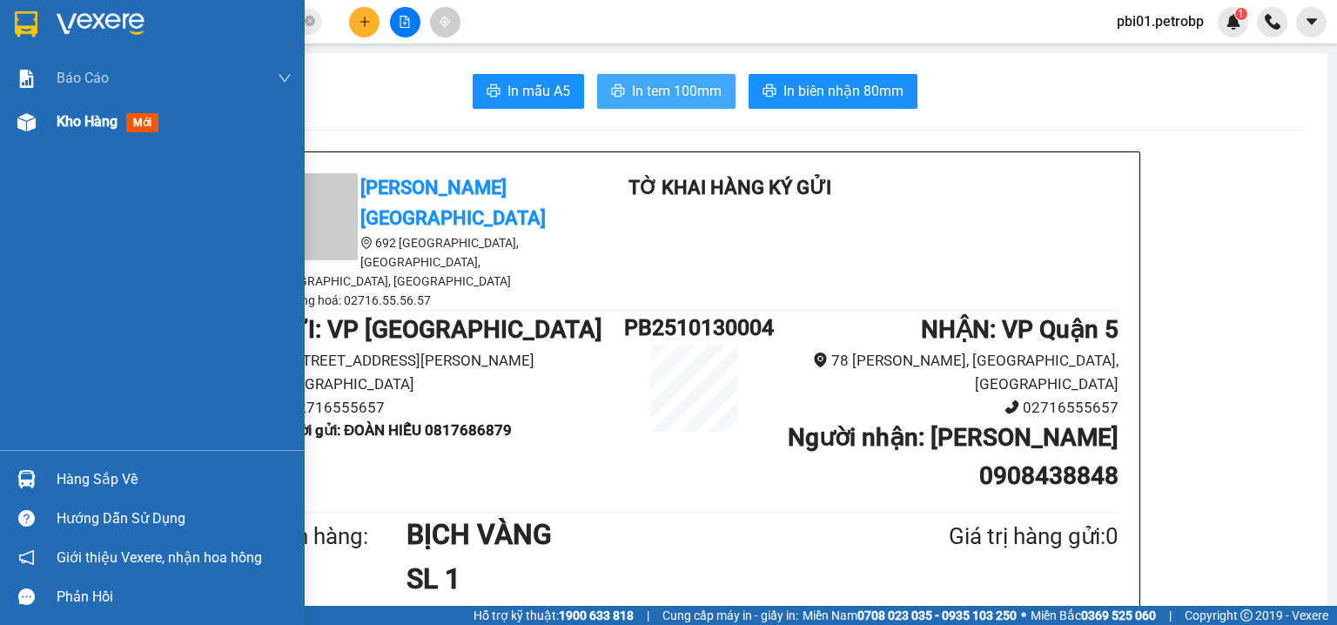
click at [91, 127] on span "Kho hàng" at bounding box center [87, 121] width 61 height 17
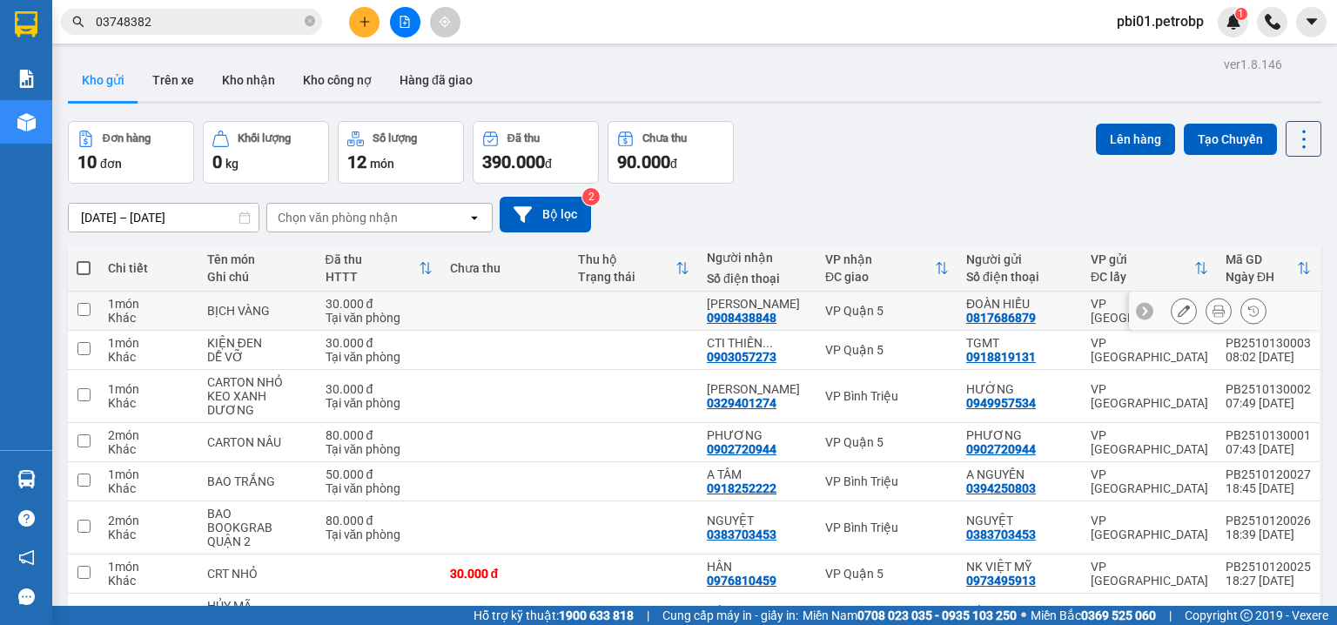
click at [1178, 313] on icon at bounding box center [1184, 311] width 12 height 12
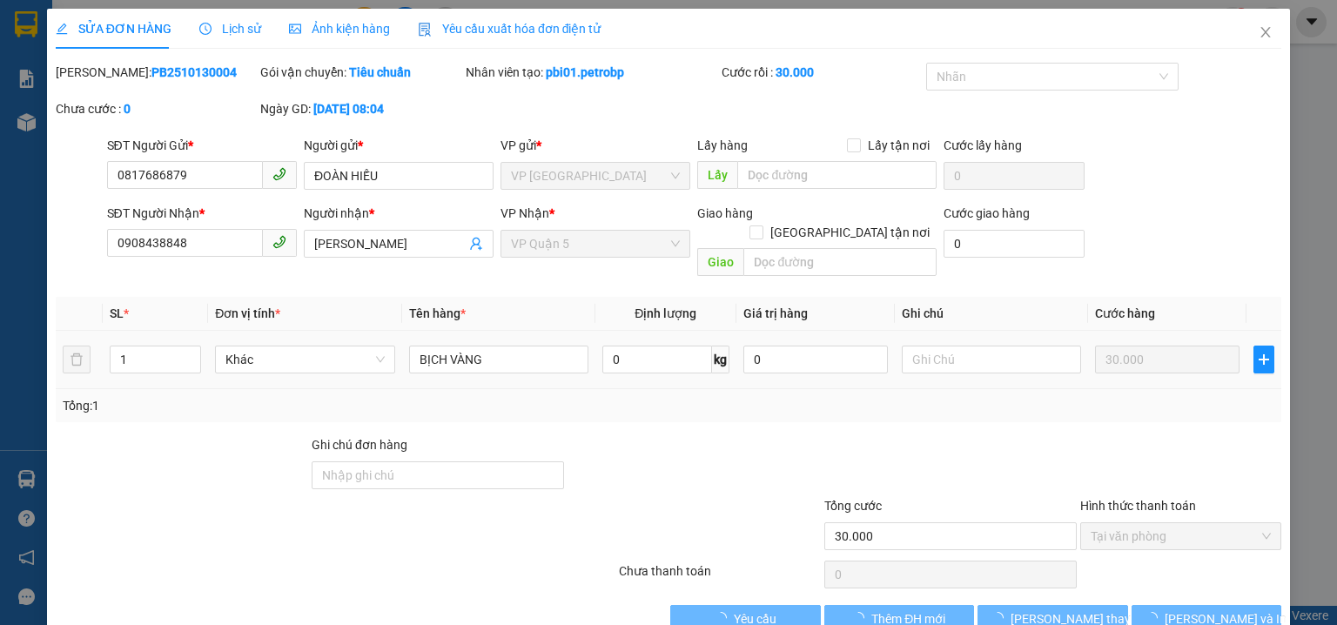
type input "0817686879"
type input "0908438848"
type input "30.000"
click at [515, 346] on input "BỊCH VÀNG" at bounding box center [498, 360] width 179 height 28
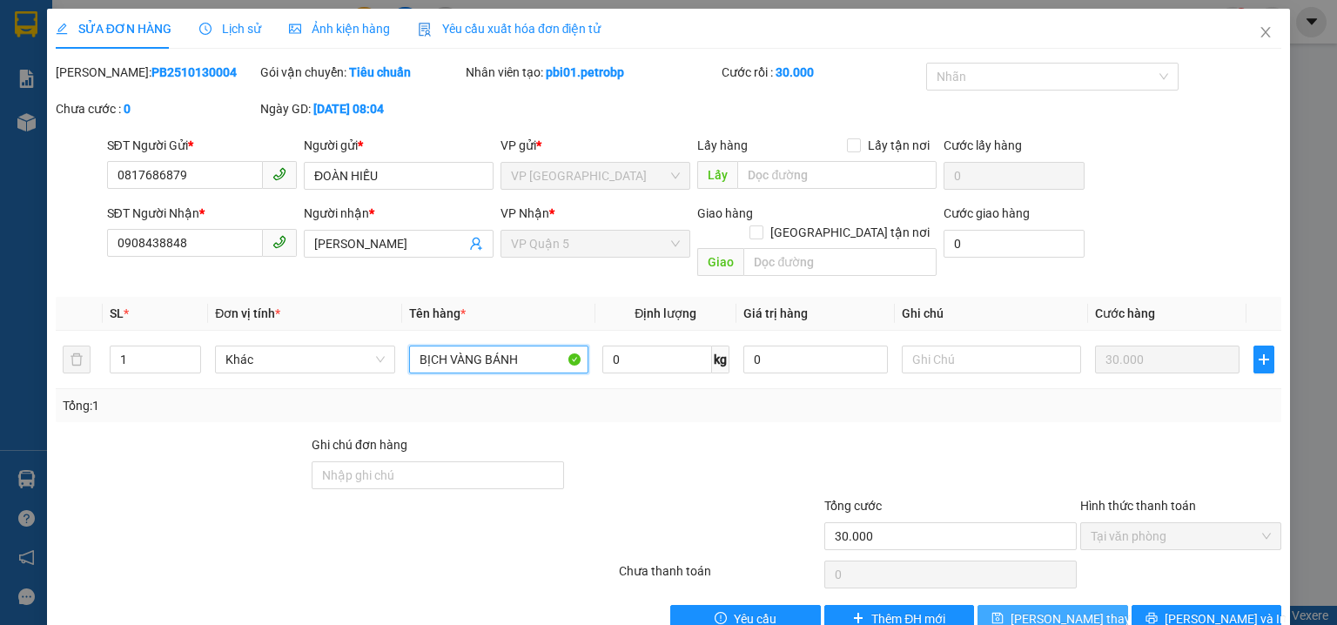
type input "BỊCH VÀNG BÁNH"
click at [1086, 609] on span "Lưu thay đổi" at bounding box center [1080, 618] width 139 height 19
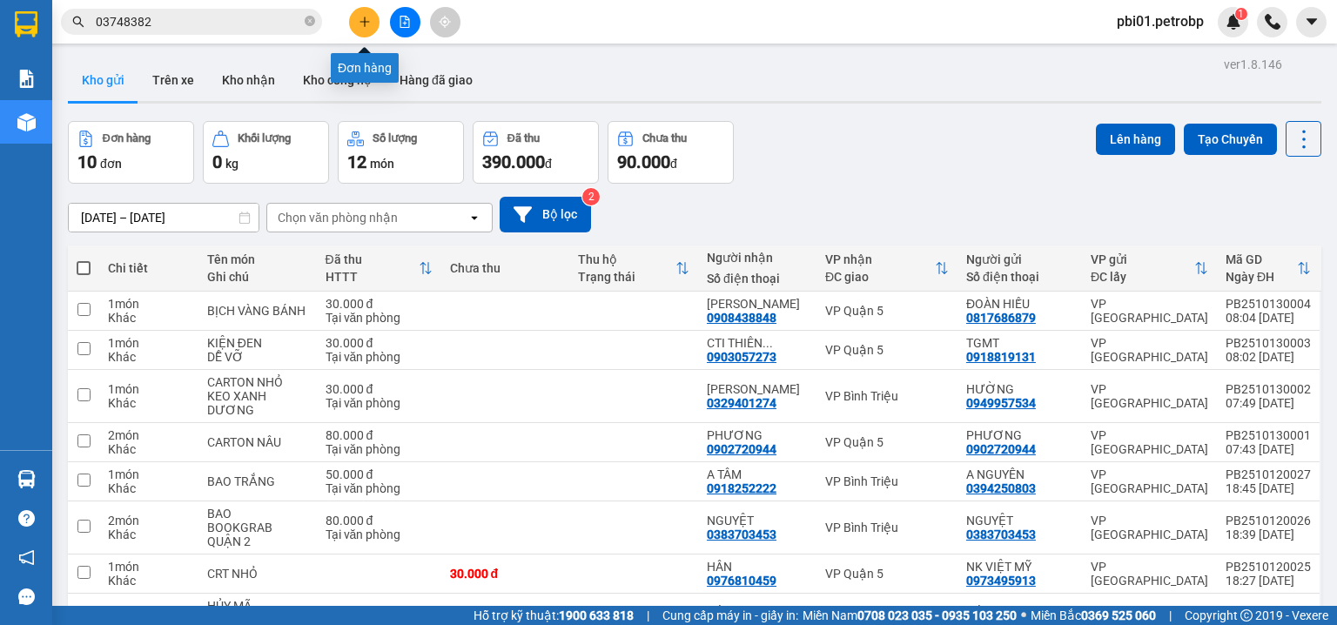
click at [356, 14] on button at bounding box center [364, 22] width 30 height 30
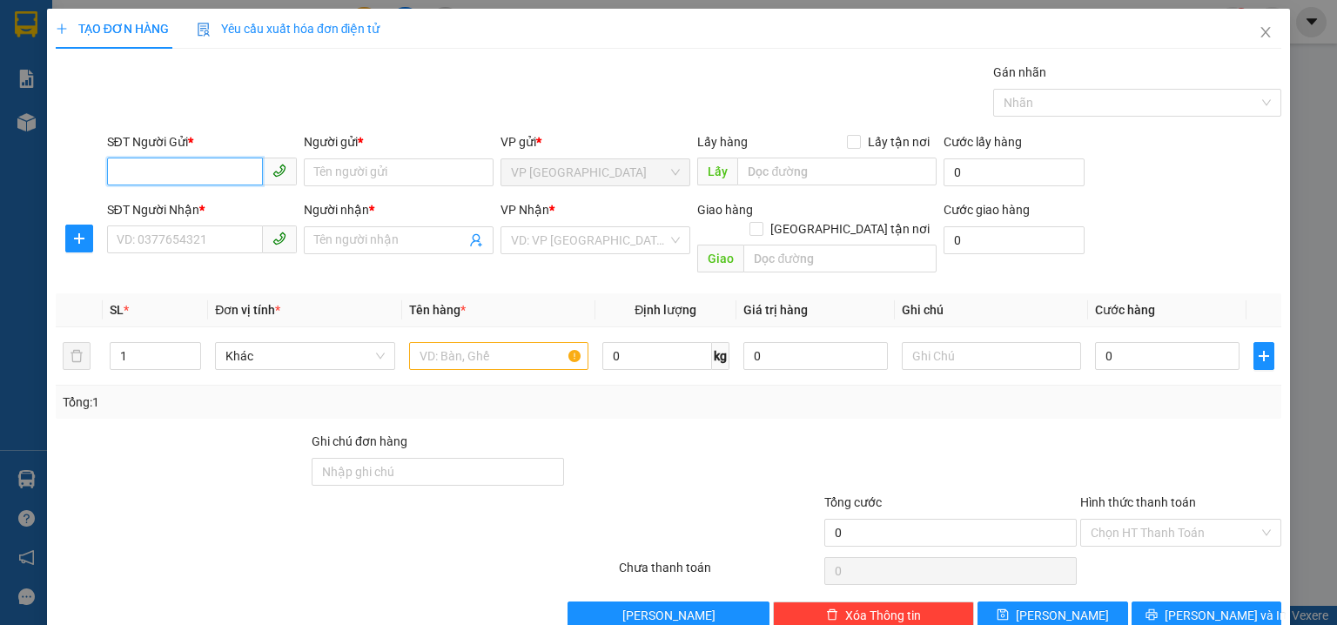
click at [198, 171] on input "SĐT Người Gửi *" at bounding box center [185, 172] width 156 height 28
drag, startPoint x: 139, startPoint y: 171, endPoint x: 380, endPoint y: 181, distance: 241.3
click at [142, 171] on input "098507" at bounding box center [185, 172] width 156 height 28
drag, startPoint x: 138, startPoint y: 171, endPoint x: 237, endPoint y: 198, distance: 102.8
click at [138, 171] on input "098507" at bounding box center [185, 172] width 156 height 28
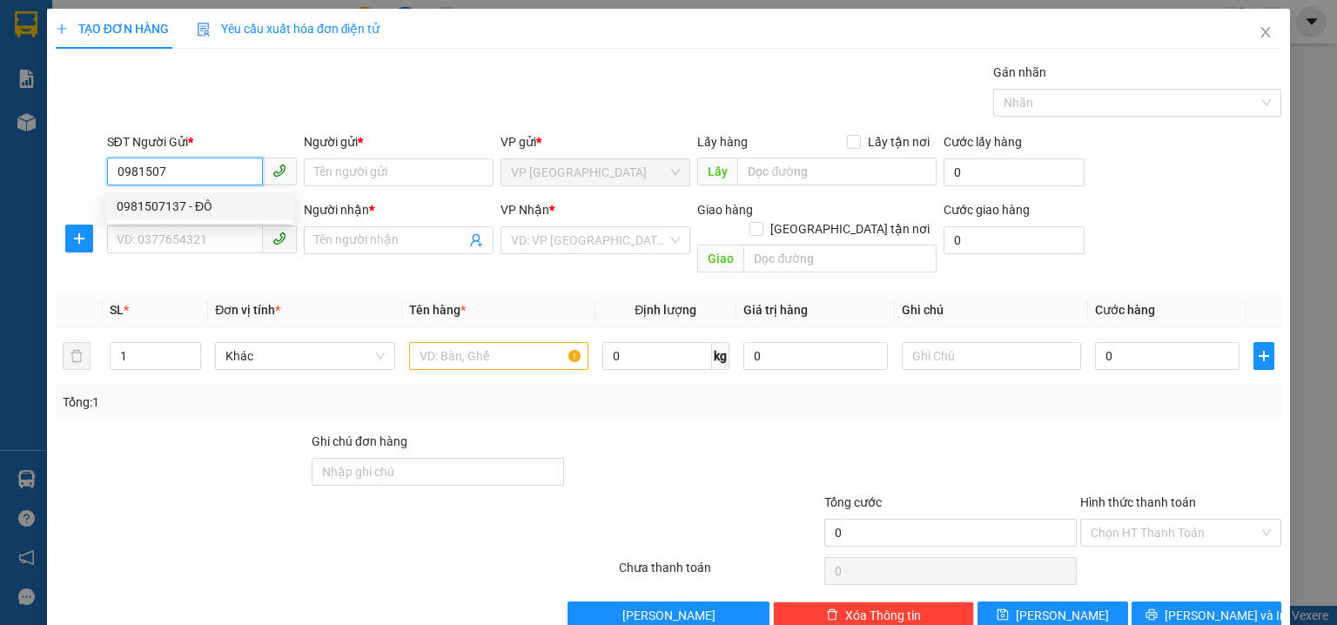
drag, startPoint x: 205, startPoint y: 205, endPoint x: 333, endPoint y: 252, distance: 136.6
click at [208, 205] on div "0981507137 - ĐÔ" at bounding box center [200, 206] width 167 height 19
type input "0981507137"
type input "ĐÔ"
type input "0918252222"
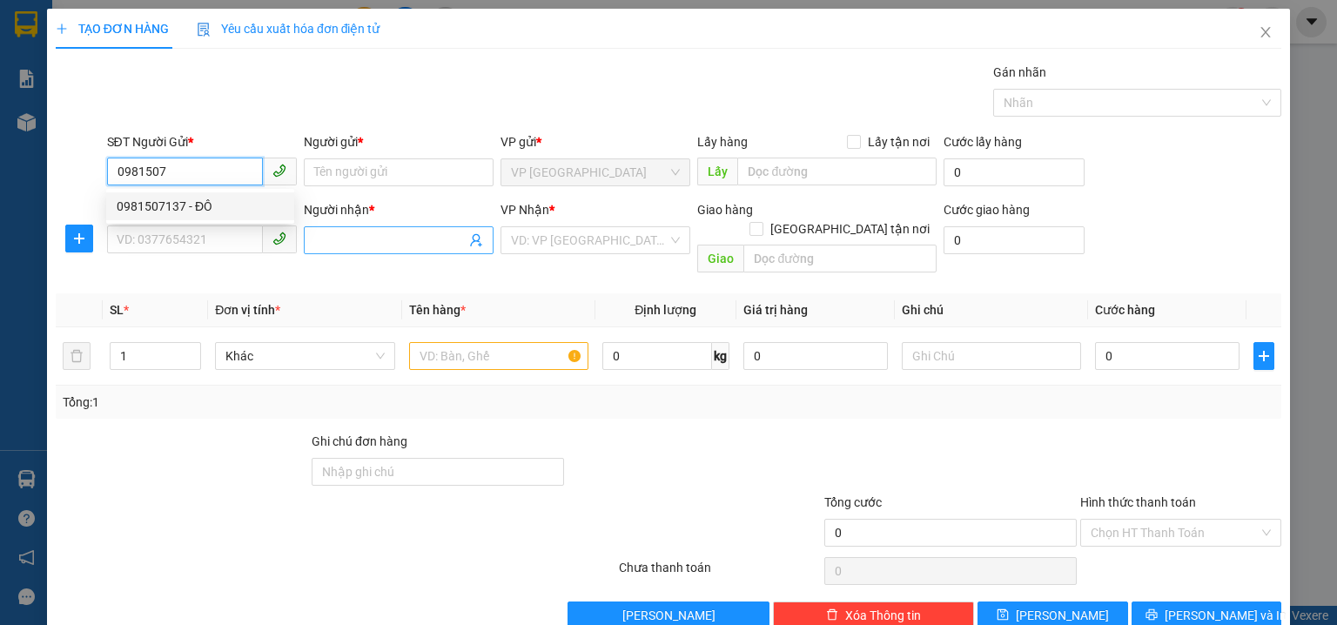
type input "A TÂM"
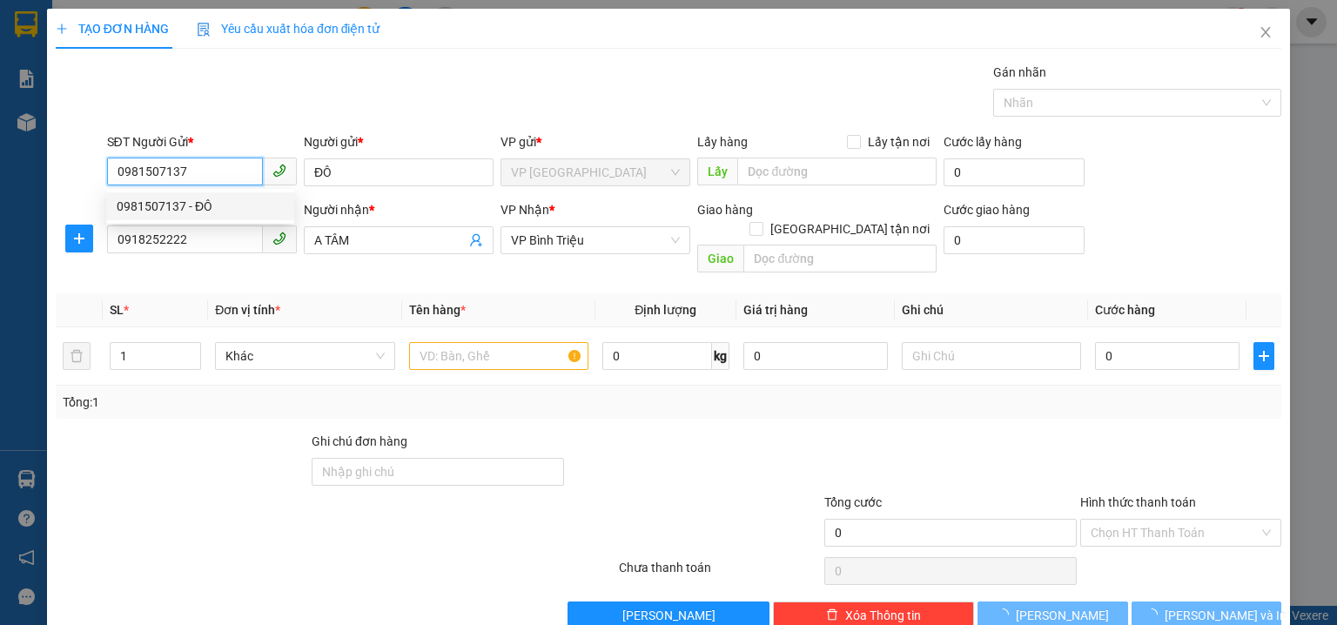
type input "40.000"
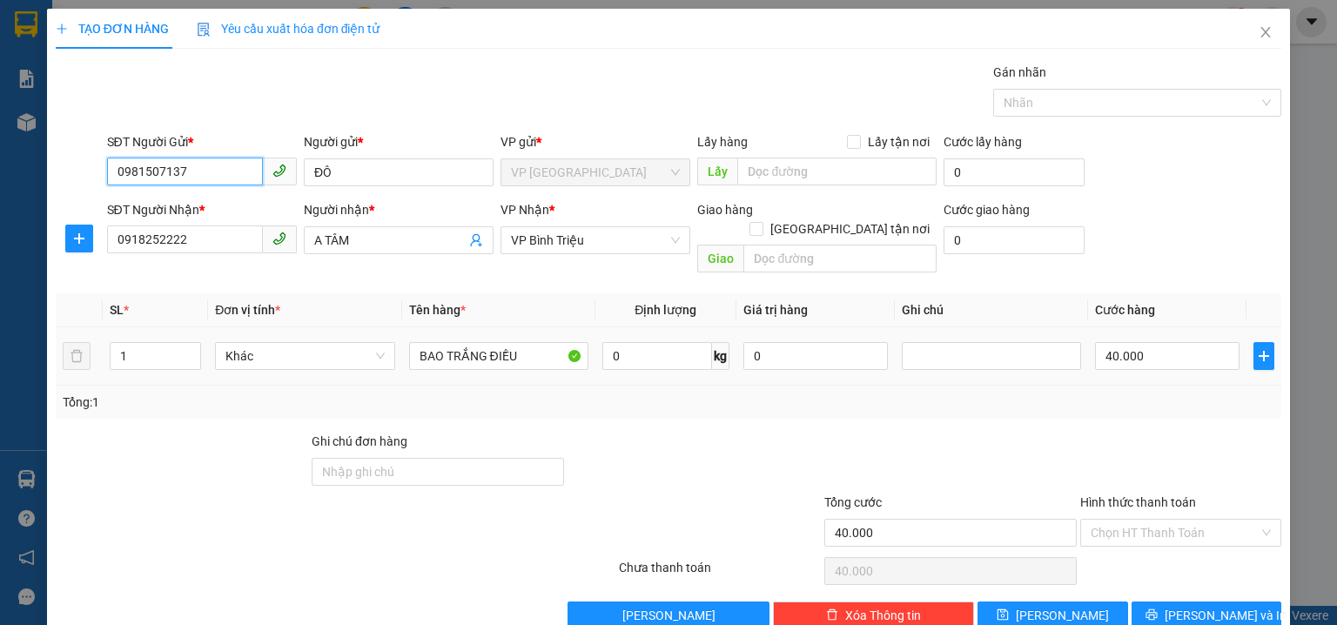
type input "0981507137"
click at [1155, 237] on div "SĐT Người Nhận * 0918252222 Người nhận * A TÂM VP Nhận * VP Bình Triệu Giao hàn…" at bounding box center [695, 240] width 1182 height 80
drag, startPoint x: 1222, startPoint y: 228, endPoint x: 982, endPoint y: 355, distance: 271.8
click at [1220, 227] on div "SĐT Người Nhận * 0918252222 Người nhận * A TÂM VP Nhận * VP Bình Triệu Giao hàn…" at bounding box center [695, 240] width 1182 height 80
click at [1165, 520] on input "Hình thức thanh toán" at bounding box center [1175, 533] width 168 height 26
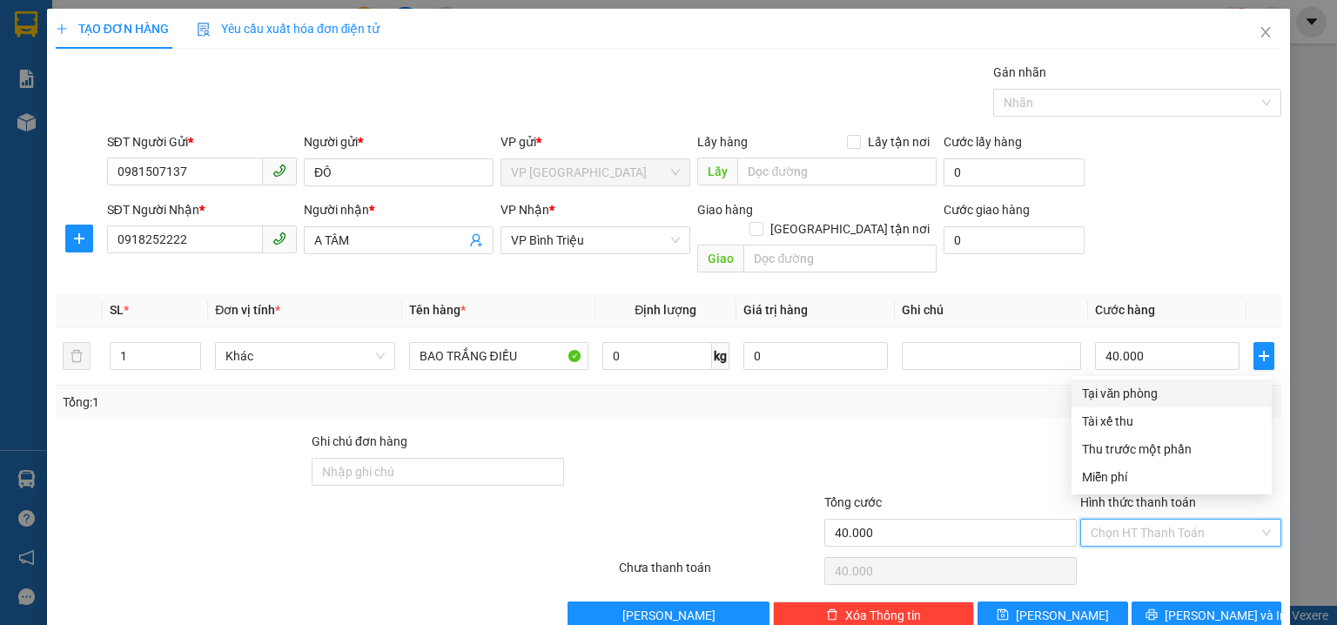
click at [1121, 399] on div "Tại văn phòng" at bounding box center [1171, 393] width 179 height 19
type input "0"
drag, startPoint x: 1225, startPoint y: 171, endPoint x: 1211, endPoint y: 219, distance: 49.0
click at [1224, 171] on div "SĐT Người Gửi * 0981507137 Người gửi * ĐÔ VP gửi * VP Phước Bình Lấy hàng Lấy t…" at bounding box center [695, 162] width 1182 height 61
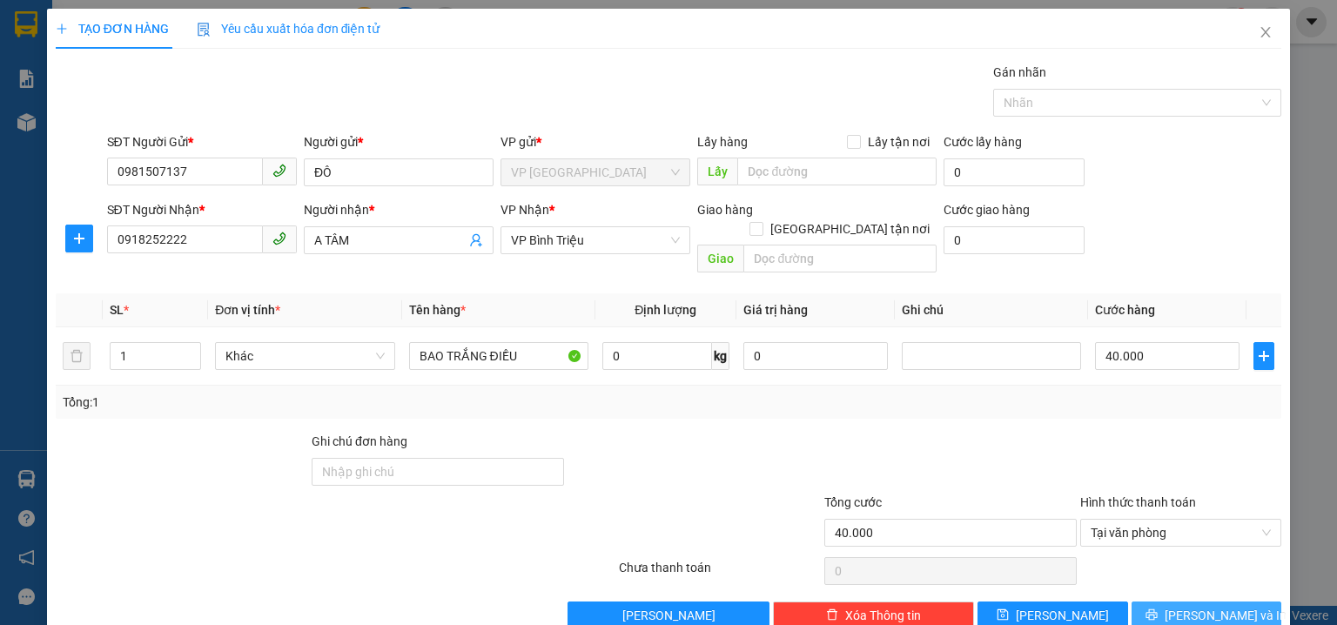
click at [1238, 602] on button "Lưu và In" at bounding box center [1207, 616] width 151 height 28
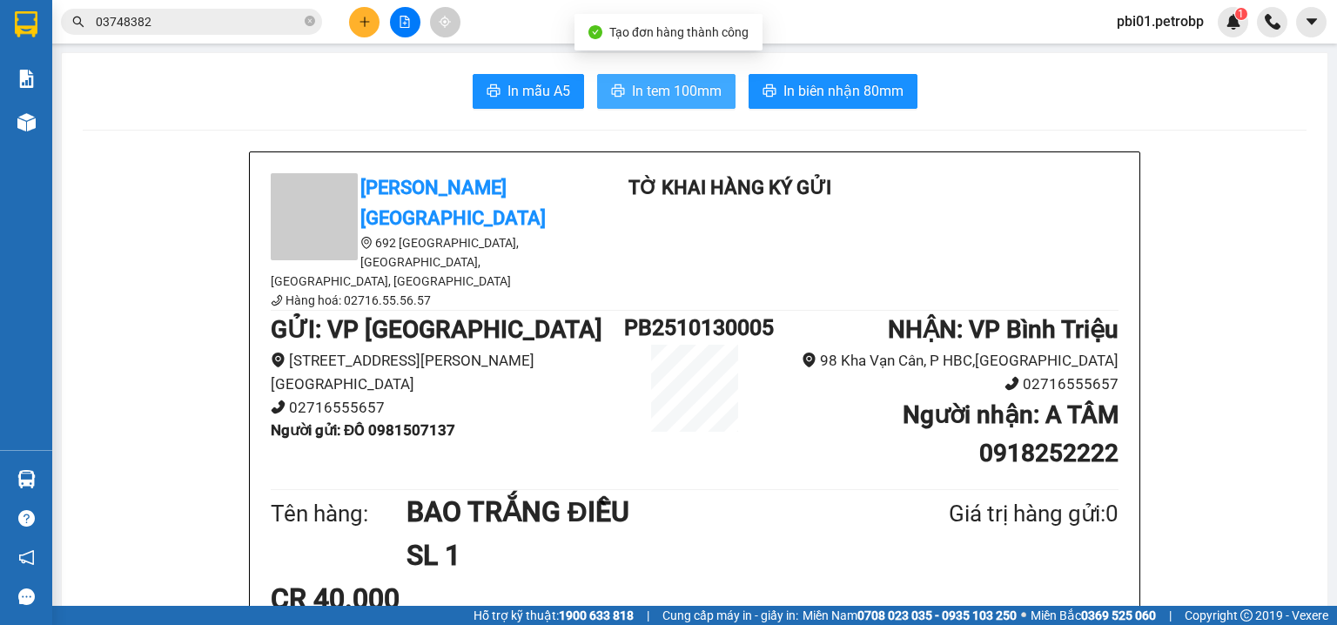
click at [659, 74] on button "In tem 100mm" at bounding box center [666, 91] width 138 height 35
click at [660, 84] on span "In tem 100mm" at bounding box center [677, 91] width 90 height 22
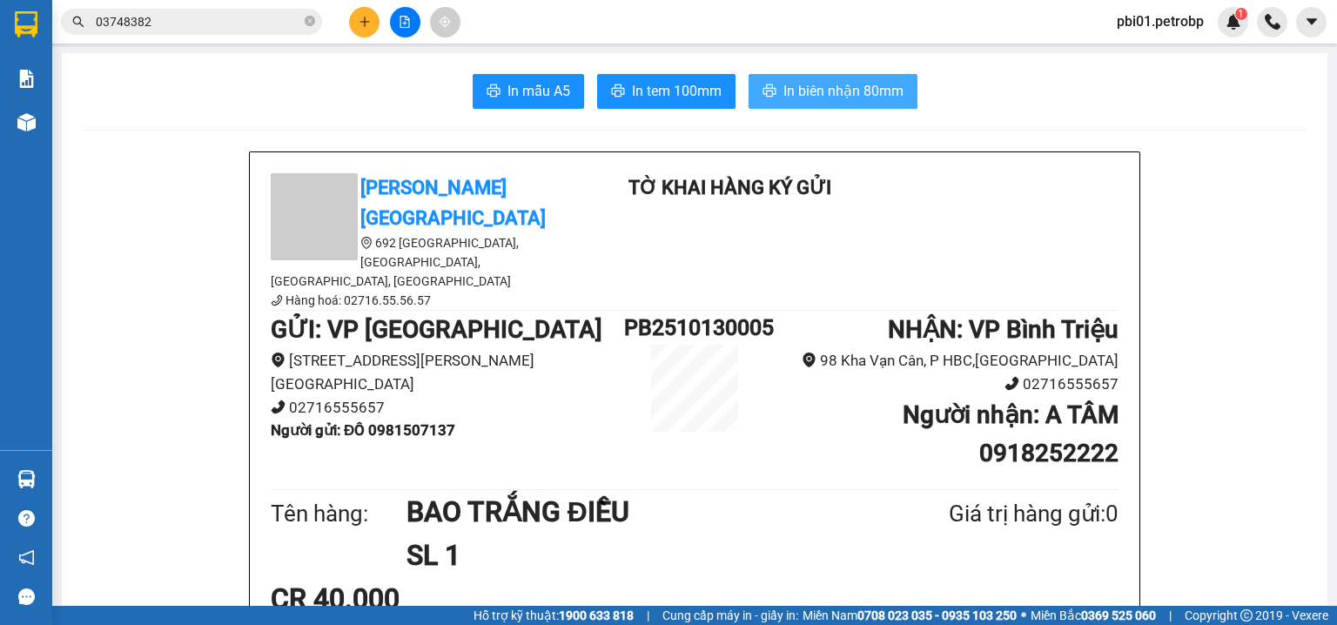
click at [795, 95] on span "In biên nhận 80mm" at bounding box center [843, 91] width 120 height 22
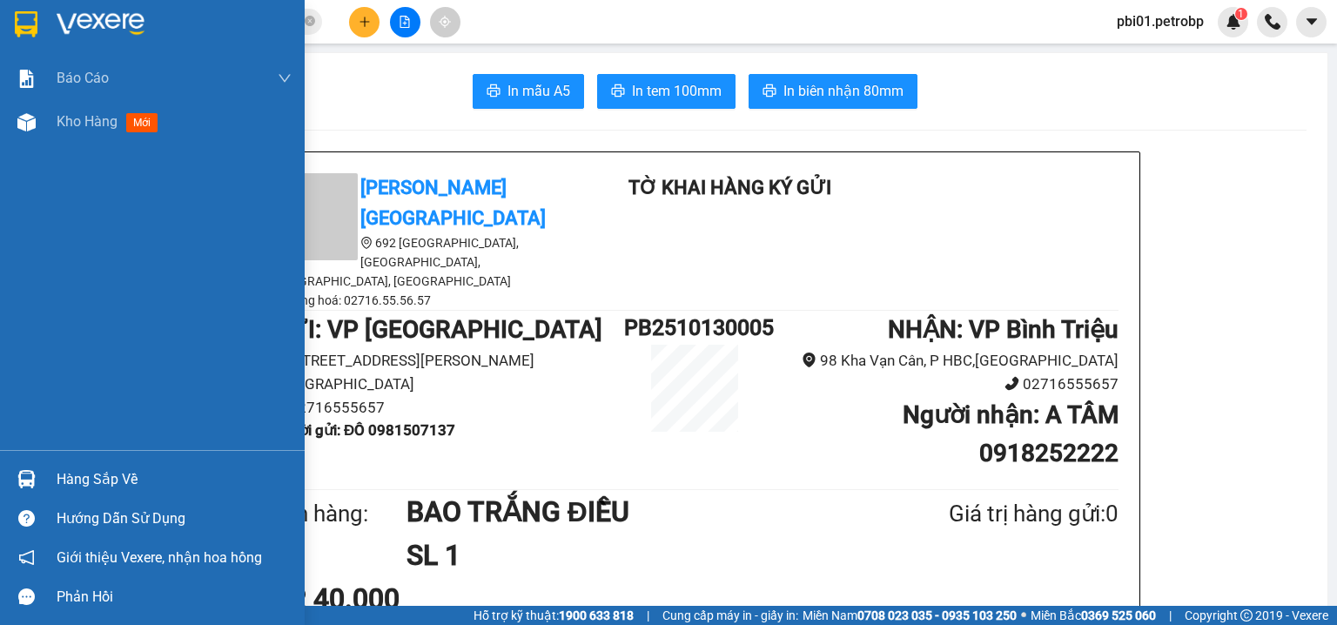
click at [44, 465] on div "Hàng sắp về" at bounding box center [152, 479] width 305 height 39
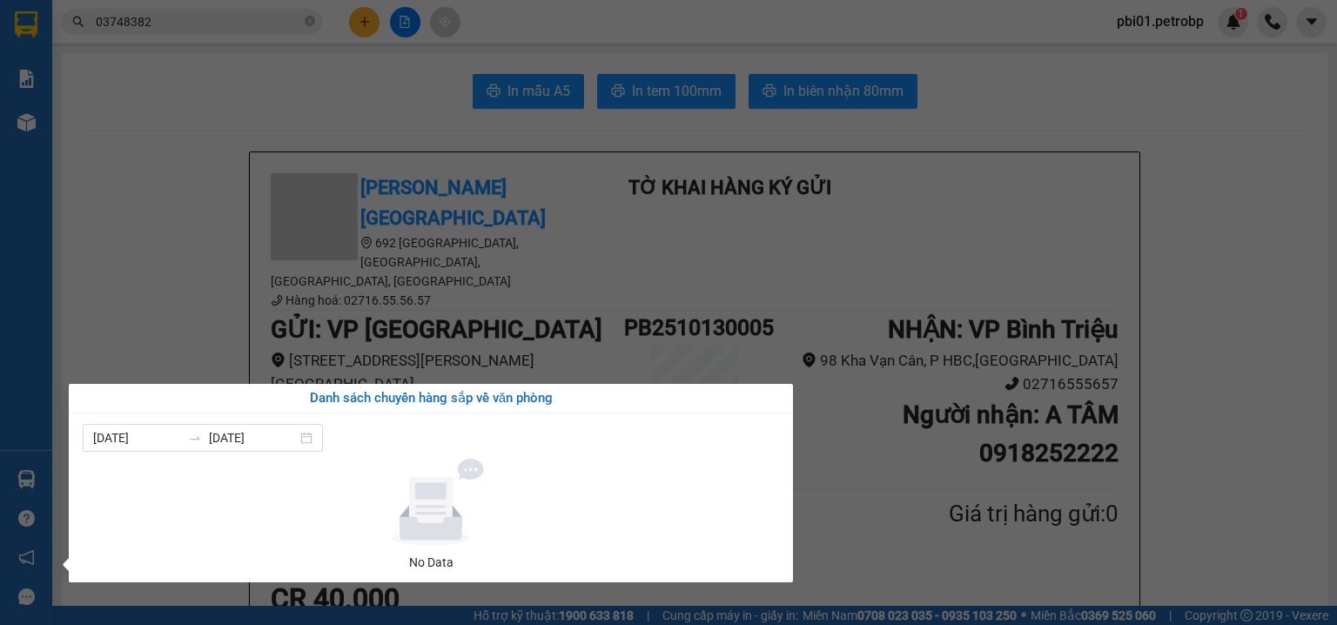
click at [133, 264] on section "Kết quả tìm kiếm ( 23 ) Bộ lọc Ngày tạo đơn gần nhất Mã ĐH Trạng thái Món hàng …" at bounding box center [668, 312] width 1337 height 625
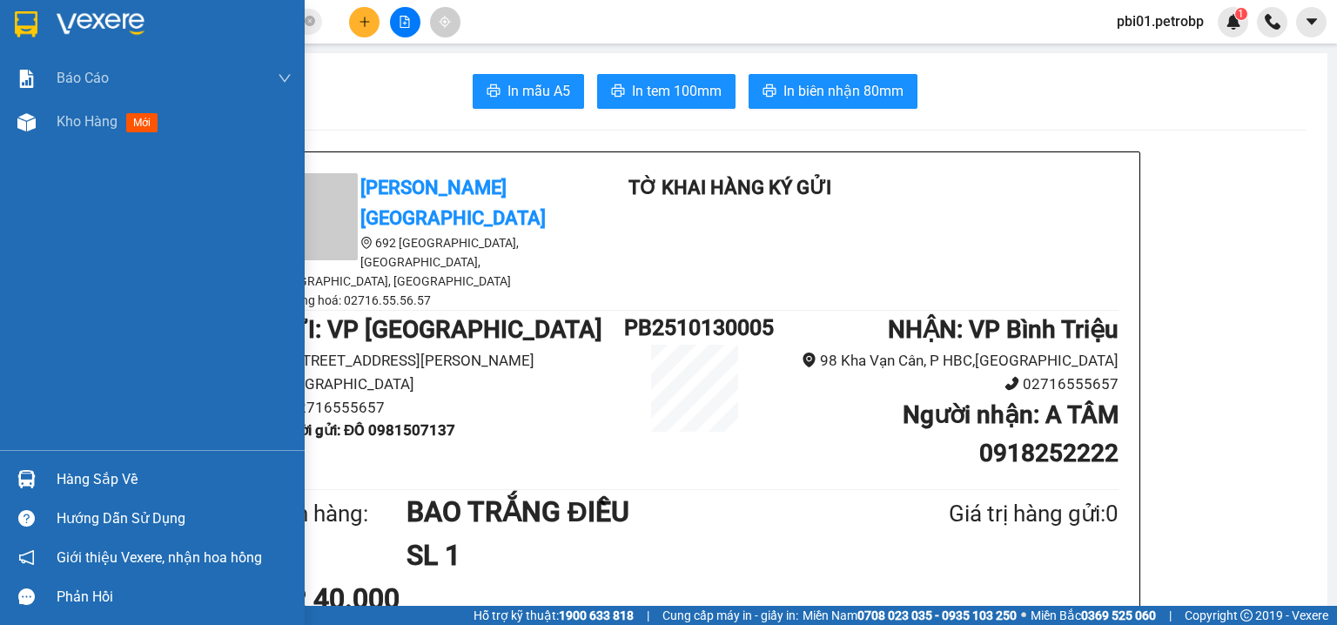
click at [78, 468] on div "Hàng sắp về" at bounding box center [174, 480] width 235 height 26
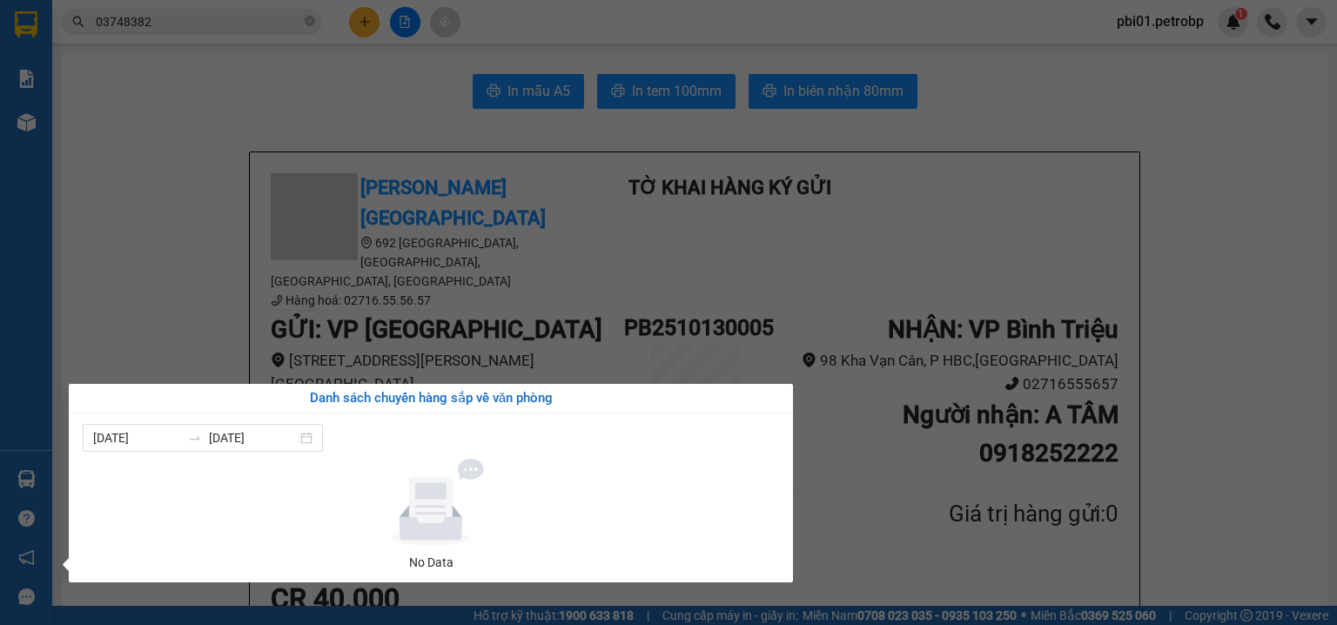
click at [126, 226] on section "Kết quả tìm kiếm ( 23 ) Bộ lọc Ngày tạo đơn gần nhất Mã ĐH Trạng thái Món hàng …" at bounding box center [668, 312] width 1337 height 625
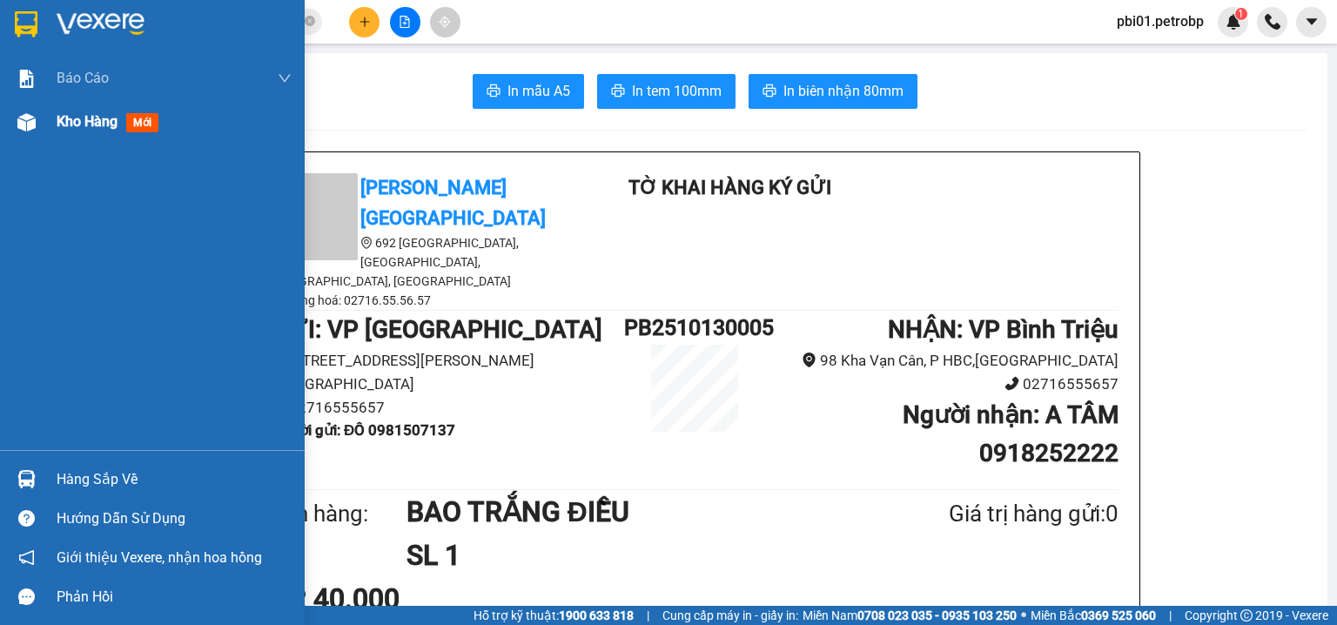
click at [31, 126] on img at bounding box center [26, 122] width 18 height 18
click at [50, 124] on div "Kho hàng mới" at bounding box center [152, 122] width 305 height 44
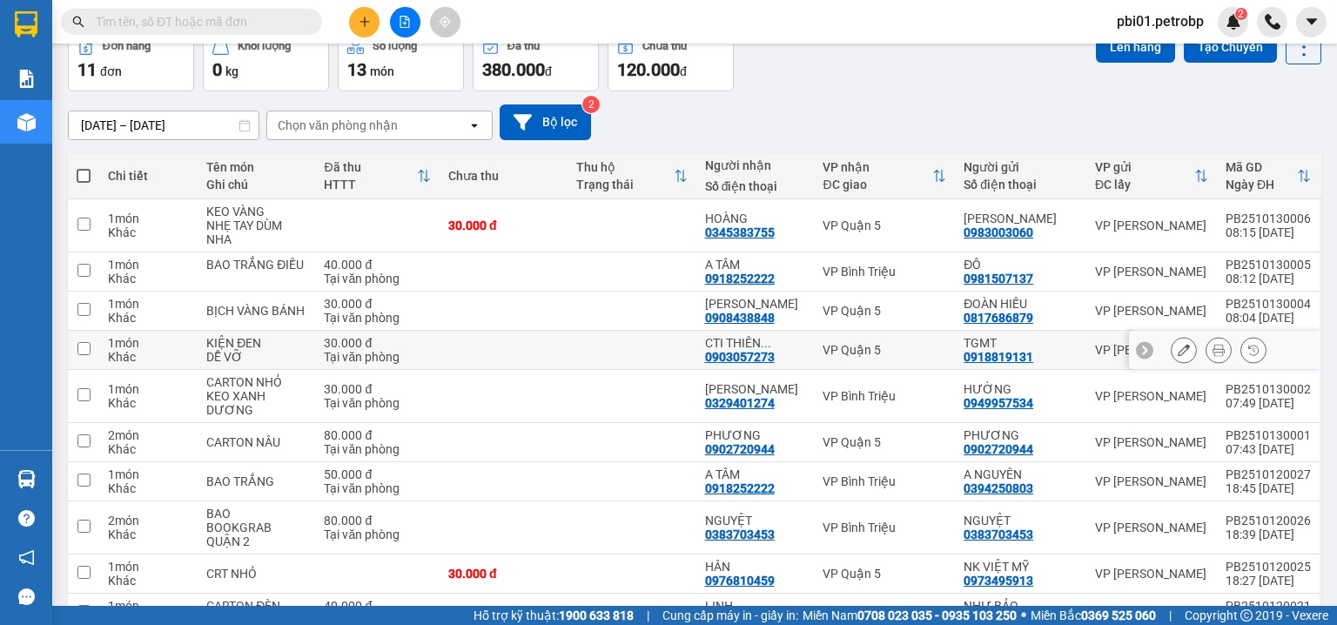
scroll to position [185, 0]
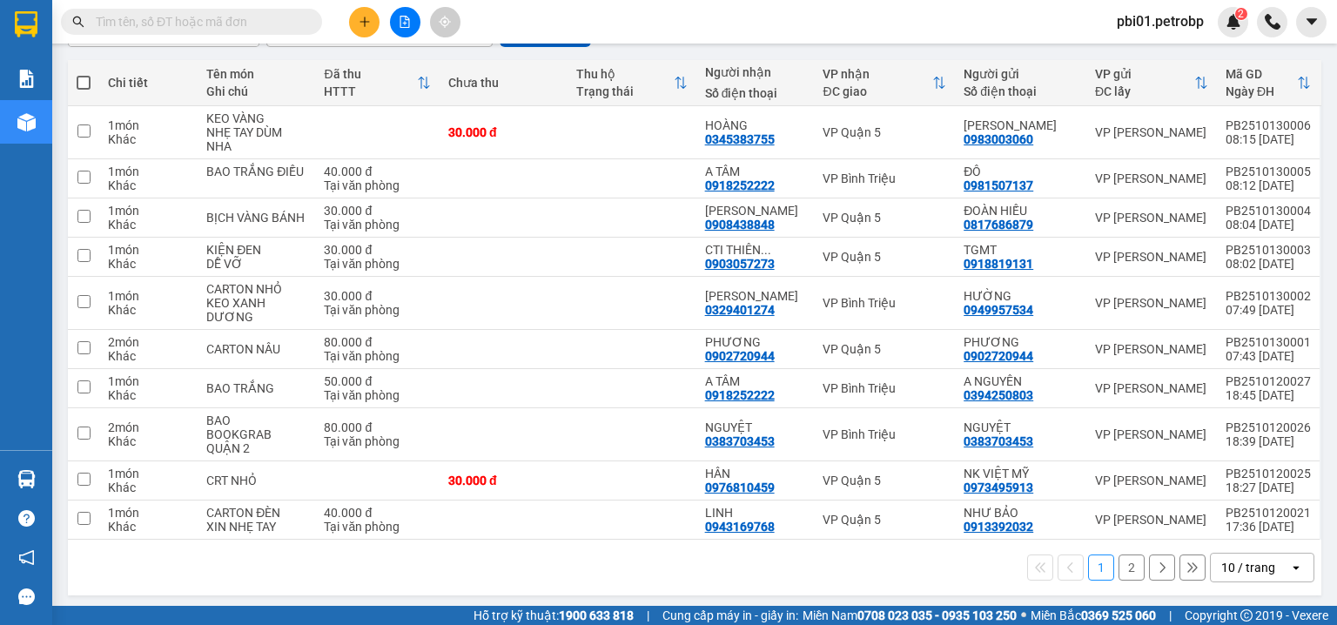
click at [167, 13] on input "text" at bounding box center [198, 21] width 205 height 19
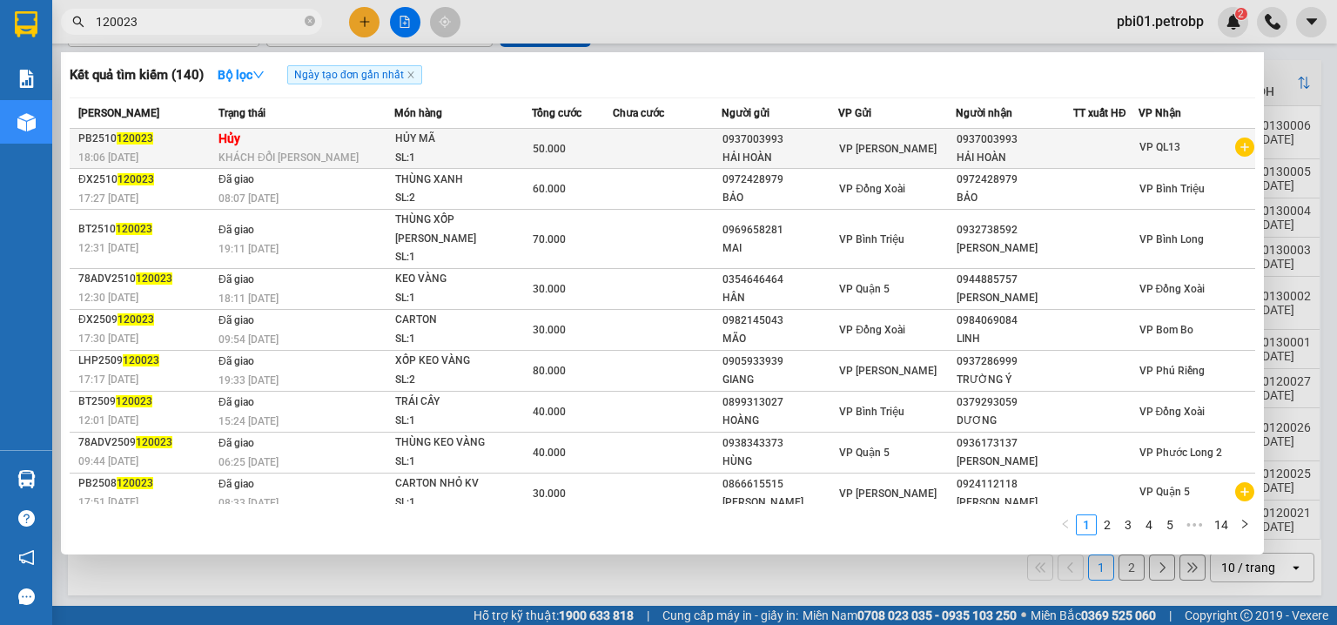
type input "120023"
click at [344, 152] on div "KHÁCH ĐỔI [PERSON_NAME]" at bounding box center [306, 157] width 175 height 19
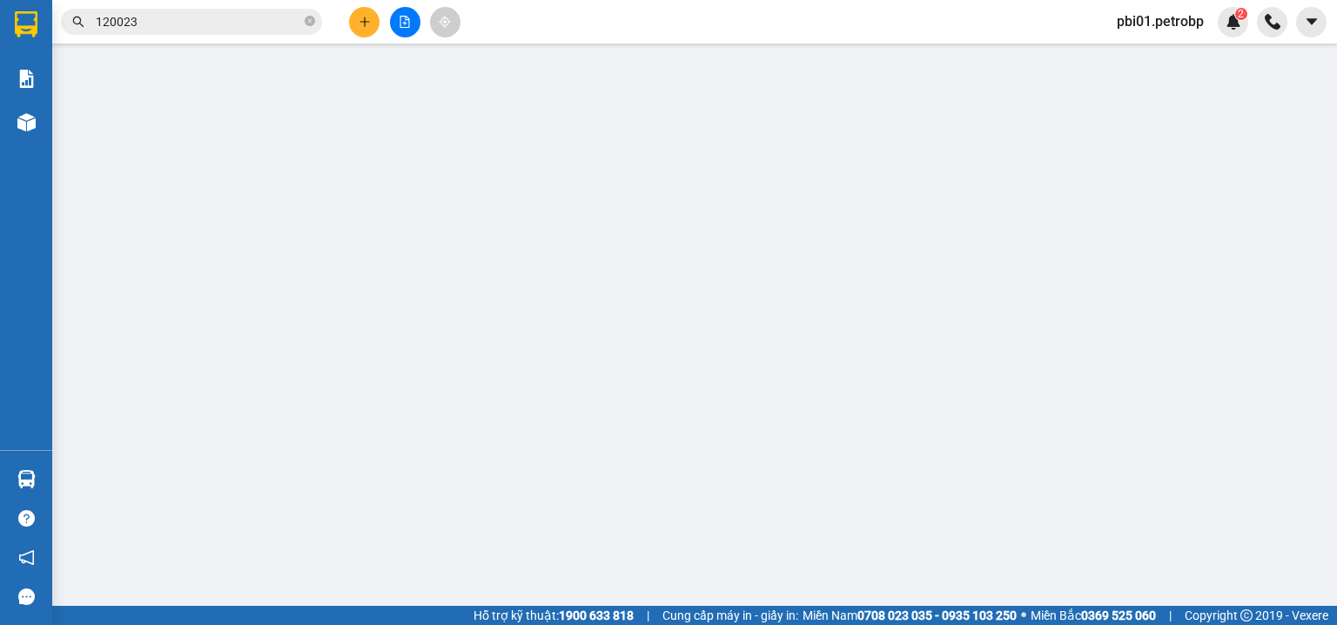
type input "0937003993"
type input "HẢI HOÀN"
type input "0937003993"
type input "HẢI HOÀN"
type input "50.000"
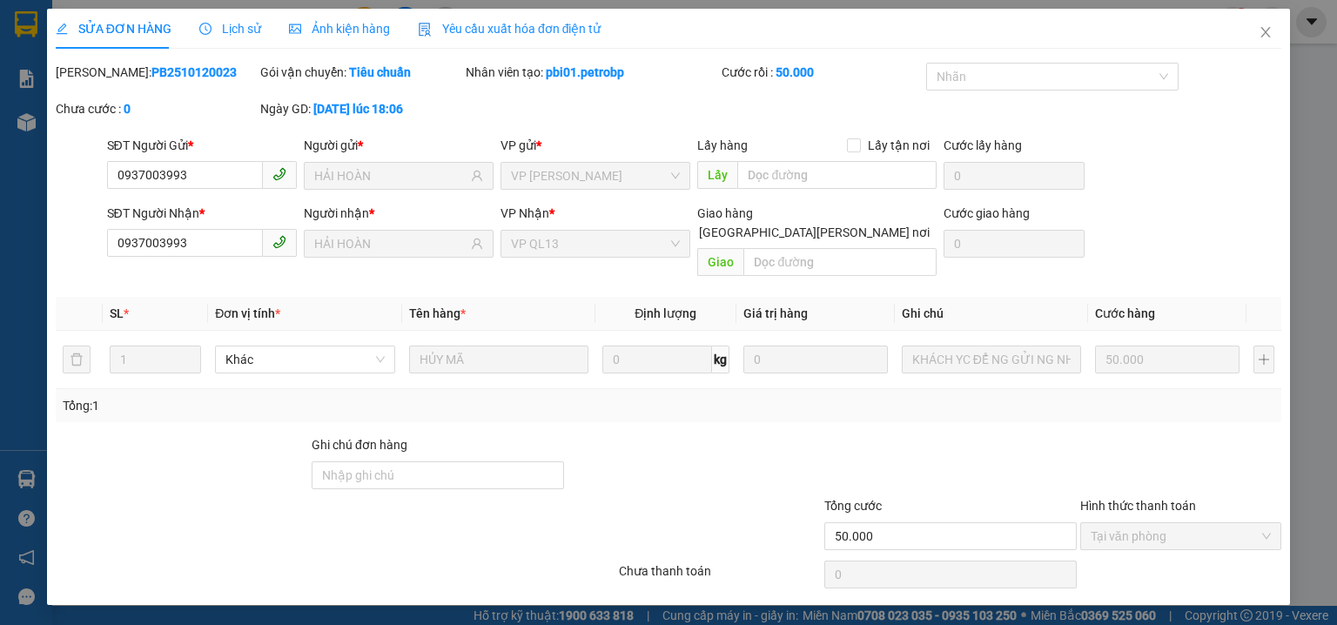
click at [228, 29] on span "Lịch sử" at bounding box center [230, 29] width 62 height 14
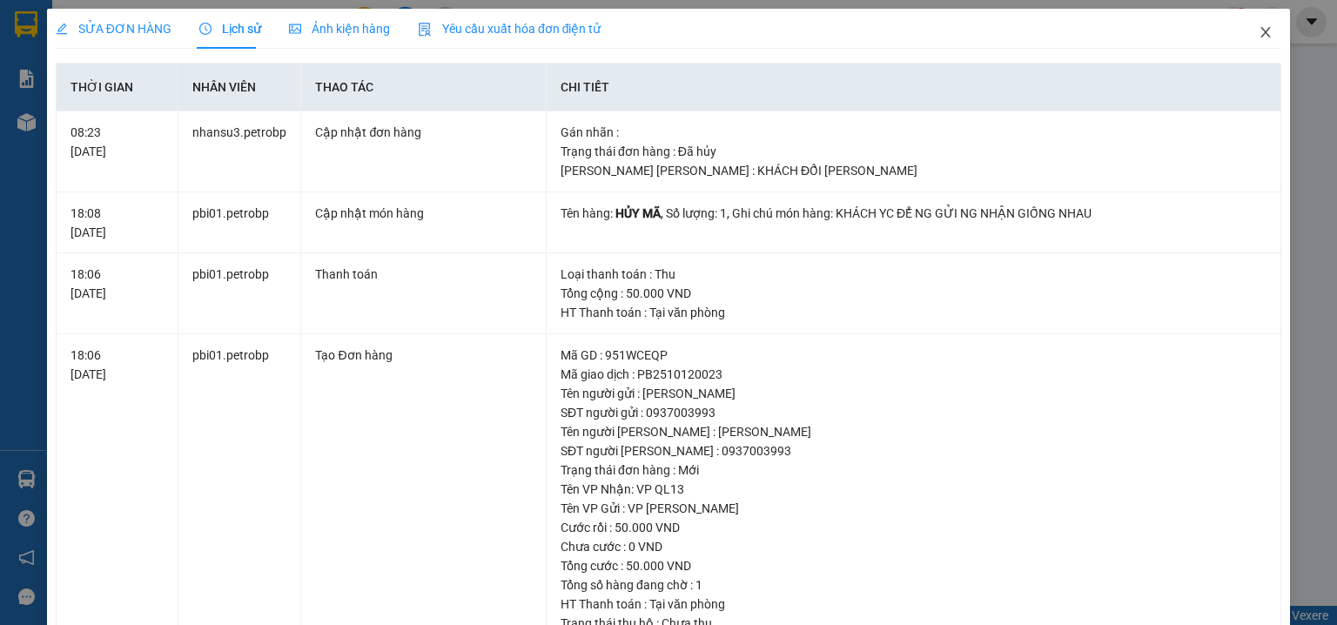
click at [1261, 32] on icon "close" at bounding box center [1266, 32] width 10 height 10
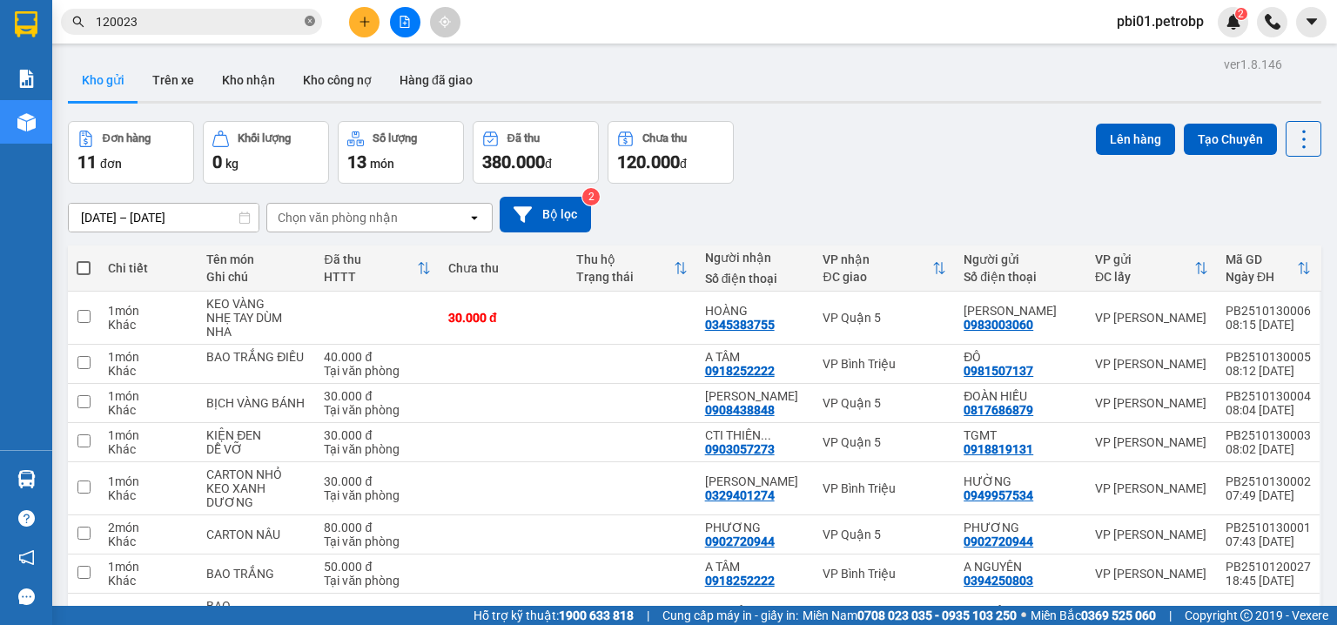
click at [305, 24] on icon "close-circle" at bounding box center [310, 21] width 10 height 10
drag, startPoint x: 168, startPoint y: 17, endPoint x: 292, endPoint y: 1, distance: 124.6
click at [207, 9] on span at bounding box center [191, 22] width 261 height 26
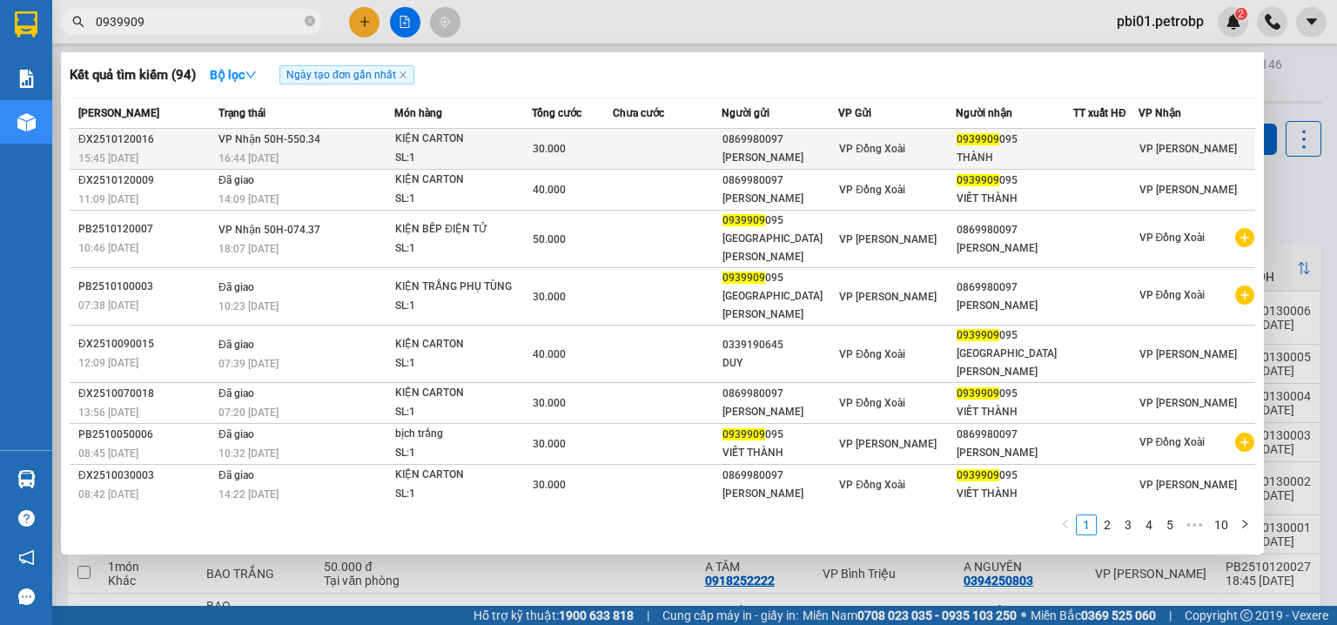
type input "0939909"
click at [772, 141] on div "0869980097" at bounding box center [781, 140] width 116 height 18
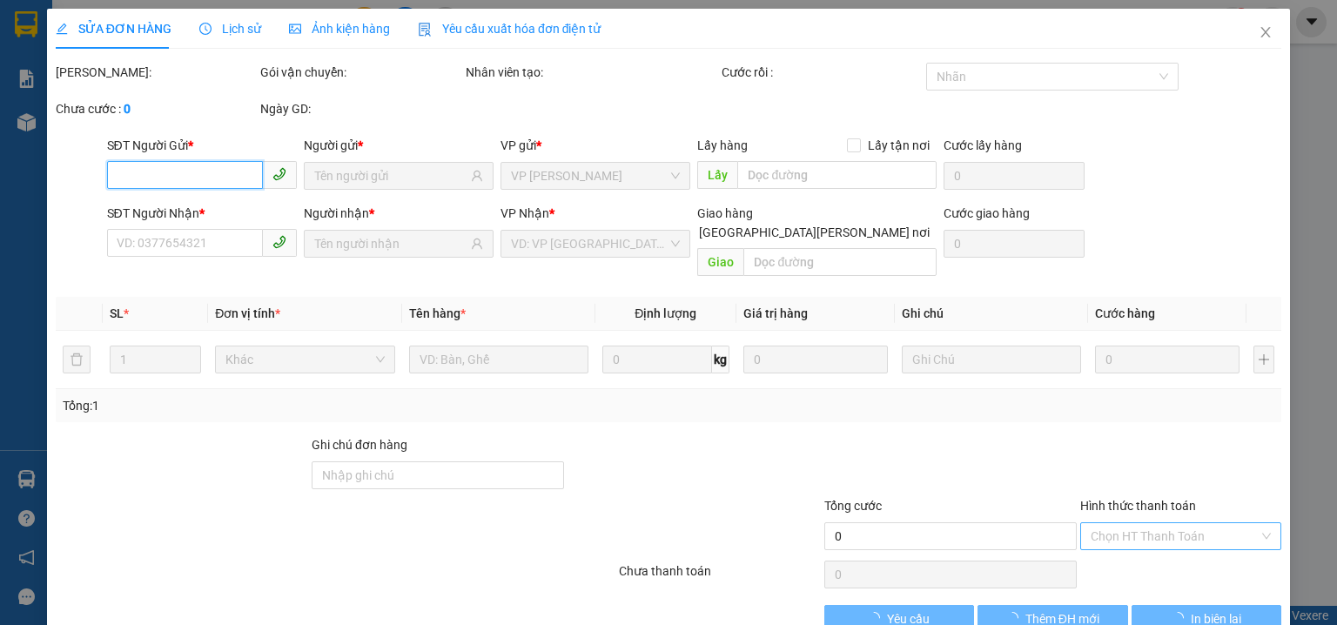
type input "0869980097"
type input "[PERSON_NAME]"
type input "0939909095"
type input "THÀNH"
type input "30.000"
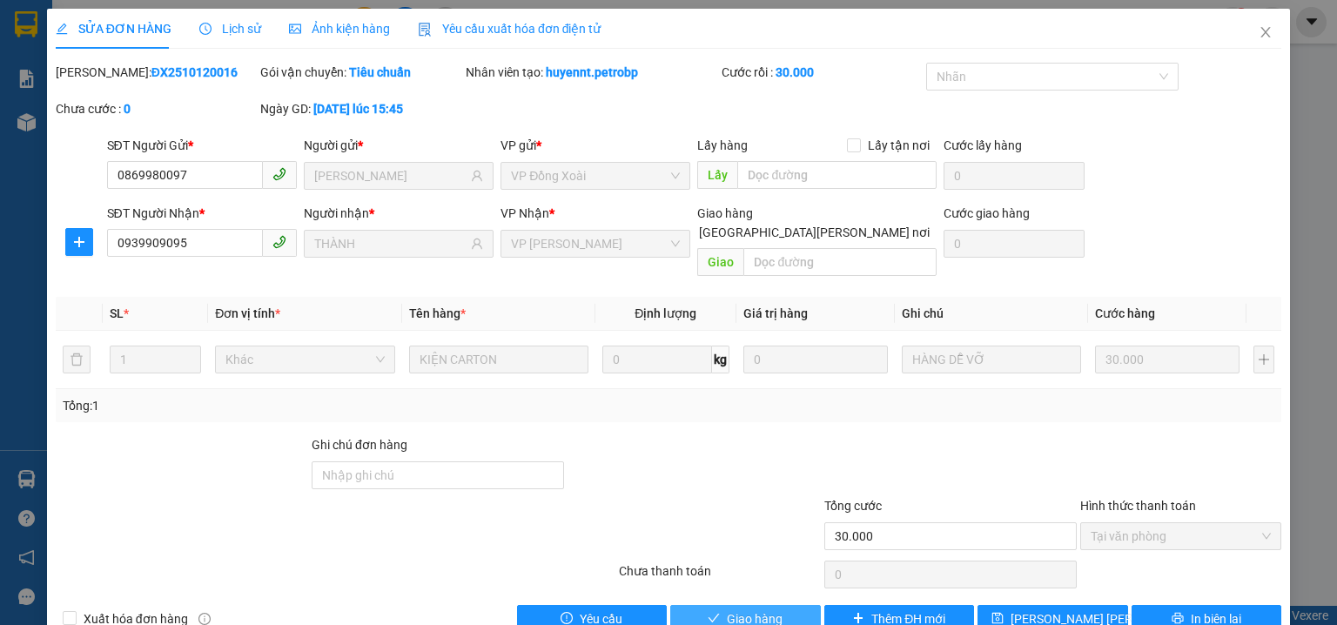
click at [728, 609] on span "Giao hàng" at bounding box center [755, 618] width 56 height 19
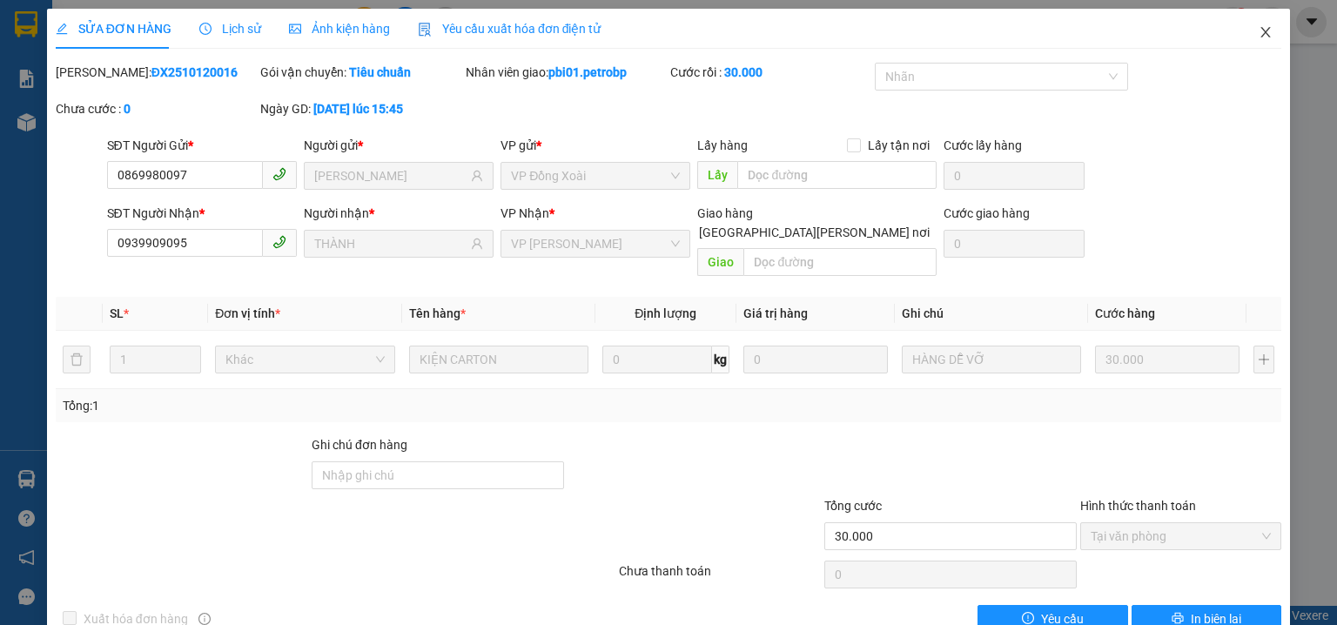
drag, startPoint x: 1255, startPoint y: 35, endPoint x: 292, endPoint y: 31, distance: 962.8
click at [1259, 35] on icon "close" at bounding box center [1266, 32] width 14 height 14
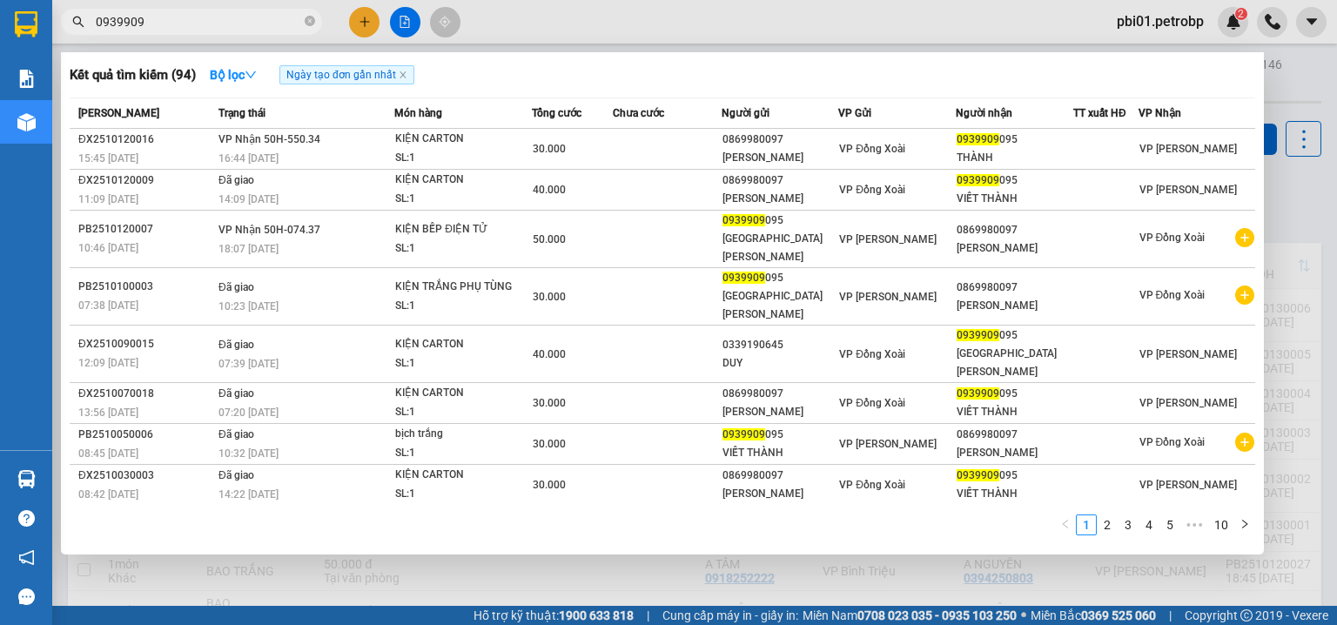
click at [318, 24] on span "0939909" at bounding box center [191, 22] width 261 height 26
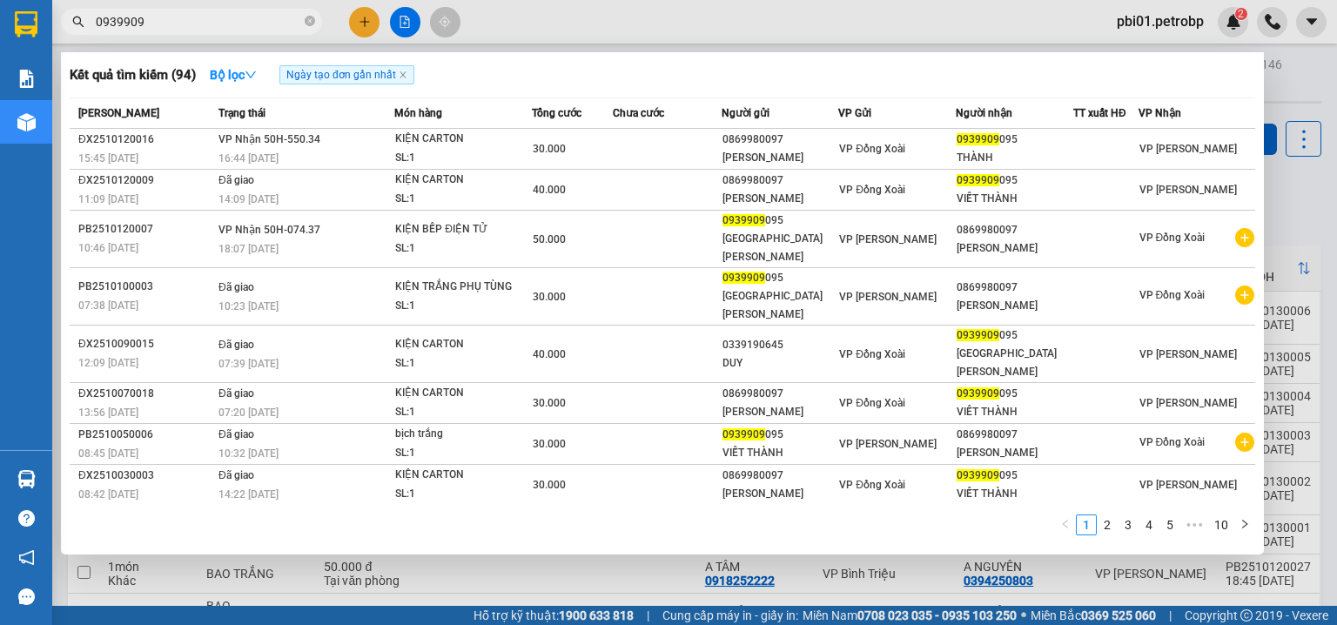
click at [315, 24] on span "0939909" at bounding box center [191, 22] width 261 height 26
click at [310, 23] on icon "close-circle" at bounding box center [310, 21] width 10 height 10
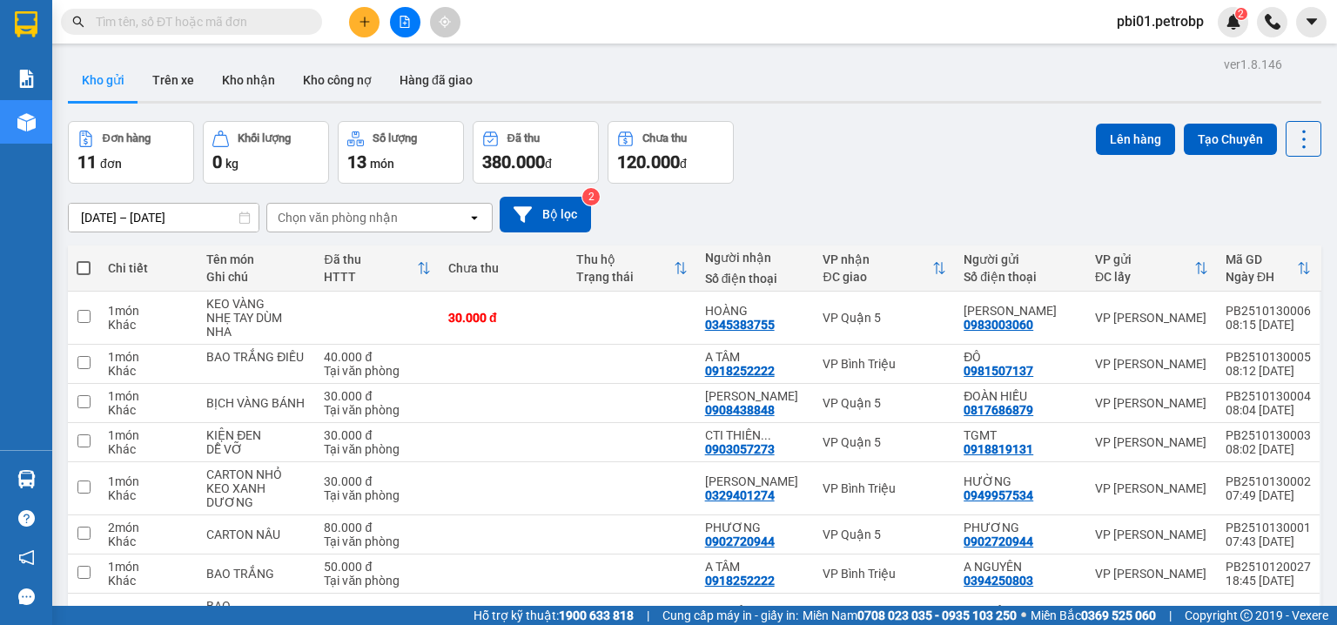
drag, startPoint x: 282, startPoint y: 21, endPoint x: 446, endPoint y: 3, distance: 164.7
click at [285, 20] on input "text" at bounding box center [198, 21] width 205 height 19
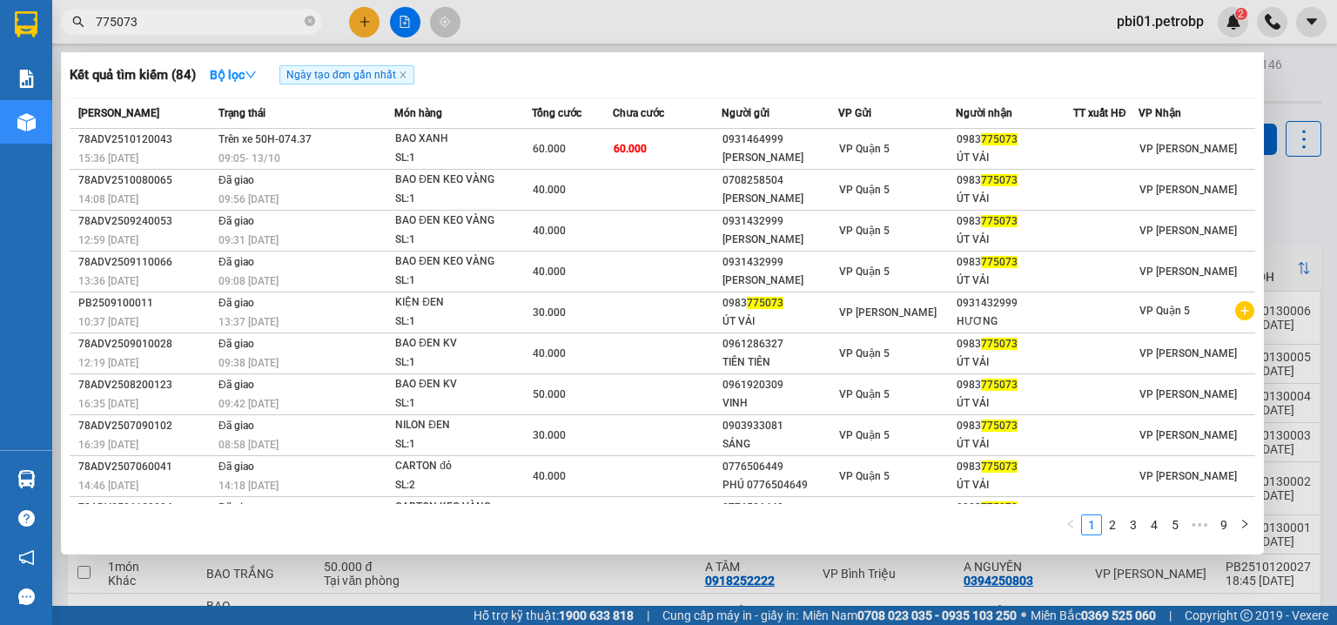
type input "775073"
click at [378, 22] on div at bounding box center [668, 312] width 1337 height 625
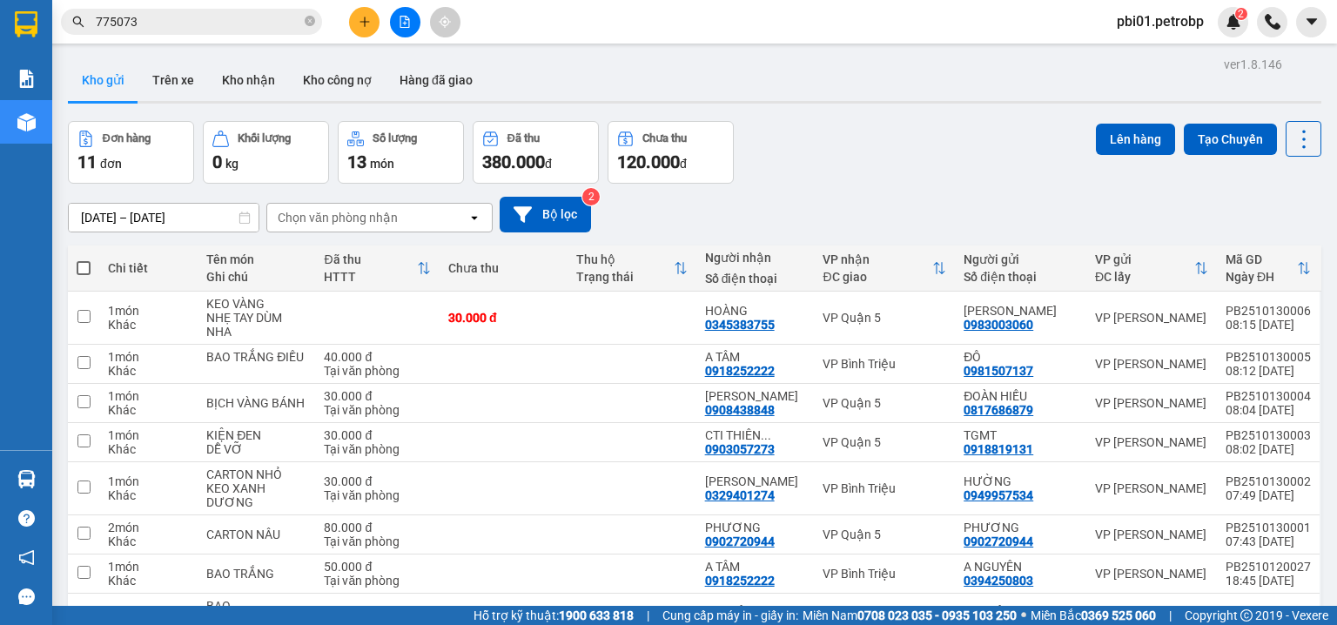
click at [350, 24] on button at bounding box center [364, 22] width 30 height 30
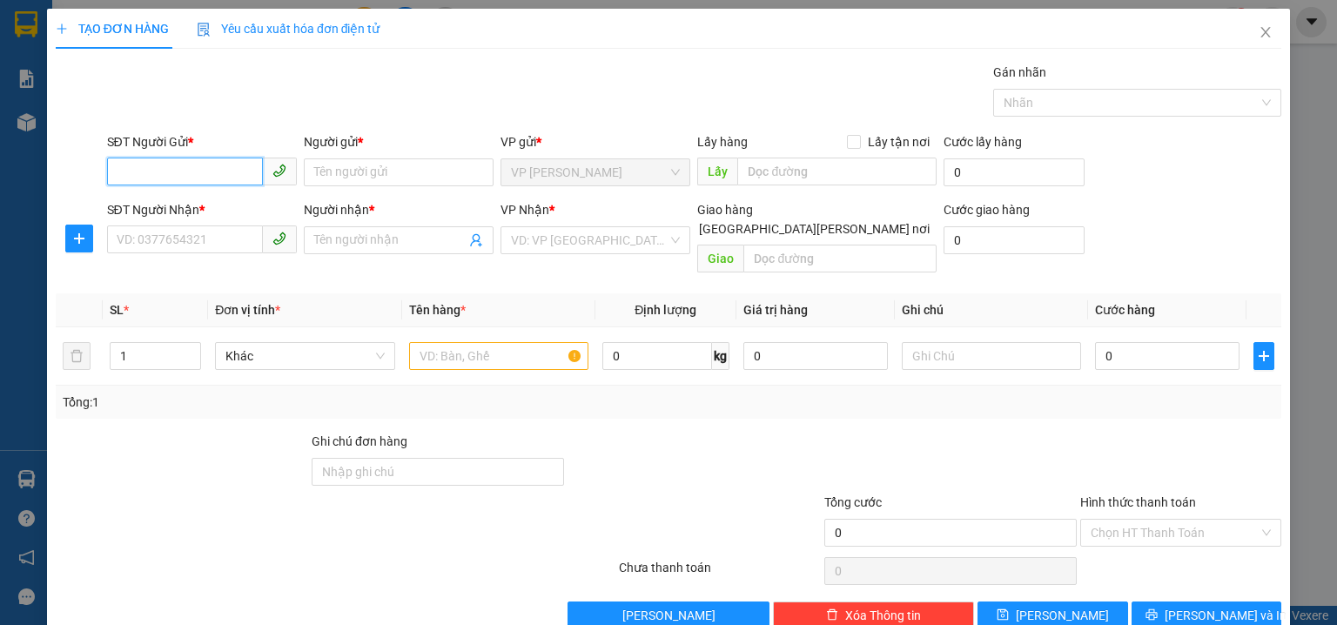
click at [192, 174] on input "SĐT Người Gửi *" at bounding box center [185, 172] width 156 height 28
click at [157, 175] on input "669" at bounding box center [185, 172] width 156 height 28
type input "6"
drag, startPoint x: 198, startPoint y: 200, endPoint x: 265, endPoint y: 223, distance: 69.9
click at [198, 202] on div "0962559669 - C NHƯ" at bounding box center [200, 206] width 167 height 19
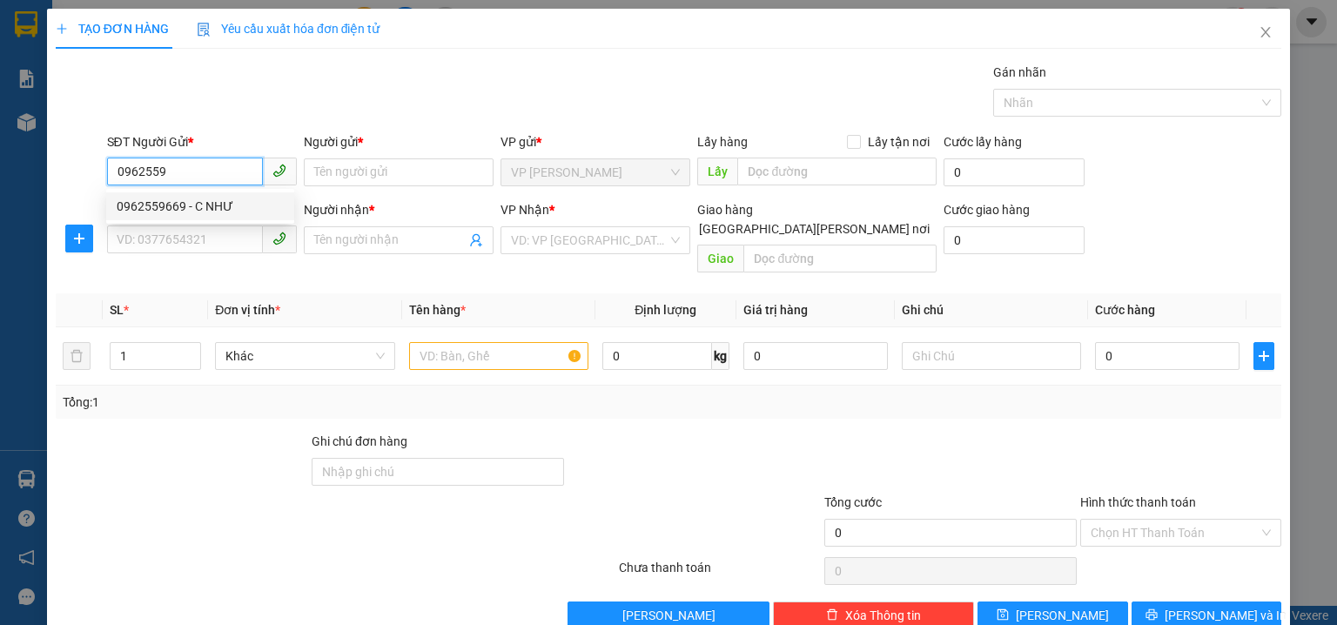
type input "0962559669"
type input "C NHƯ"
type input "0903137828"
type input "PHONG"
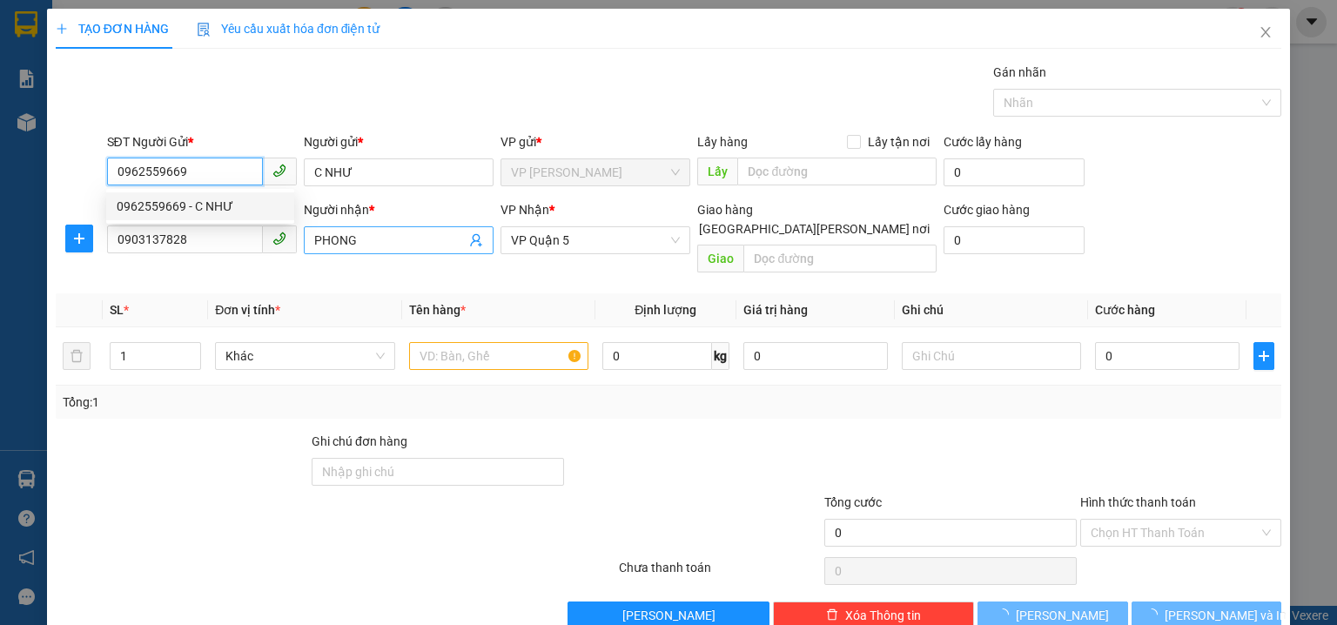
type input "30.000"
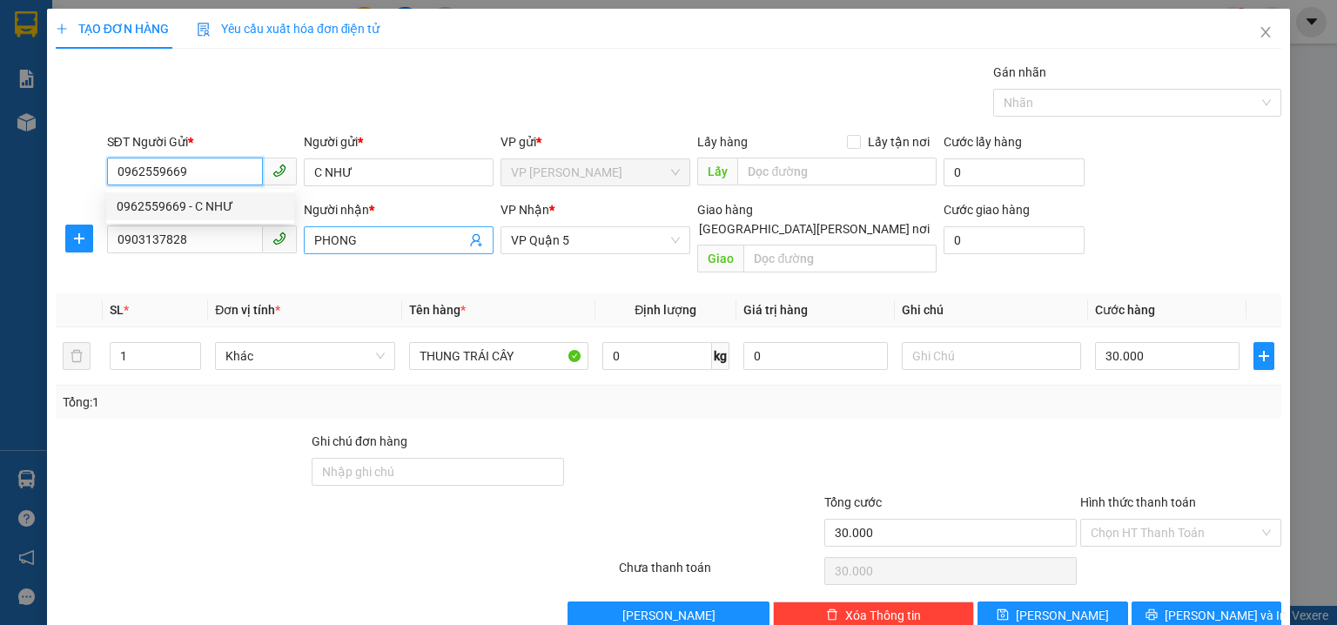
type input "0962559669"
click at [357, 235] on input "PHONG" at bounding box center [389, 240] width 151 height 19
type input "P"
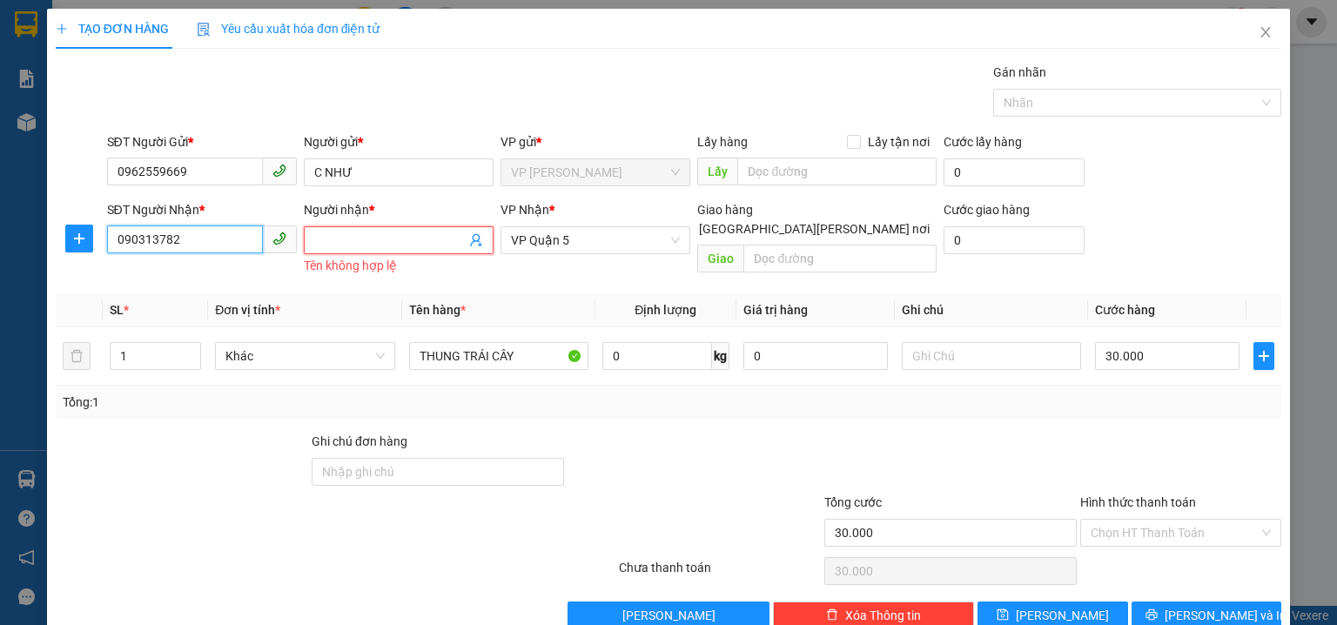
click at [202, 240] on input "090313782" at bounding box center [185, 239] width 156 height 28
type input "0"
type input "0969881006"
click at [189, 275] on div "0969881006 - MAI" at bounding box center [200, 274] width 167 height 19
type input "MAI"
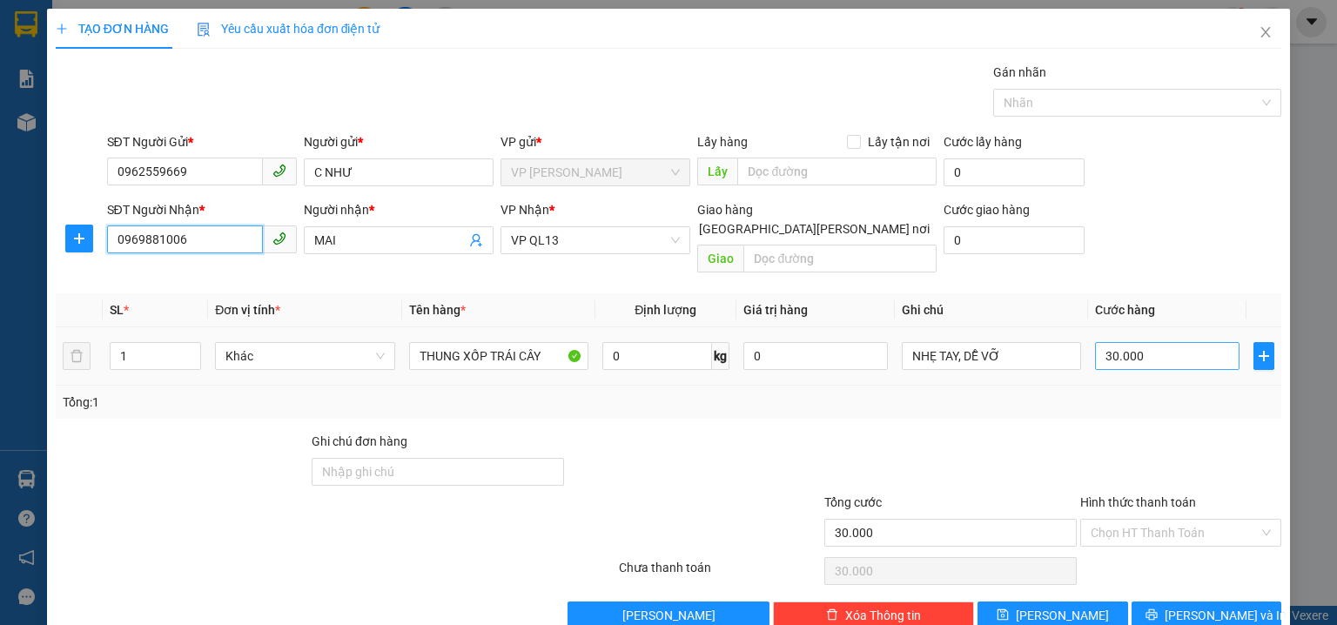
type input "0969881006"
click at [1148, 342] on input "30.000" at bounding box center [1167, 356] width 145 height 28
type input "0"
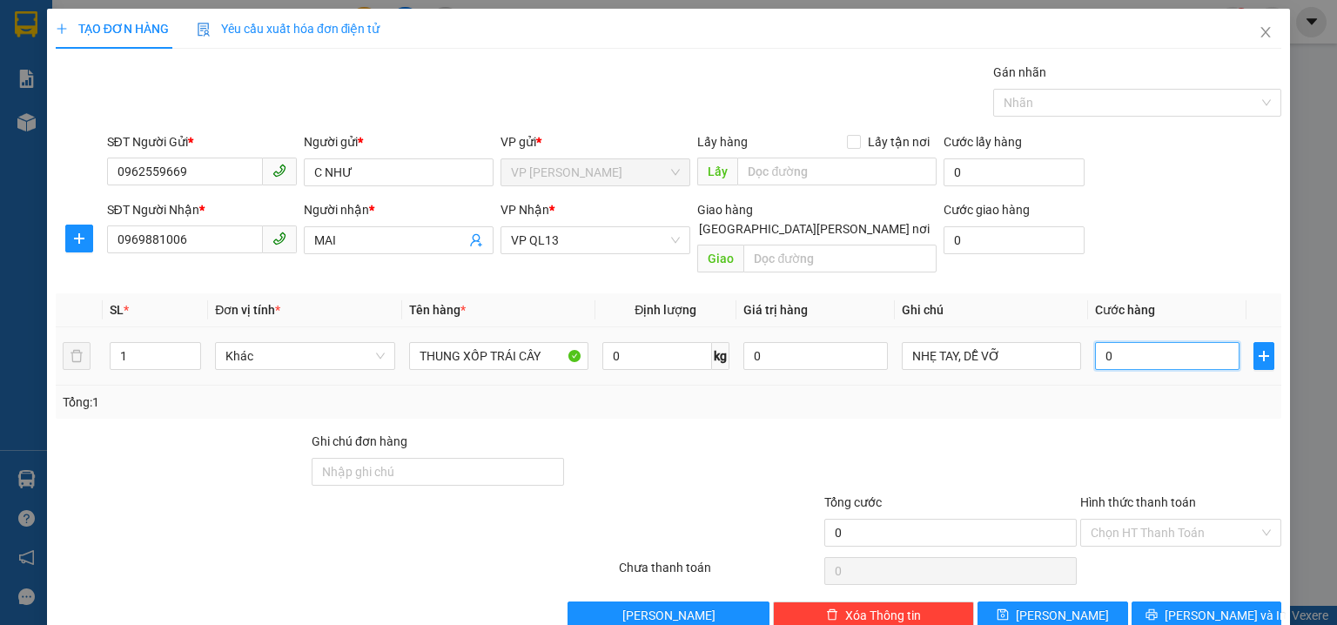
type input "5"
type input "05"
type input "50"
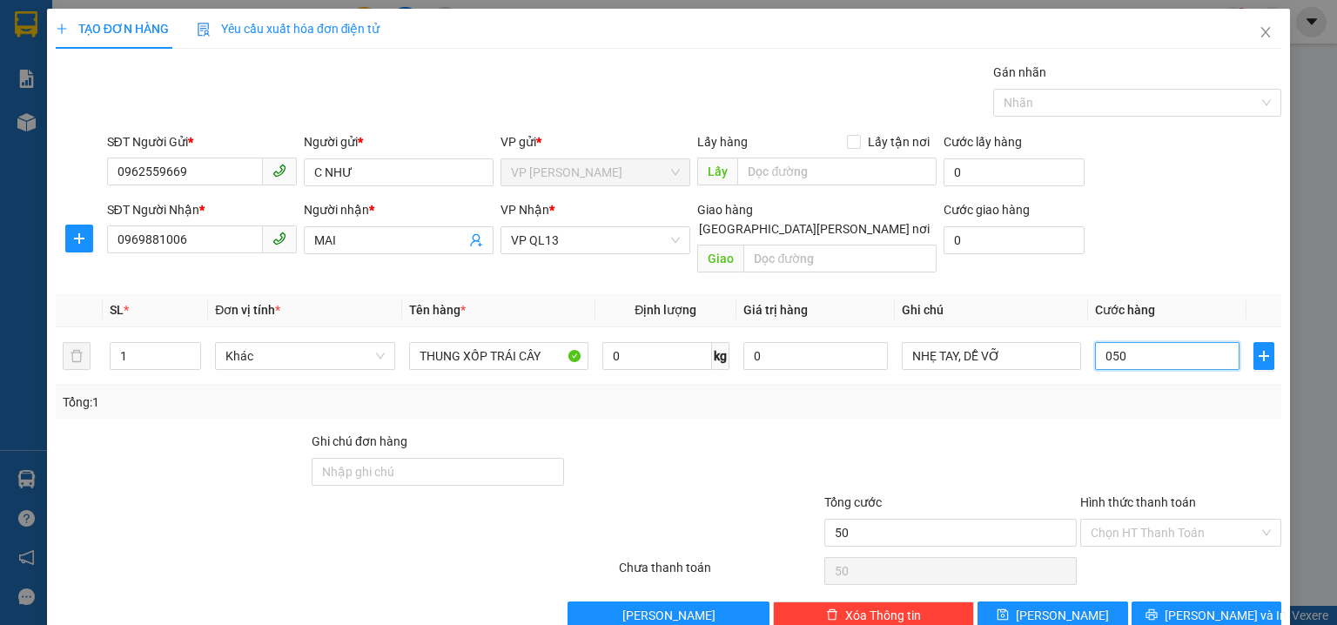
type input "050"
type input "50.000"
click at [1167, 231] on div "SĐT Người Nhận * 0969881006 Người nhận * MAI VP Nhận * VP QL13 Giao hàng Giao t…" at bounding box center [695, 240] width 1182 height 80
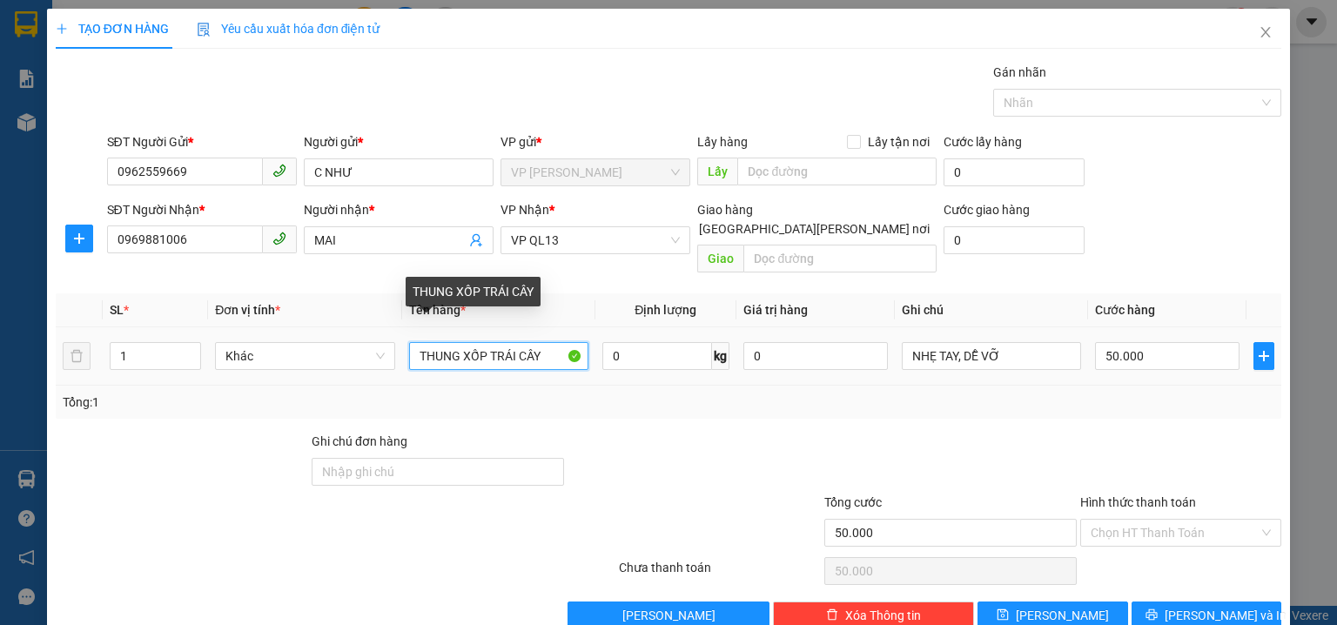
click at [561, 342] on input "THUNG XỐP TRÁI CÂY" at bounding box center [498, 356] width 179 height 28
type input "T"
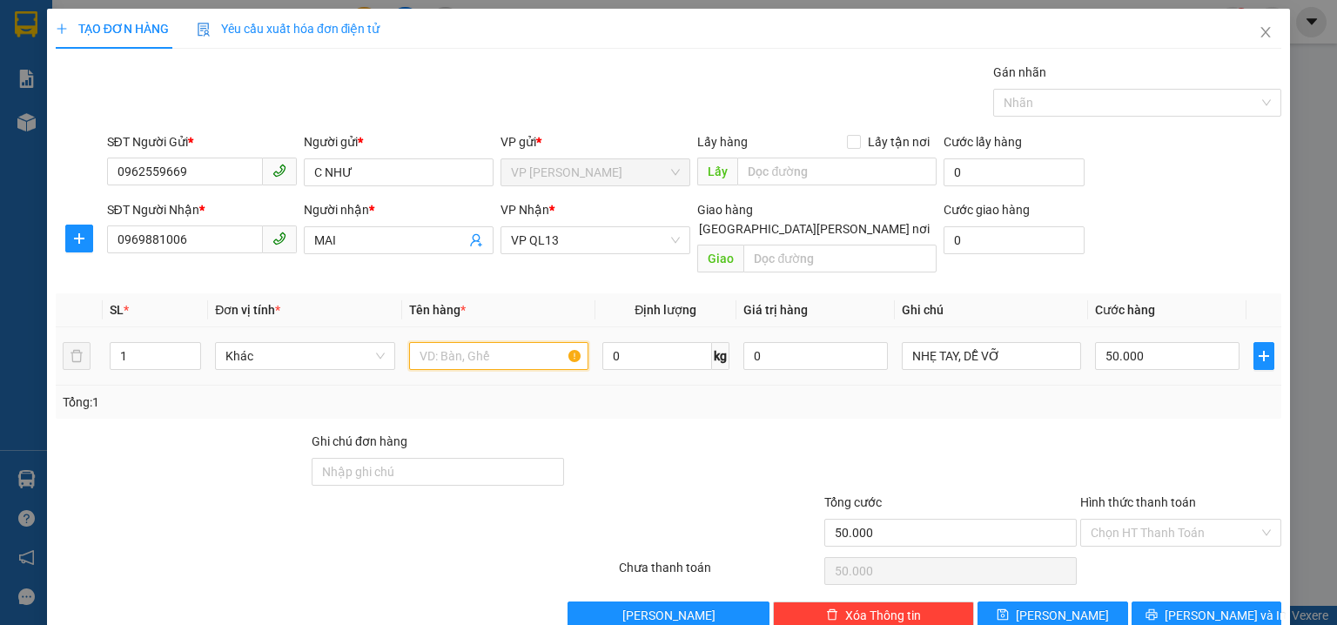
type input "C"
type input "XỐP ĐÔNG LẠNH"
click at [1180, 155] on div "SĐT Người Gửi * 0962559669 Người gửi * C NHƯ VP gửi * VP Phước Bình Lấy hàng Lấ…" at bounding box center [695, 162] width 1182 height 61
drag, startPoint x: 1153, startPoint y: 512, endPoint x: 1156, endPoint y: 498, distance: 14.4
click at [1153, 520] on input "Hình thức thanh toán" at bounding box center [1175, 533] width 168 height 26
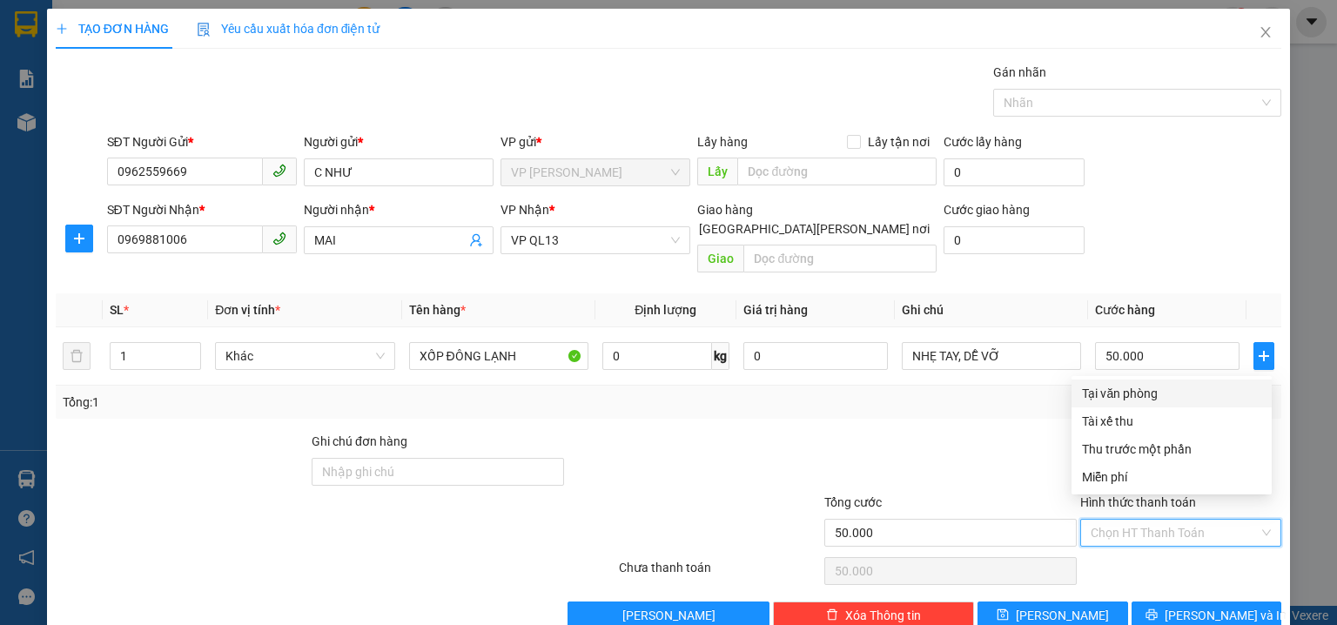
click at [1131, 397] on div "Tại văn phòng" at bounding box center [1171, 393] width 179 height 19
type input "0"
click at [1142, 252] on div "SĐT Người Nhận * 0969881006 Người nhận * MAI VP Nhận * VP QL13 Giao hàng Giao t…" at bounding box center [695, 240] width 1182 height 80
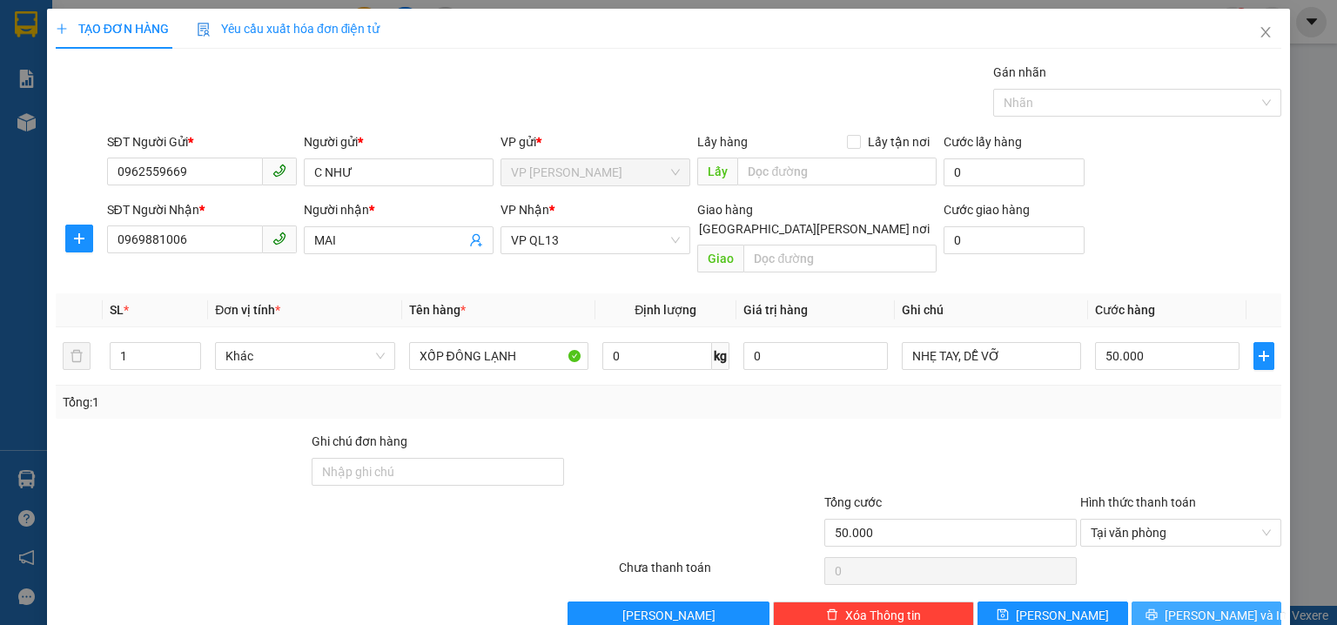
click at [1215, 606] on span "[PERSON_NAME] và In" at bounding box center [1226, 615] width 122 height 19
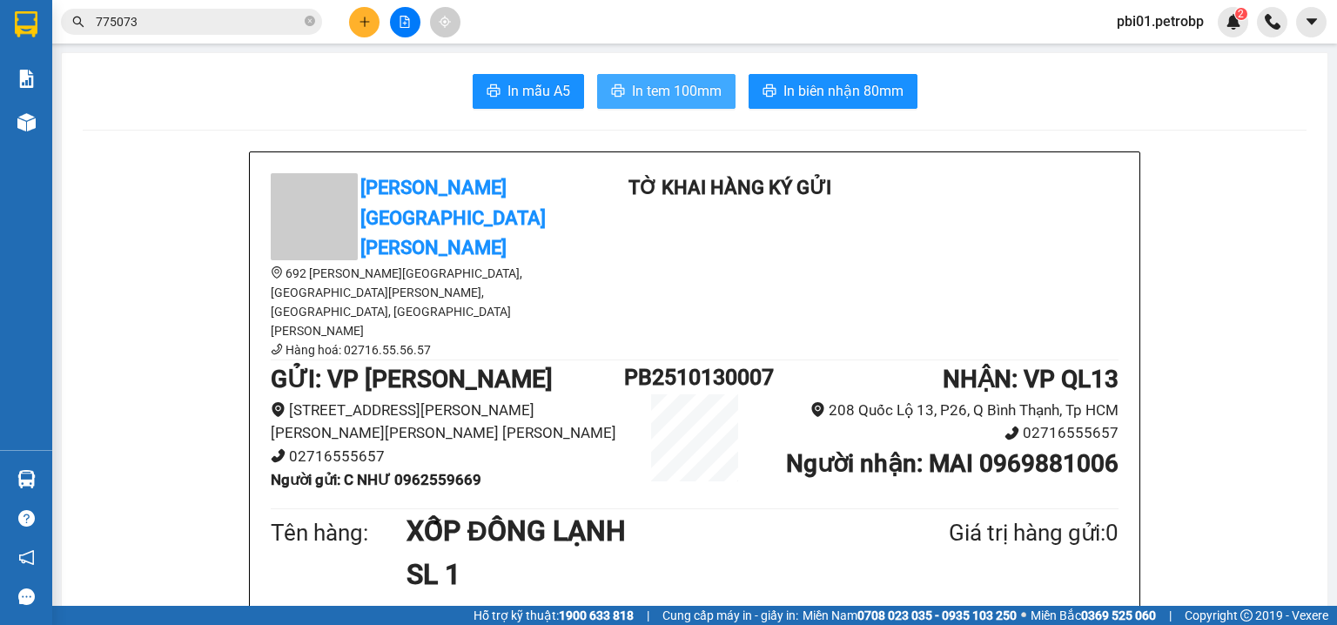
drag, startPoint x: 1167, startPoint y: 135, endPoint x: 658, endPoint y: 85, distance: 510.8
click at [658, 85] on span "In tem 100mm" at bounding box center [677, 91] width 90 height 22
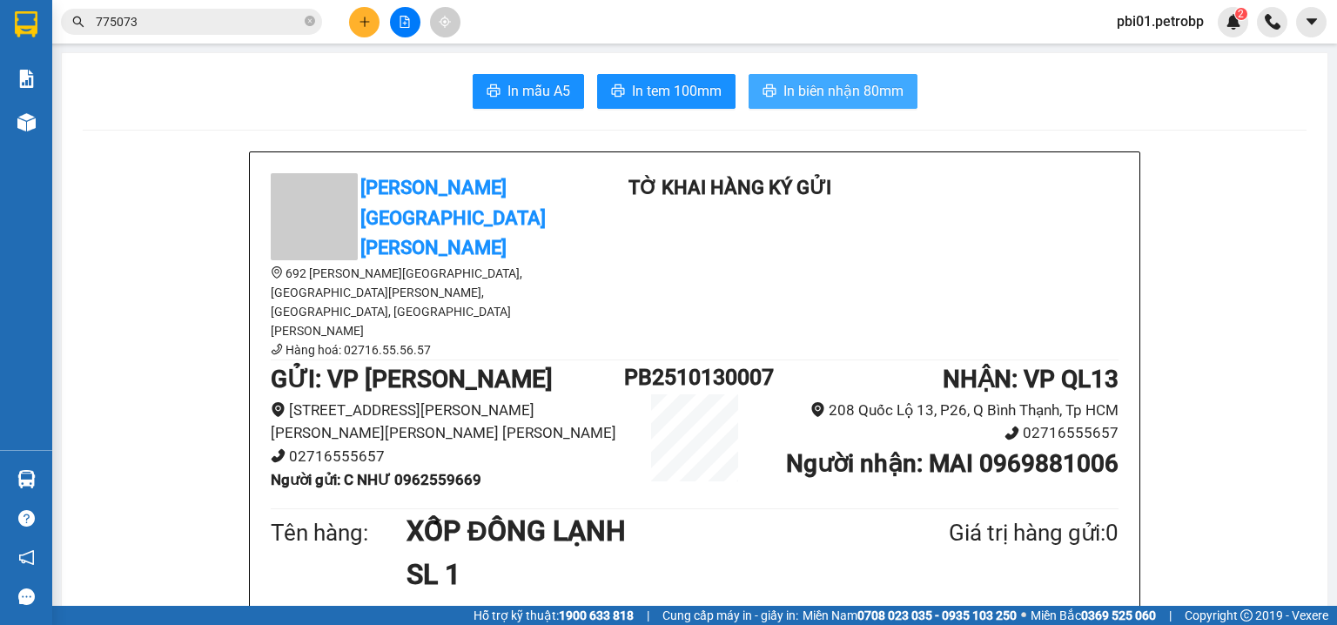
click at [818, 84] on span "In biên nhận 80mm" at bounding box center [843, 91] width 120 height 22
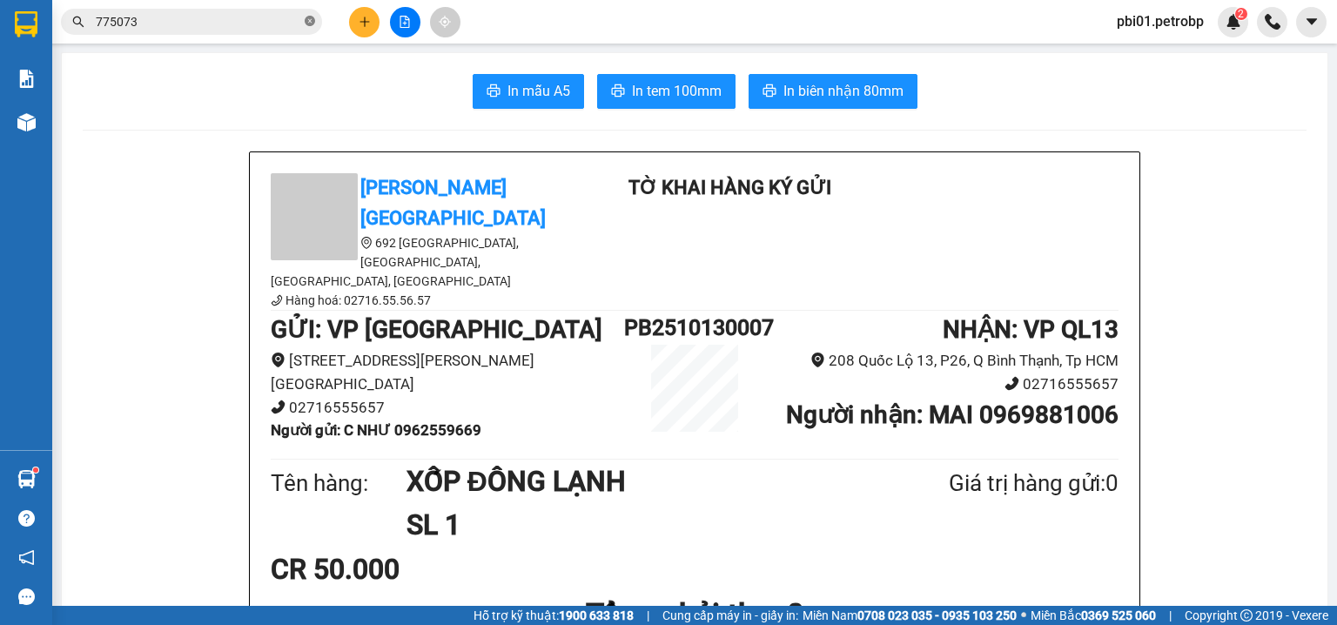
click at [306, 22] on icon "close-circle" at bounding box center [310, 21] width 10 height 10
click at [261, 22] on input "text" at bounding box center [198, 21] width 205 height 19
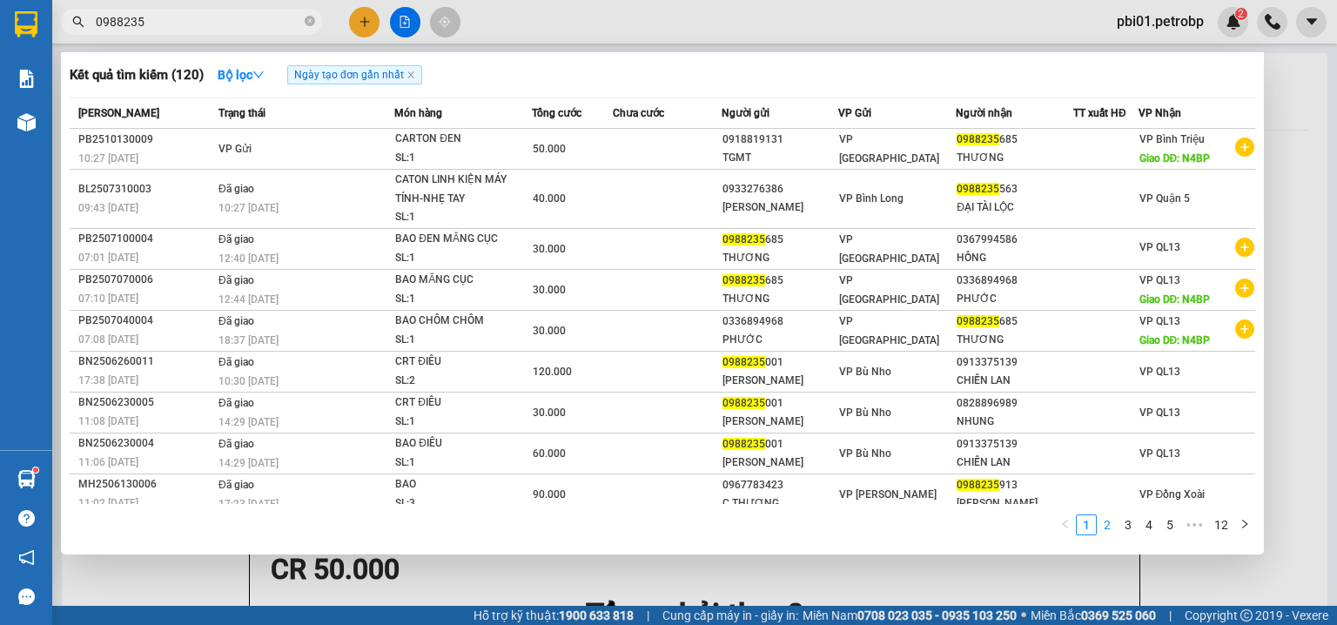
drag, startPoint x: 1113, startPoint y: 521, endPoint x: 1123, endPoint y: 514, distance: 11.8
click at [1116, 522] on link "2" at bounding box center [1107, 524] width 19 height 19
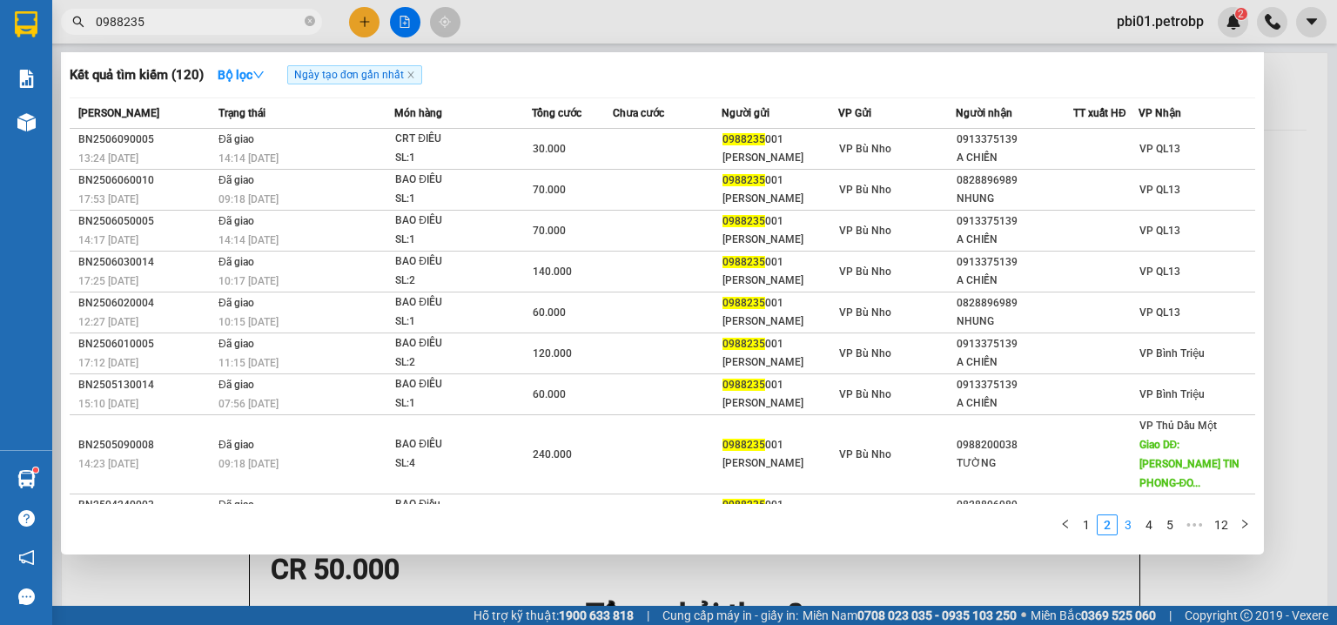
click at [1133, 524] on link "3" at bounding box center [1128, 524] width 19 height 19
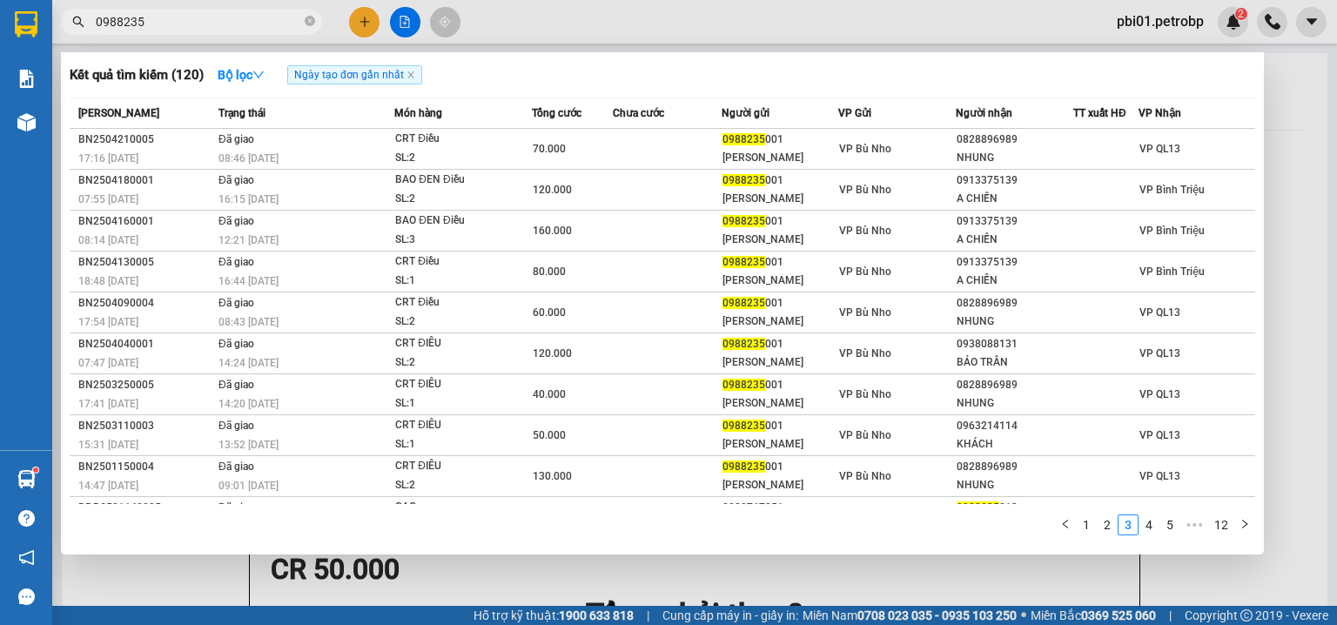
click at [192, 21] on input "0988235" at bounding box center [198, 21] width 205 height 19
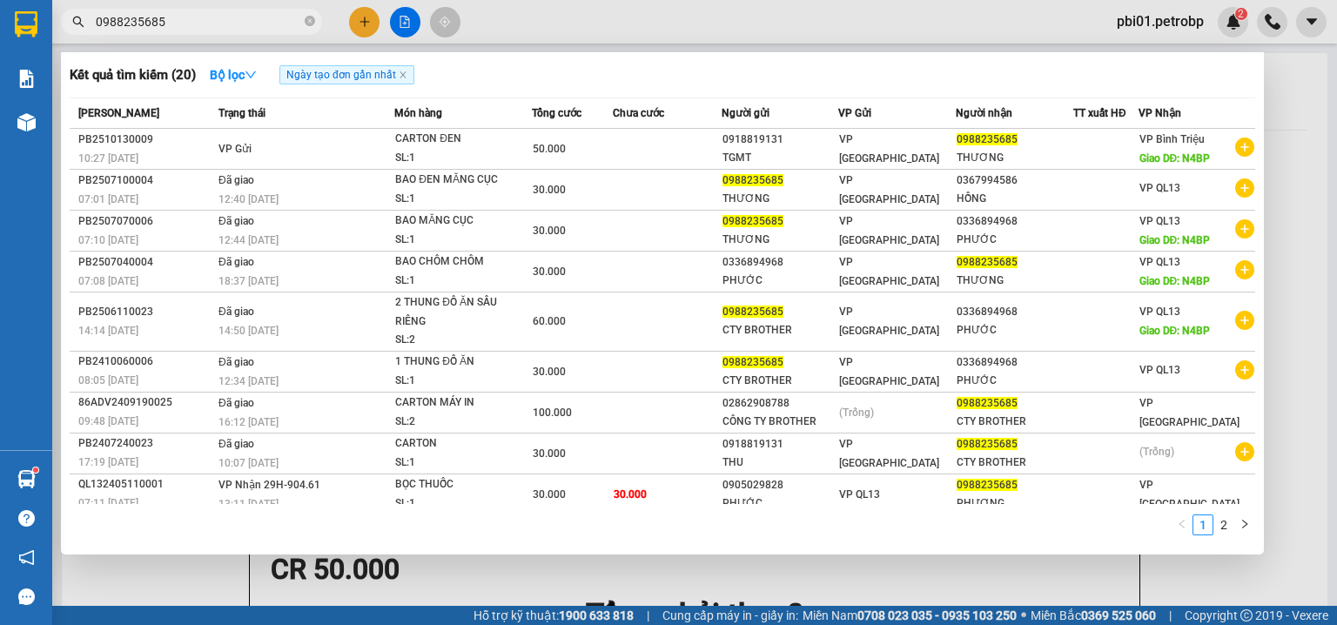
type input "0988235685"
click at [639, 28] on div at bounding box center [668, 312] width 1337 height 625
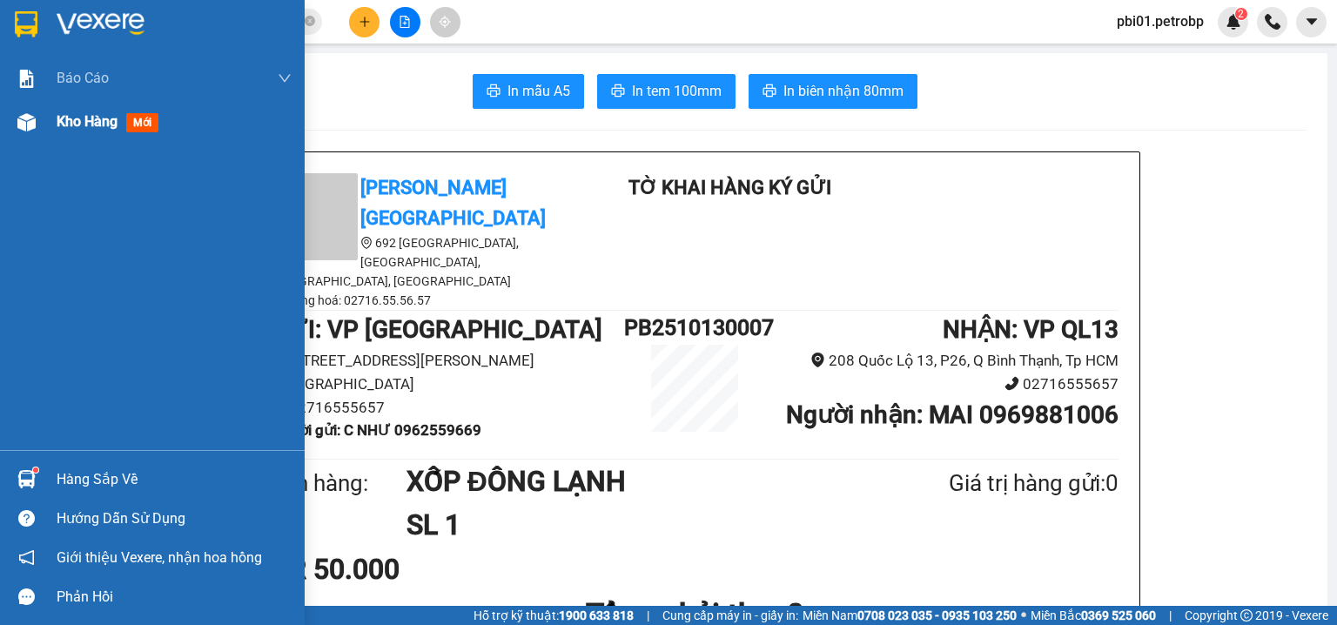
click at [72, 122] on span "Kho hàng" at bounding box center [87, 121] width 61 height 17
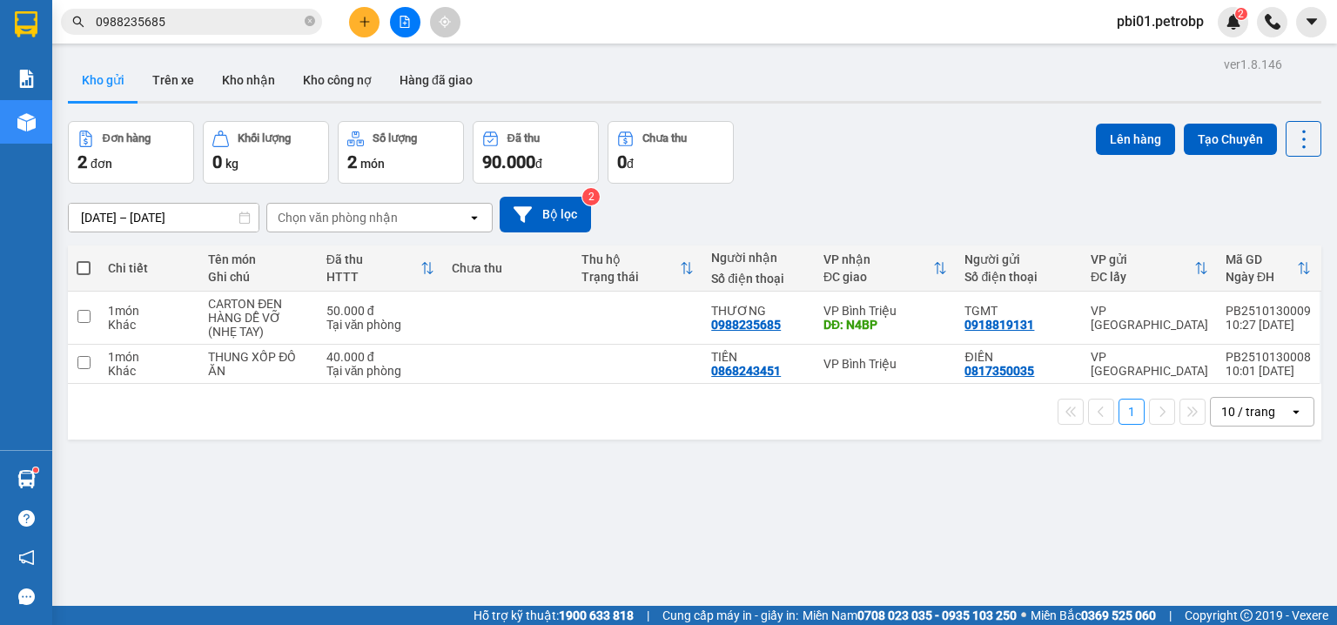
click at [233, 27] on input "0988235685" at bounding box center [198, 21] width 205 height 19
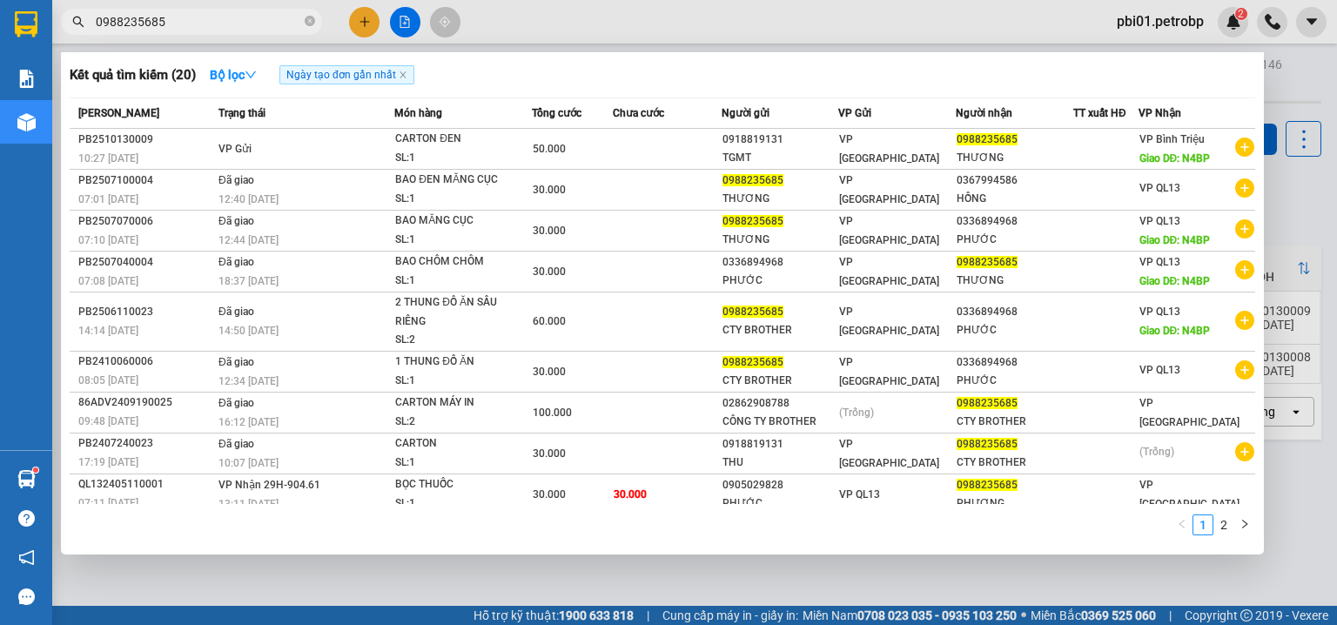
drag, startPoint x: 823, startPoint y: 18, endPoint x: 145, endPoint y: 70, distance: 680.1
click at [822, 19] on div at bounding box center [668, 312] width 1337 height 625
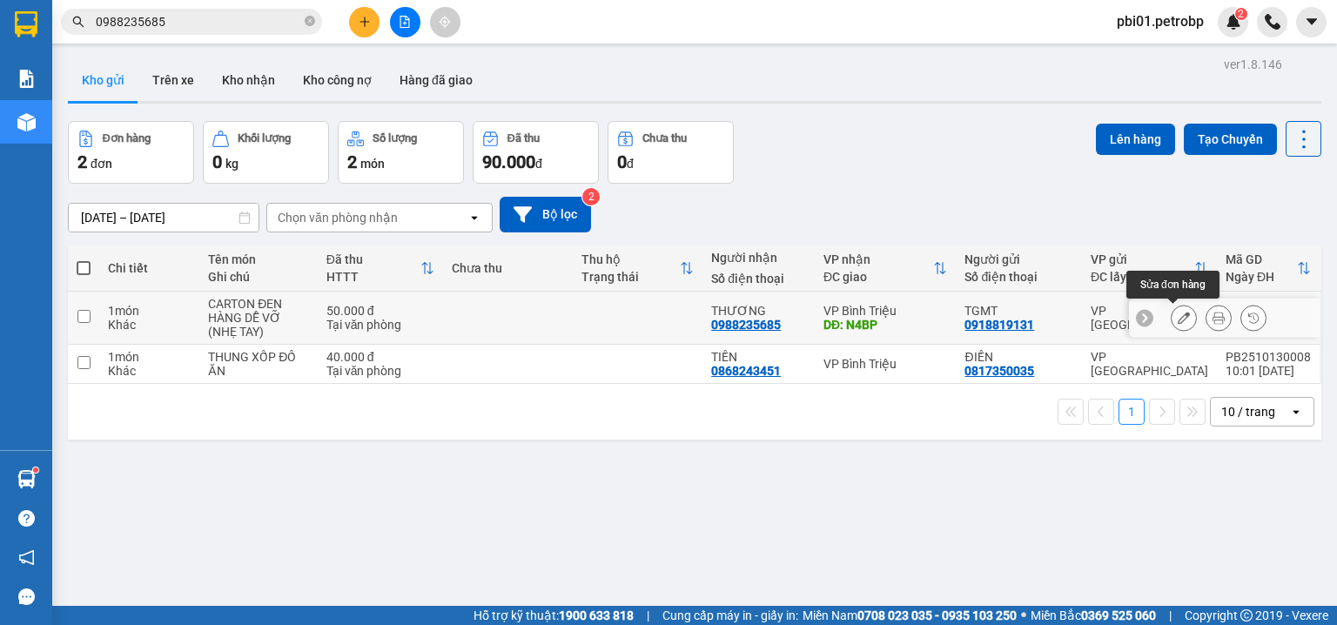
click at [1178, 318] on icon at bounding box center [1184, 318] width 12 height 12
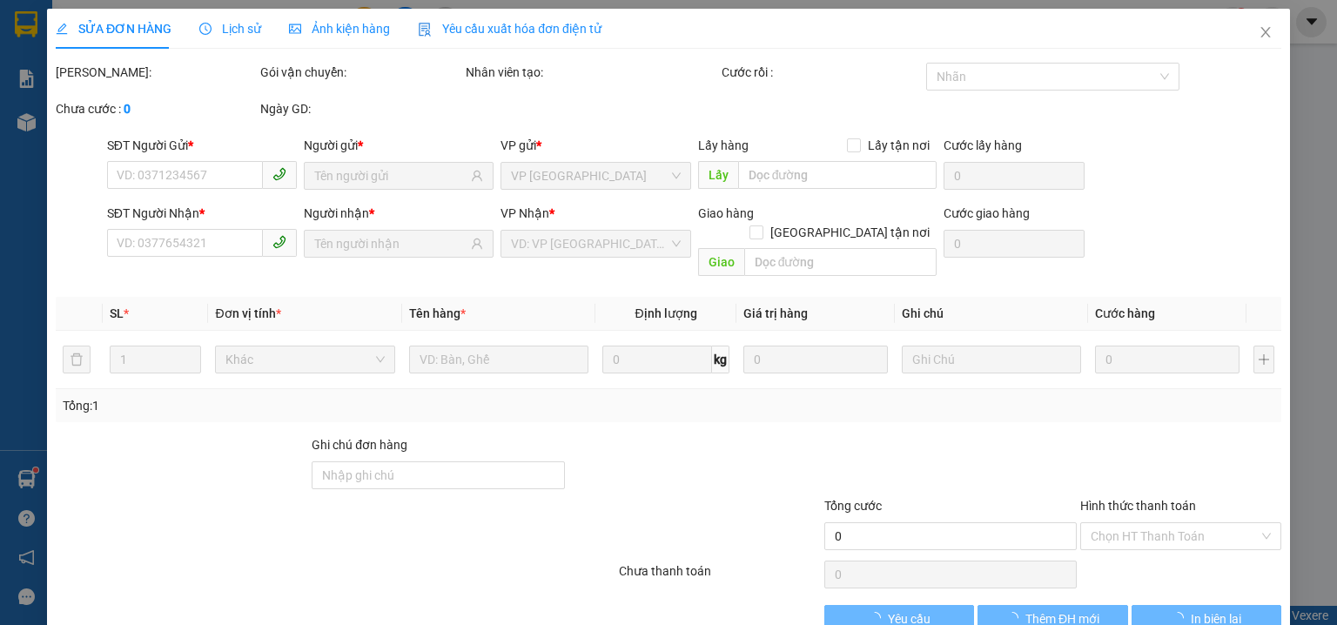
type input "0918819131"
type input "0988235685"
type input "N4BP"
type input "50.000"
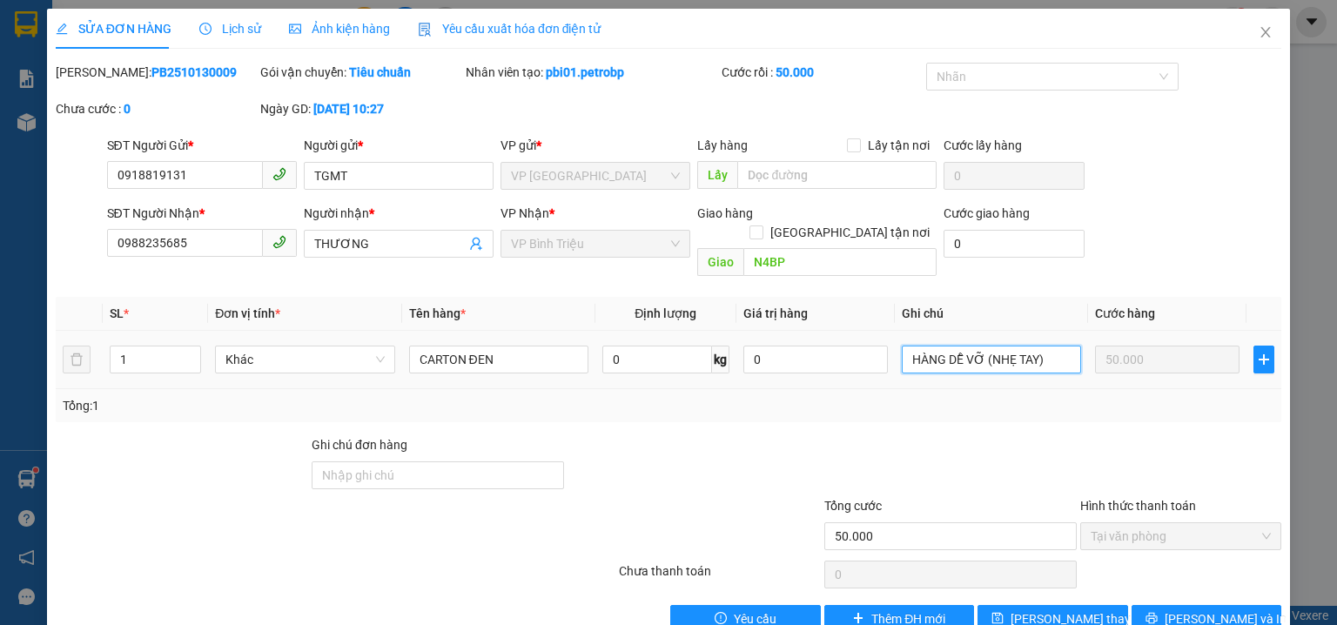
click at [1037, 346] on input "HÀNG DỄ VỠ (NHẸ TAY)" at bounding box center [991, 360] width 179 height 28
type input "H"
type input "KHÁCH ĐỔI NHẬN QUẬN 5"
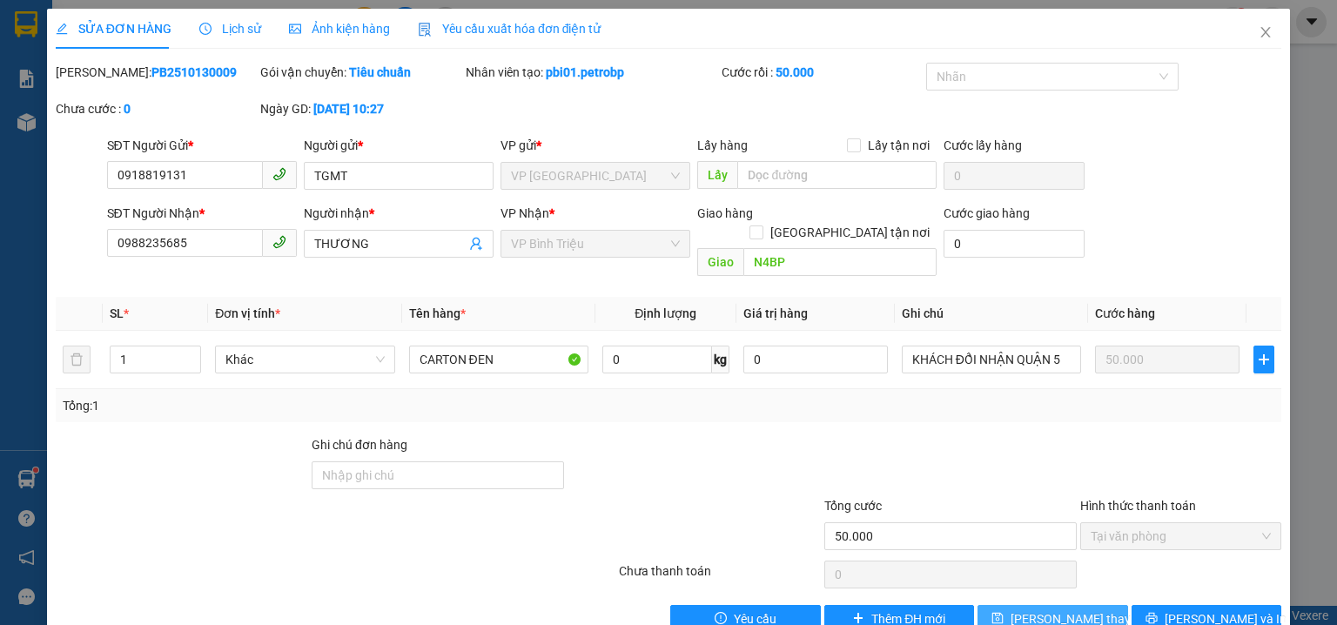
click at [1025, 609] on span "[PERSON_NAME] thay đổi" at bounding box center [1080, 618] width 139 height 19
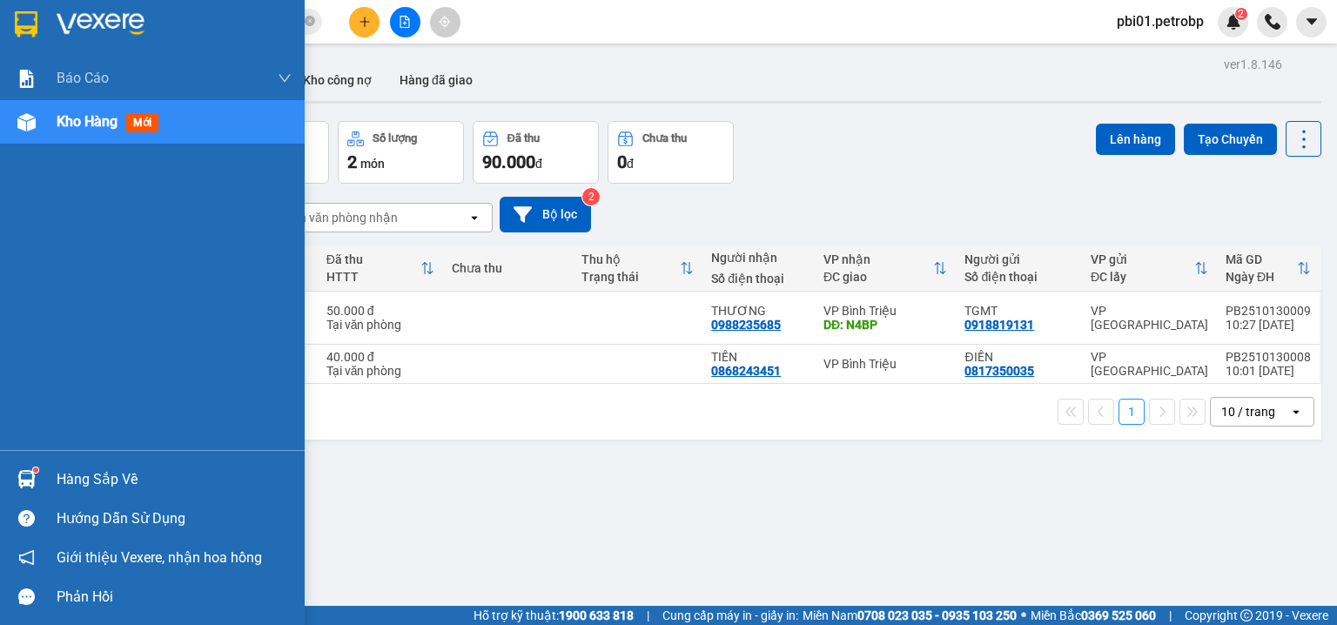
click at [38, 483] on div at bounding box center [26, 479] width 30 height 30
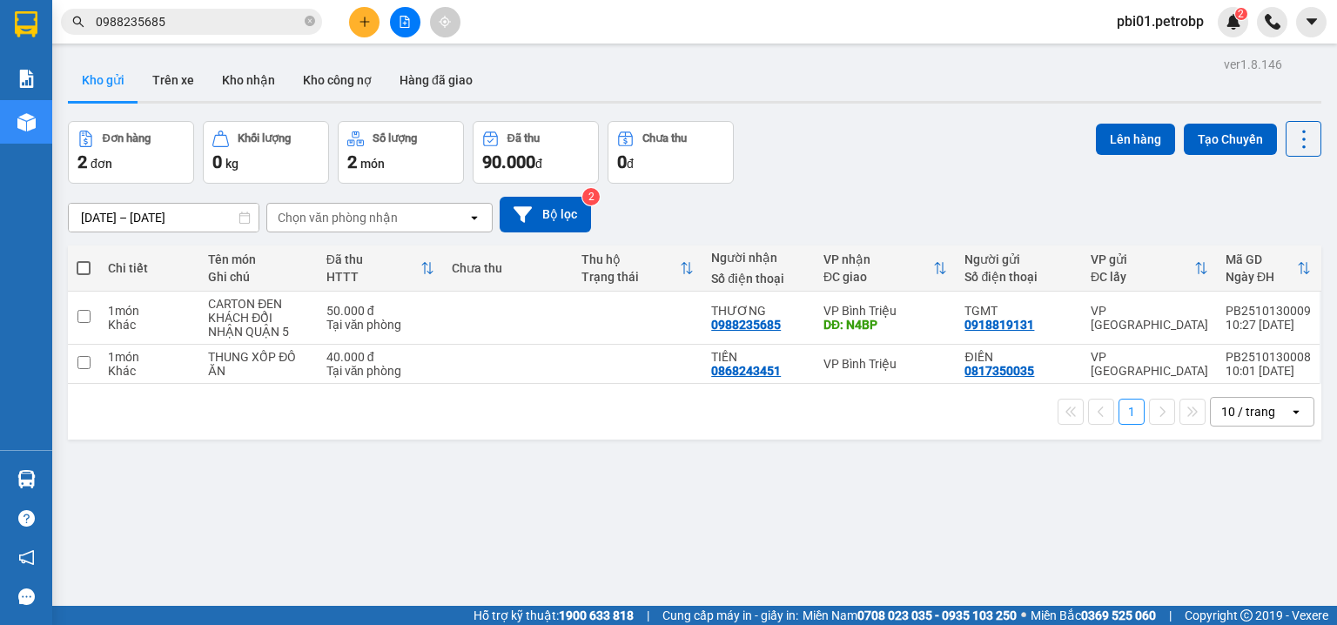
click at [543, 50] on section "Kết quả tìm kiếm ( 20 ) Bộ lọc Ngày tạo đơn gần nhất Mã ĐH Trạng thái Món hàng …" at bounding box center [668, 312] width 1337 height 625
click at [252, 17] on input "0988235685" at bounding box center [198, 21] width 205 height 19
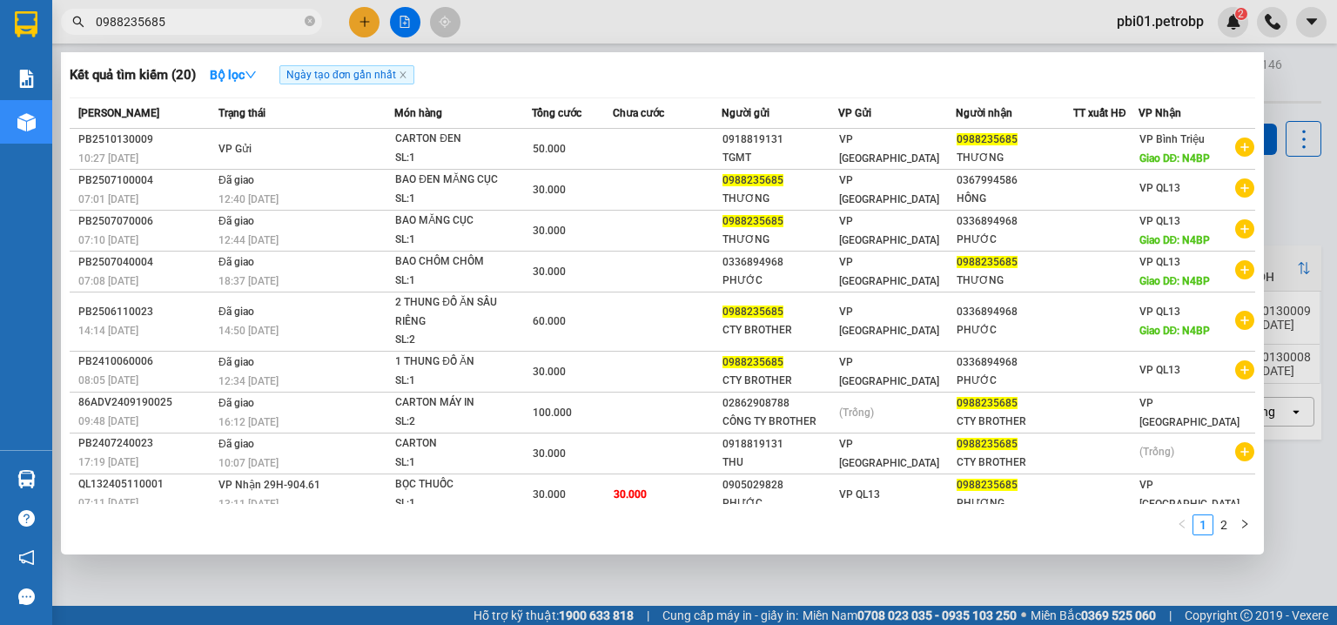
click at [651, 21] on div at bounding box center [668, 312] width 1337 height 625
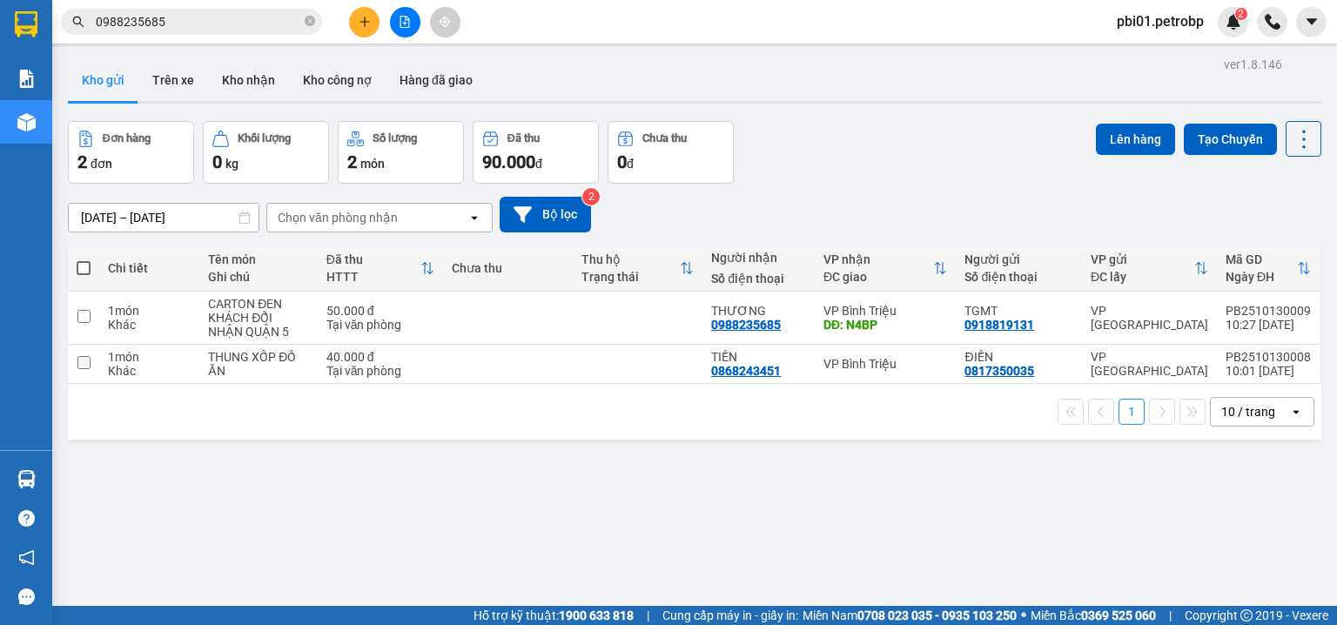
click at [901, 181] on div "Đơn hàng 2 đơn Khối lượng 0 kg Số lượng 2 món Đã thu 90.000 đ Chưa thu 0 đ Lên …" at bounding box center [695, 152] width 1254 height 63
click at [884, 174] on div "Đơn hàng 2 đơn Khối lượng 0 kg Số lượng 2 món Đã thu 90.000 đ Chưa thu 0 đ Lên …" at bounding box center [695, 152] width 1254 height 63
click at [1178, 319] on icon at bounding box center [1184, 318] width 12 height 12
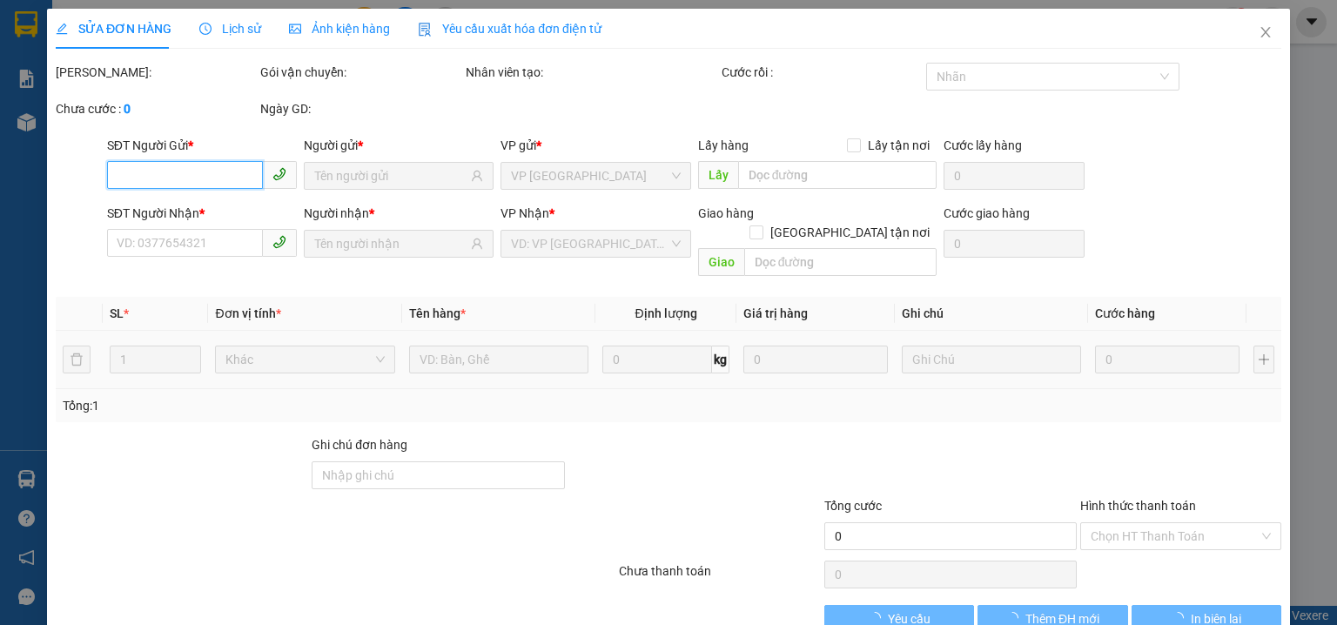
type input "0918819131"
type input "0988235685"
type input "N4BP"
type input "50.000"
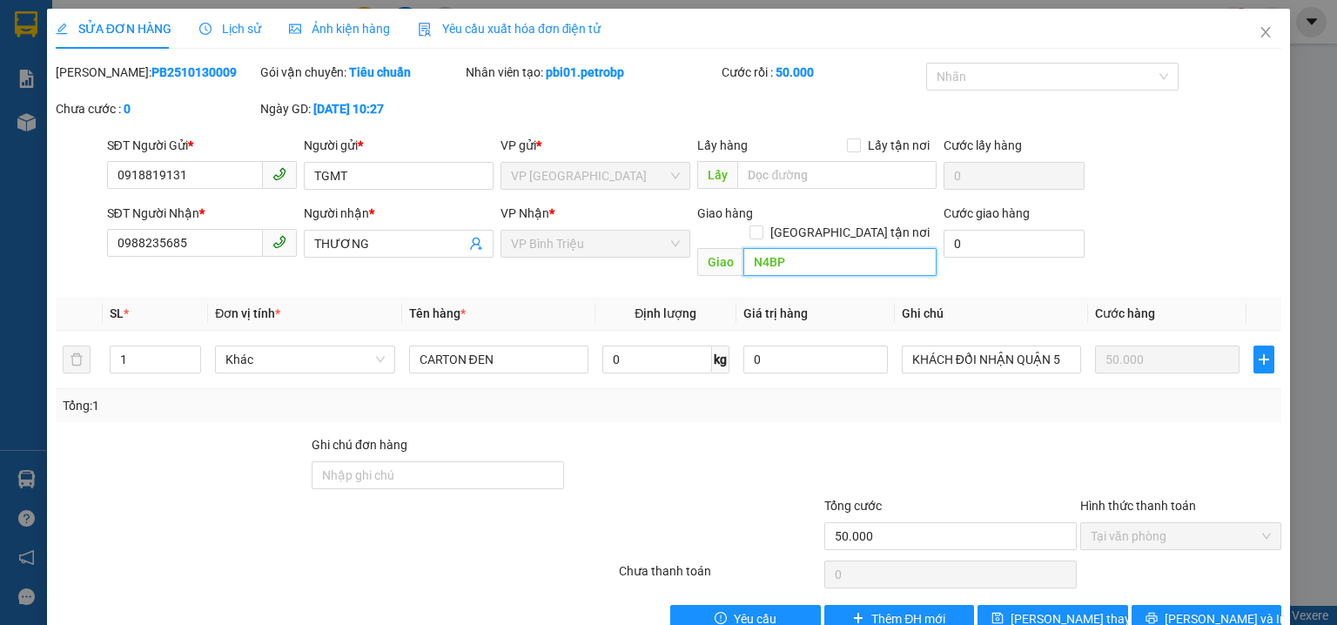
click at [810, 248] on input "N4BP" at bounding box center [839, 262] width 193 height 28
click at [1041, 609] on span "Lưu thay đổi" at bounding box center [1080, 618] width 139 height 19
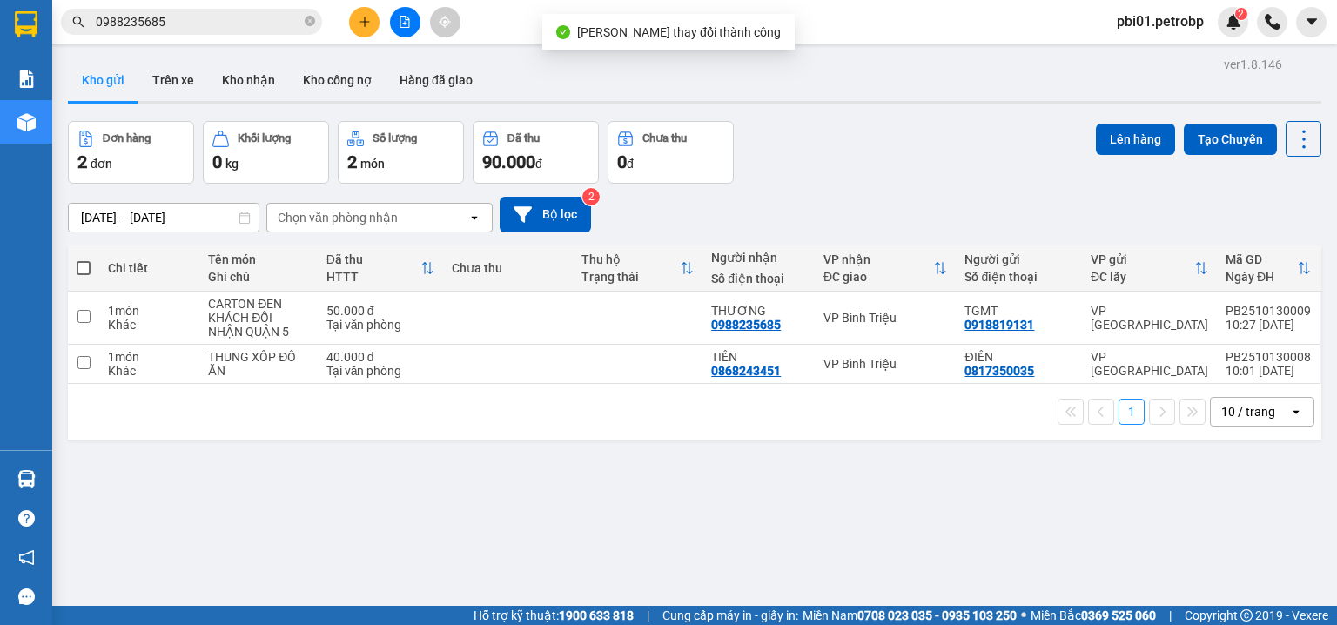
click at [949, 165] on div "Đơn hàng 2 đơn Khối lượng 0 kg Số lượng 2 món Đã thu 90.000 đ Chưa thu 0 đ Lên …" at bounding box center [695, 152] width 1254 height 63
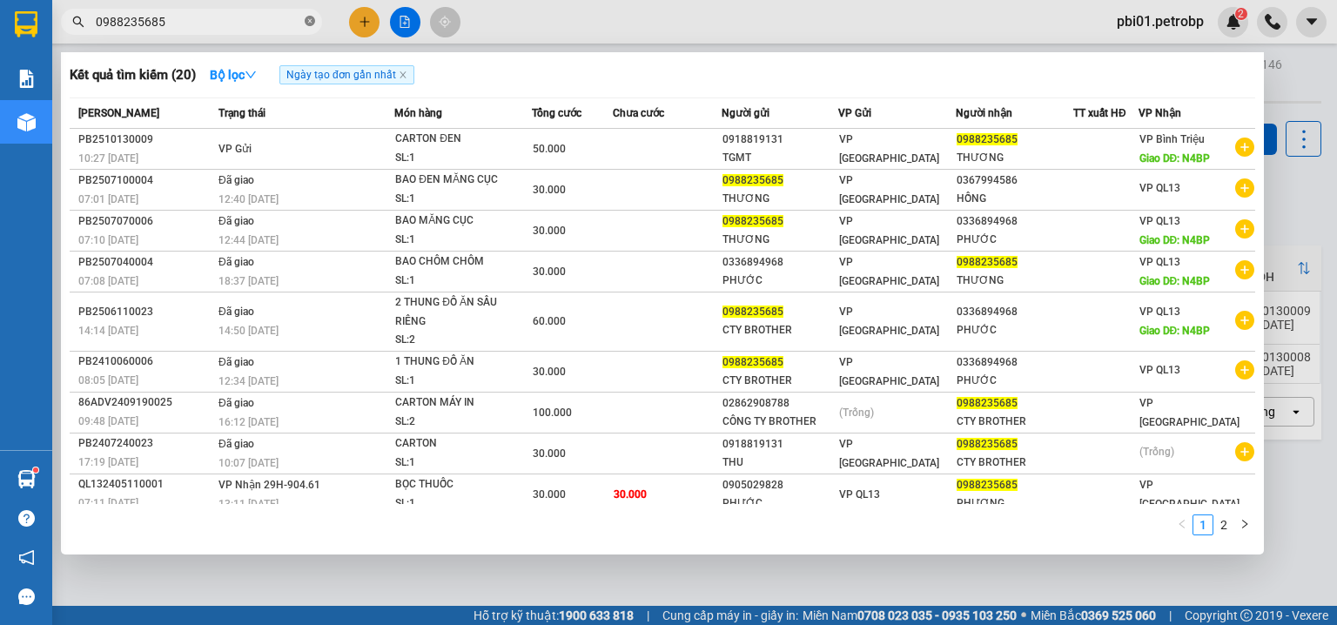
click at [309, 21] on icon "close-circle" at bounding box center [310, 21] width 10 height 10
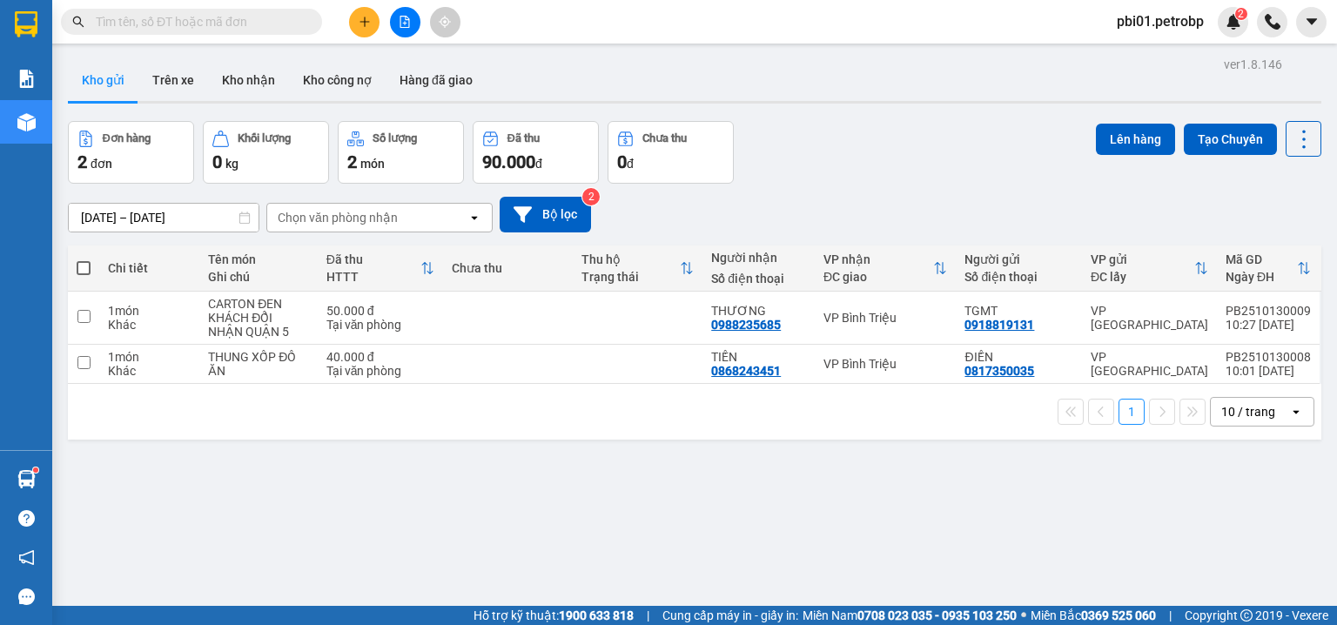
click at [255, 12] on input "text" at bounding box center [198, 21] width 205 height 19
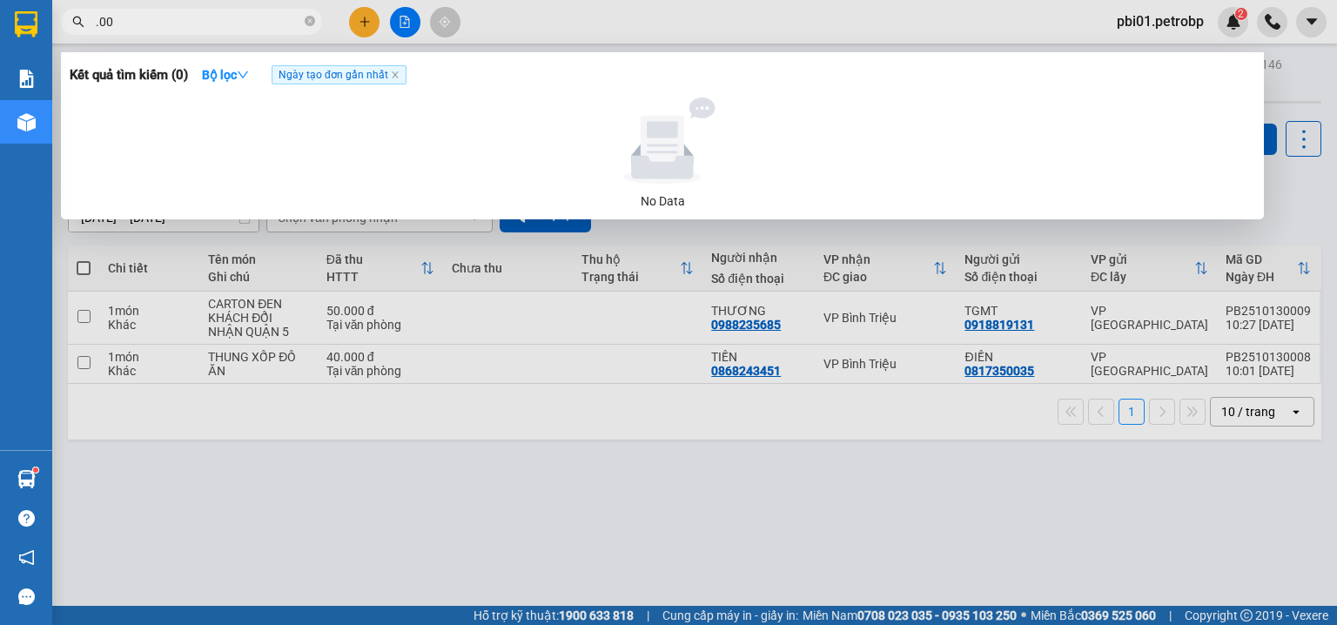
type input ".00"
click at [568, 455] on div at bounding box center [668, 312] width 1337 height 625
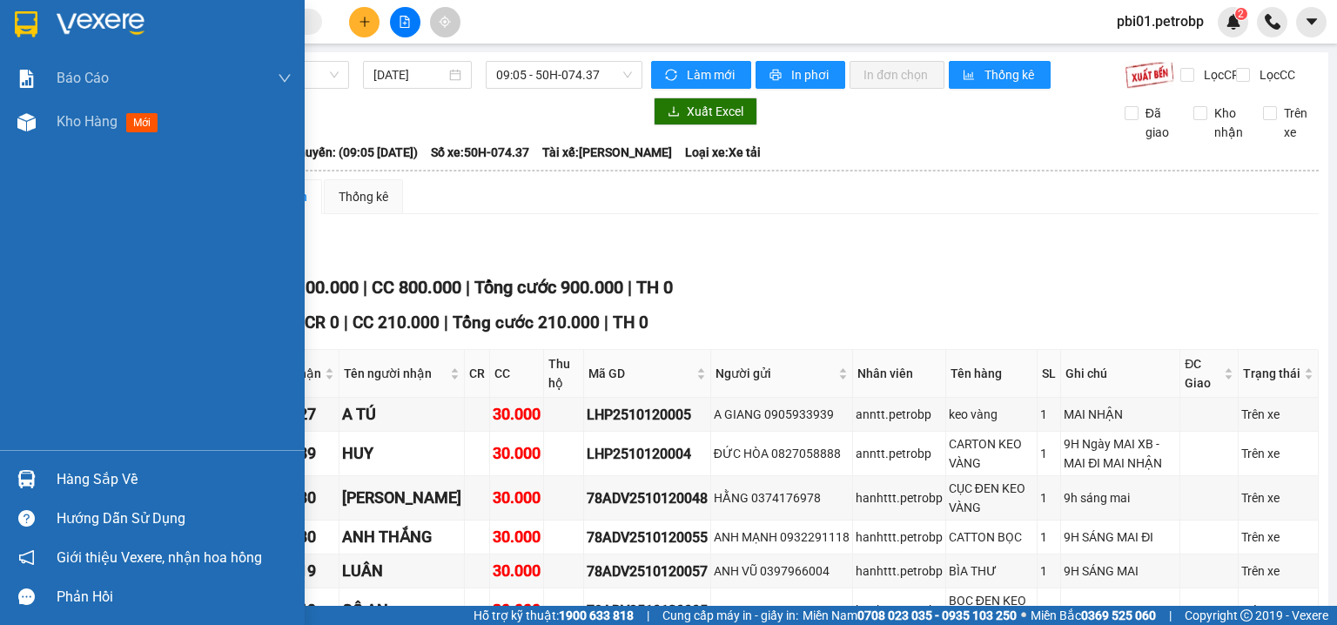
click at [38, 481] on div at bounding box center [26, 479] width 30 height 30
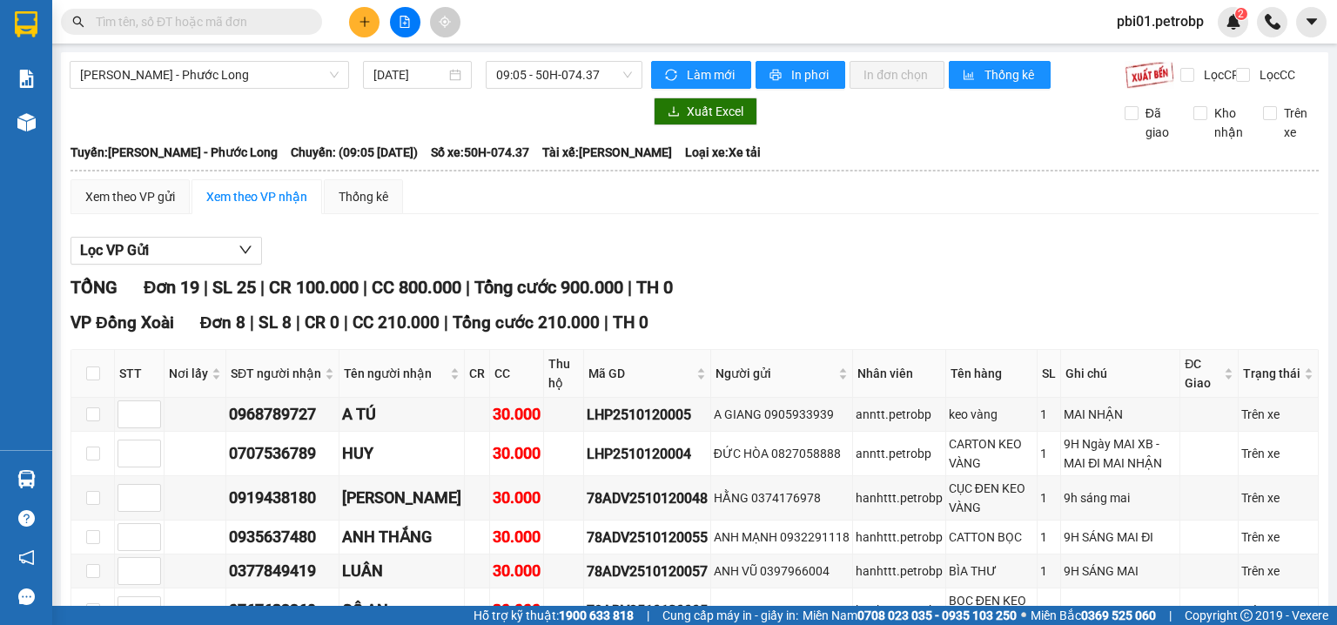
click at [780, 275] on section "Kết quả tìm kiếm ( 0 ) Bộ lọc Ngày tạo đơn gần nhất No Data pbi01.petrobp 2 Báo…" at bounding box center [668, 312] width 1337 height 625
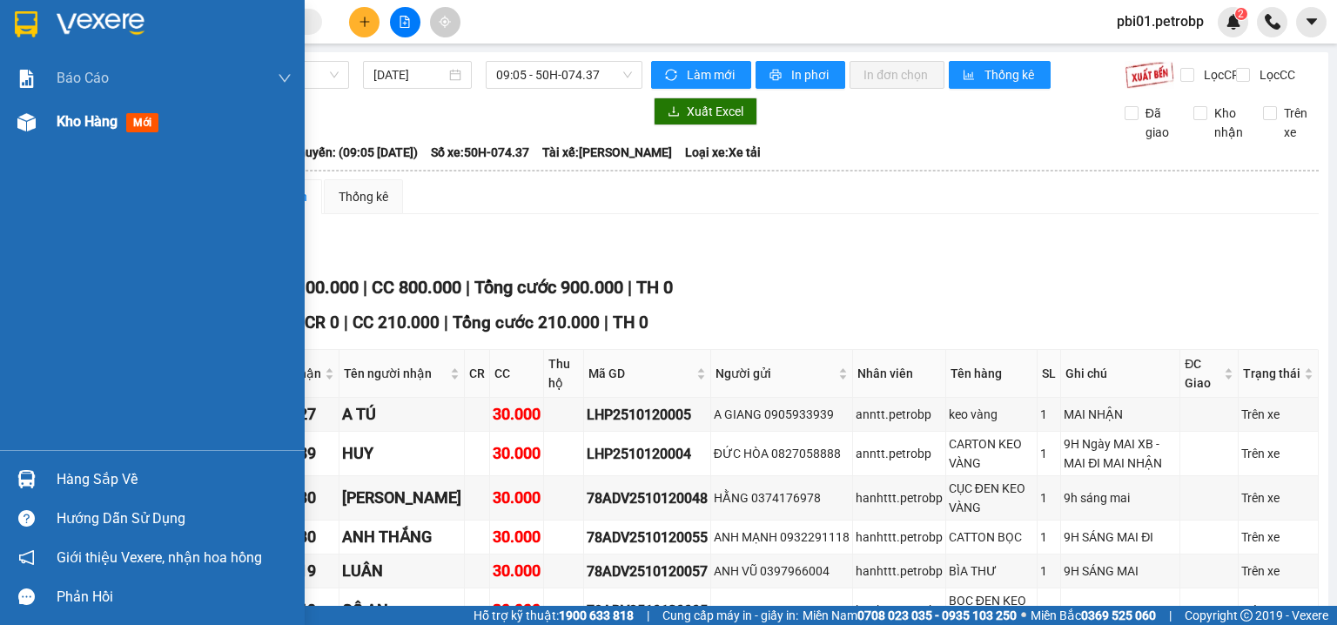
click at [66, 132] on div "Kho hàng mới" at bounding box center [174, 122] width 235 height 44
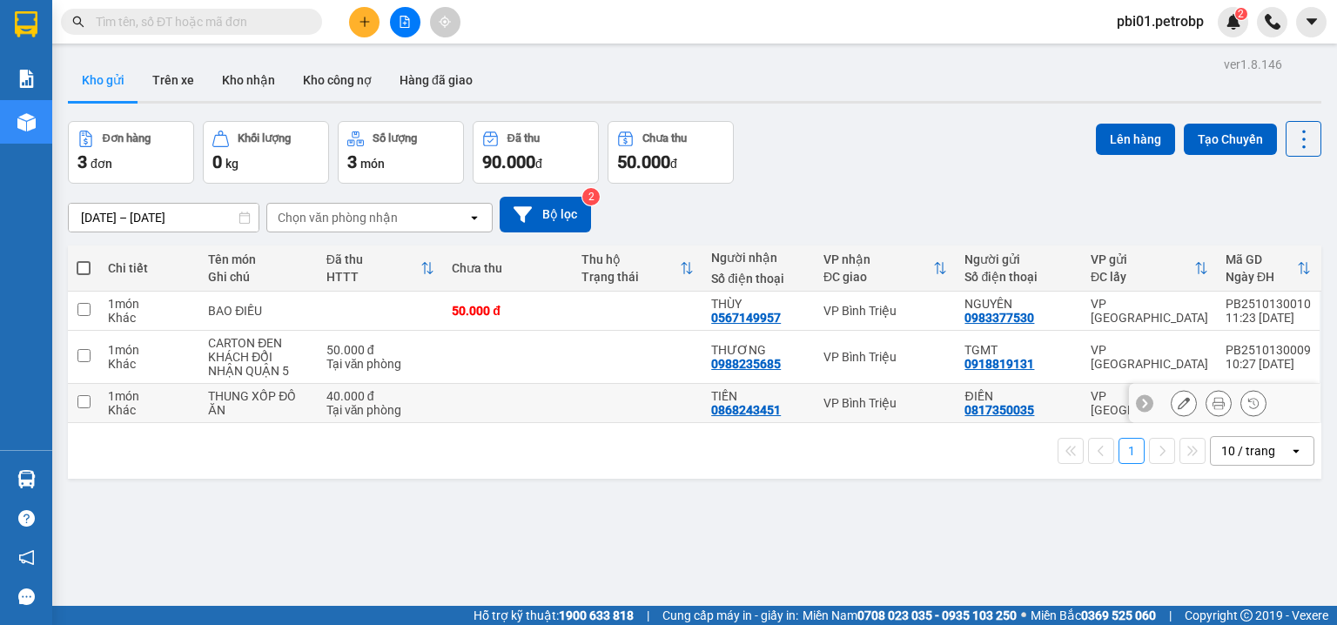
click at [775, 397] on div "TIẾN" at bounding box center [758, 396] width 95 height 14
checkbox input "true"
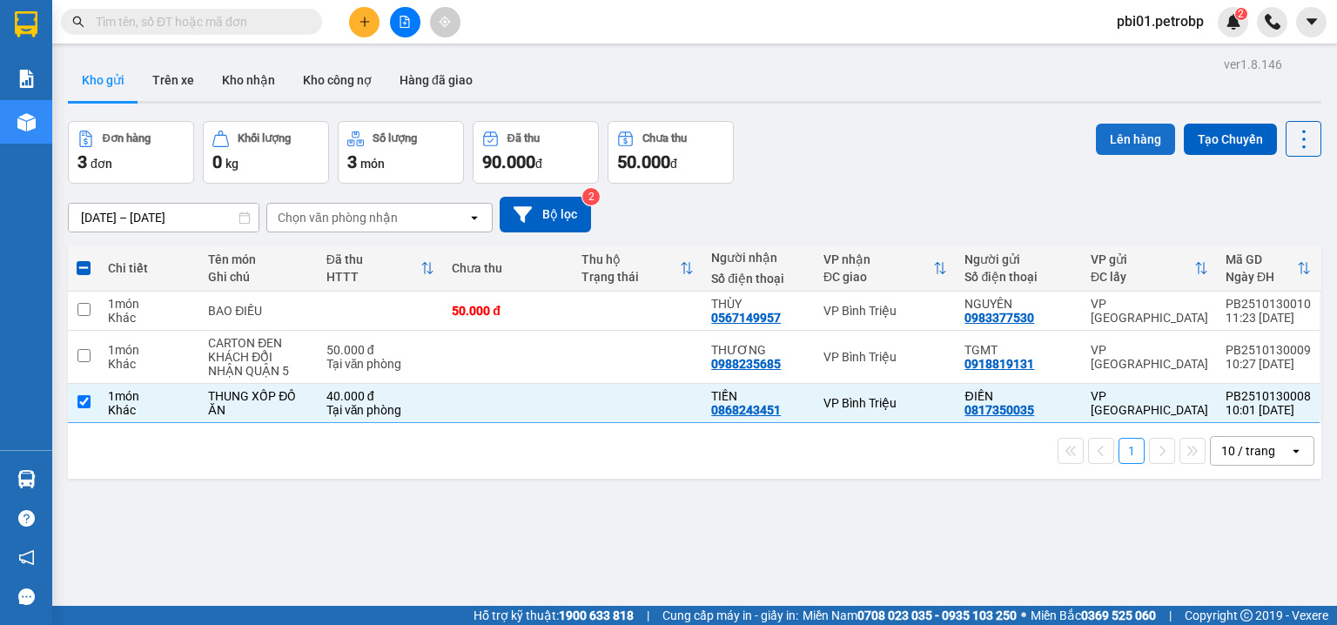
click at [1121, 138] on button "Lên hàng" at bounding box center [1135, 139] width 79 height 31
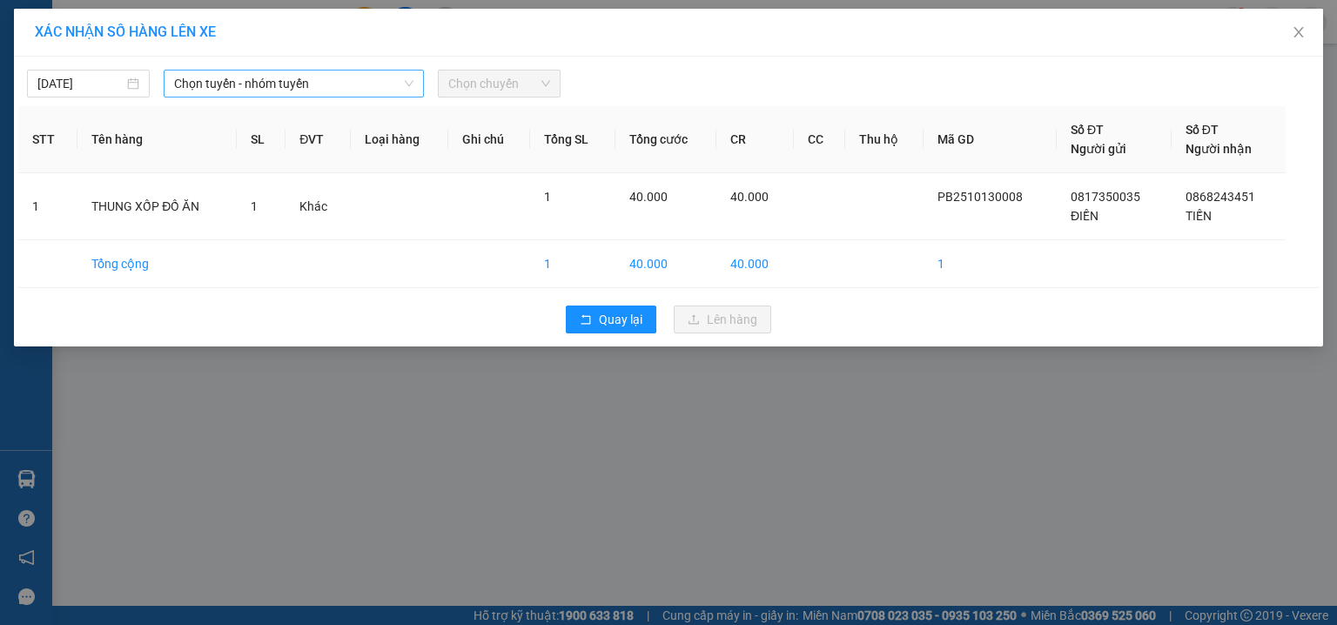
click at [223, 85] on span "Chọn tuyến - nhóm tuyến" at bounding box center [293, 84] width 239 height 26
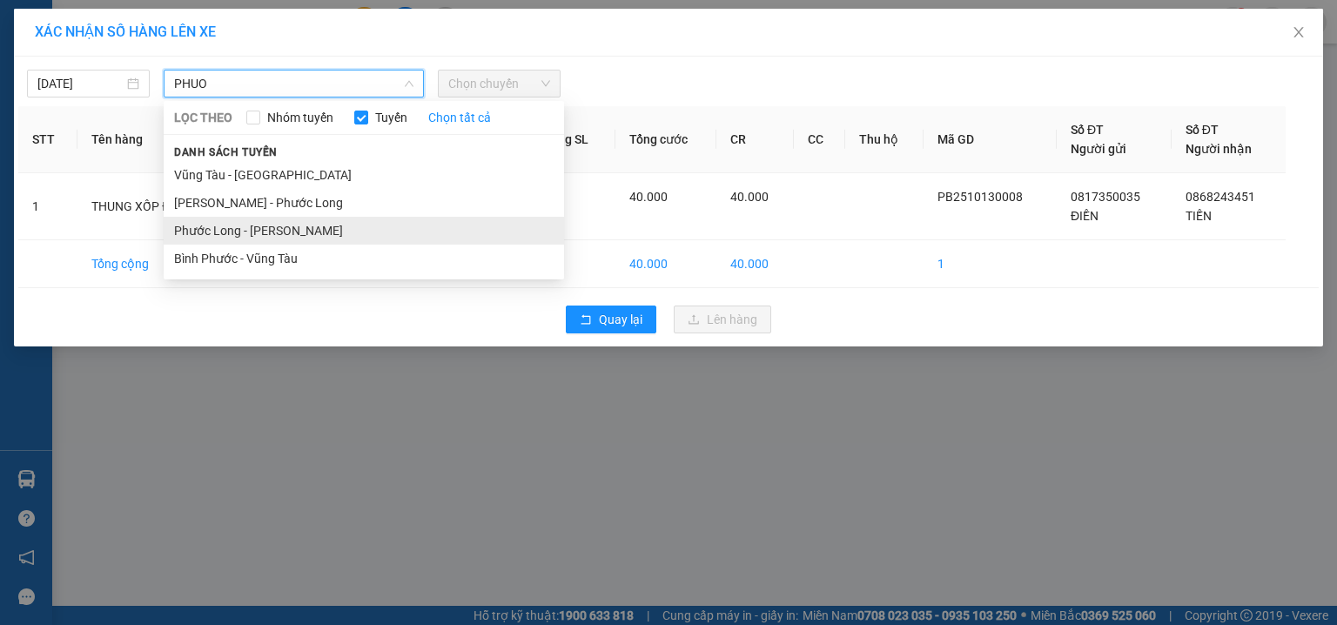
type input "PHUO"
drag, startPoint x: 275, startPoint y: 235, endPoint x: 319, endPoint y: 220, distance: 46.8
click at [277, 234] on li "Phước Long - Hồ Chí Minh" at bounding box center [364, 231] width 400 height 28
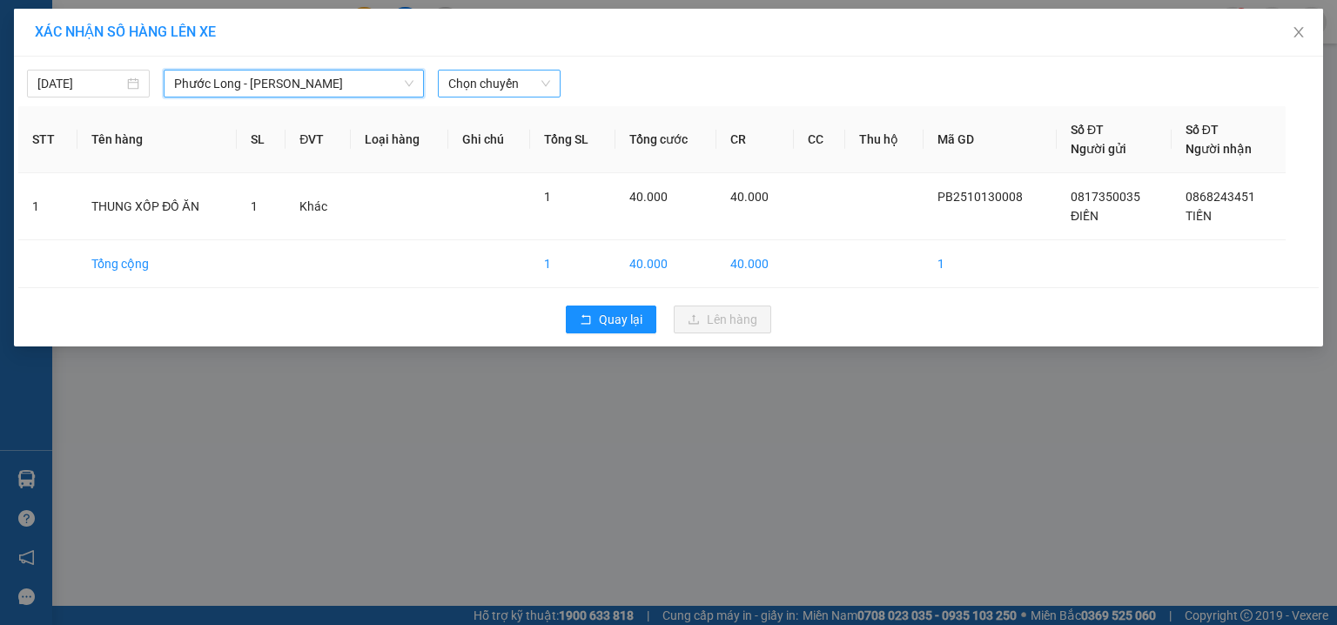
click at [494, 81] on span "Chọn chuyến" at bounding box center [499, 84] width 102 height 26
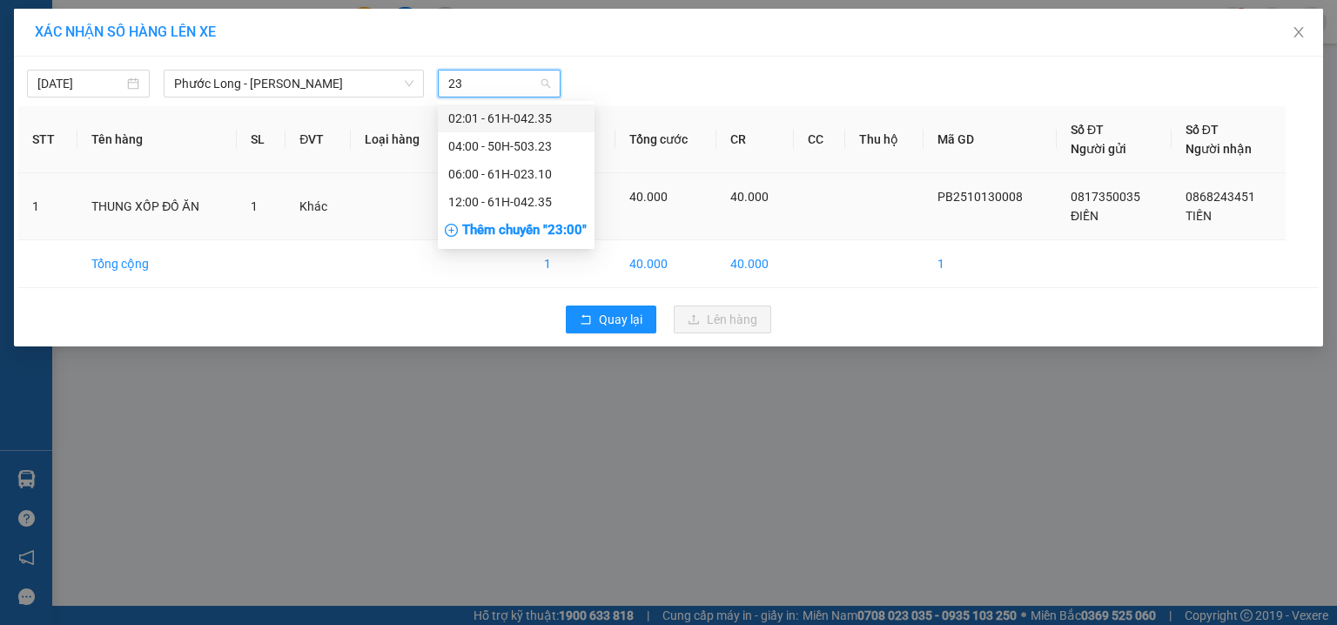
type input "235"
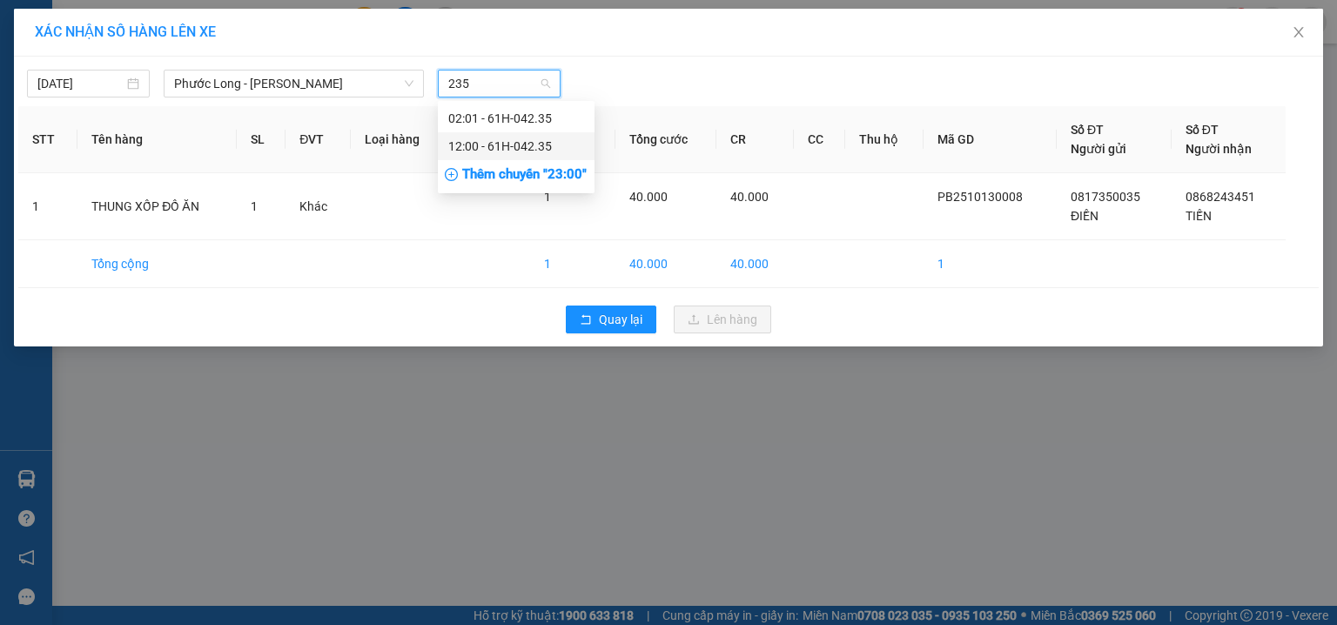
click at [501, 143] on div "12:00 - 61H-042.35" at bounding box center [516, 146] width 136 height 19
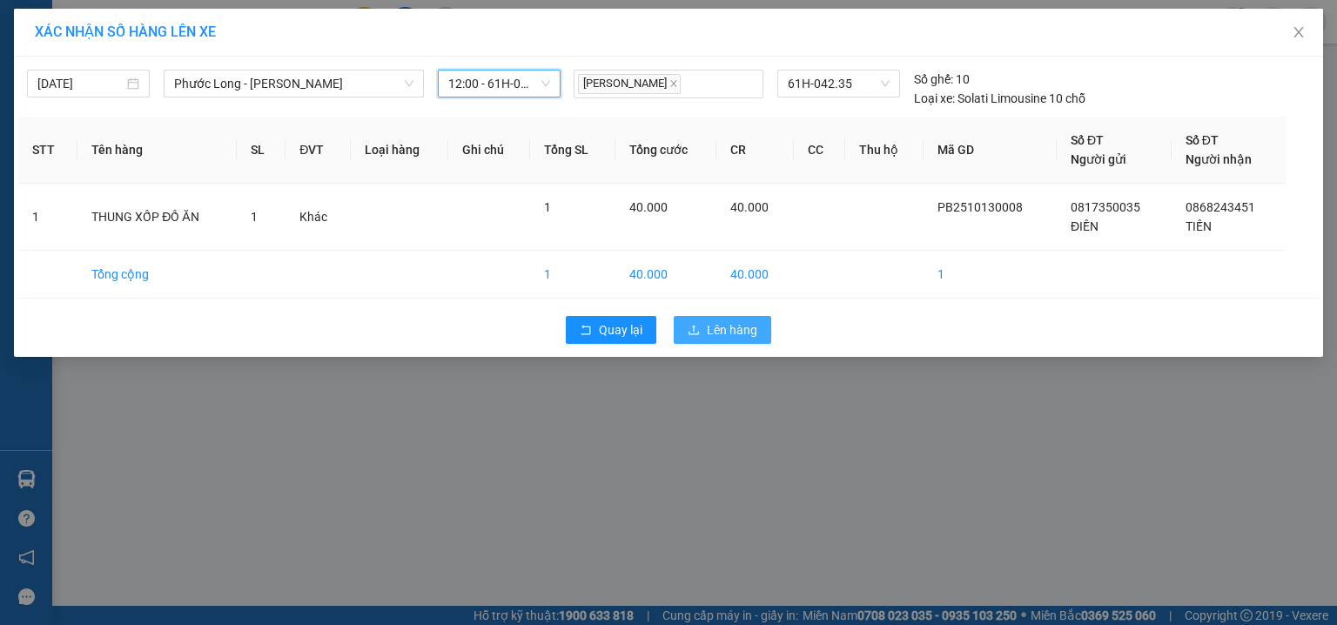
click at [740, 327] on span "Lên hàng" at bounding box center [732, 329] width 50 height 19
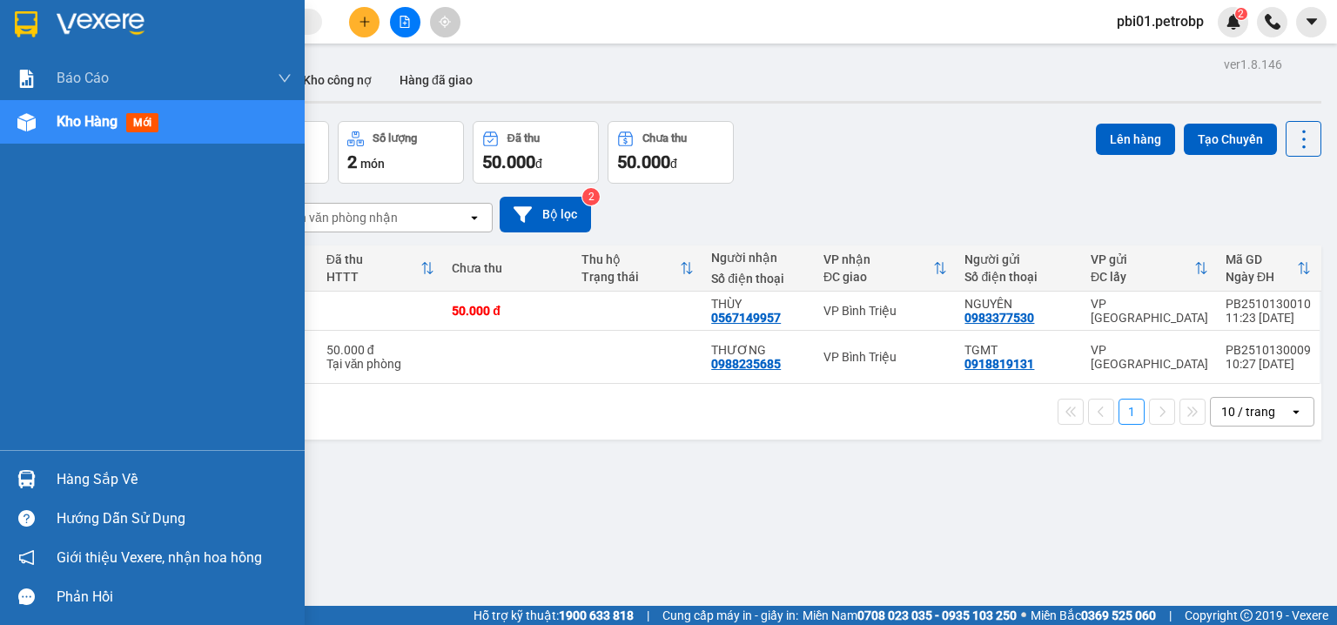
click at [92, 487] on div "Hàng sắp về" at bounding box center [174, 480] width 235 height 26
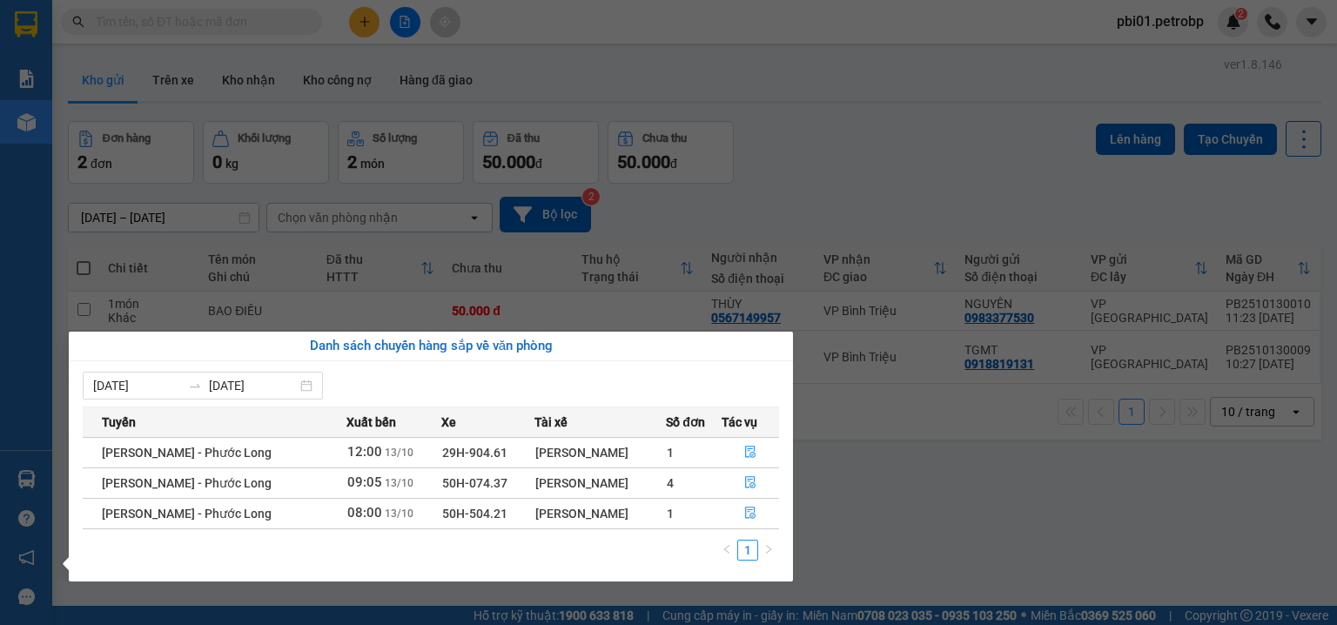
click at [512, 27] on section "Kết quả tìm kiếm ( 0 ) Bộ lọc Ngày tạo đơn gần nhất No Data pbi01.petrobp 2 Báo…" at bounding box center [668, 312] width 1337 height 625
